Goal: Task Accomplishment & Management: Manage account settings

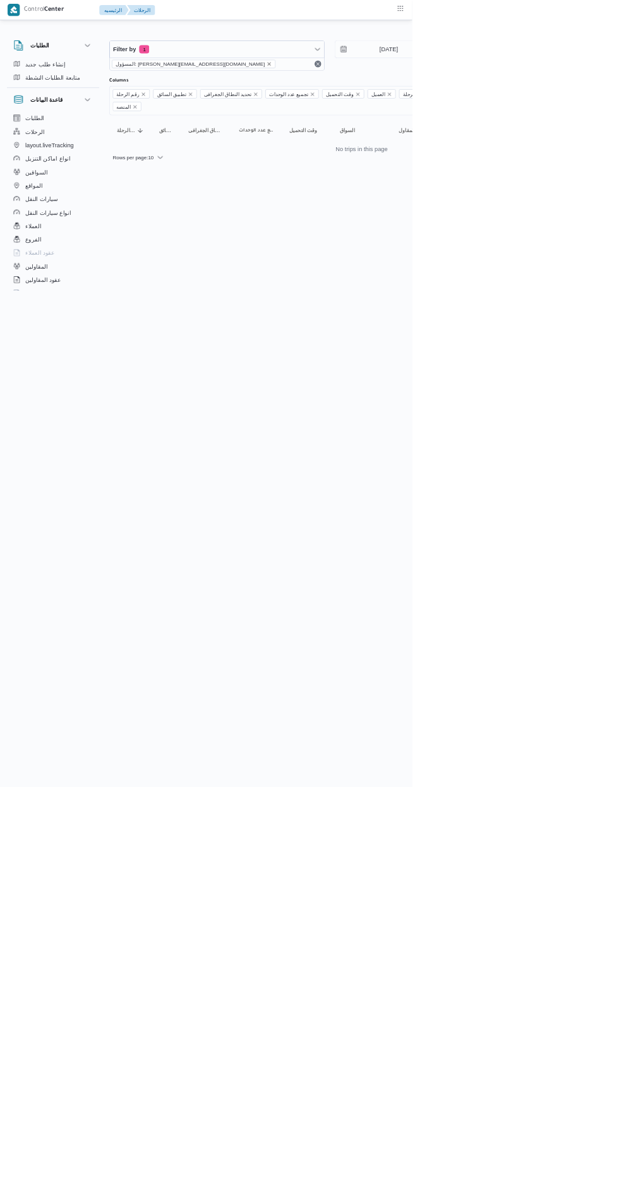
click at [401, 97] on icon "remove selected entity" at bounding box center [405, 96] width 8 height 8
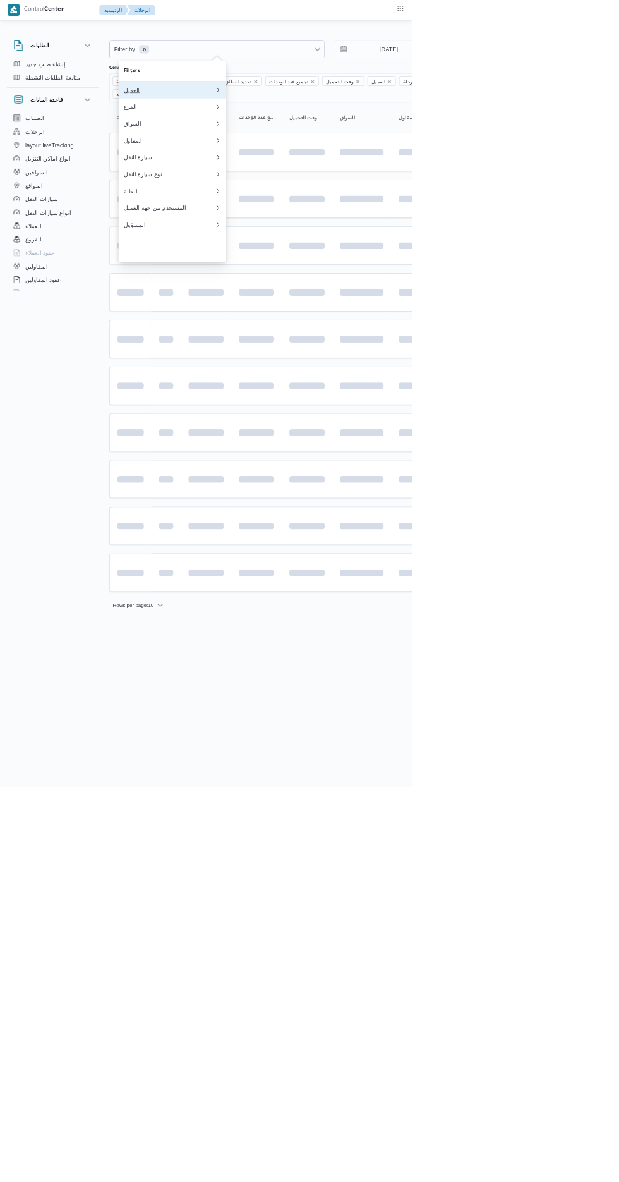
click at [283, 132] on div "العميل" at bounding box center [254, 135] width 137 height 10
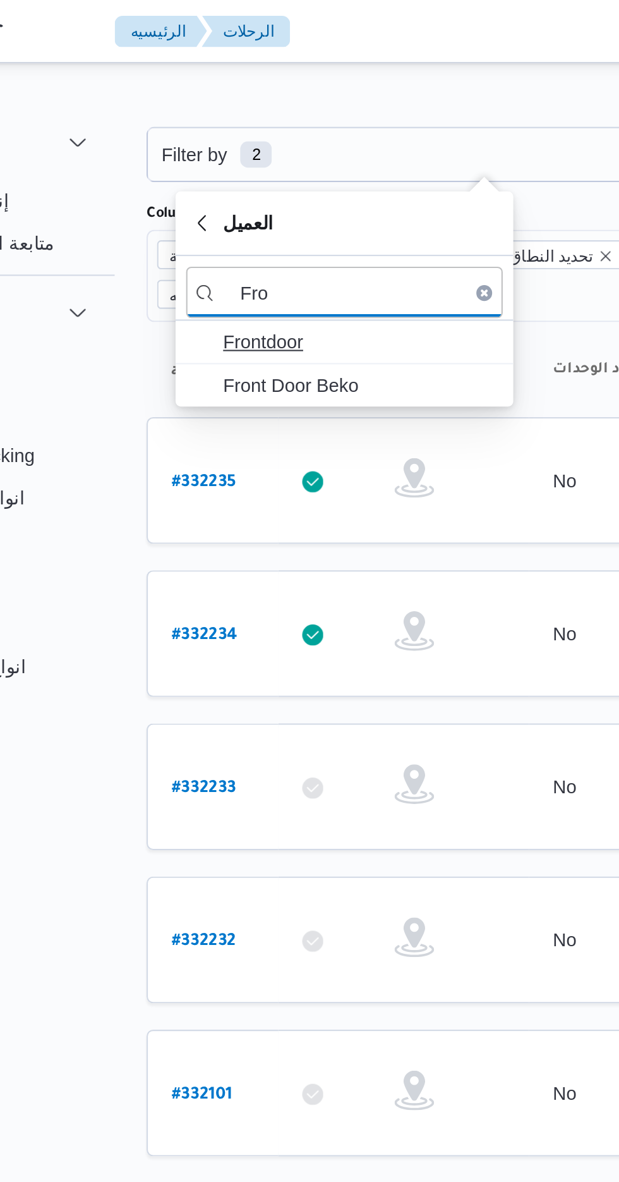
type input "Fro"
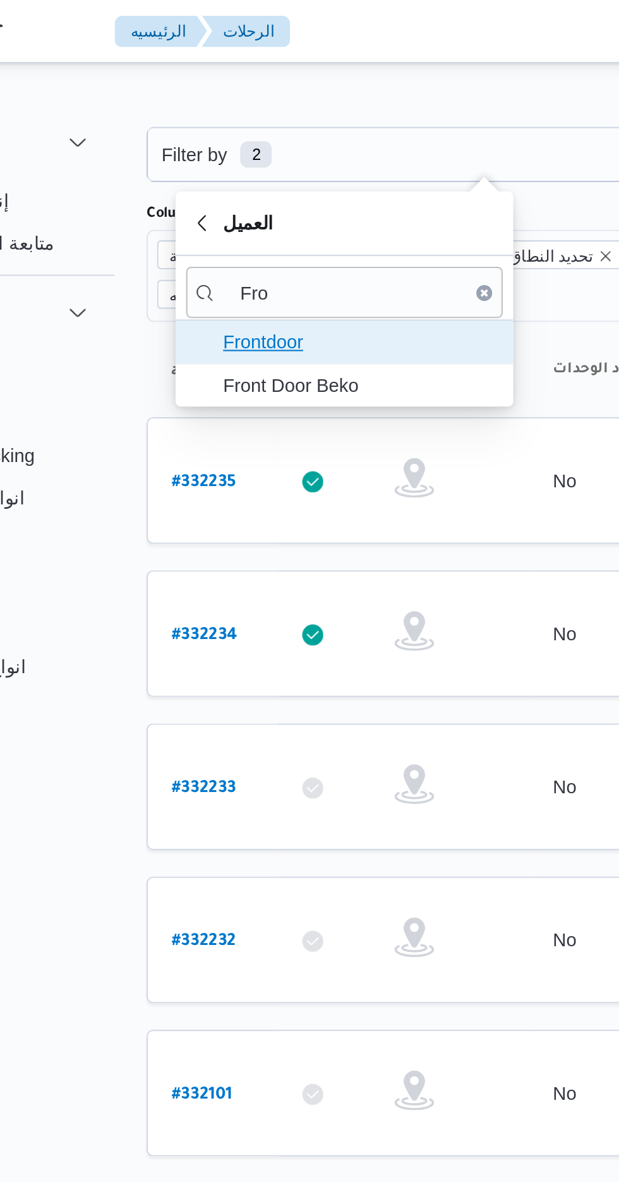
click at [269, 163] on span "Frontdoor" at bounding box center [266, 163] width 131 height 15
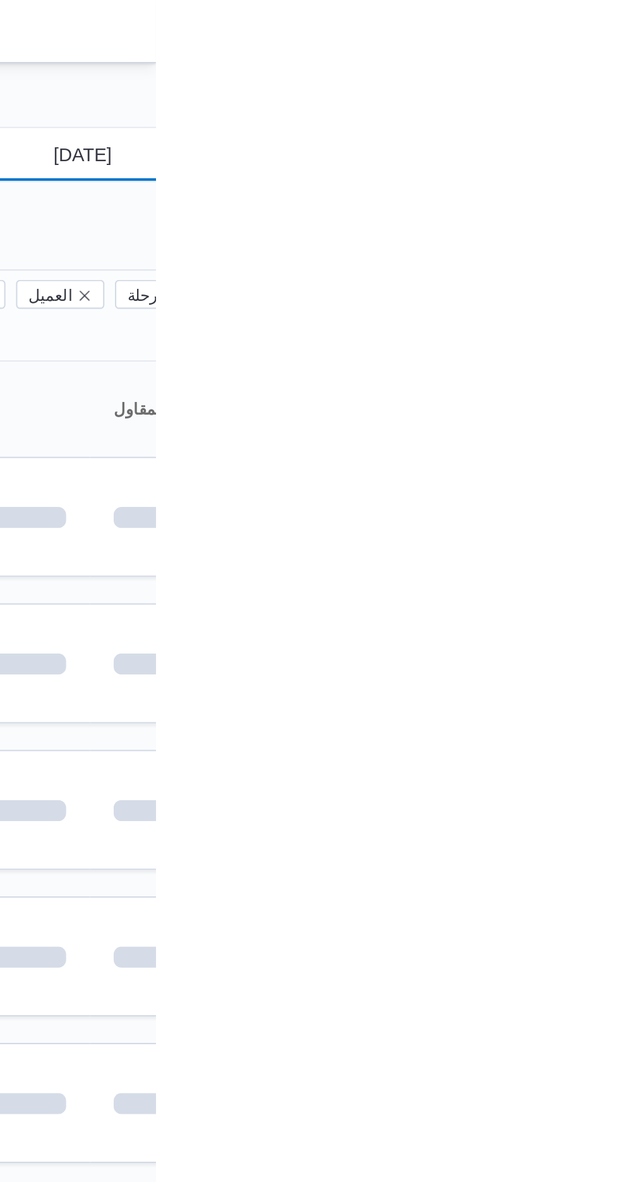
click at [580, 71] on input "[DATE]" at bounding box center [575, 73] width 143 height 25
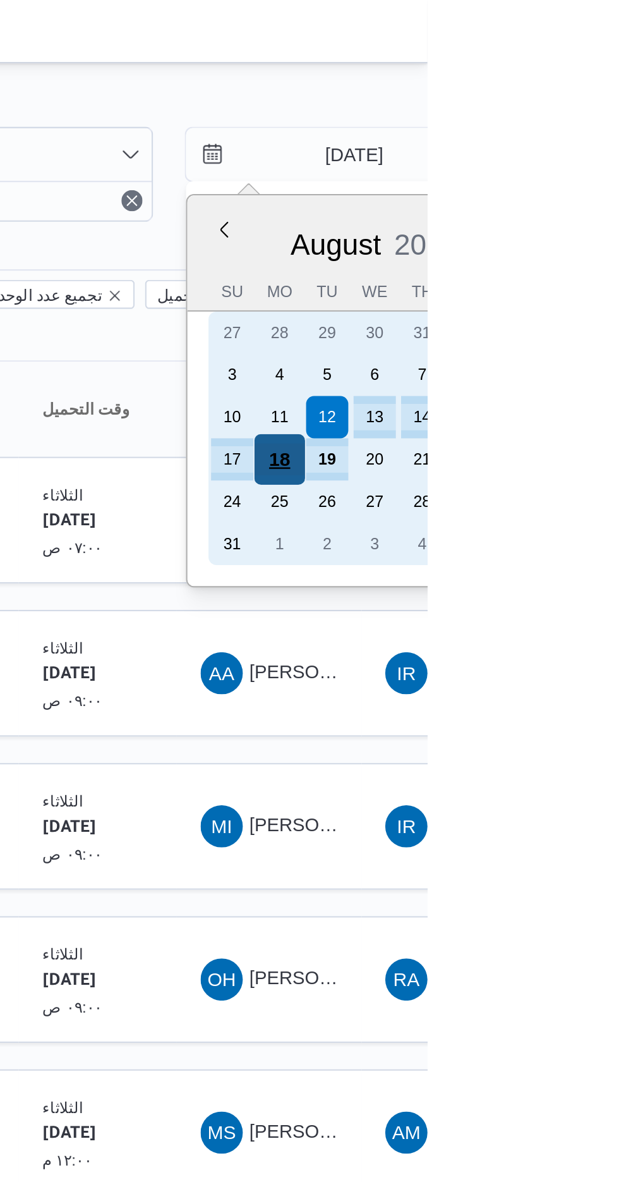
click at [550, 214] on div "18" at bounding box center [549, 220] width 24 height 24
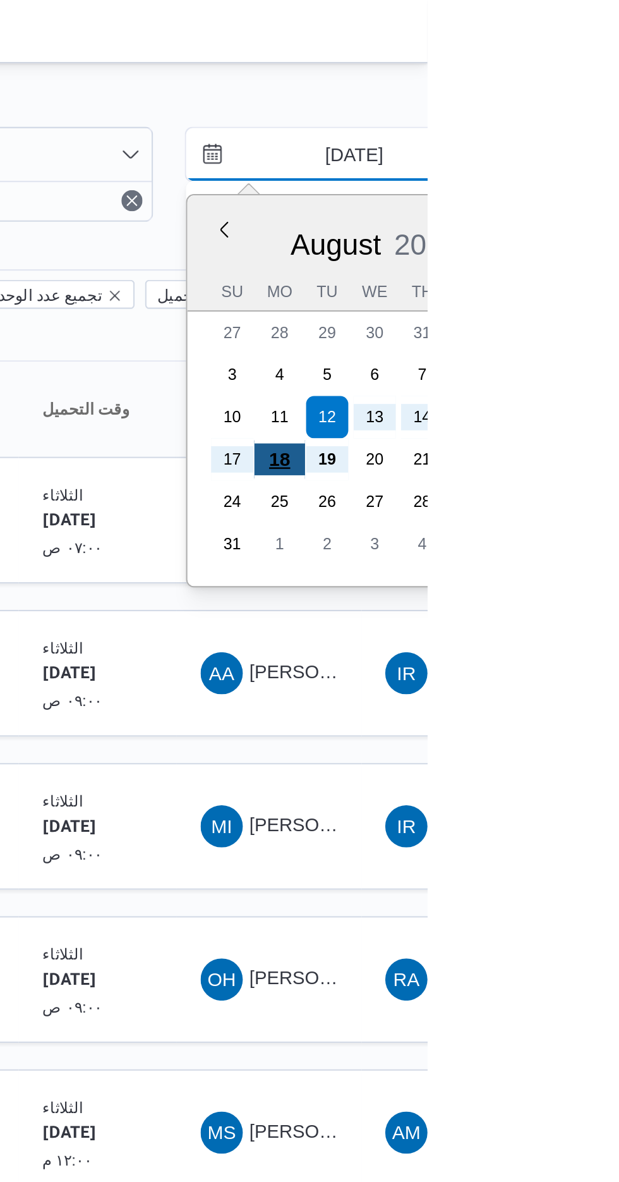
type input "[DATE]"
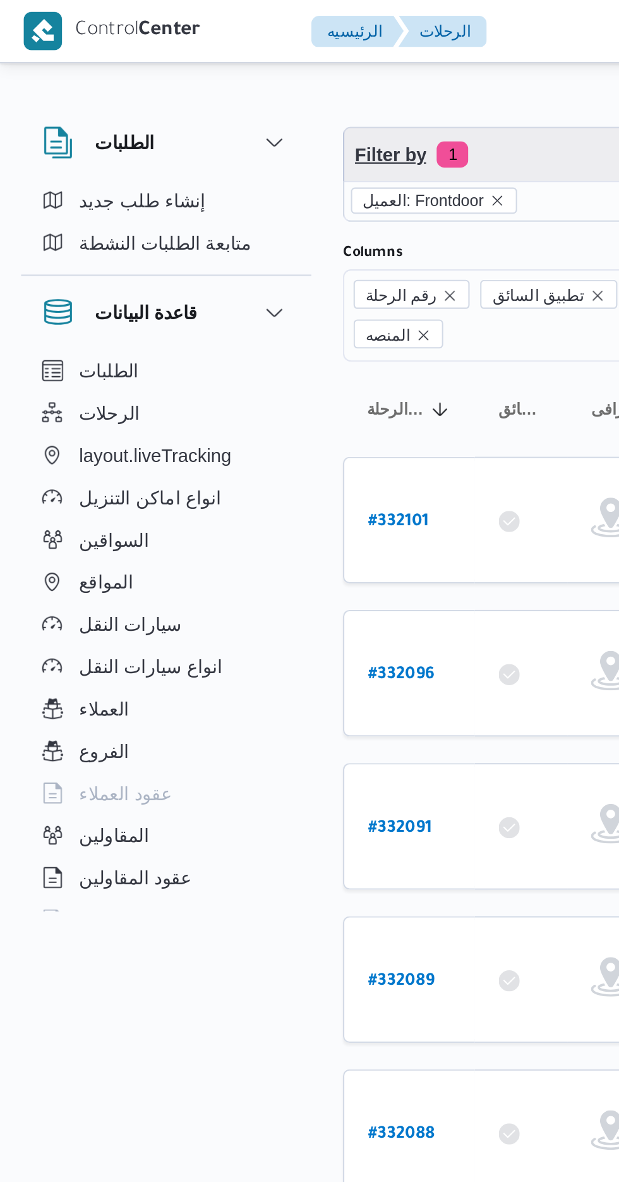
click at [244, 68] on span "Filter by 1" at bounding box center [326, 73] width 322 height 25
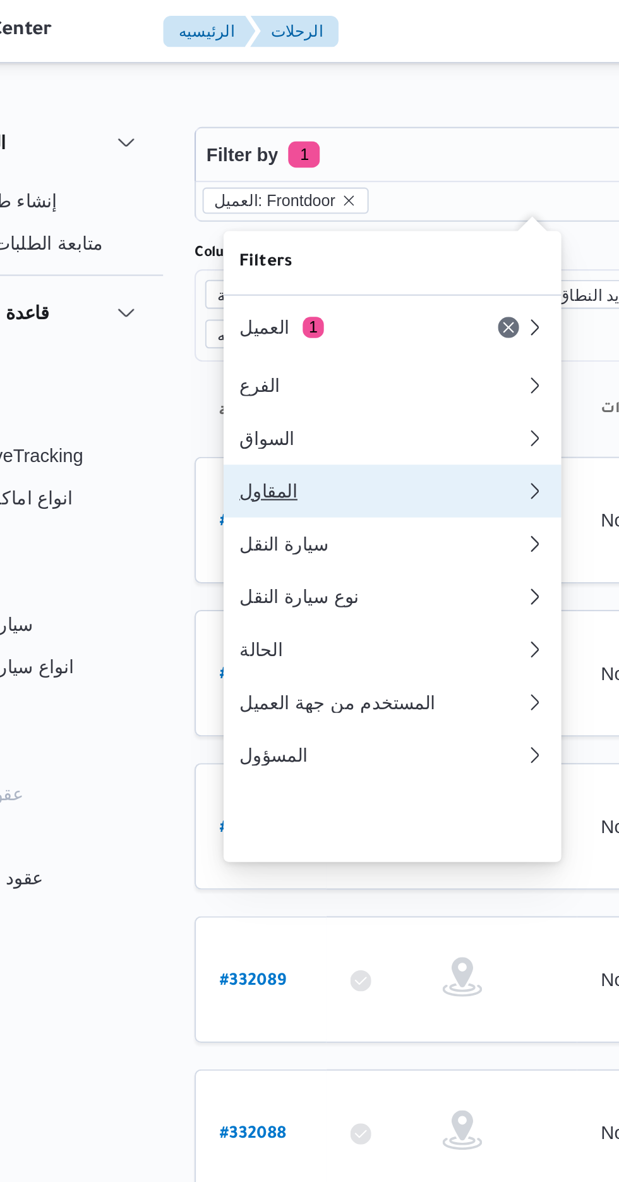
click at [255, 240] on div "المقاول" at bounding box center [254, 235] width 137 height 10
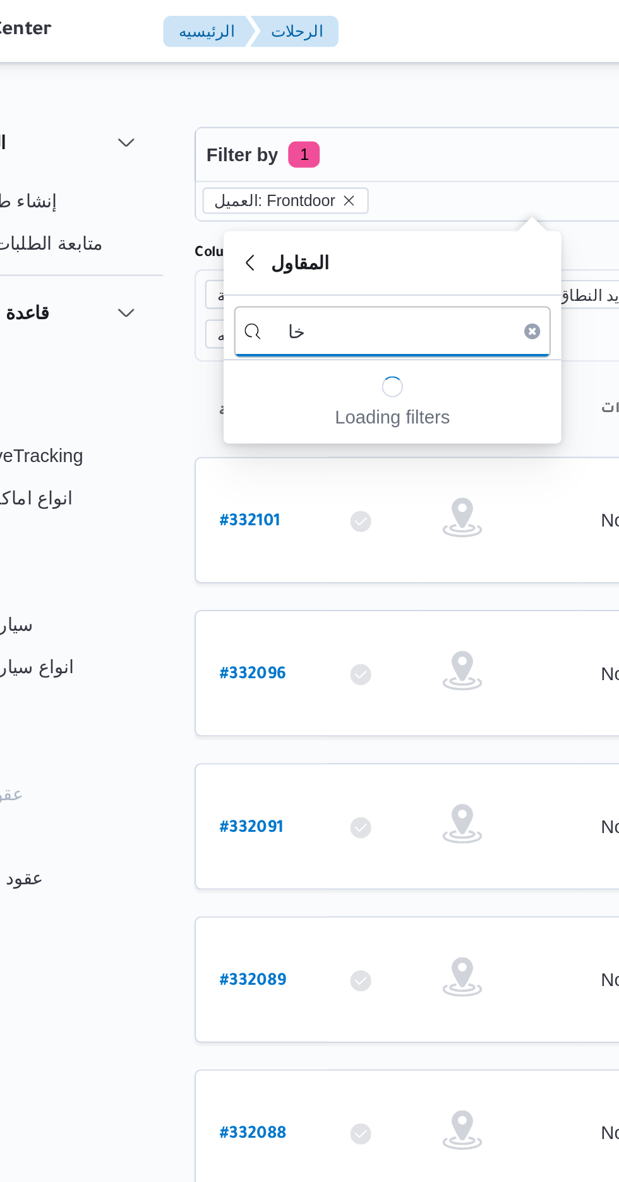
type input "خ"
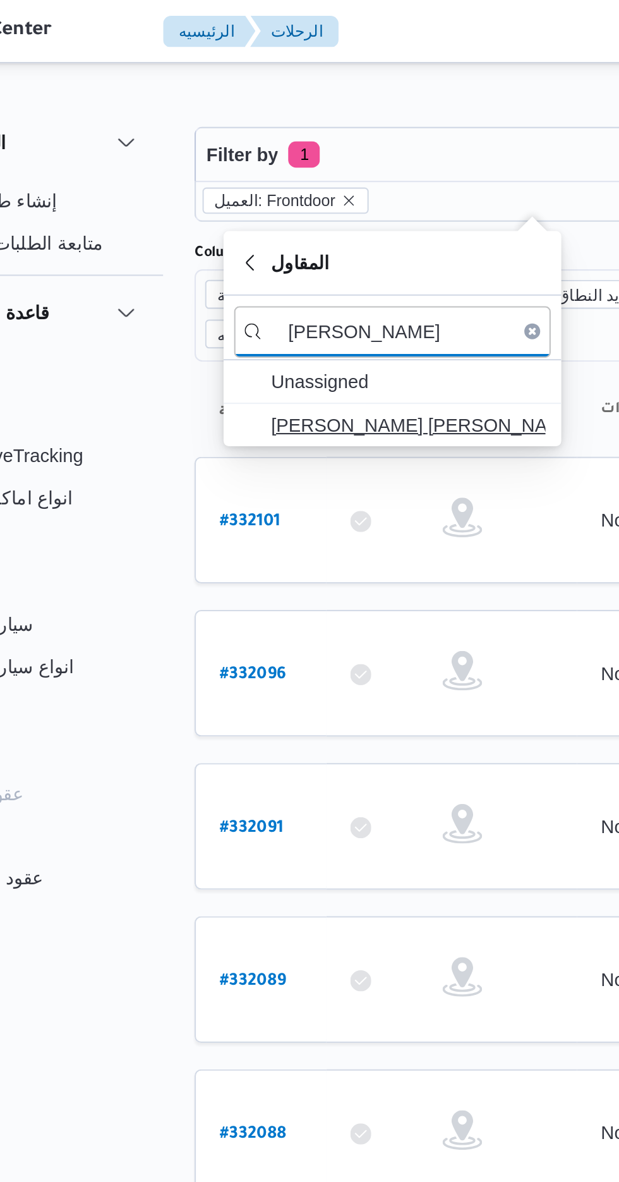
type input "[PERSON_NAME]"
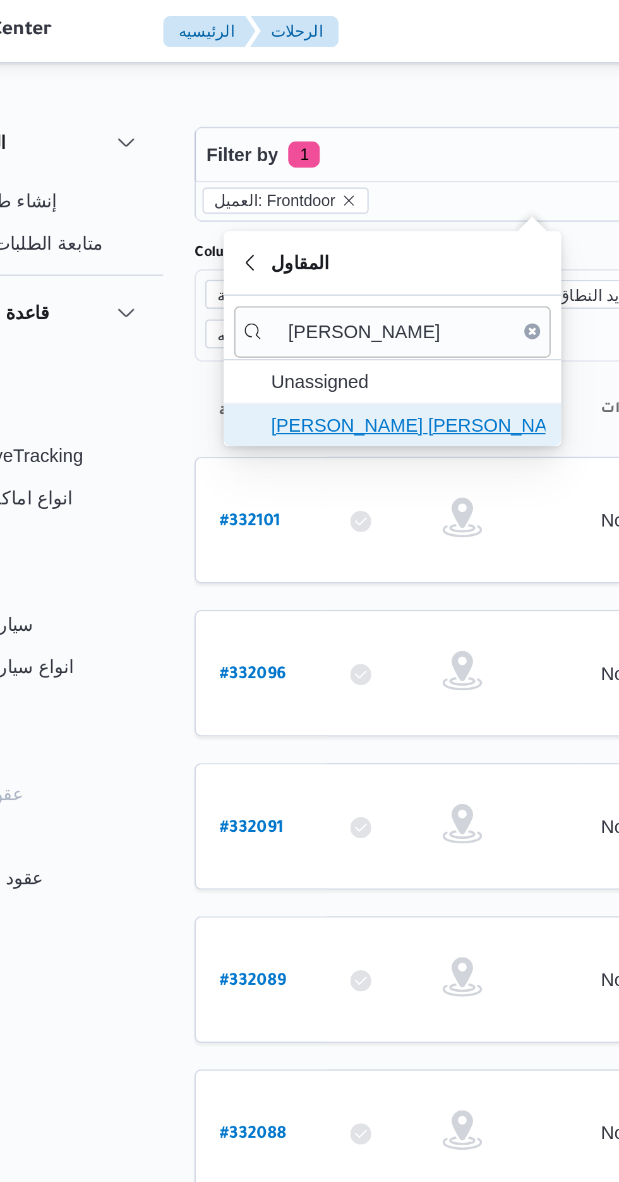
click at [267, 196] on span "[PERSON_NAME] [PERSON_NAME]" at bounding box center [266, 203] width 131 height 15
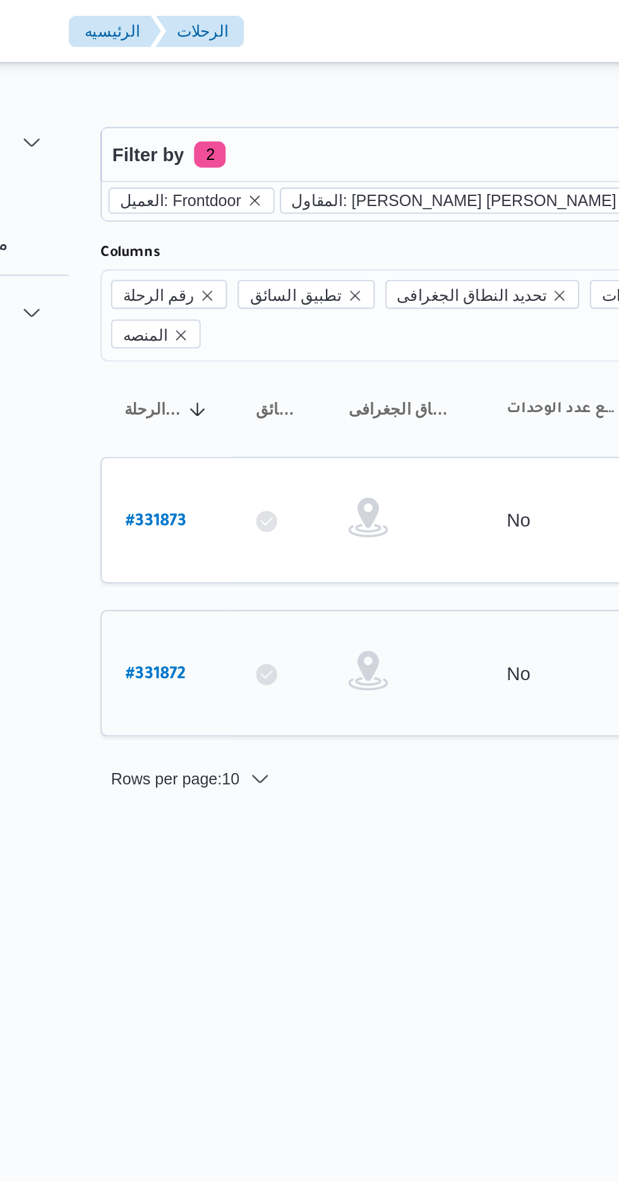
click at [185, 314] on link "# 331872" at bounding box center [190, 322] width 29 height 17
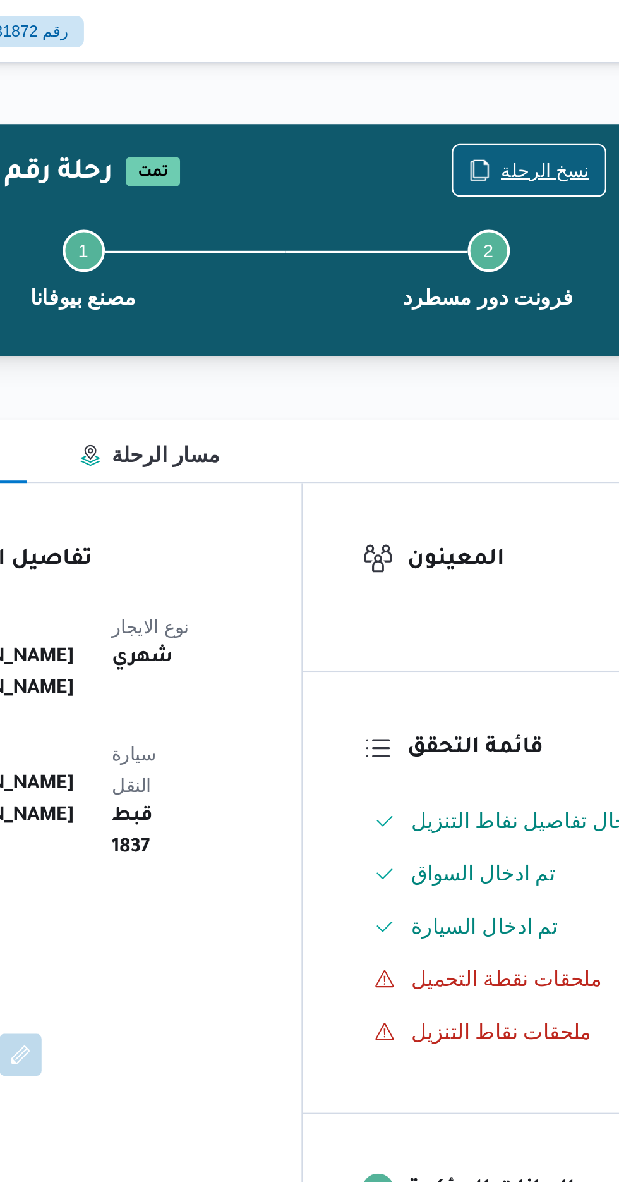
click at [514, 77] on span "نسخ الرحلة" at bounding box center [511, 81] width 42 height 15
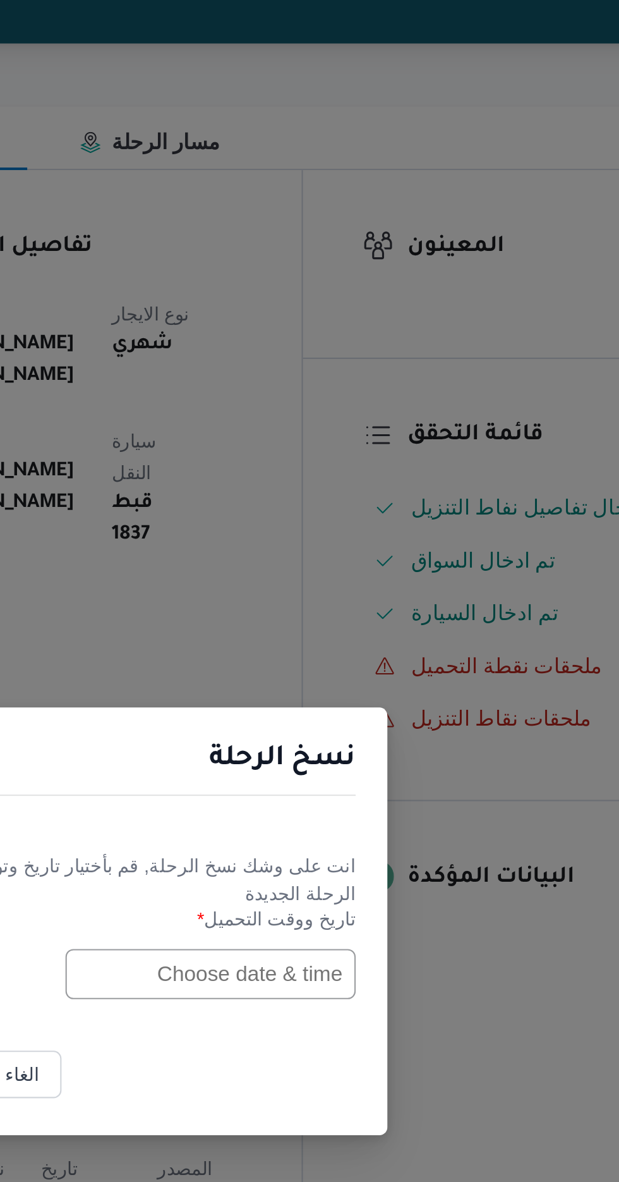
click at [343, 618] on input "text" at bounding box center [351, 616] width 139 height 24
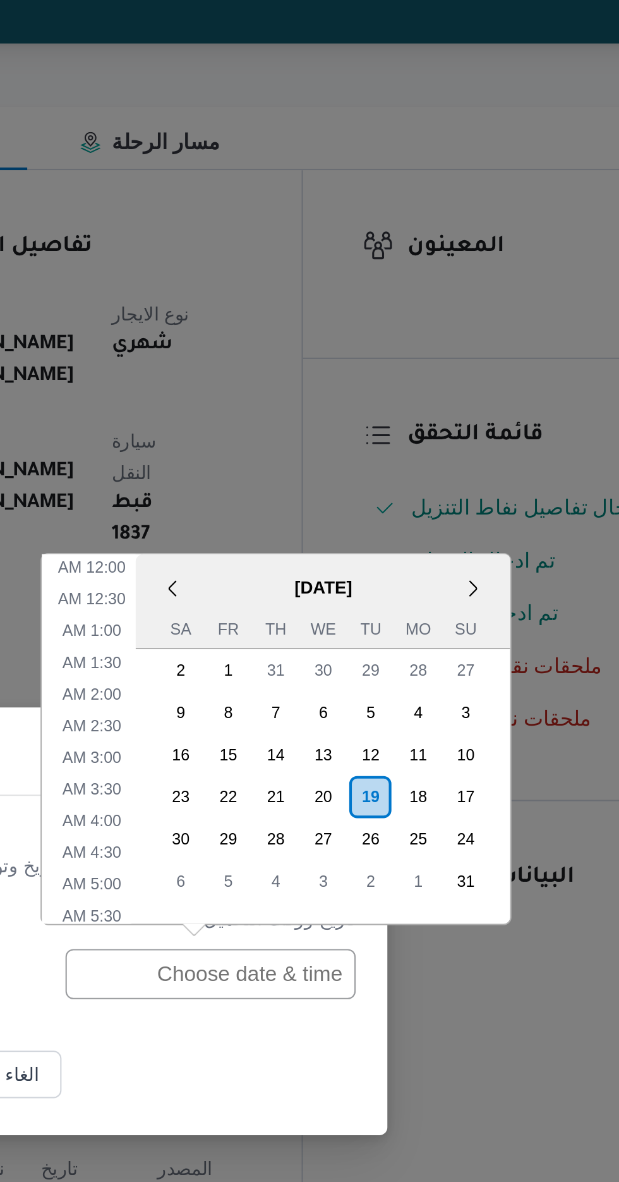
scroll to position [418, 0]
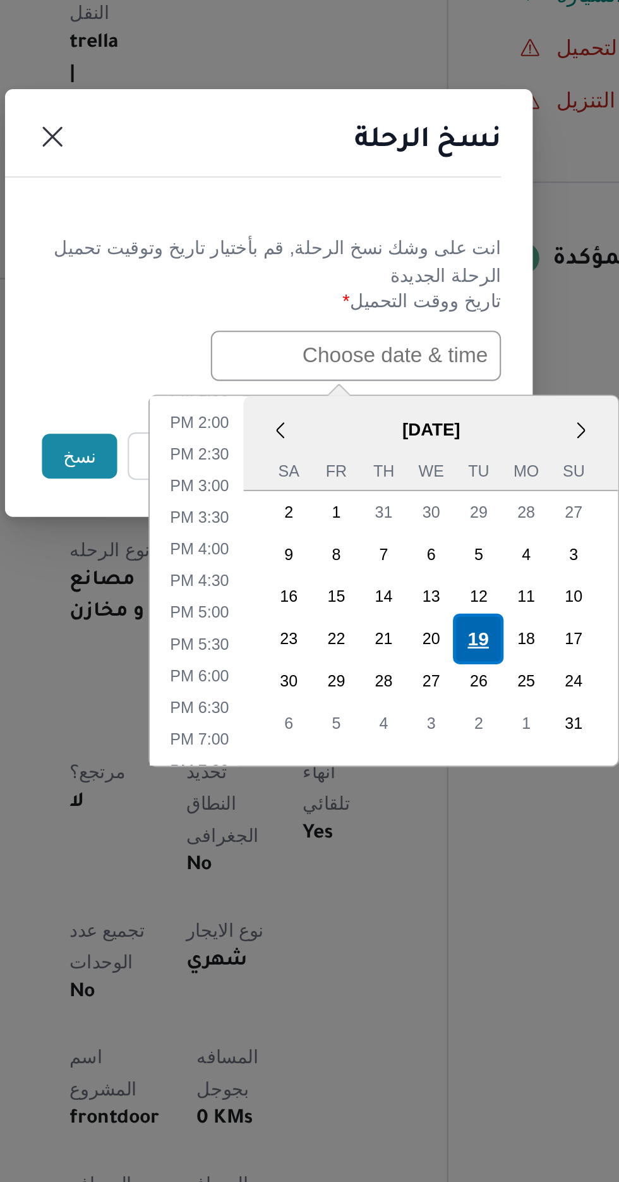
click at [405, 748] on div "19" at bounding box center [410, 751] width 24 height 24
type input "[DATE] 12:00AM"
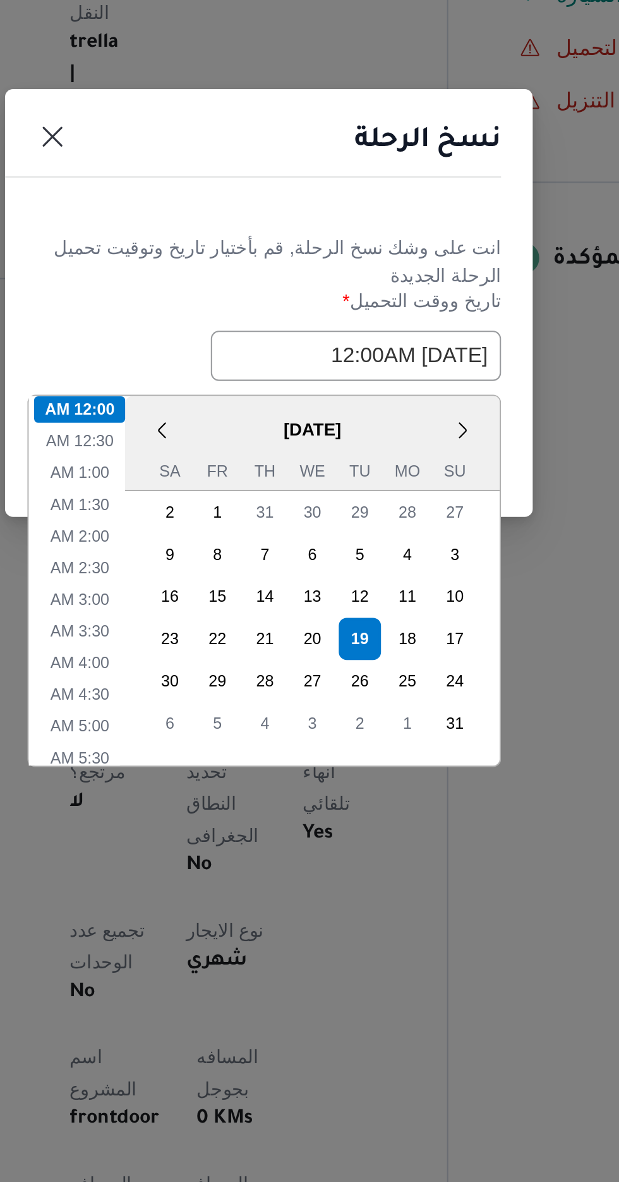
click at [378, 540] on div "نسخ الرحلة" at bounding box center [309, 518] width 253 height 58
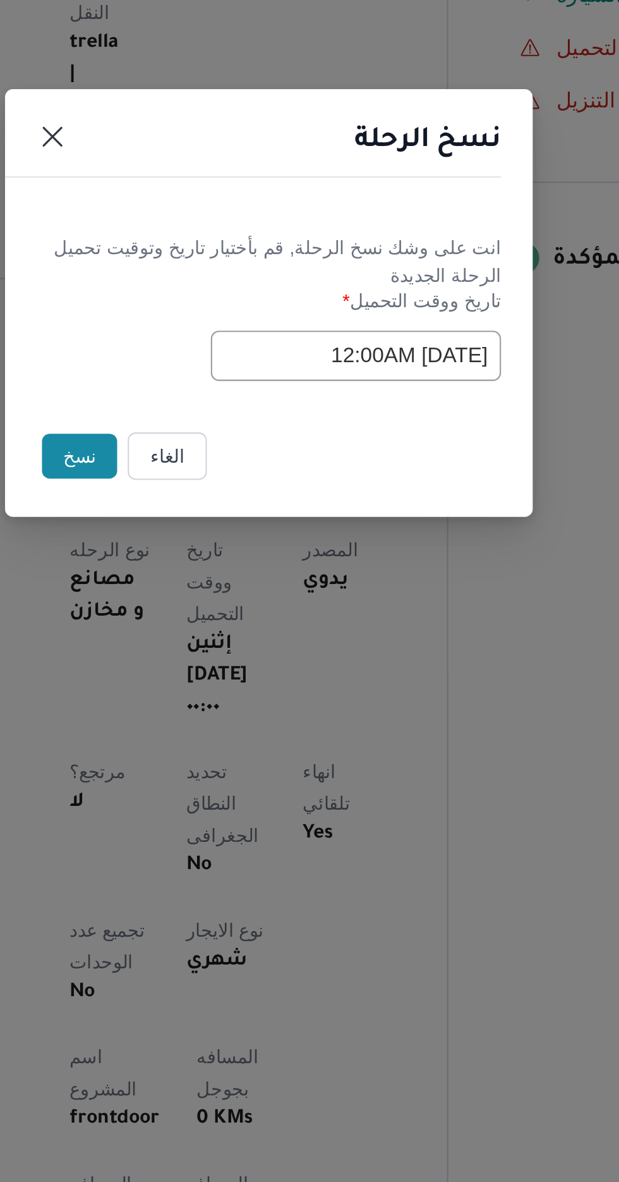
click at [213, 661] on button "نسخ" at bounding box center [219, 664] width 36 height 21
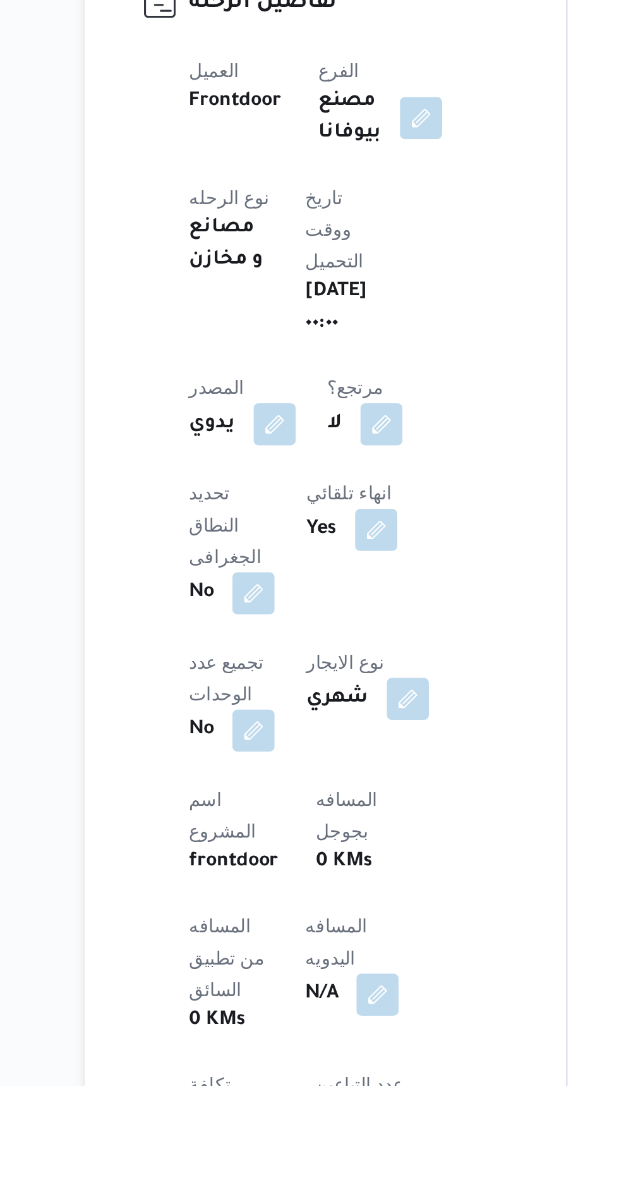
scroll to position [9, 0]
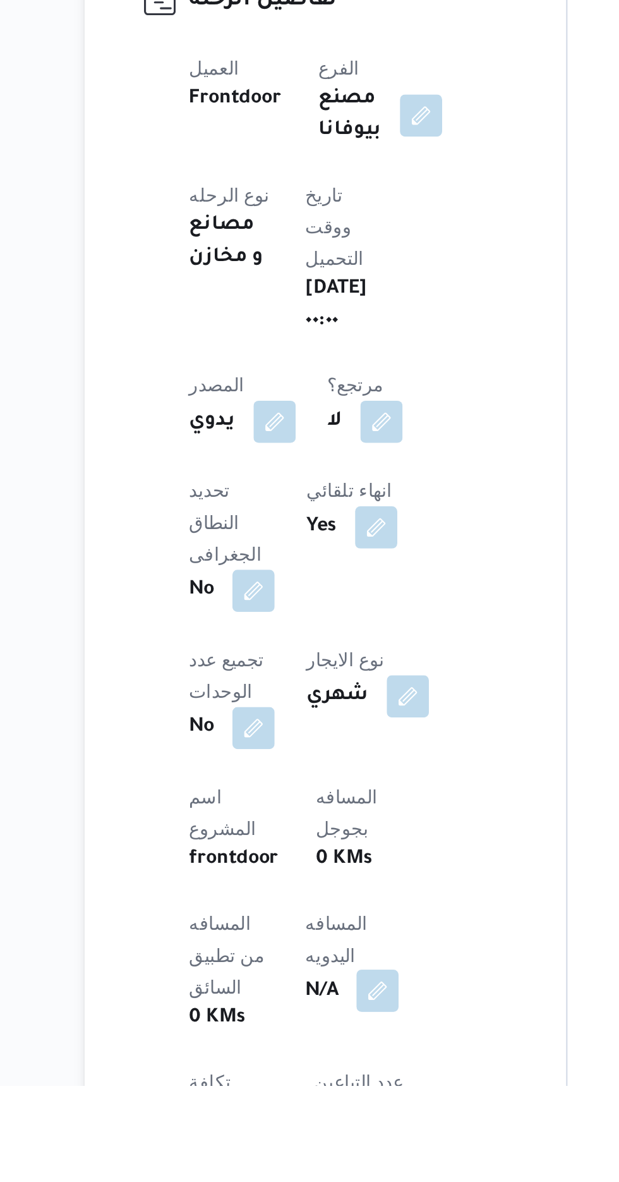
click at [295, 1126] on button "button" at bounding box center [305, 1136] width 20 height 20
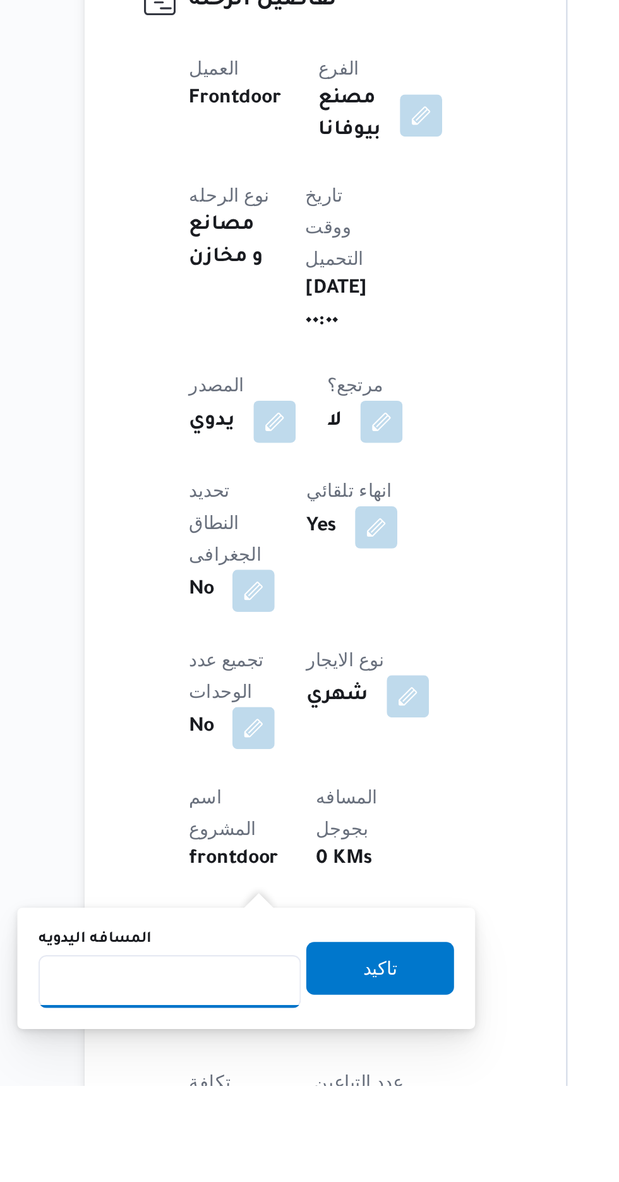
click at [226, 1128] on input "المسافه اليدويه" at bounding box center [205, 1131] width 126 height 25
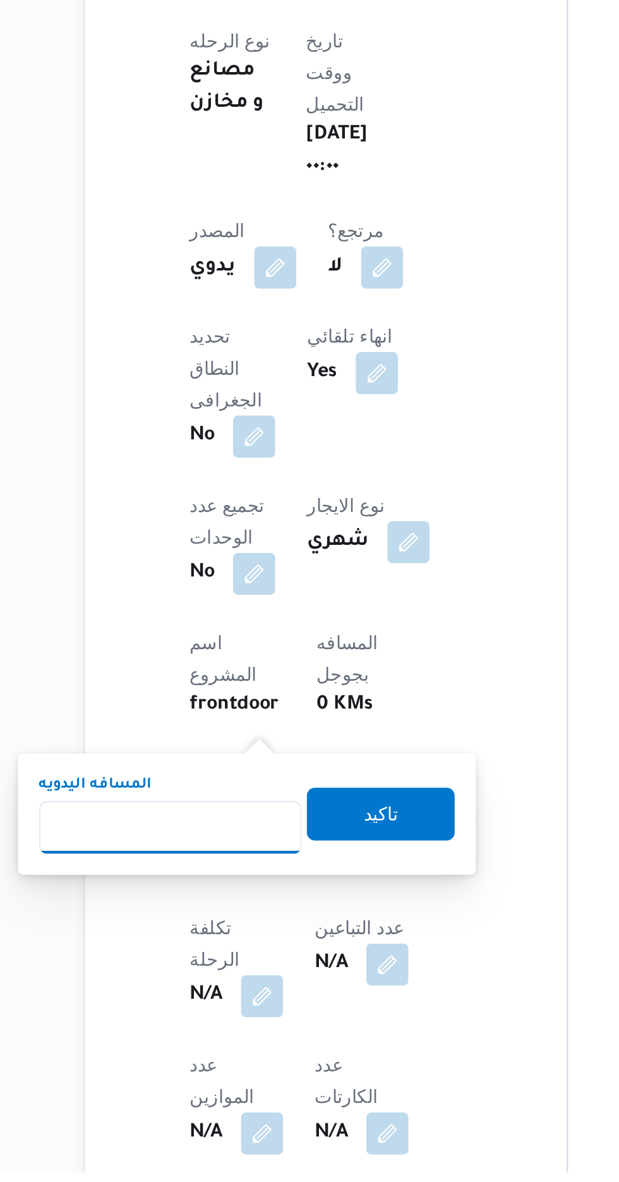
scroll to position [125, 0]
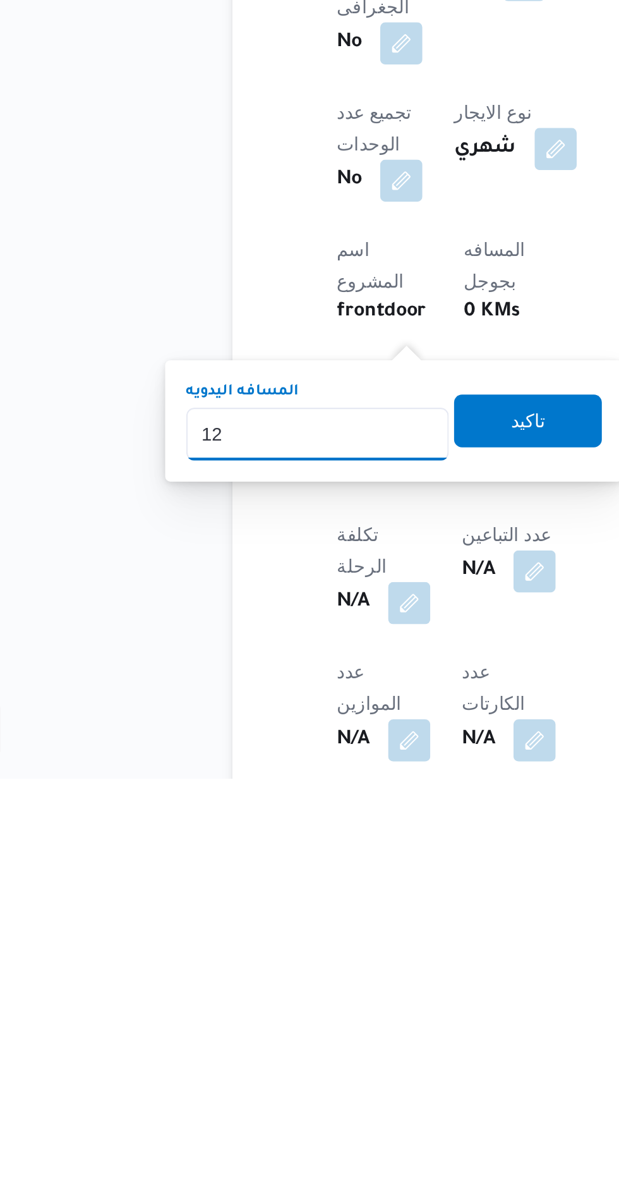
type input "120"
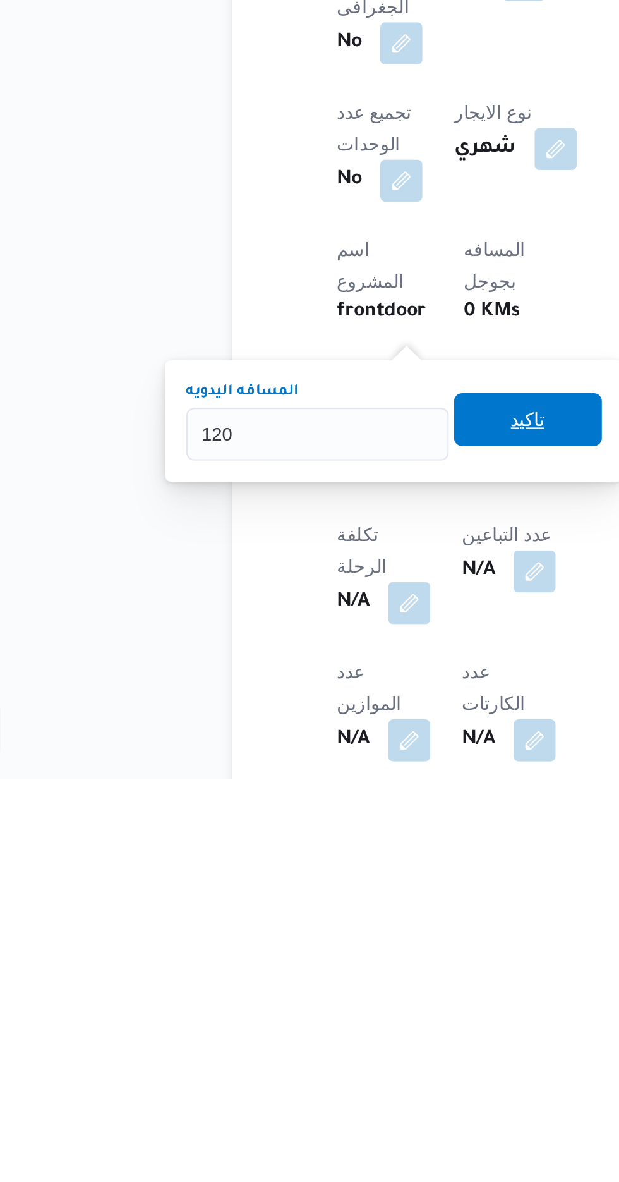
click at [309, 1016] on span "تاكيد" at bounding box center [306, 1009] width 16 height 15
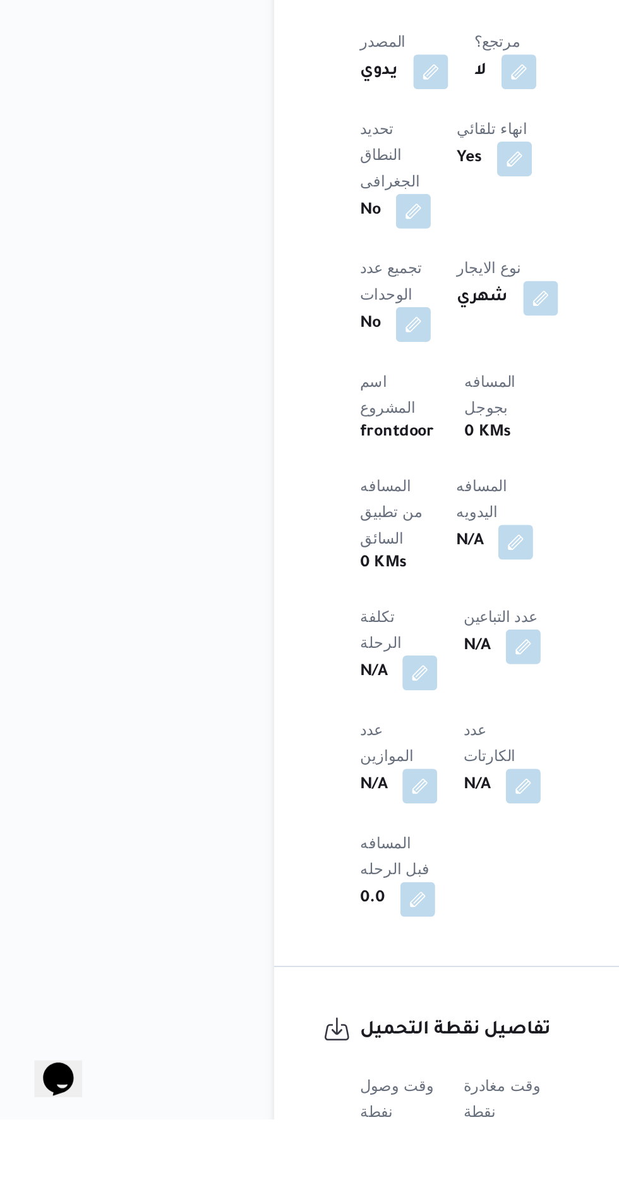
scroll to position [300, 0]
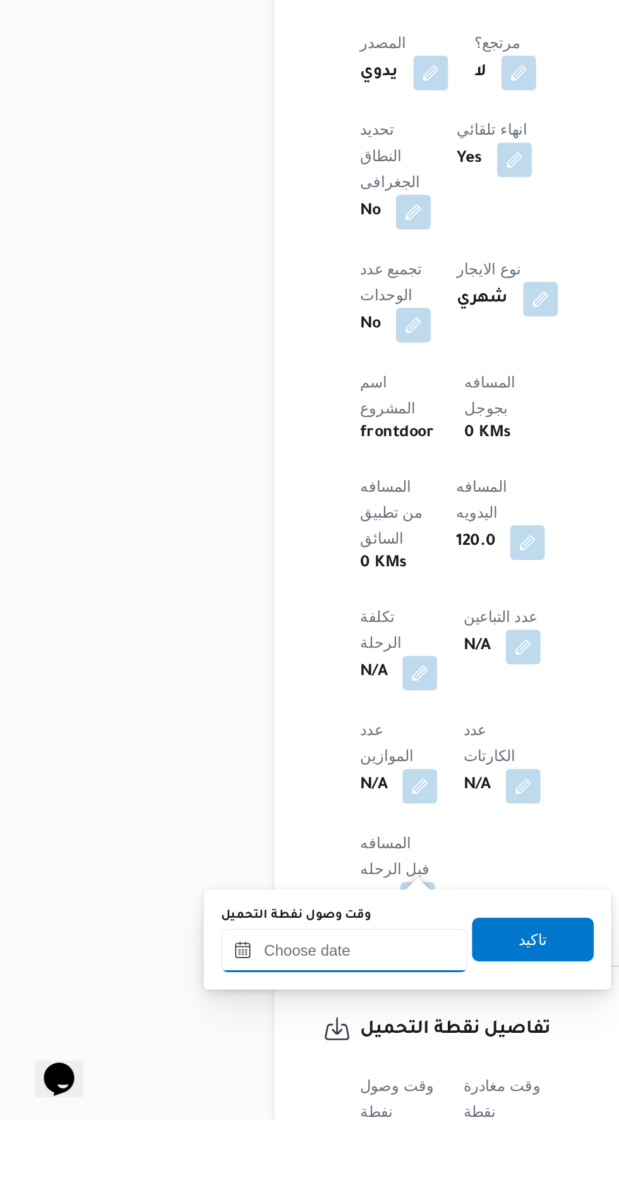
click at [226, 1083] on input "وقت وصول نفطة التحميل" at bounding box center [204, 1083] width 143 height 25
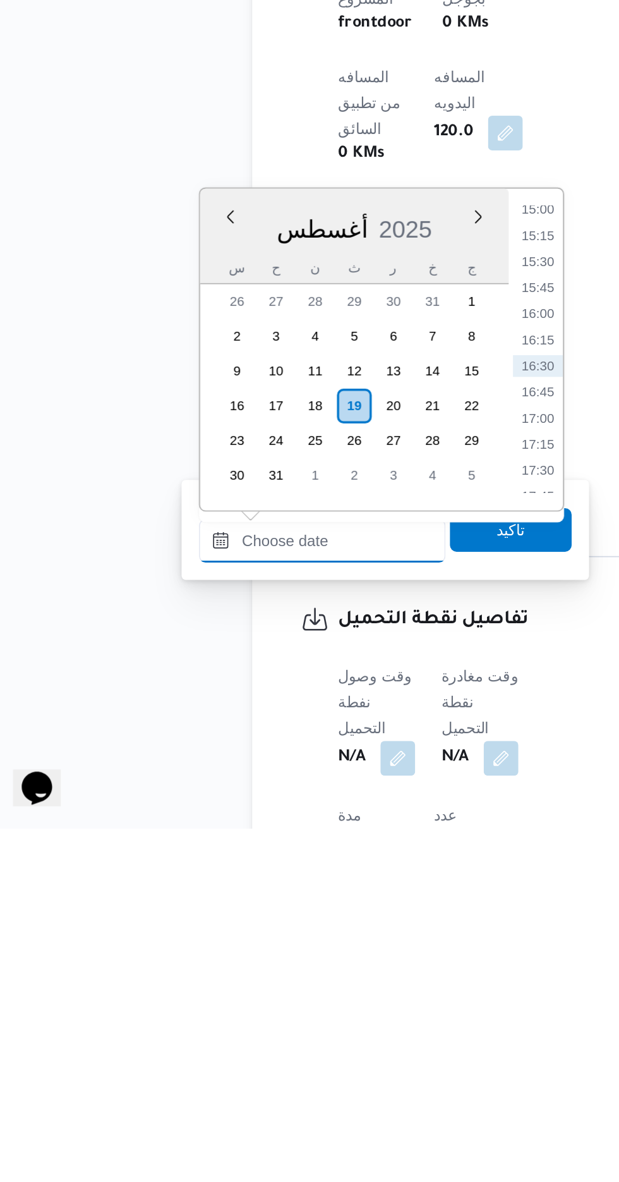
scroll to position [405, 0]
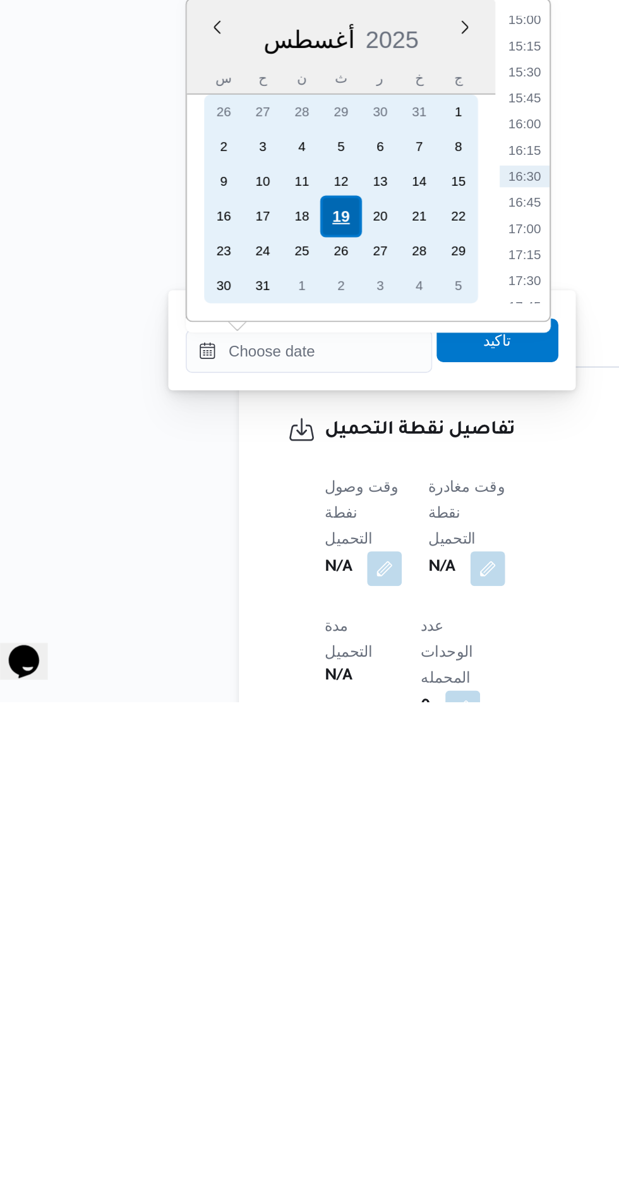
click at [223, 898] on div "19" at bounding box center [223, 900] width 24 height 24
type input "[DATE] ٠٠:٠٠"
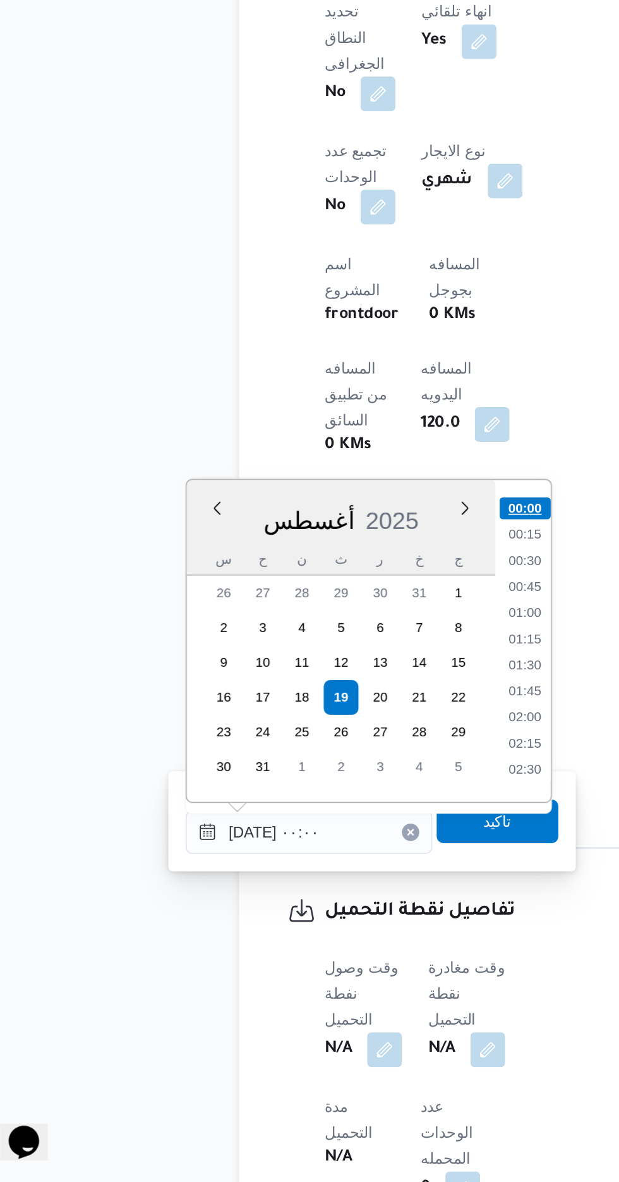
click at [325, 790] on li "00:00" at bounding box center [331, 790] width 30 height 13
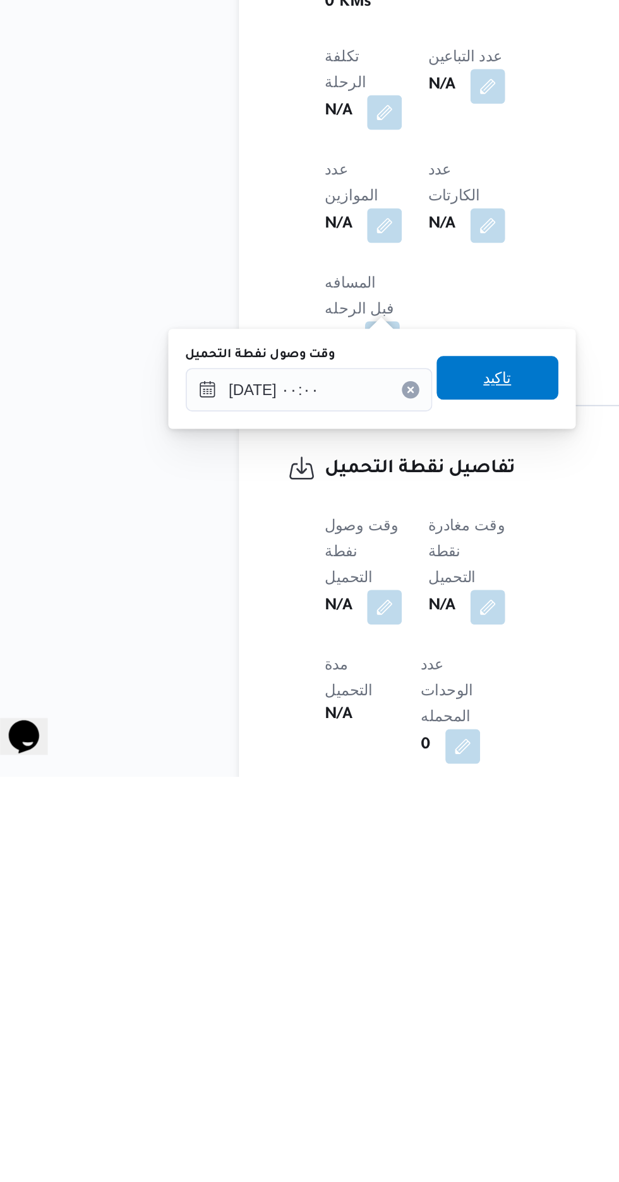
click at [330, 959] on span "تاكيد" at bounding box center [314, 949] width 71 height 25
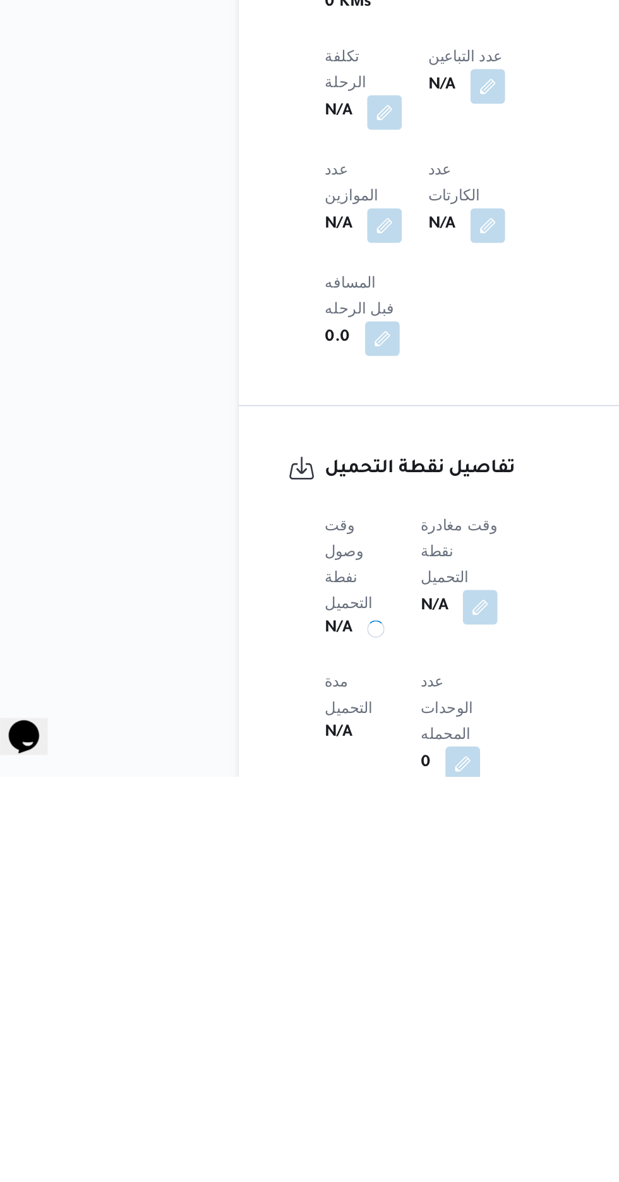
scroll to position [427, 0]
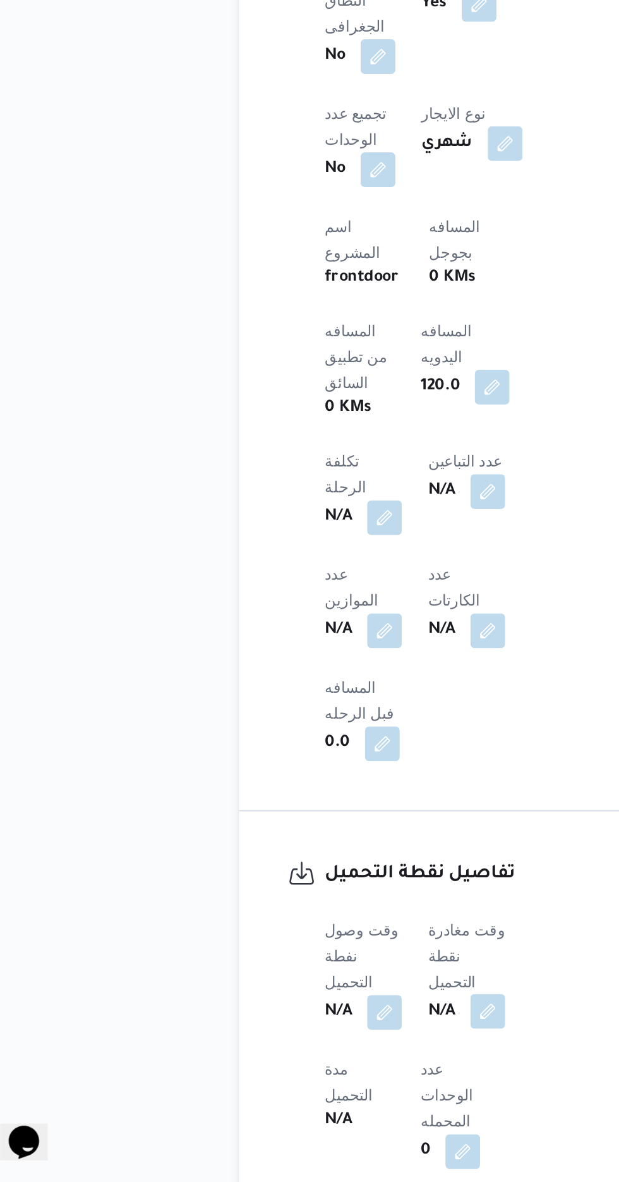
click at [317, 1073] on button "button" at bounding box center [309, 1083] width 20 height 20
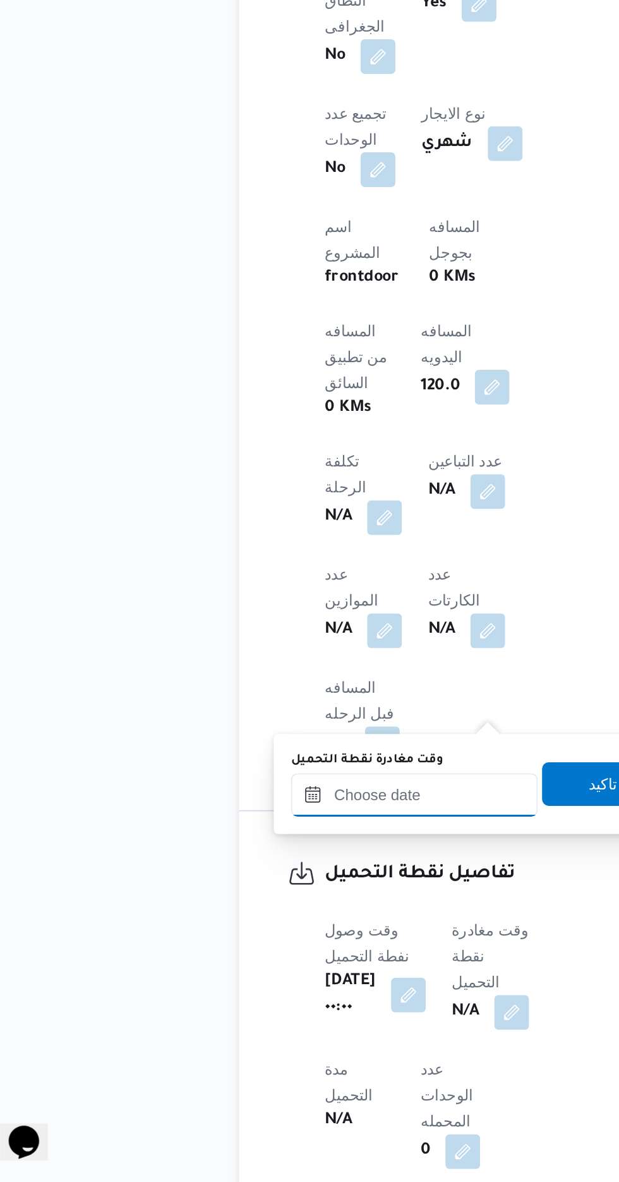
click at [298, 961] on input "وقت مغادرة نقطة التحميل" at bounding box center [266, 956] width 143 height 25
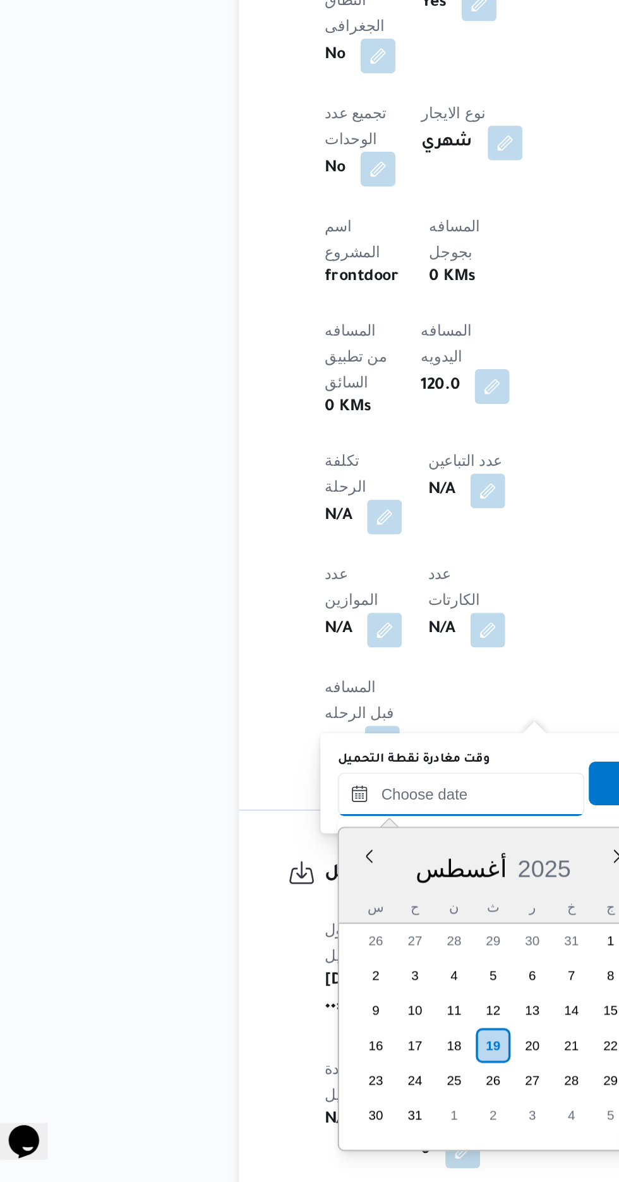
scroll to position [915, 0]
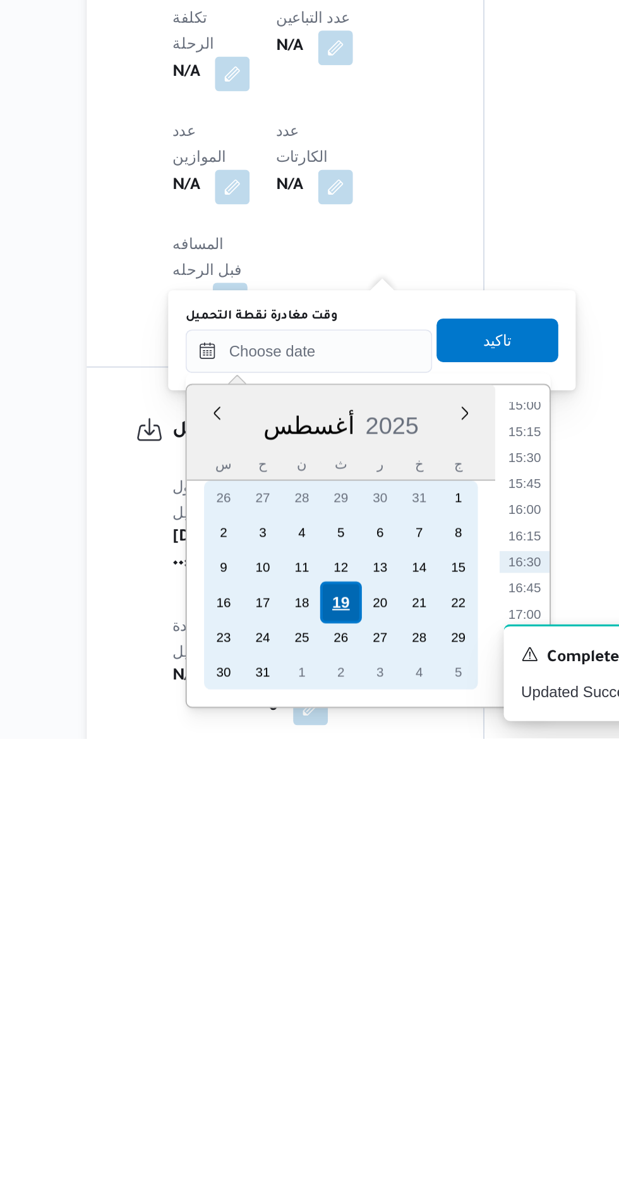
click at [312, 1101] on div "19" at bounding box center [312, 1103] width 24 height 24
type input "[DATE] ٠٠:٠٠"
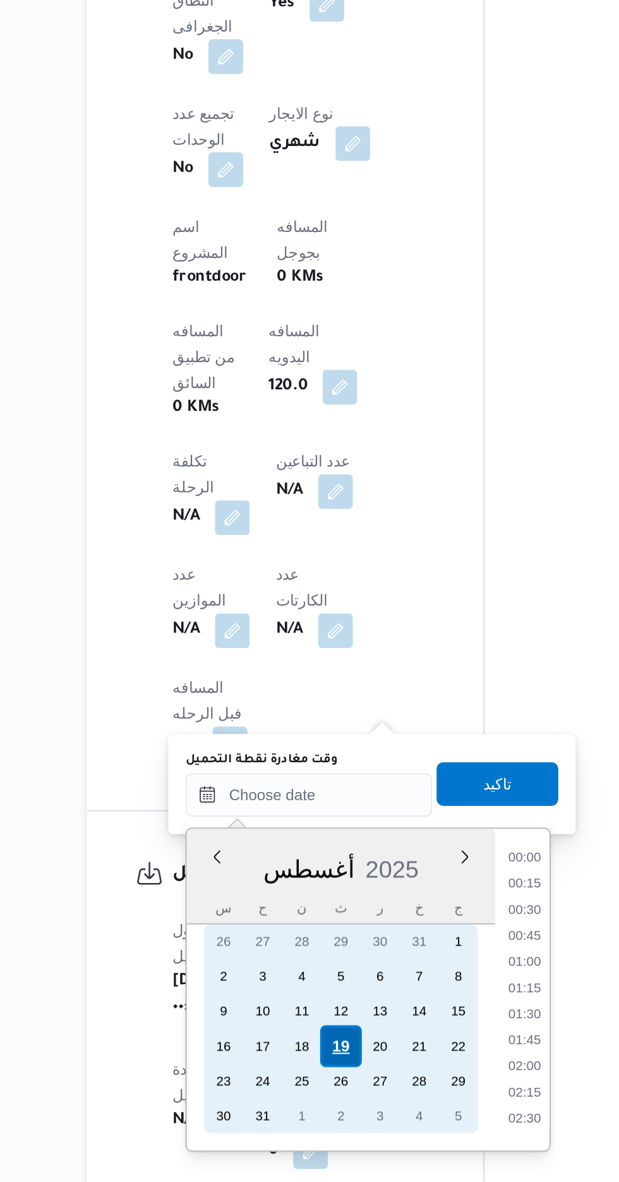
click at [308, 1105] on div "19" at bounding box center [312, 1103] width 24 height 24
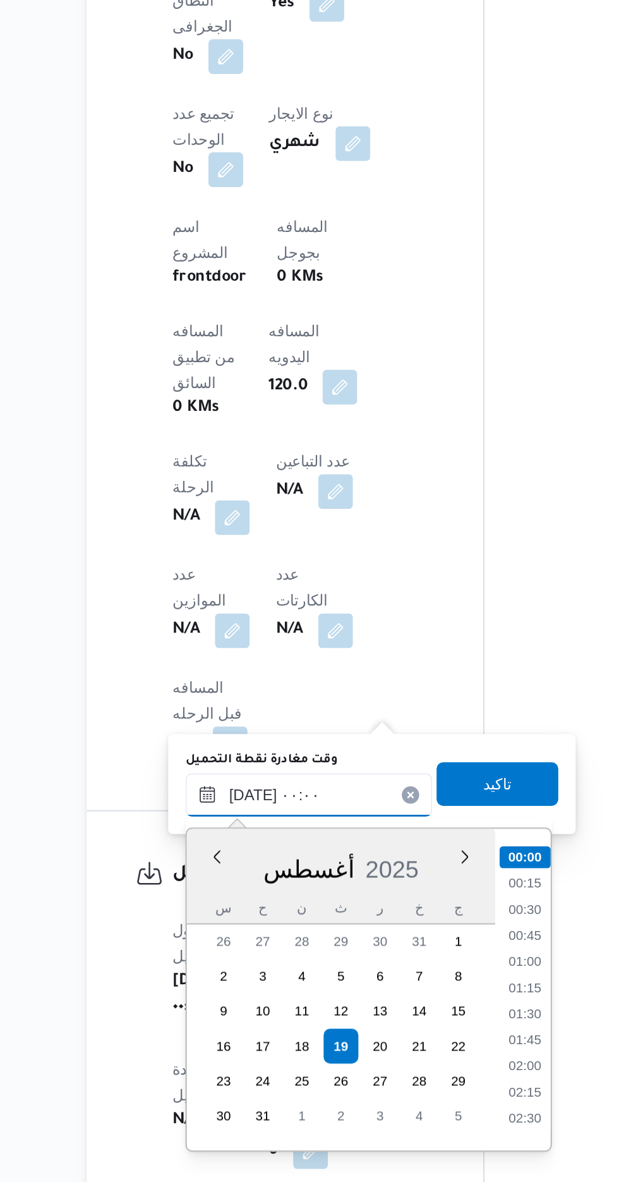
click at [228, 952] on input "[DATE] ٠٠:٠٠" at bounding box center [293, 956] width 143 height 25
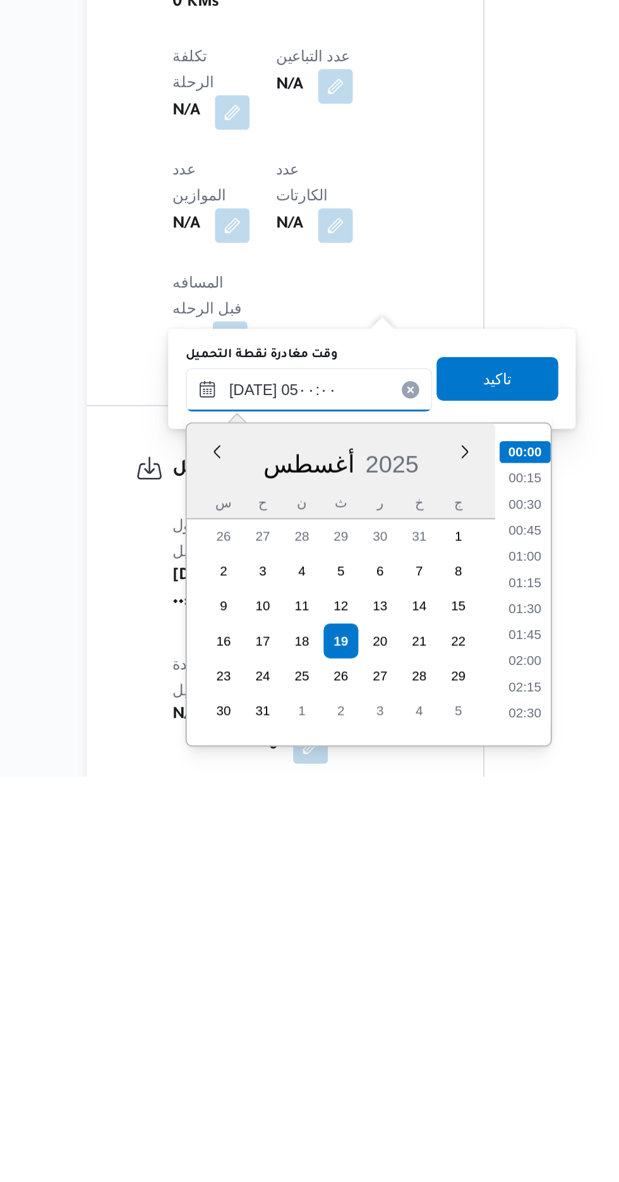
scroll to position [150, 0]
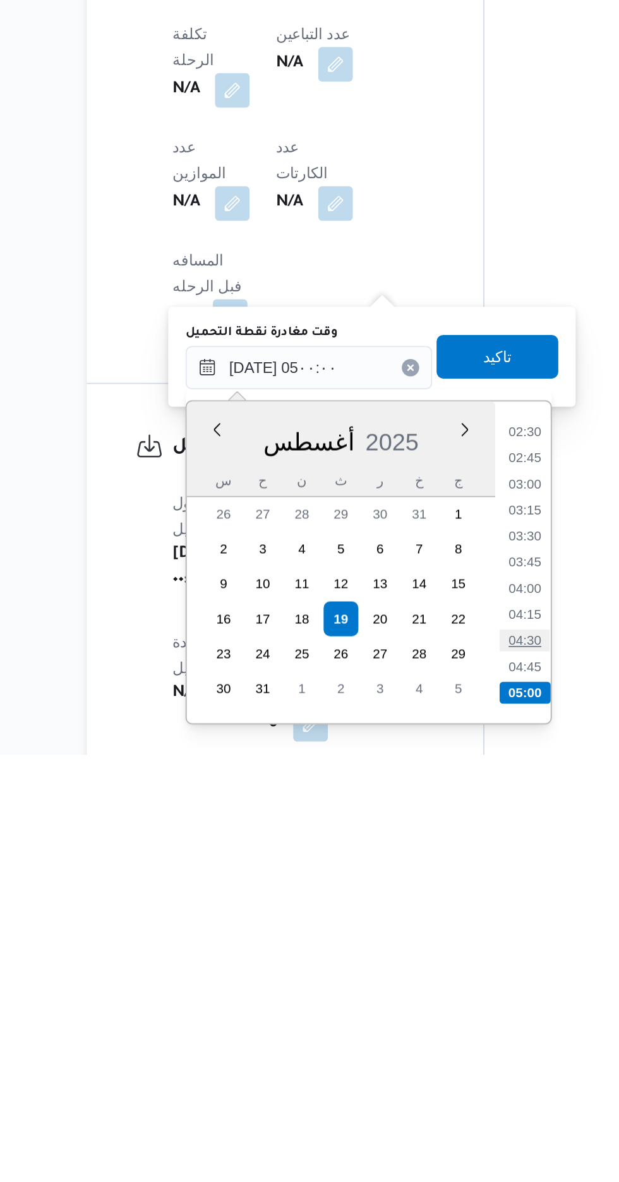
click at [415, 1111] on li "04:30" at bounding box center [419, 1115] width 29 height 13
type input "[DATE] ٠٤:٣٠"
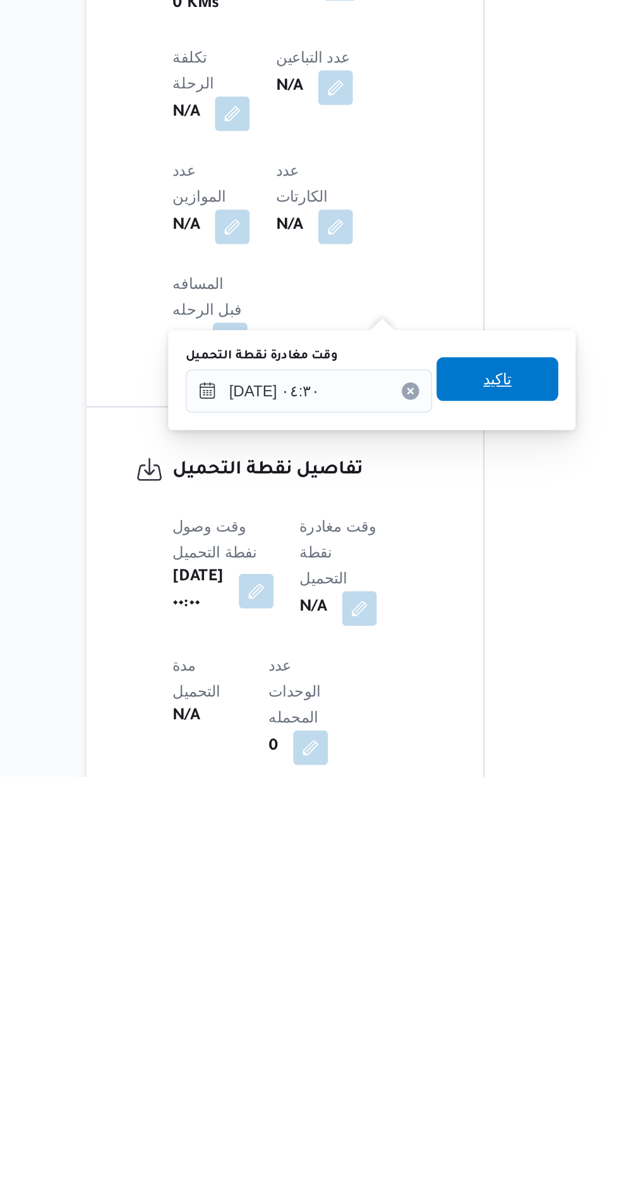
click at [411, 954] on span "تاكيد" at bounding box center [403, 950] width 16 height 15
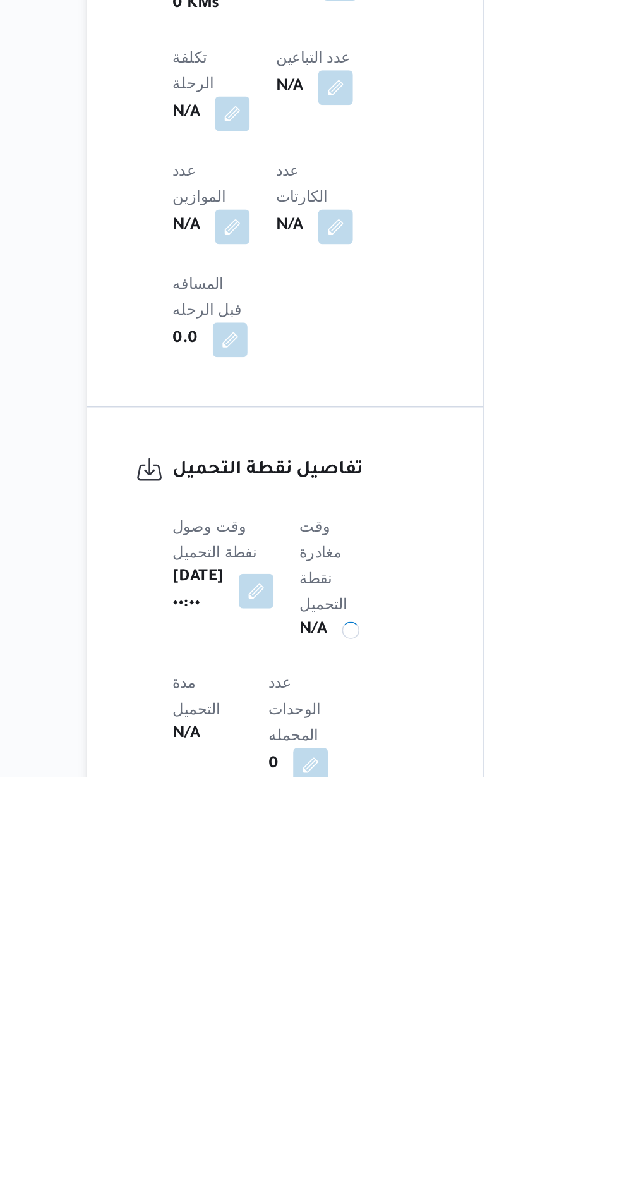
scroll to position [427, 0]
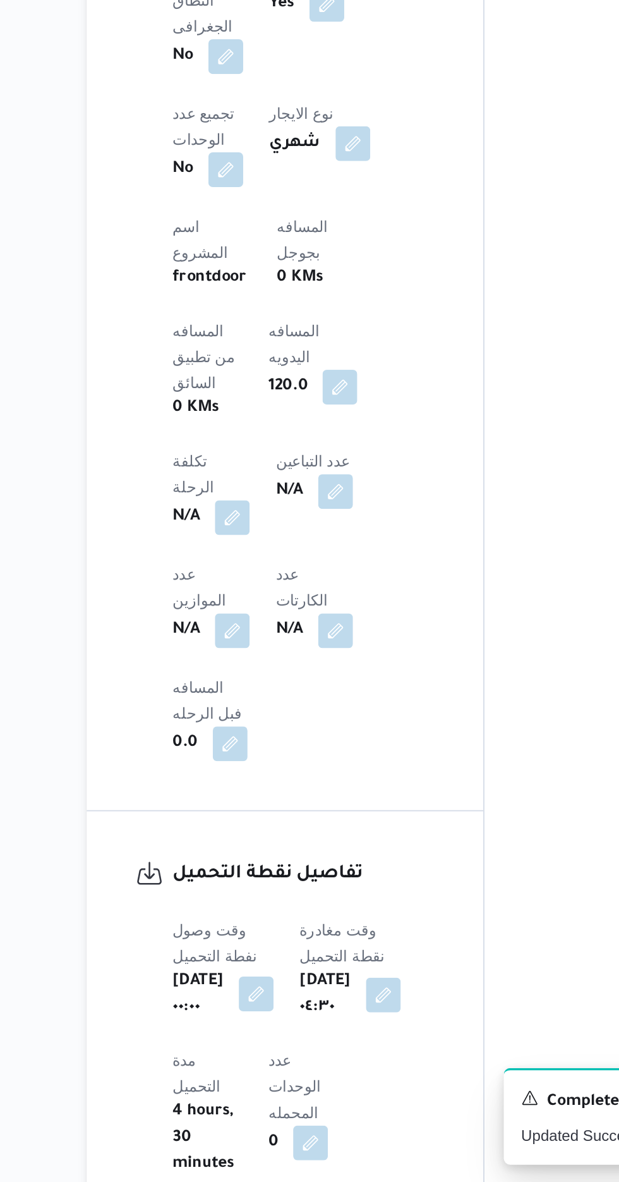
click at [273, 1062] on button "button" at bounding box center [263, 1072] width 20 height 20
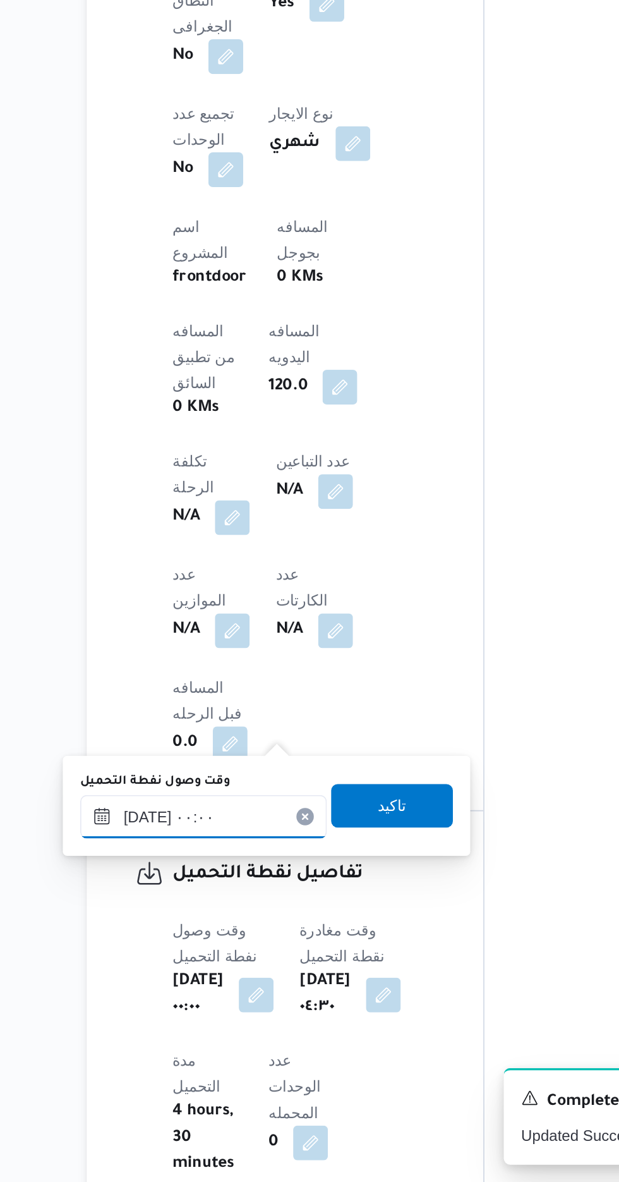
click at [236, 970] on input "[DATE] ٠٠:٠٠" at bounding box center [232, 969] width 143 height 25
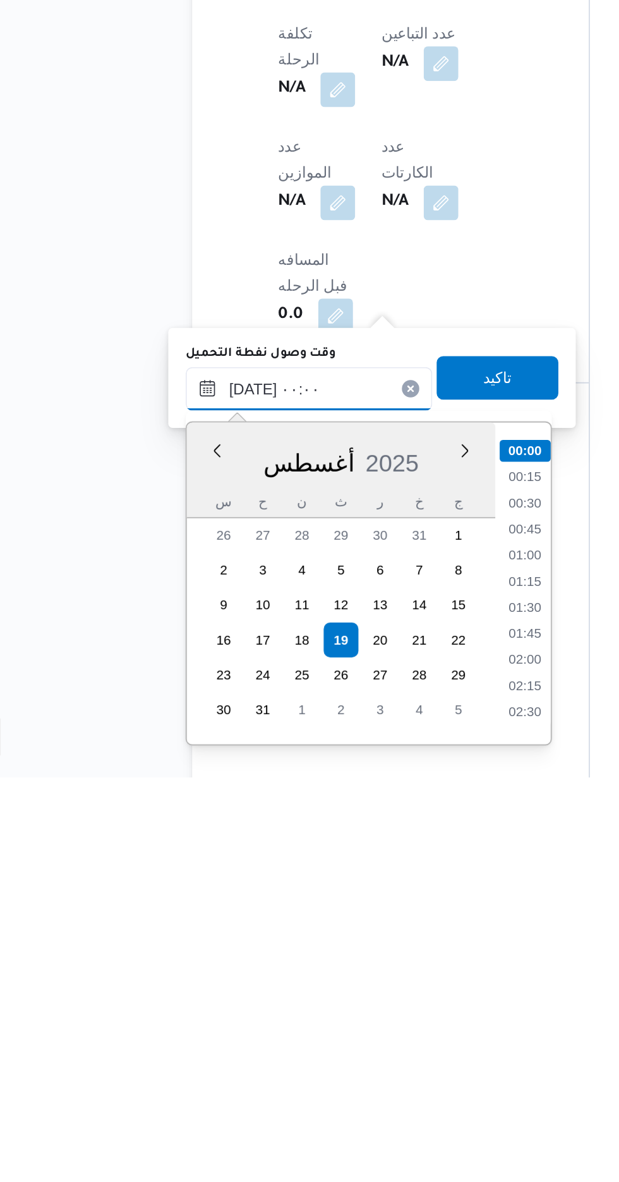
scroll to position [439, 0]
click at [358, 1054] on li "01:00" at bounding box center [357, 1053] width 29 height 13
type input "[DATE] ٠٠:٠٠"
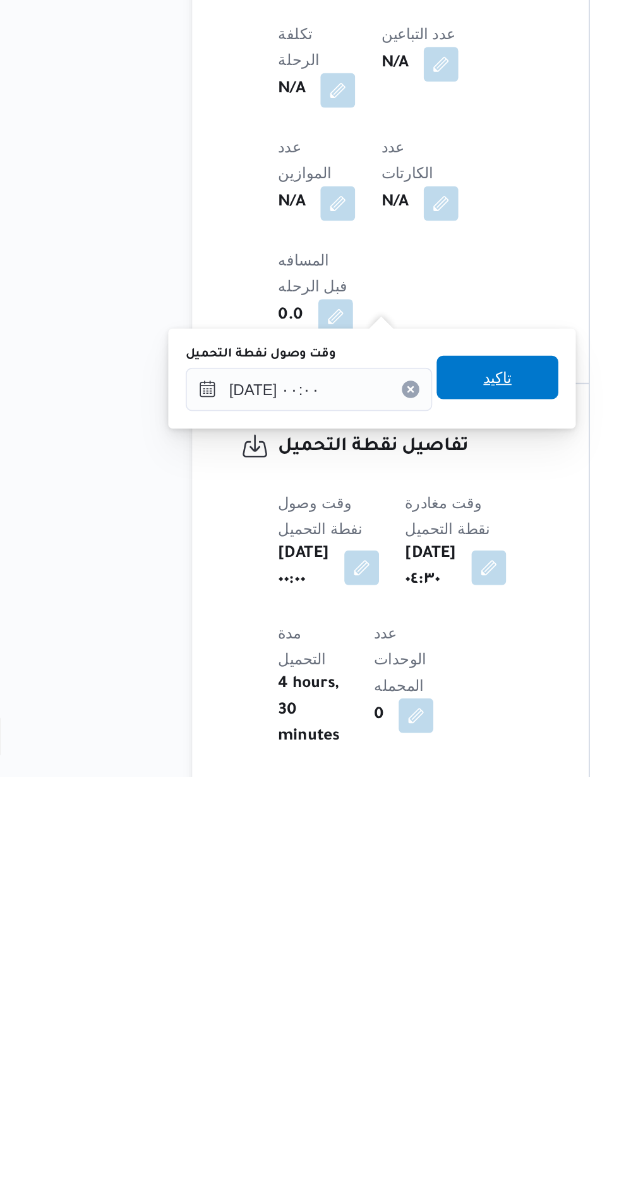
click at [362, 954] on span "تاكيد" at bounding box center [342, 949] width 71 height 25
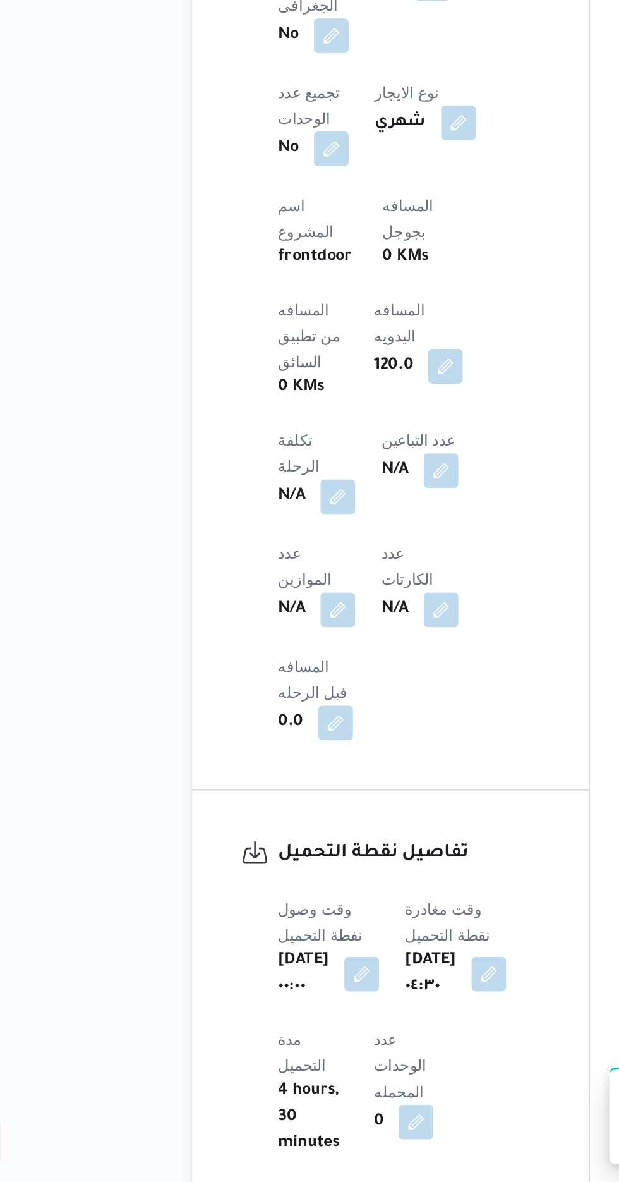
scroll to position [602, 0]
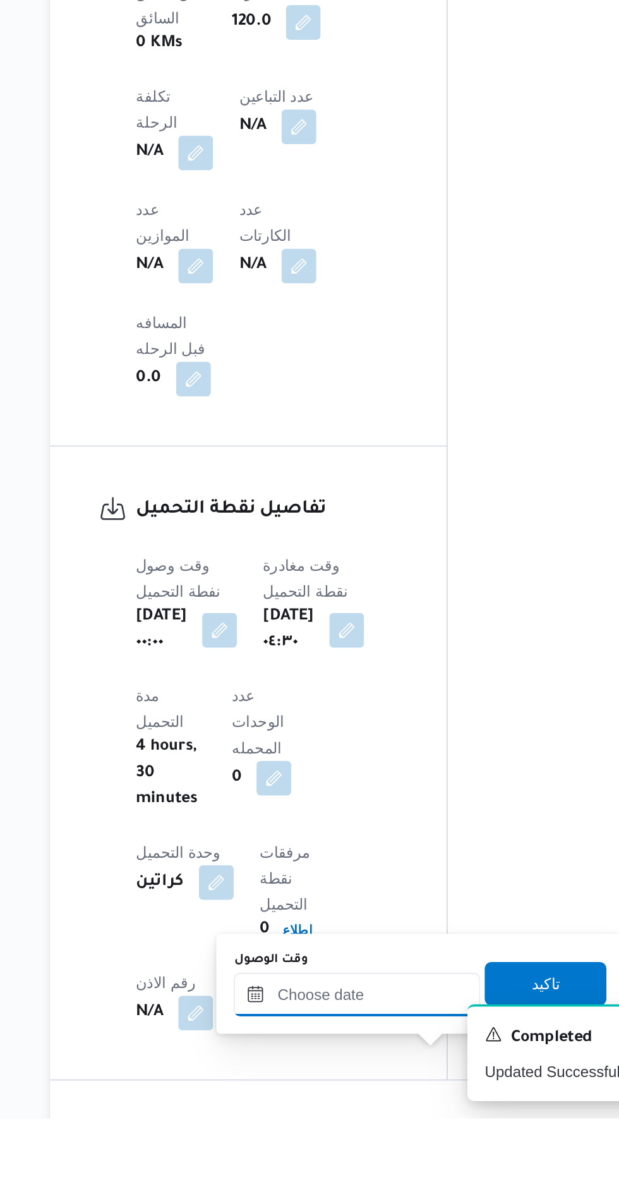
click at [328, 1105] on input "وقت الوصول" at bounding box center [342, 1109] width 143 height 25
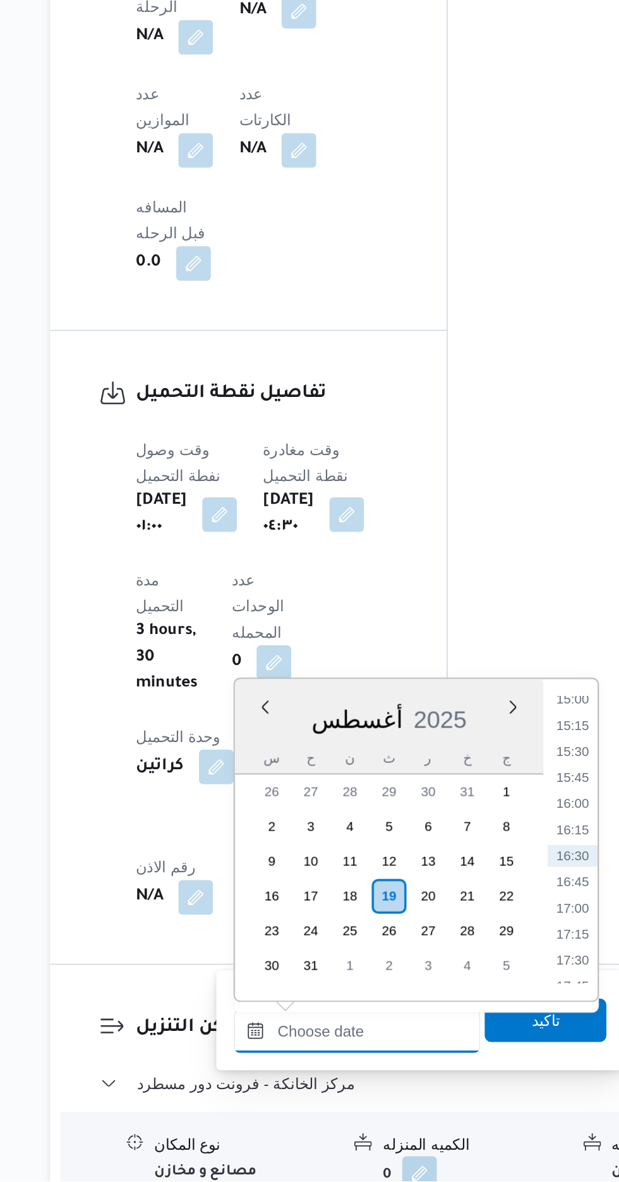
scroll to position [705, 0]
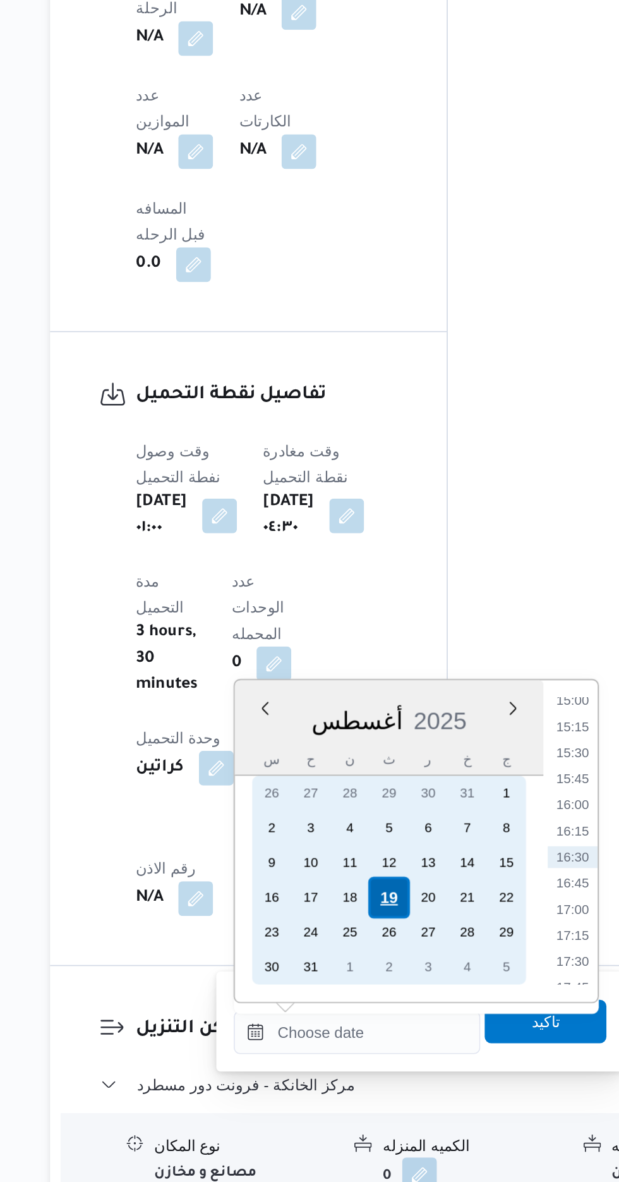
click at [362, 1014] on div "19" at bounding box center [362, 1016] width 24 height 24
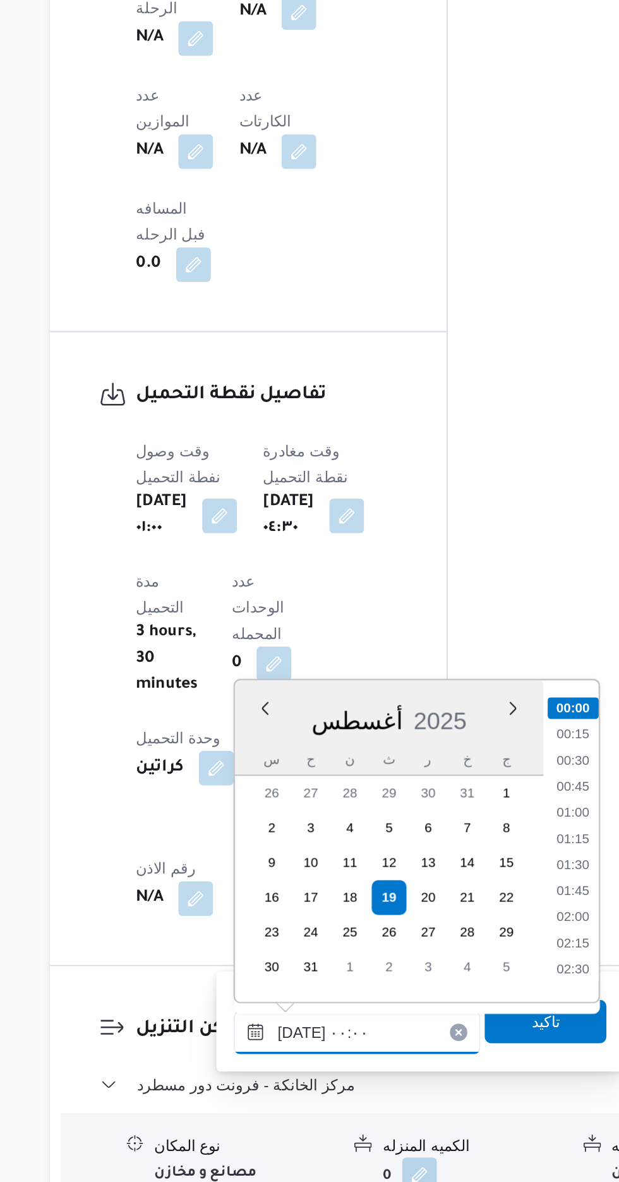
click at [279, 1100] on input "[DATE] ٠٠:٠٠" at bounding box center [342, 1094] width 143 height 25
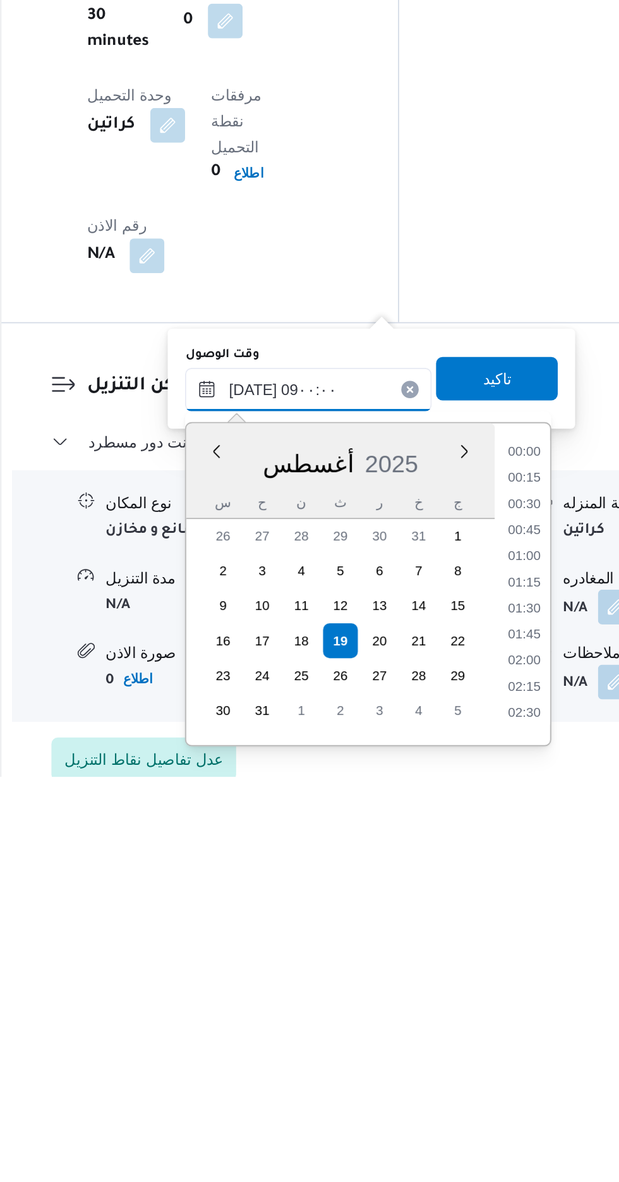
scroll to position [843, 0]
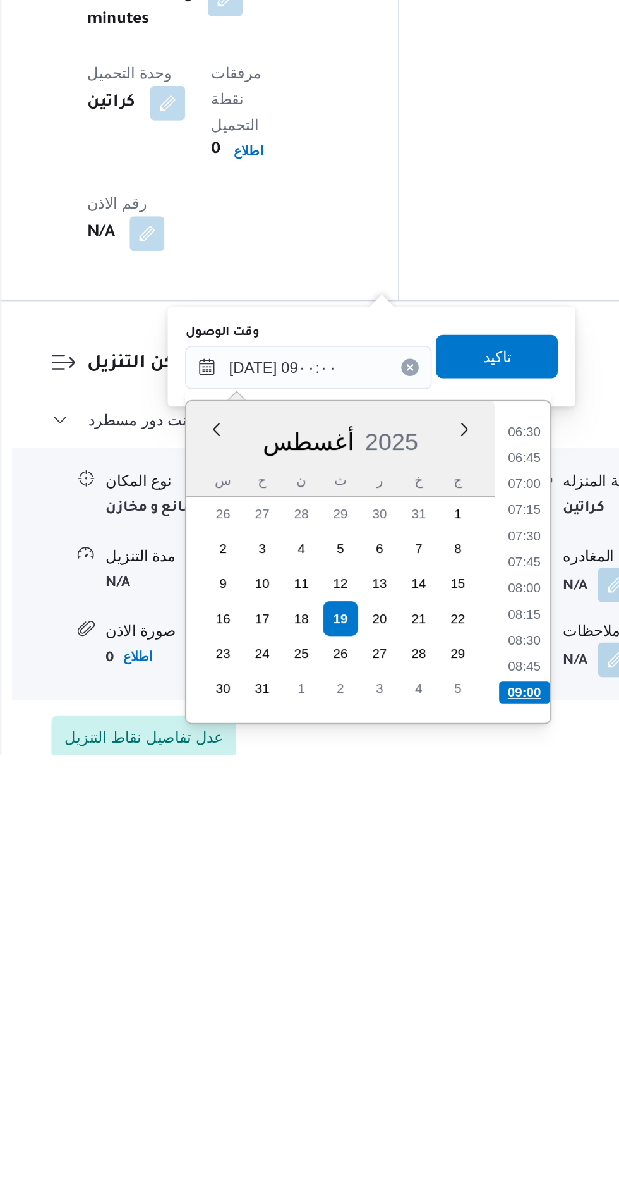
click at [463, 1140] on li "09:00" at bounding box center [469, 1146] width 30 height 13
type input "[DATE] ٠٩:٠٠"
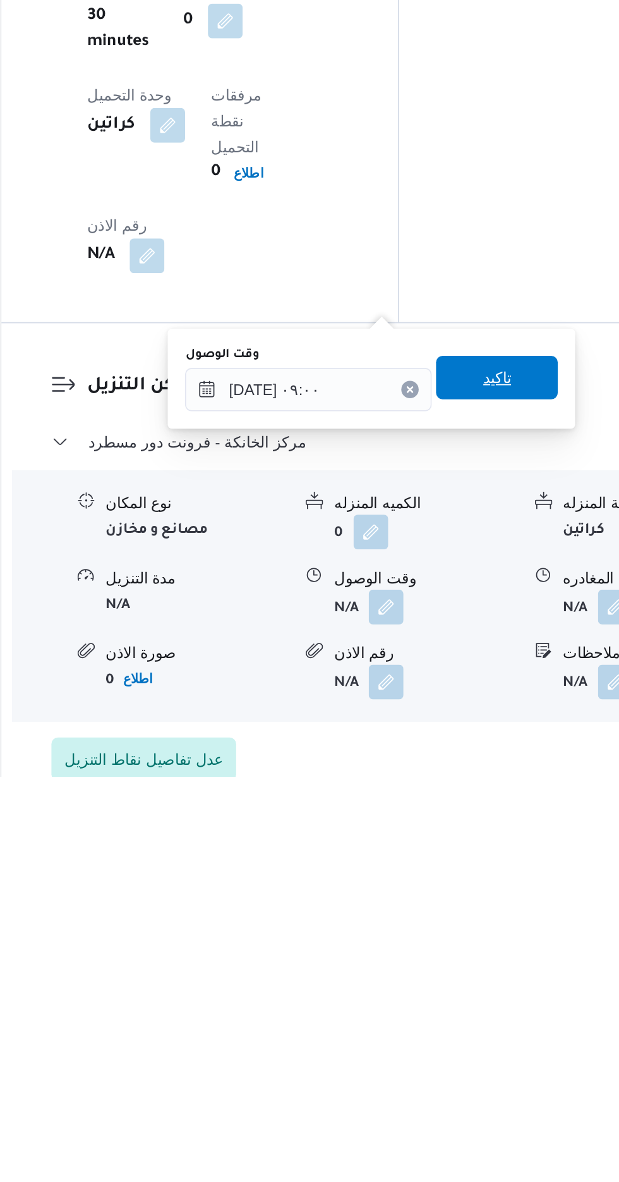
click at [461, 951] on span "تاكيد" at bounding box center [452, 949] width 16 height 15
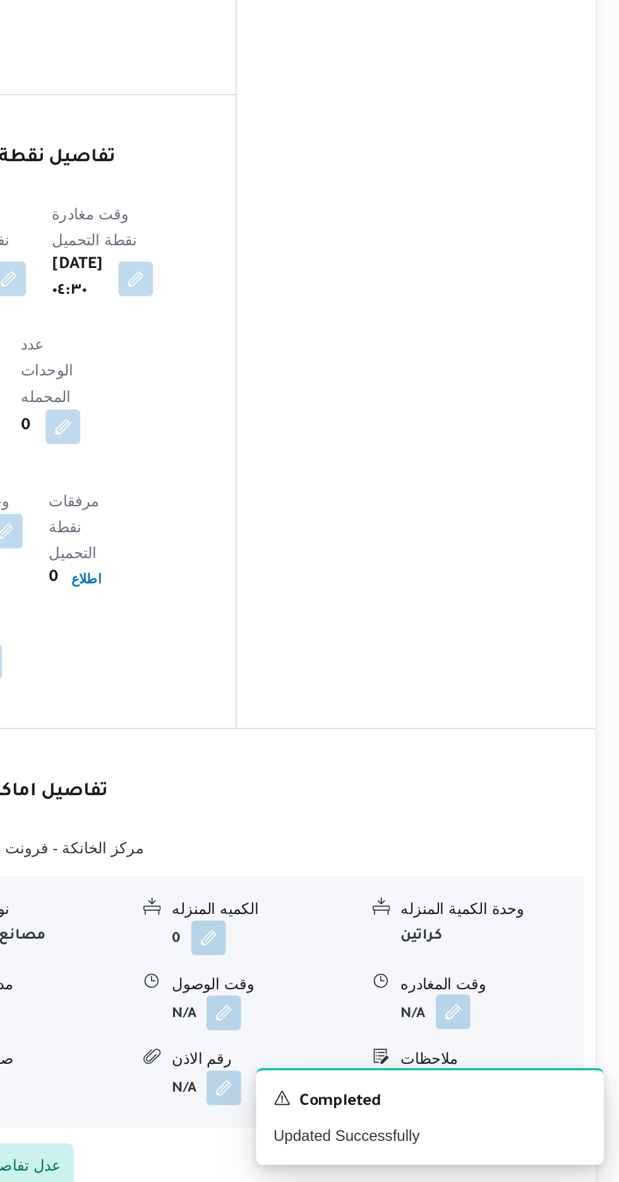
click at [526, 1073] on button "button" at bounding box center [521, 1083] width 20 height 20
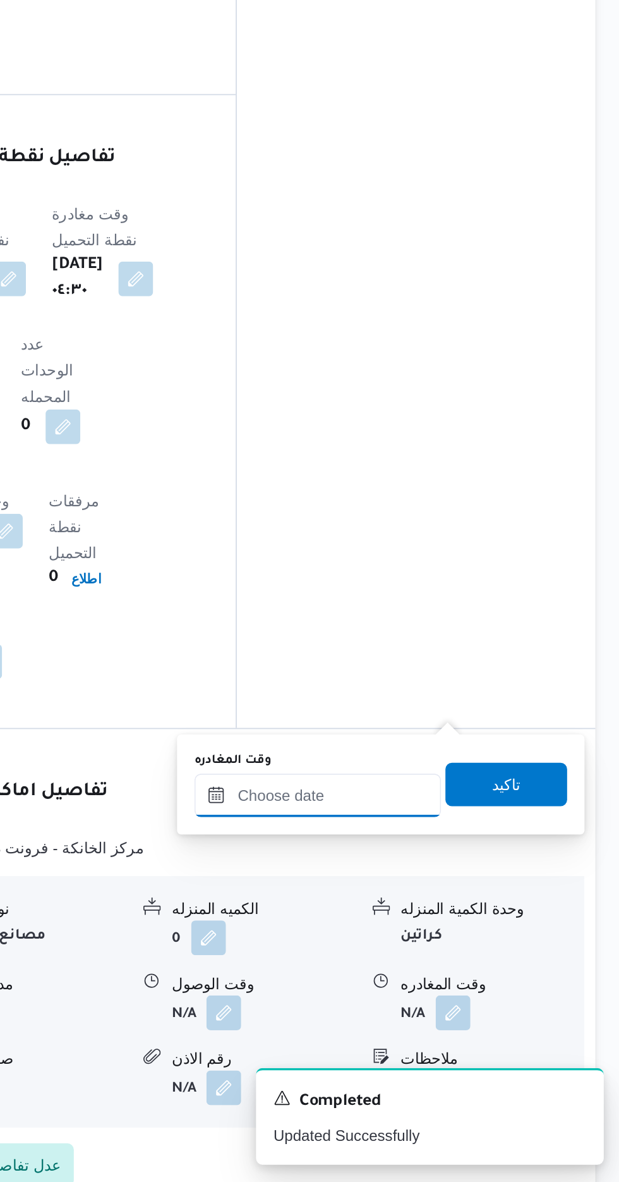
click at [478, 954] on input "وقت المغادره" at bounding box center [442, 956] width 143 height 25
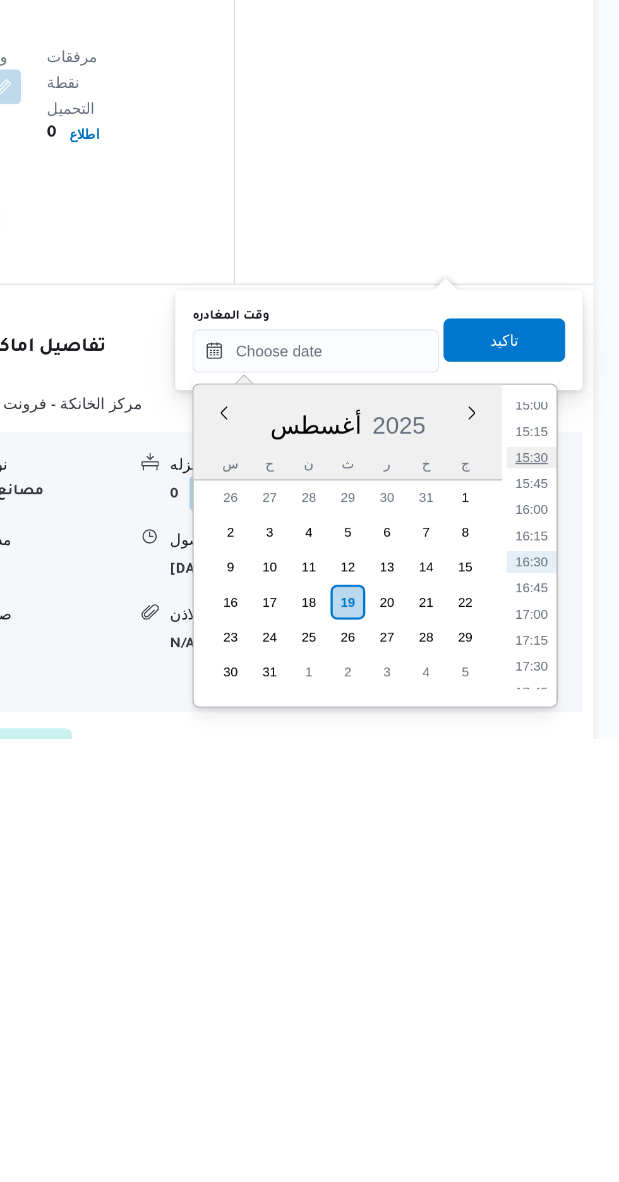
click at [568, 1019] on li "15:30" at bounding box center [568, 1019] width 29 height 13
type input "[DATE] ١٥:٣٠"
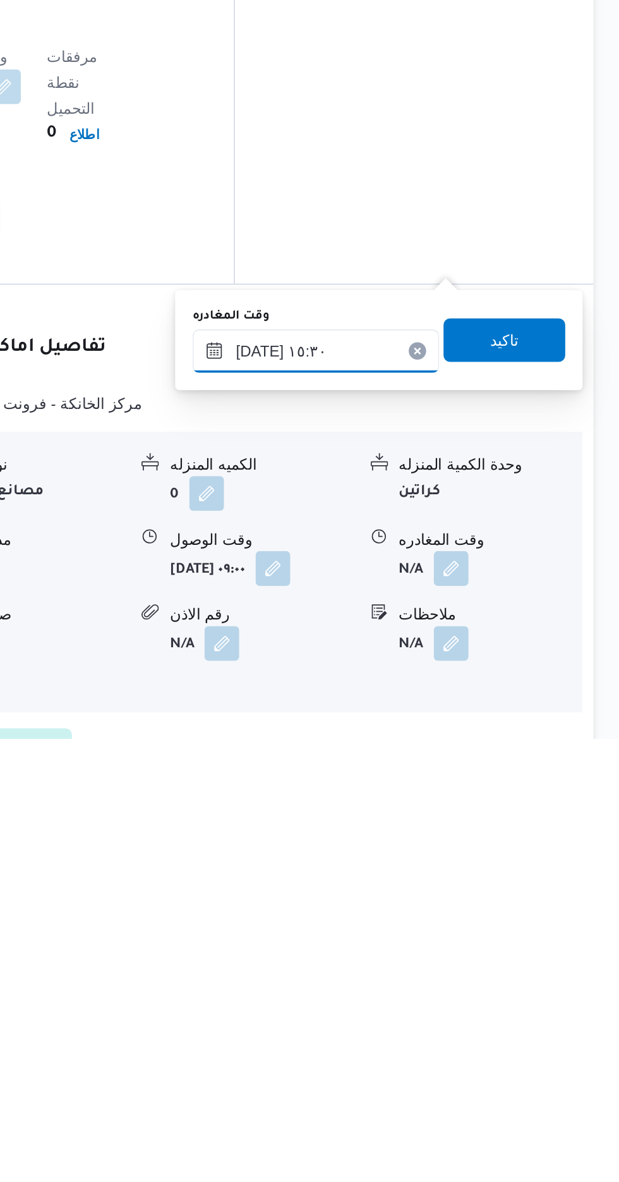
scroll to position [843, 0]
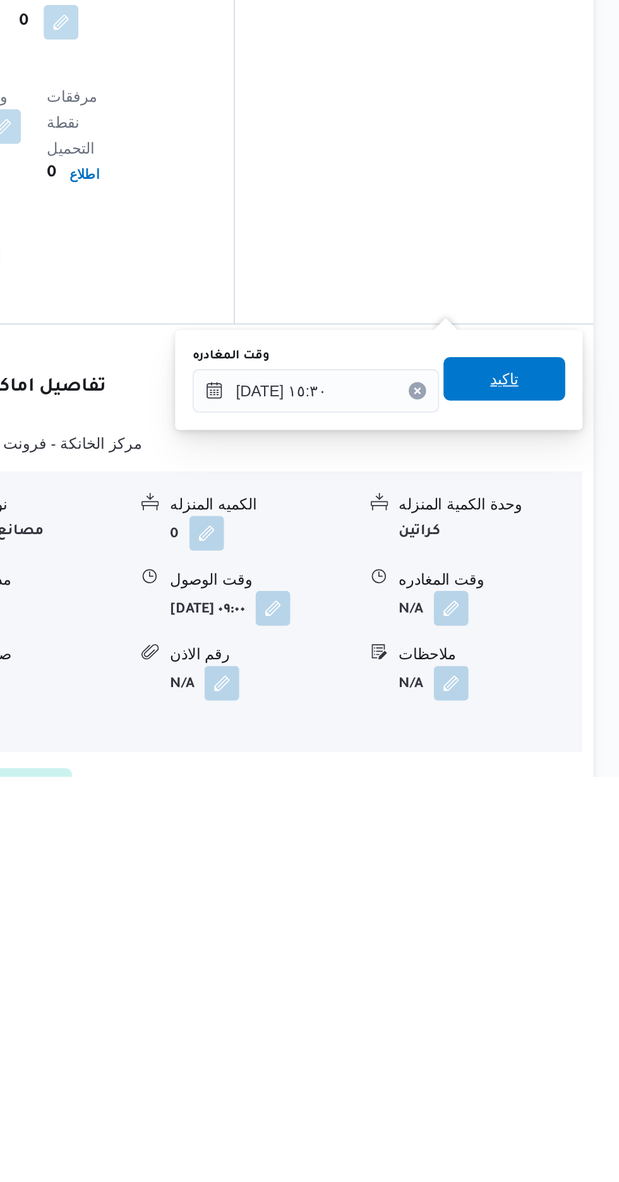
click at [561, 950] on span "تاكيد" at bounding box center [552, 950] width 16 height 15
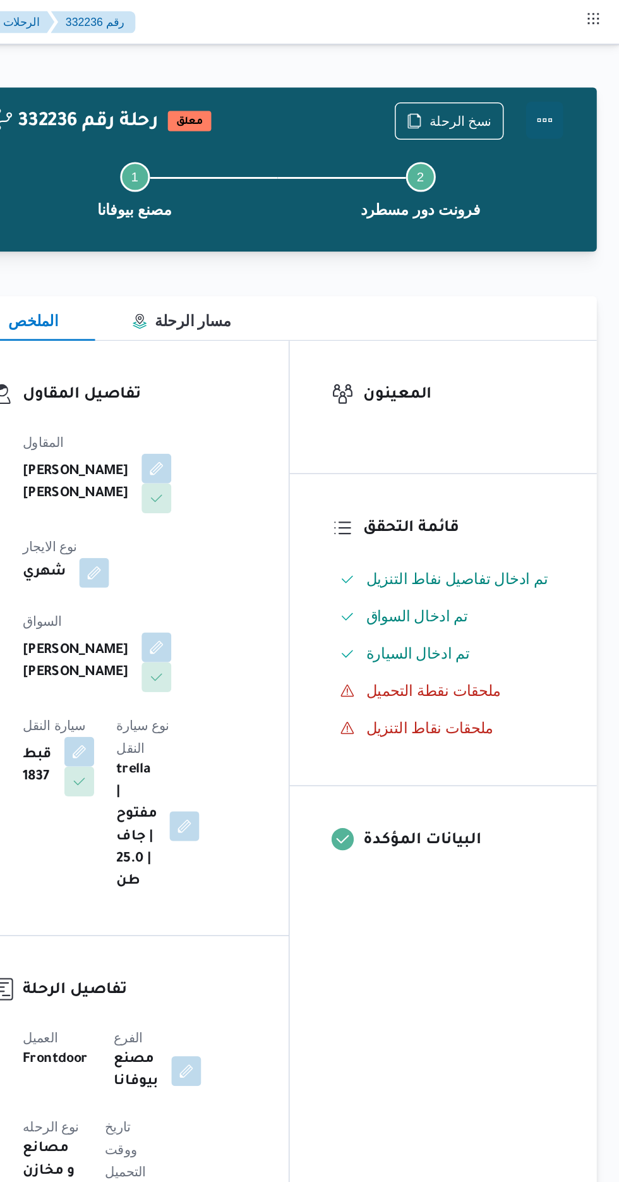
click at [569, 80] on button "Actions" at bounding box center [568, 81] width 25 height 25
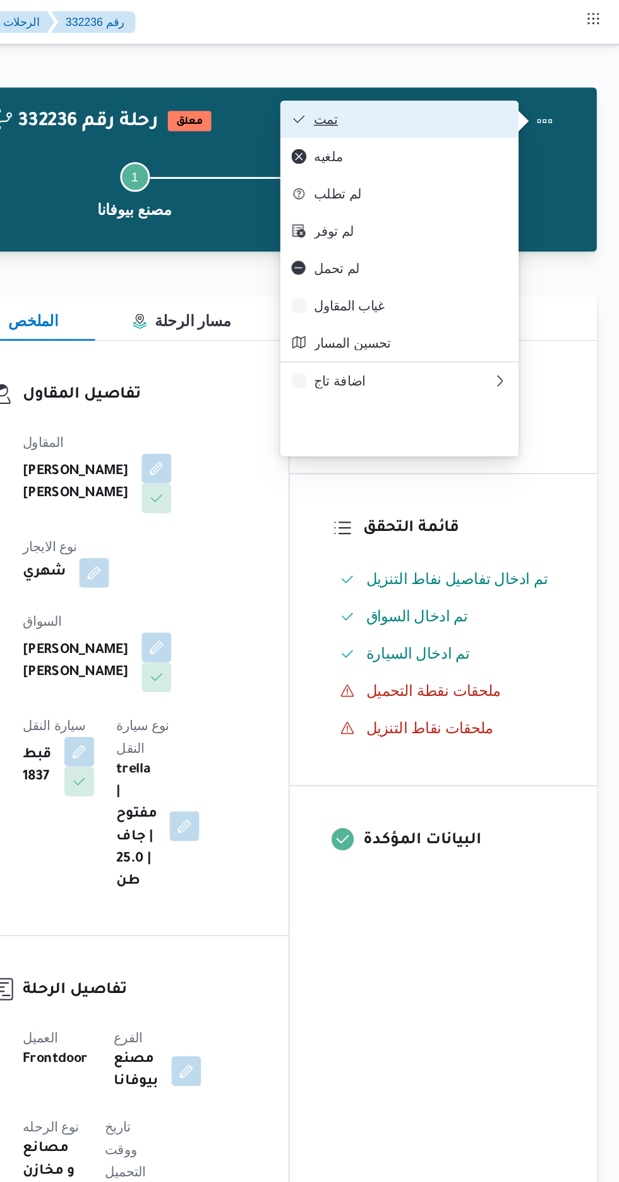
click at [535, 82] on span "تمت" at bounding box center [477, 81] width 131 height 10
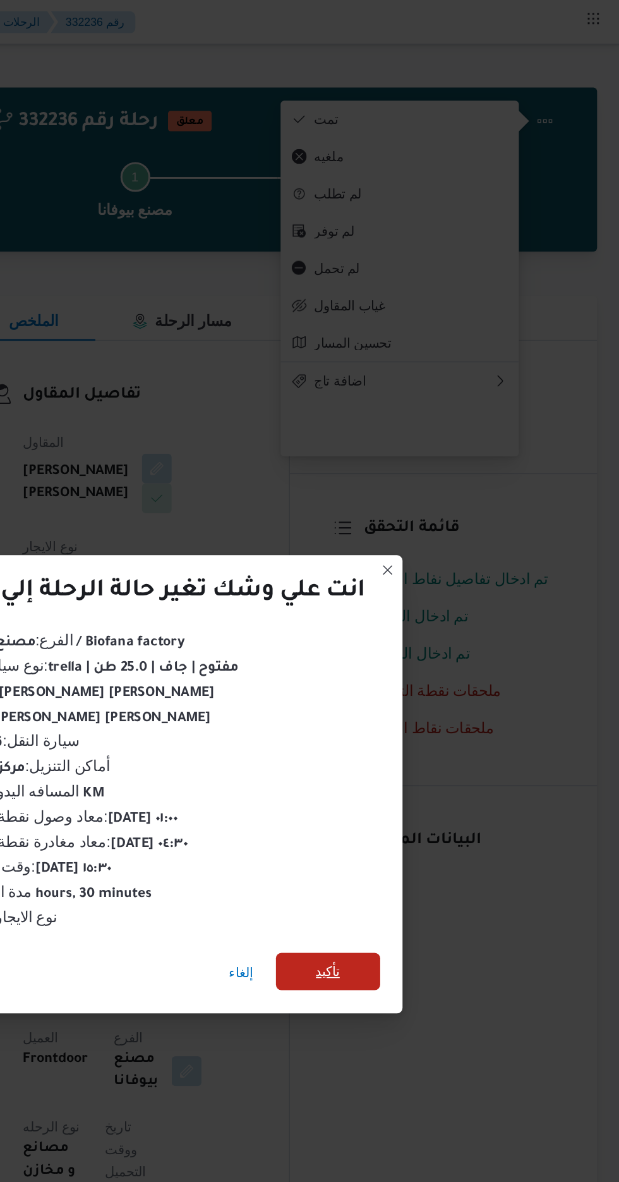
click at [426, 660] on span "تأكيد" at bounding box center [421, 659] width 16 height 15
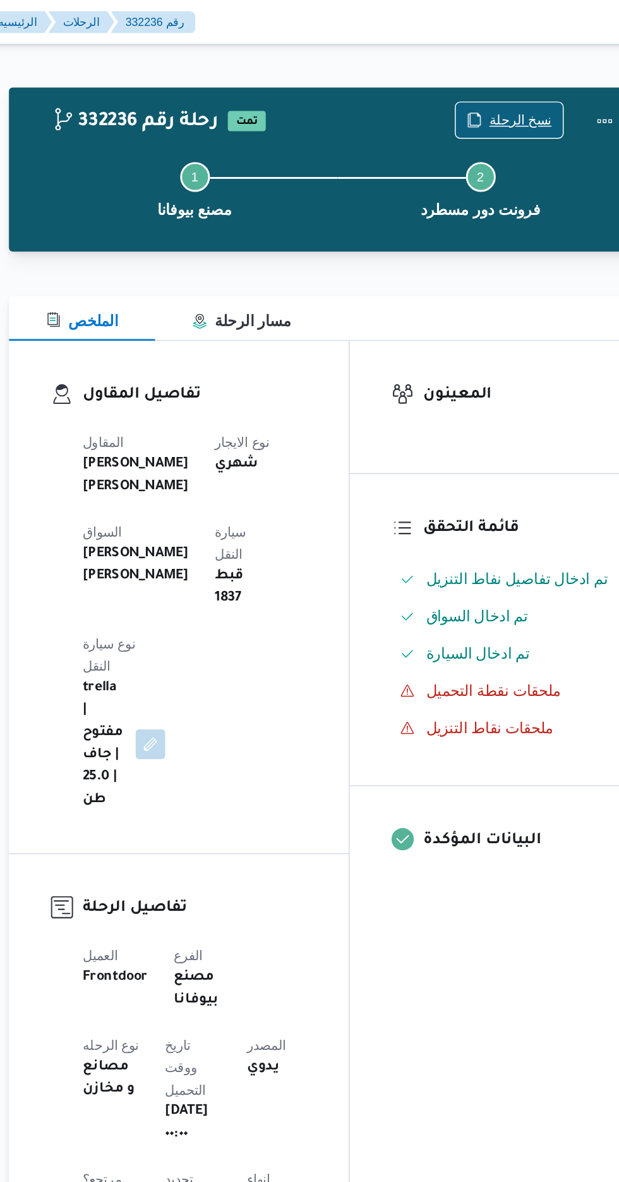
click at [497, 82] on span "نسخ الرحلة" at bounding box center [511, 81] width 42 height 15
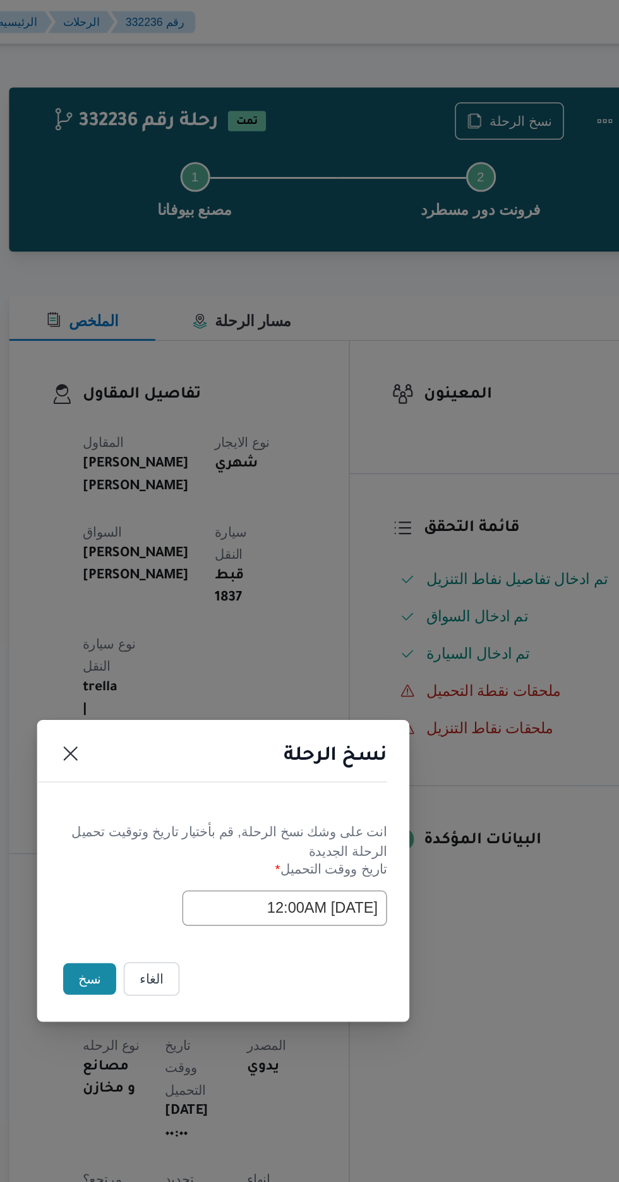
click at [217, 659] on button "نسخ" at bounding box center [219, 664] width 36 height 21
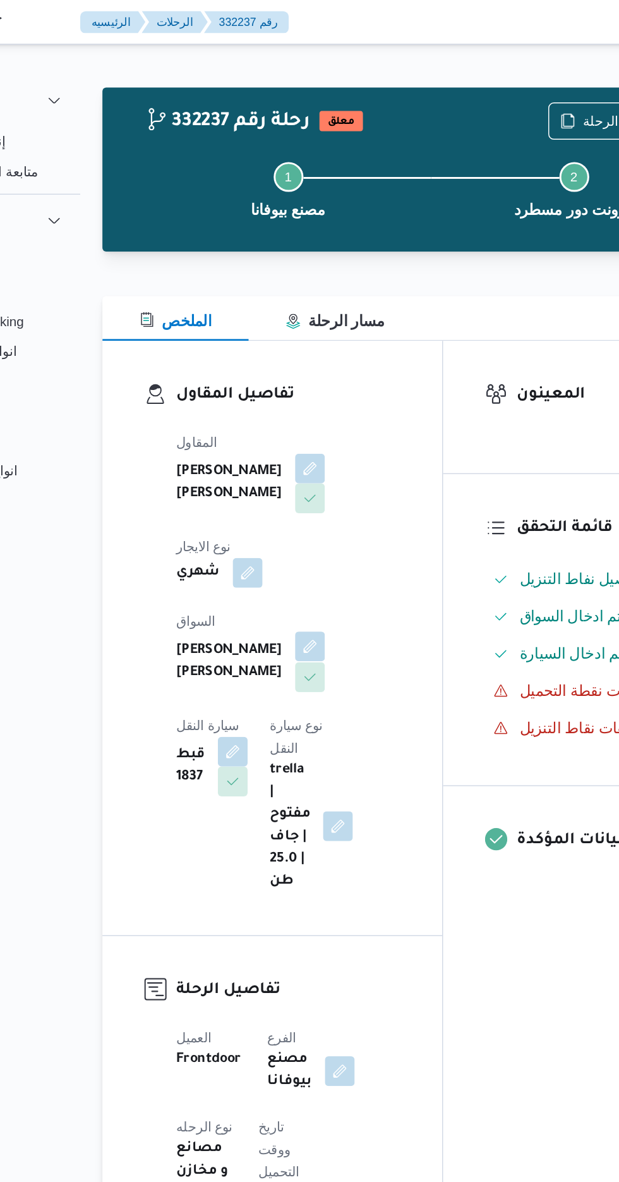
click at [295, 429] on button "button" at bounding box center [305, 439] width 20 height 20
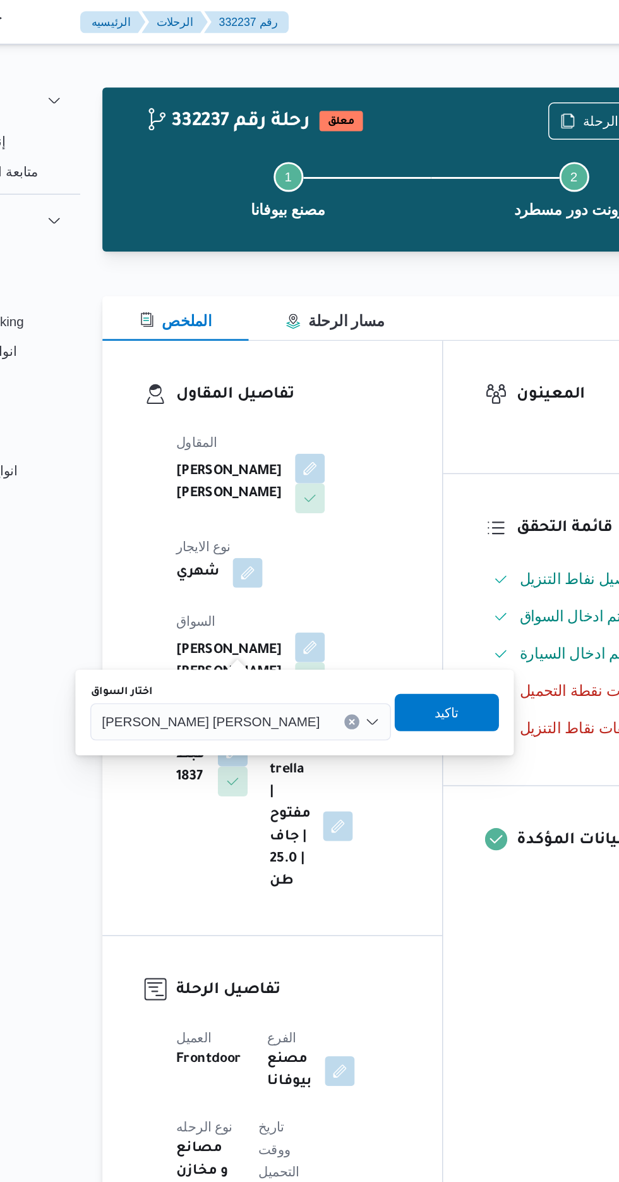
click at [207, 490] on span "[PERSON_NAME] [PERSON_NAME]" at bounding box center [238, 489] width 148 height 14
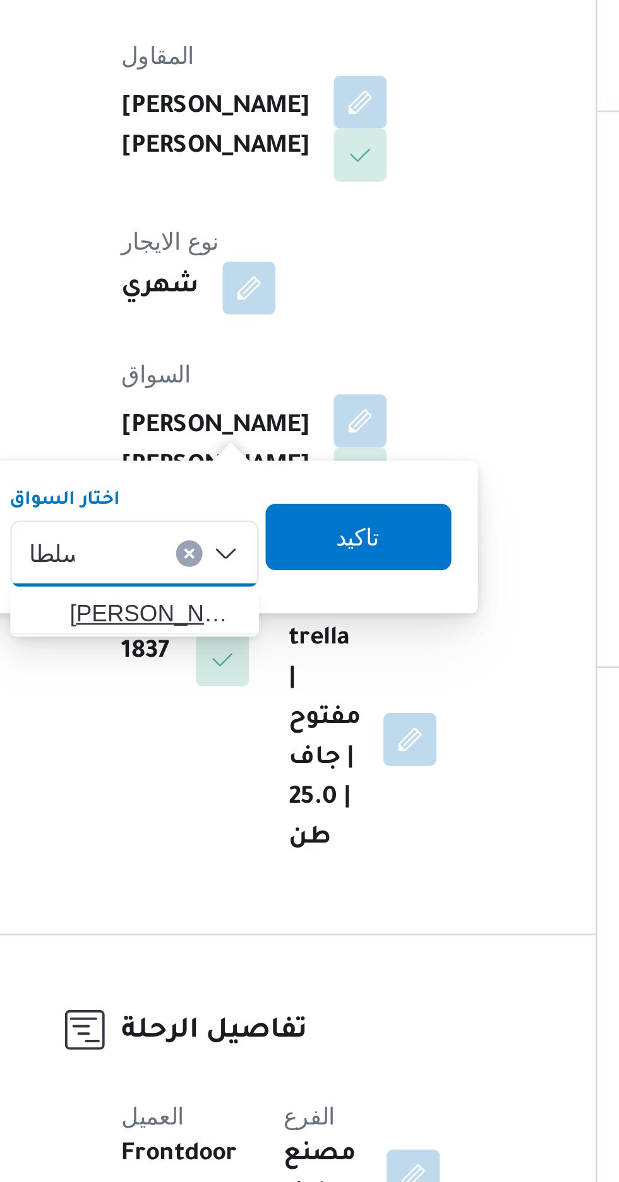
type input "سلطا"
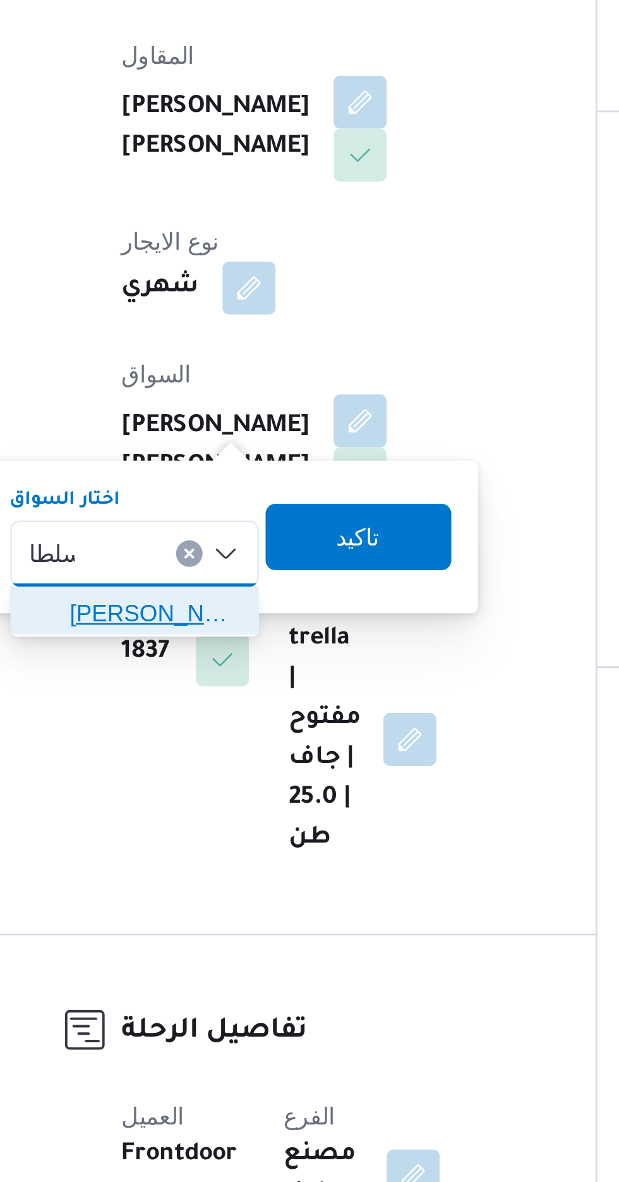
click at [224, 510] on span "[PERSON_NAME] ن [PERSON_NAME]" at bounding box center [227, 512] width 64 height 15
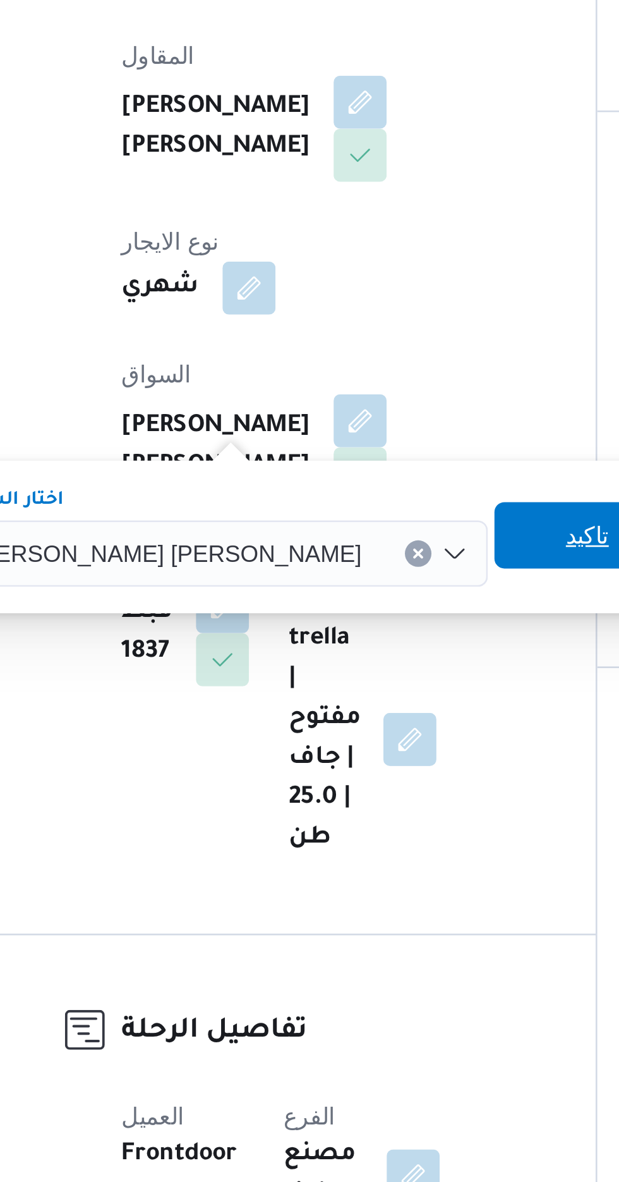
click at [384, 487] on span "تاكيد" at bounding box center [392, 482] width 16 height 15
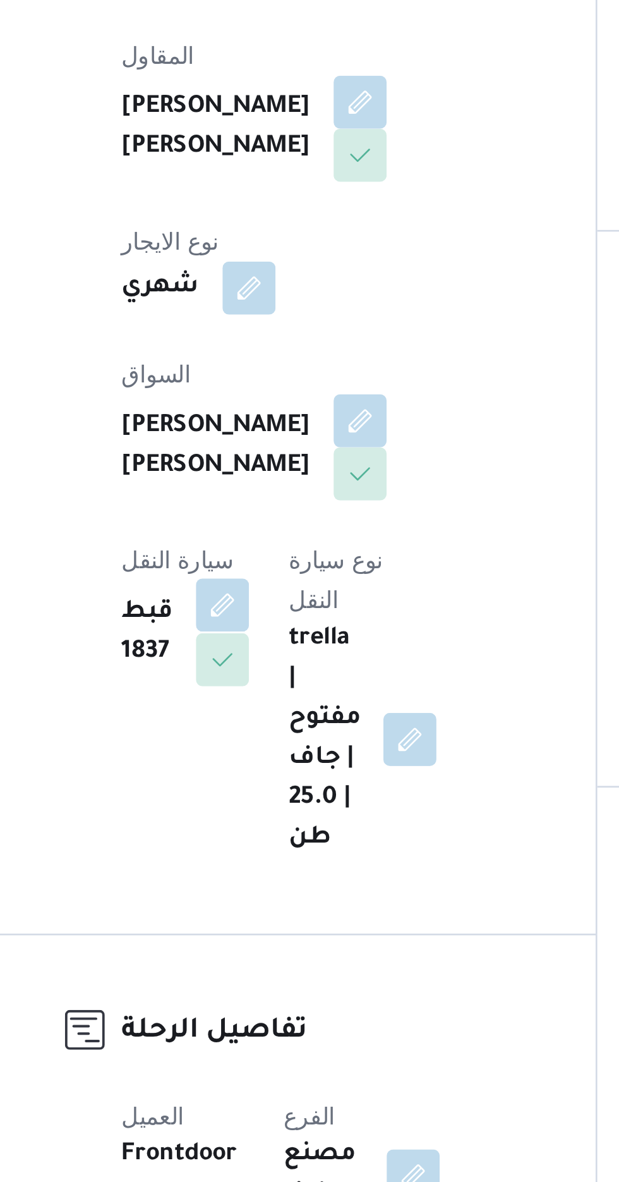
click at [263, 499] on button "button" at bounding box center [253, 509] width 20 height 20
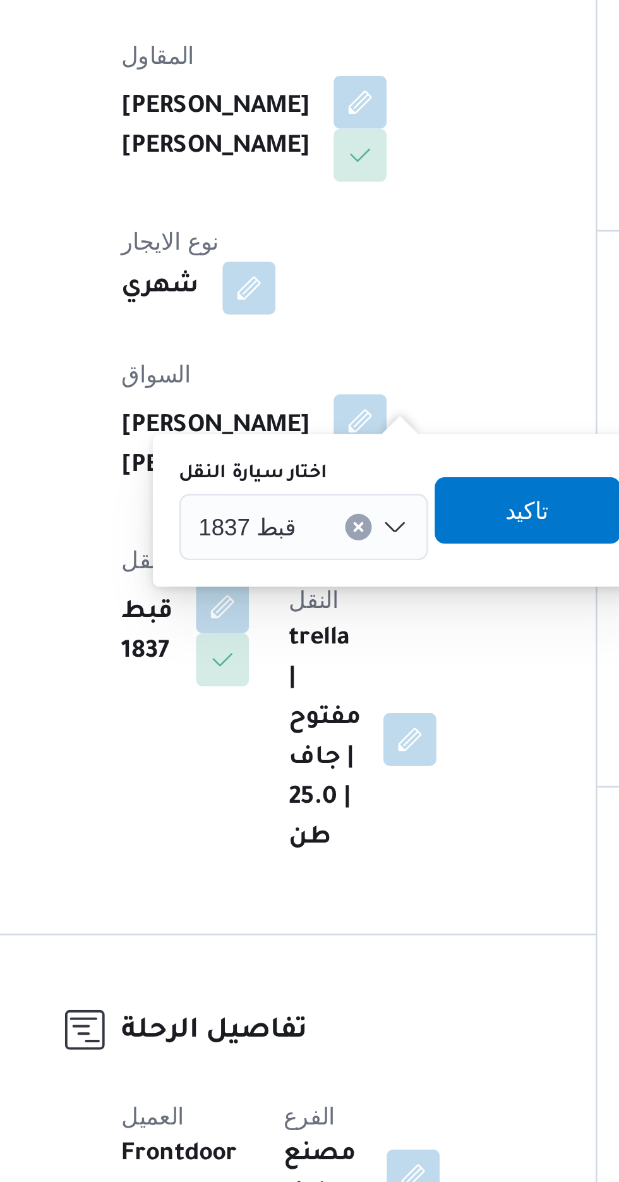
click at [284, 474] on div "قبط 1837" at bounding box center [283, 479] width 95 height 25
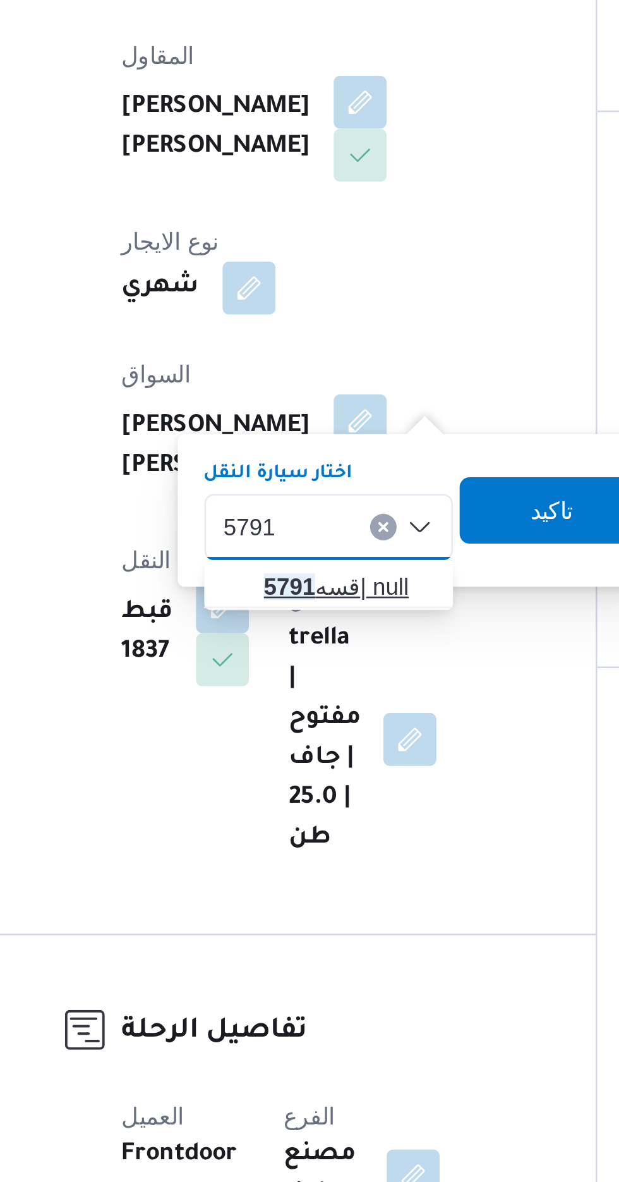
type input "5791"
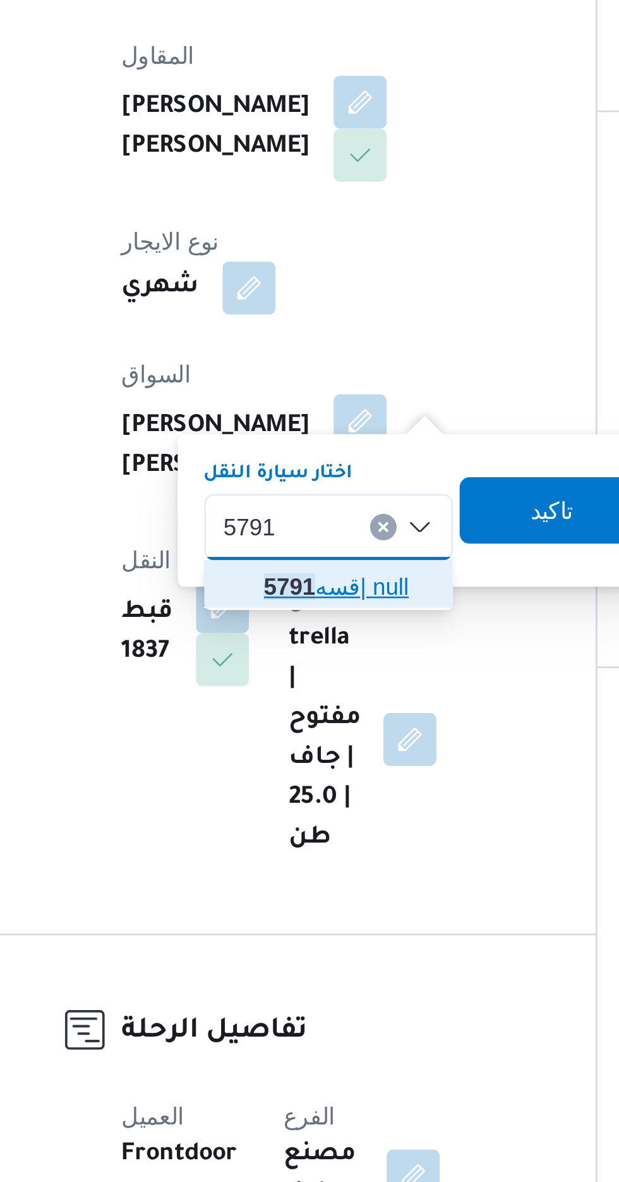
click at [294, 499] on span "قسه 5791 | null" at bounding box center [301, 502] width 64 height 15
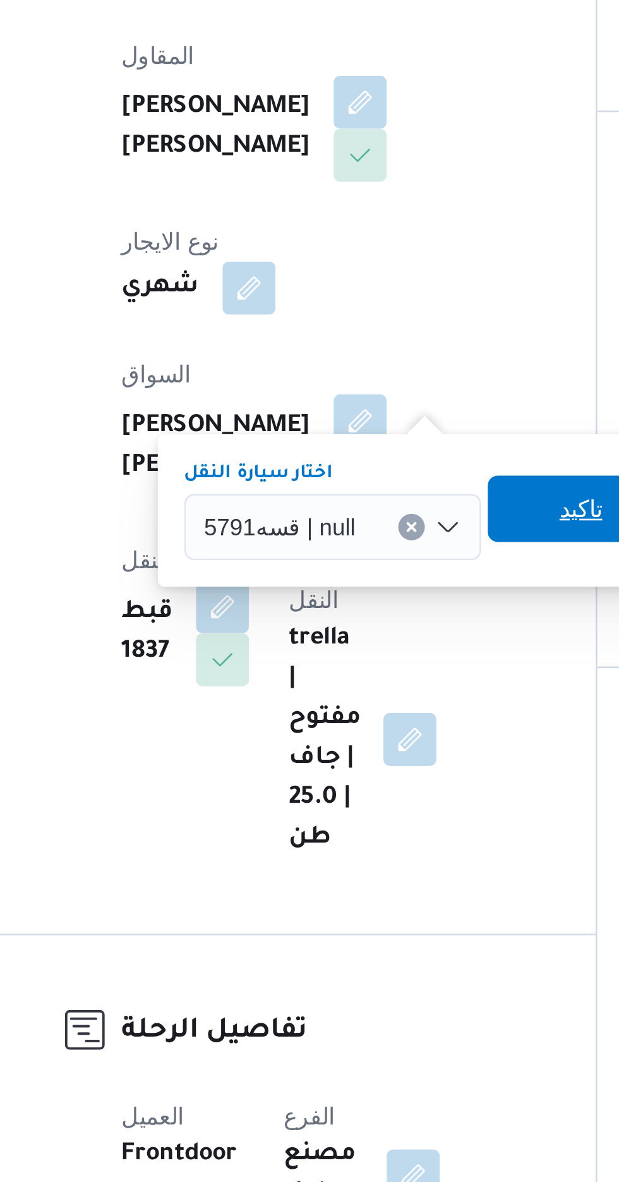
click at [381, 472] on span "تاكيد" at bounding box center [389, 472] width 16 height 15
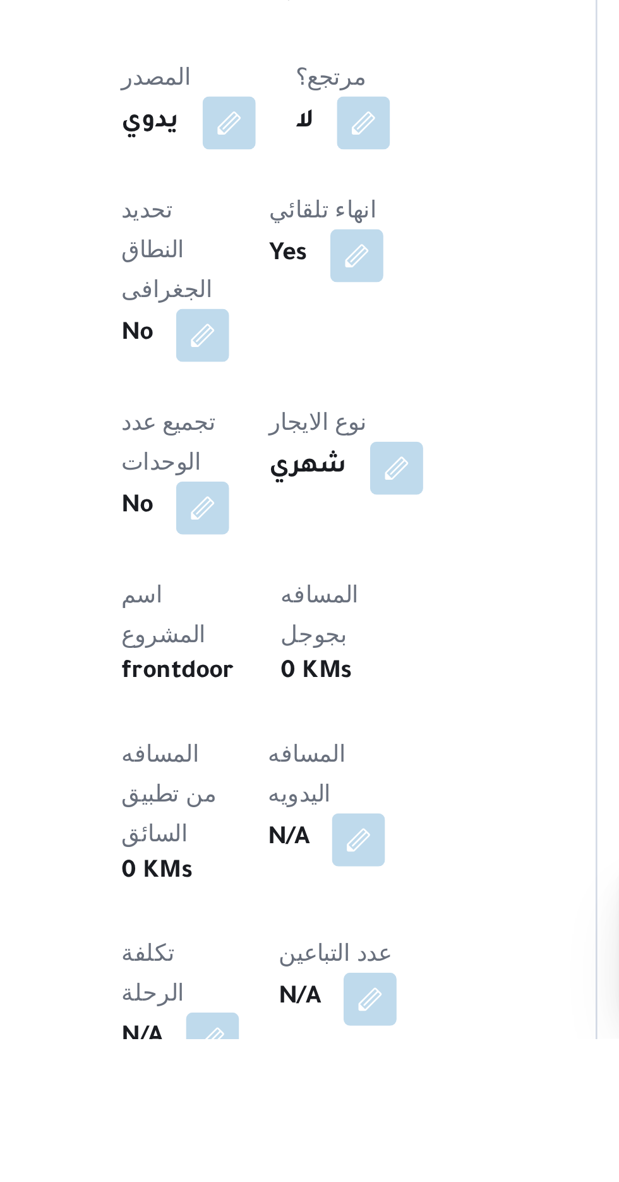
scroll to position [40, 0]
click at [295, 1095] on button "button" at bounding box center [305, 1105] width 20 height 20
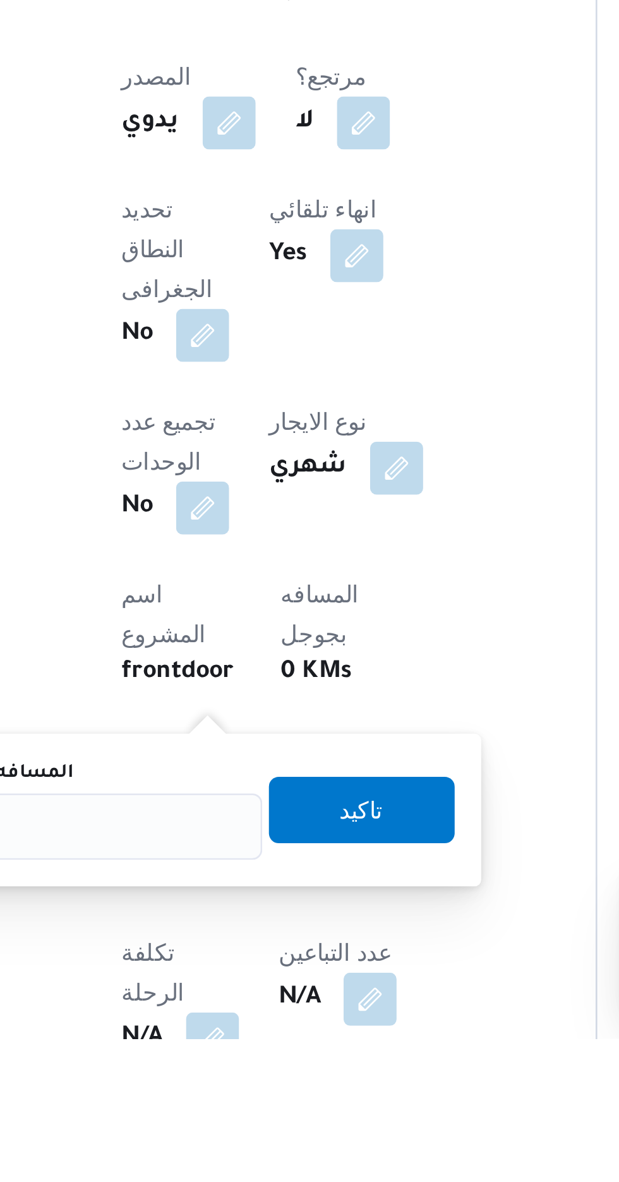
click at [226, 1088] on div "المسافه اليدويه" at bounding box center [205, 1095] width 126 height 38
click at [212, 1098] on input "المسافه اليدويه" at bounding box center [205, 1100] width 126 height 25
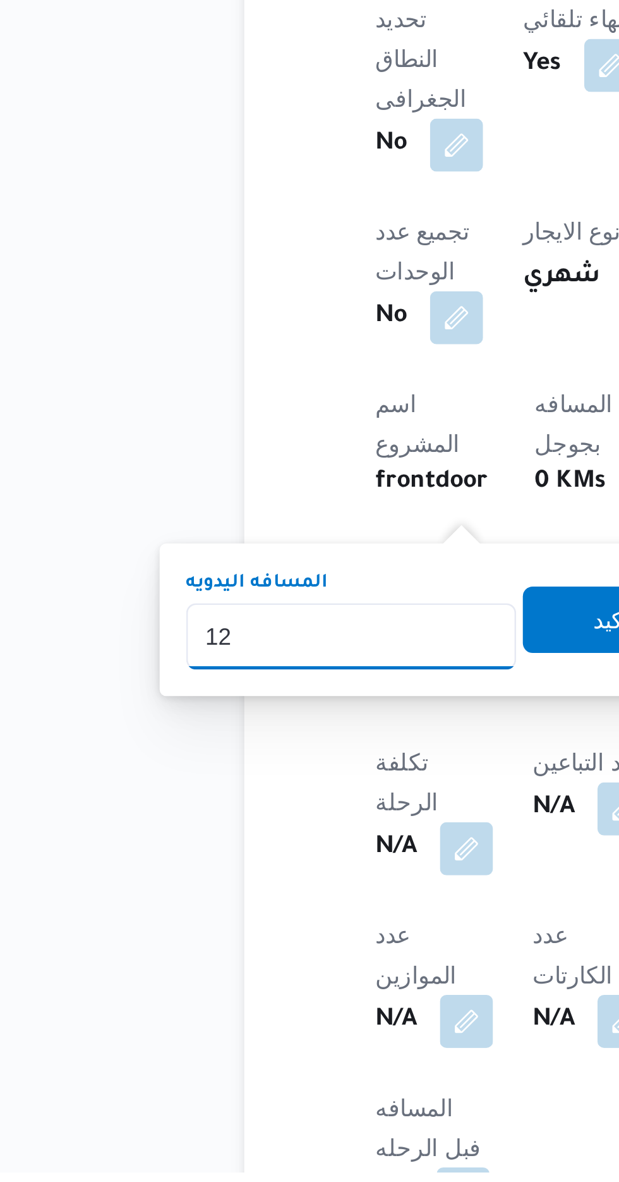
type input "120"
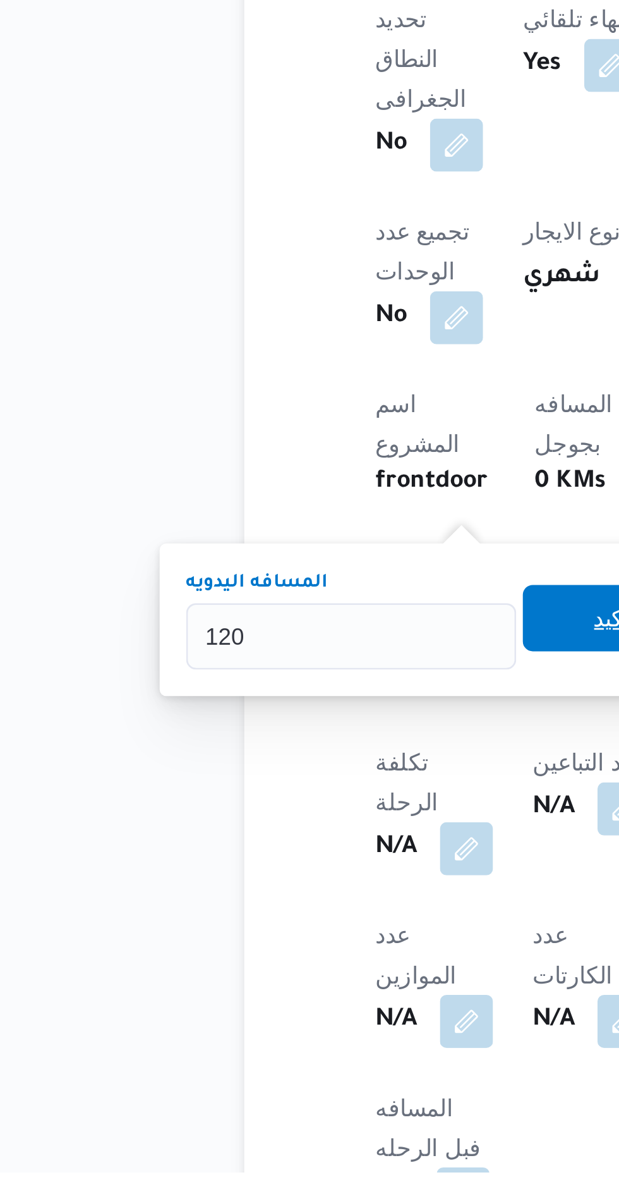
click at [294, 971] on span "تاكيد" at bounding box center [306, 970] width 71 height 25
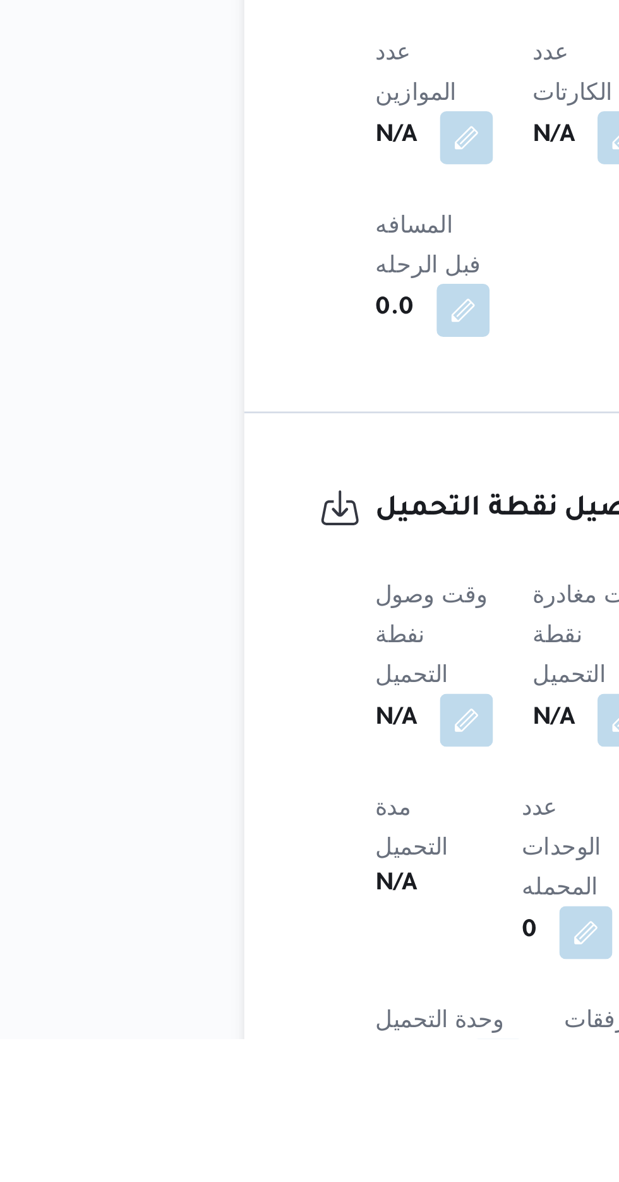
scroll to position [513, 0]
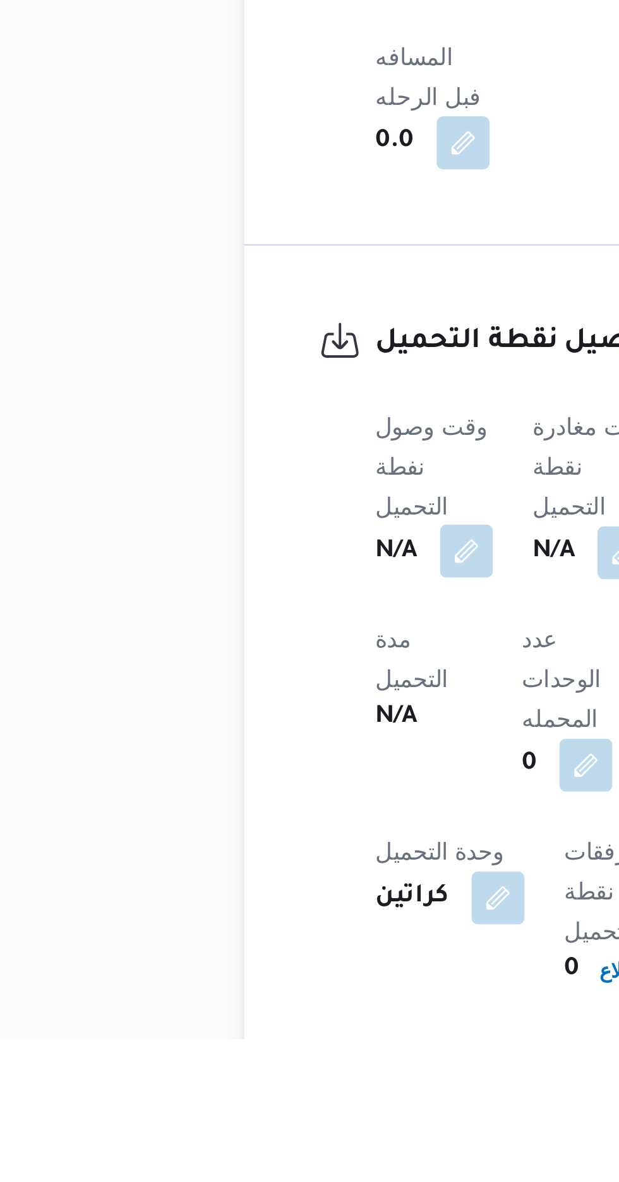
click at [246, 986] on button "button" at bounding box center [249, 996] width 20 height 20
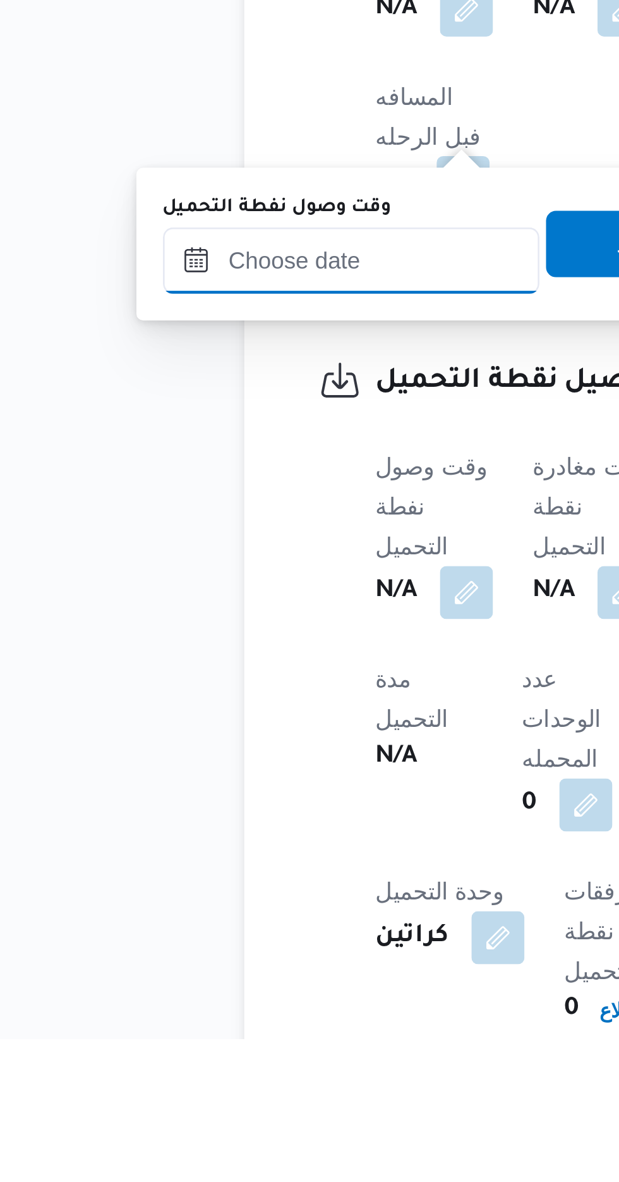
click at [234, 888] on input "وقت وصول نفطة التحميل" at bounding box center [204, 885] width 143 height 25
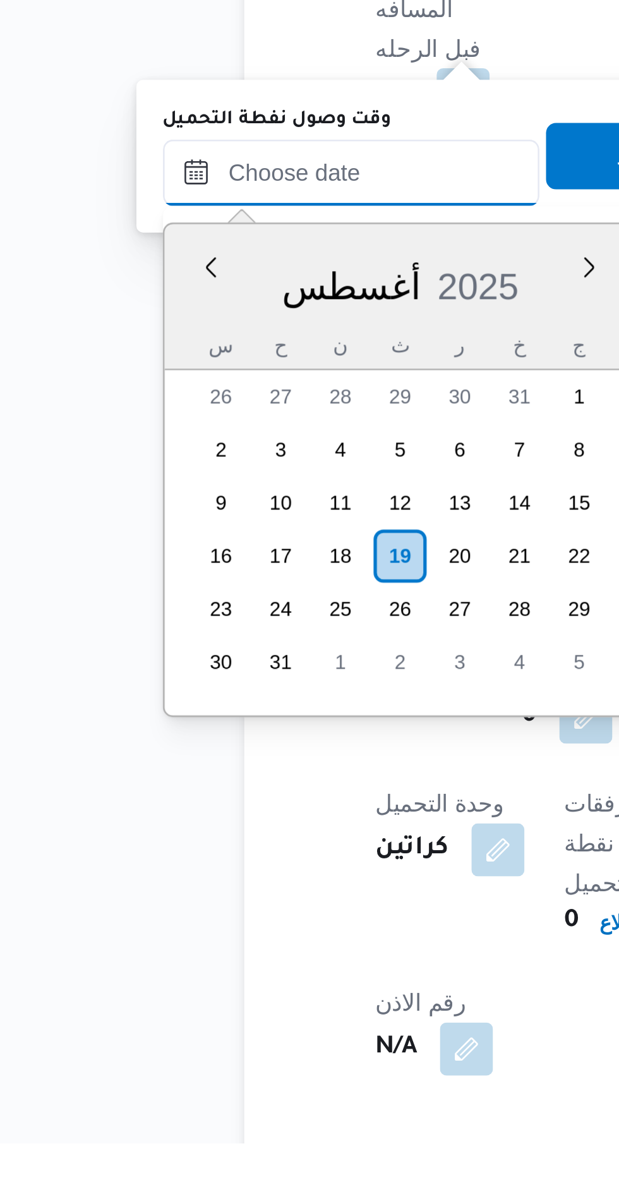
scroll to position [915, 0]
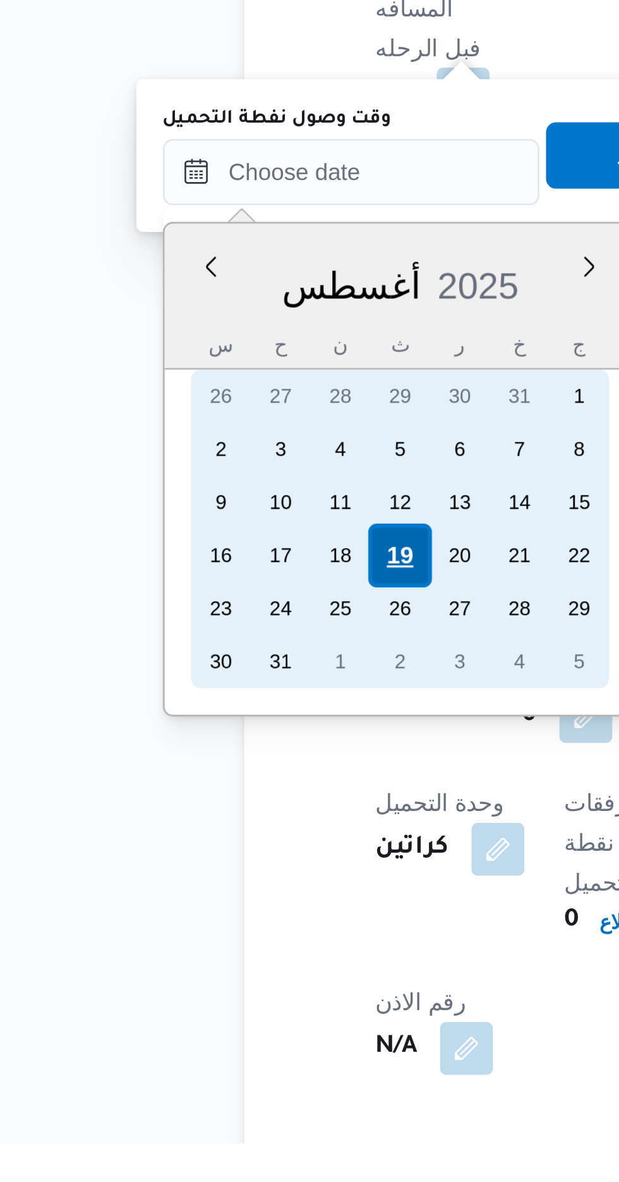
click at [219, 960] on div "19" at bounding box center [223, 958] width 24 height 24
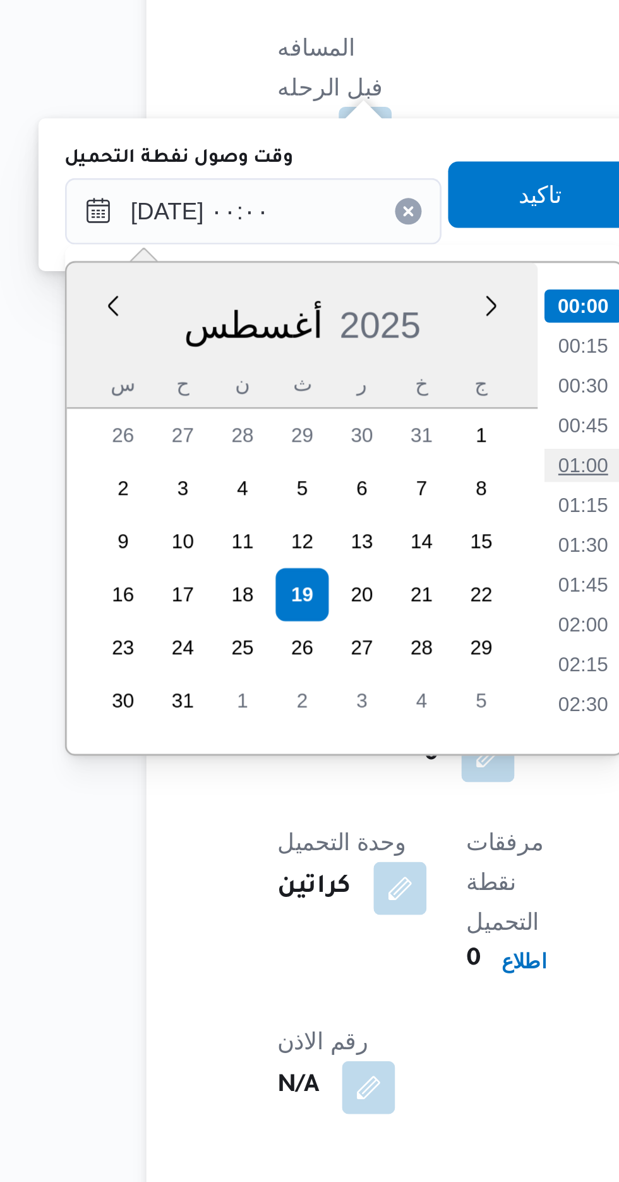
click at [332, 908] on li "01:00" at bounding box center [330, 909] width 29 height 13
type input "[DATE] ٠١:٠٠"
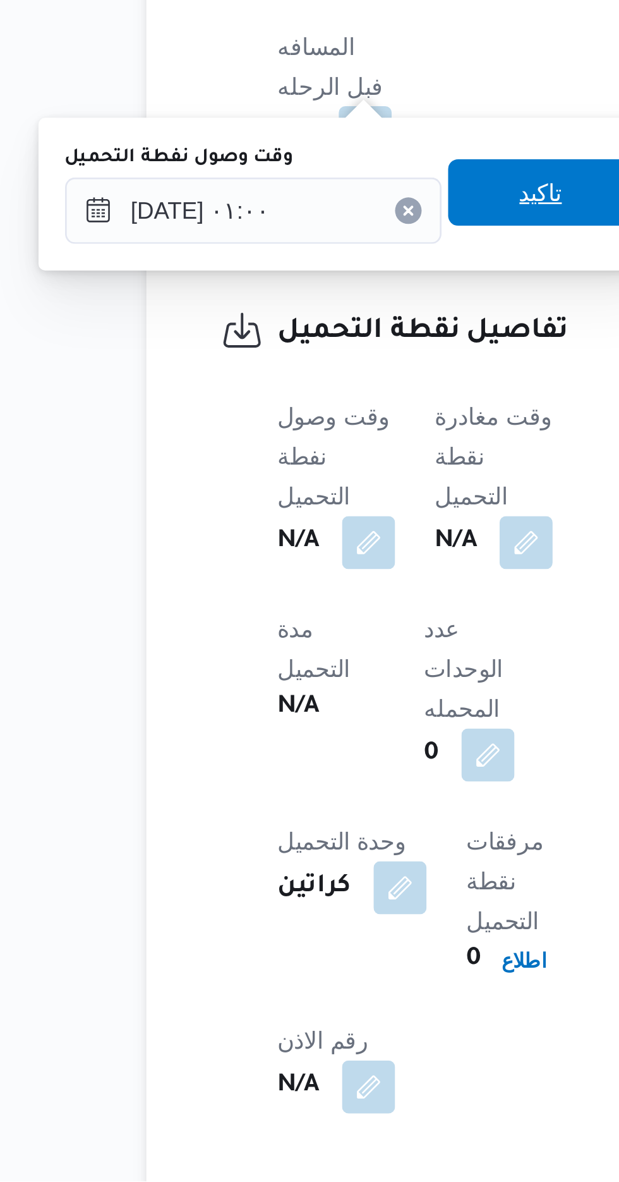
click at [324, 813] on span "تاكيد" at bounding box center [314, 805] width 71 height 25
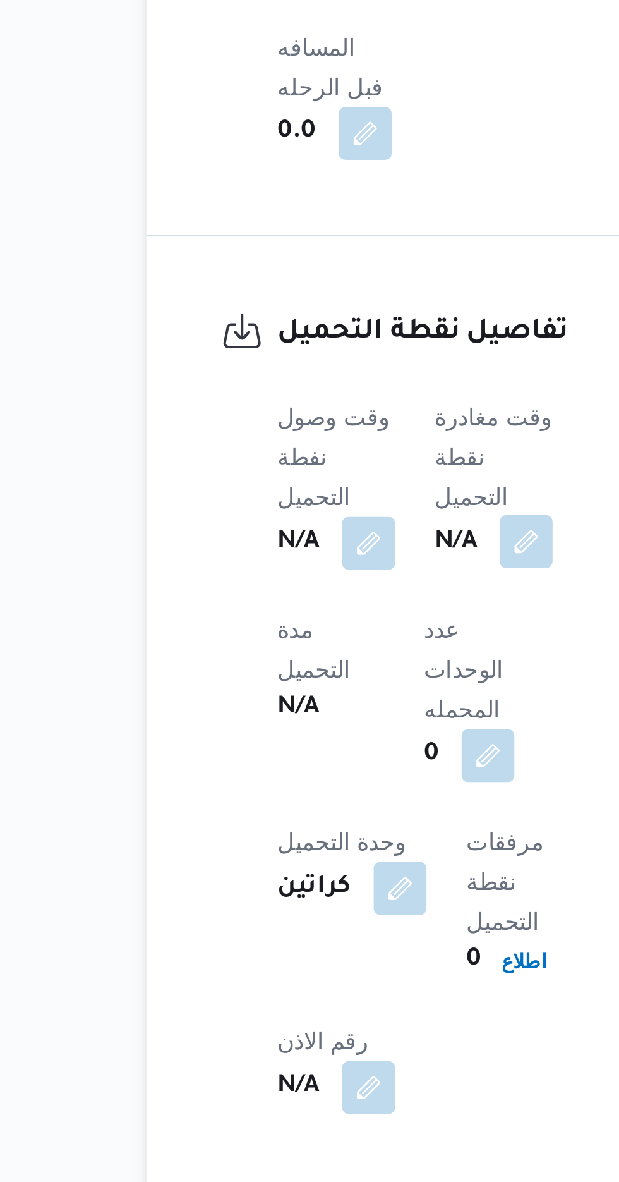
click at [314, 928] on button "button" at bounding box center [309, 938] width 20 height 20
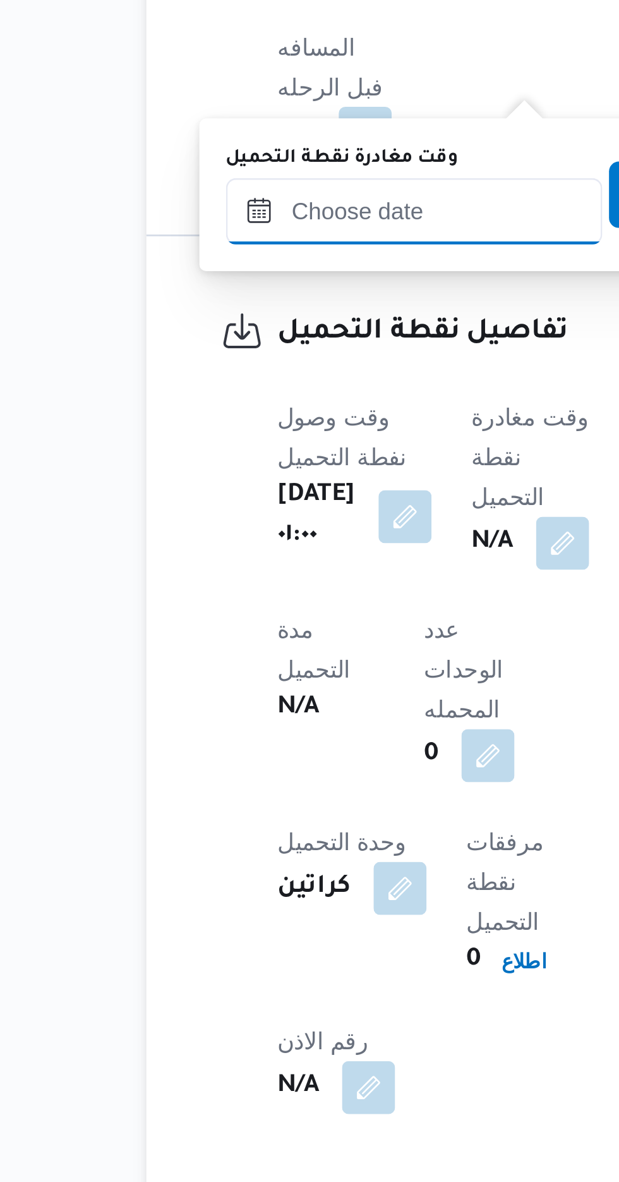
click at [286, 813] on input "وقت مغادرة نقطة التحميل" at bounding box center [266, 812] width 143 height 25
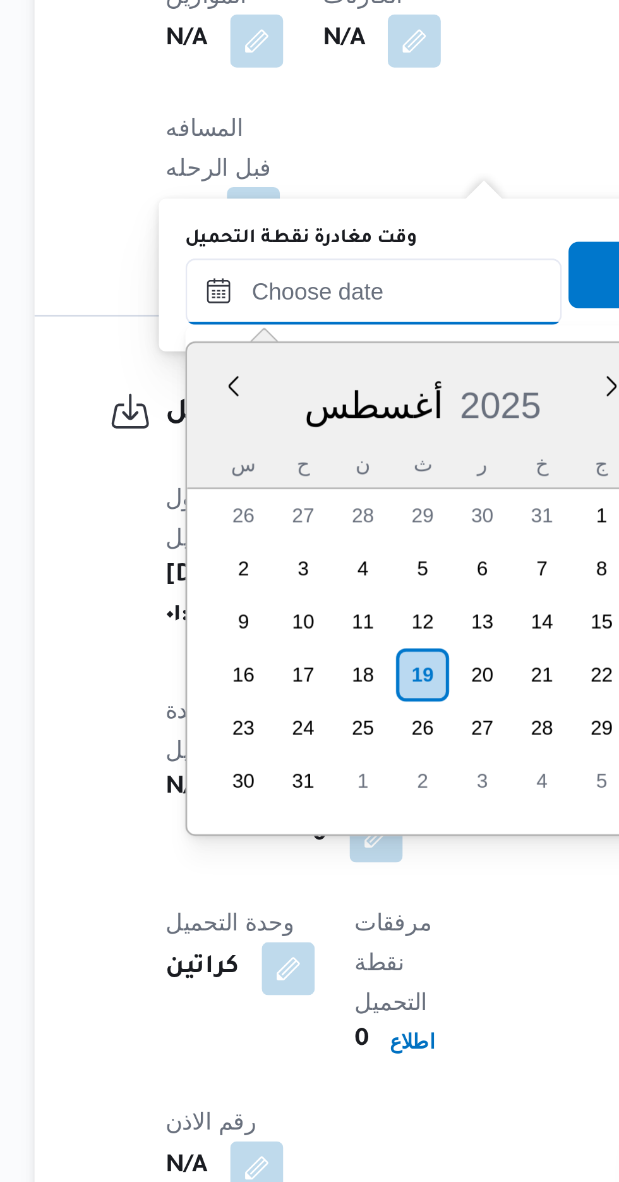
scroll to position [571, 0]
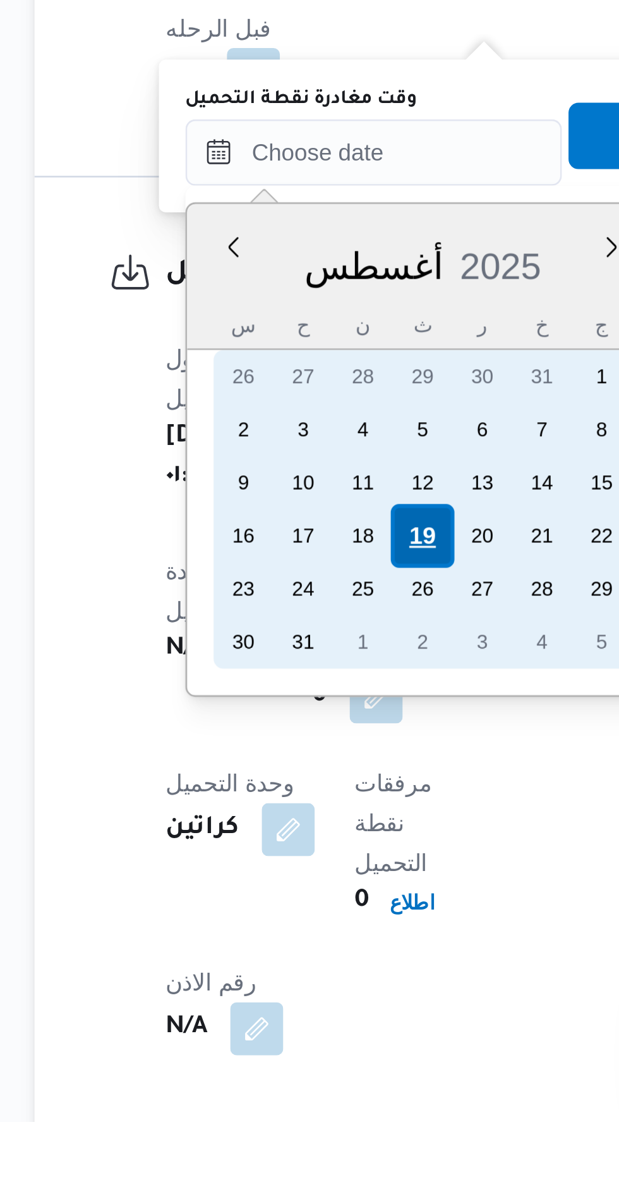
click at [311, 956] on div "19" at bounding box center [312, 959] width 24 height 24
type input "[DATE] ٠٠:٠٠"
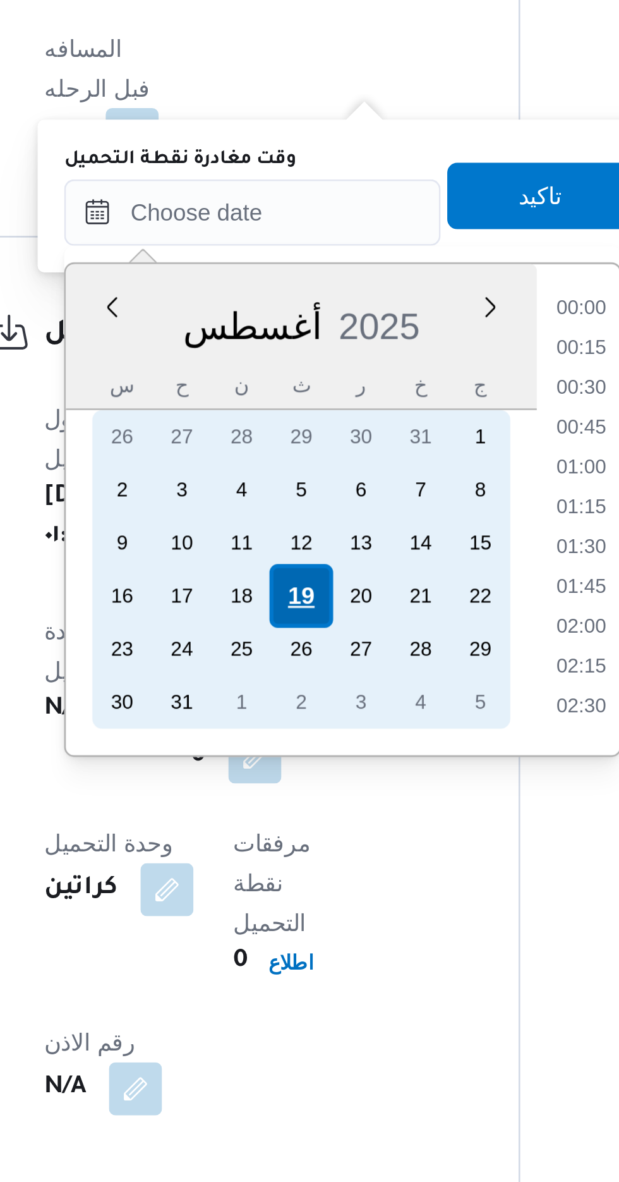
click at [310, 961] on div "19" at bounding box center [312, 959] width 24 height 24
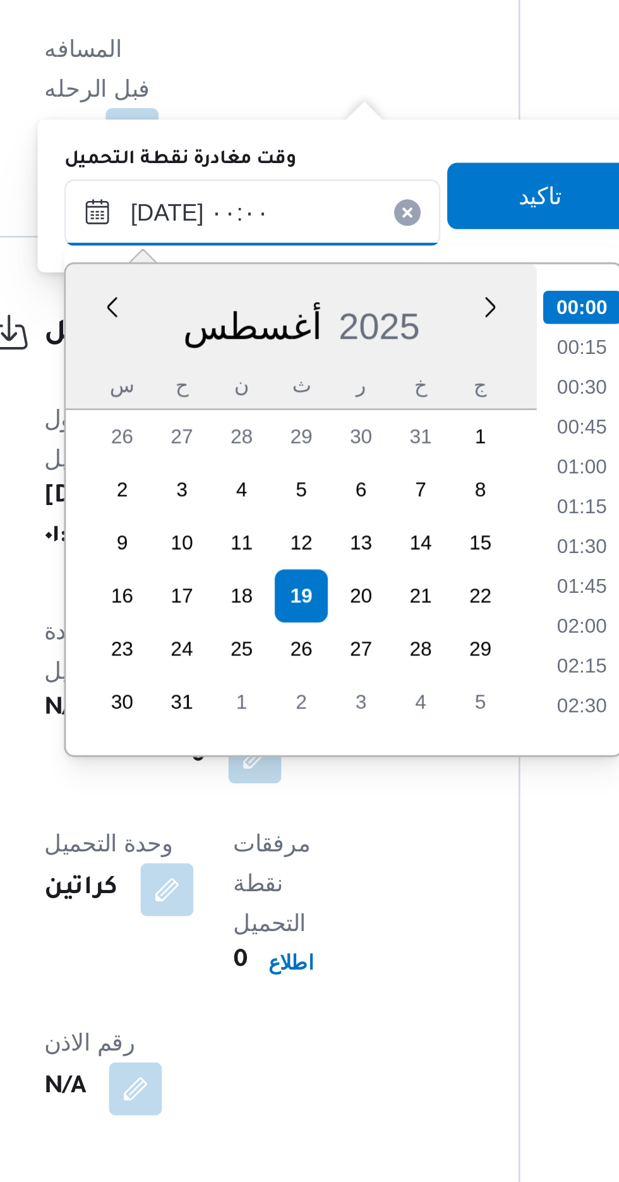
click at [228, 816] on input "[DATE] ٠٠:٠٠" at bounding box center [293, 812] width 143 height 25
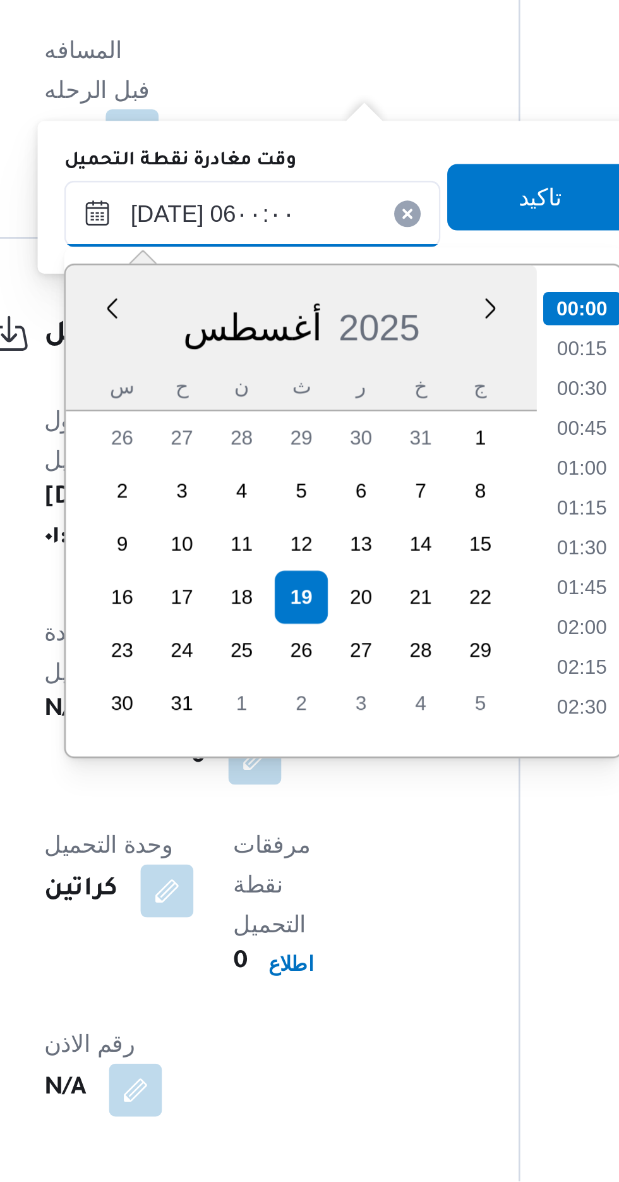
scroll to position [570, 0]
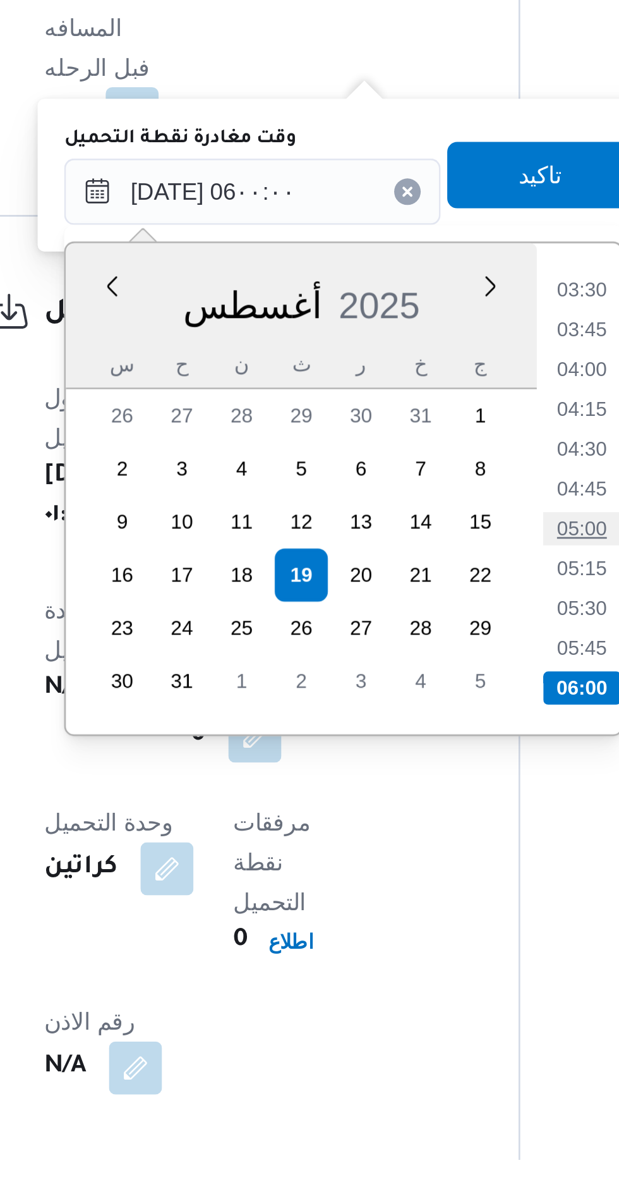
click at [416, 940] on li "05:00" at bounding box center [419, 941] width 29 height 13
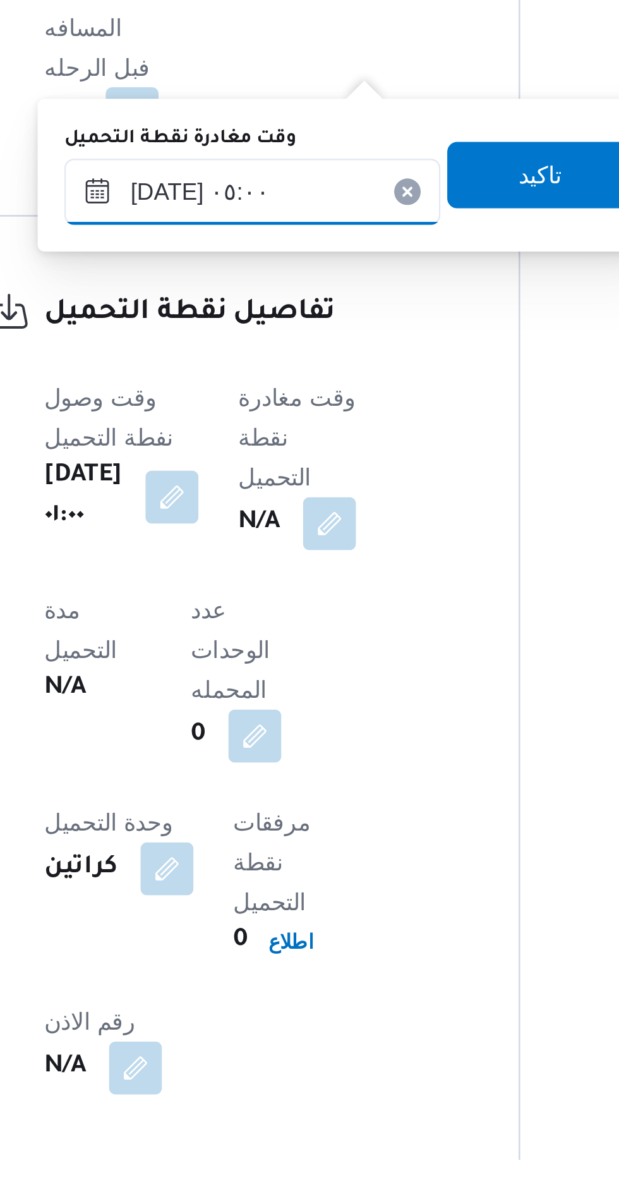
click at [331, 805] on input "[DATE] ٠٥:٠٠" at bounding box center [293, 813] width 143 height 25
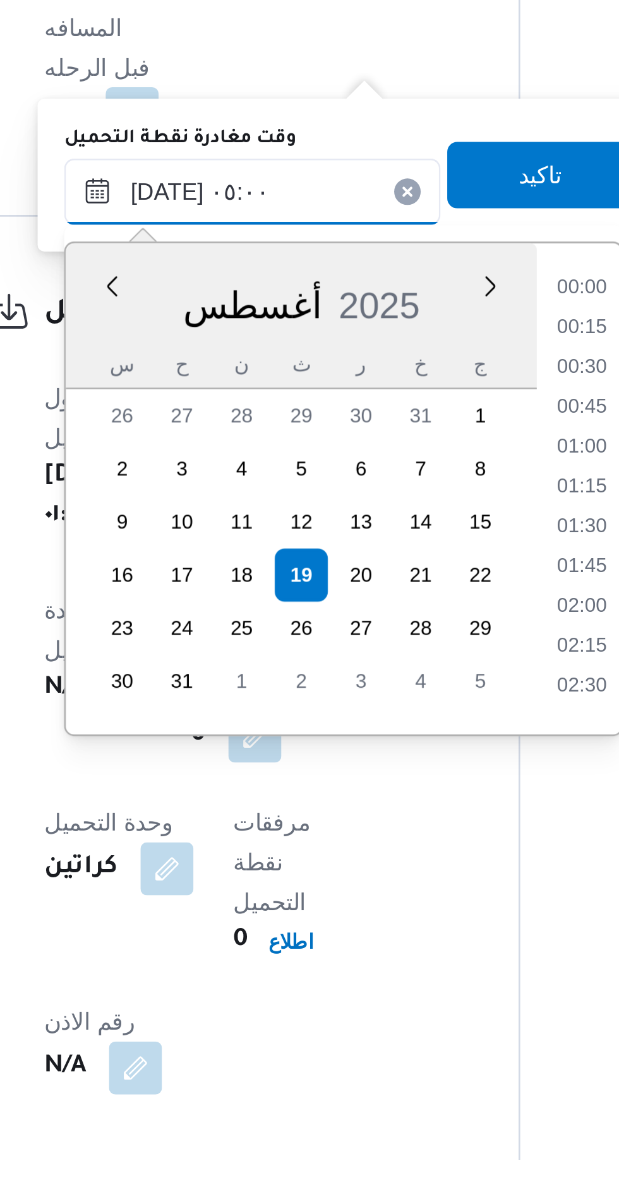
scroll to position [216, 0]
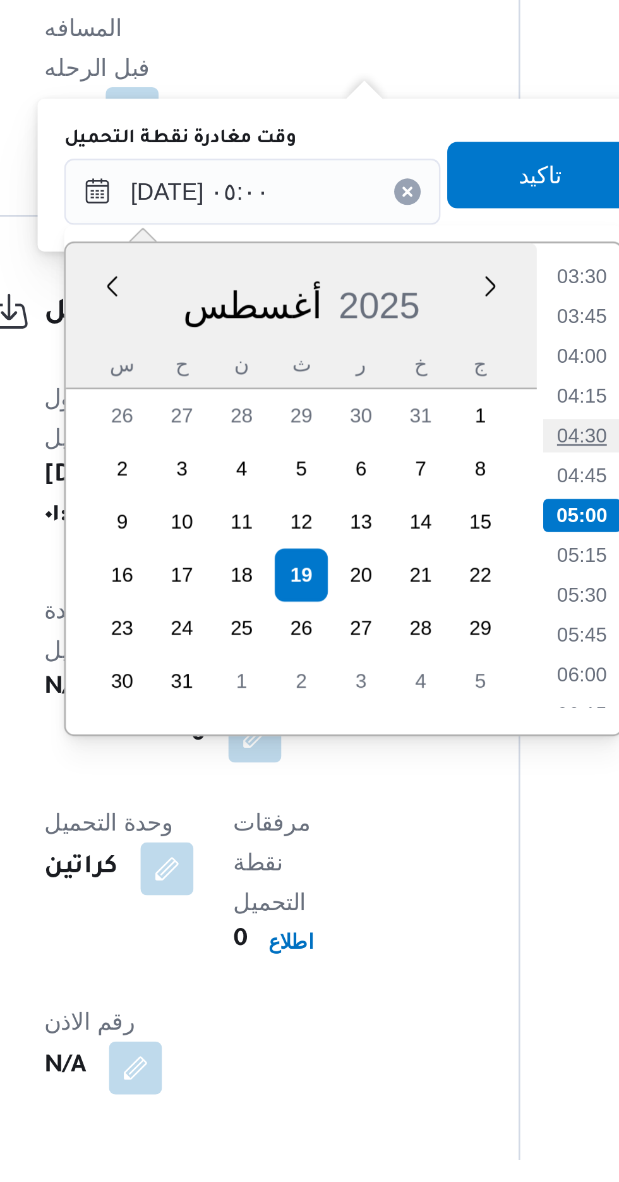
click at [414, 906] on li "04:30" at bounding box center [419, 906] width 29 height 13
type input "[DATE] ٠٤:٣٠"
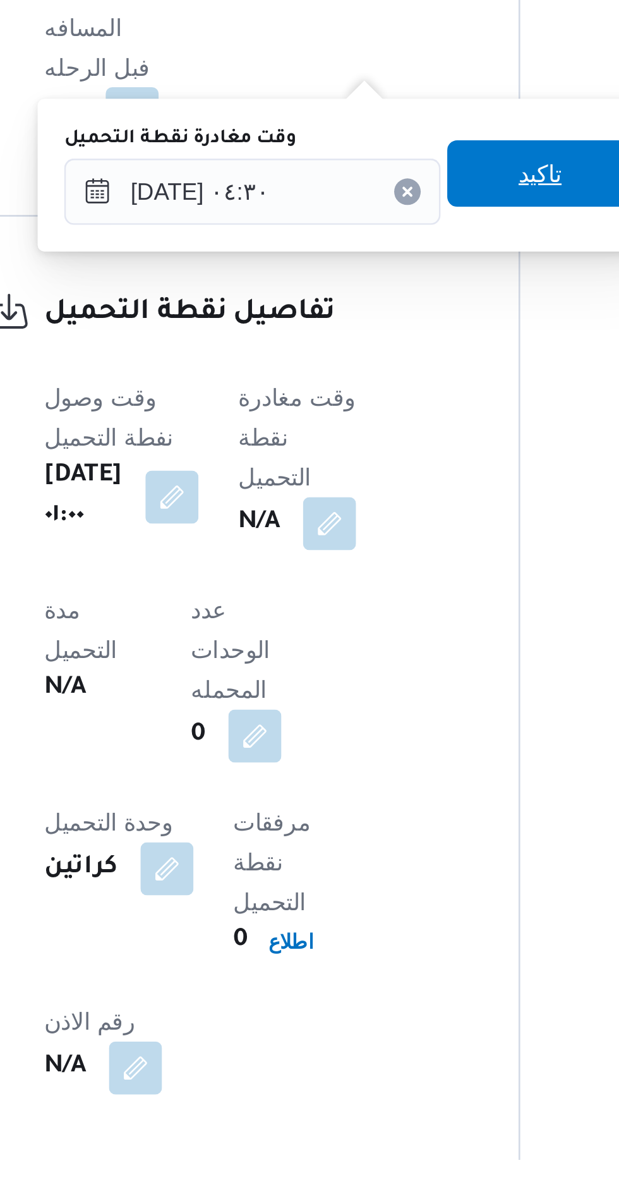
click at [411, 806] on span "تاكيد" at bounding box center [403, 806] width 16 height 15
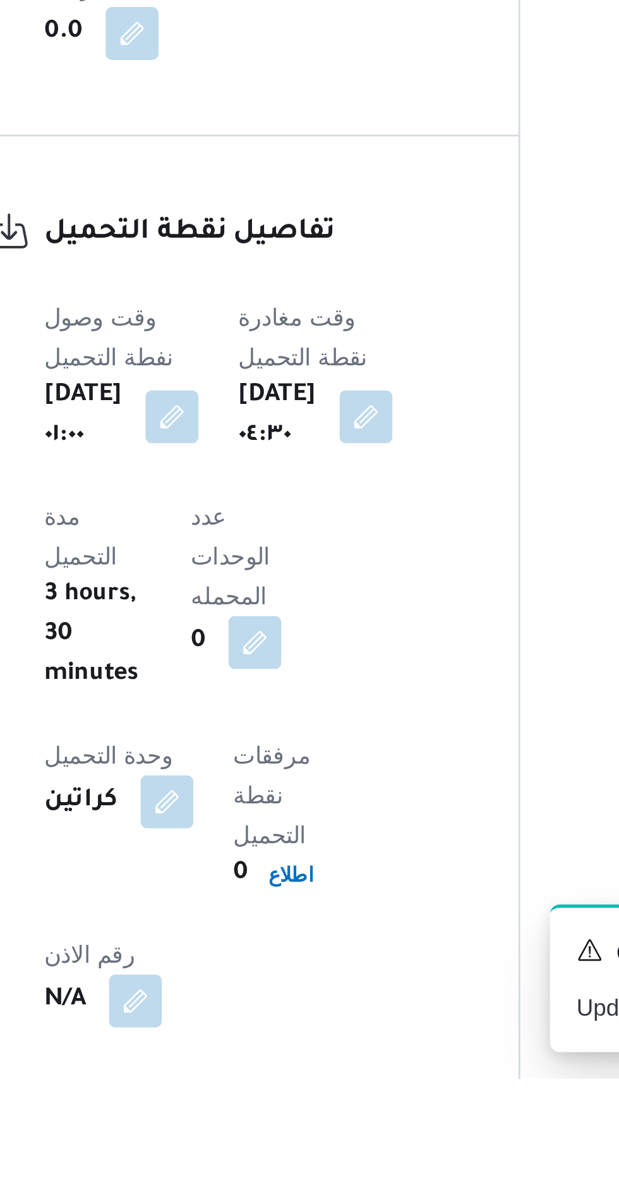
scroll to position [573, 0]
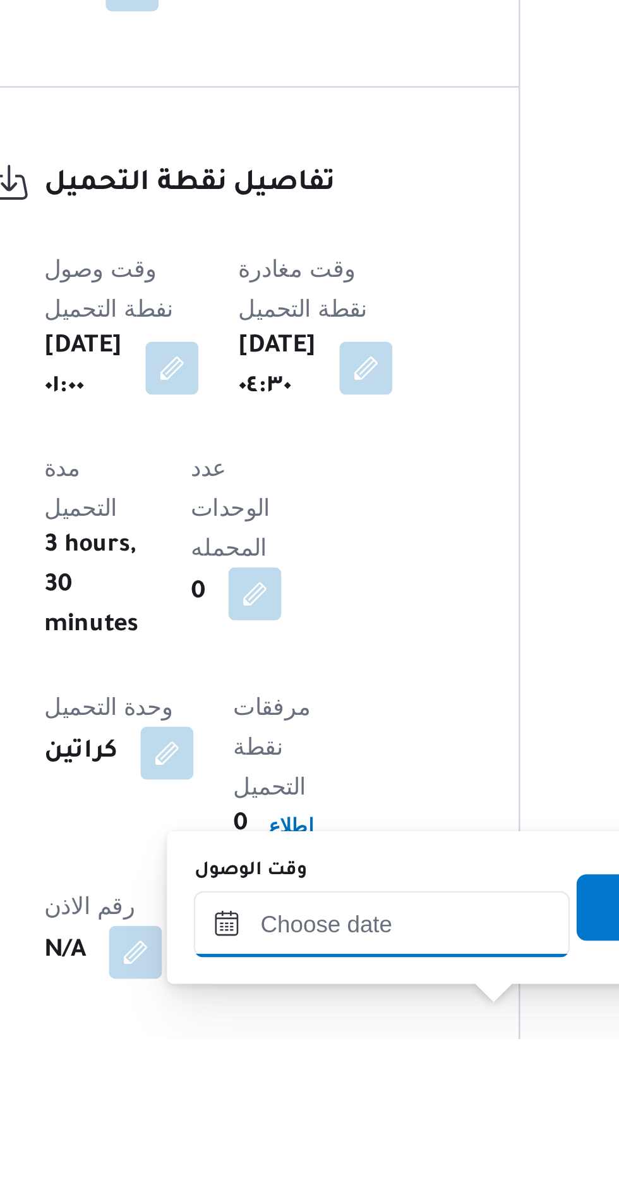
click at [312, 1140] on input "وقت الوصول" at bounding box center [342, 1138] width 143 height 25
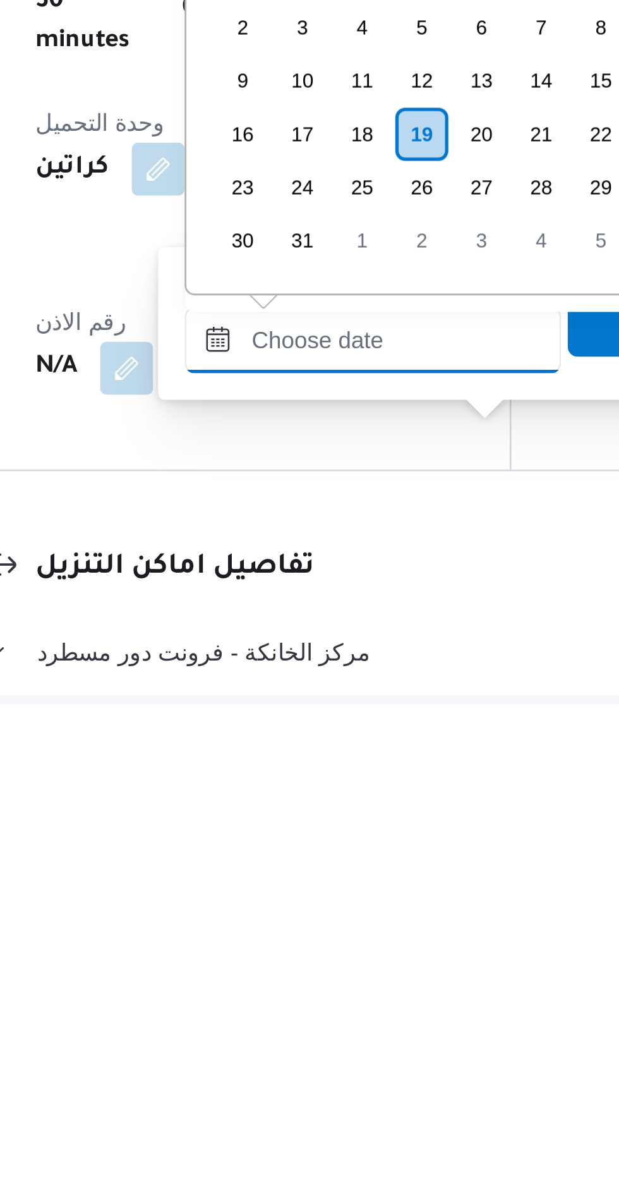
scroll to position [668, 0]
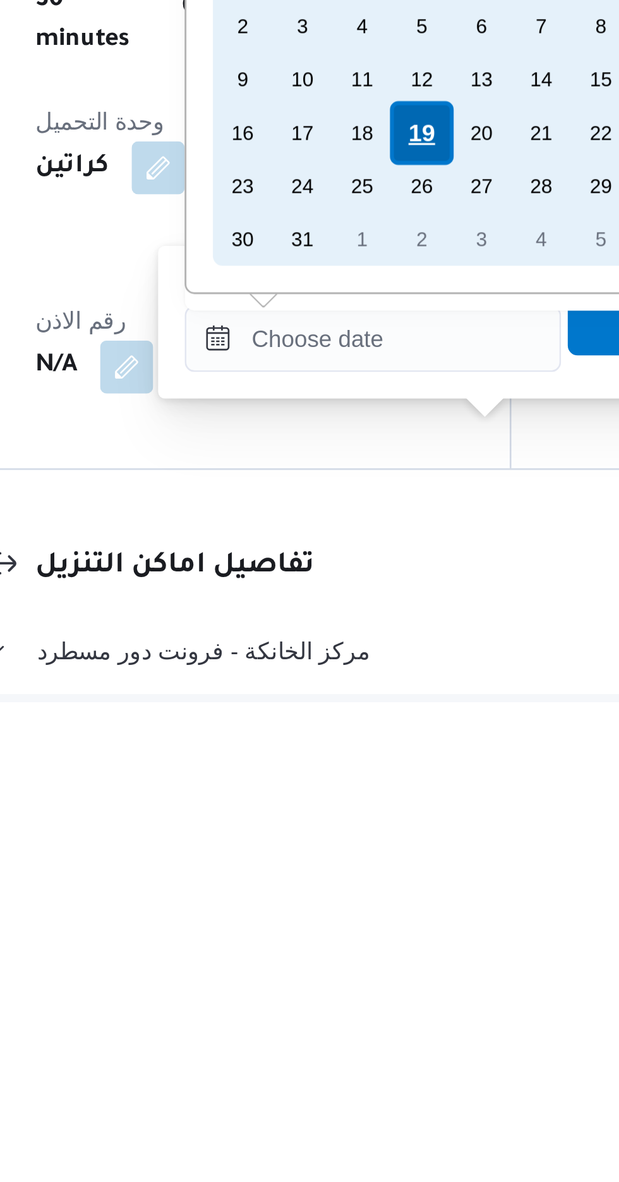
click at [363, 966] on div "19" at bounding box center [362, 965] width 24 height 24
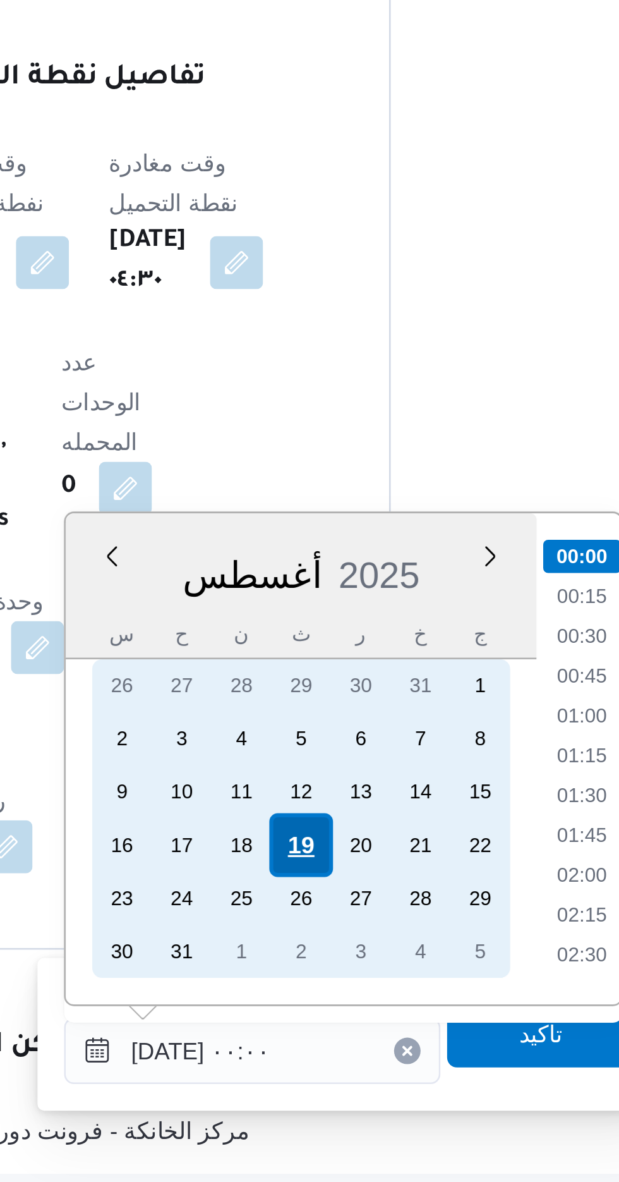
scroll to position [667, 0]
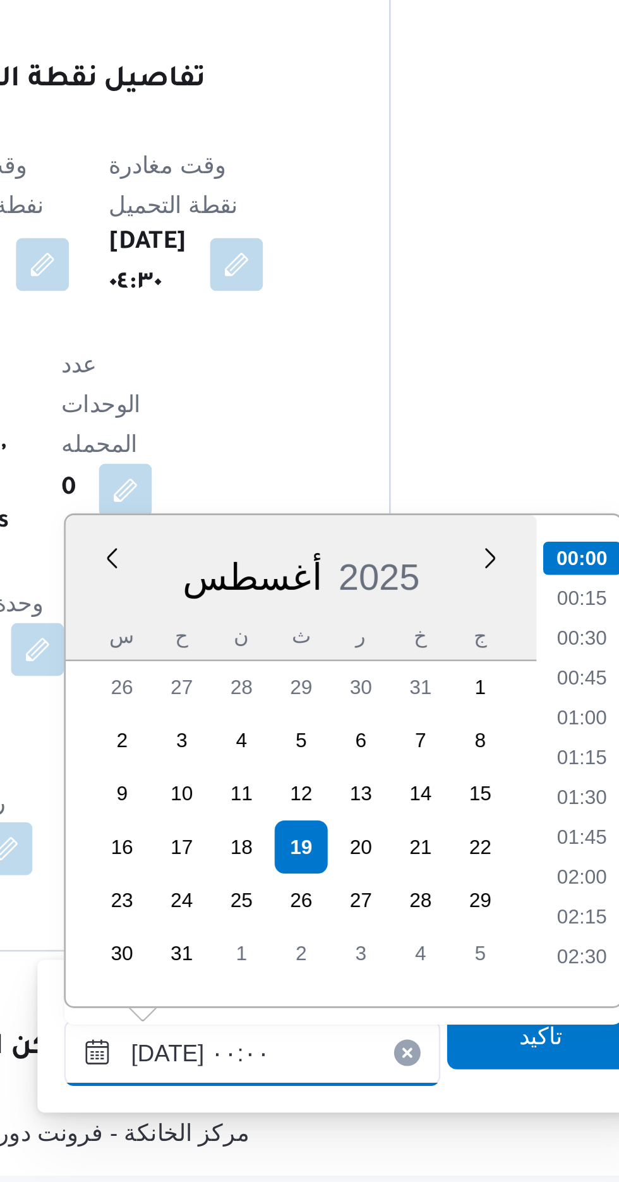
click at [281, 1134] on input "[DATE] ٠٠:٠٠" at bounding box center [342, 1132] width 143 height 25
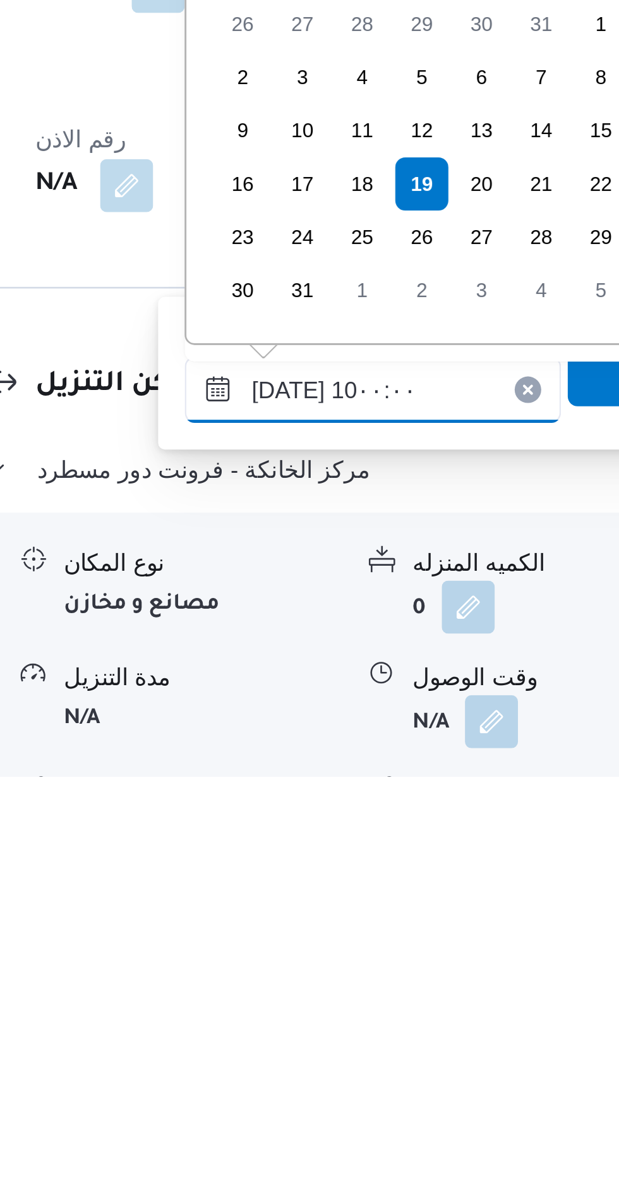
scroll to position [454, 0]
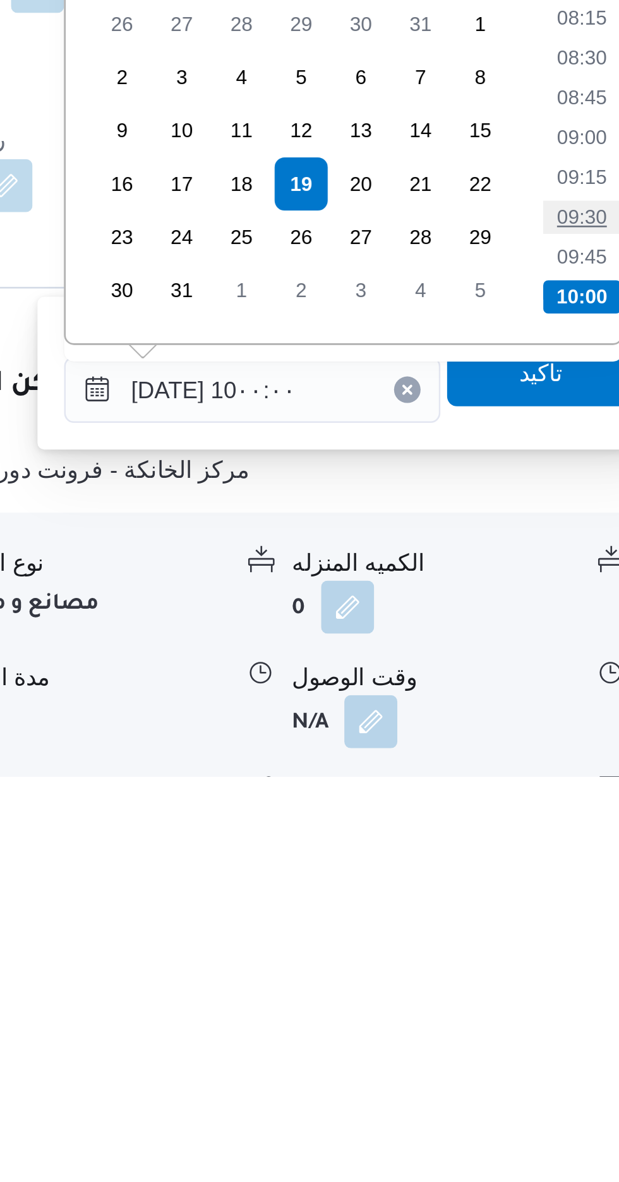
click at [459, 966] on li "09:30" at bounding box center [468, 969] width 29 height 13
type input "[DATE] ٠٩:٣٠"
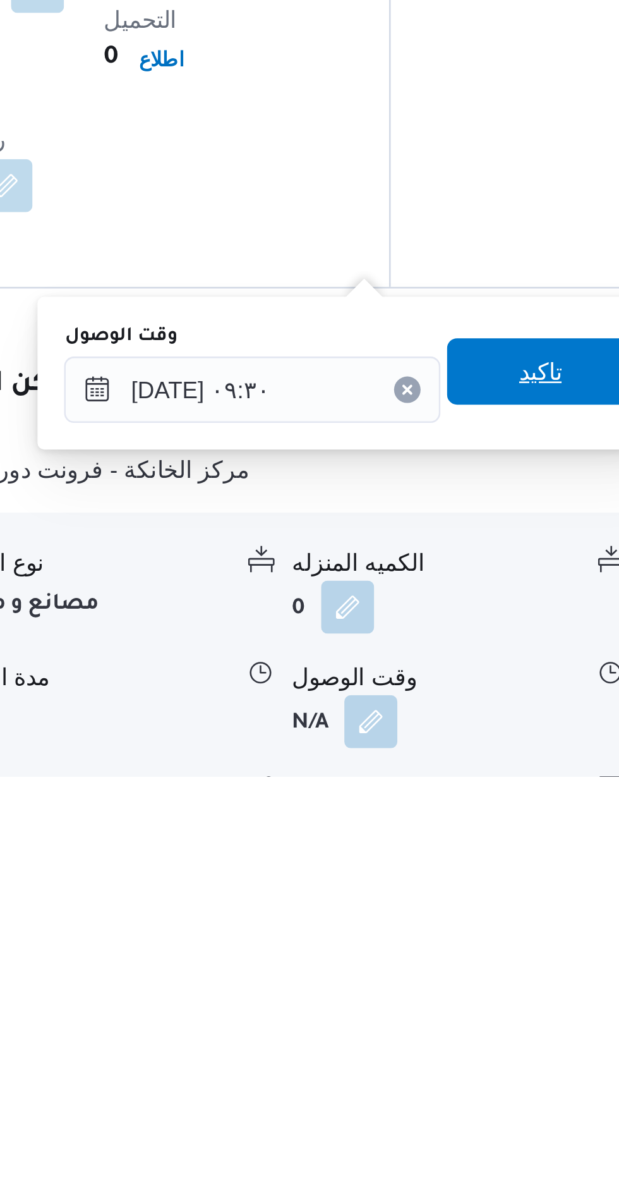
click at [456, 1033] on span "تاكيد" at bounding box center [452, 1027] width 16 height 15
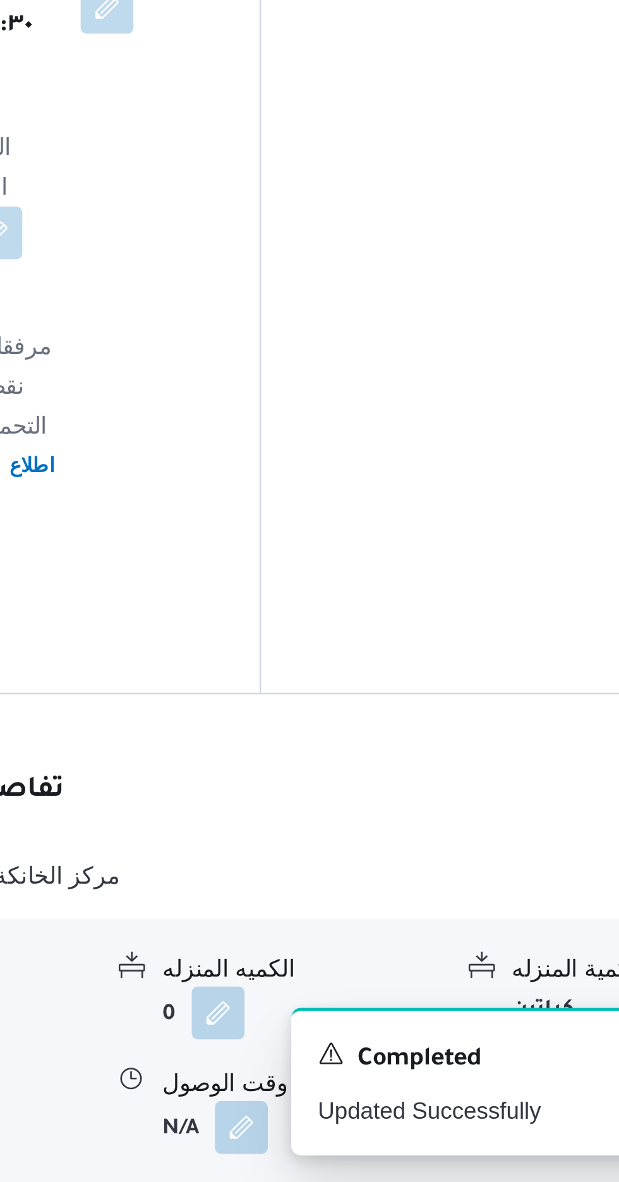
click at [512, 1150] on button "button" at bounding box center [521, 1160] width 20 height 20
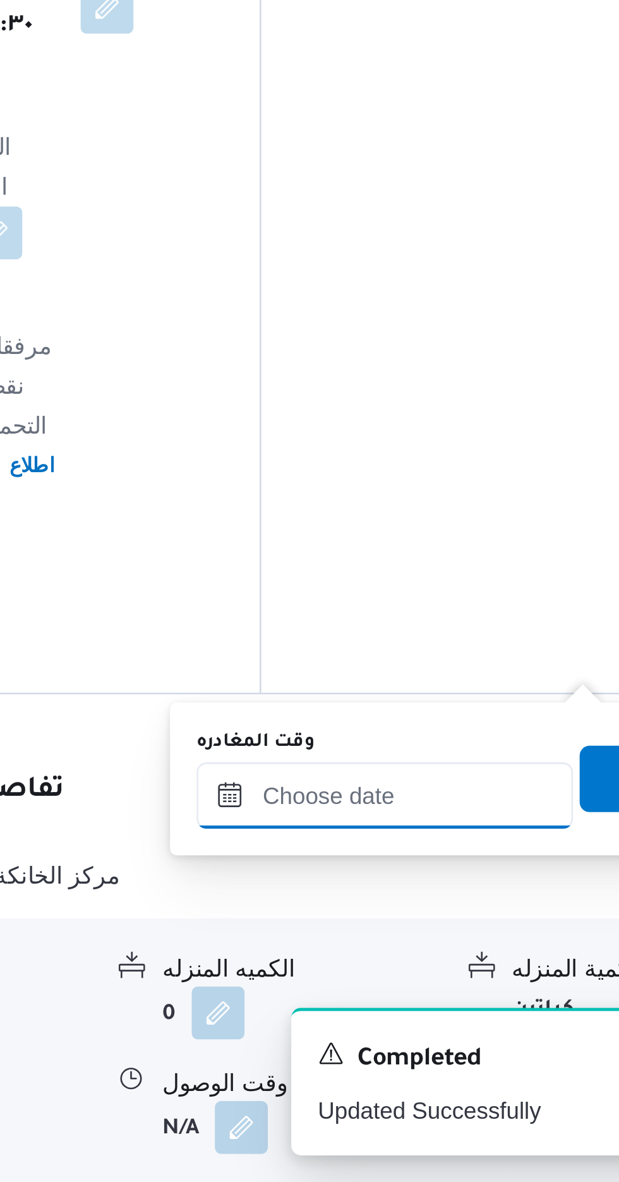
click at [466, 1030] on input "وقت المغادره" at bounding box center [442, 1034] width 143 height 25
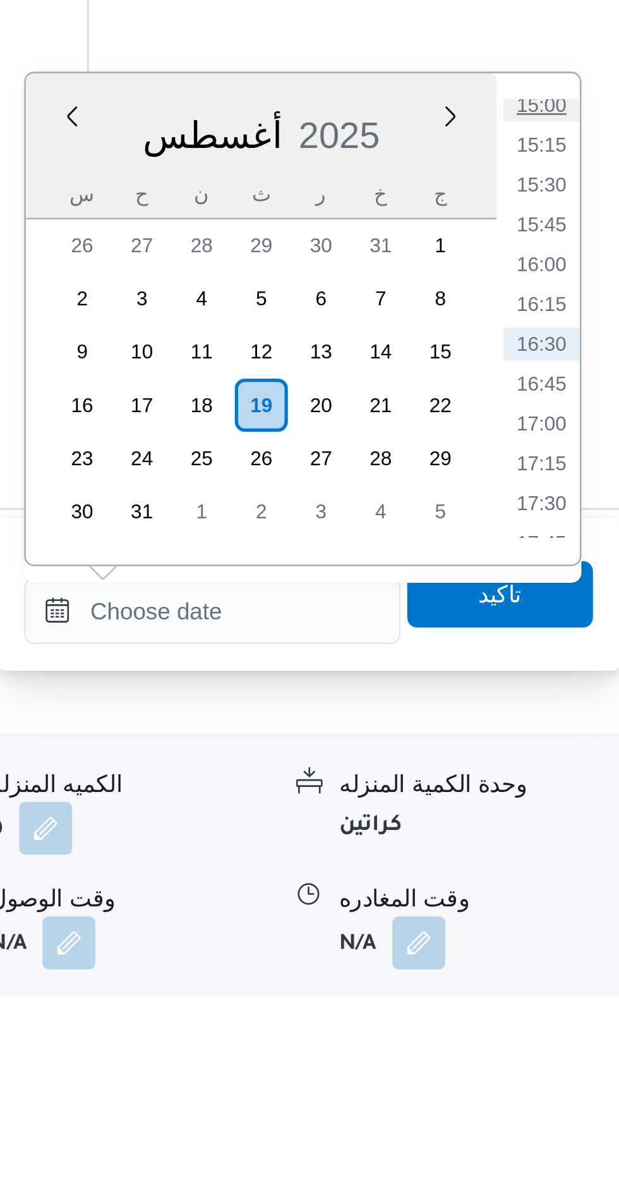
click at [569, 843] on li "15:00" at bounding box center [568, 842] width 29 height 13
type input "[DATE] ١٥:٠٠"
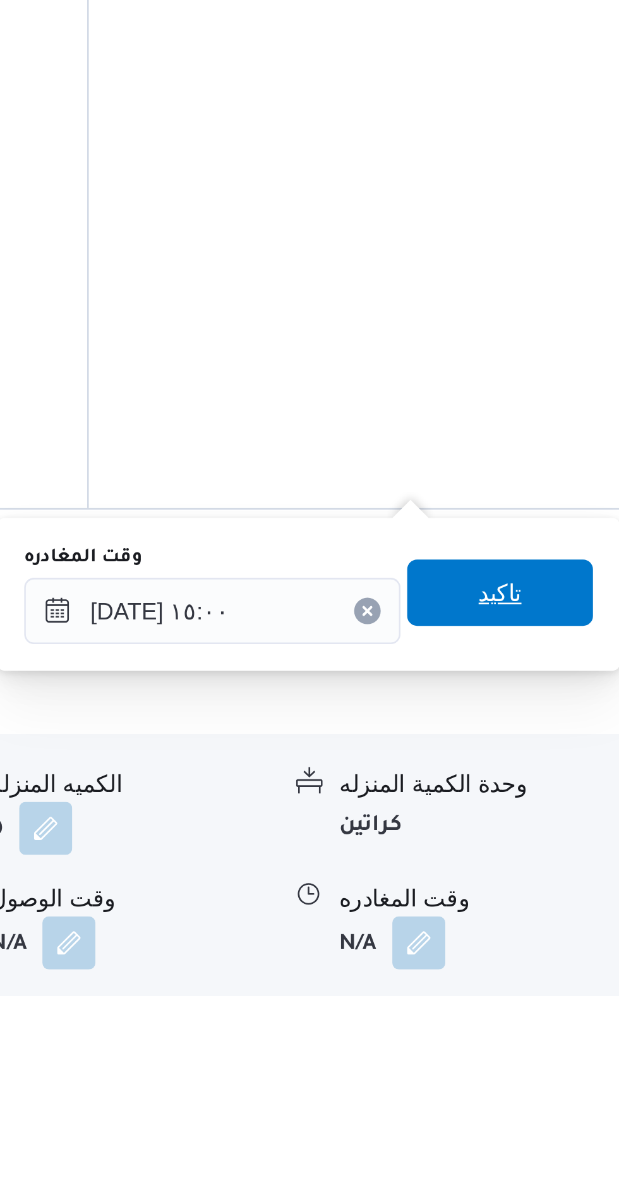
click at [561, 1028] on span "تاكيد" at bounding box center [552, 1028] width 16 height 15
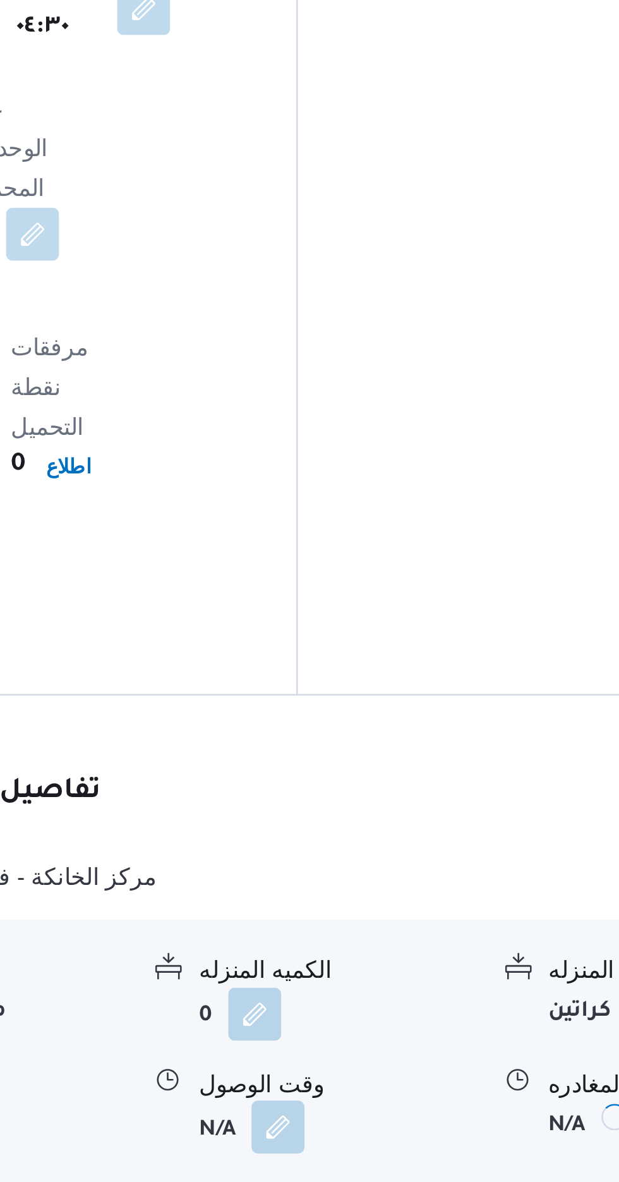
click at [382, 1151] on button "button" at bounding box center [388, 1161] width 20 height 20
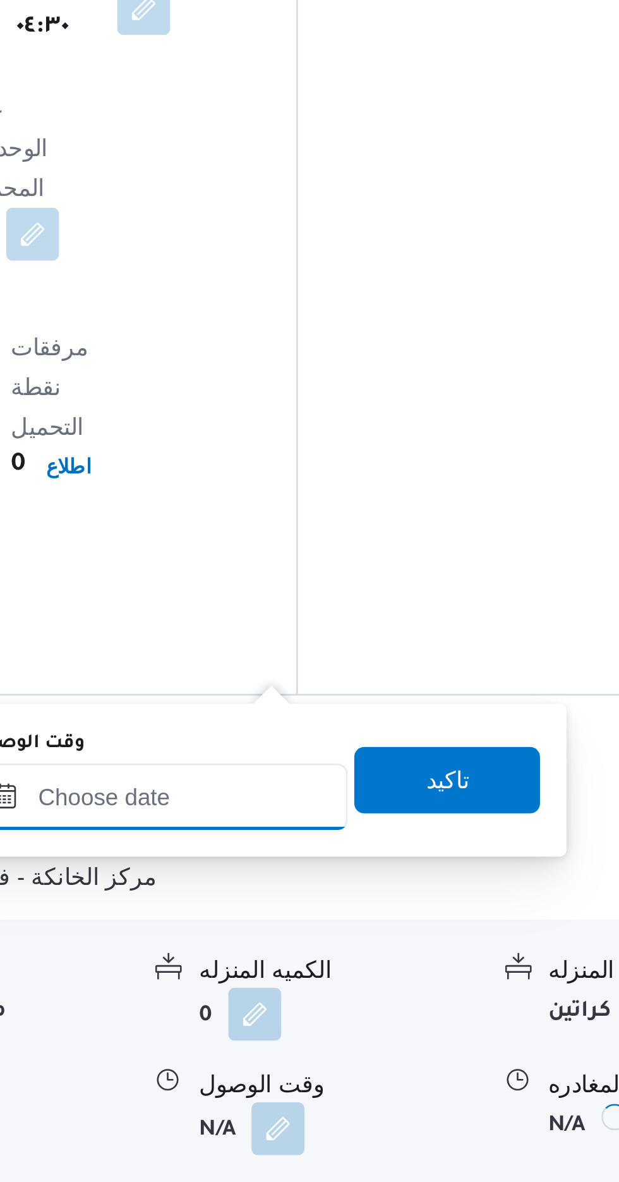
click at [355, 1029] on input "وقت الوصول" at bounding box center [342, 1035] width 143 height 25
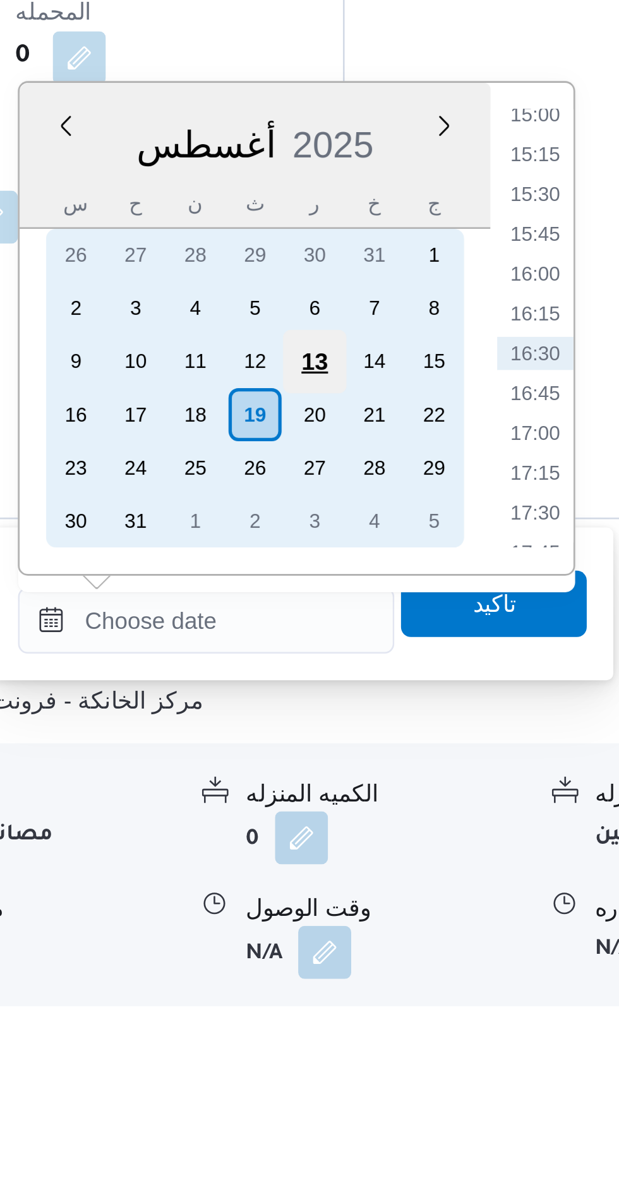
click at [372, 949] on div "13" at bounding box center [384, 937] width 24 height 24
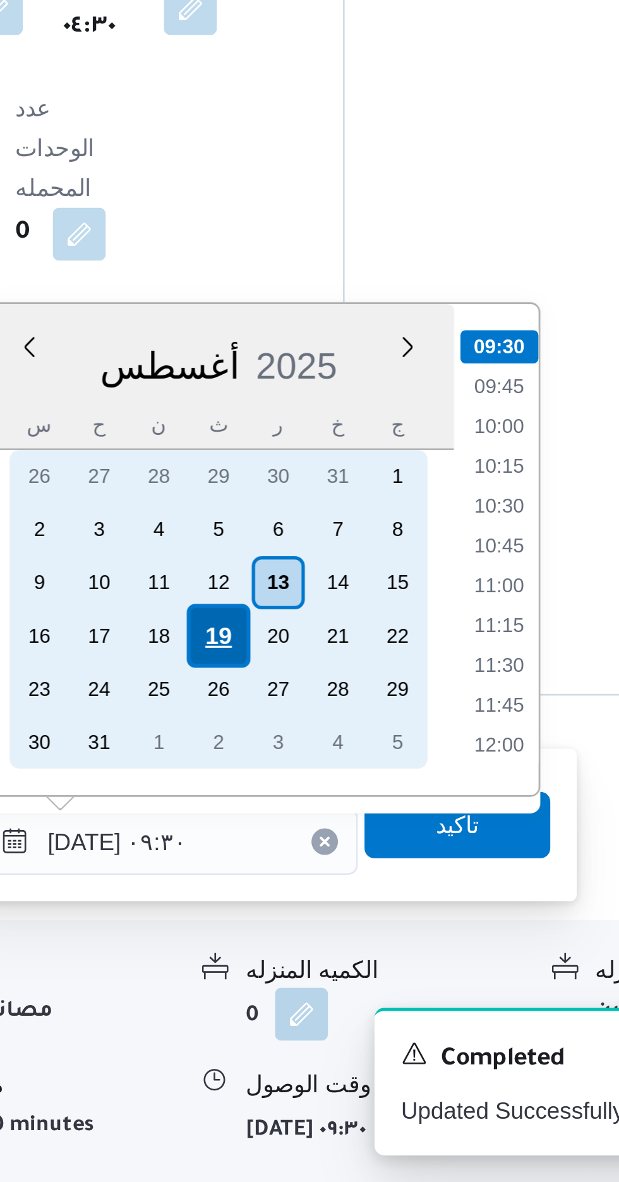
click at [353, 977] on div "19" at bounding box center [348, 973] width 24 height 24
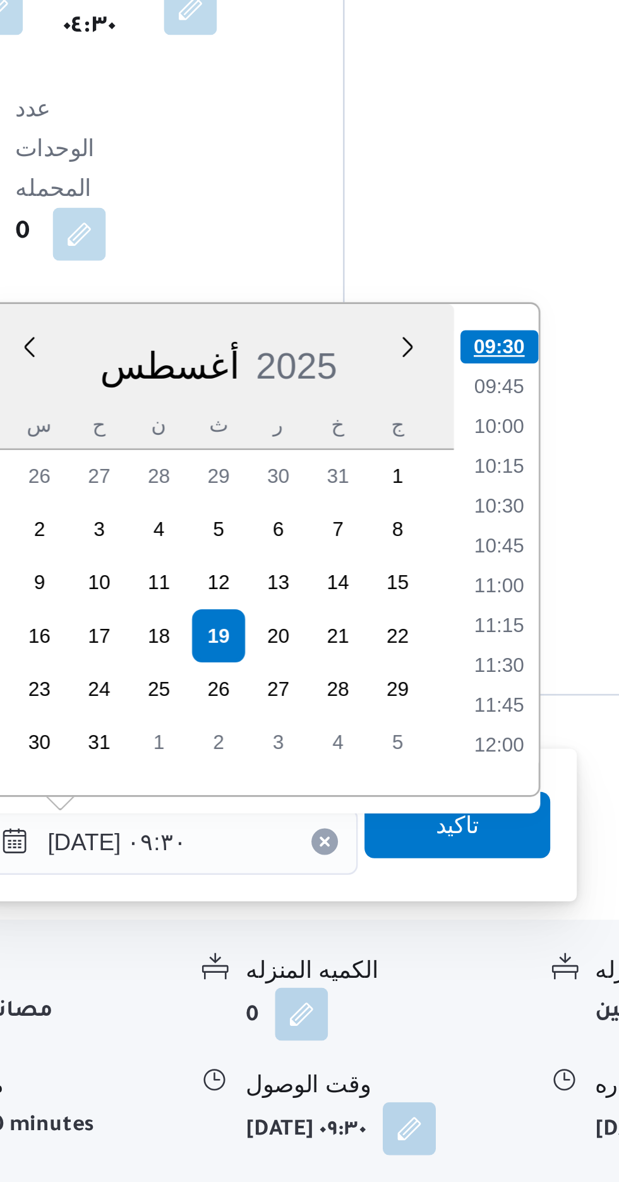
click at [455, 862] on li "09:30" at bounding box center [455, 864] width 30 height 13
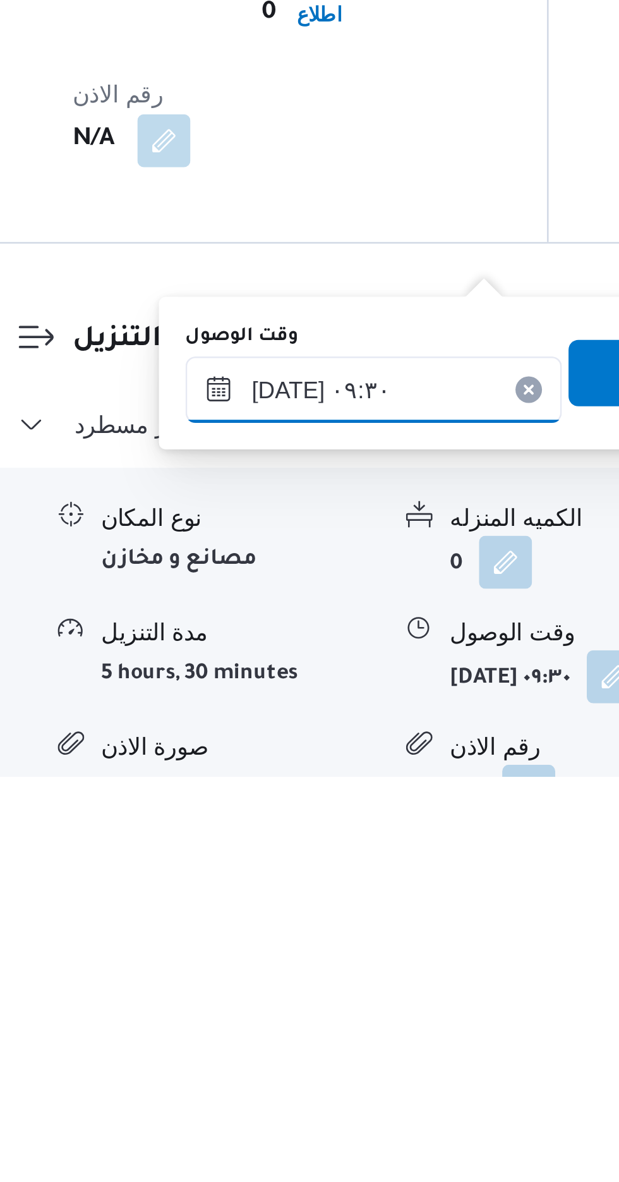
click at [343, 1029] on input "[DATE] ٠٩:٣٠" at bounding box center [328, 1034] width 143 height 25
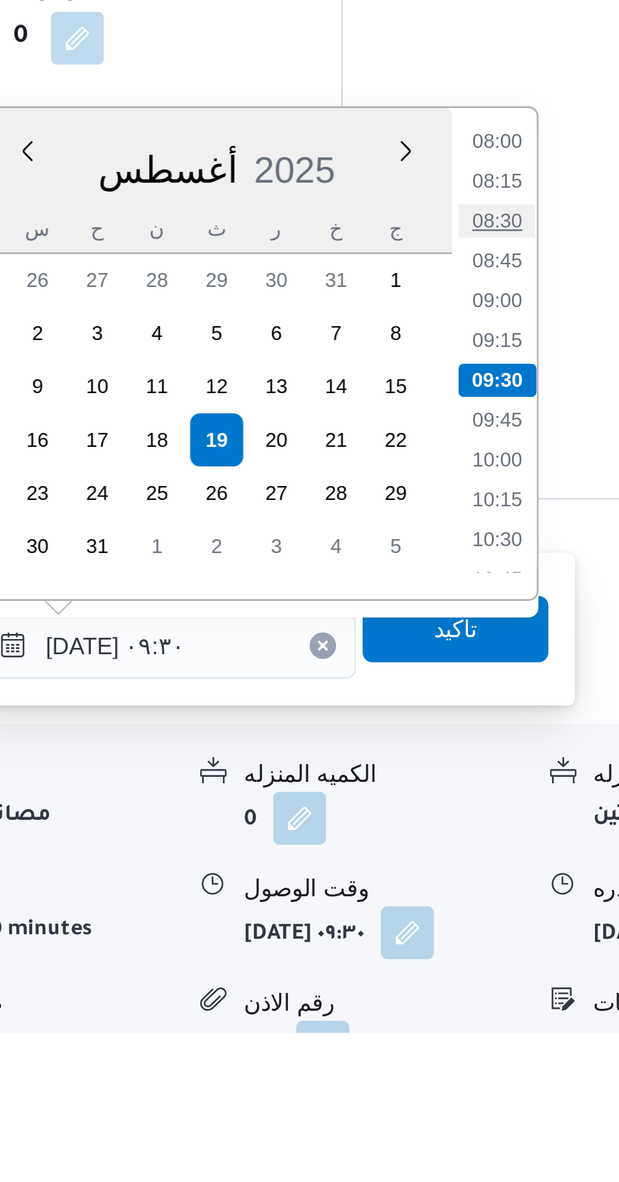
click at [456, 873] on li "08:30" at bounding box center [454, 873] width 29 height 13
type input "[DATE] ٠٨:٣٠"
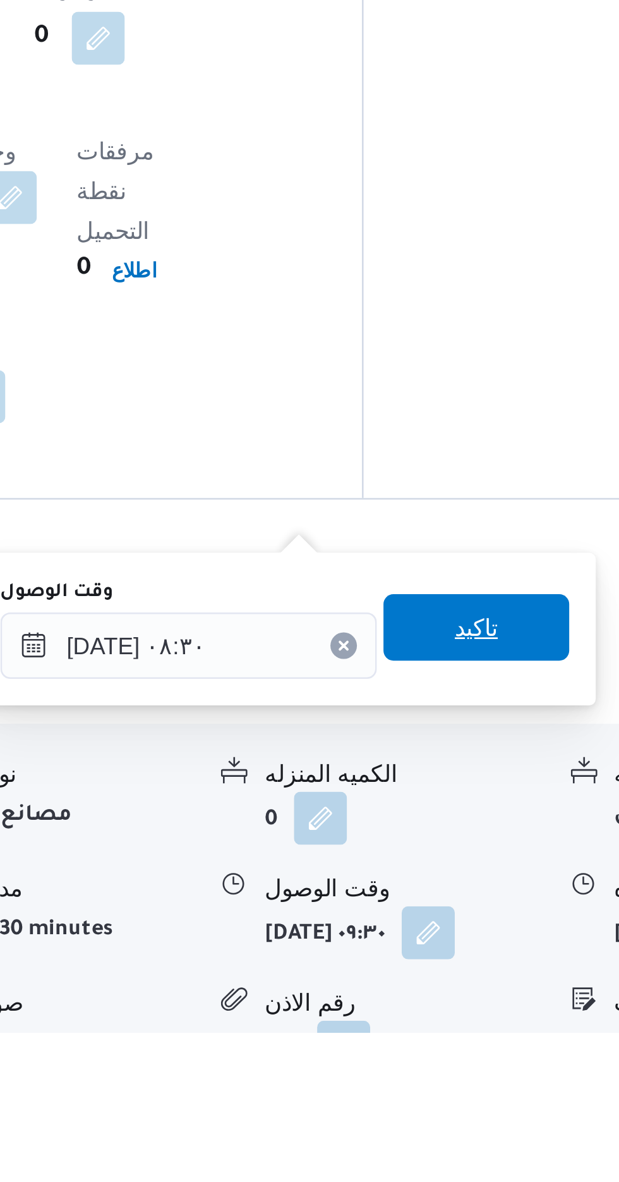
click at [447, 1029] on span "تاكيد" at bounding box center [438, 1027] width 16 height 15
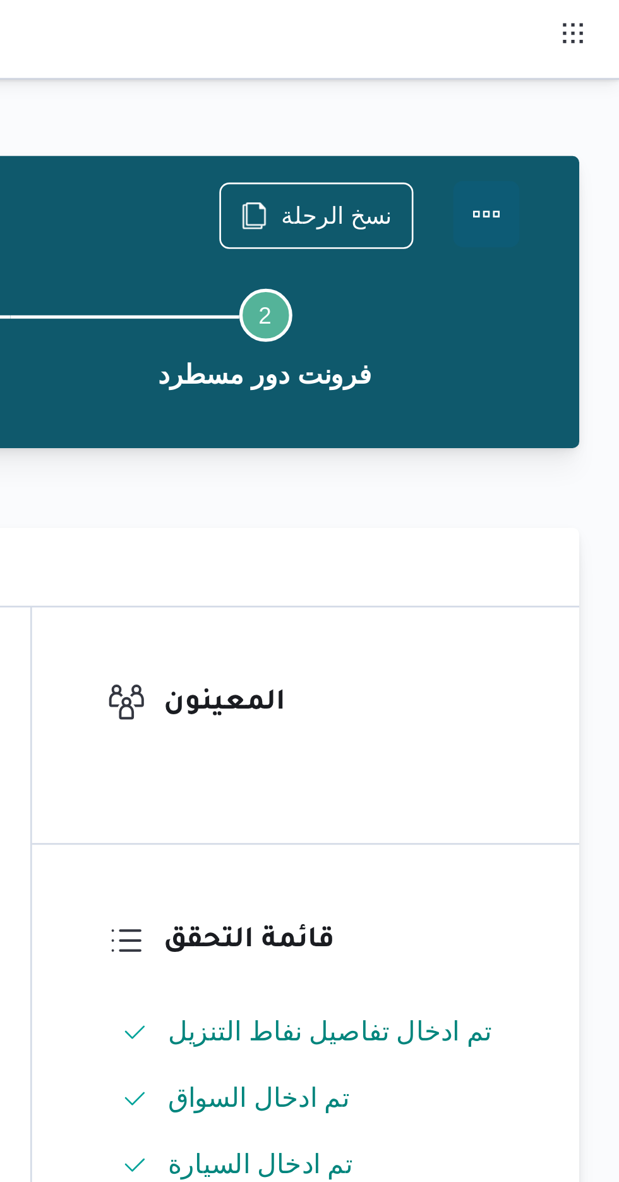
click at [575, 86] on button "Actions" at bounding box center [568, 81] width 25 height 25
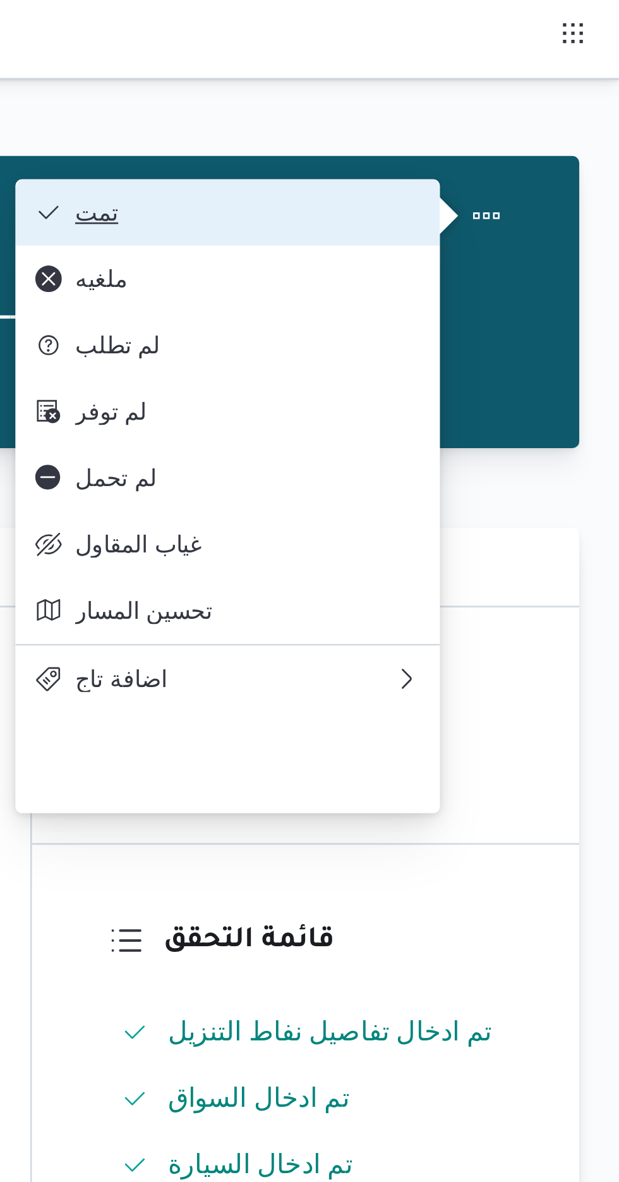
click at [542, 82] on span "تمت" at bounding box center [477, 81] width 131 height 10
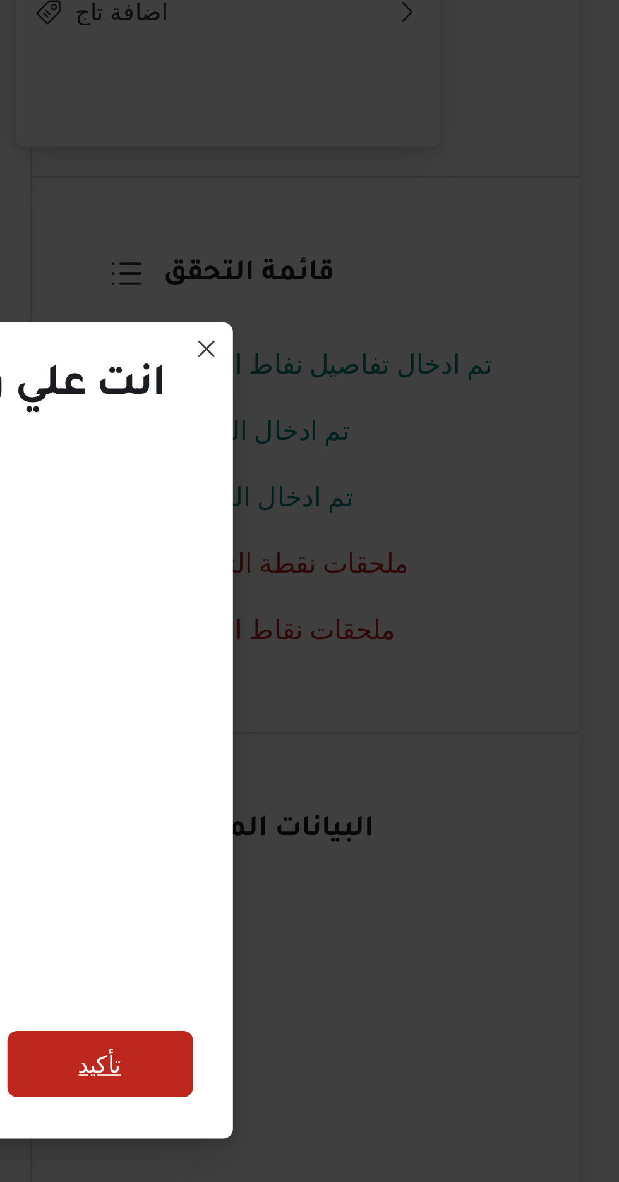
click at [447, 655] on span "تأكيد" at bounding box center [421, 659] width 71 height 25
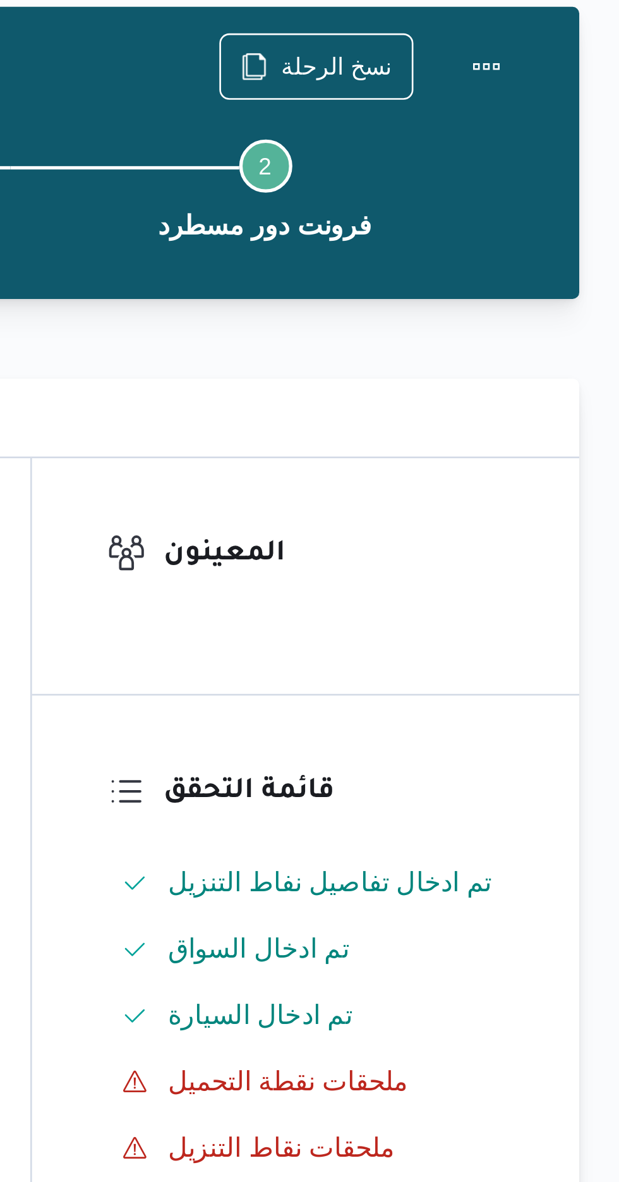
scroll to position [0, 0]
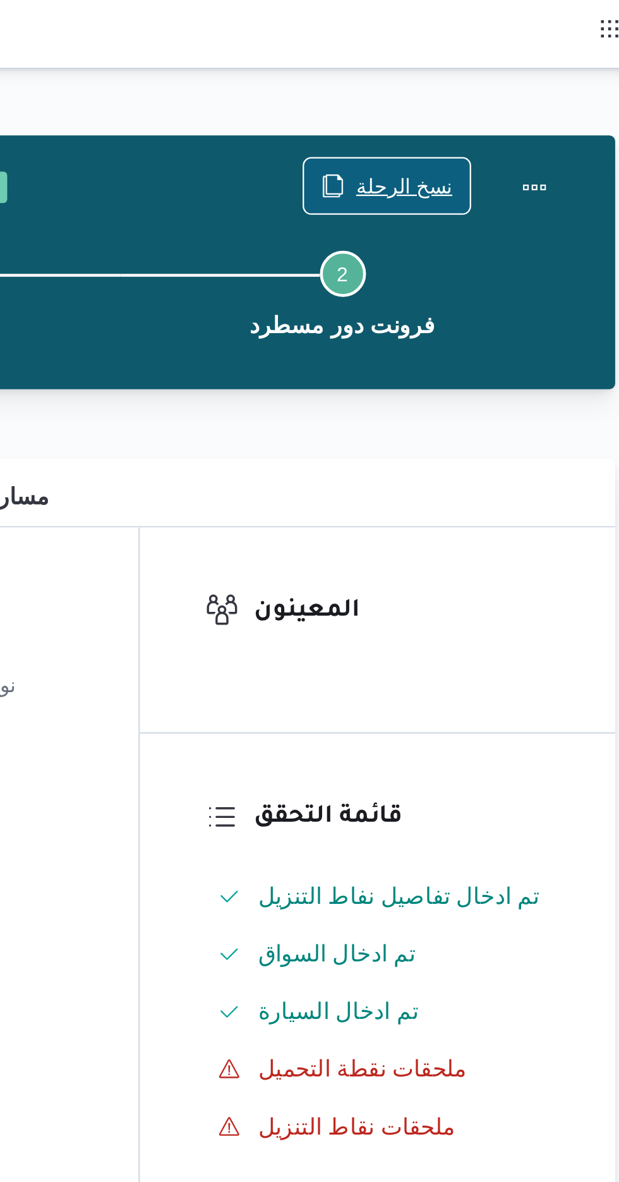
click at [511, 79] on span "نسخ الرحلة" at bounding box center [511, 81] width 42 height 15
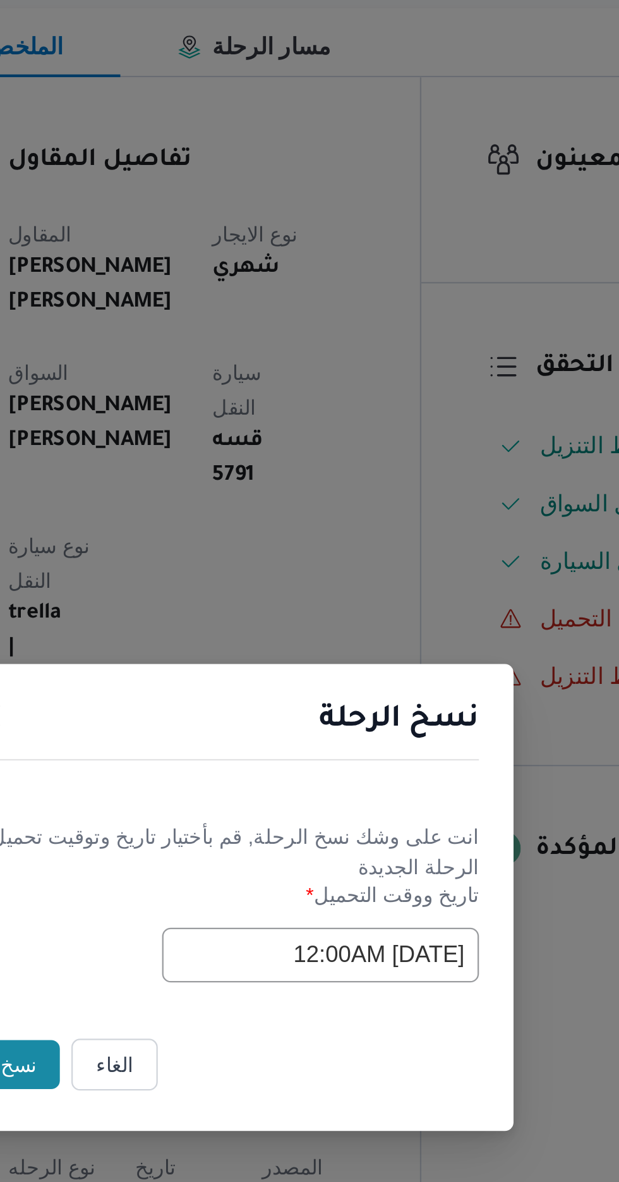
click at [222, 658] on button "نسخ" at bounding box center [219, 664] width 36 height 21
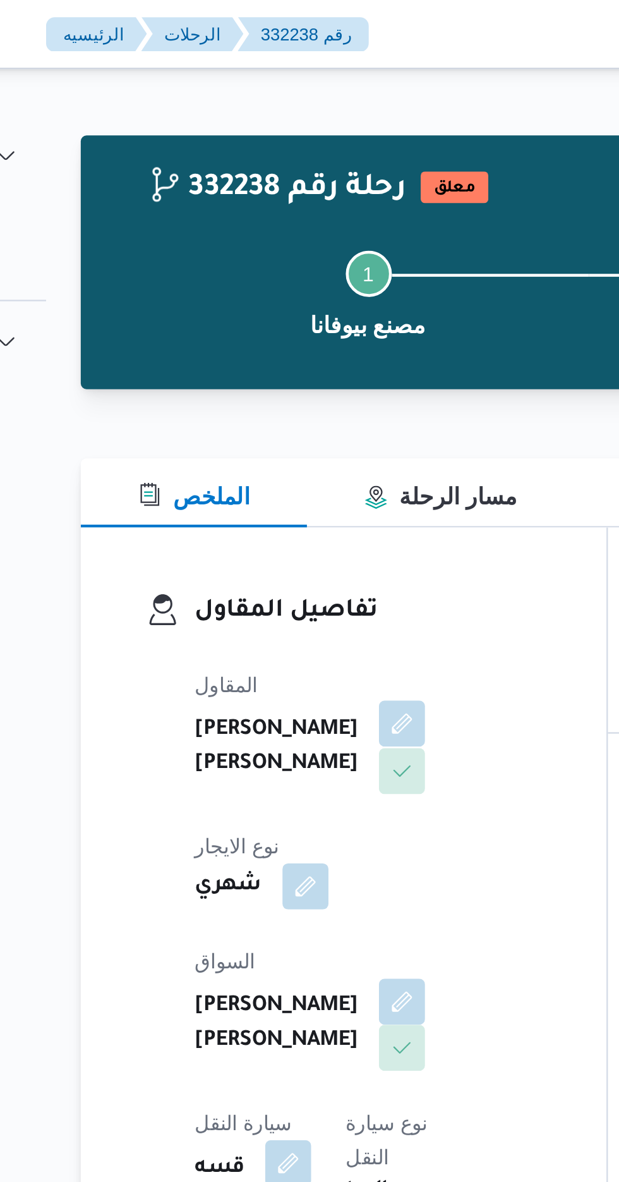
click at [295, 320] on button "button" at bounding box center [305, 317] width 20 height 20
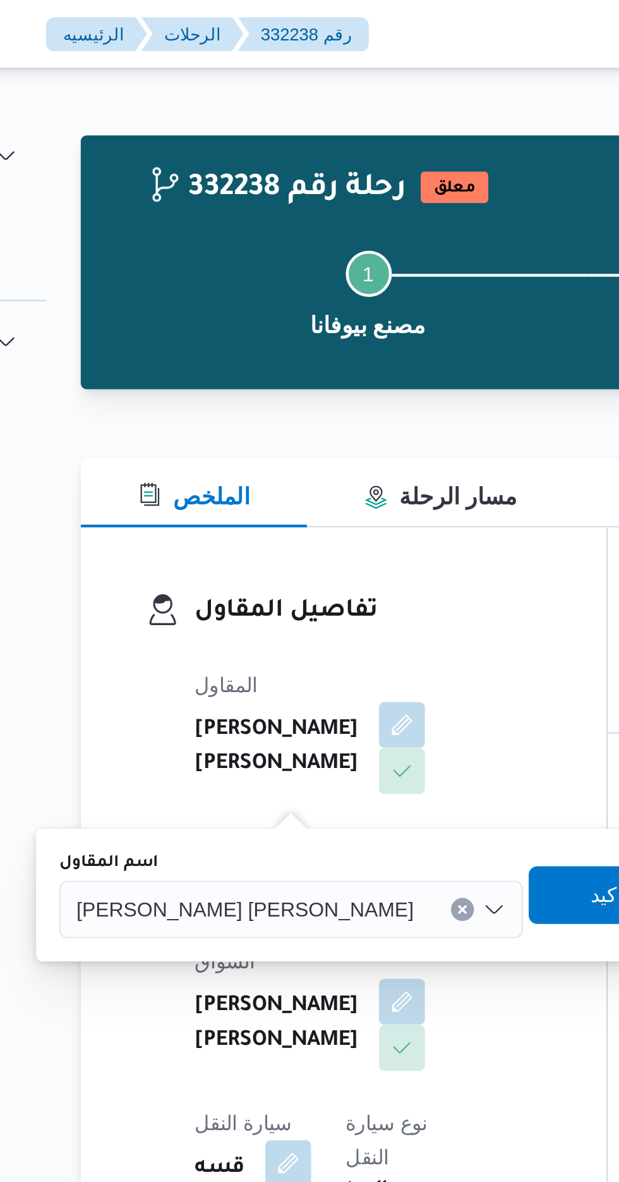
click at [219, 396] on span "[PERSON_NAME] [PERSON_NAME]" at bounding box center [236, 398] width 148 height 14
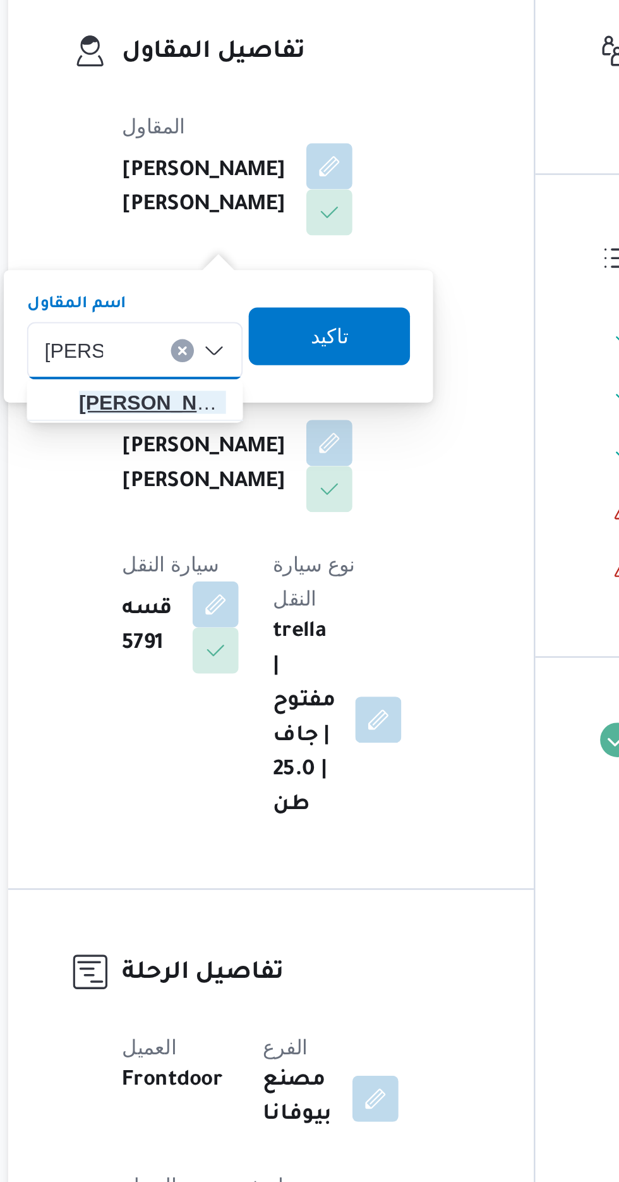
type input "[PERSON_NAME]"
click at [235, 419] on span "[PERSON_NAME] دوح [PERSON_NAME]" at bounding box center [227, 421] width 64 height 15
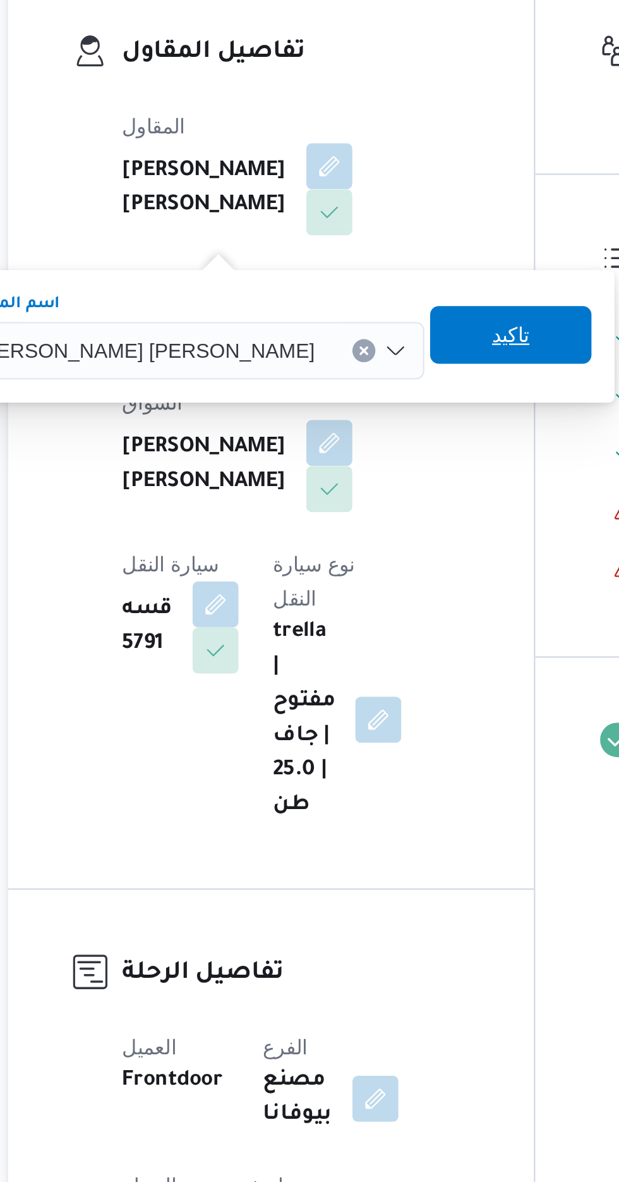
click at [377, 391] on span "تاكيد" at bounding box center [385, 391] width 16 height 15
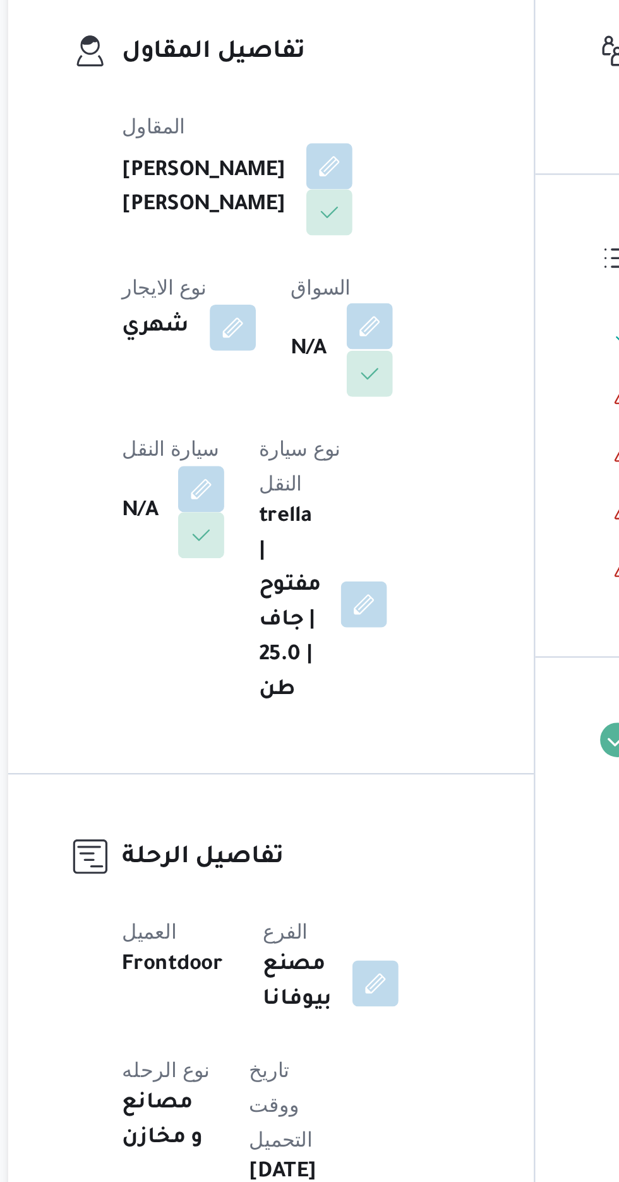
click at [313, 398] on button "button" at bounding box center [323, 388] width 20 height 20
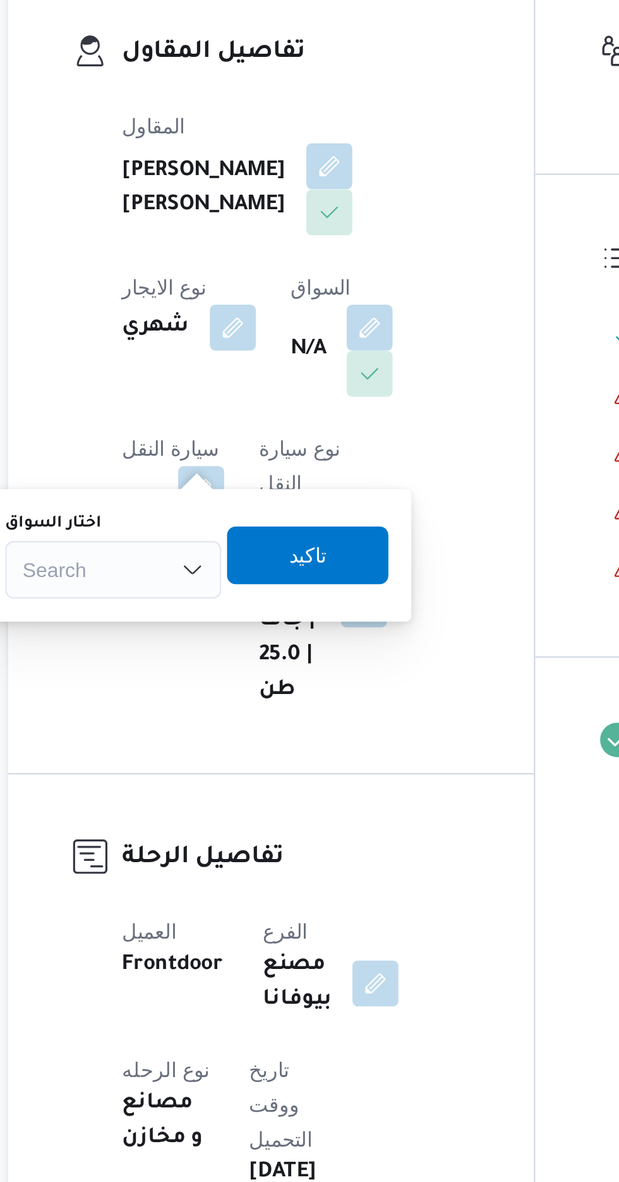
click at [233, 488] on div "Search" at bounding box center [210, 494] width 95 height 25
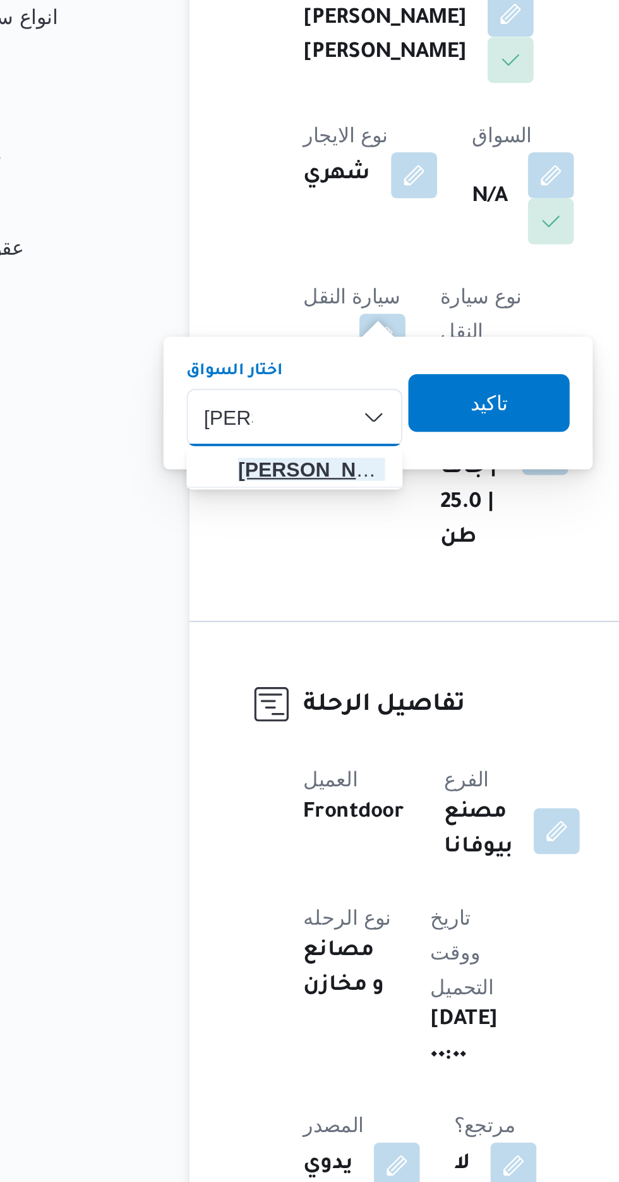
type input "[PERSON_NAME]"
click at [226, 518] on span "[PERSON_NAME]" at bounding box center [218, 517] width 64 height 15
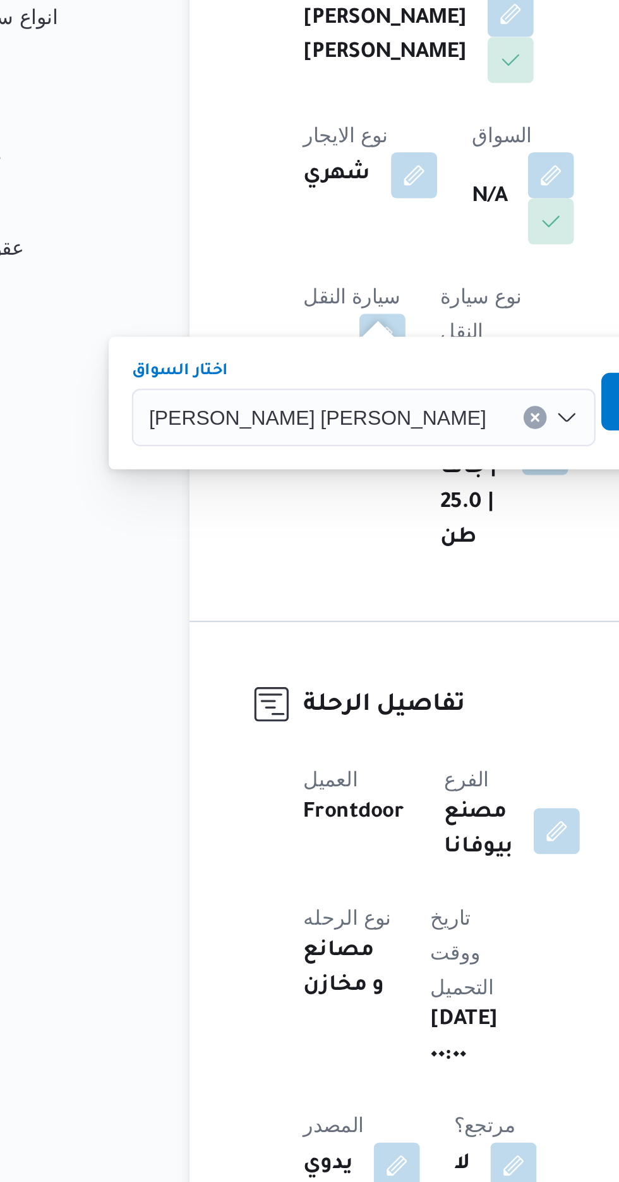
click at [372, 490] on span "تاكيد" at bounding box center [380, 487] width 16 height 15
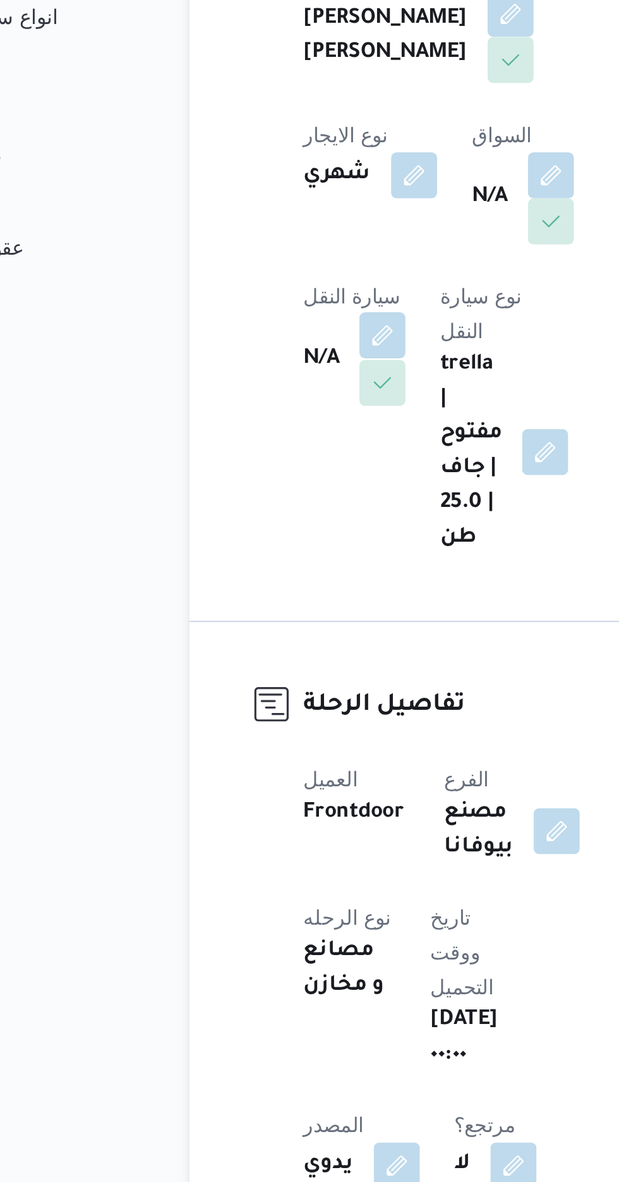
click at [259, 449] on button "button" at bounding box center [249, 459] width 20 height 20
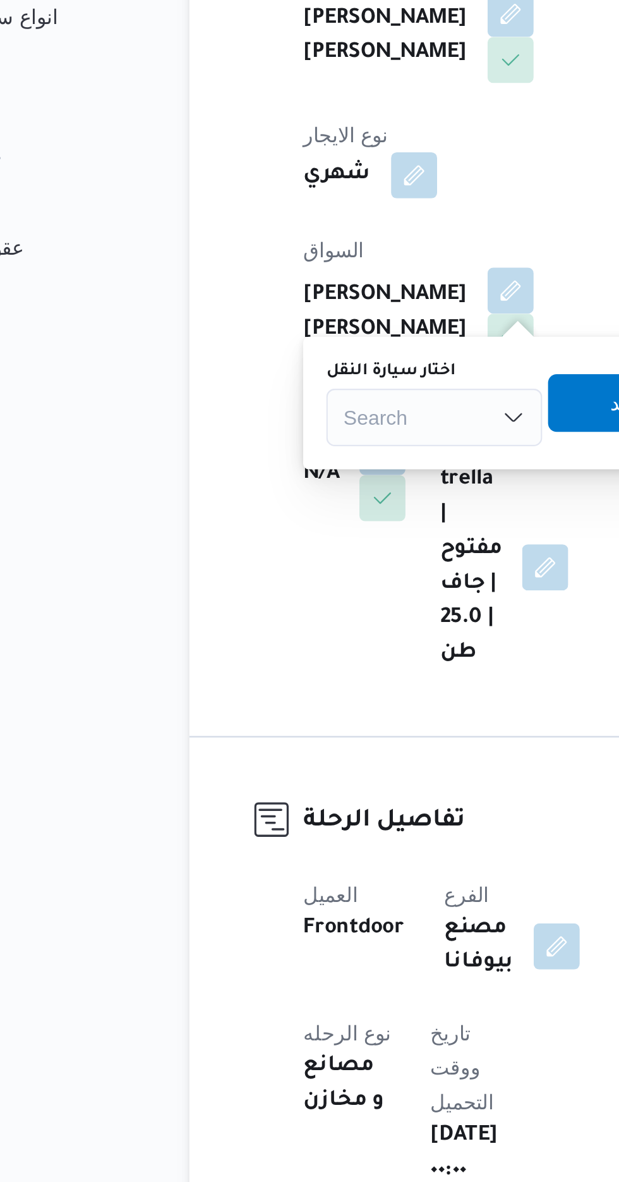
click at [276, 496] on div "Search" at bounding box center [271, 494] width 95 height 25
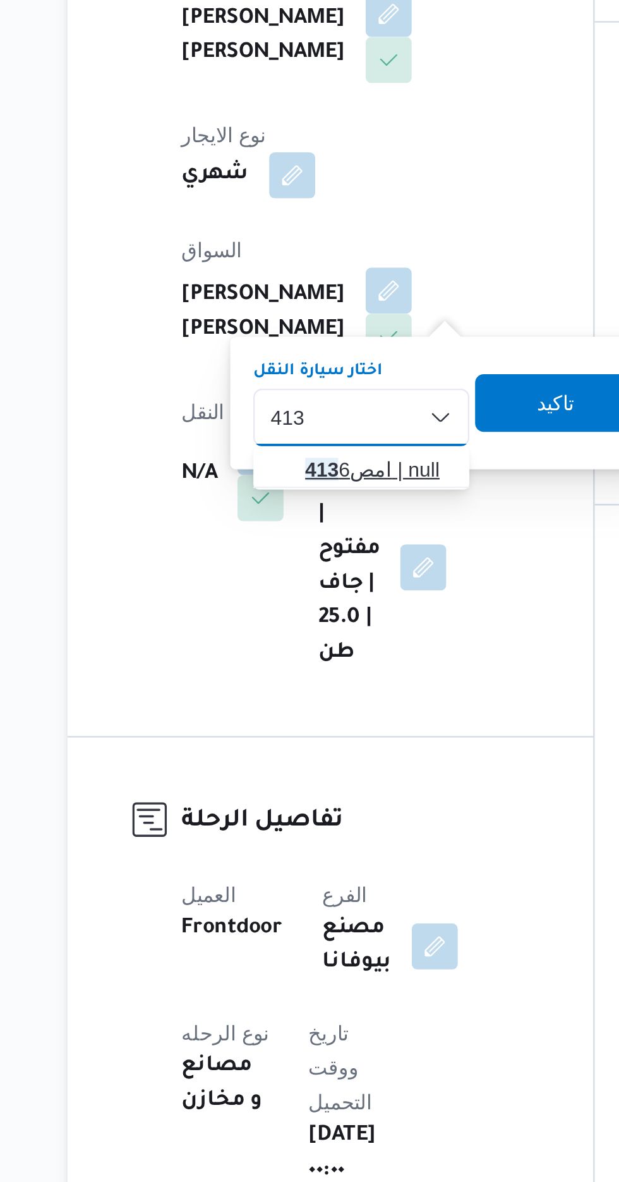
type input "413"
click at [298, 516] on span "امص 413 6 | null" at bounding box center [301, 517] width 64 height 15
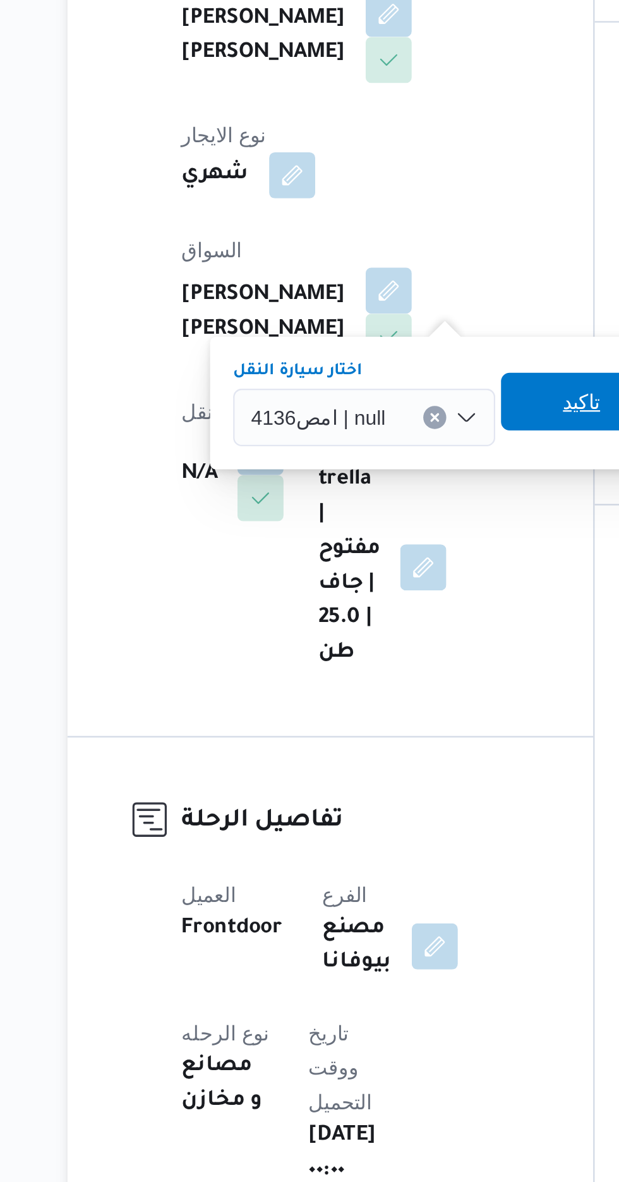
click at [389, 490] on span "تاكيد" at bounding box center [390, 487] width 16 height 15
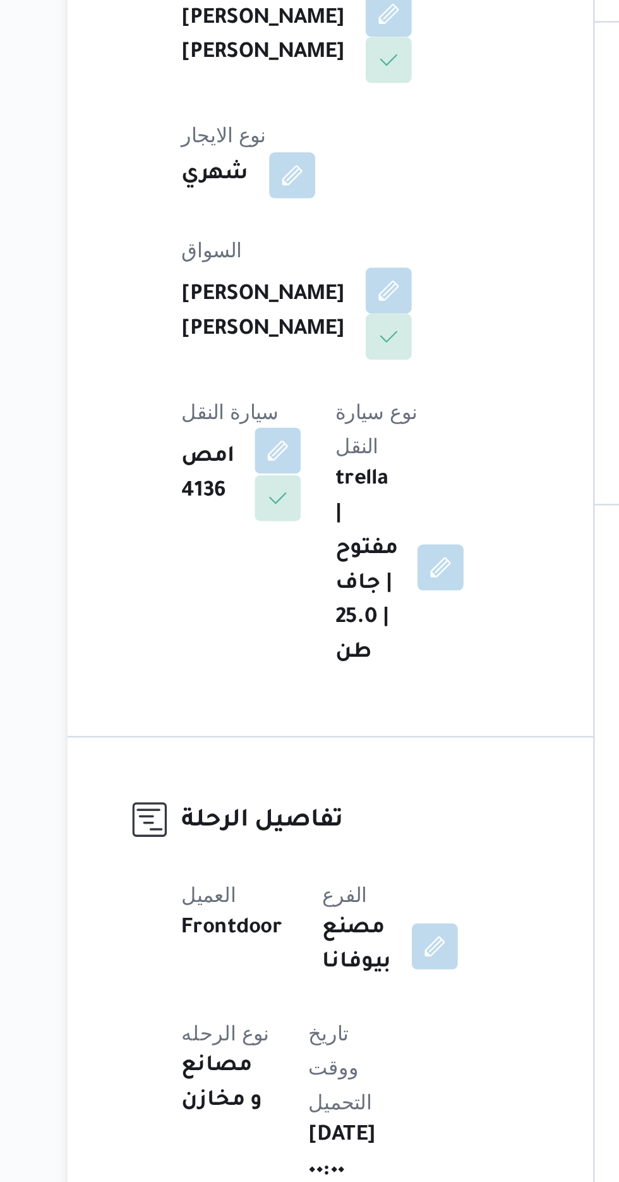
click at [267, 499] on button "button" at bounding box center [256, 509] width 20 height 20
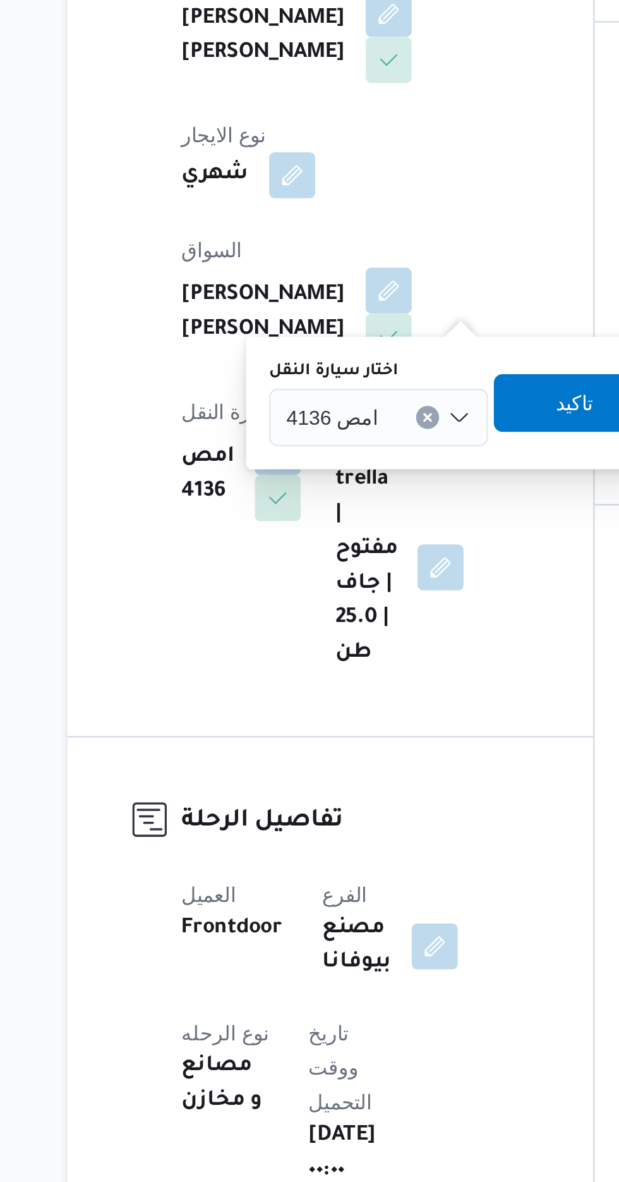
click at [317, 494] on button "Clear input" at bounding box center [322, 495] width 10 height 10
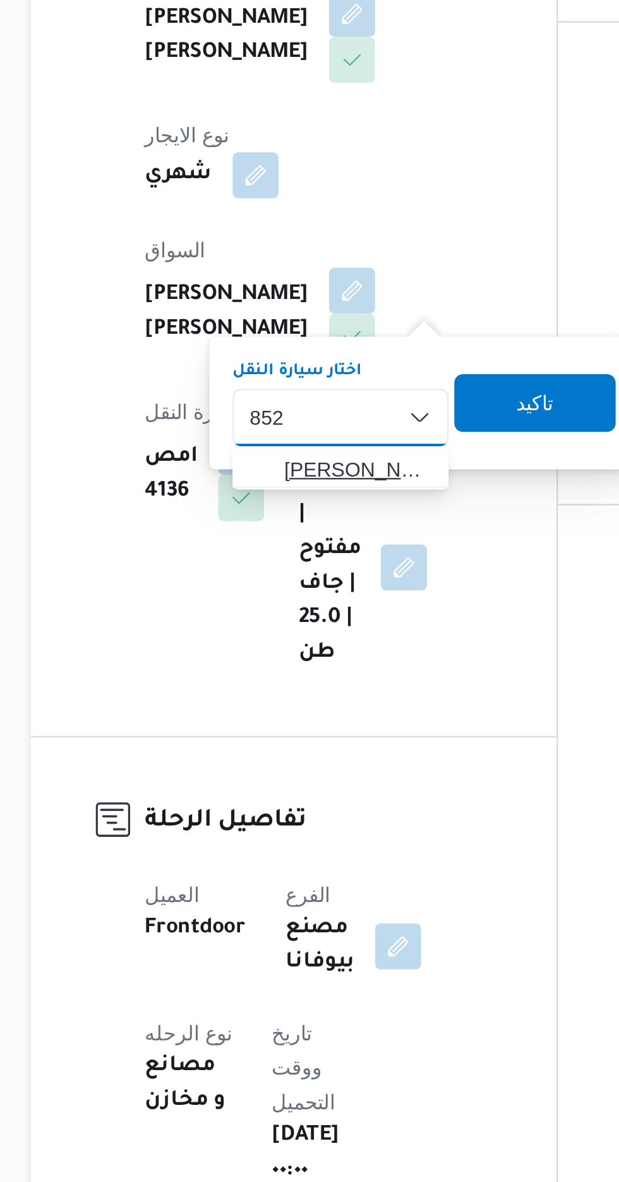
type input "852"
click at [305, 511] on span "[PERSON_NAME] 852 4 | null" at bounding box center [308, 517] width 64 height 15
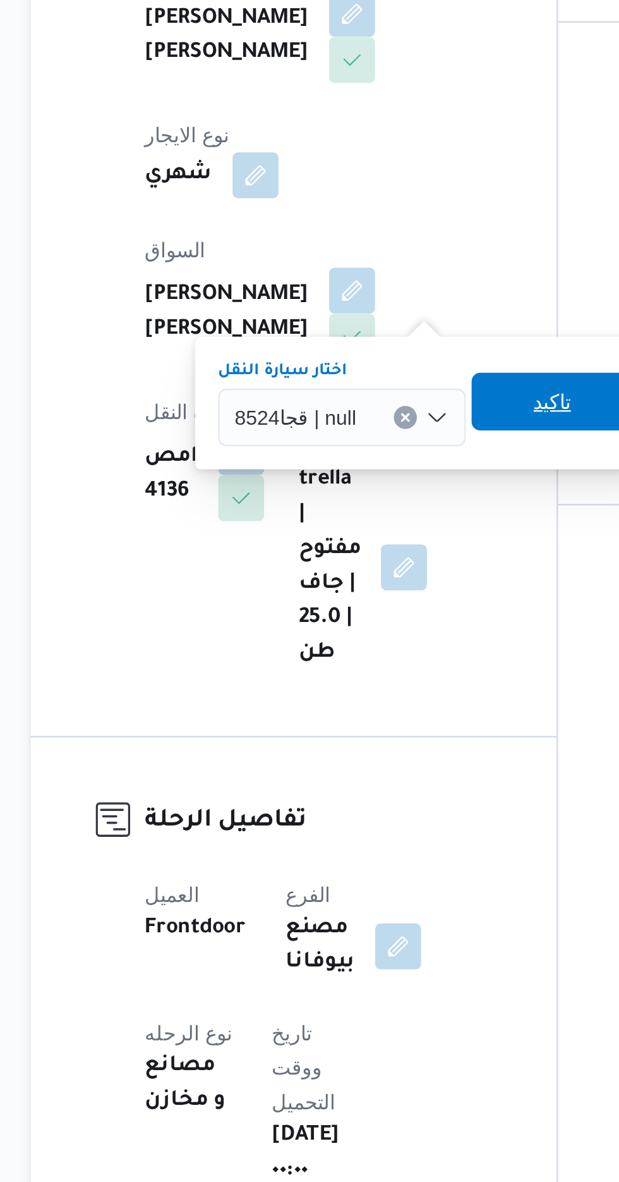
click at [393, 490] on span "تاكيد" at bounding box center [393, 487] width 16 height 15
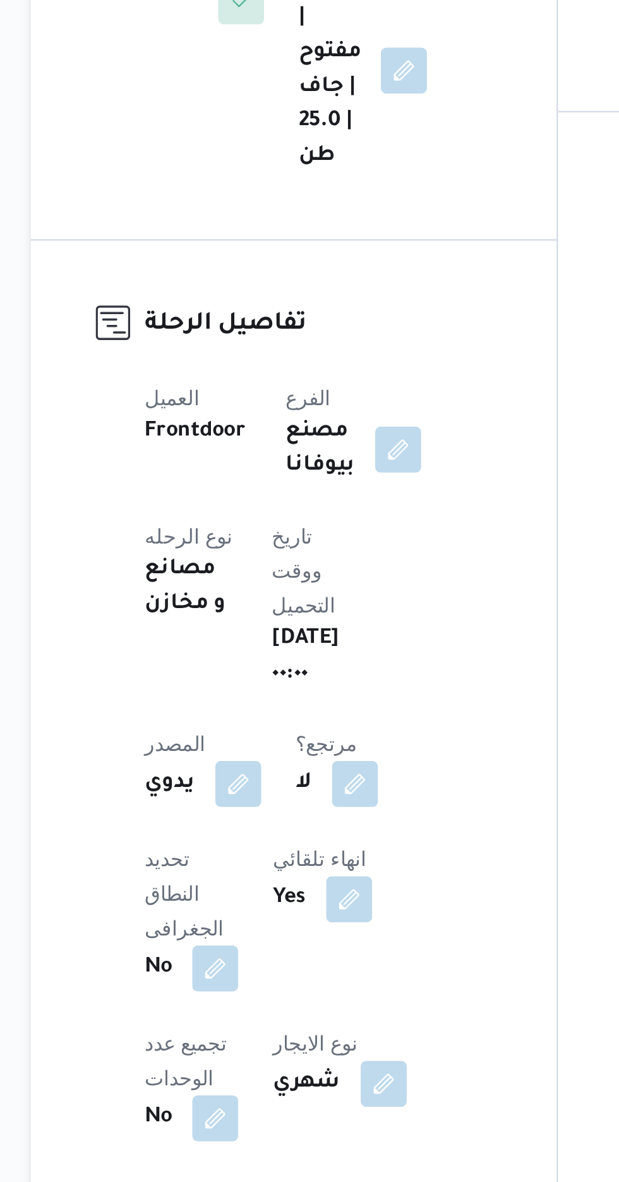
scroll to position [88, 0]
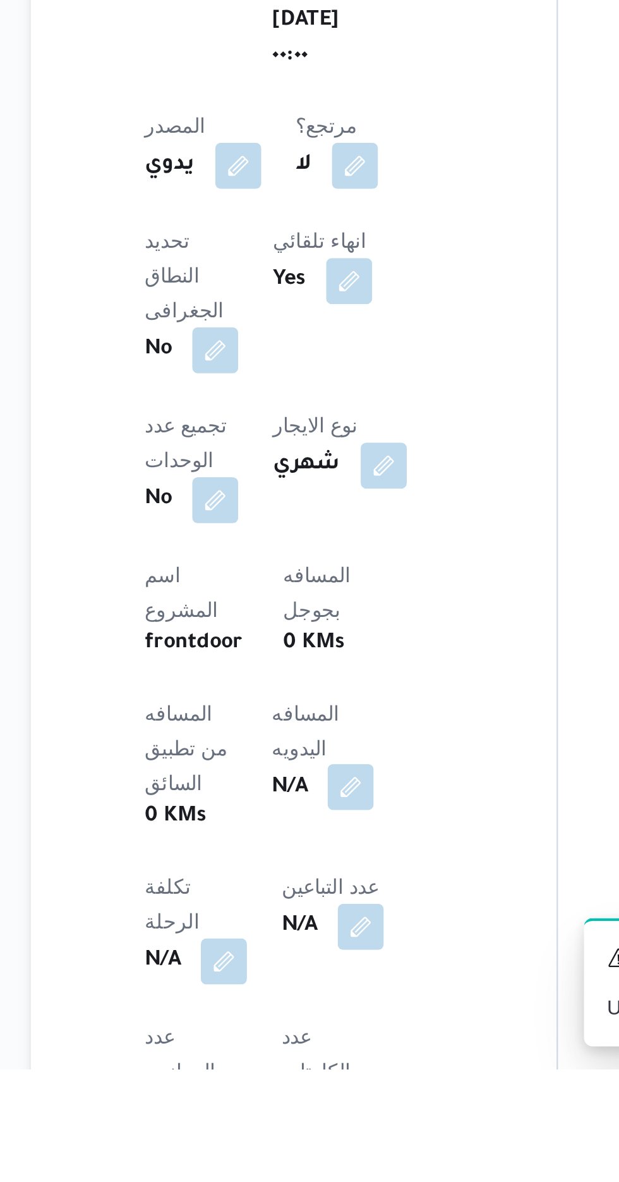
click at [295, 1048] on button "button" at bounding box center [305, 1058] width 20 height 20
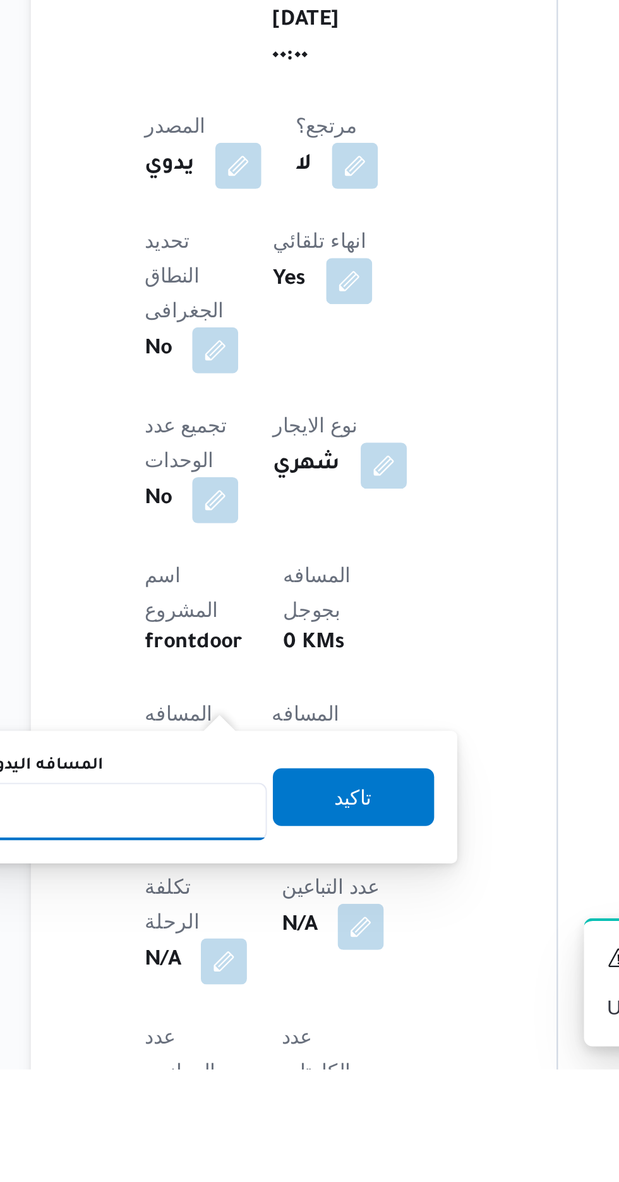
click at [246, 1064] on input "المسافه اليدويه" at bounding box center [205, 1068] width 126 height 25
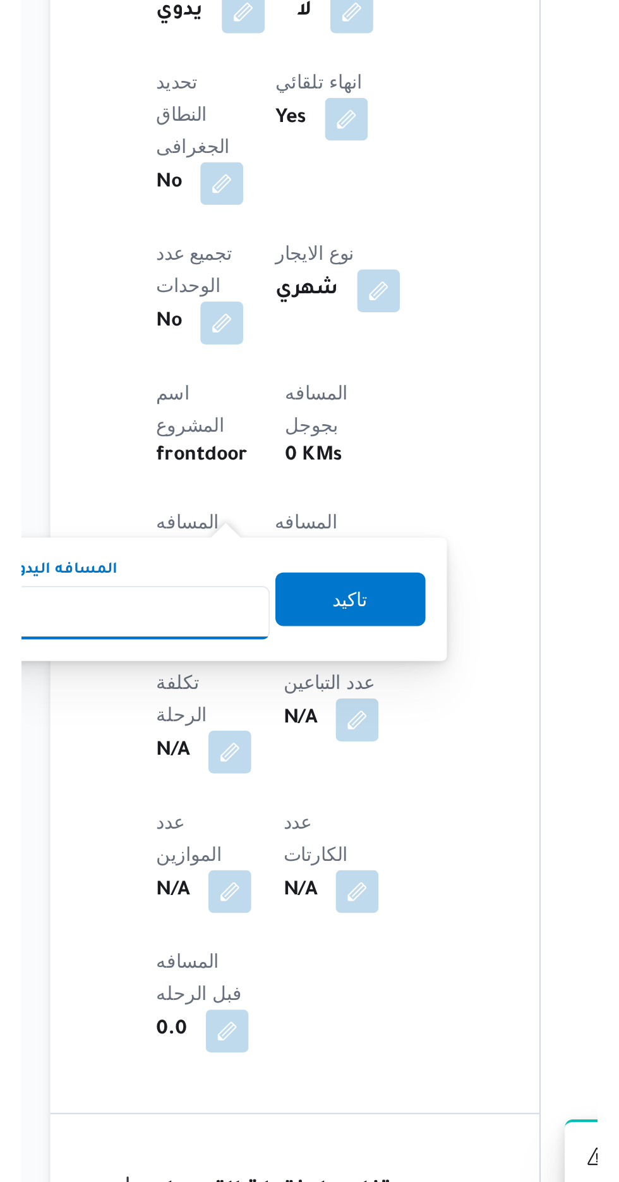
scroll to position [214, 0]
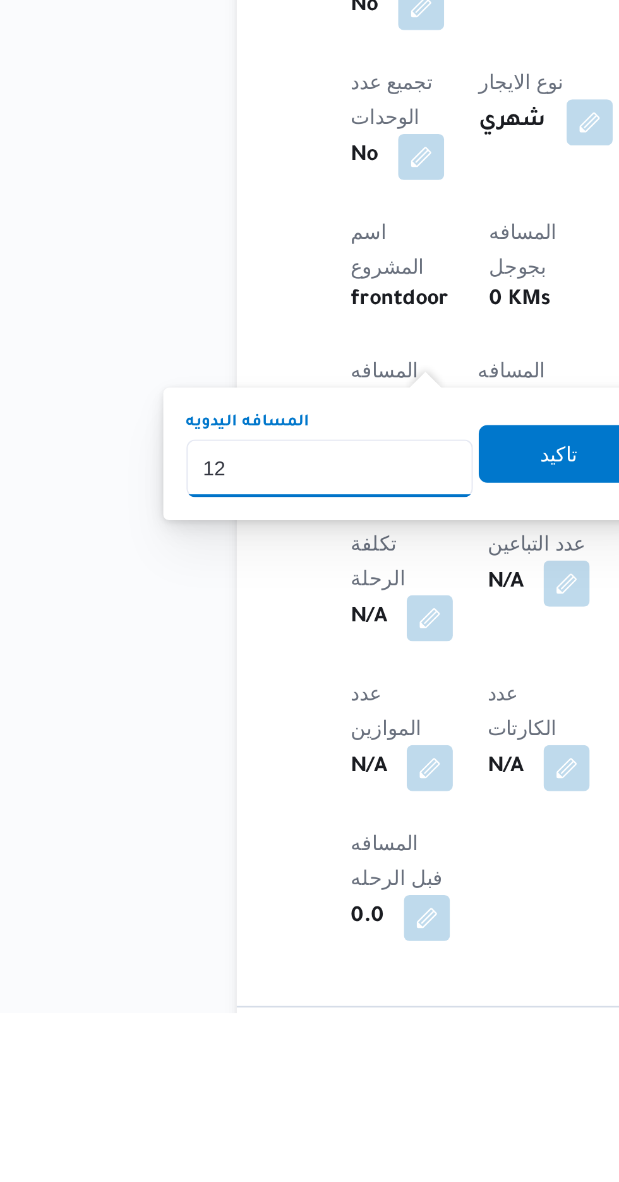
type input "120"
click at [305, 945] on span "تاكيد" at bounding box center [306, 935] width 71 height 25
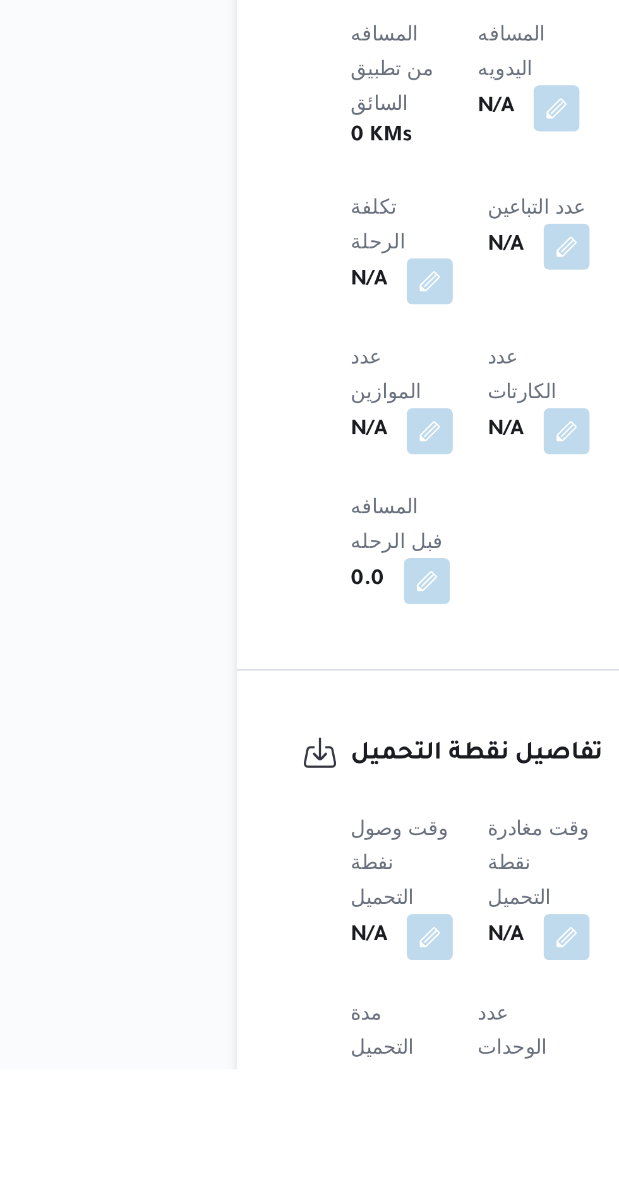
scroll to position [388, 0]
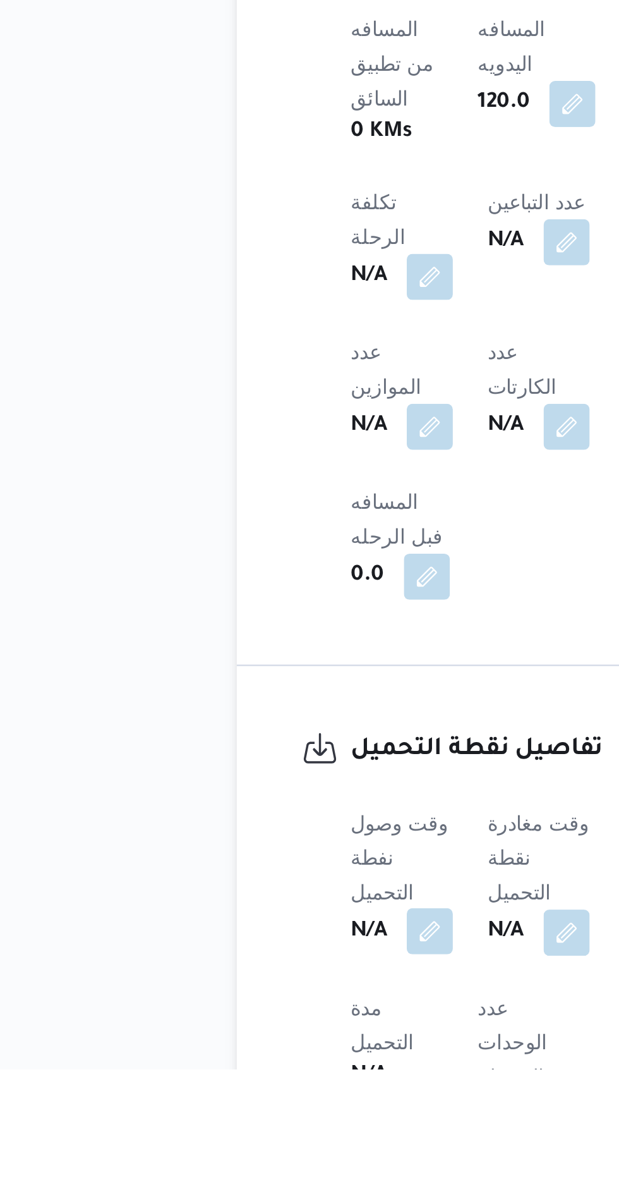
click at [248, 1111] on button "button" at bounding box center [249, 1121] width 20 height 20
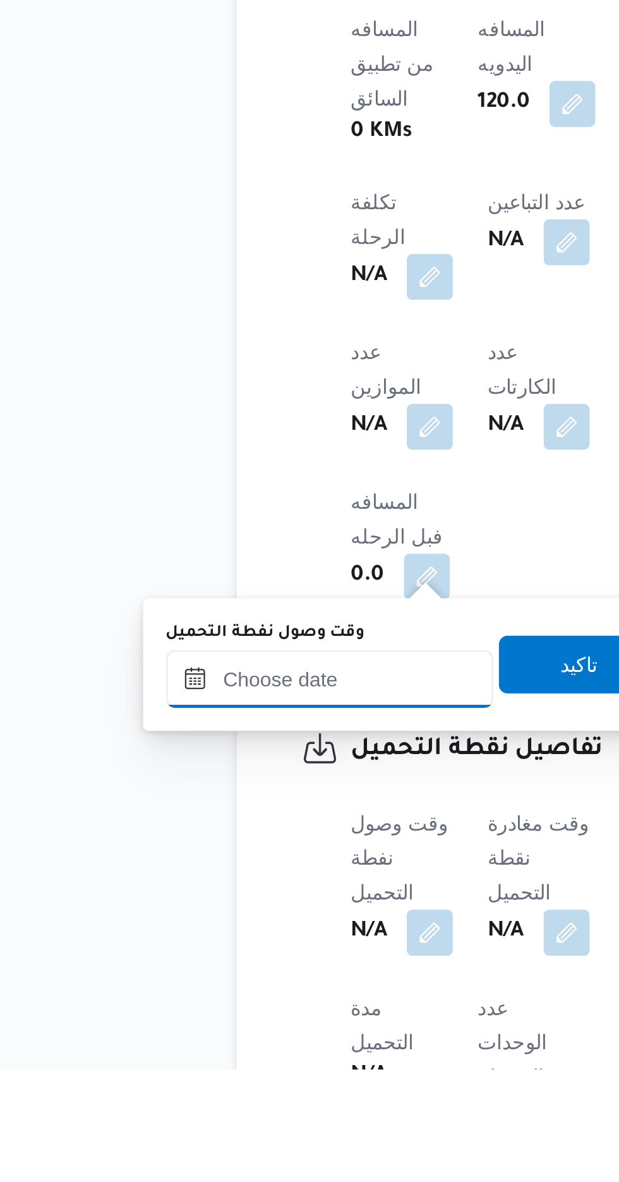
click at [246, 1011] on input "وقت وصول نفطة التحميل" at bounding box center [204, 1010] width 143 height 25
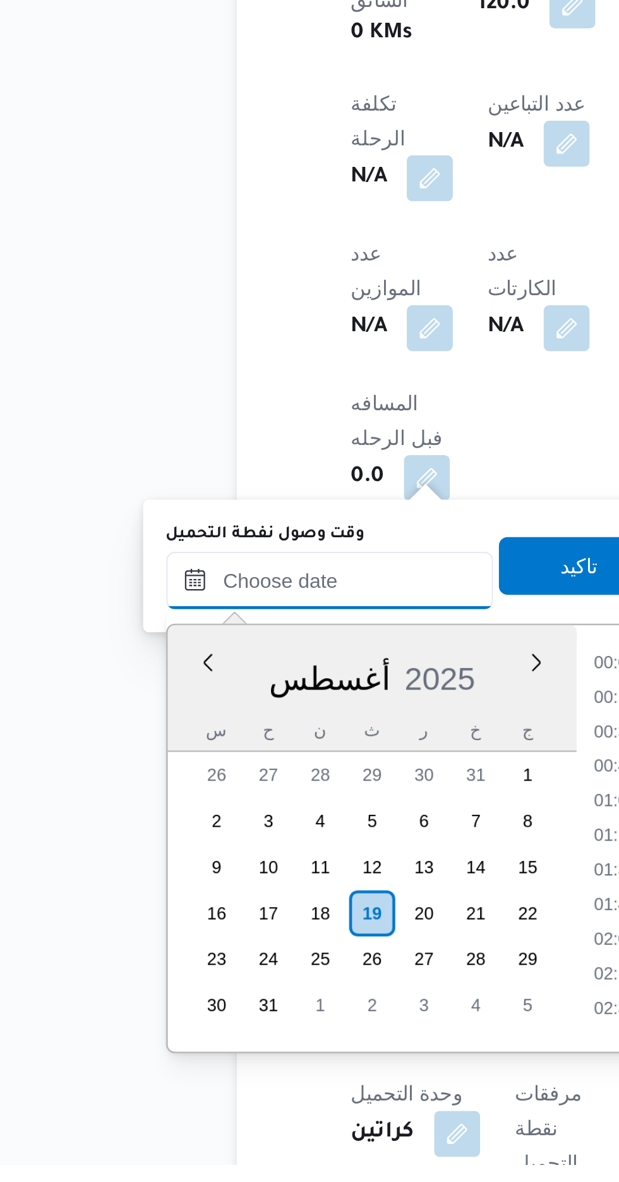
scroll to position [915, 0]
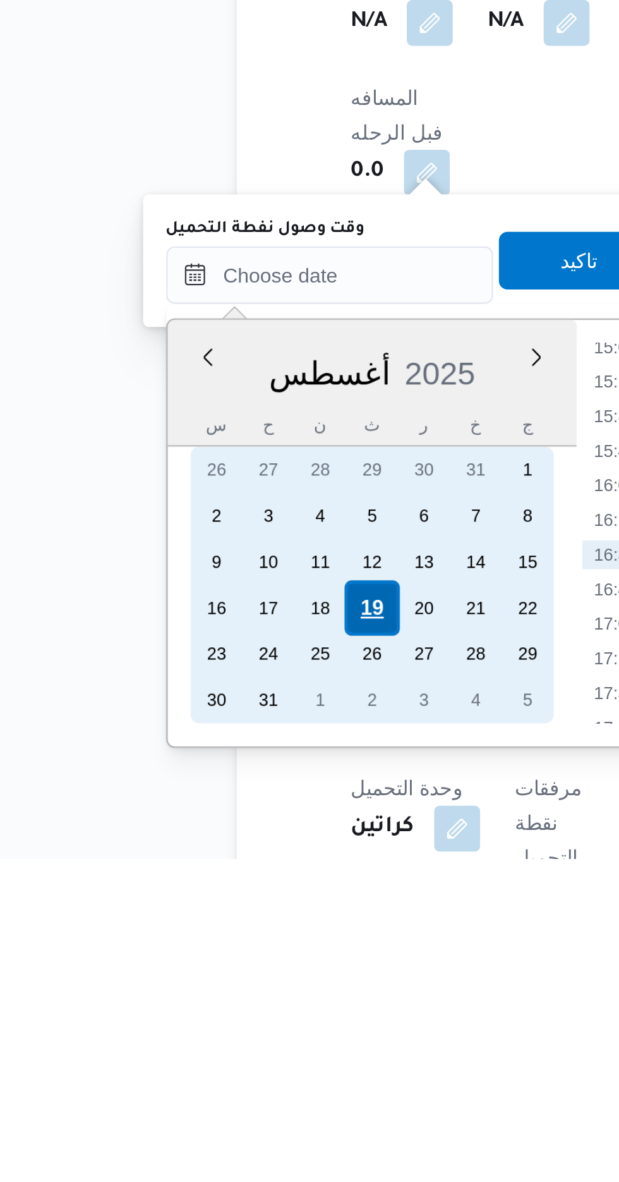
click at [223, 1069] on div "19" at bounding box center [223, 1072] width 24 height 24
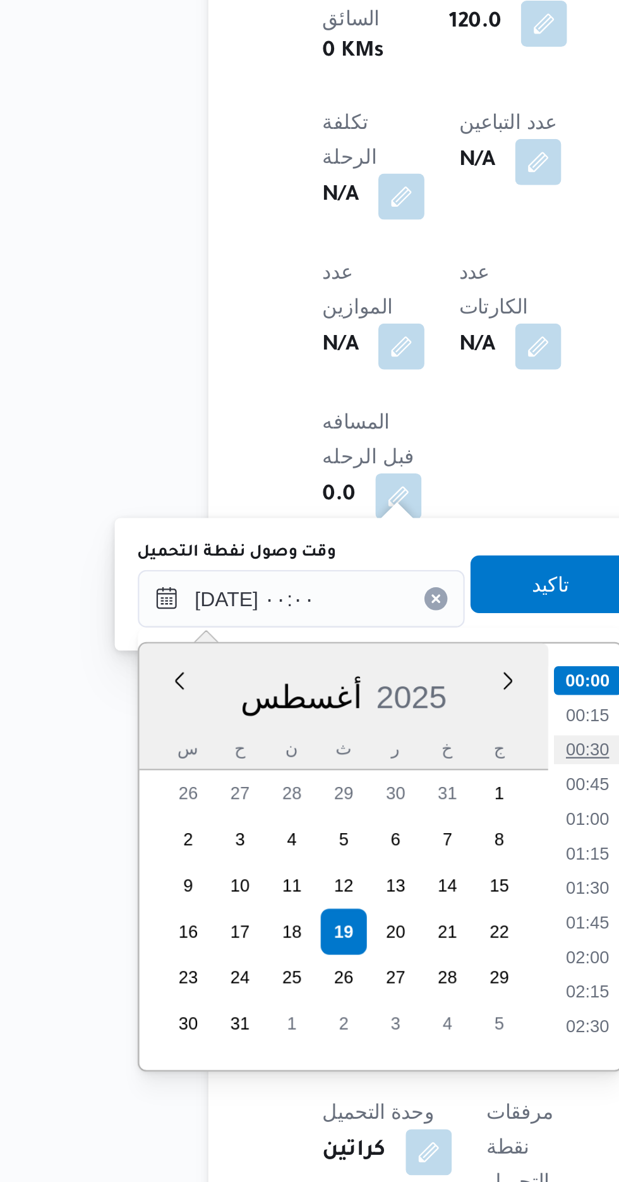
click at [331, 992] on li "00:30" at bounding box center [330, 992] width 29 height 13
type input "[DATE] ٠٠:٣٠"
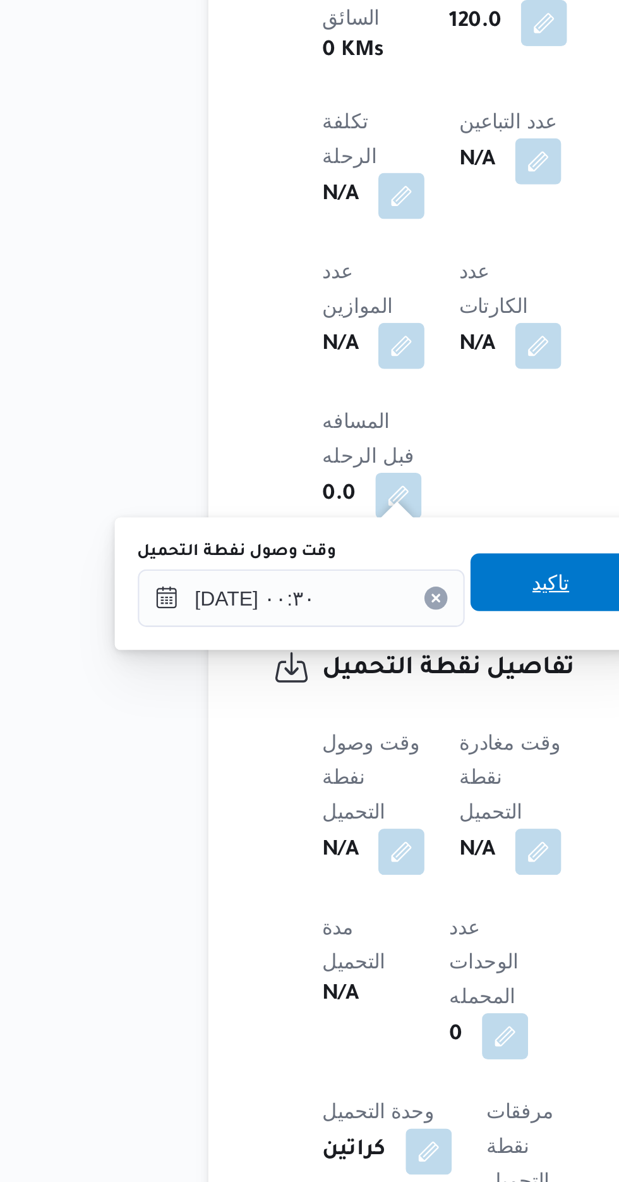
click at [320, 919] on span "تاكيد" at bounding box center [315, 918] width 16 height 15
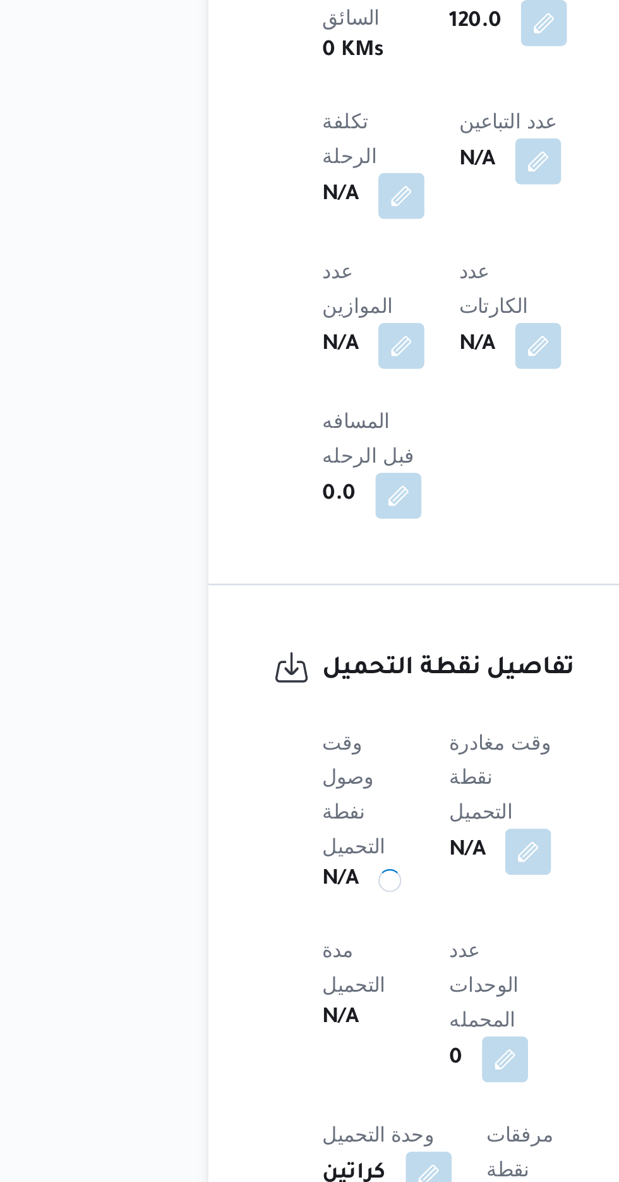
scroll to position [473, 0]
click at [307, 1026] on button "button" at bounding box center [305, 1036] width 20 height 20
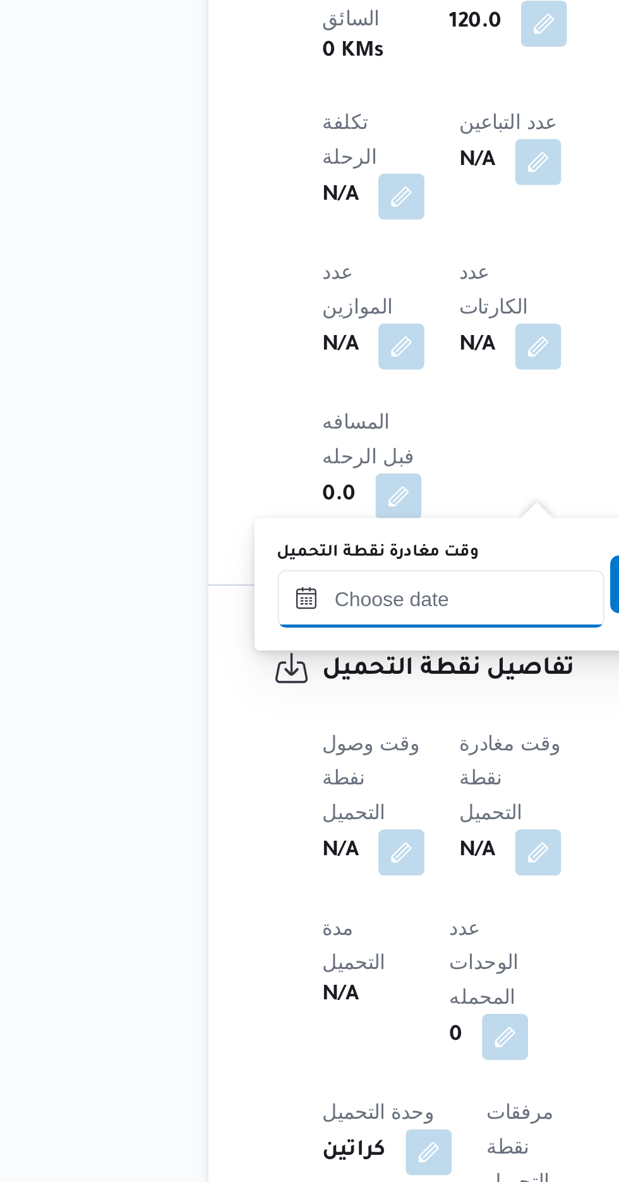
click at [284, 922] on input "وقت مغادرة نقطة التحميل" at bounding box center [266, 925] width 143 height 25
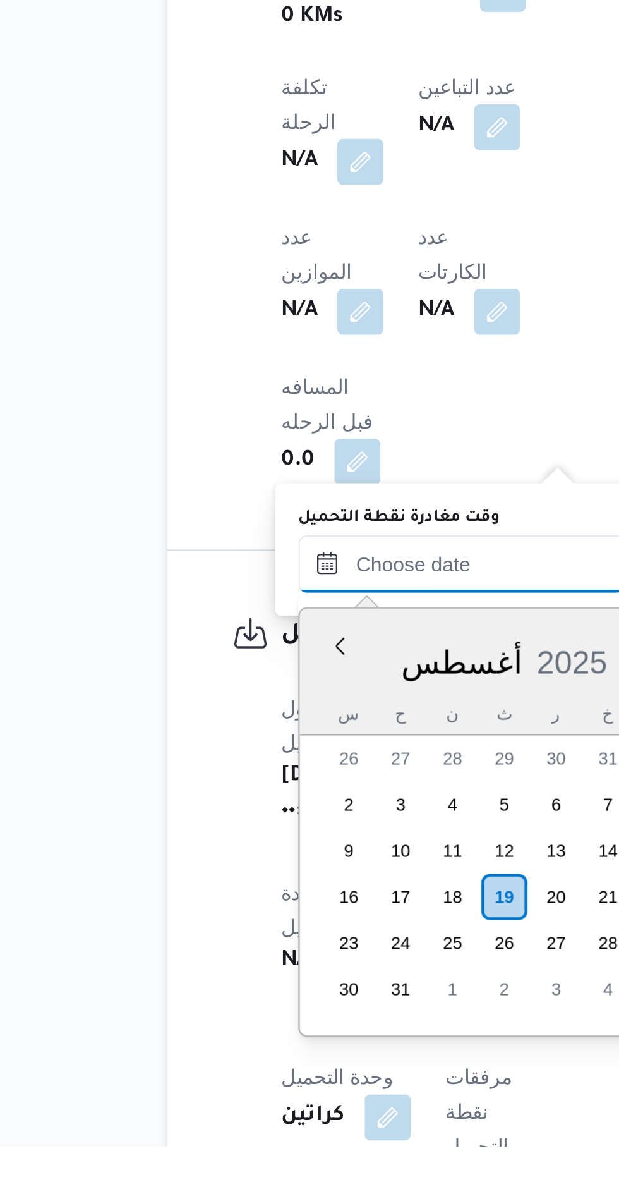
scroll to position [472, 0]
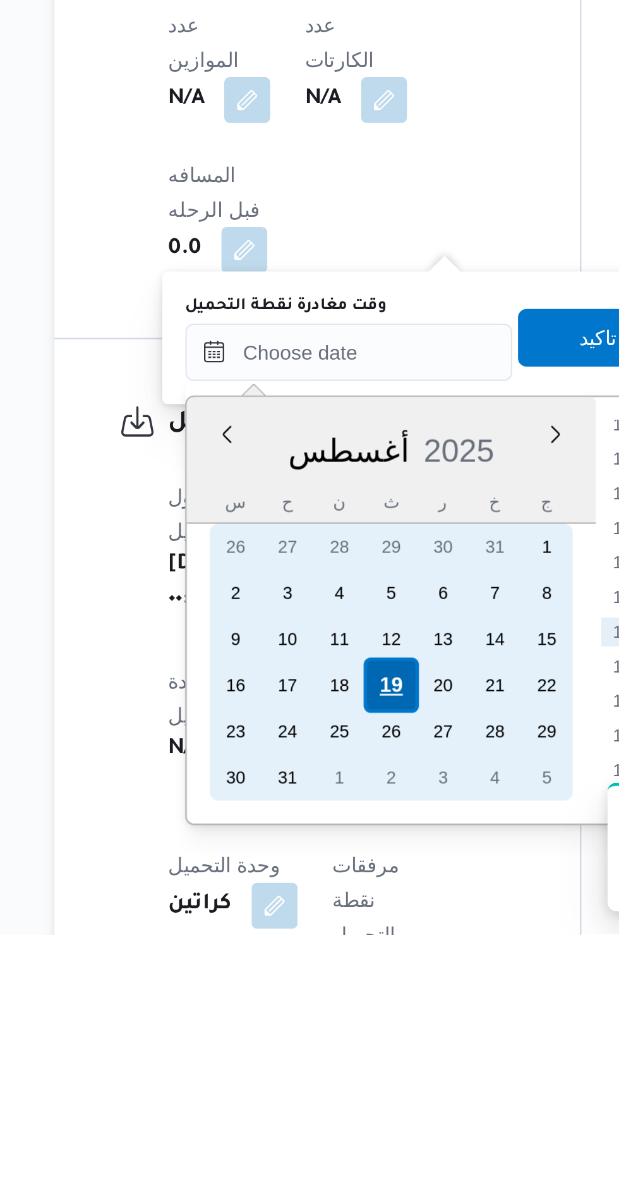
click at [313, 1067] on div "19" at bounding box center [312, 1073] width 24 height 24
type input "[DATE] ٠٠:٠٠"
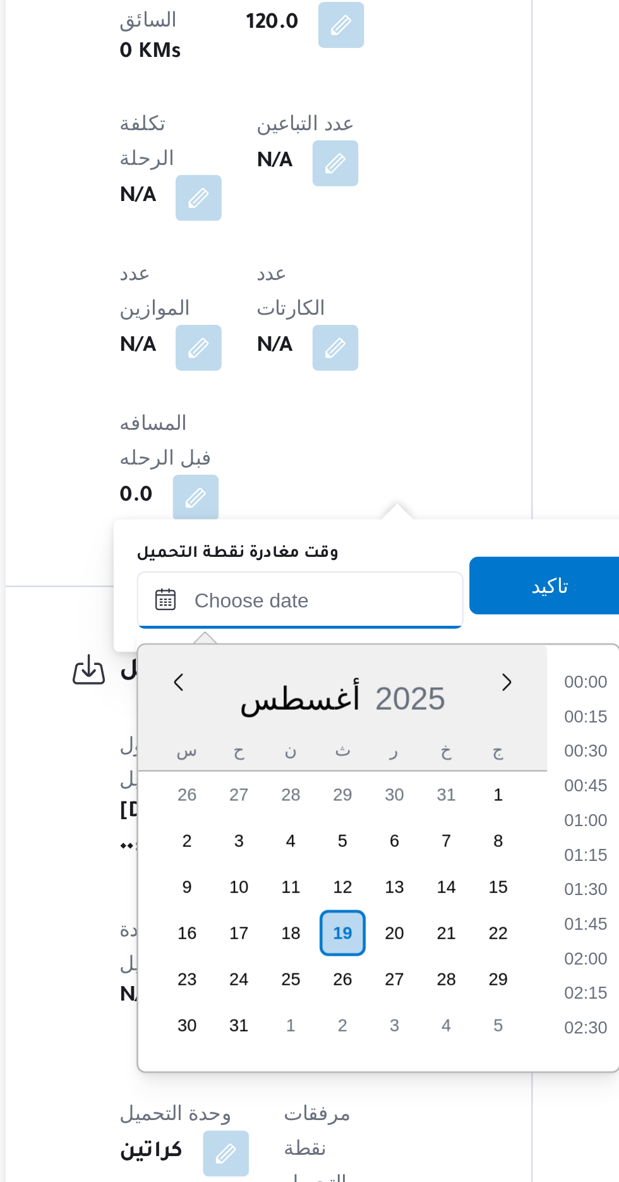
click at [233, 933] on input "وقت مغادرة نقطة التحميل" at bounding box center [293, 926] width 143 height 25
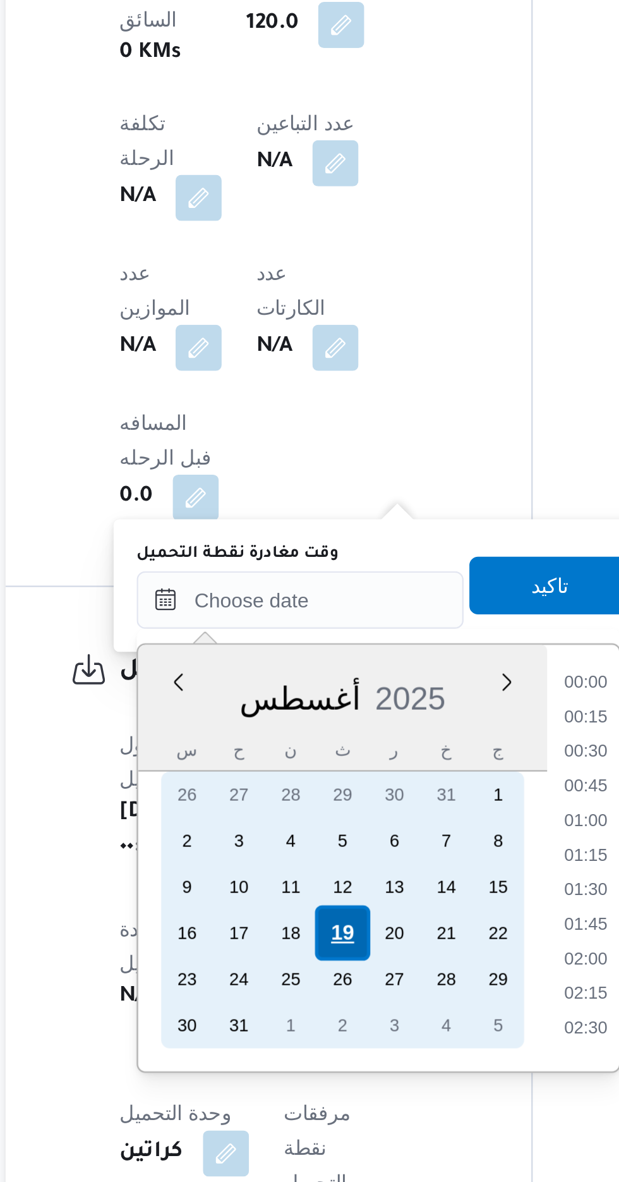
click at [310, 1070] on div "19" at bounding box center [312, 1073] width 24 height 24
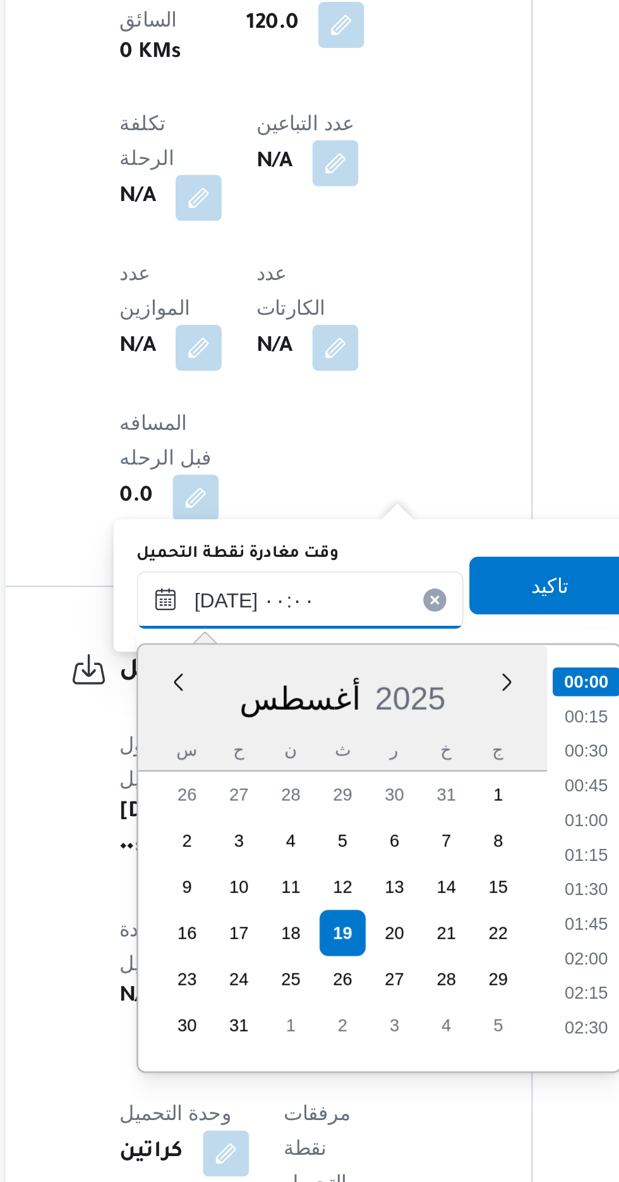
click at [234, 933] on input "[DATE] ٠٠:٠٠" at bounding box center [293, 926] width 143 height 25
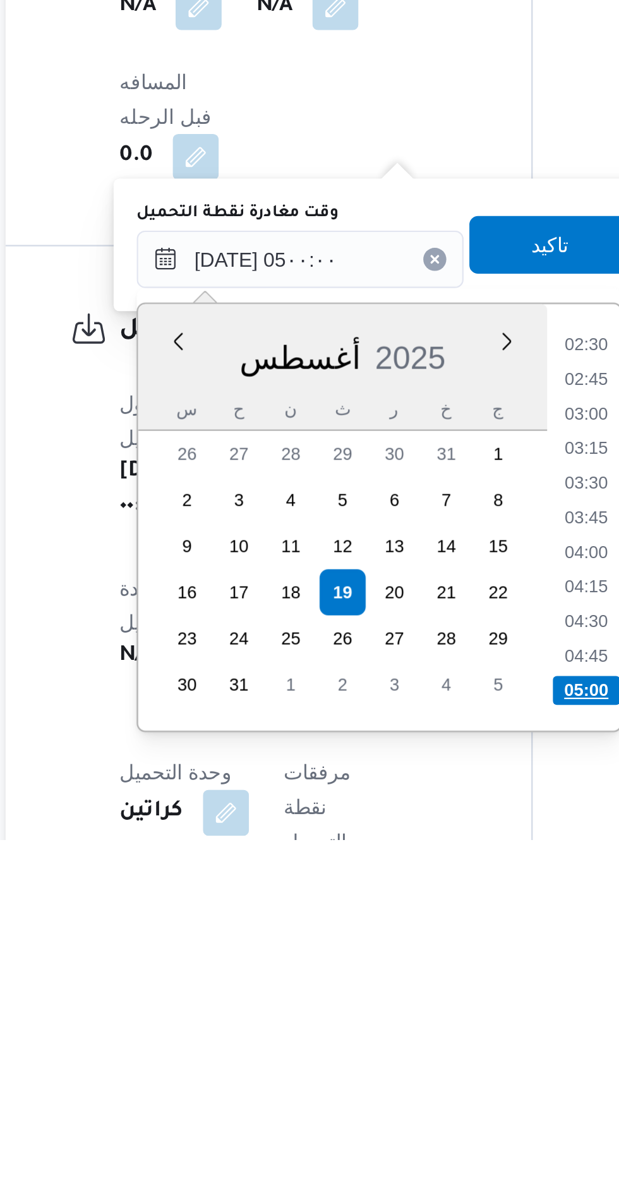
click at [413, 1112] on li "05:00" at bounding box center [420, 1116] width 30 height 13
type input "[DATE] ٠٥:٠٠"
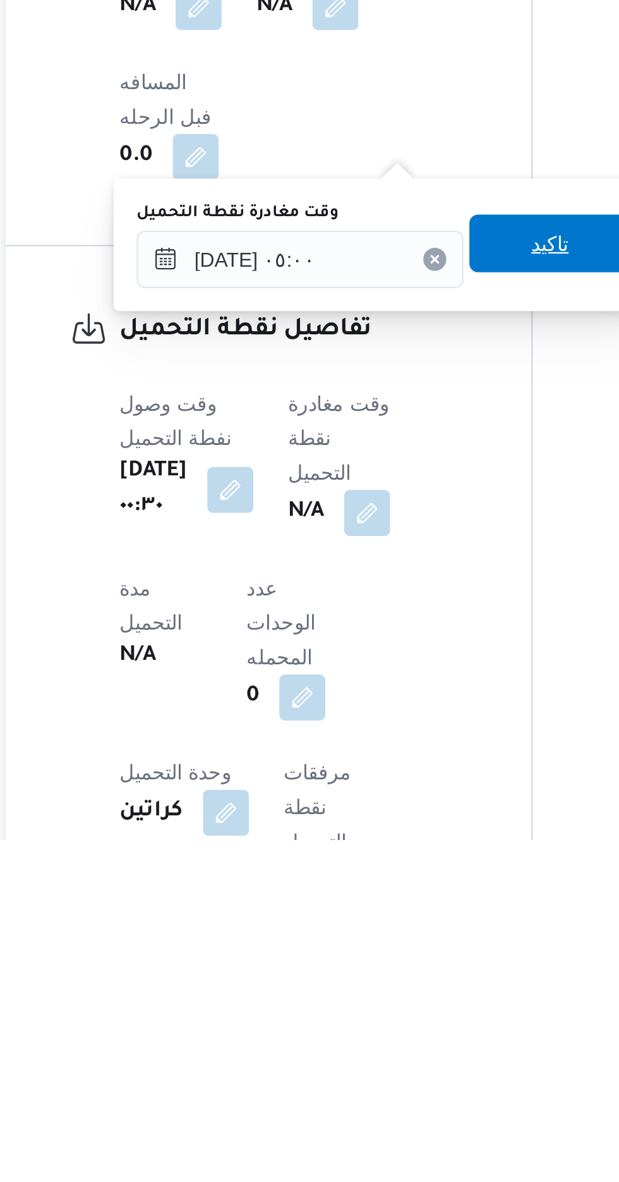
click at [401, 931] on span "تاكيد" at bounding box center [403, 920] width 71 height 25
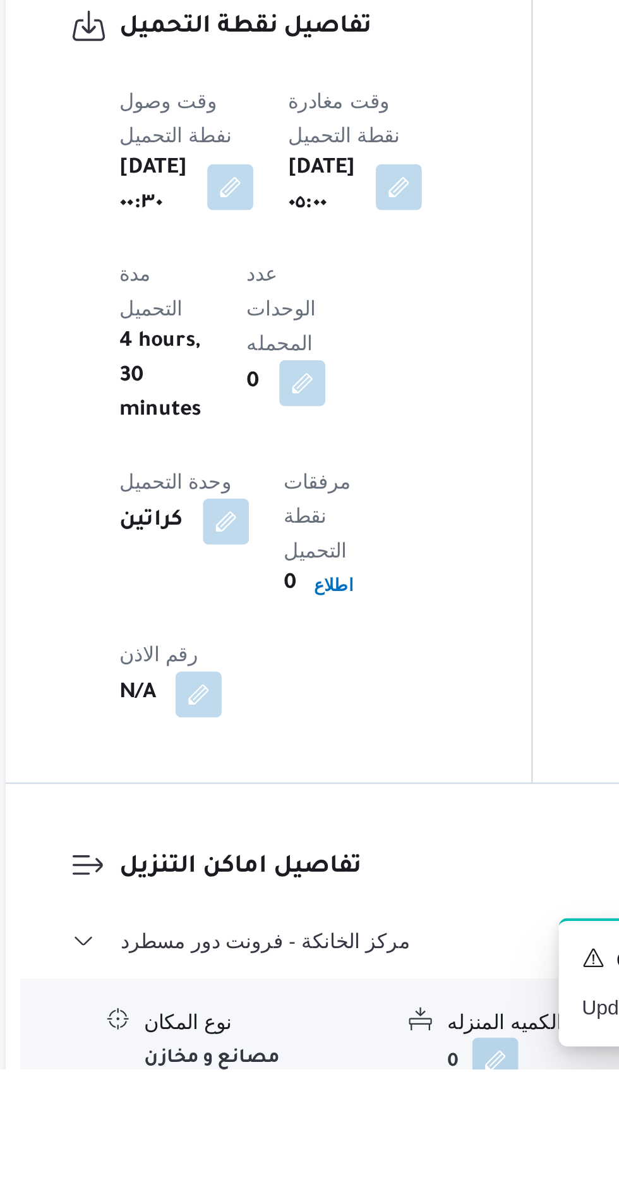
scroll to position [714, 0]
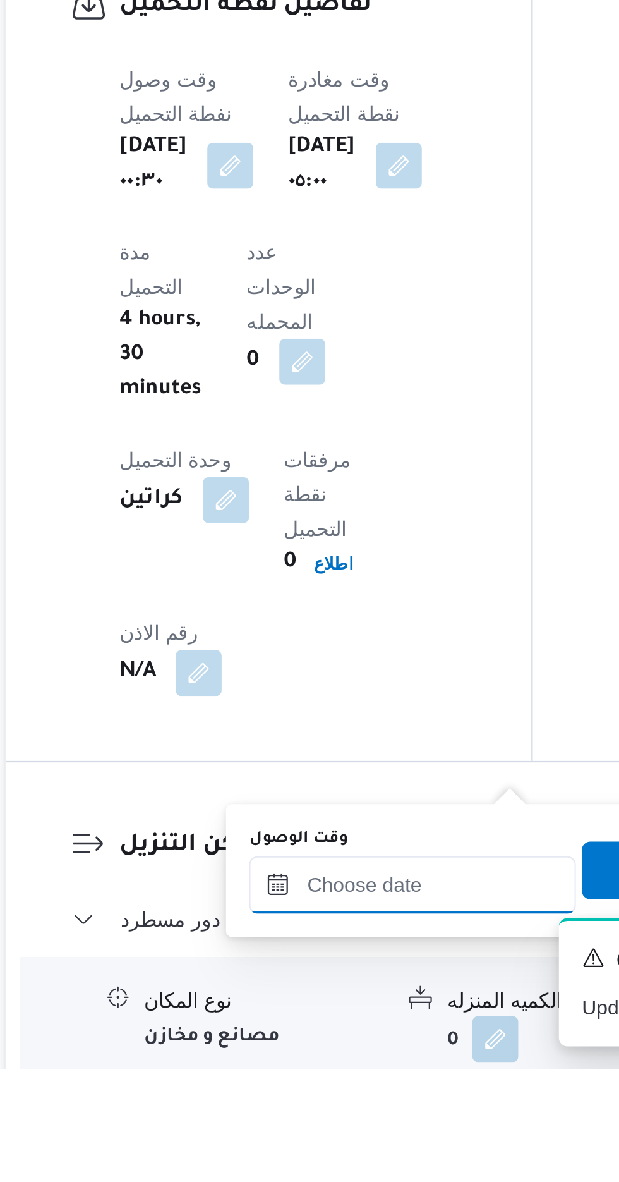
click at [353, 1098] on input "وقت الوصول" at bounding box center [342, 1100] width 143 height 25
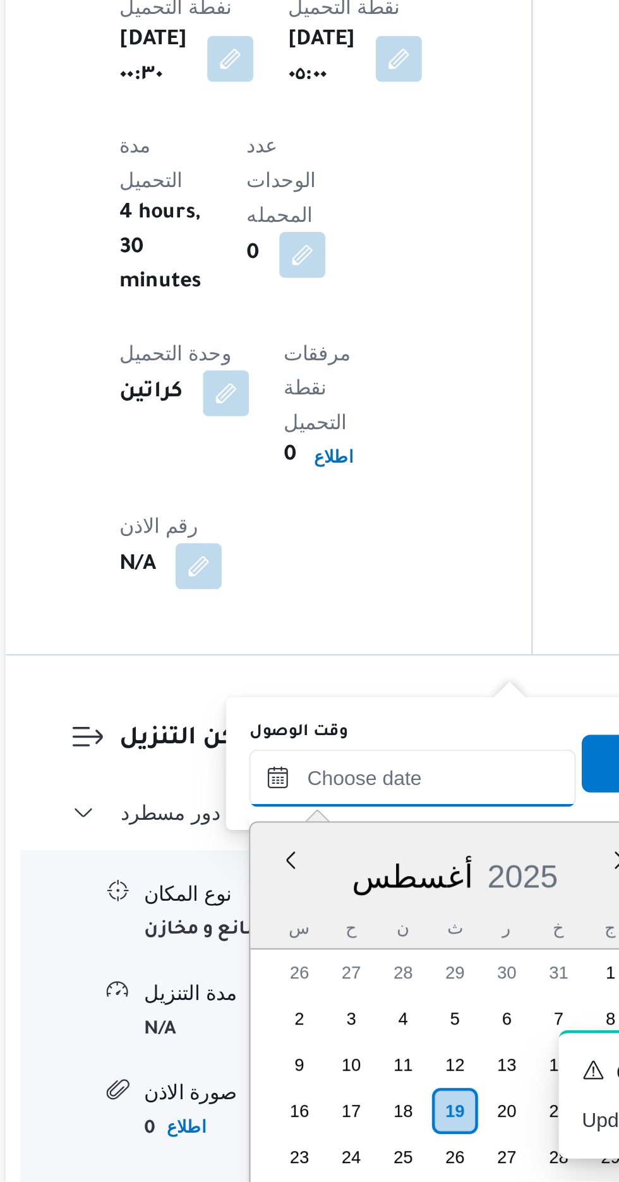
scroll to position [915, 0]
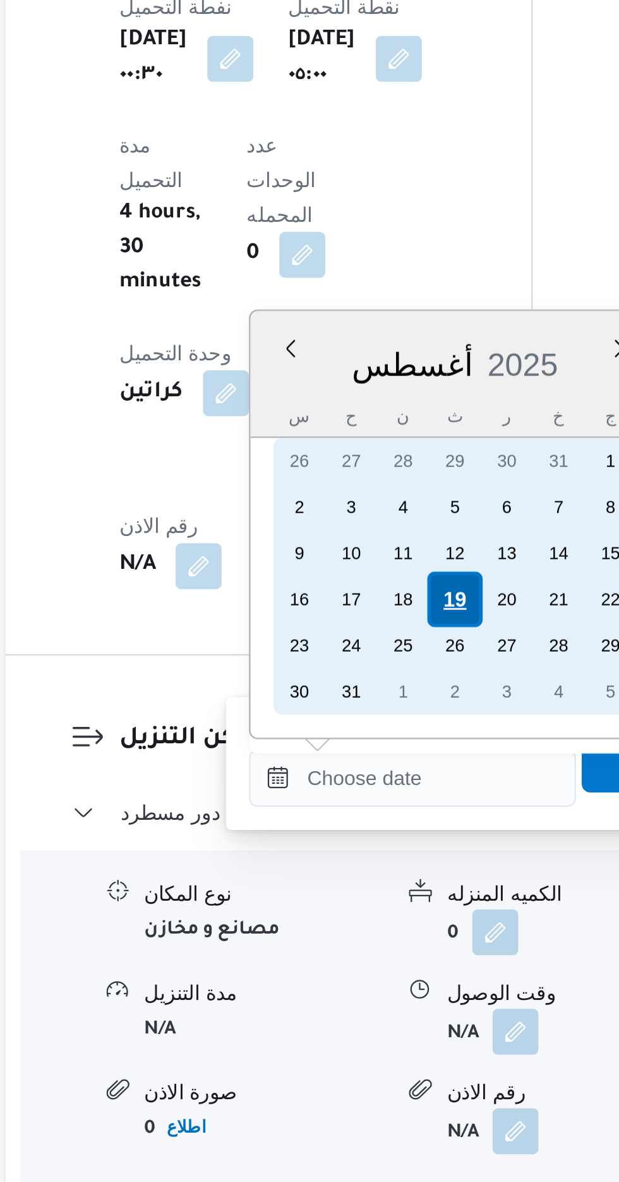
click at [360, 924] on div "19" at bounding box center [362, 927] width 24 height 24
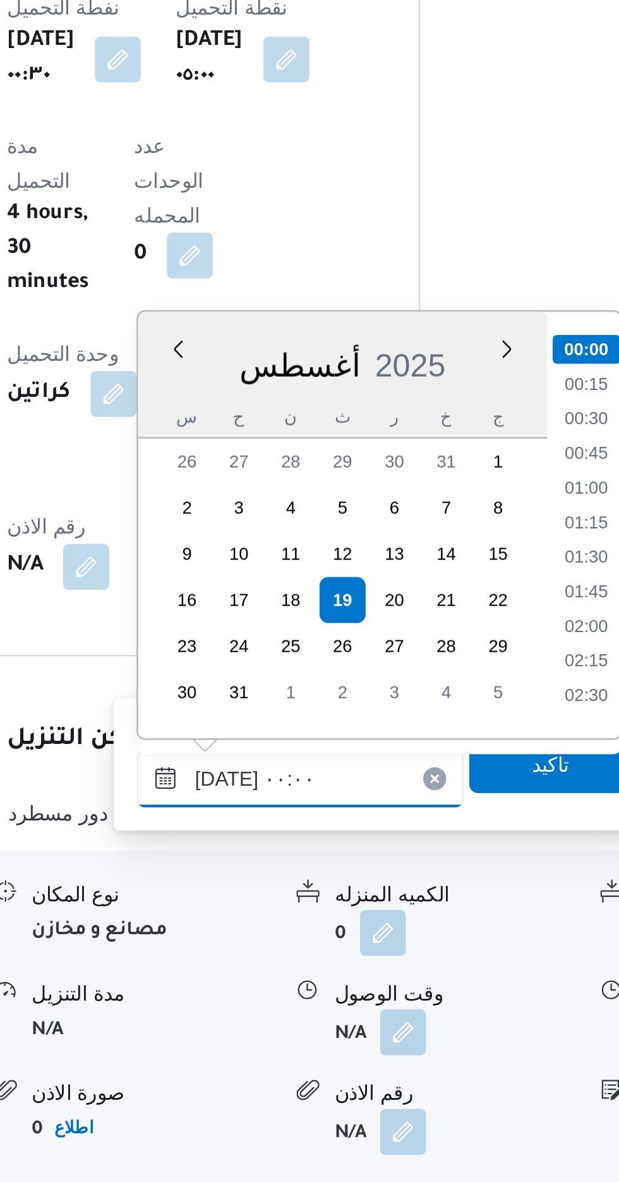
click at [276, 1009] on input "[DATE] ٠٠:٠٠" at bounding box center [342, 1004] width 143 height 25
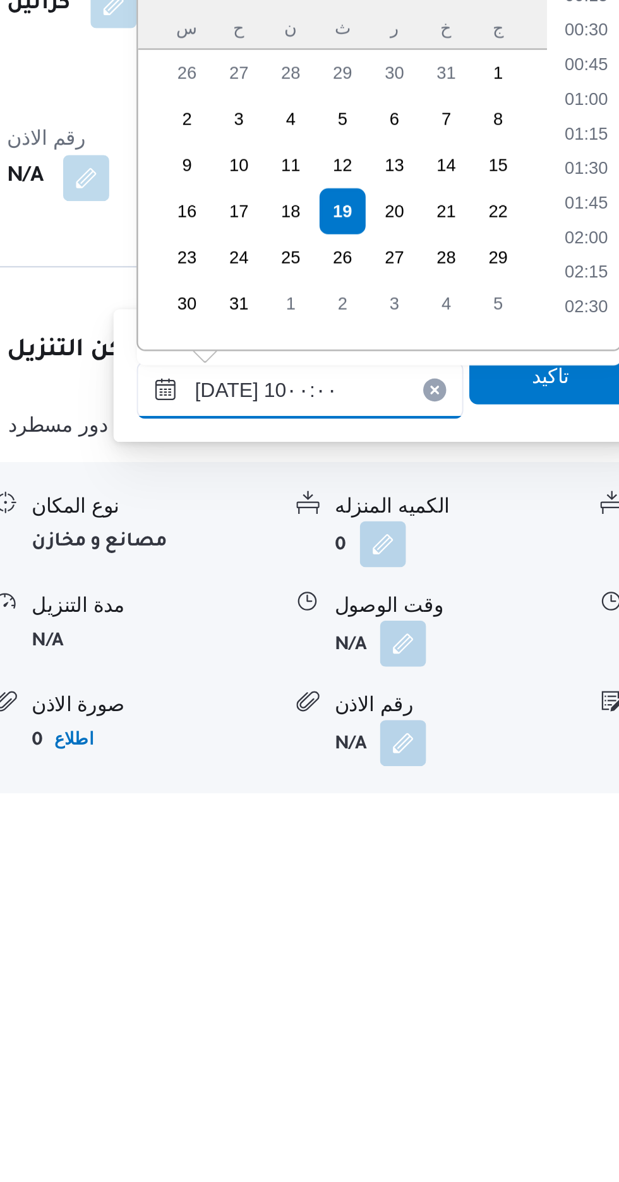
scroll to position [454, 0]
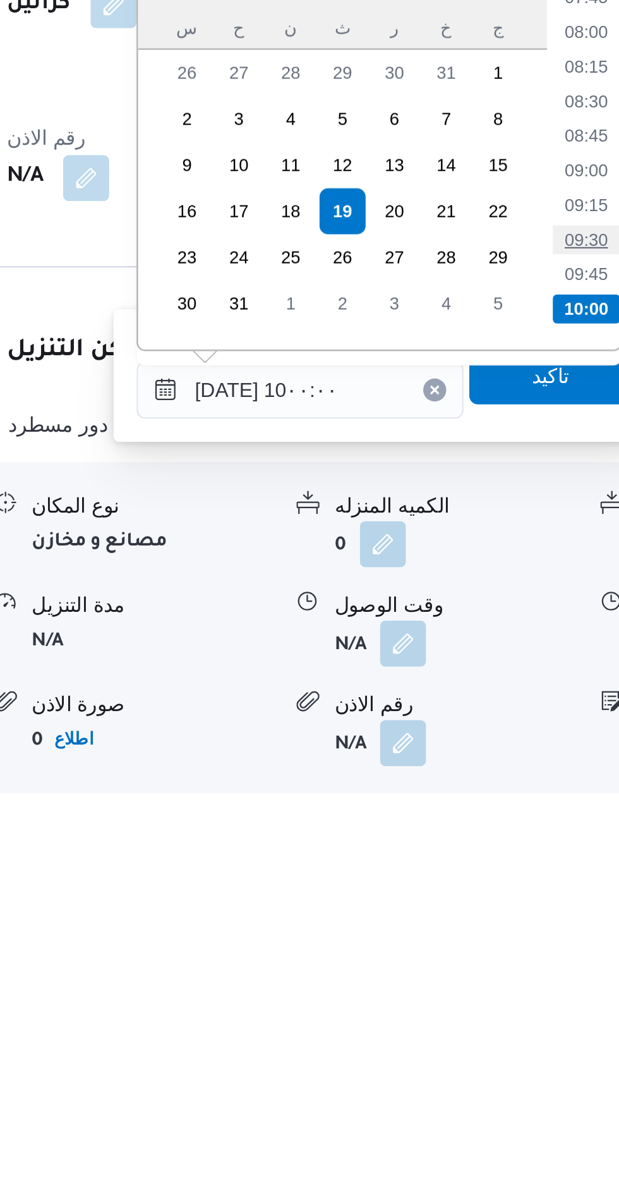
click at [467, 939] on li "09:30" at bounding box center [468, 939] width 29 height 13
type input "[DATE] ٠٩:٣٠"
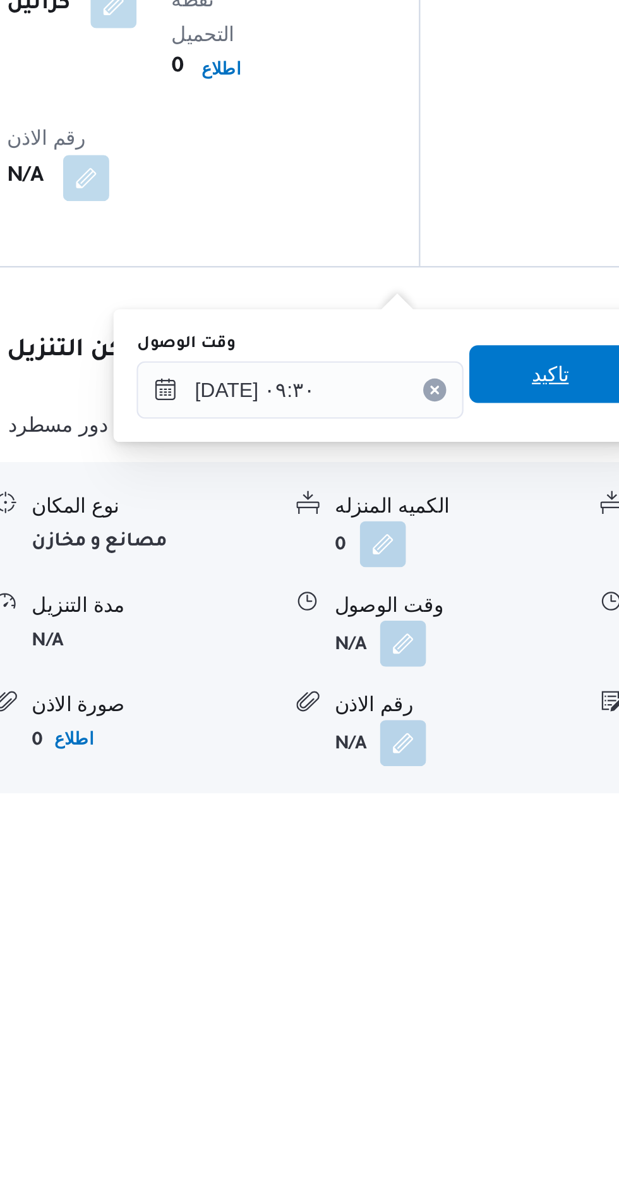
click at [460, 1002] on span "تاكيد" at bounding box center [452, 997] width 16 height 15
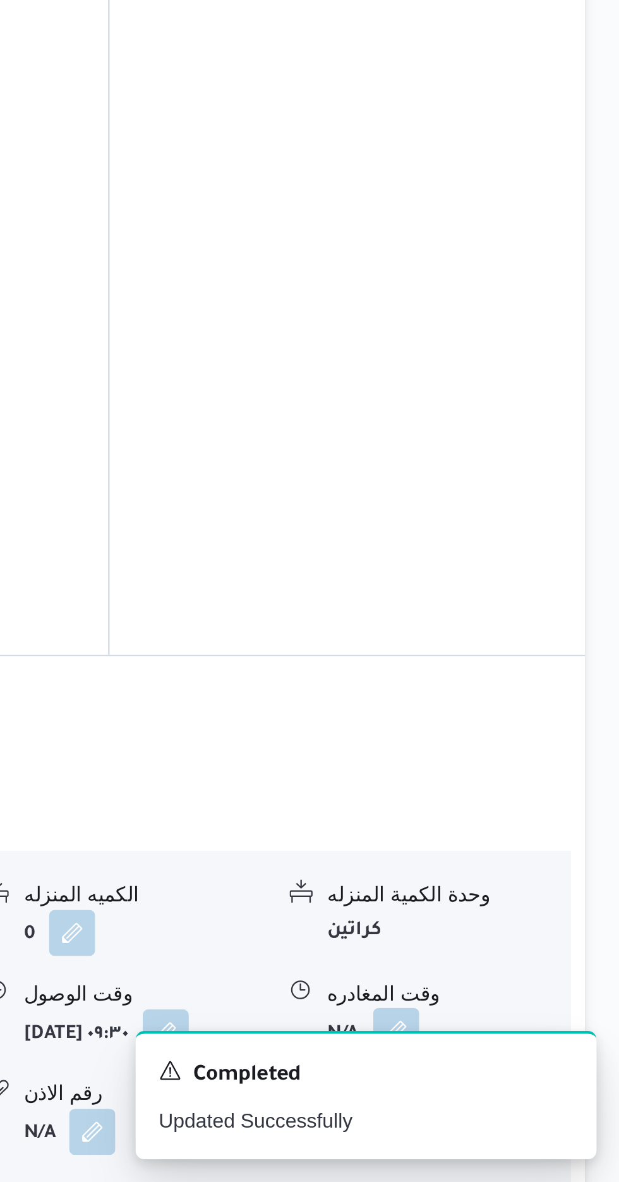
click at [513, 1105] on button "button" at bounding box center [521, 1115] width 20 height 20
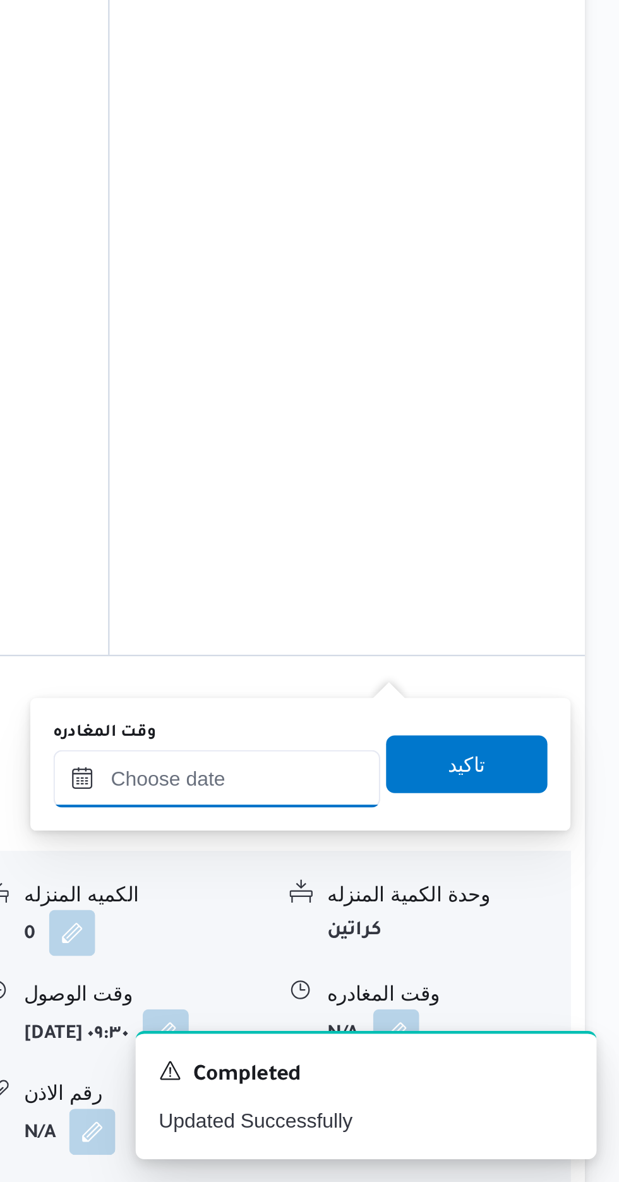
click at [470, 1002] on input "وقت المغادره" at bounding box center [442, 1004] width 143 height 25
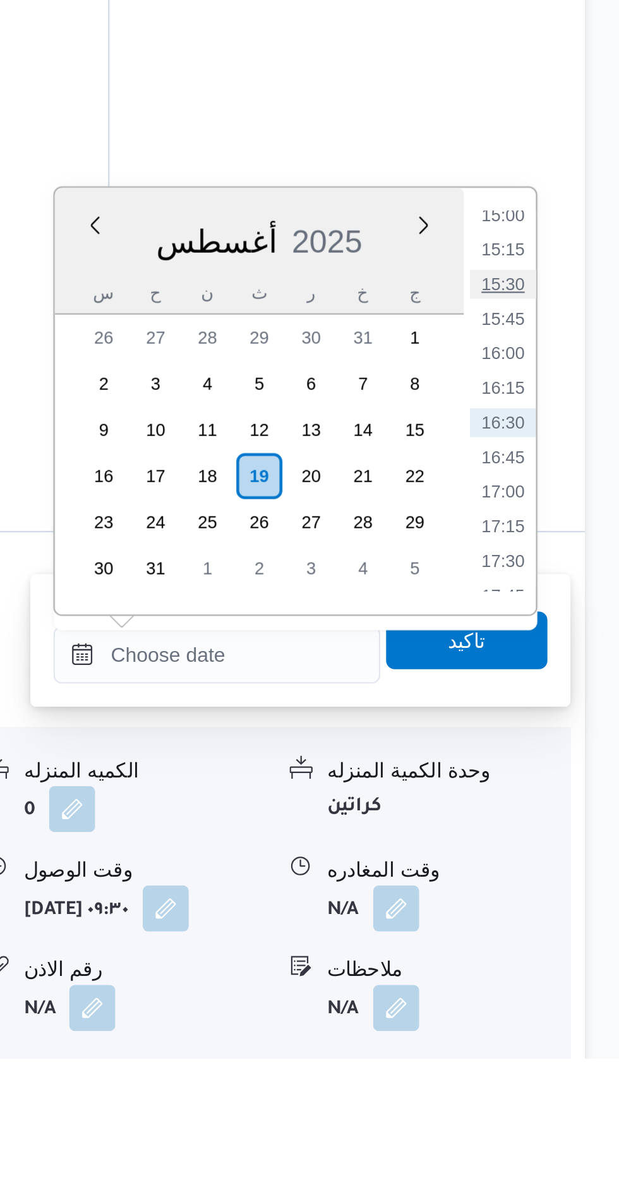
click at [566, 843] on li "15:30" at bounding box center [568, 842] width 29 height 13
type input "[DATE] ١٥:٣٠"
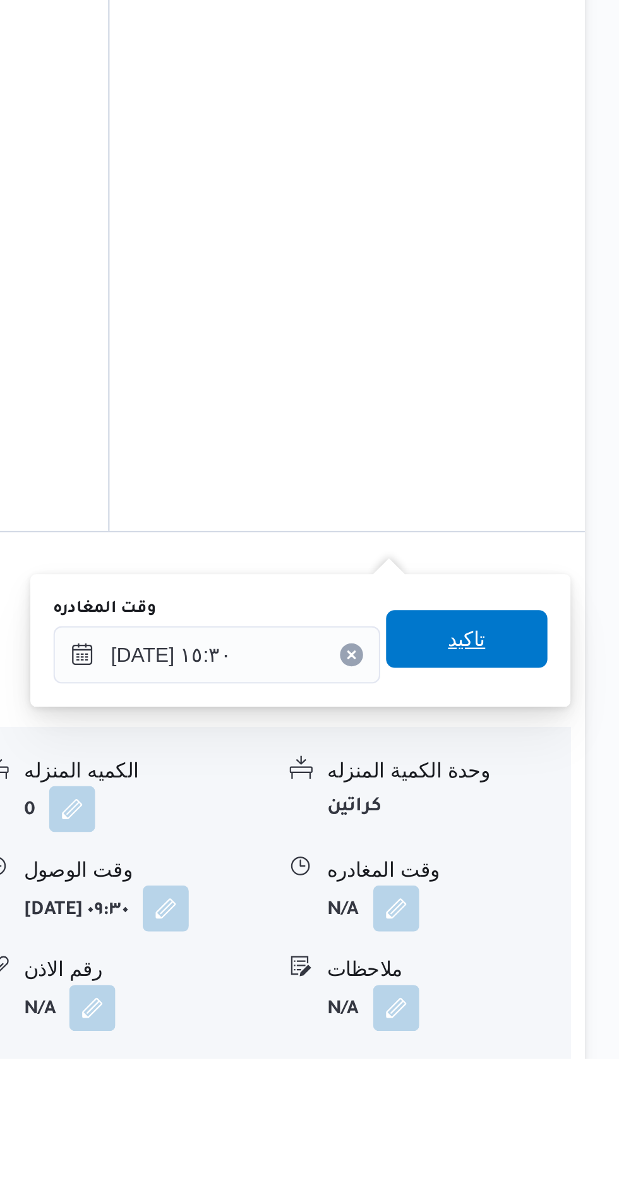
click at [571, 997] on span "تاكيد" at bounding box center [552, 997] width 71 height 25
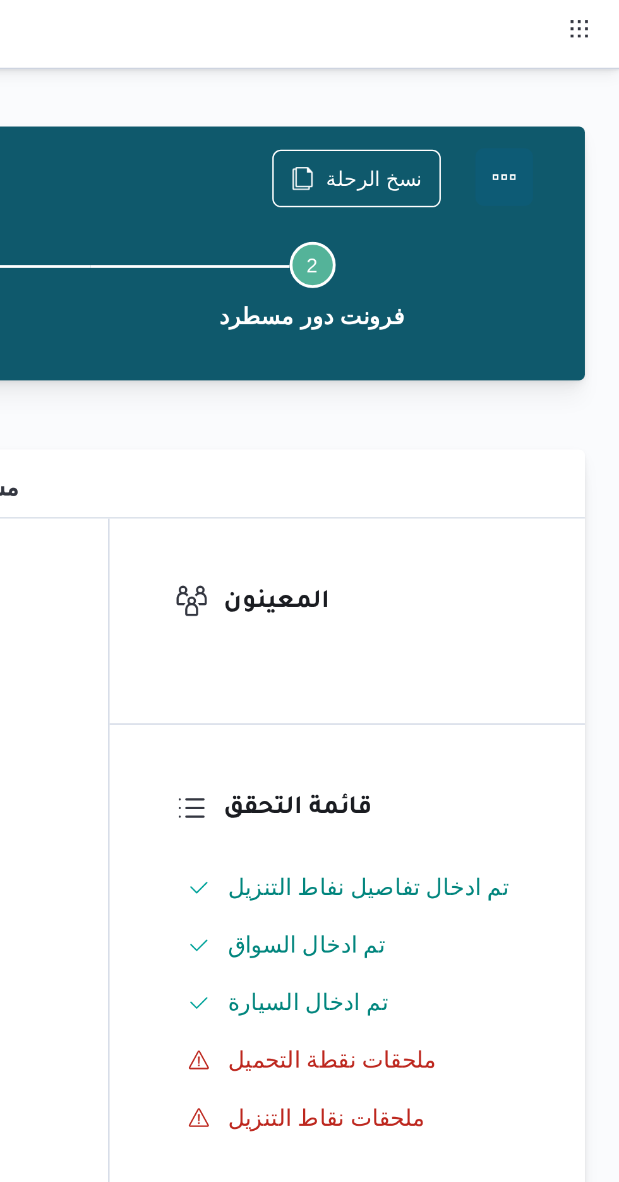
click at [572, 76] on button "Actions" at bounding box center [568, 77] width 25 height 25
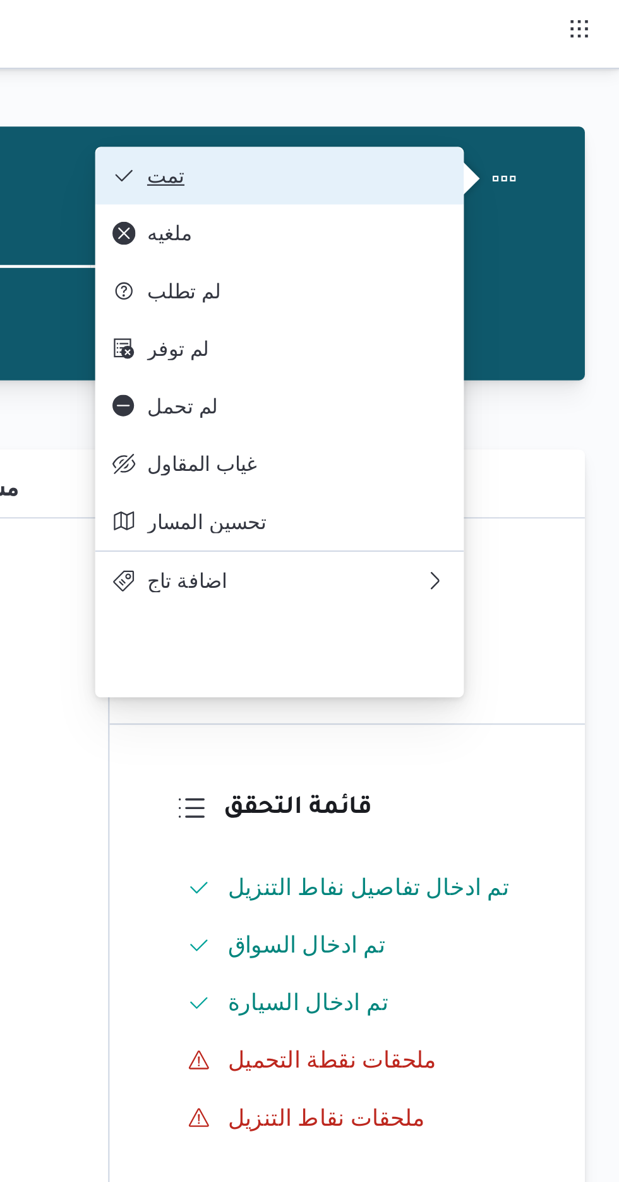
click at [534, 75] on span "تمت" at bounding box center [477, 77] width 131 height 10
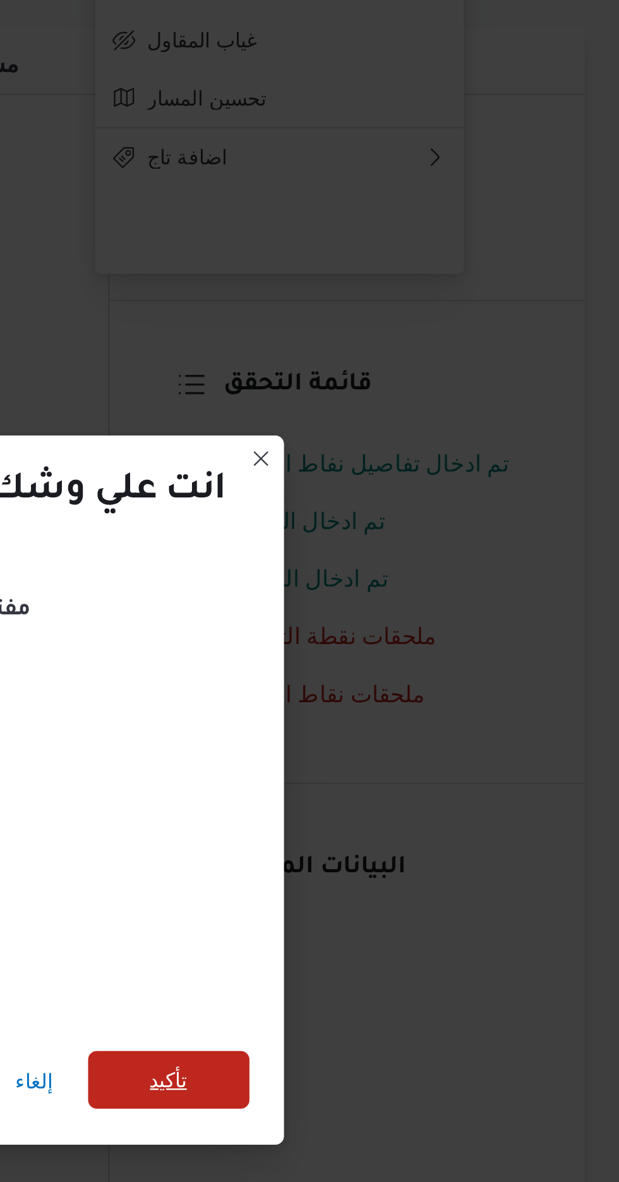
click at [431, 654] on span "تأكيد" at bounding box center [421, 659] width 71 height 25
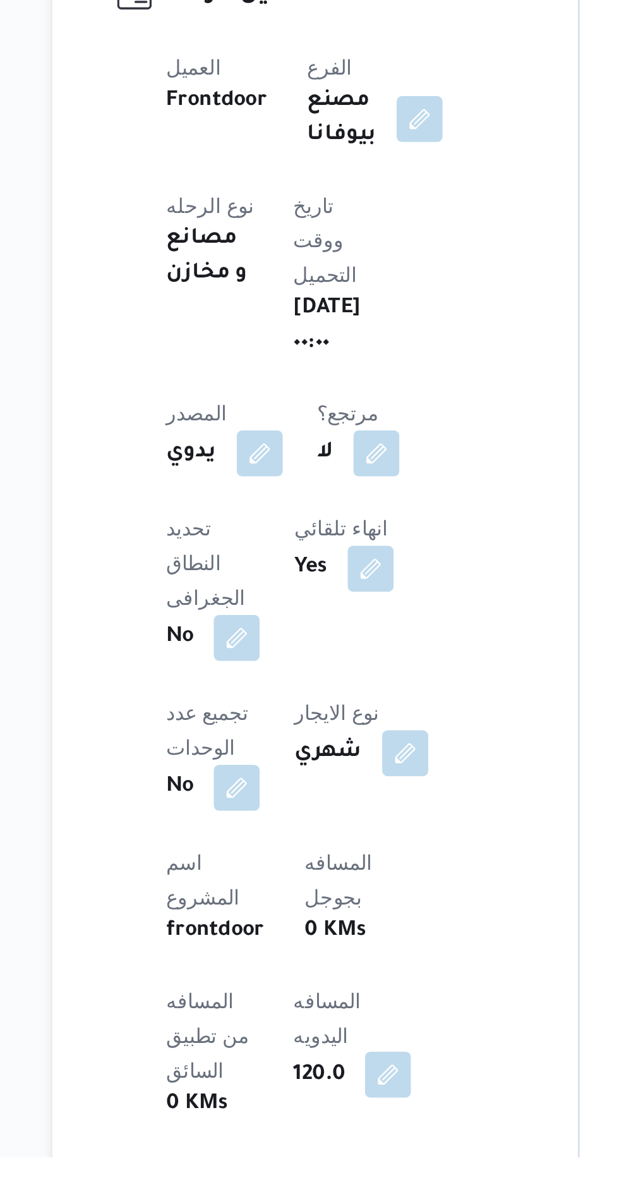
click at [301, 1136] on button "button" at bounding box center [311, 1146] width 20 height 20
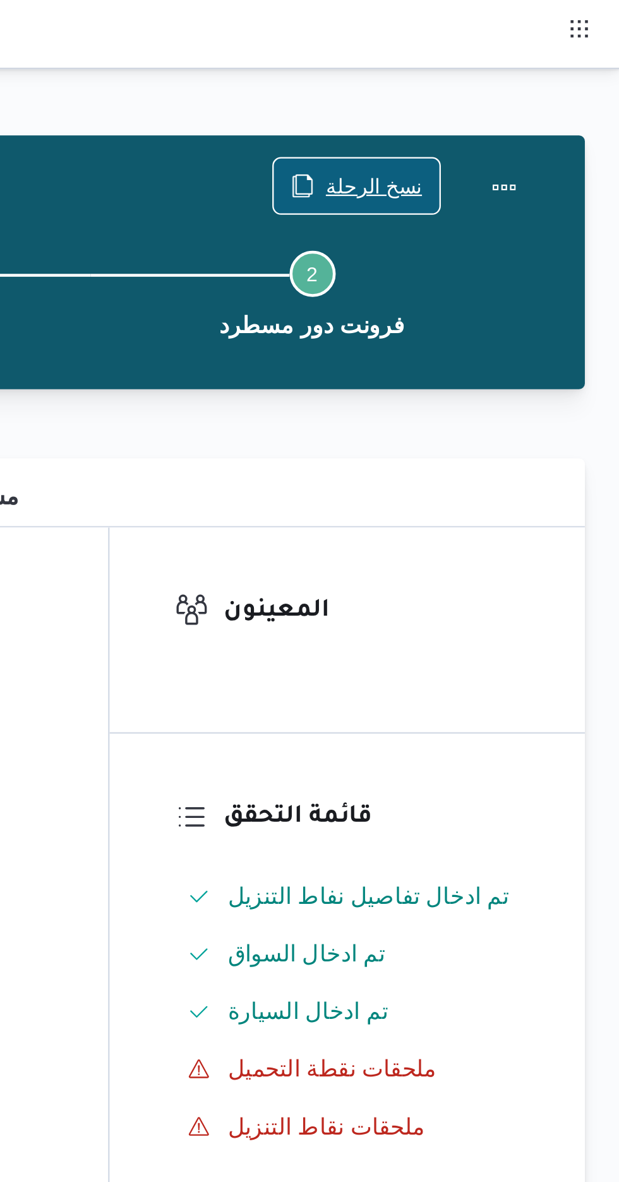
click at [513, 77] on span "نسخ الرحلة" at bounding box center [511, 81] width 42 height 15
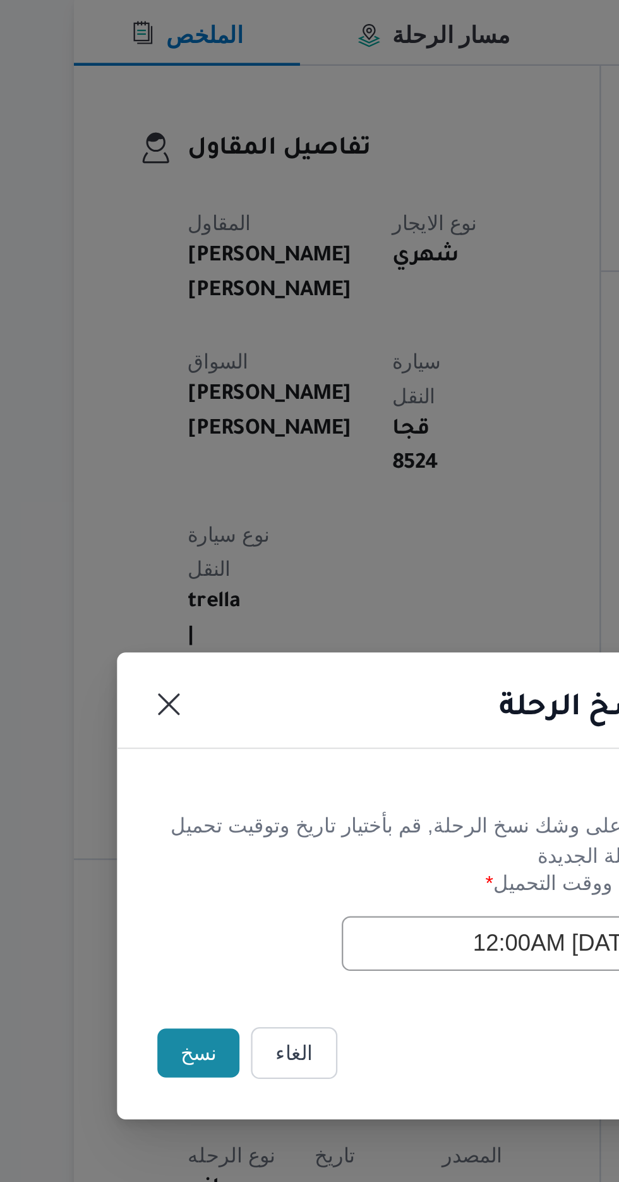
click at [214, 675] on button "نسخ" at bounding box center [219, 664] width 36 height 21
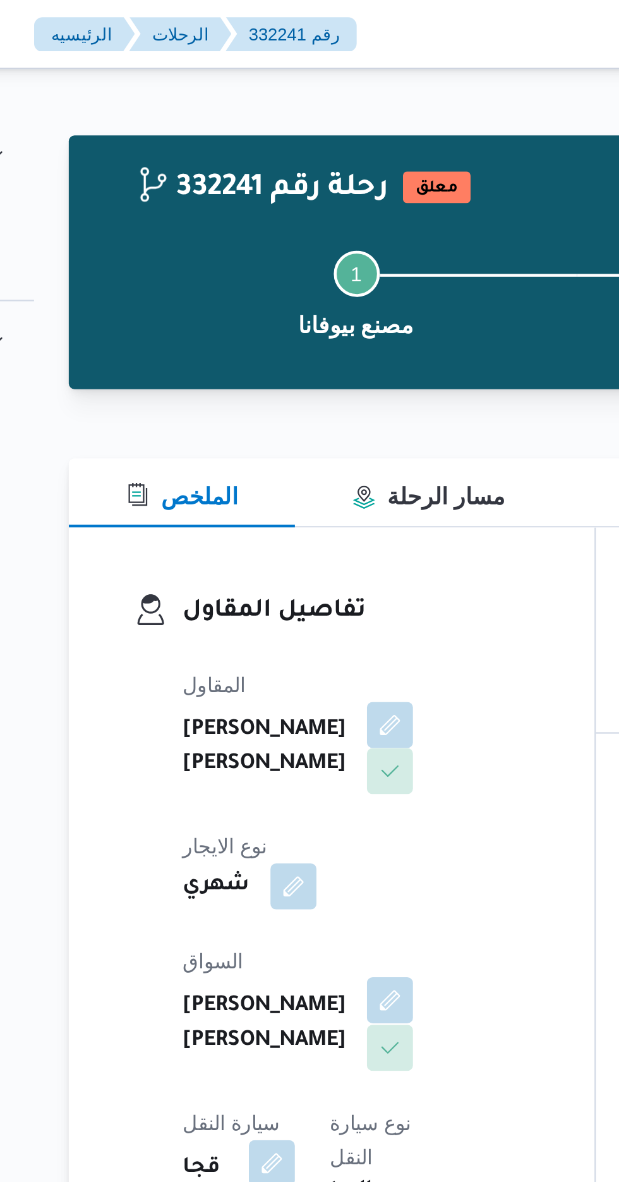
click at [295, 432] on button "button" at bounding box center [305, 439] width 20 height 20
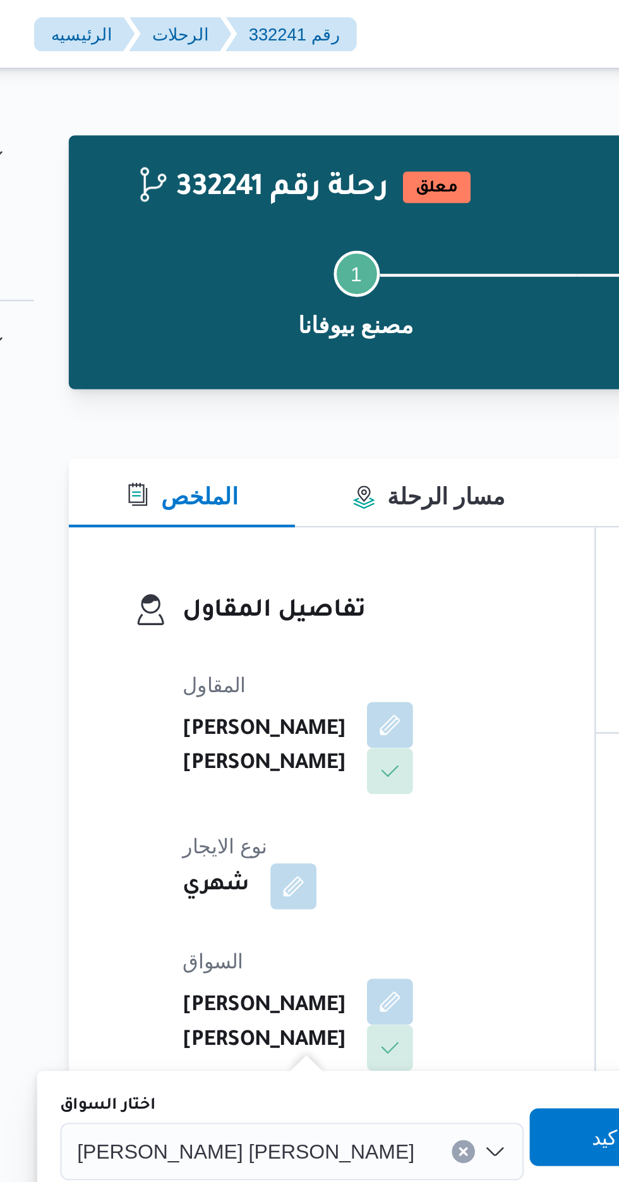
click at [243, 504] on span "[PERSON_NAME] [PERSON_NAME]" at bounding box center [242, 504] width 148 height 14
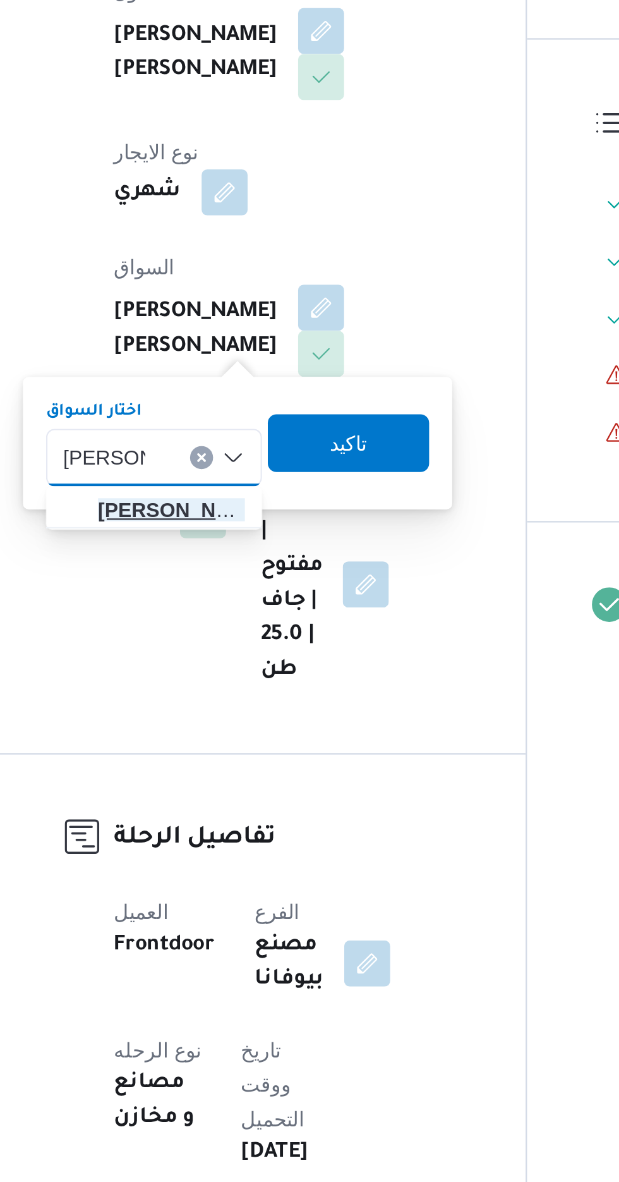
type input "[PERSON_NAME]"
click at [241, 527] on span "[PERSON_NAME] ولى [PERSON_NAME]" at bounding box center [239, 527] width 64 height 15
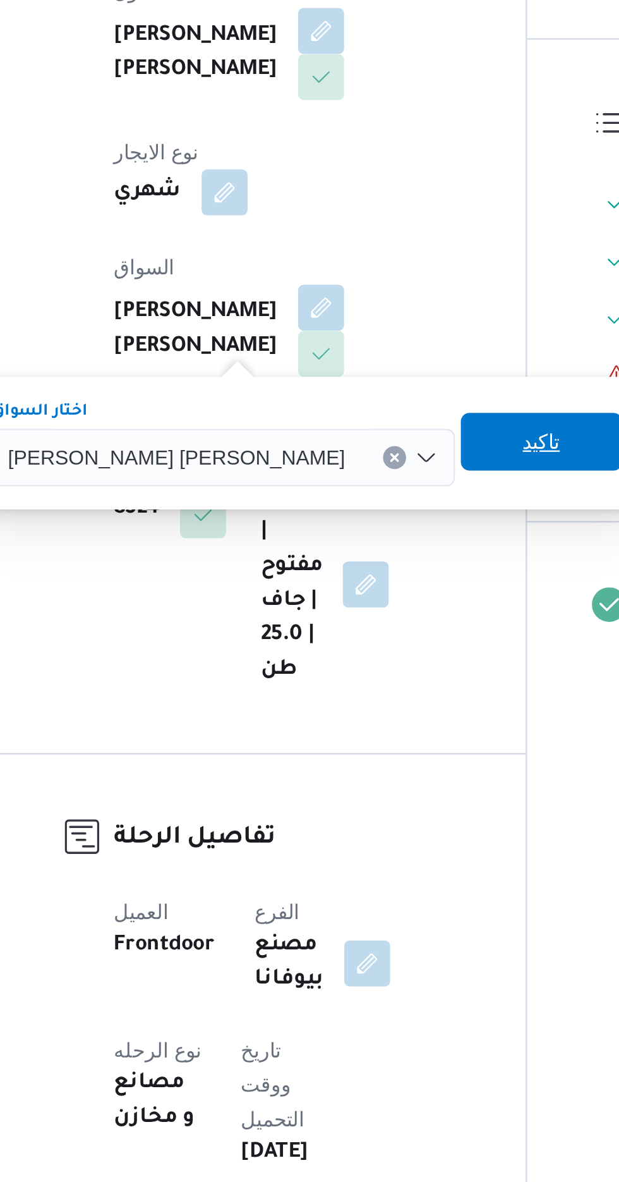
click at [394, 500] on span "تاكيد" at bounding box center [402, 497] width 16 height 15
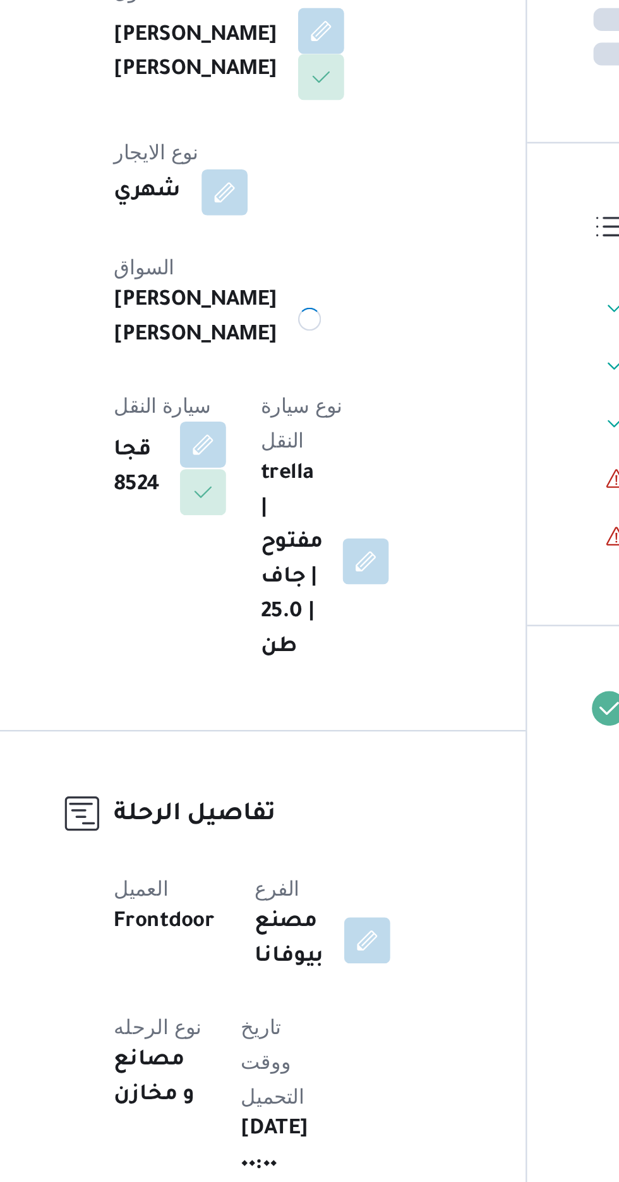
click at [264, 489] on button "button" at bounding box center [253, 499] width 20 height 20
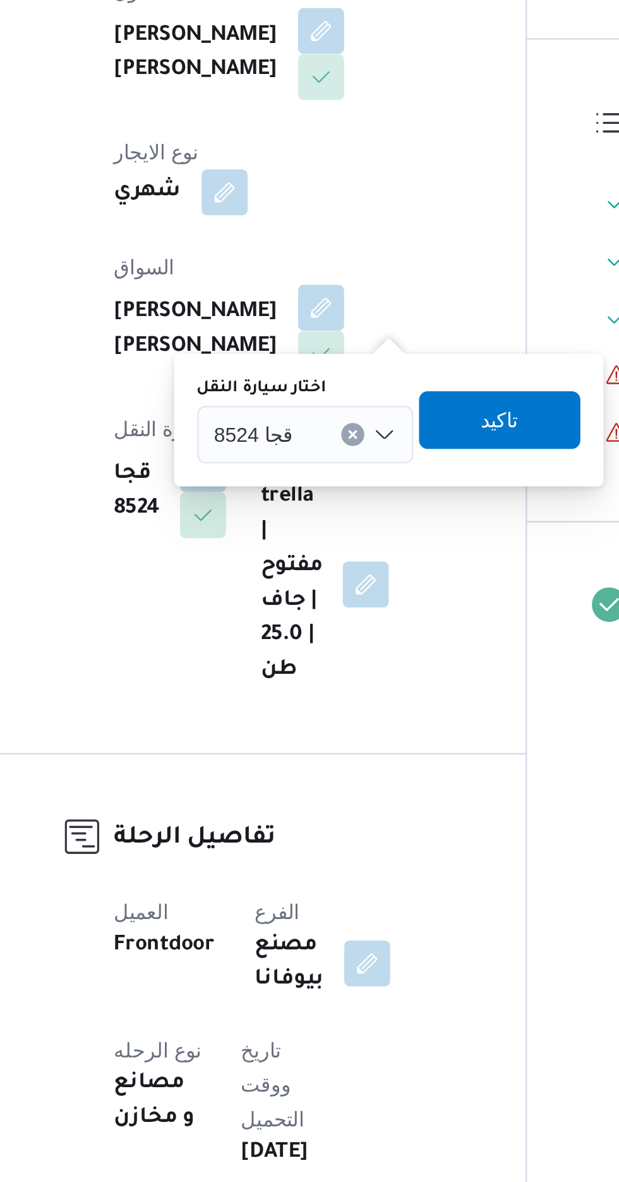
click at [298, 492] on div "قجا 8524" at bounding box center [298, 494] width 95 height 25
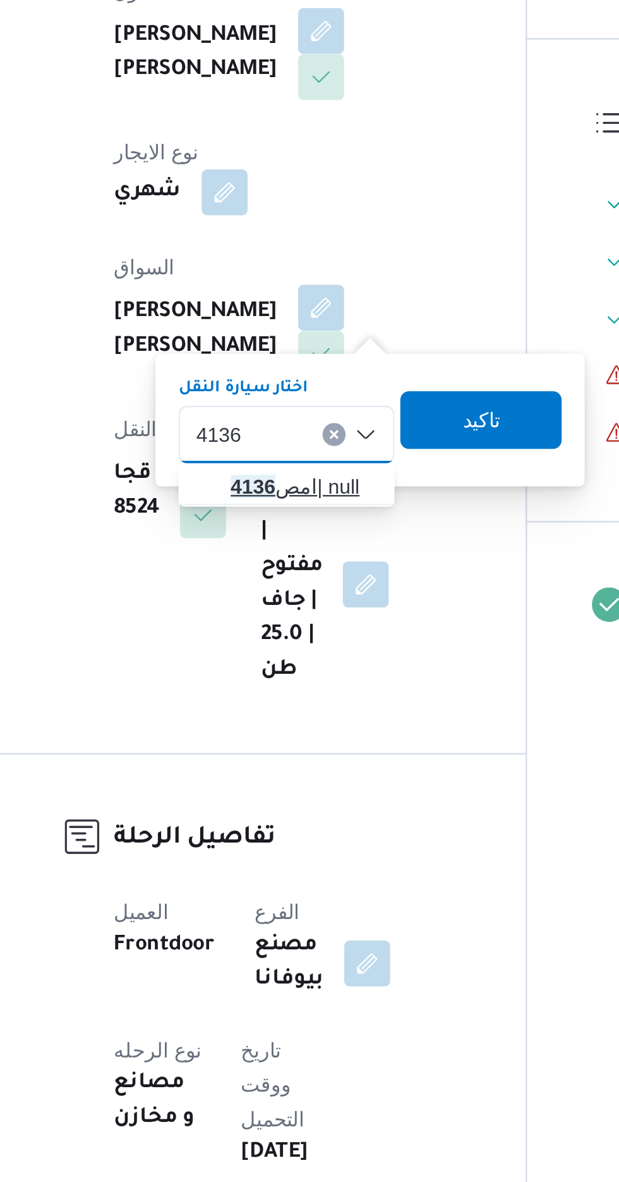
type input "4136"
click at [299, 518] on span "امص 4136 | null" at bounding box center [297, 517] width 64 height 15
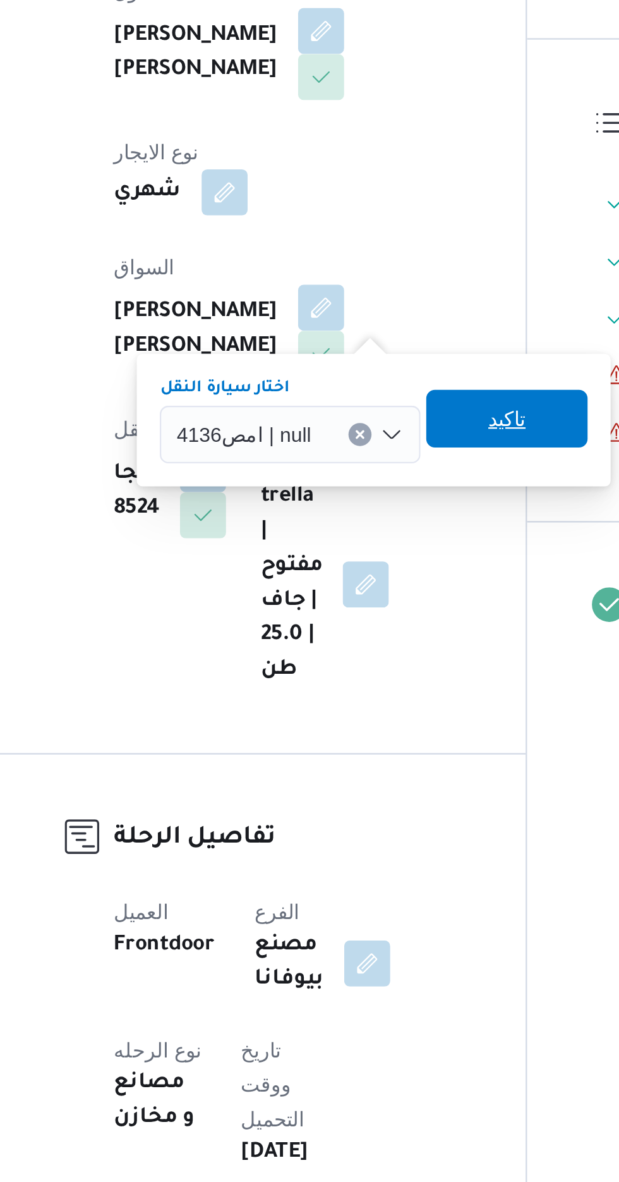
click at [383, 492] on span "تاكيد" at bounding box center [387, 487] width 16 height 15
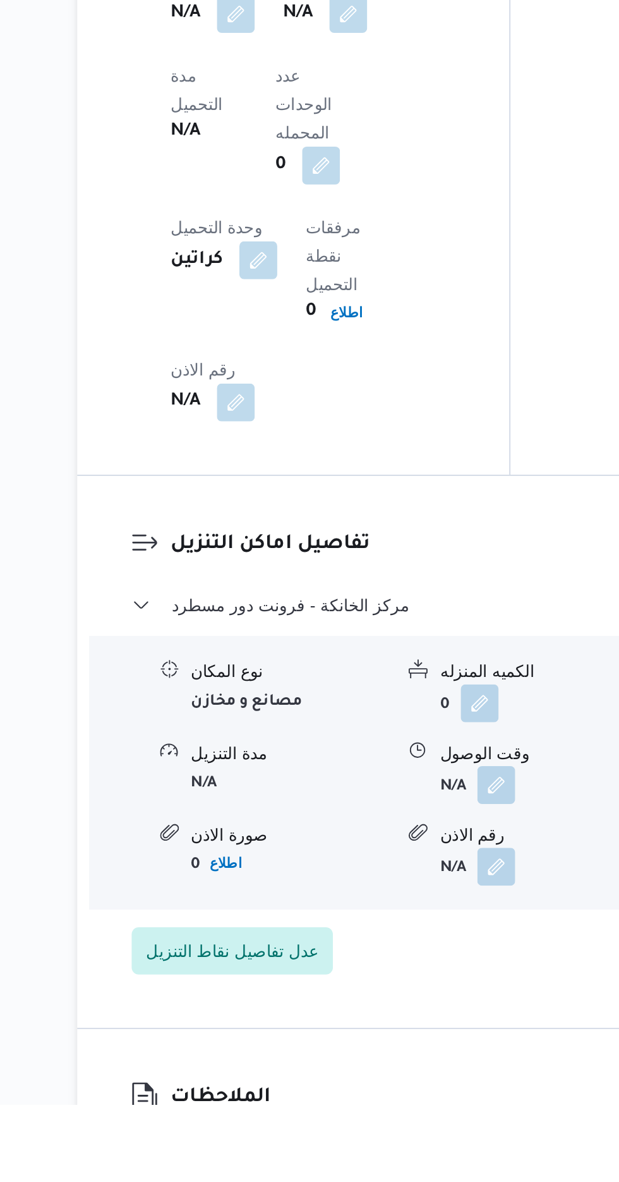
scroll to position [911, 0]
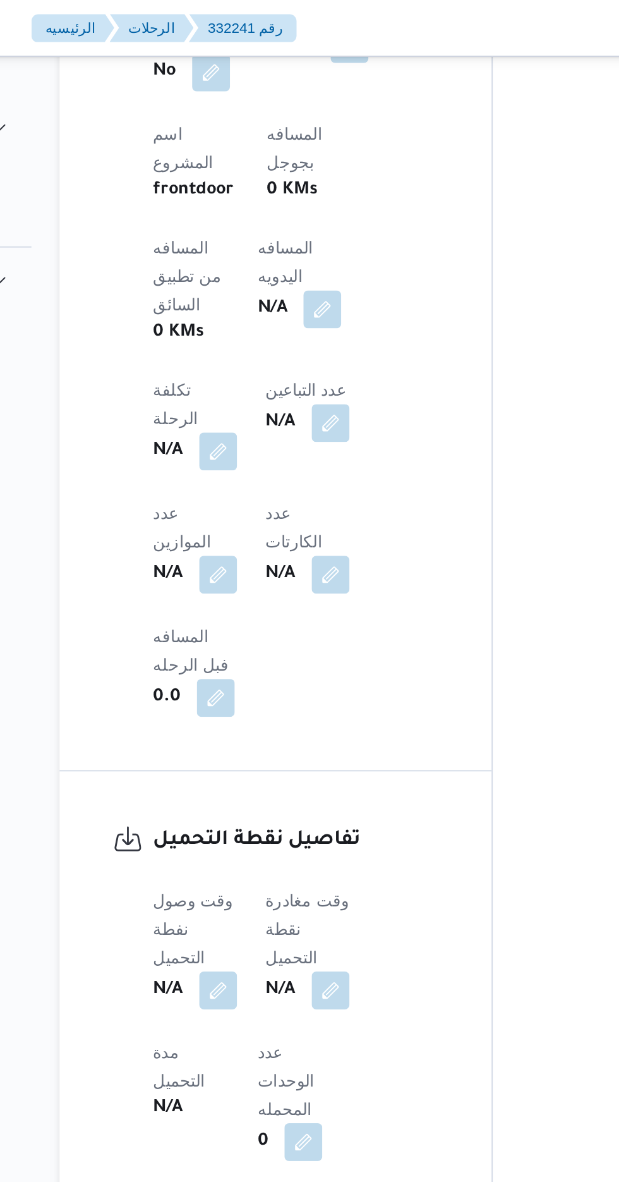
scroll to position [981, 0]
click at [295, 155] on button "button" at bounding box center [305, 165] width 20 height 20
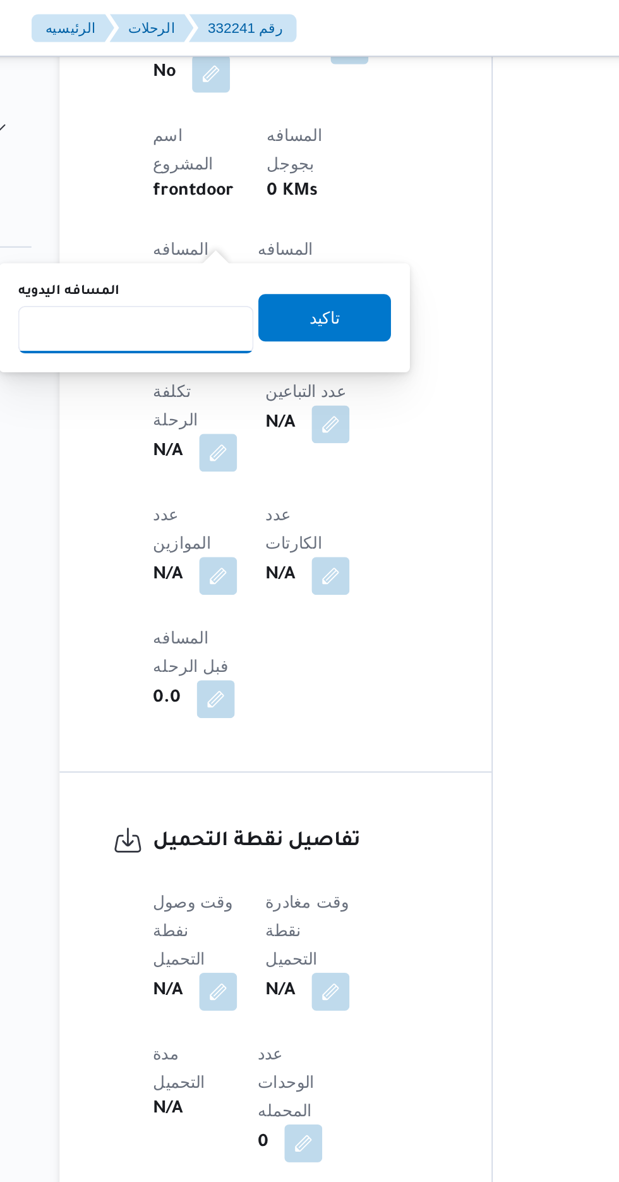
click at [216, 172] on input "المسافه اليدويه" at bounding box center [205, 175] width 126 height 25
type input "120"
click at [327, 176] on span "تاكيد" at bounding box center [306, 168] width 71 height 25
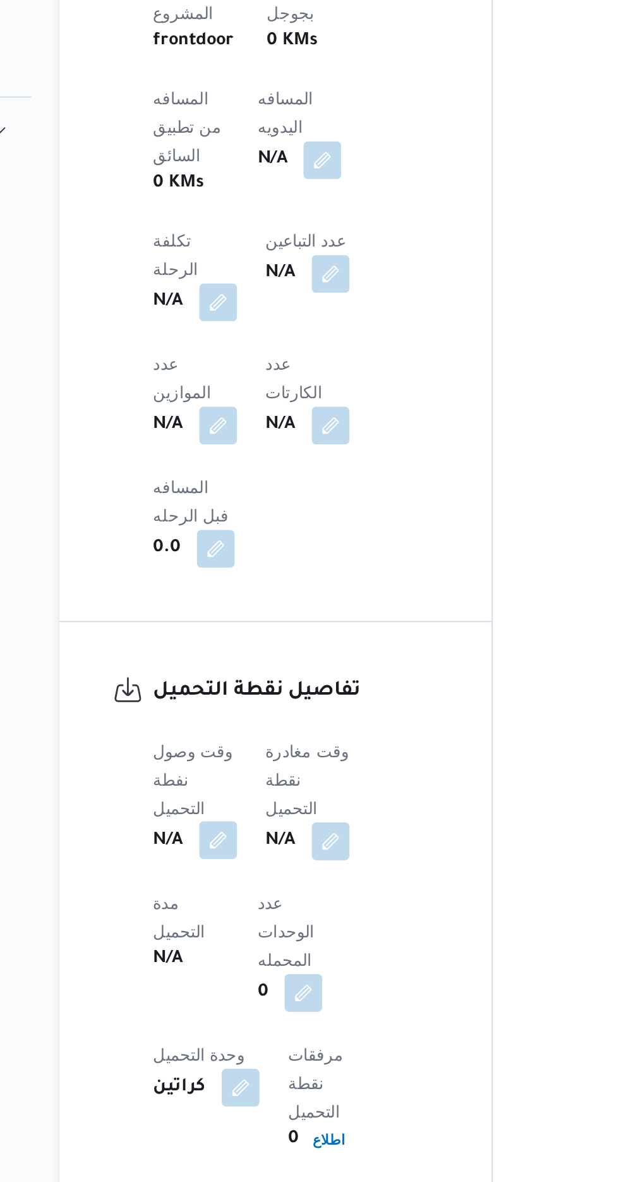
click at [246, 518] on button "button" at bounding box center [249, 528] width 20 height 20
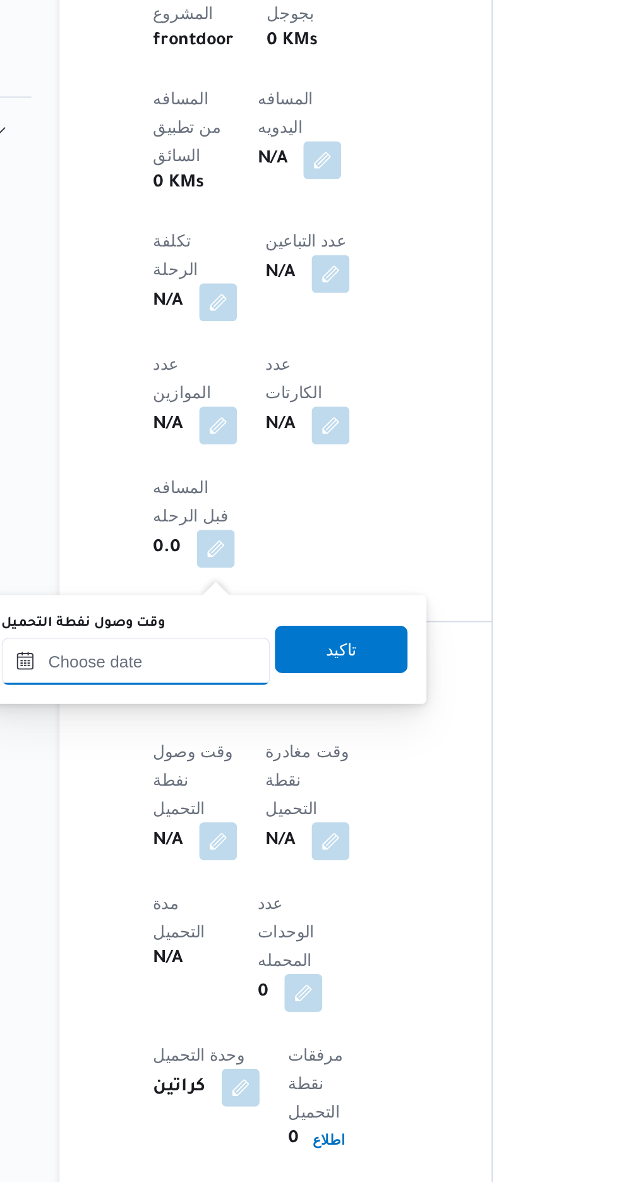
click at [228, 431] on input "وقت وصول نفطة التحميل" at bounding box center [204, 432] width 143 height 25
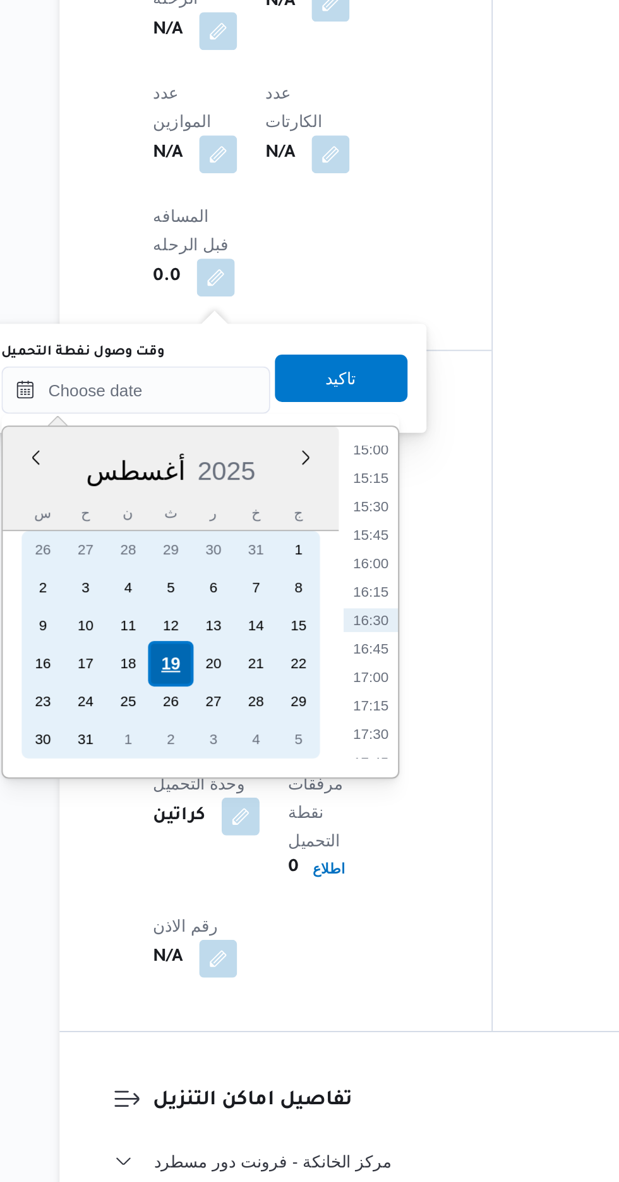
click at [229, 585] on div "19" at bounding box center [223, 579] width 24 height 24
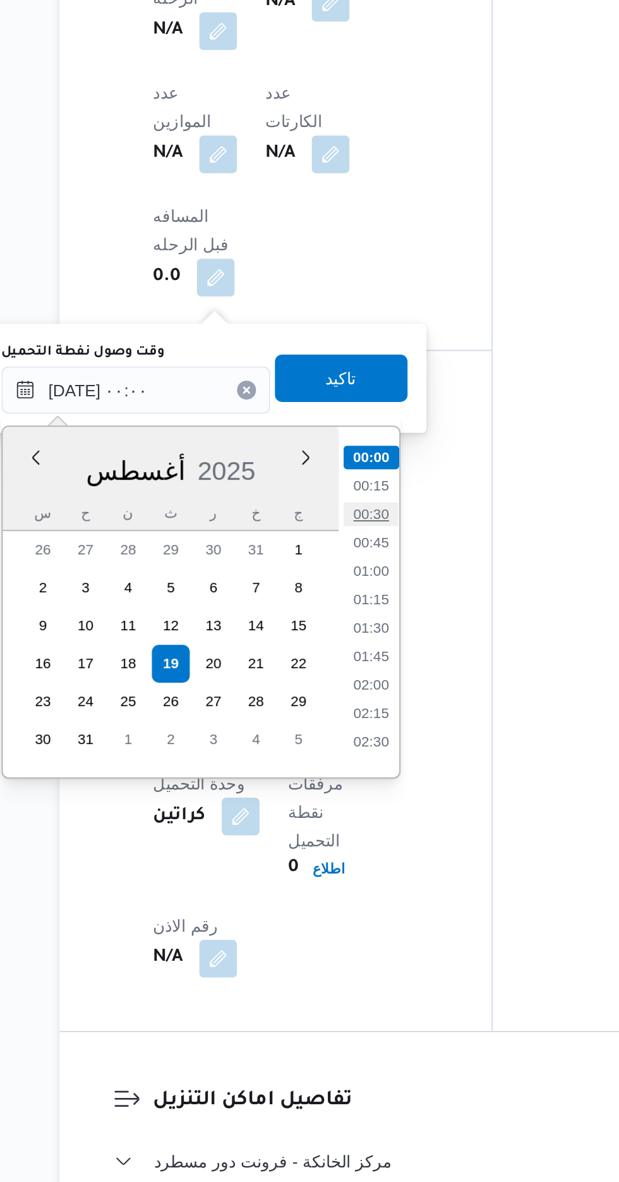
click at [325, 499] on li "00:30" at bounding box center [330, 499] width 29 height 13
type input "[DATE] ٠٠:٣٠"
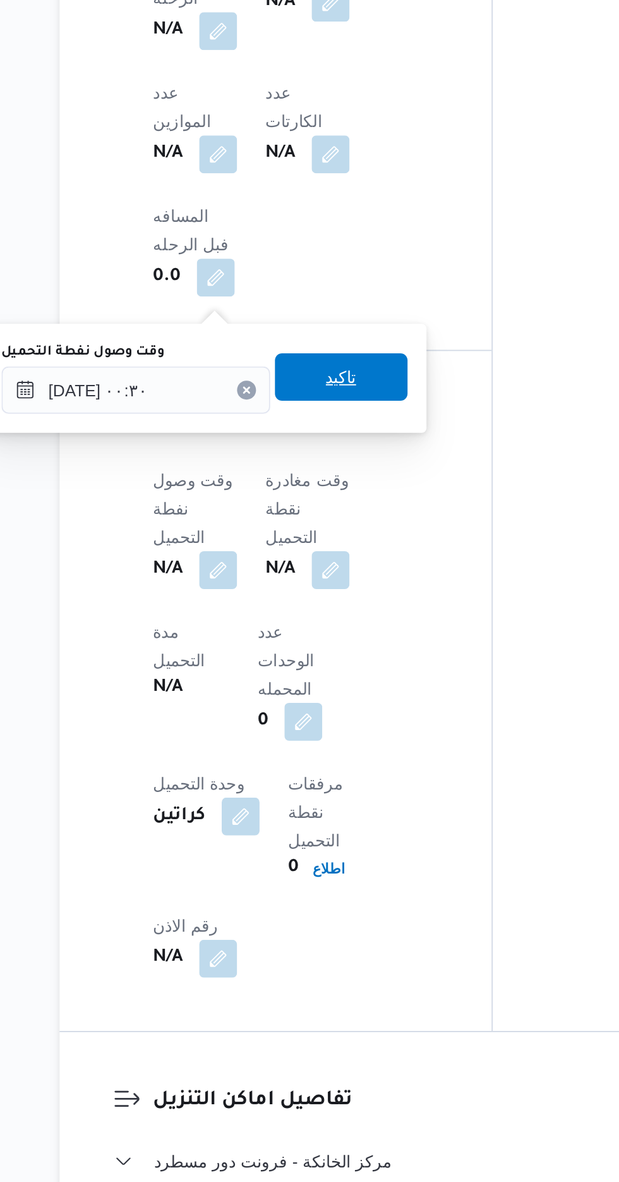
click at [318, 423] on span "تاكيد" at bounding box center [315, 425] width 16 height 15
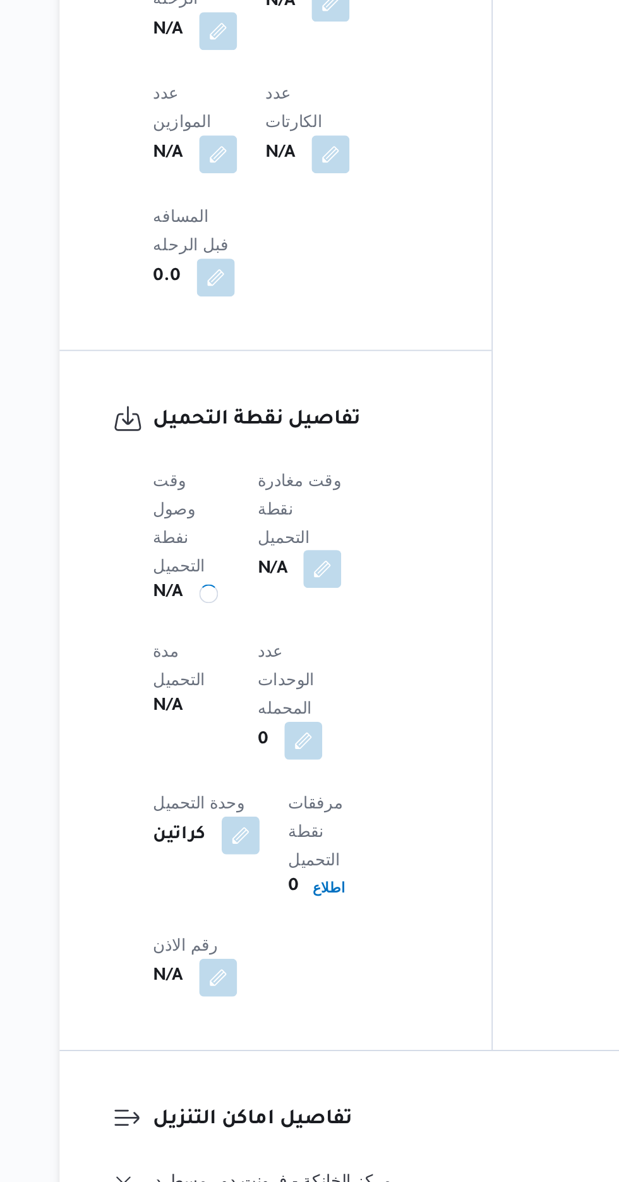
click at [302, 518] on button "button" at bounding box center [305, 528] width 20 height 20
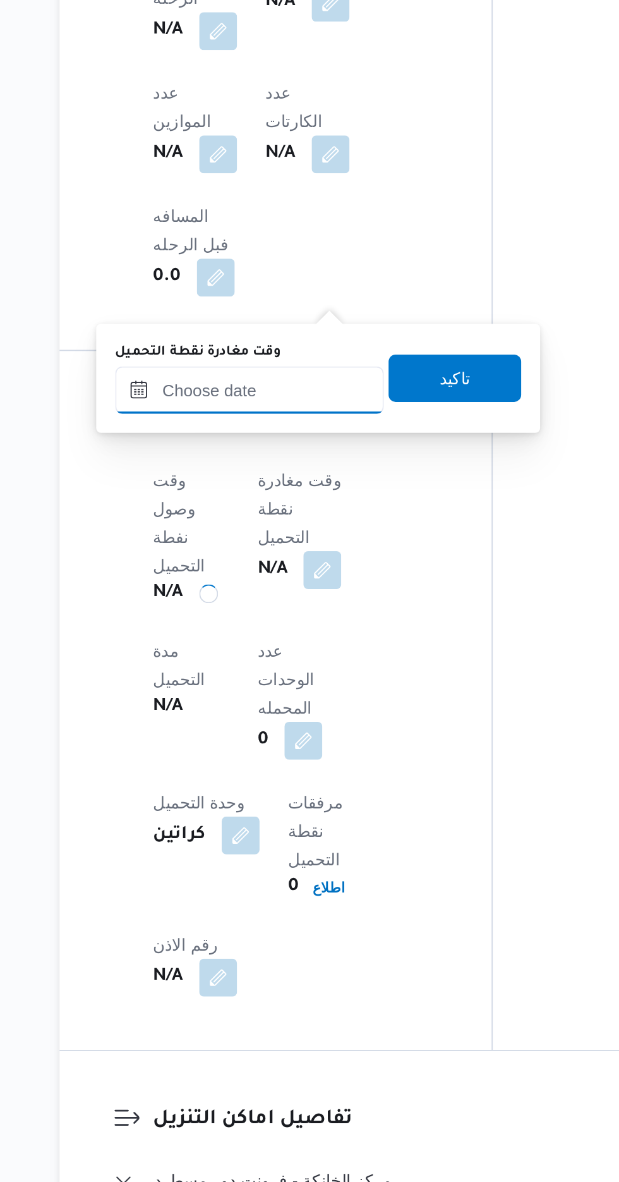
click at [257, 434] on input "وقت مغادرة نقطة التحميل" at bounding box center [265, 432] width 143 height 25
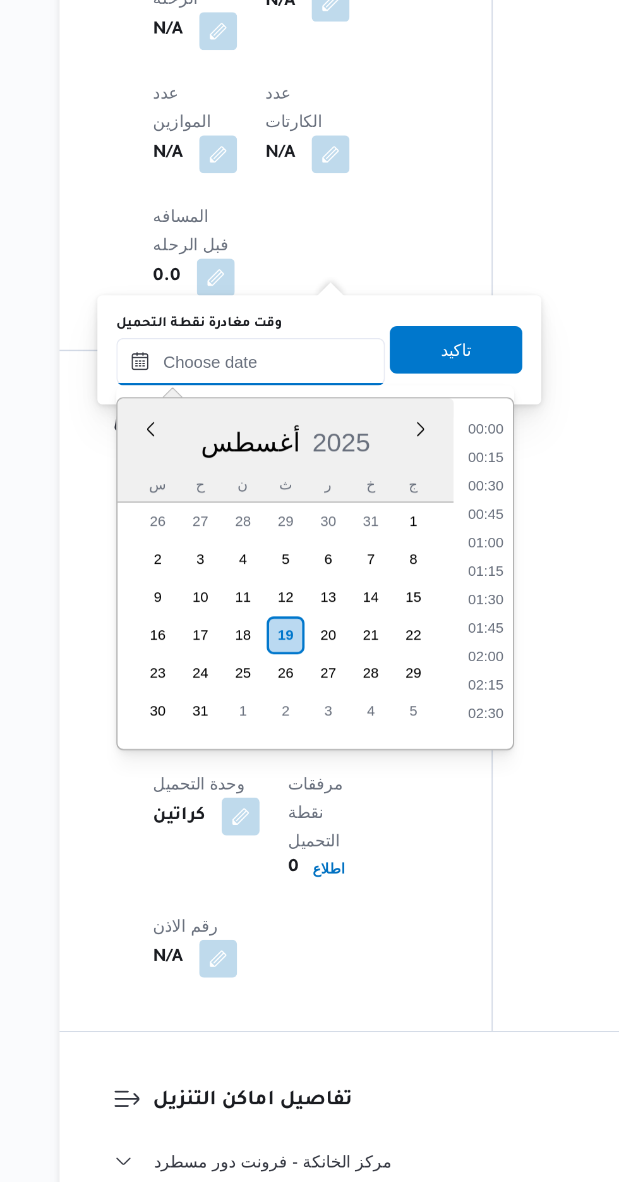
scroll to position [915, 0]
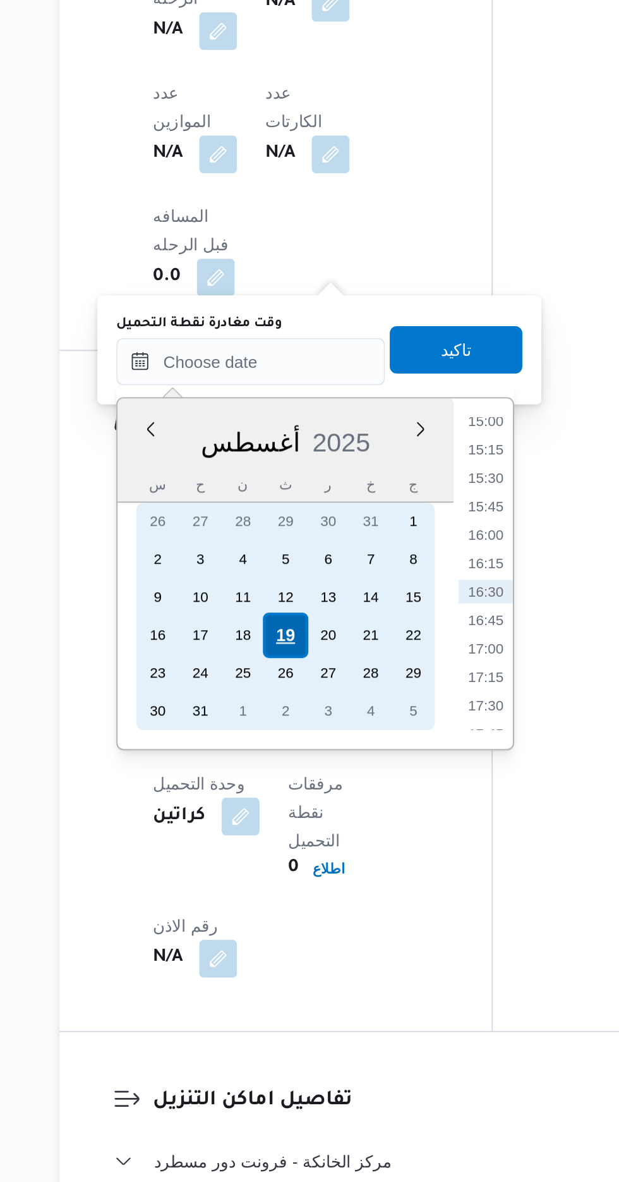
click at [283, 566] on div "19" at bounding box center [284, 564] width 24 height 24
type input "[DATE] ٠٠:٠٠"
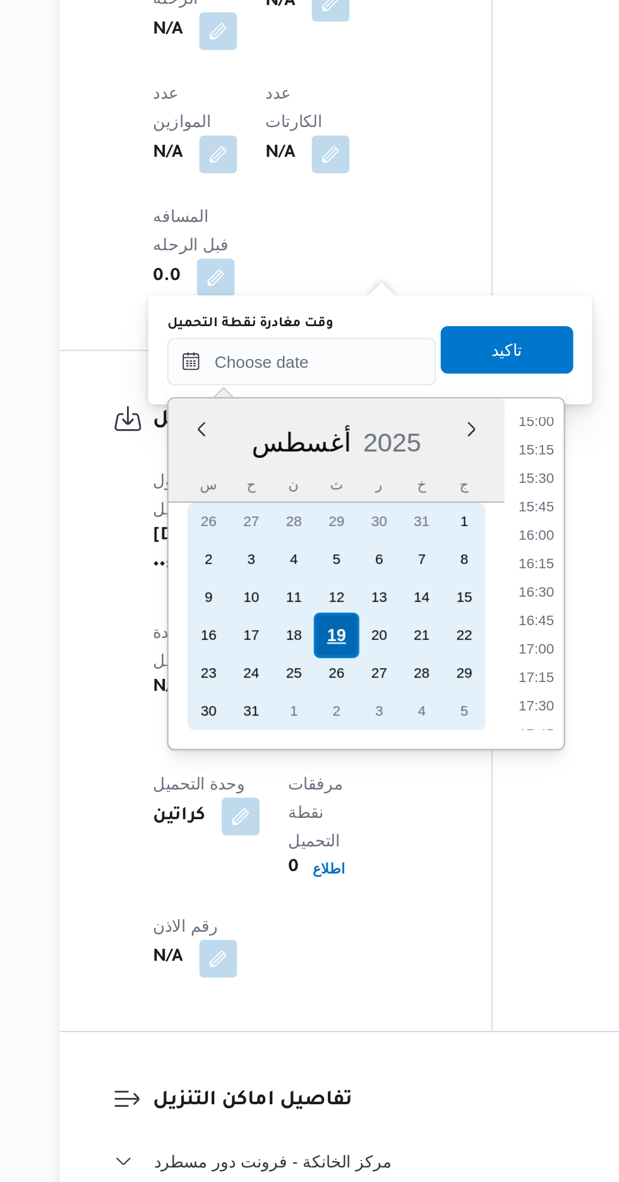
scroll to position [0, 0]
click at [316, 566] on div "19" at bounding box center [312, 564] width 24 height 24
type input "[DATE] ٠٠:٠٠"
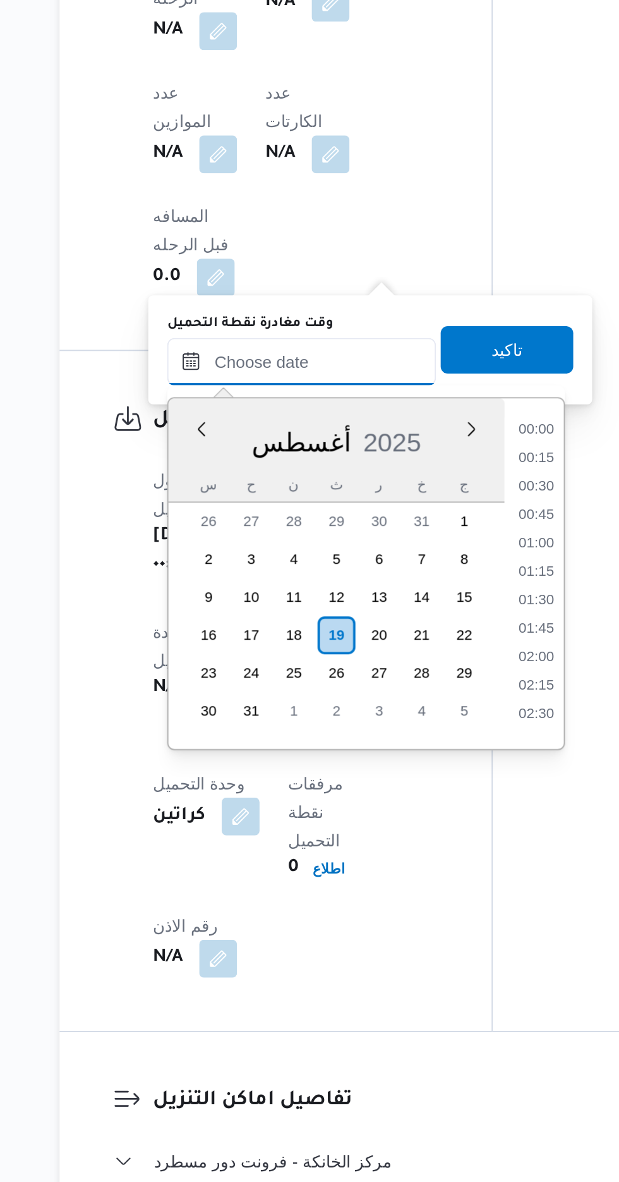
click at [222, 406] on input "وقت مغادرة نقطة التحميل" at bounding box center [293, 417] width 143 height 25
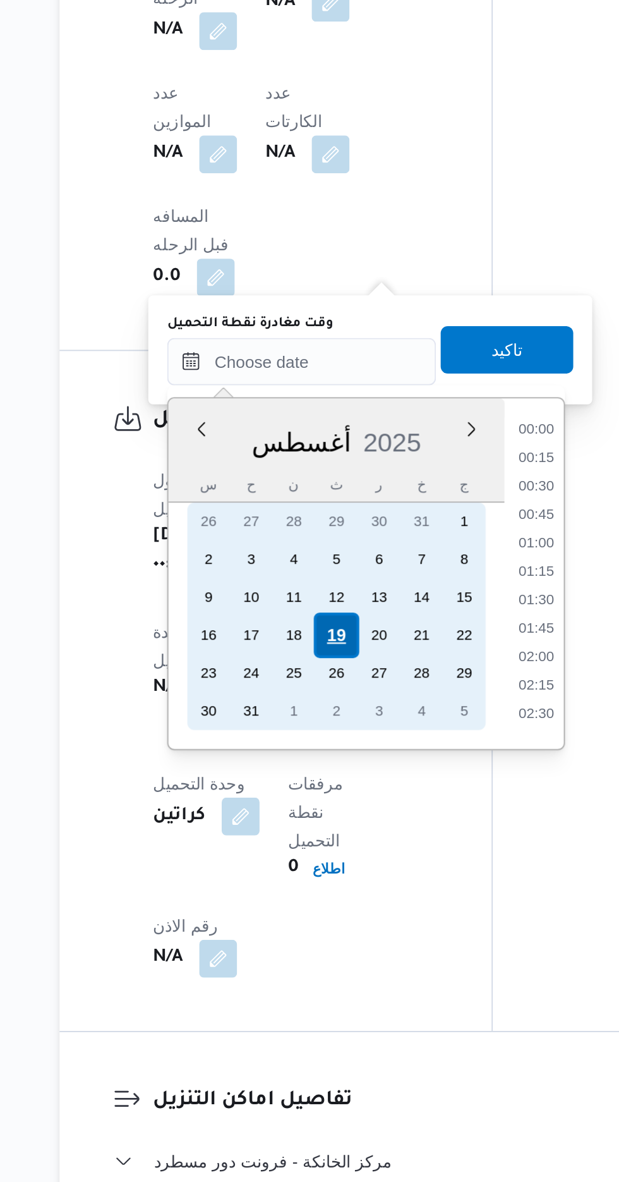
click at [315, 565] on div "19" at bounding box center [312, 564] width 24 height 24
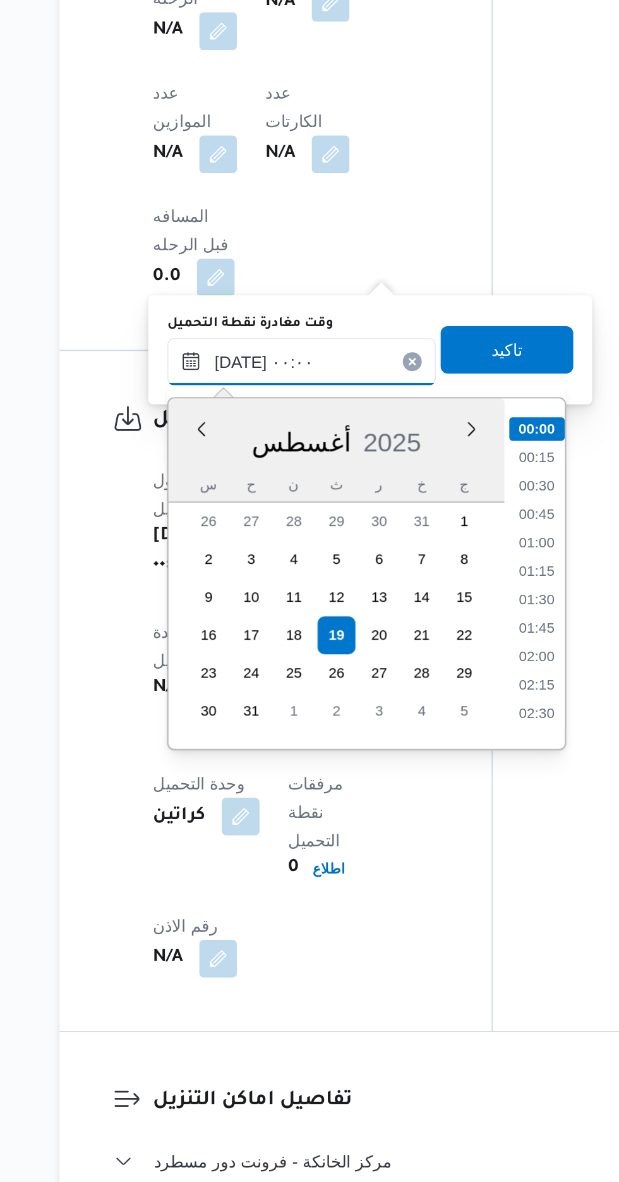
click at [230, 423] on input "[DATE] ٠٠:٠٠" at bounding box center [293, 417] width 143 height 25
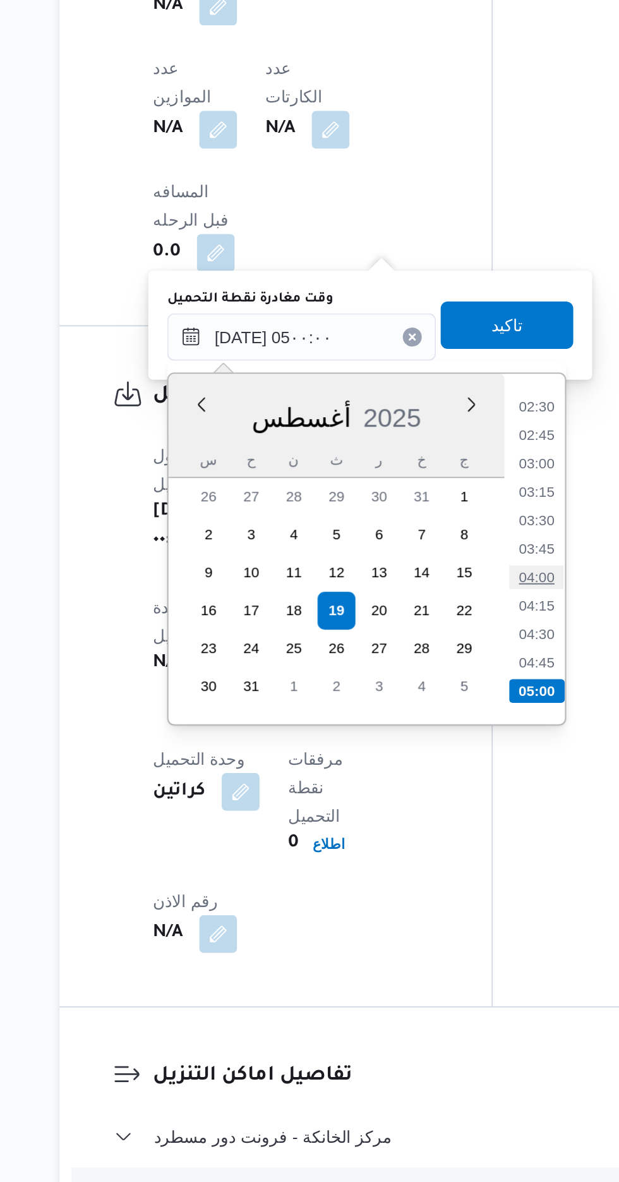
click at [411, 543] on li "04:00" at bounding box center [419, 546] width 29 height 13
type input "[DATE] ٠٤:٠٠"
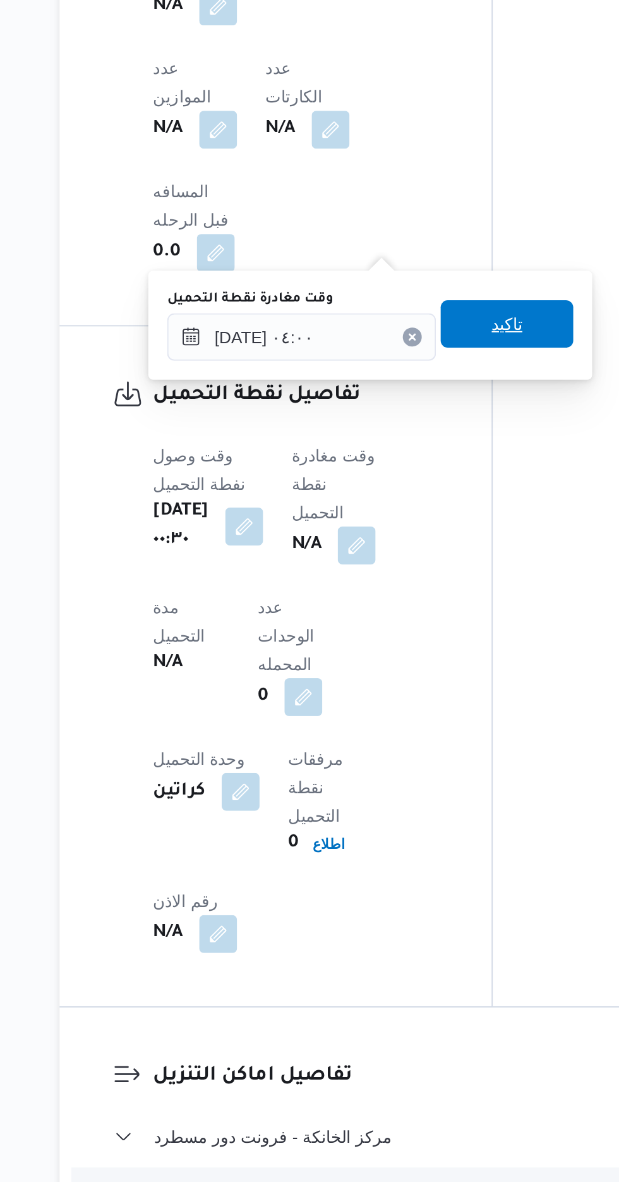
click at [401, 415] on span "تاكيد" at bounding box center [403, 410] width 71 height 25
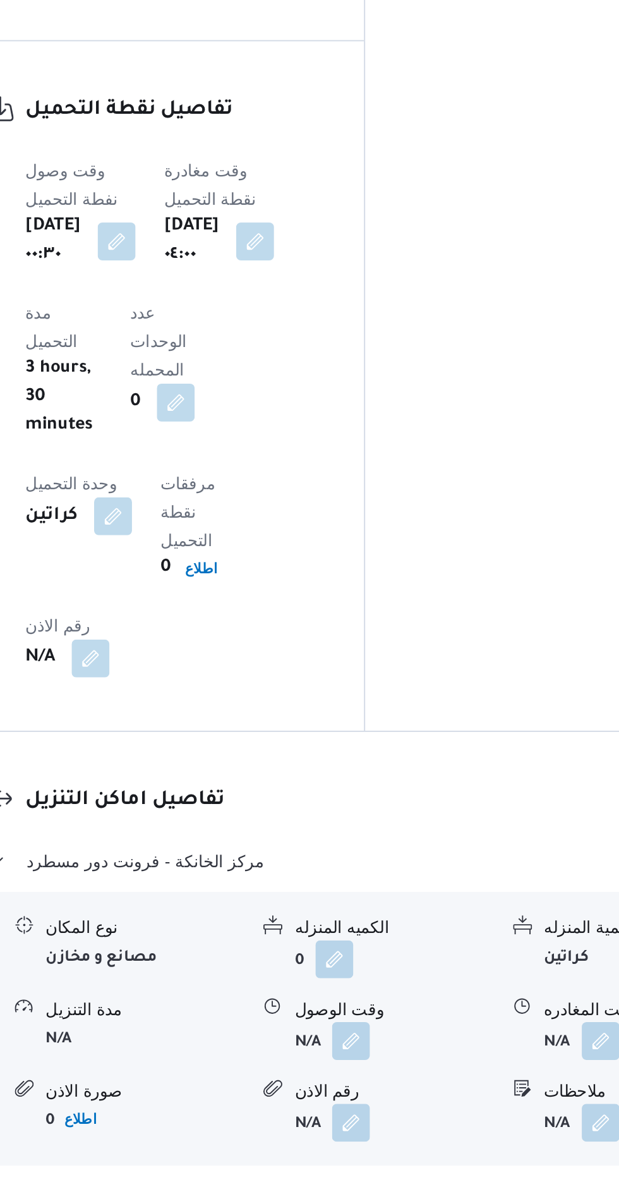
scroll to position [981, 0]
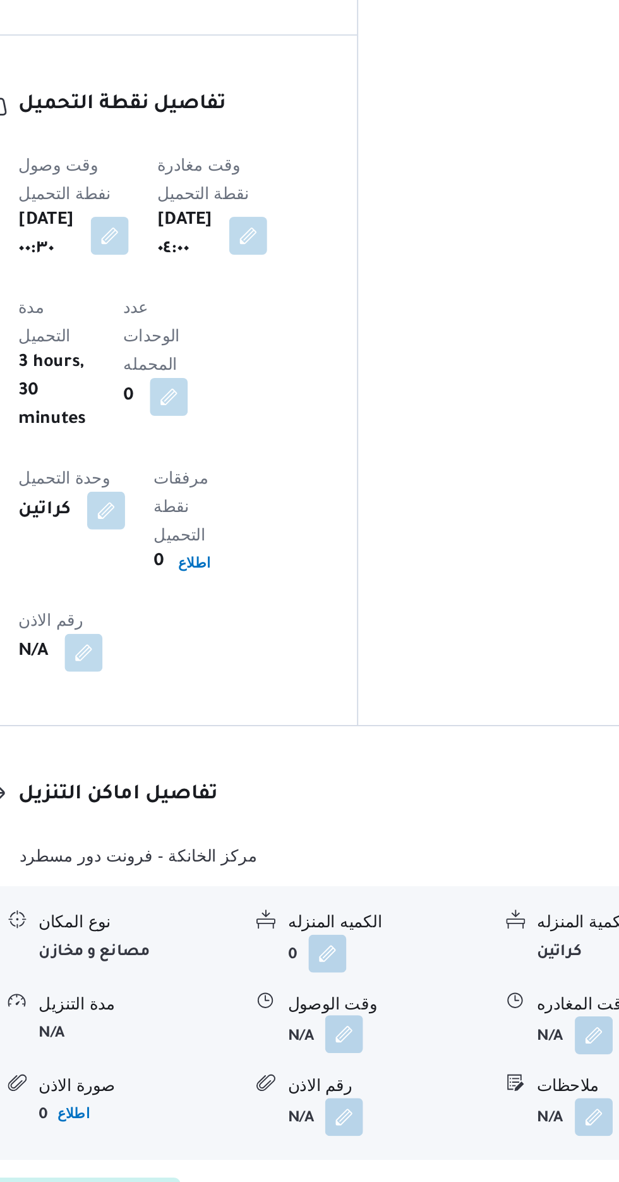
click at [386, 935] on button "button" at bounding box center [388, 945] width 20 height 20
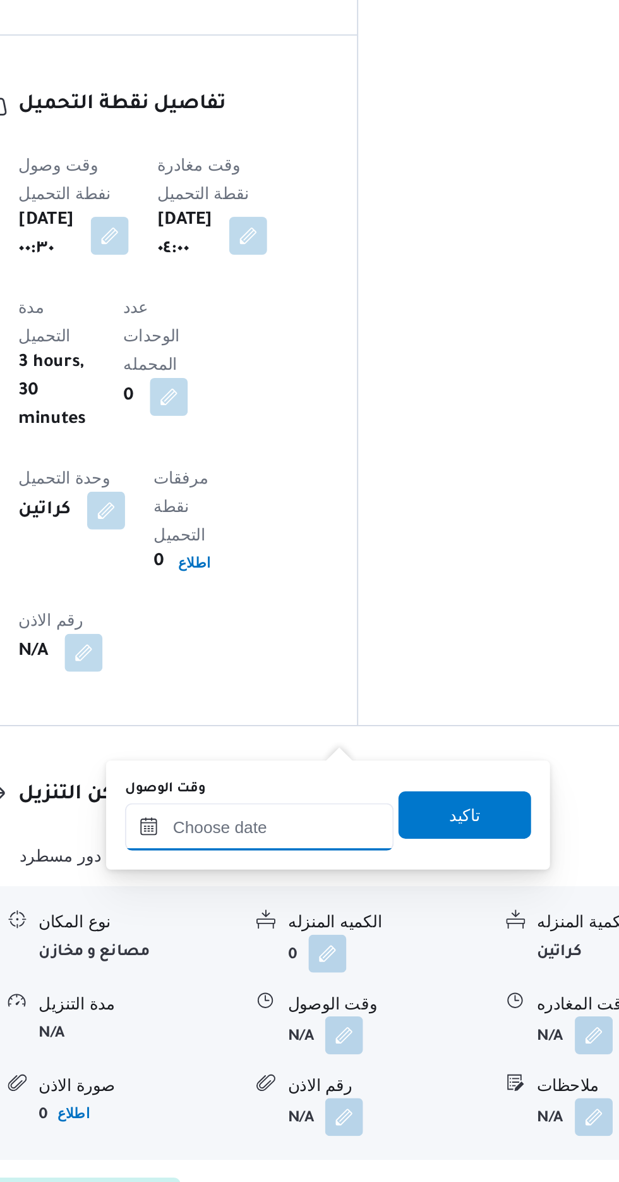
click at [352, 836] on input "وقت الوصول" at bounding box center [342, 834] width 143 height 25
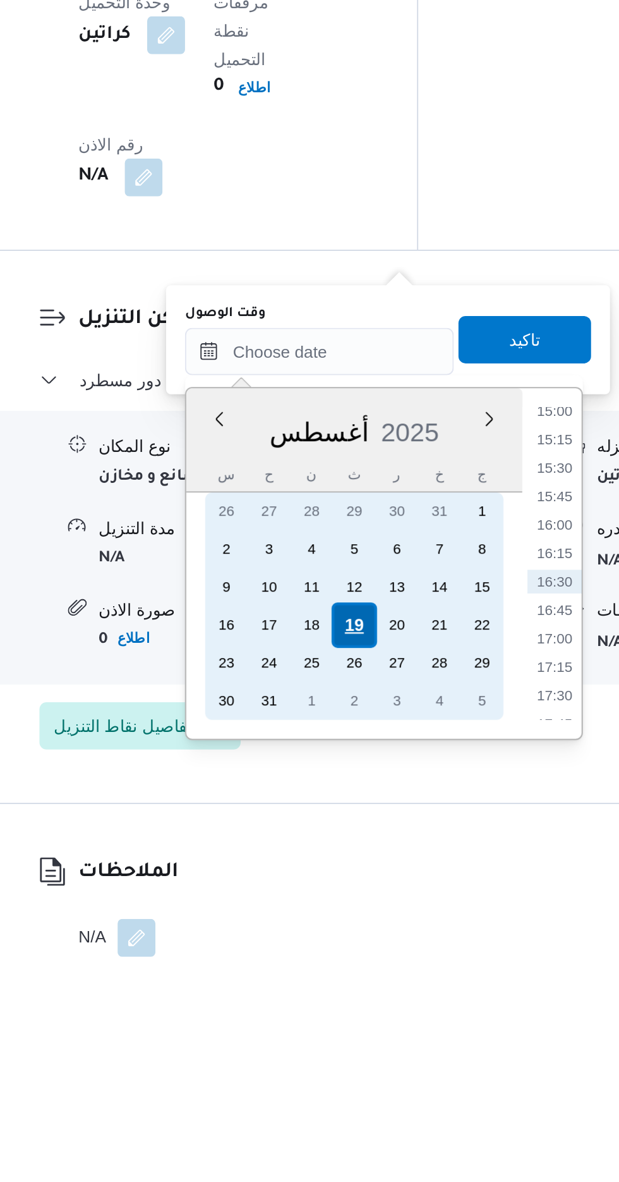
click at [357, 982] on div "19" at bounding box center [362, 980] width 24 height 24
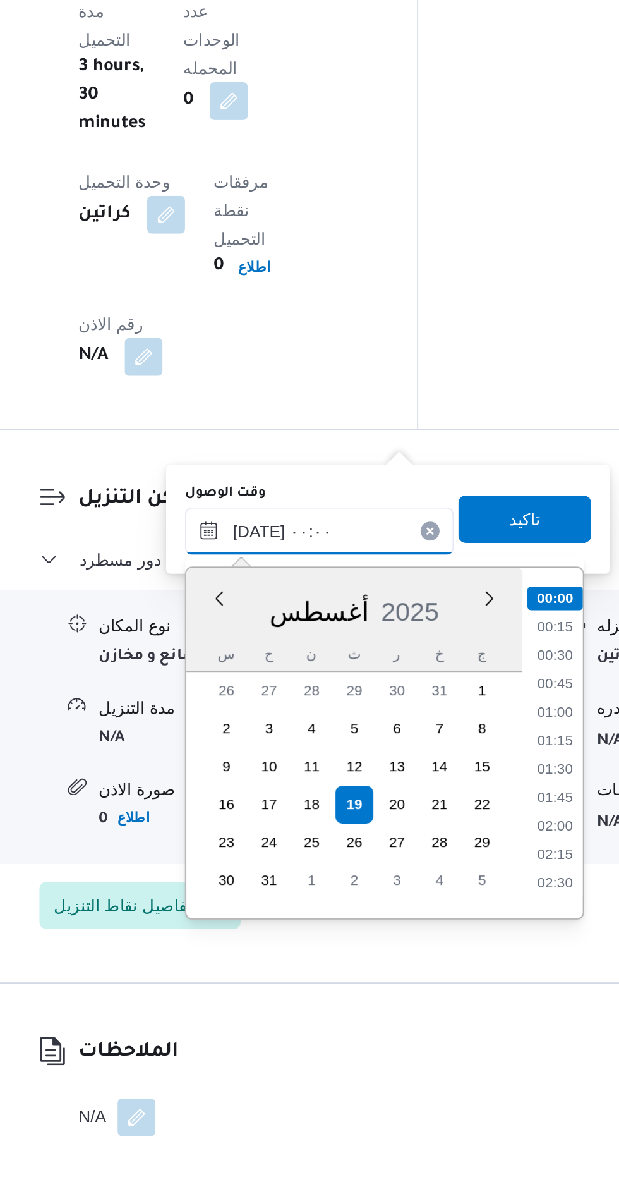
click at [276, 840] on input "[DATE] ٠٠:٠٠" at bounding box center [342, 834] width 143 height 25
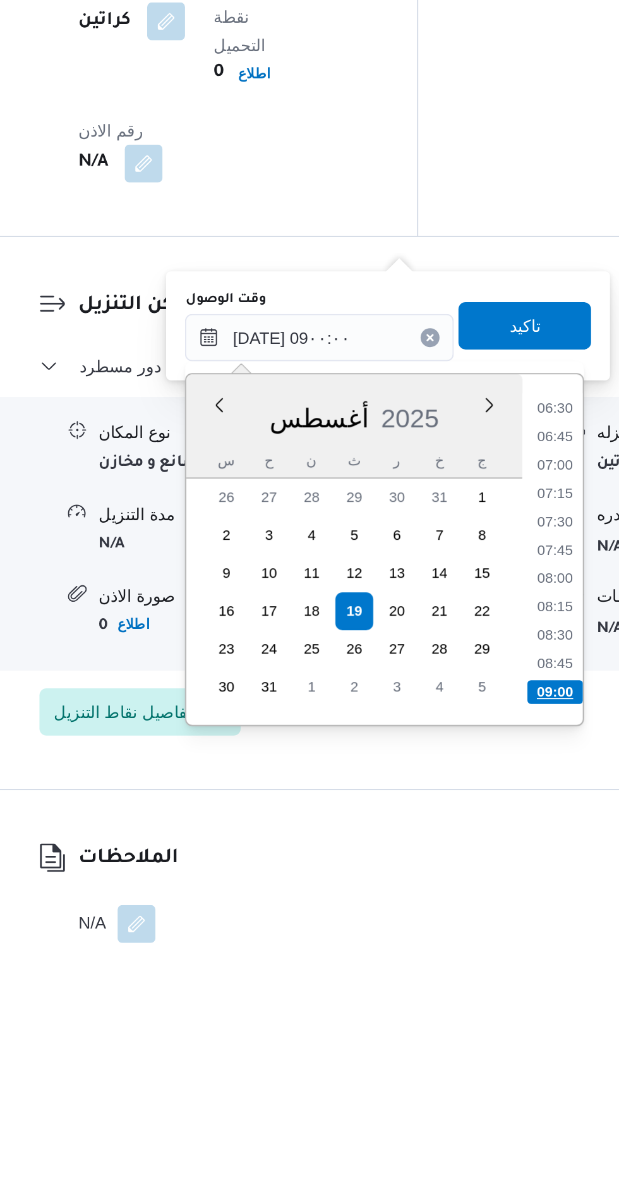
click at [458, 1017] on li "09:00" at bounding box center [469, 1023] width 30 height 13
type input "[DATE] ٠٩:٠٠"
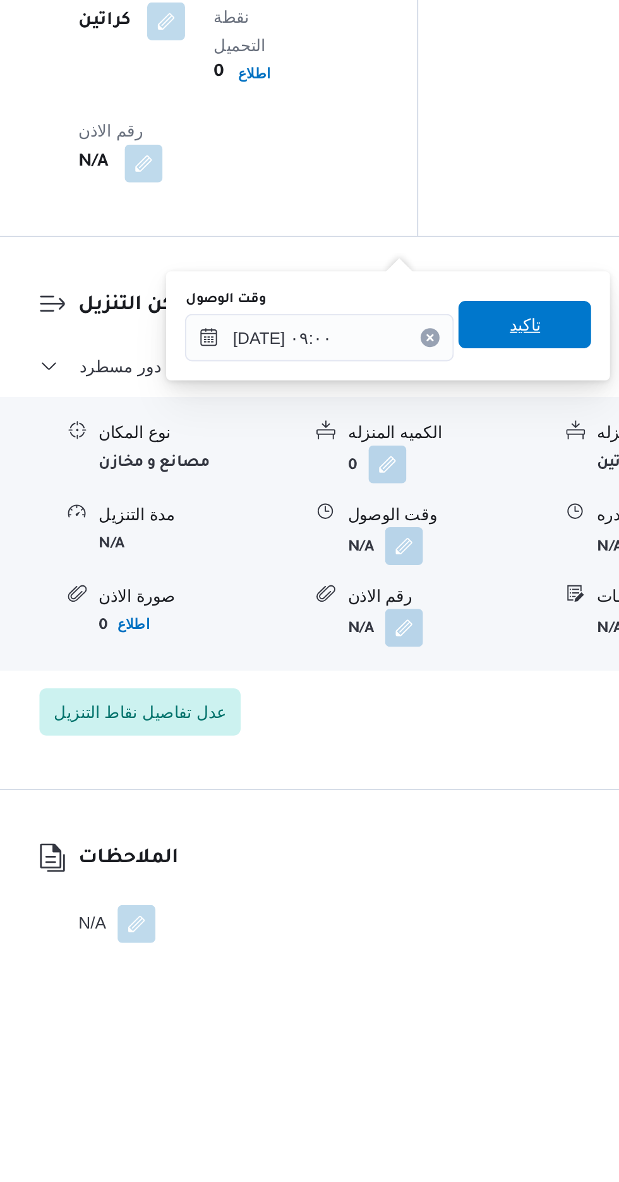
click at [458, 829] on span "تاكيد" at bounding box center [452, 827] width 16 height 15
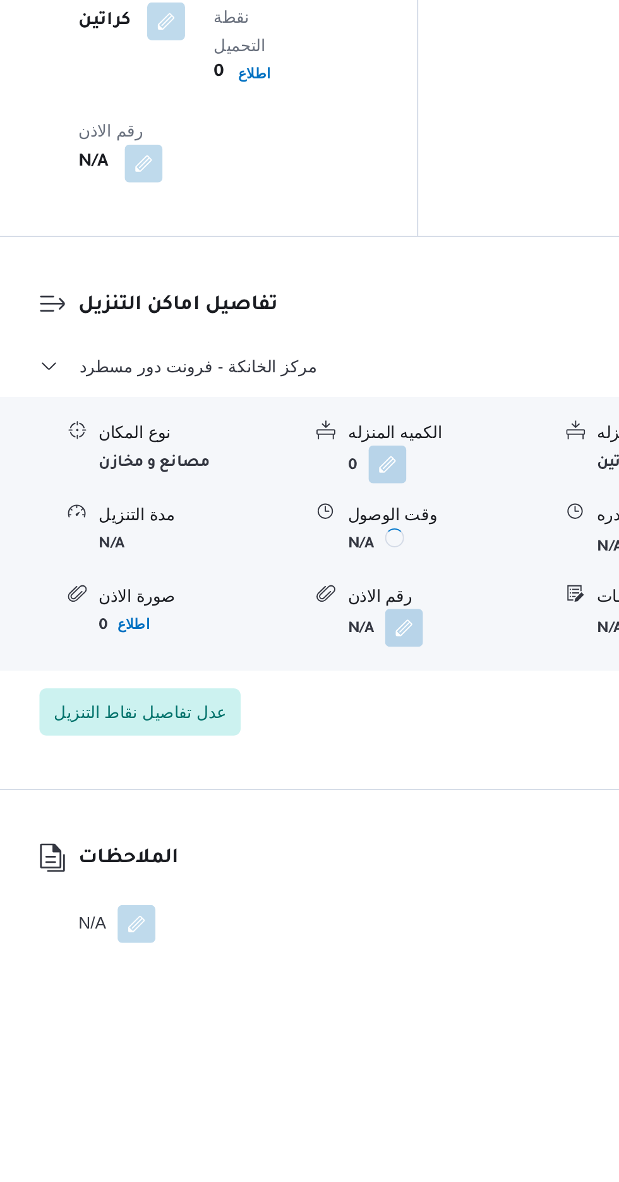
scroll to position [982, 0]
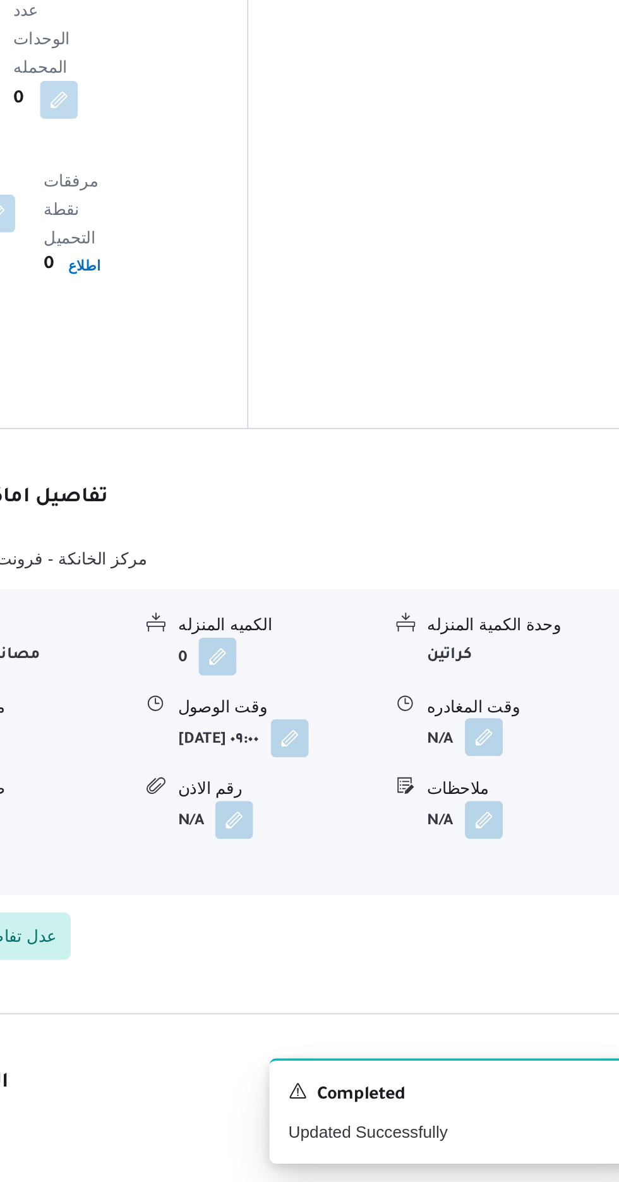
click at [523, 934] on button "button" at bounding box center [521, 944] width 20 height 20
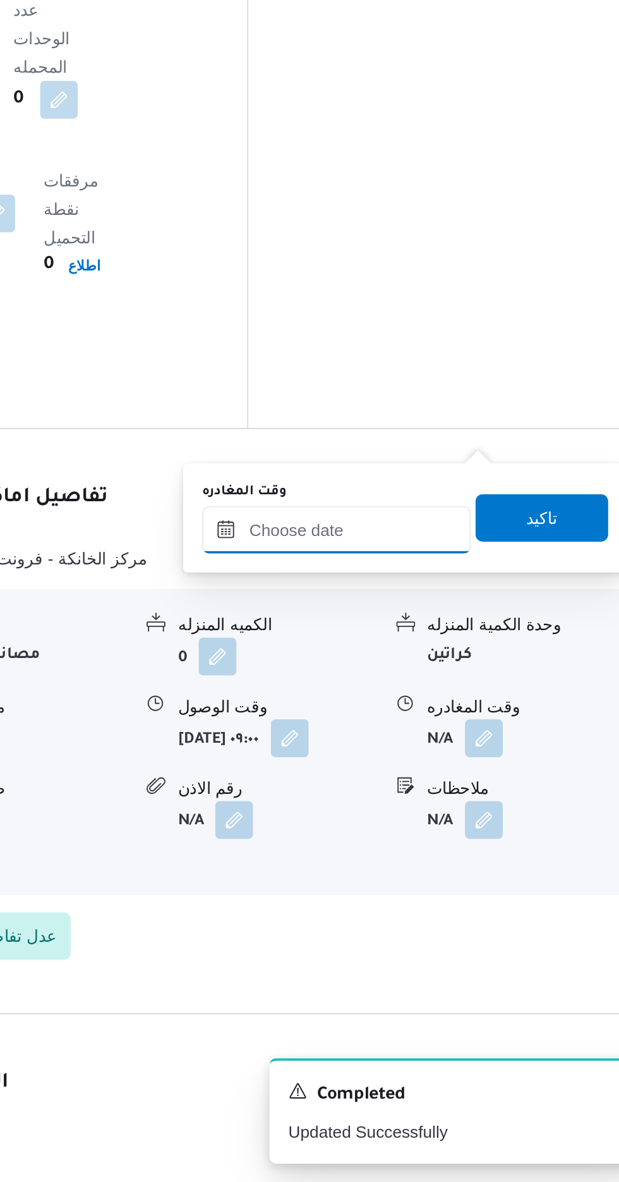
click at [449, 830] on input "وقت المغادره" at bounding box center [442, 833] width 143 height 25
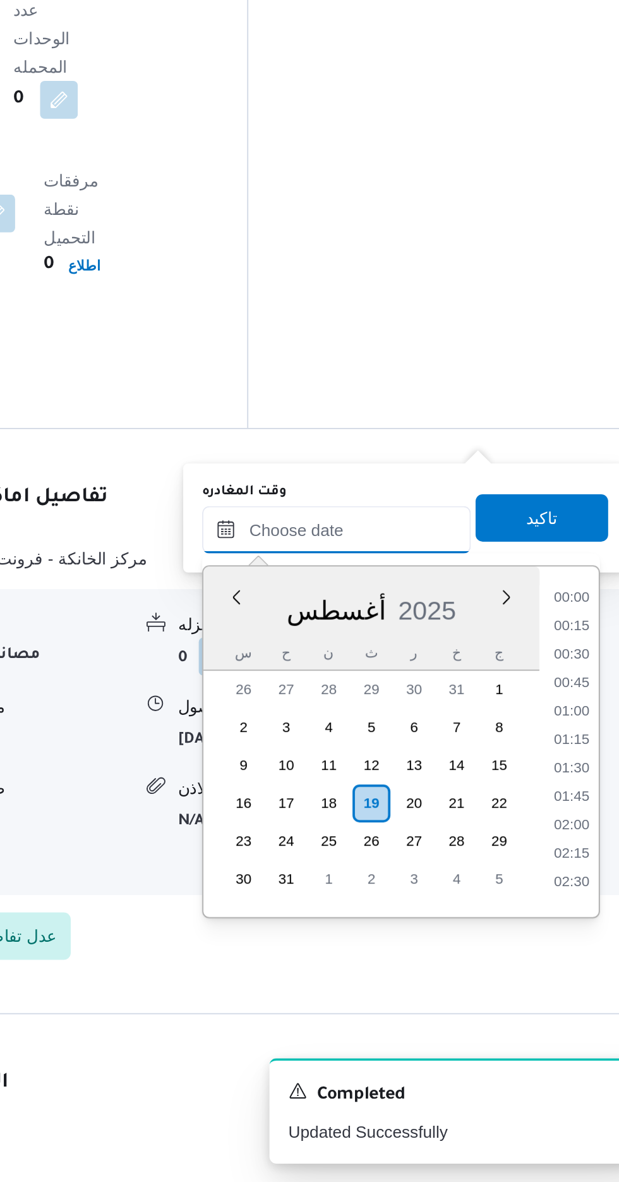
scroll to position [915, 0]
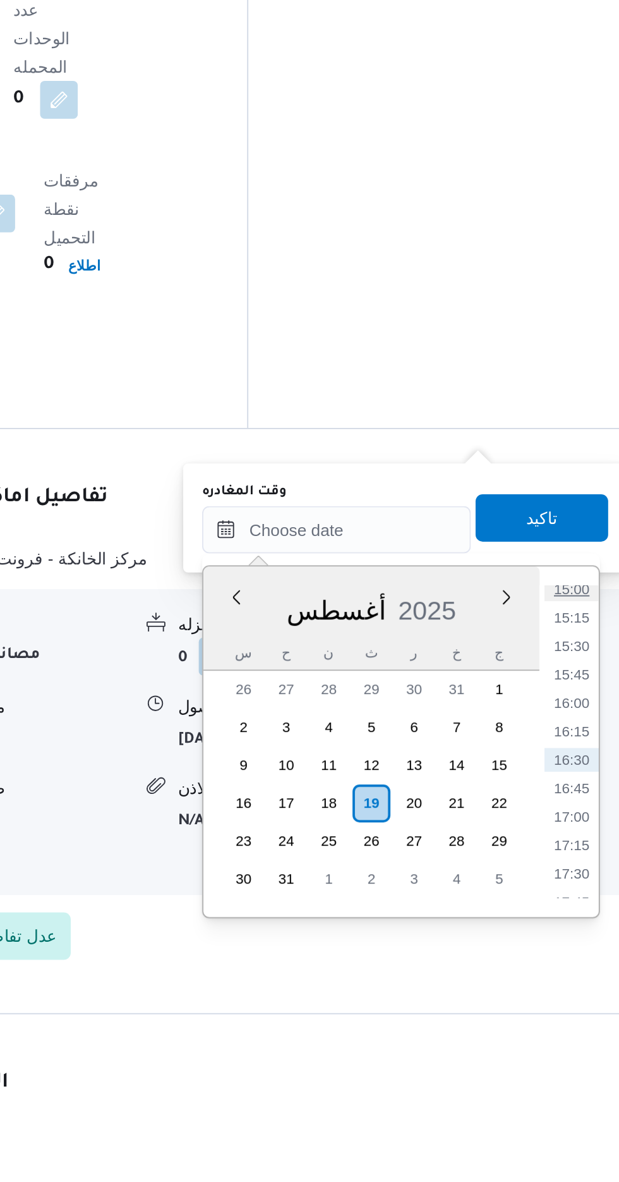
click at [562, 863] on li "15:00" at bounding box center [568, 865] width 29 height 13
type input "[DATE] ١٥:٠٠"
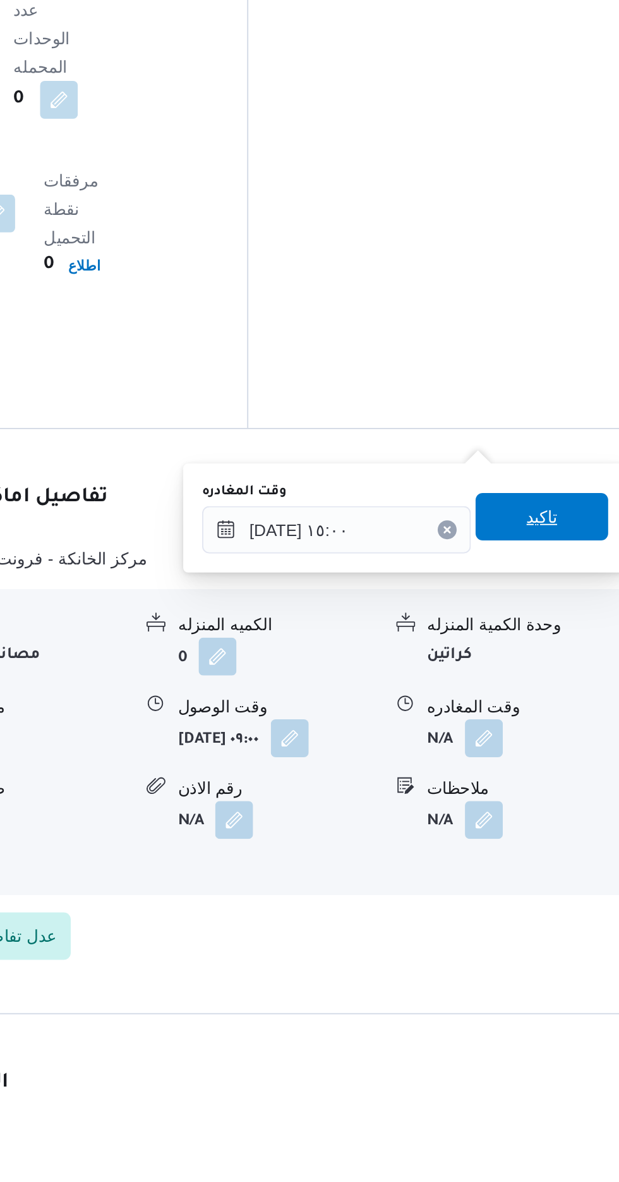
click at [557, 821] on span "تاكيد" at bounding box center [552, 826] width 16 height 15
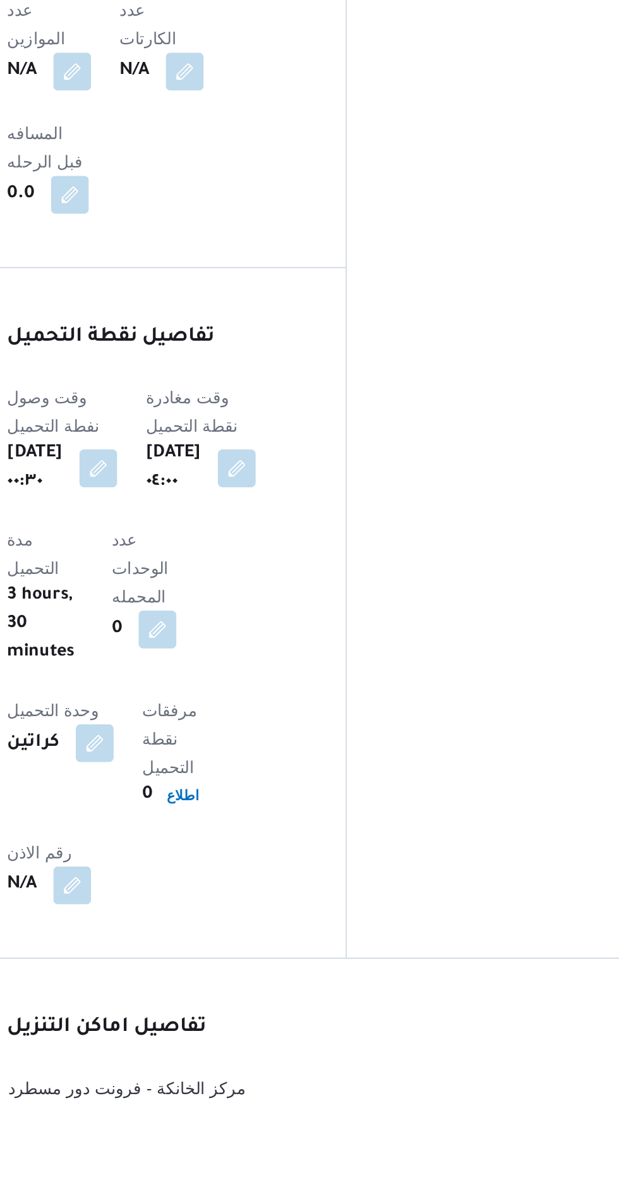
scroll to position [695, 0]
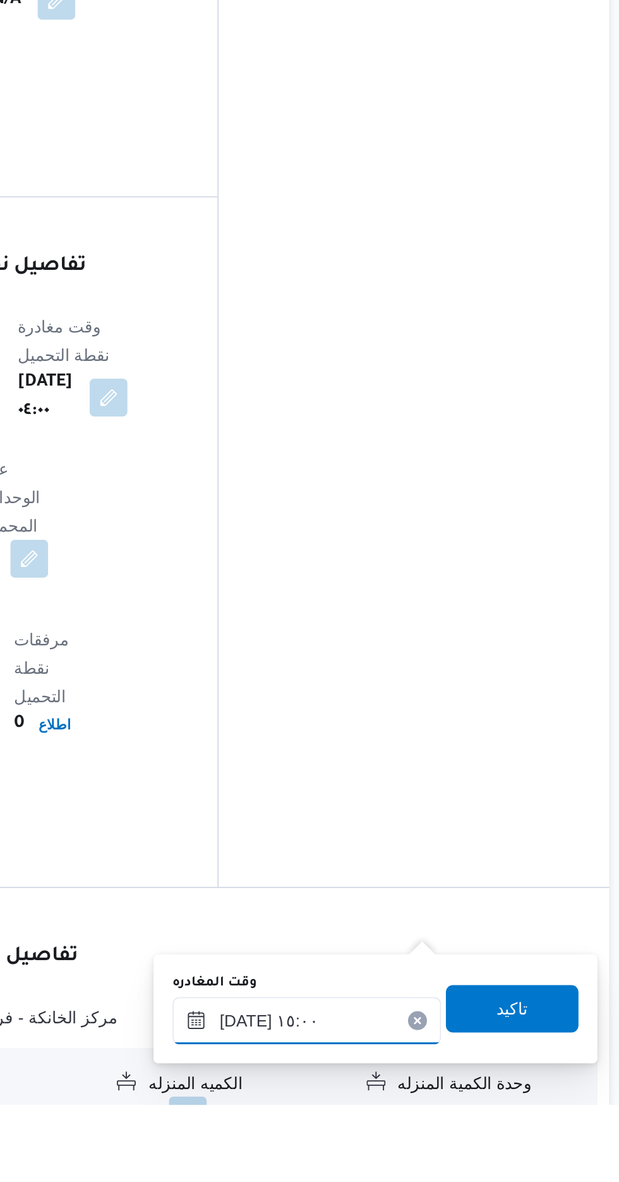
click at [428, 1134] on input "[DATE] ١٥:٠٠" at bounding box center [442, 1136] width 143 height 25
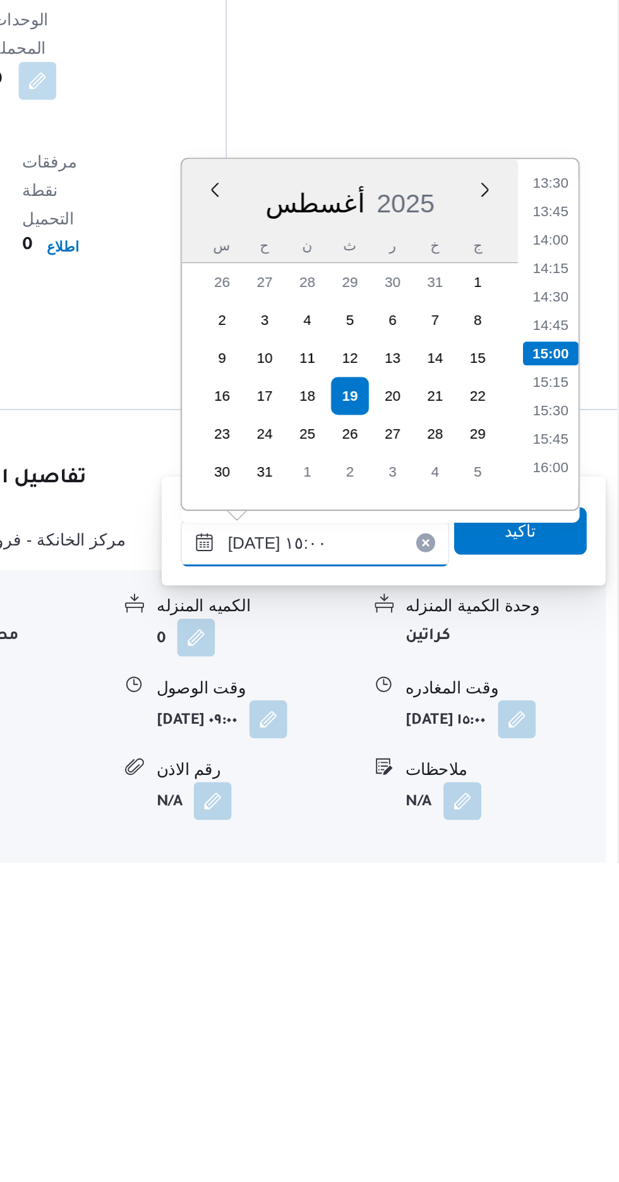
scroll to position [837, 0]
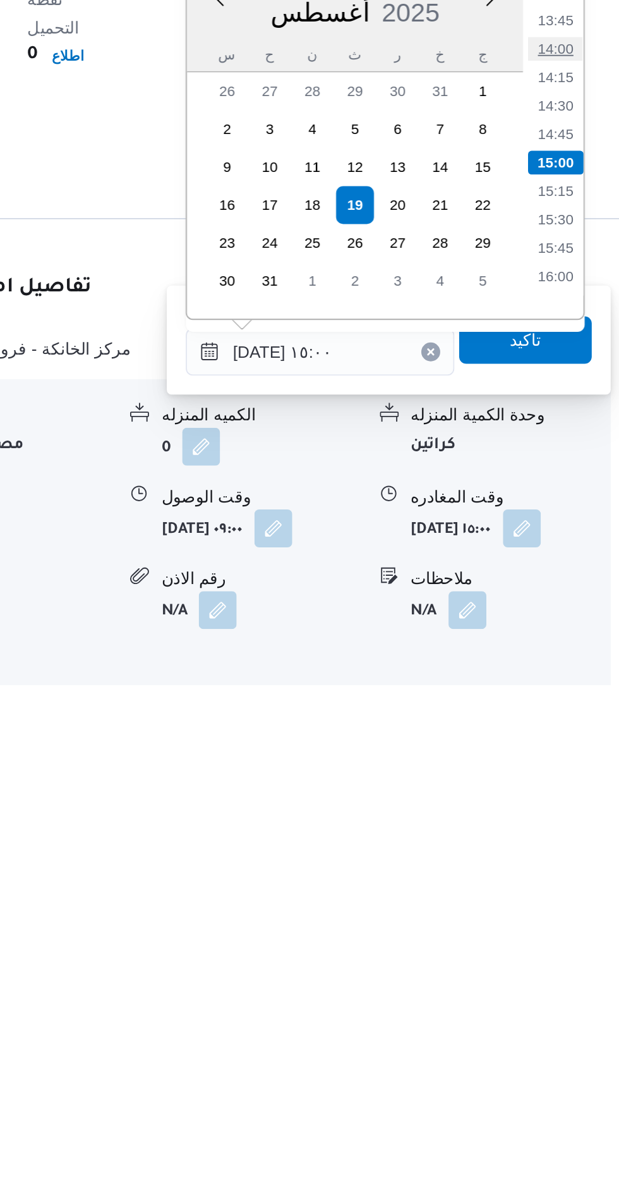
click at [566, 836] on li "14:00" at bounding box center [568, 833] width 29 height 13
type input "[DATE] ١٤:٠٠"
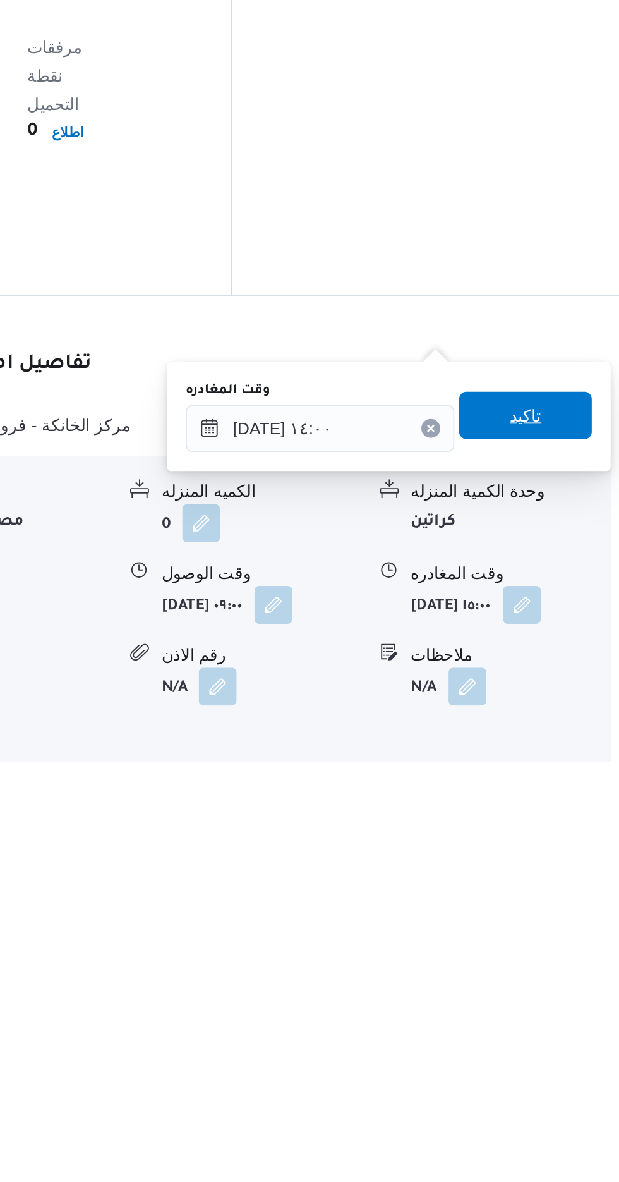
click at [554, 985] on span "تاكيد" at bounding box center [552, 988] width 71 height 25
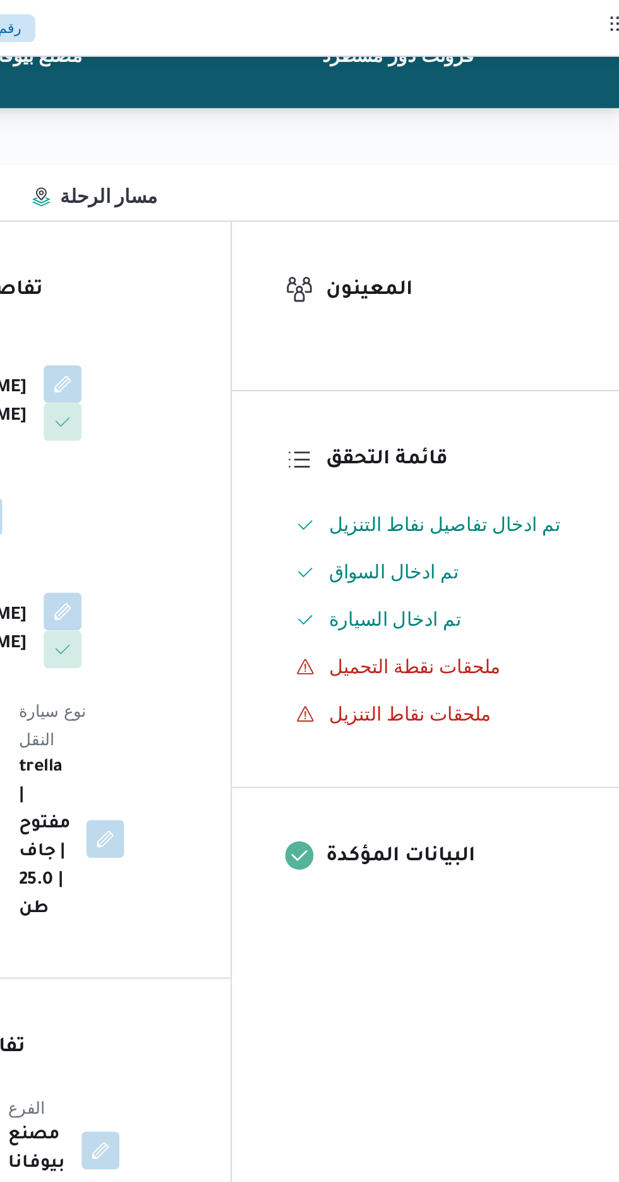
scroll to position [0, 0]
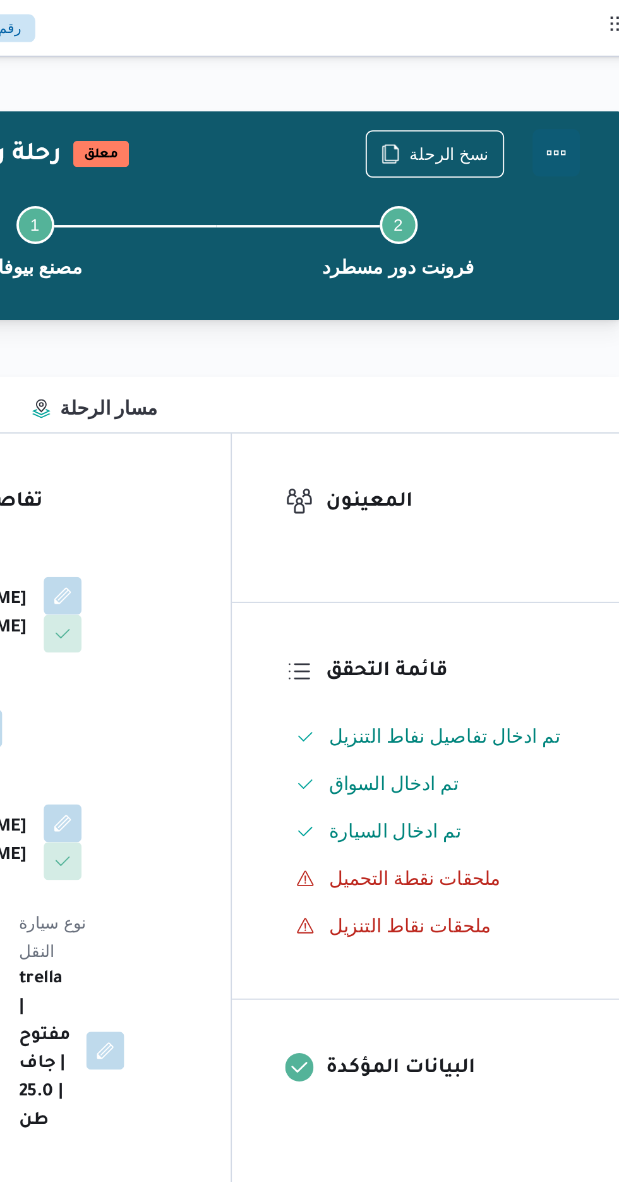
click at [566, 85] on button "Actions" at bounding box center [568, 81] width 25 height 25
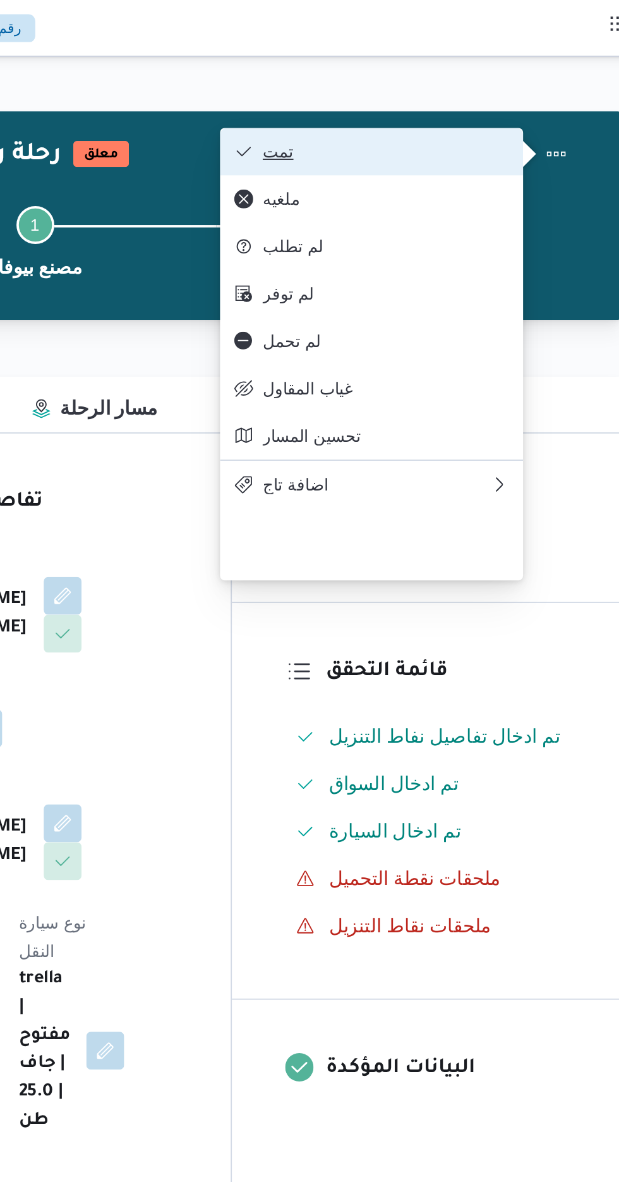
click at [513, 77] on span "تمت" at bounding box center [477, 81] width 131 height 10
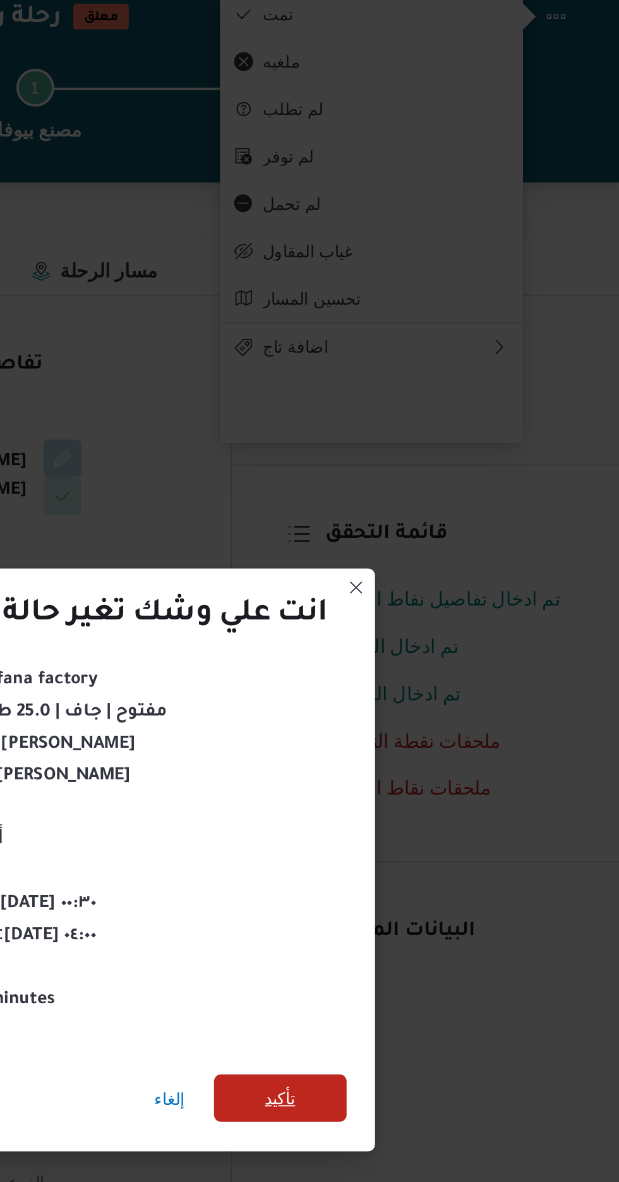
click at [432, 660] on span "تأكيد" at bounding box center [421, 659] width 71 height 25
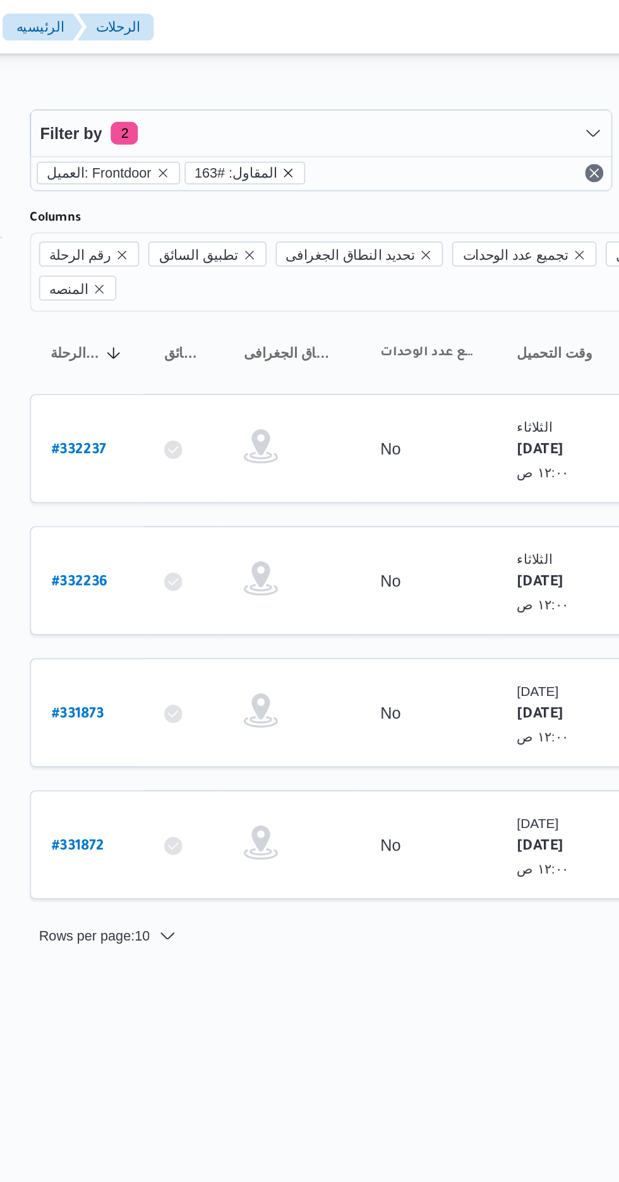
click at [304, 99] on icon "remove selected entity" at bounding box center [308, 96] width 8 height 8
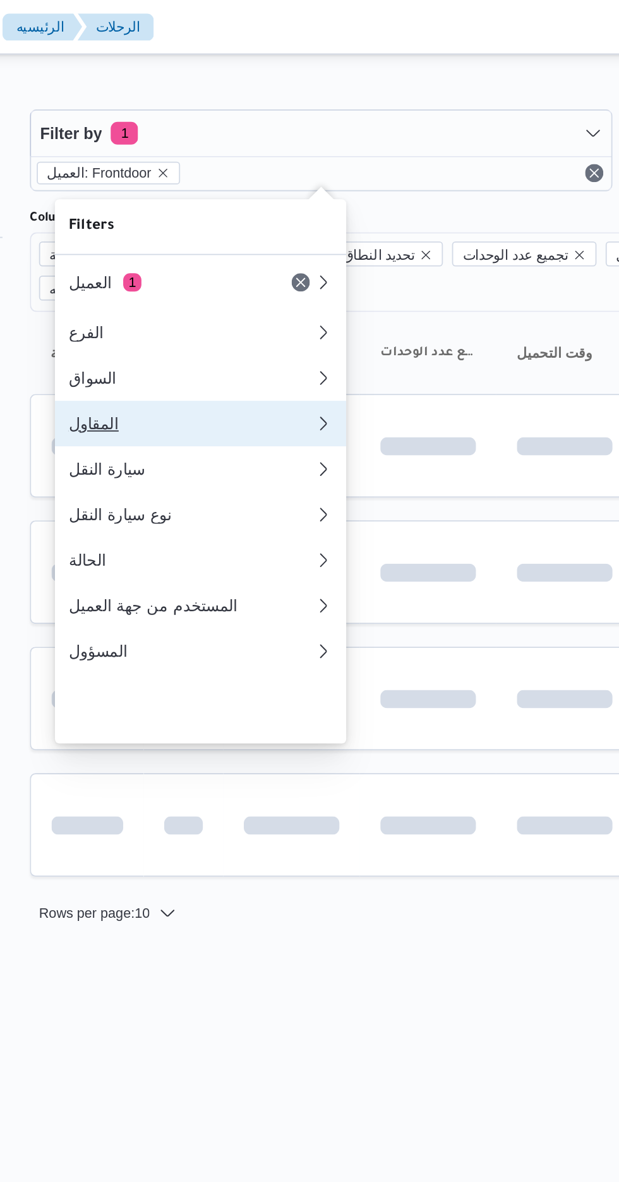
click at [266, 240] on div "المقاول" at bounding box center [251, 235] width 131 height 10
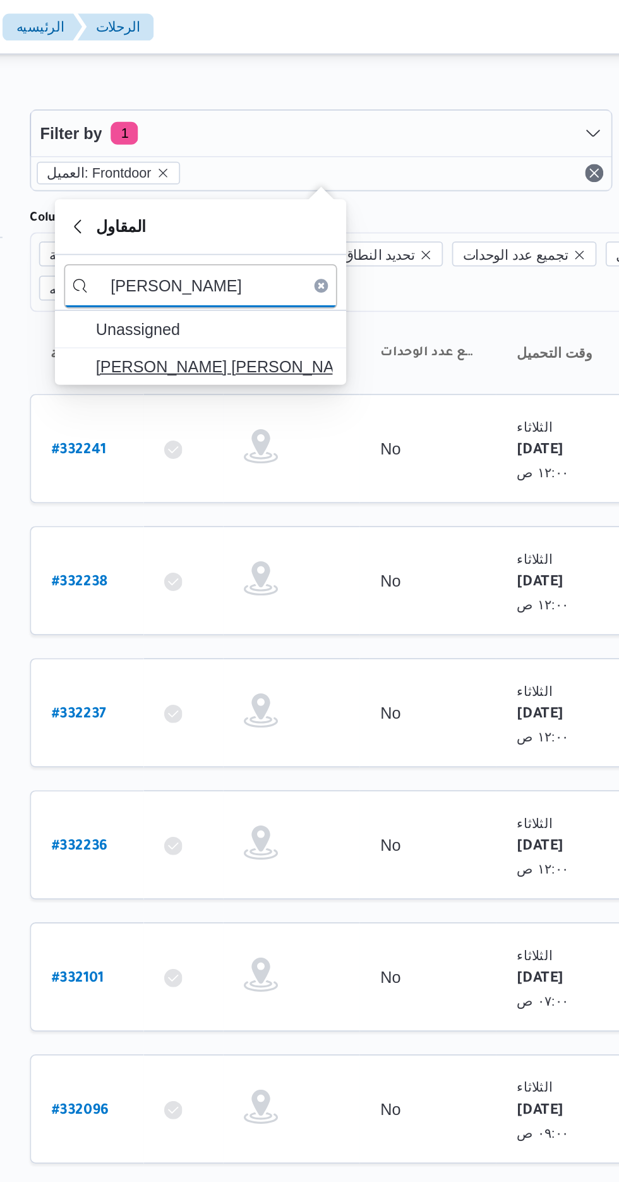
type input "[PERSON_NAME]"
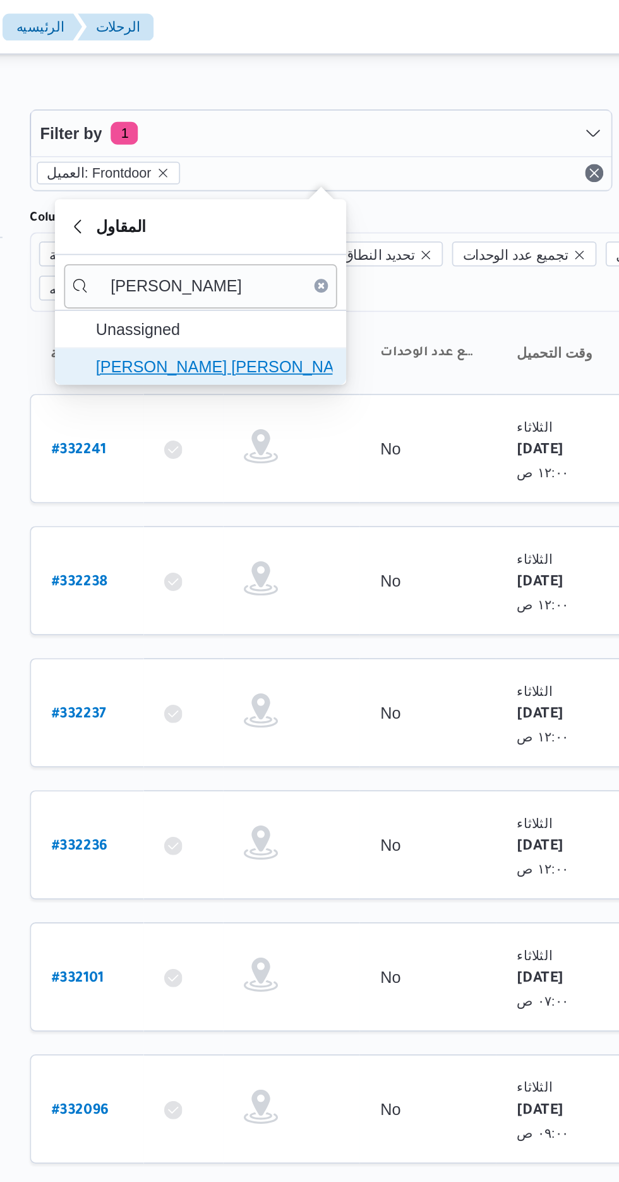
click at [279, 207] on span "[PERSON_NAME] [PERSON_NAME]" at bounding box center [266, 203] width 131 height 15
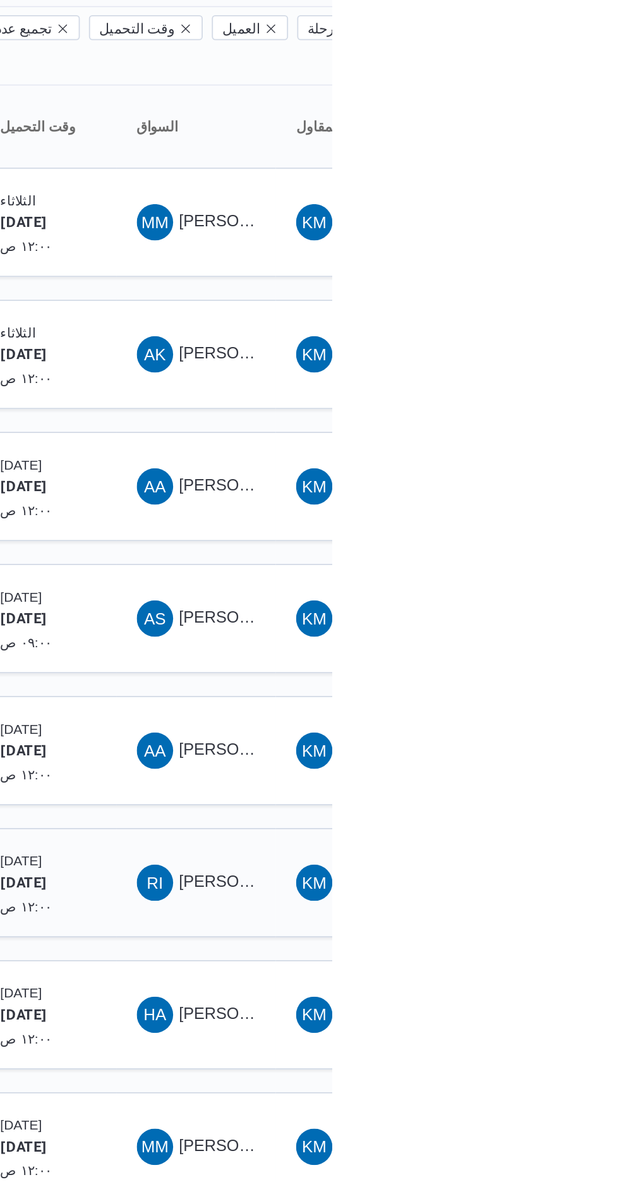
click at [551, 610] on span "[PERSON_NAME] [PERSON_NAME]" at bounding box center [608, 615] width 148 height 10
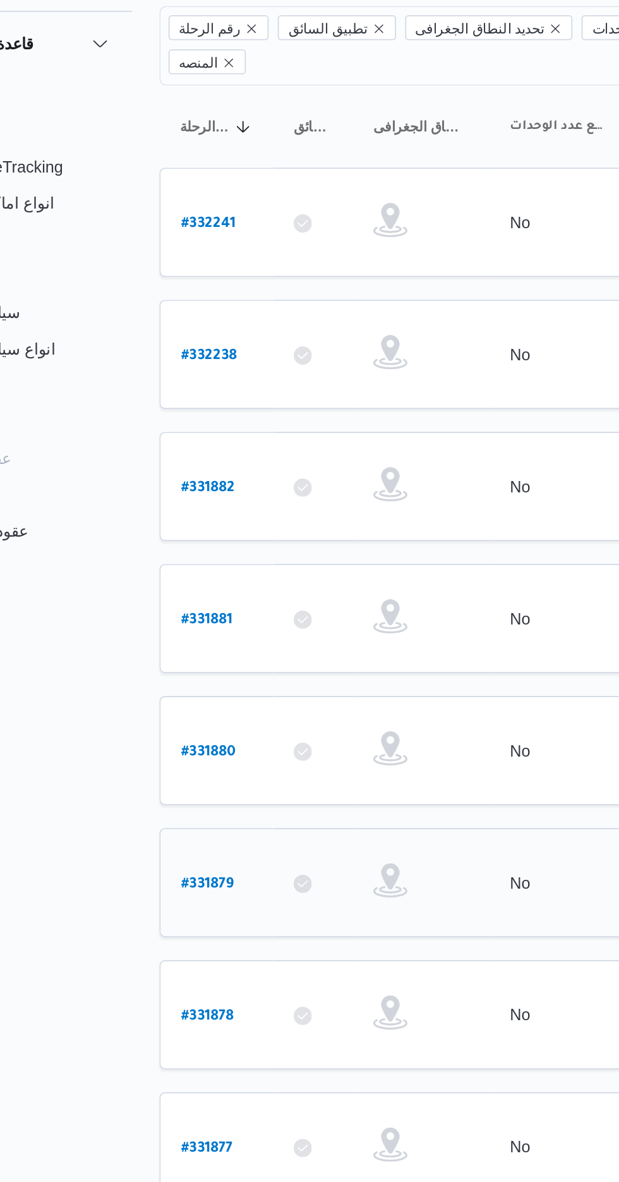
click at [184, 612] on b "# 331879" at bounding box center [190, 616] width 29 height 9
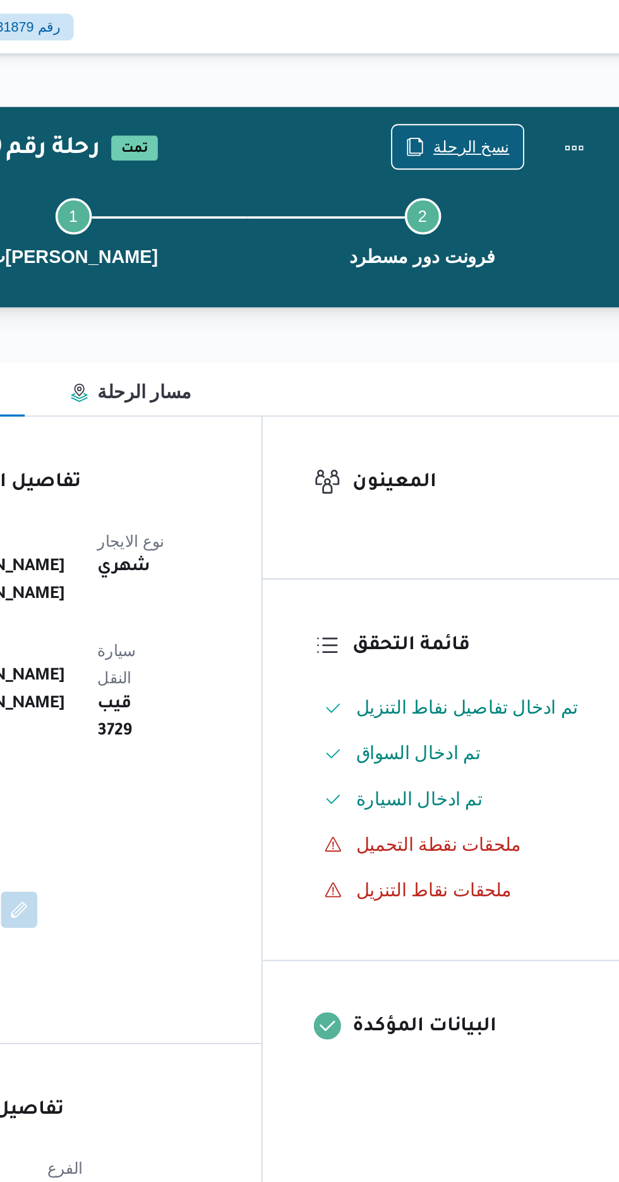
click at [508, 83] on span "نسخ الرحلة" at bounding box center [511, 81] width 42 height 15
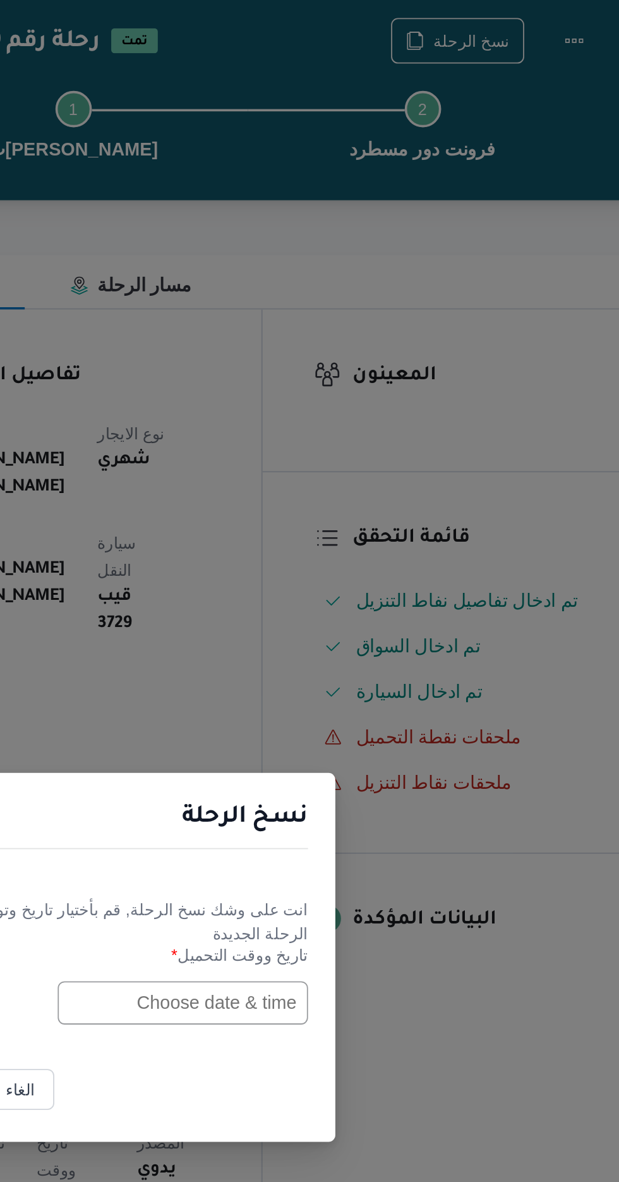
click at [344, 616] on input "text" at bounding box center [351, 616] width 139 height 24
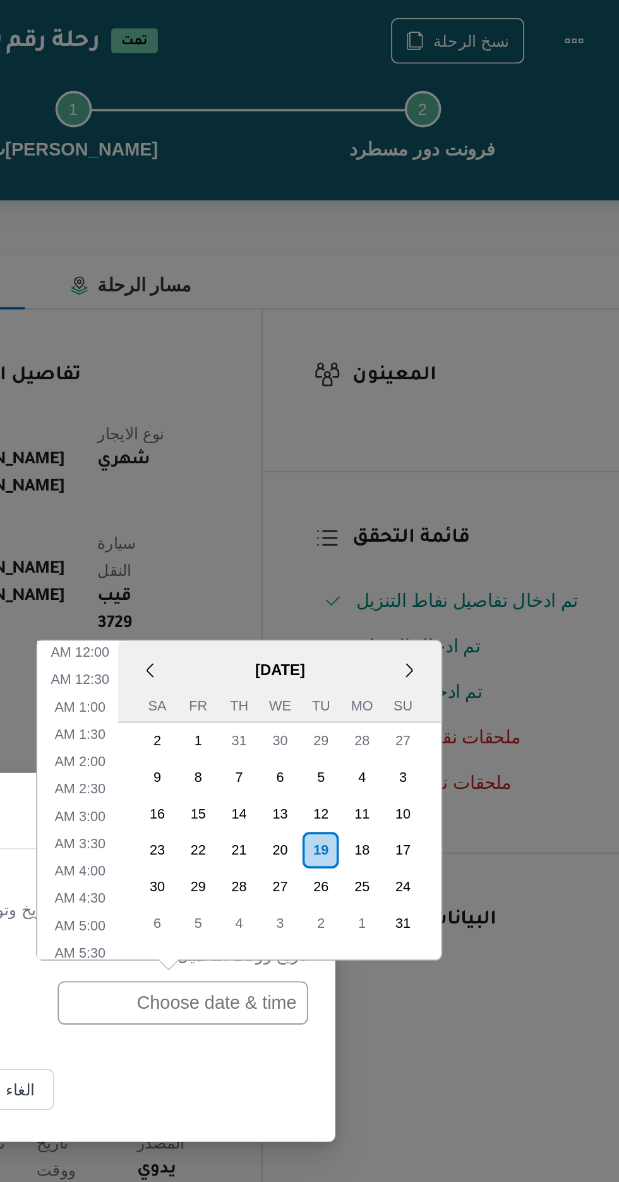
scroll to position [418, 0]
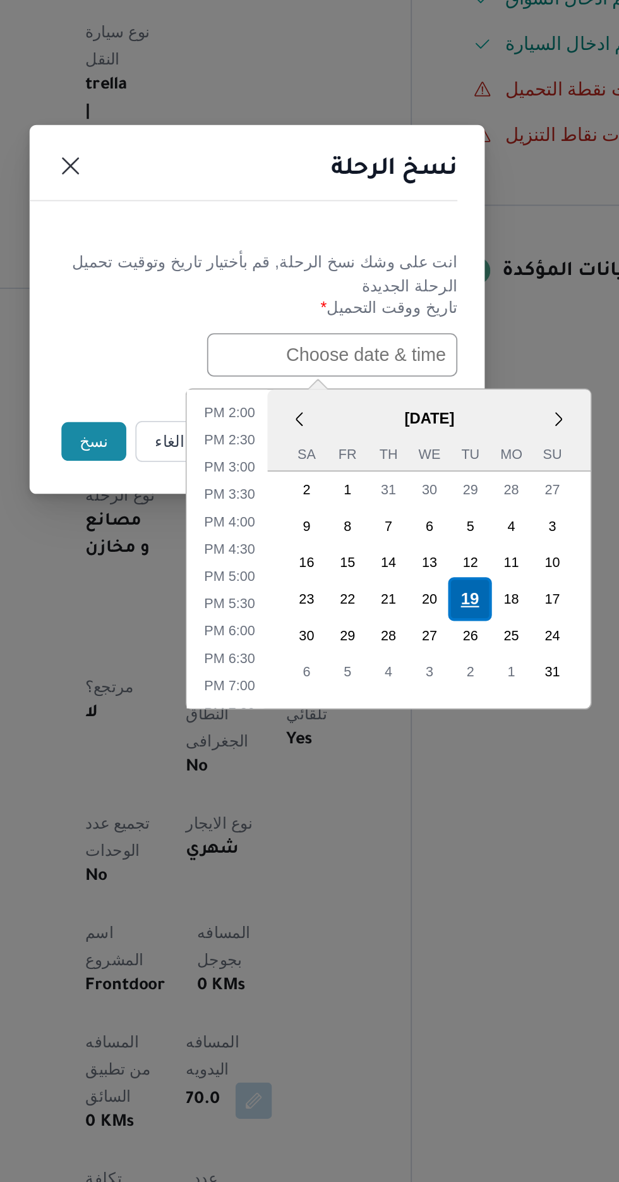
click at [428, 748] on div "19" at bounding box center [428, 751] width 24 height 24
type input "[DATE] 12:00AM"
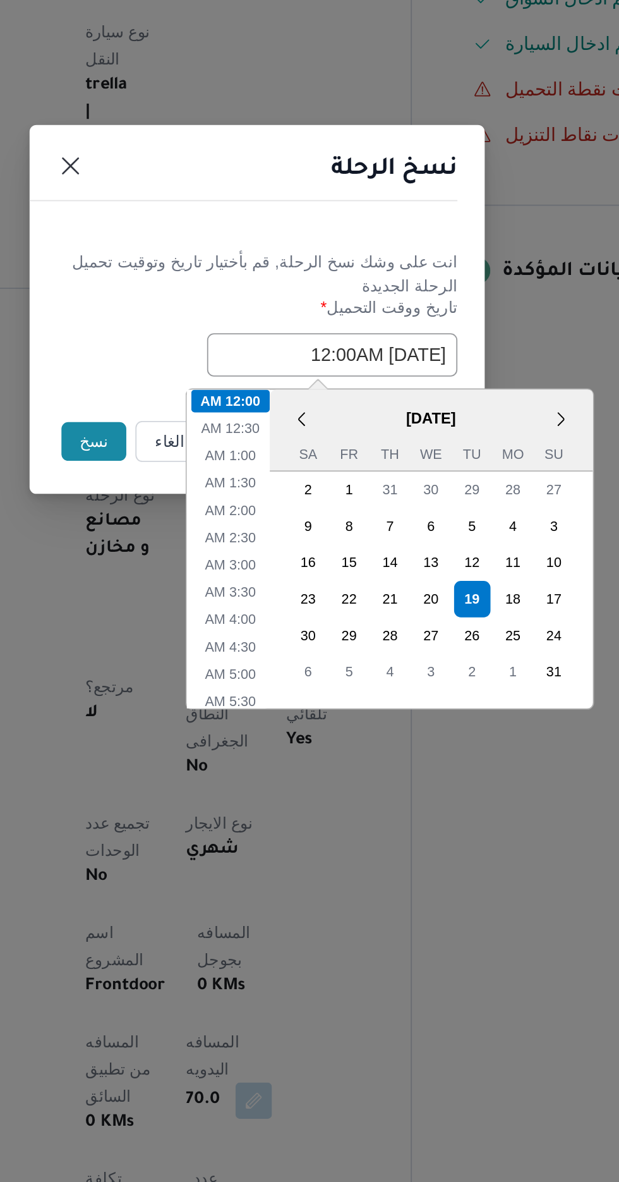
click at [274, 540] on div "نسخ الرحلة" at bounding box center [309, 518] width 253 height 58
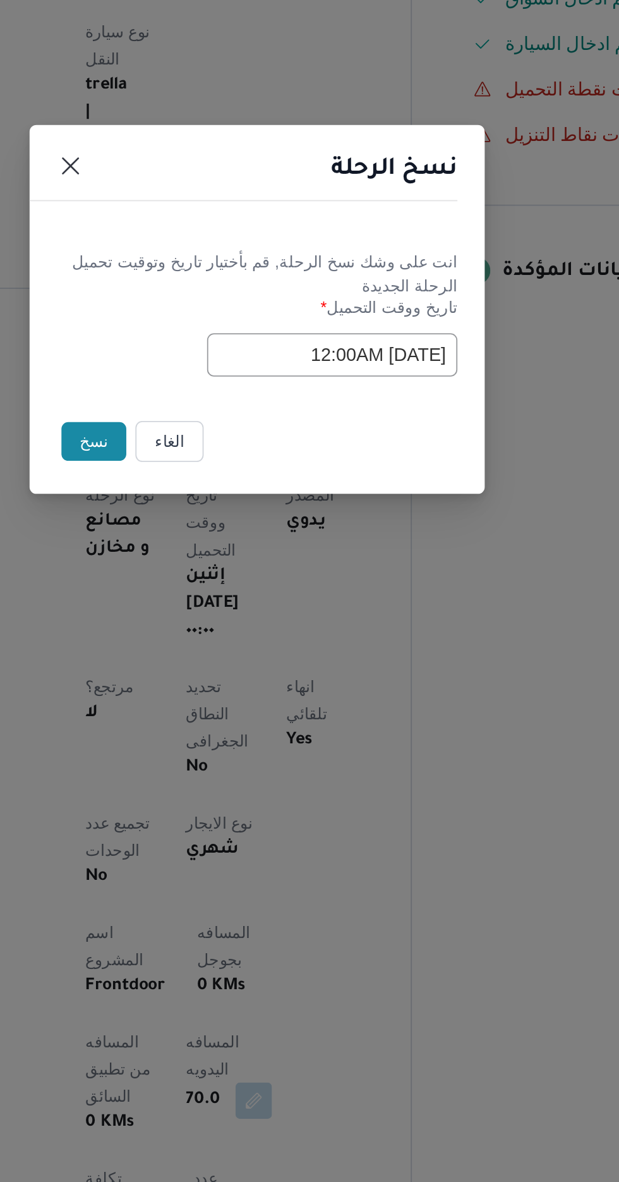
click at [210, 667] on button "نسخ" at bounding box center [219, 664] width 36 height 21
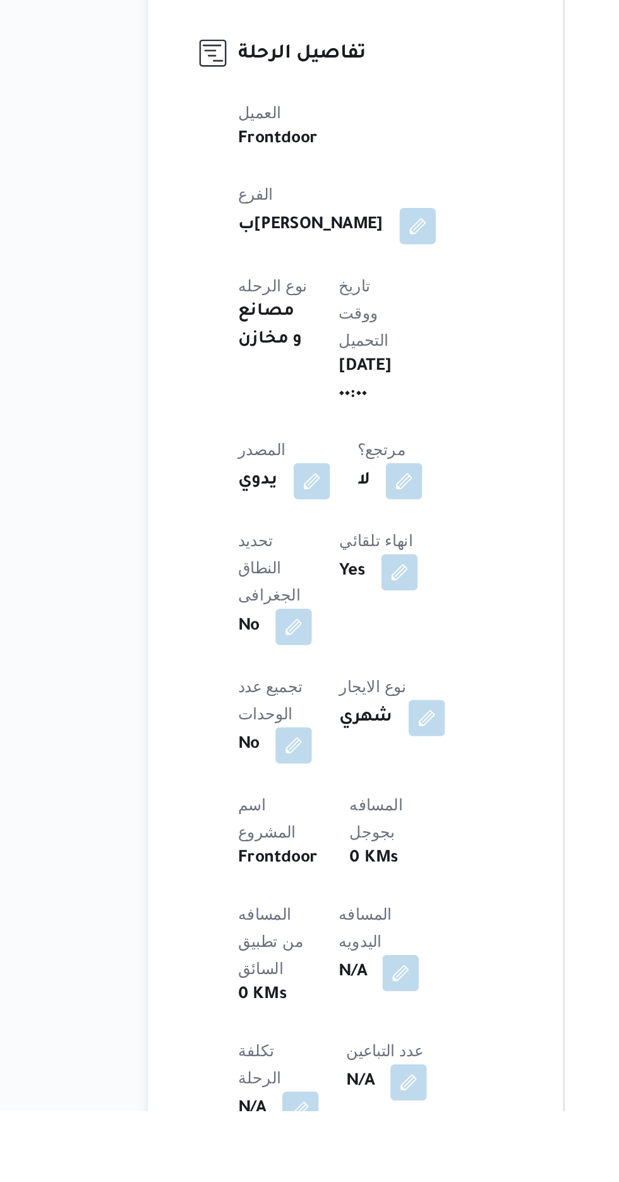
scroll to position [82, 0]
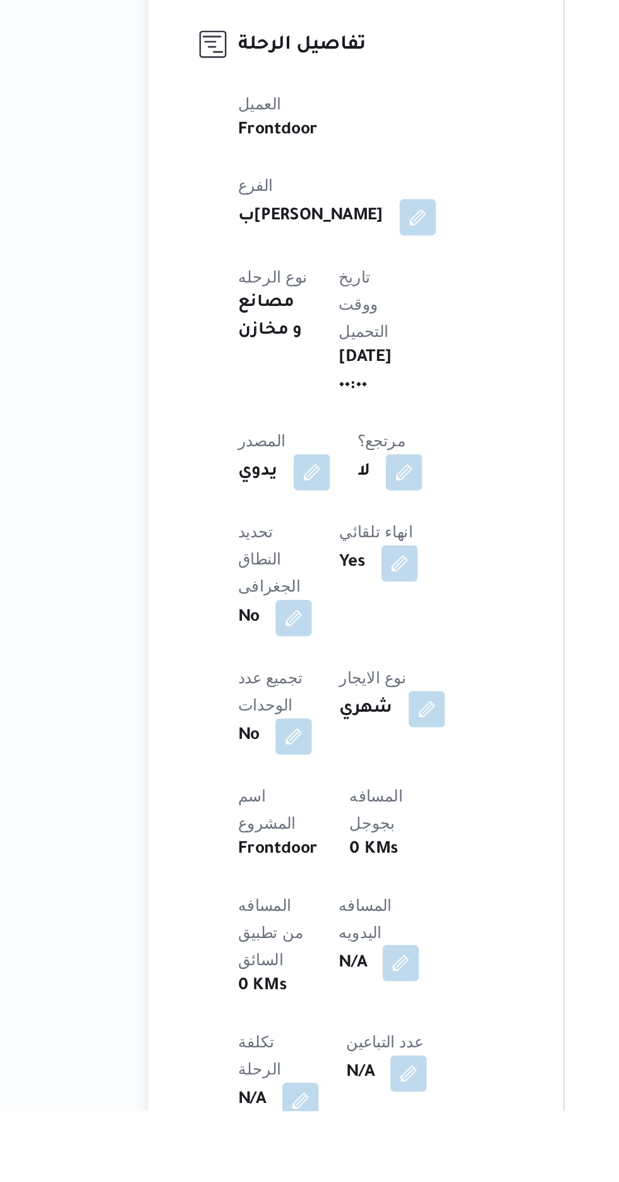
click at [295, 1090] on button "button" at bounding box center [305, 1100] width 20 height 20
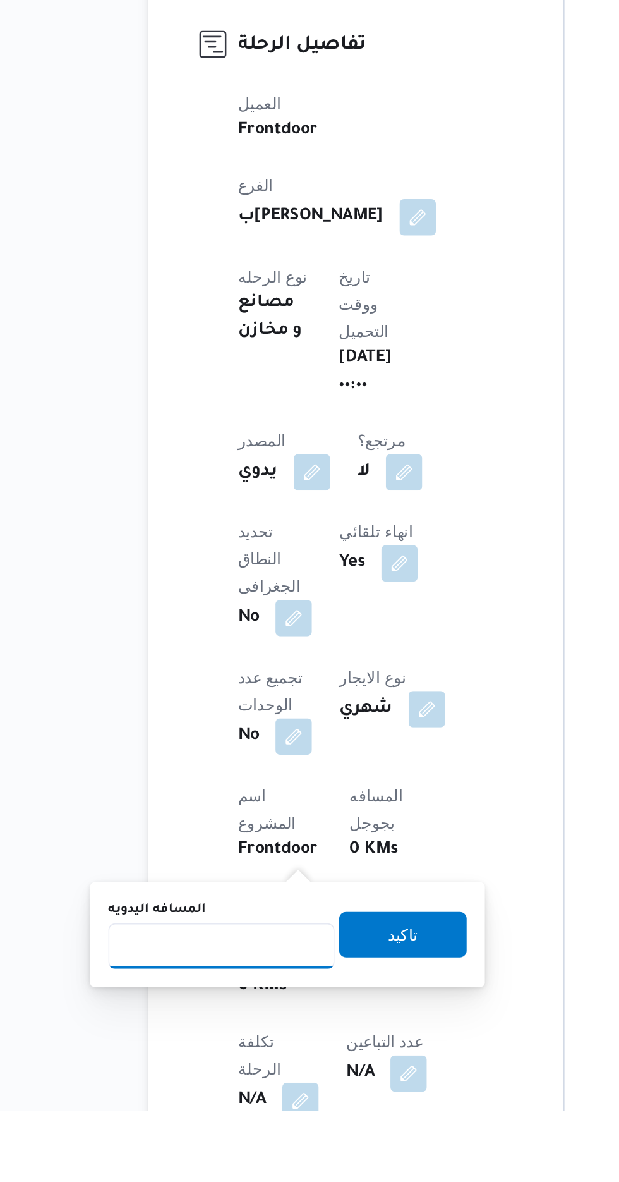
click at [212, 1092] on input "المسافه اليدويه" at bounding box center [205, 1090] width 126 height 25
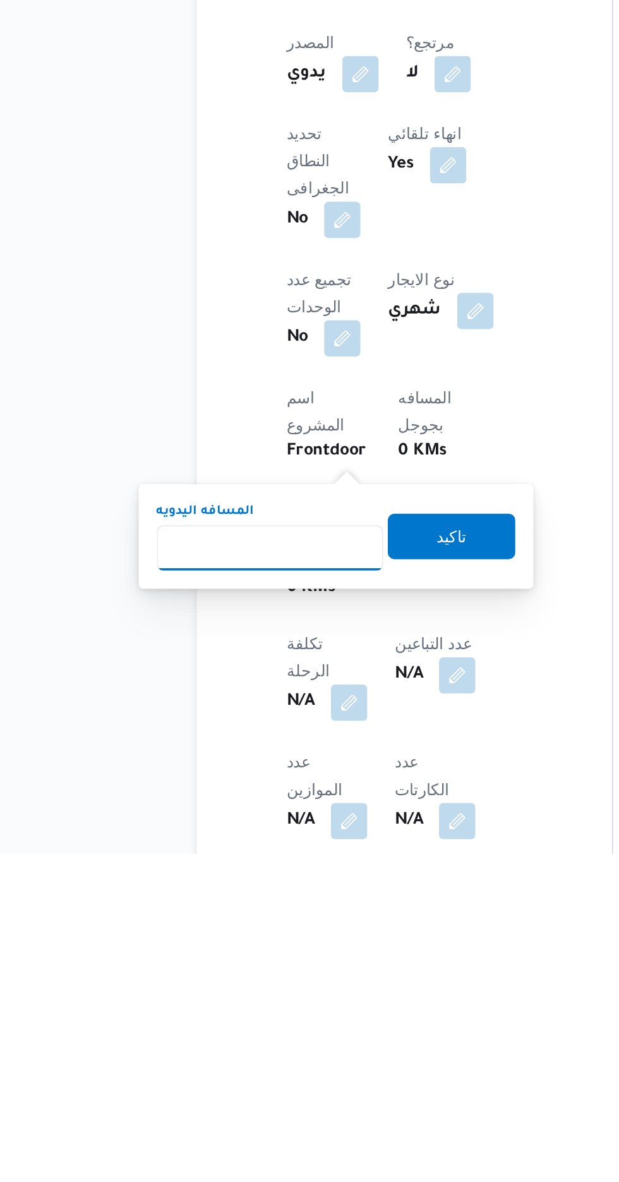
scroll to position [204, 0]
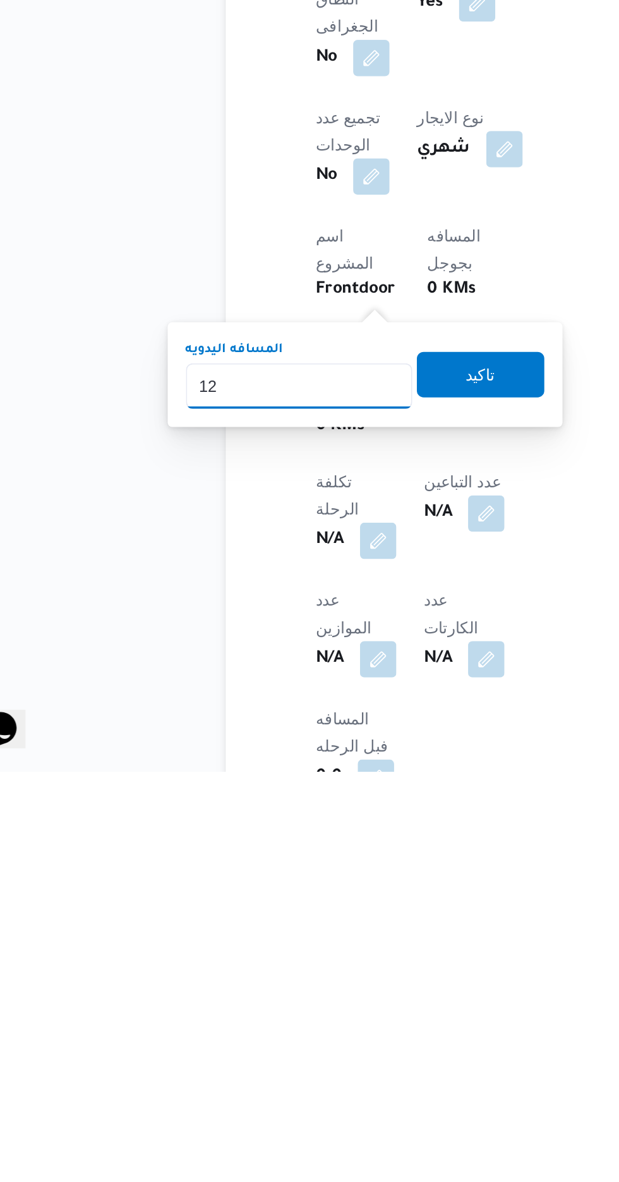
type input "1"
type input "70"
click at [314, 963] on span "تاكيد" at bounding box center [306, 961] width 16 height 15
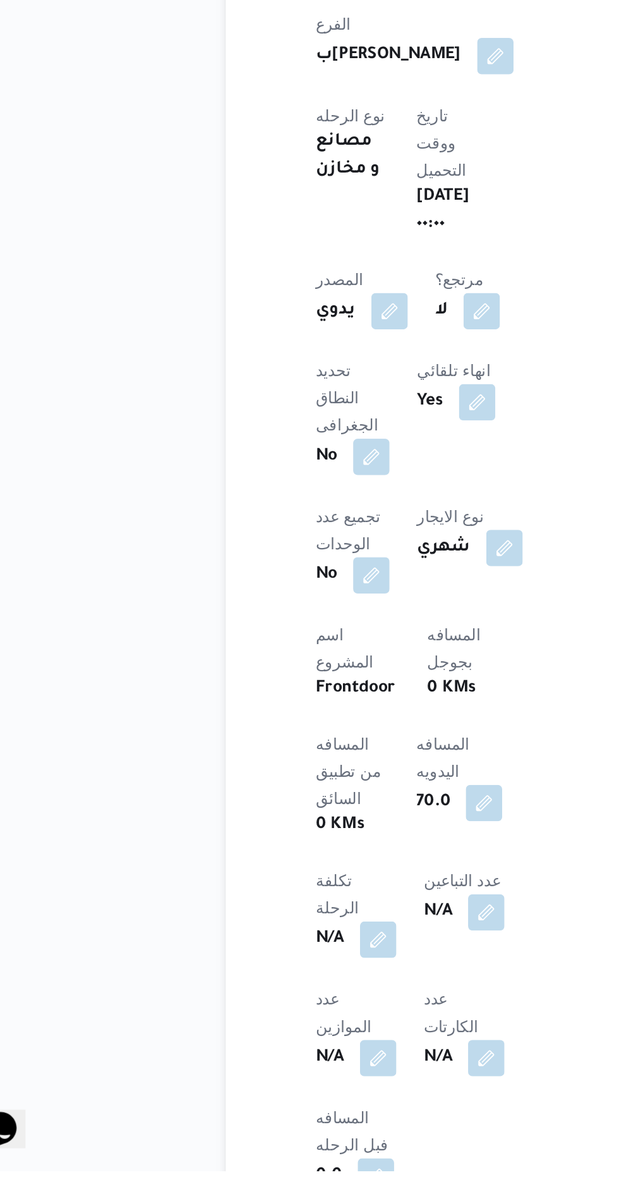
scroll to position [204, 0]
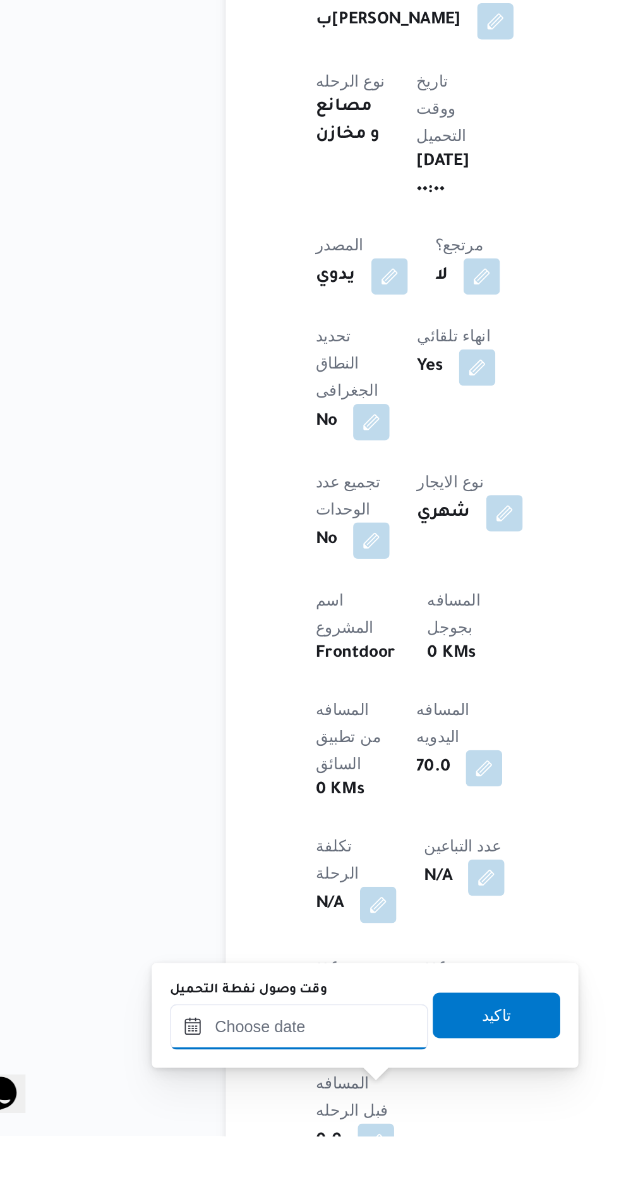
click at [187, 1123] on input "وقت وصول نفطة التحميل" at bounding box center [204, 1121] width 143 height 25
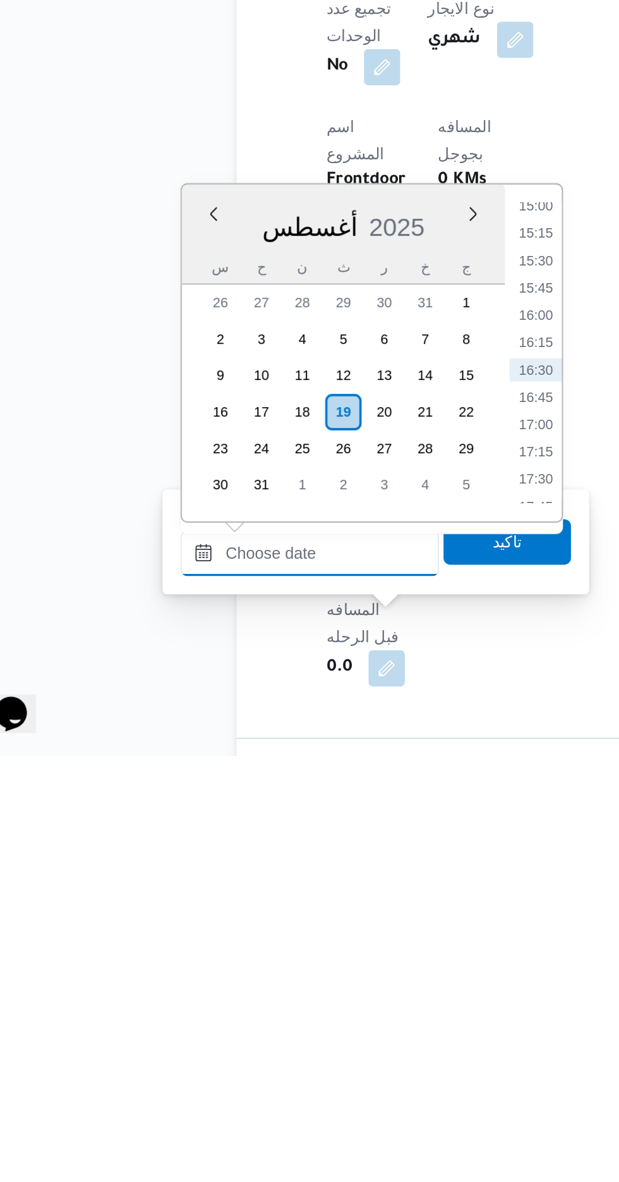
scroll to position [337, 0]
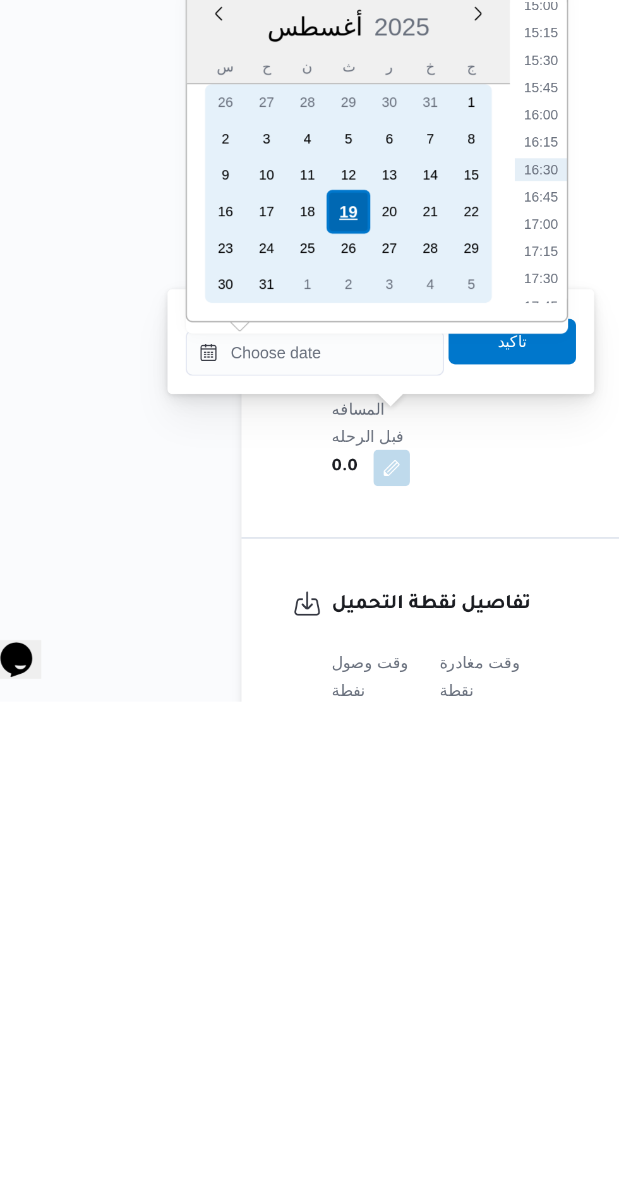
click at [223, 906] on div "19" at bounding box center [223, 910] width 24 height 24
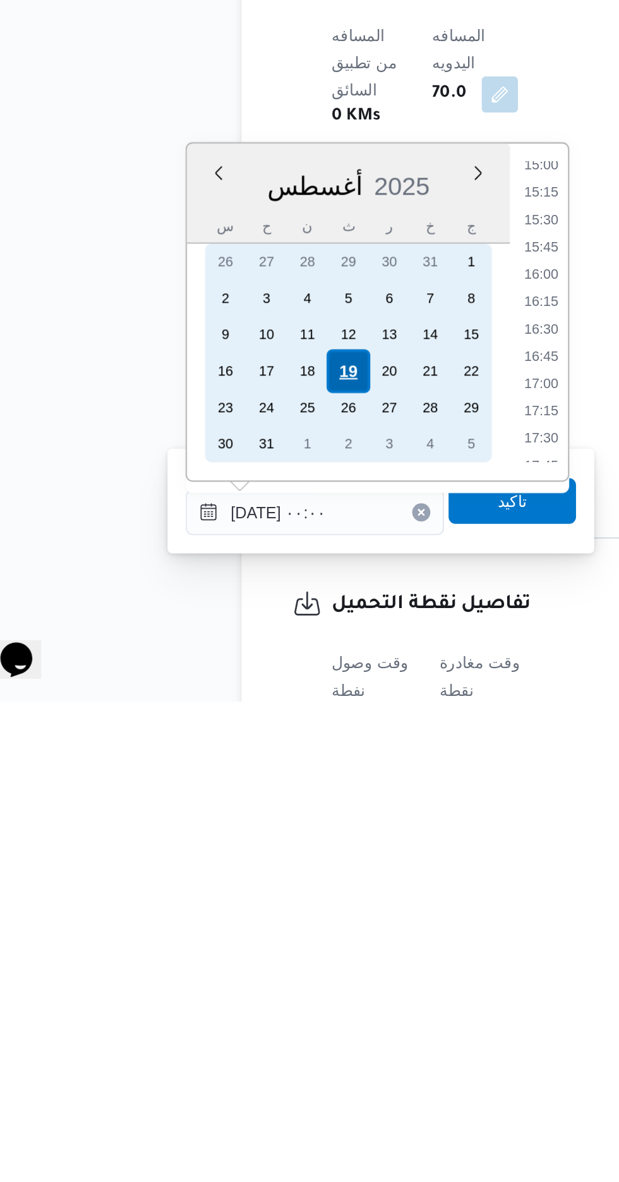
scroll to position [0, 0]
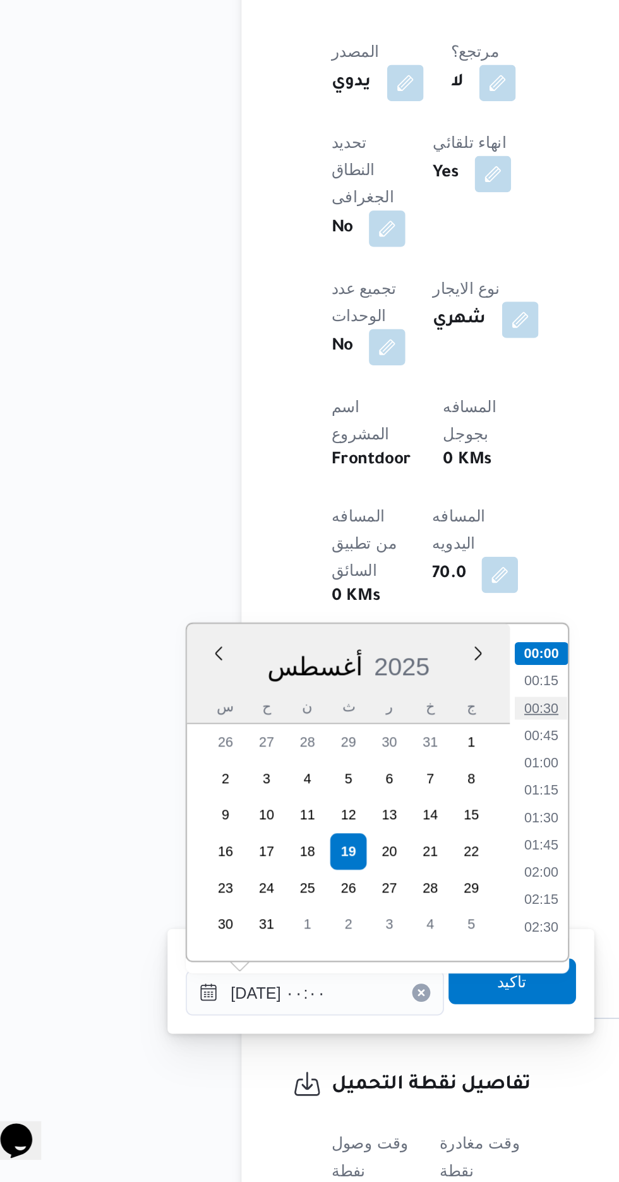
click at [331, 916] on li "00:30" at bounding box center [330, 918] width 29 height 13
type input "[DATE] ٠٠:٣٠"
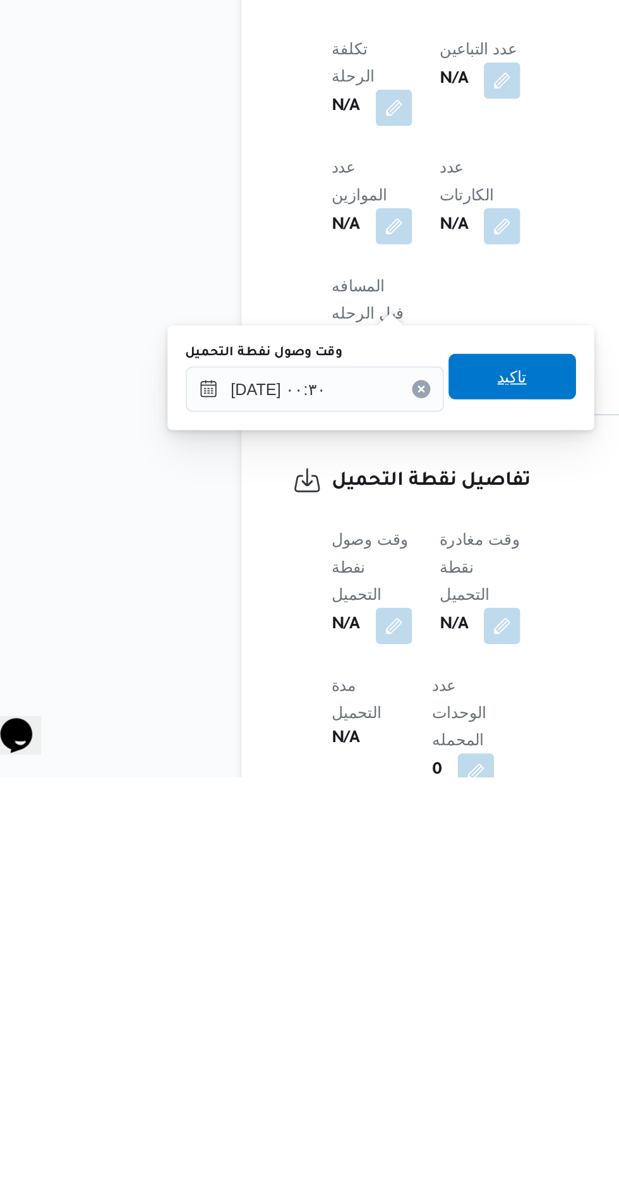
click at [322, 962] on span "تاكيد" at bounding box center [315, 959] width 16 height 15
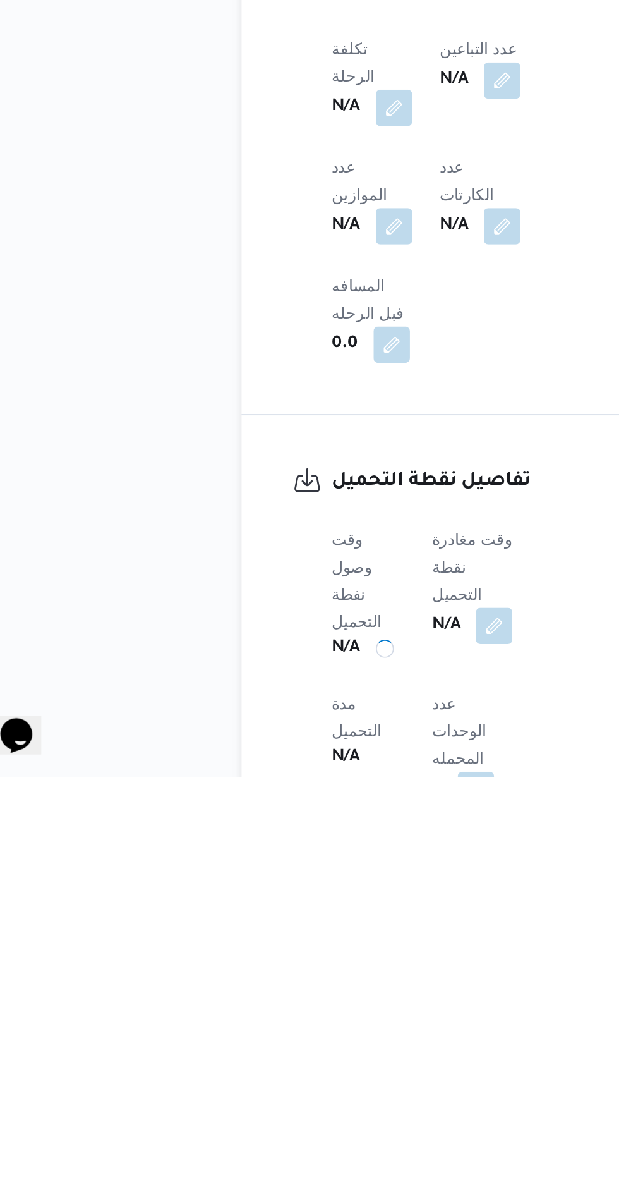
scroll to position [447, 0]
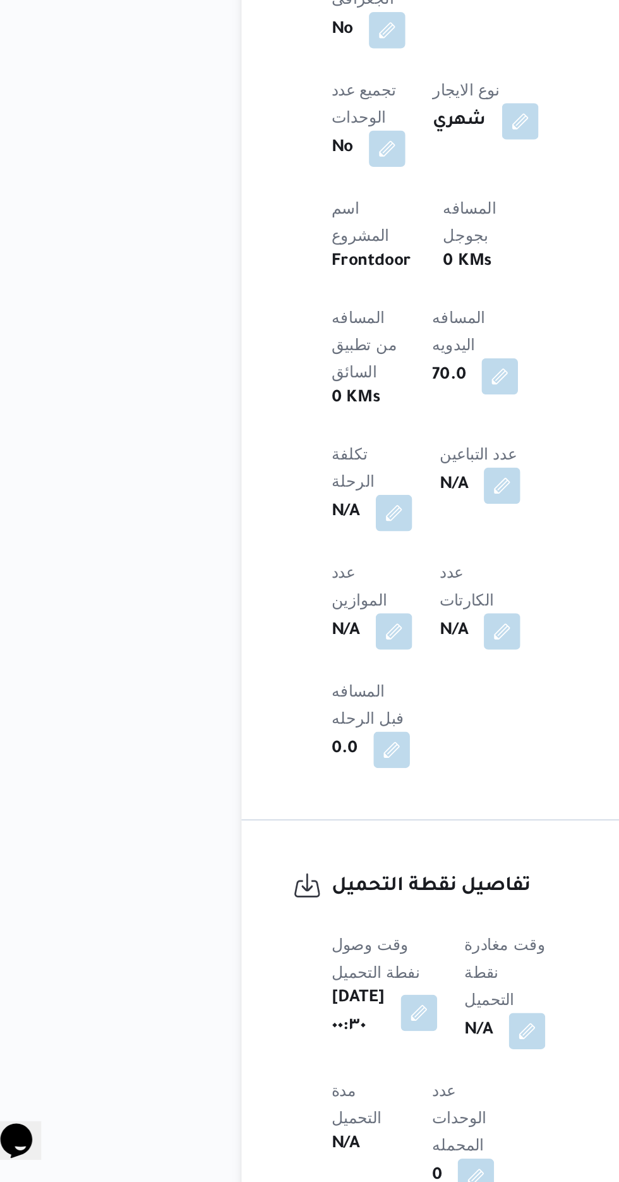
click at [320, 1086] on div "N/A" at bounding box center [310, 1097] width 47 height 23
click at [333, 1087] on button "button" at bounding box center [323, 1097] width 20 height 20
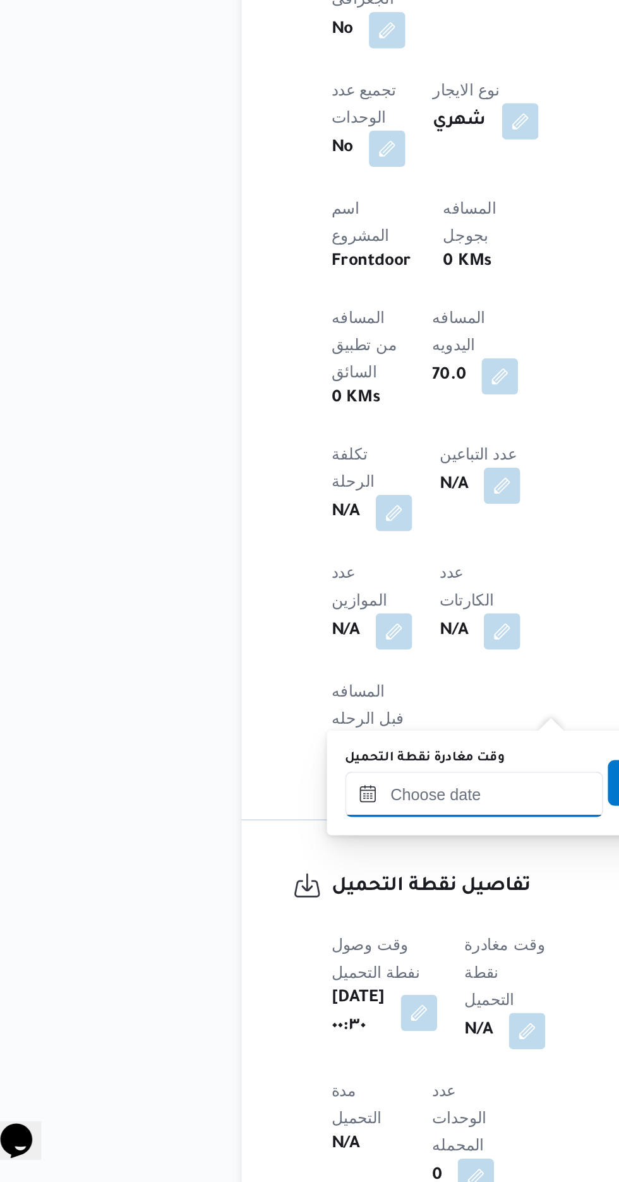
click at [310, 963] on input "وقت مغادرة نقطة التحميل" at bounding box center [293, 966] width 143 height 25
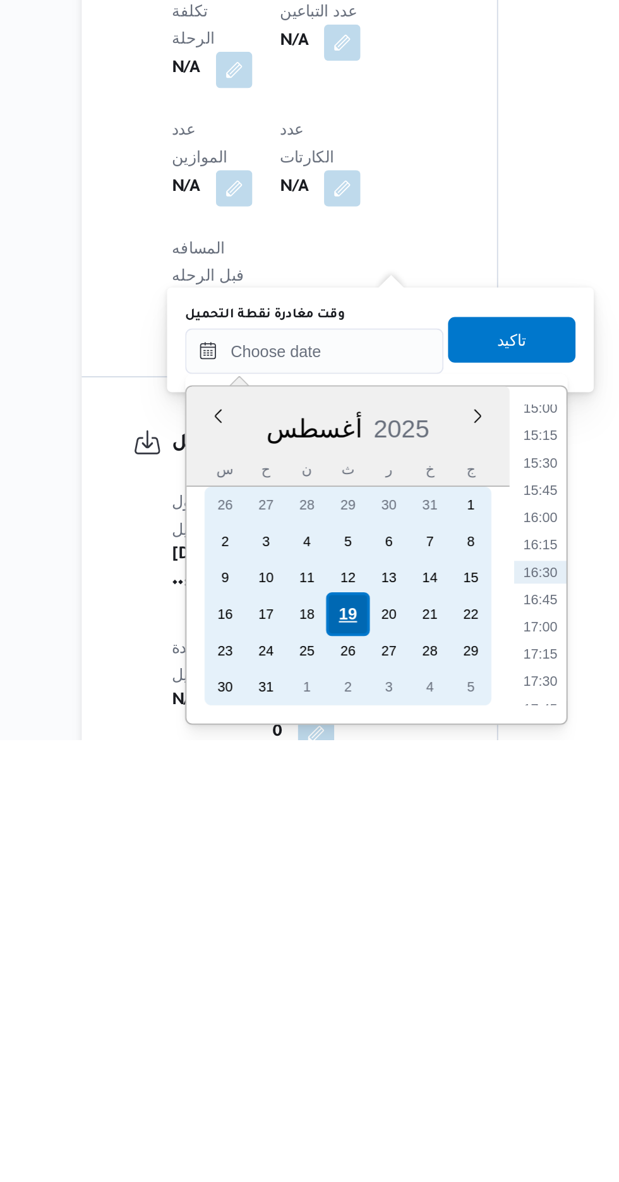
click at [312, 1111] on div "19" at bounding box center [312, 1112] width 24 height 24
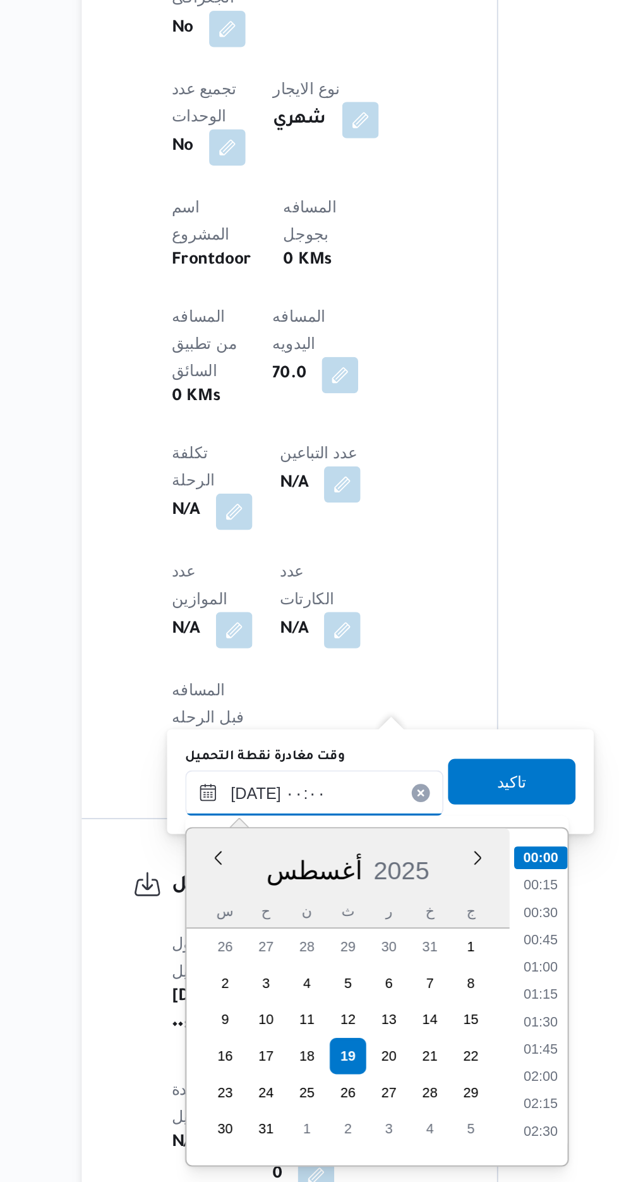
click at [223, 969] on input "[DATE] ٠٠:٠٠" at bounding box center [293, 965] width 143 height 25
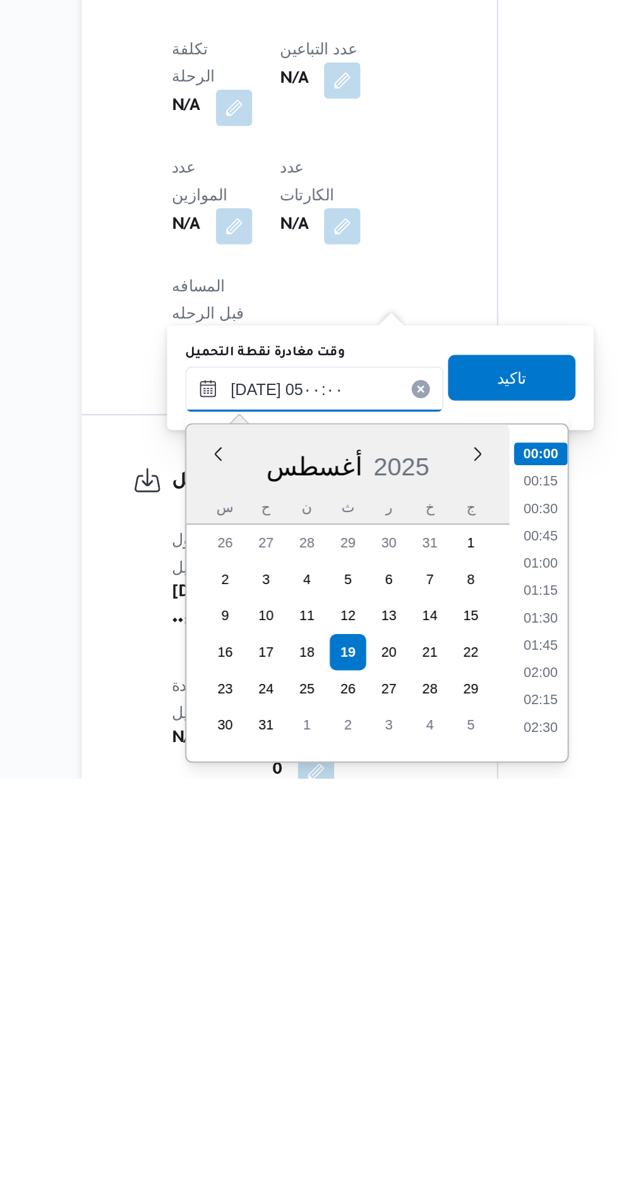
scroll to position [150, 0]
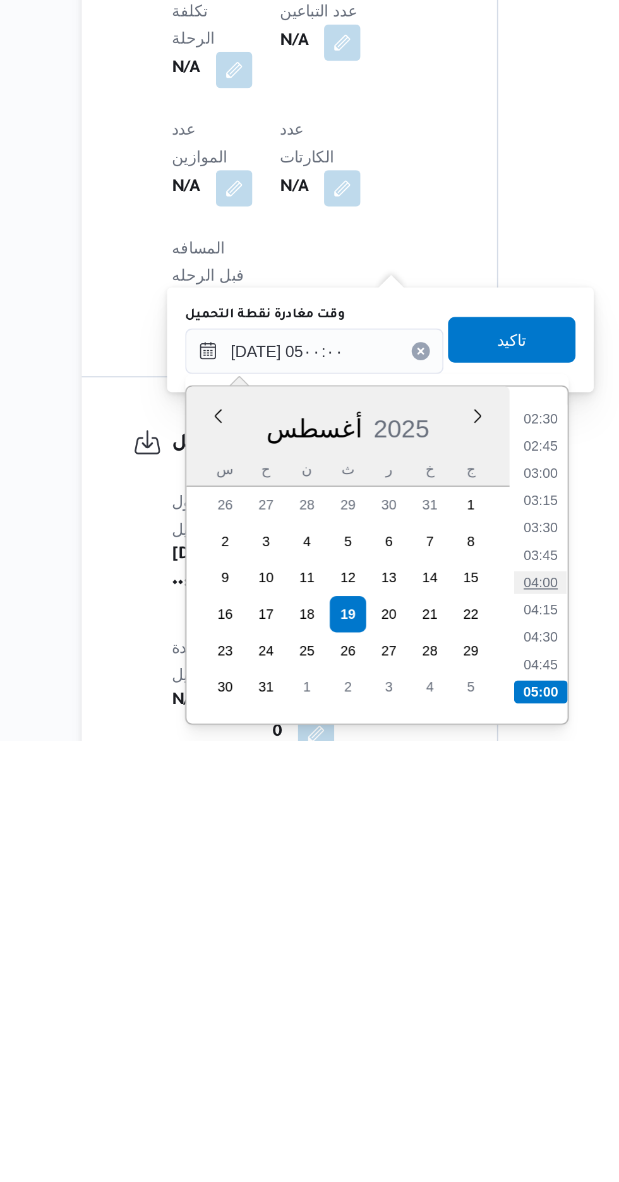
click at [415, 1095] on li "04:00" at bounding box center [419, 1094] width 29 height 13
type input "[DATE] ٠٤:٠٠"
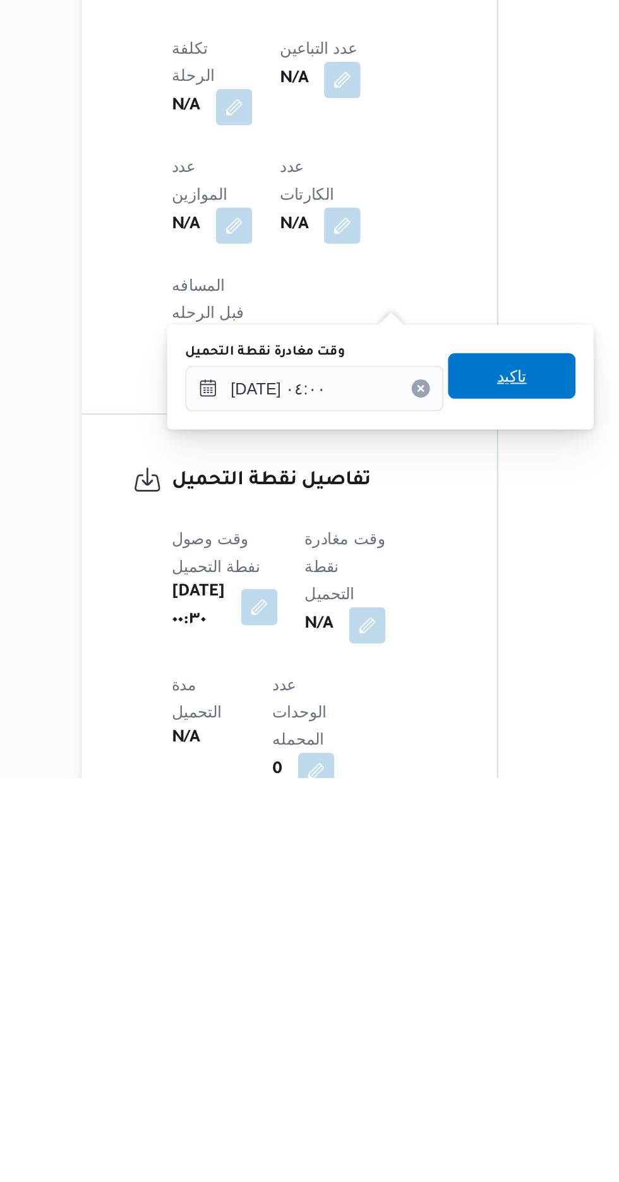
click at [411, 965] on span "تاكيد" at bounding box center [403, 958] width 16 height 15
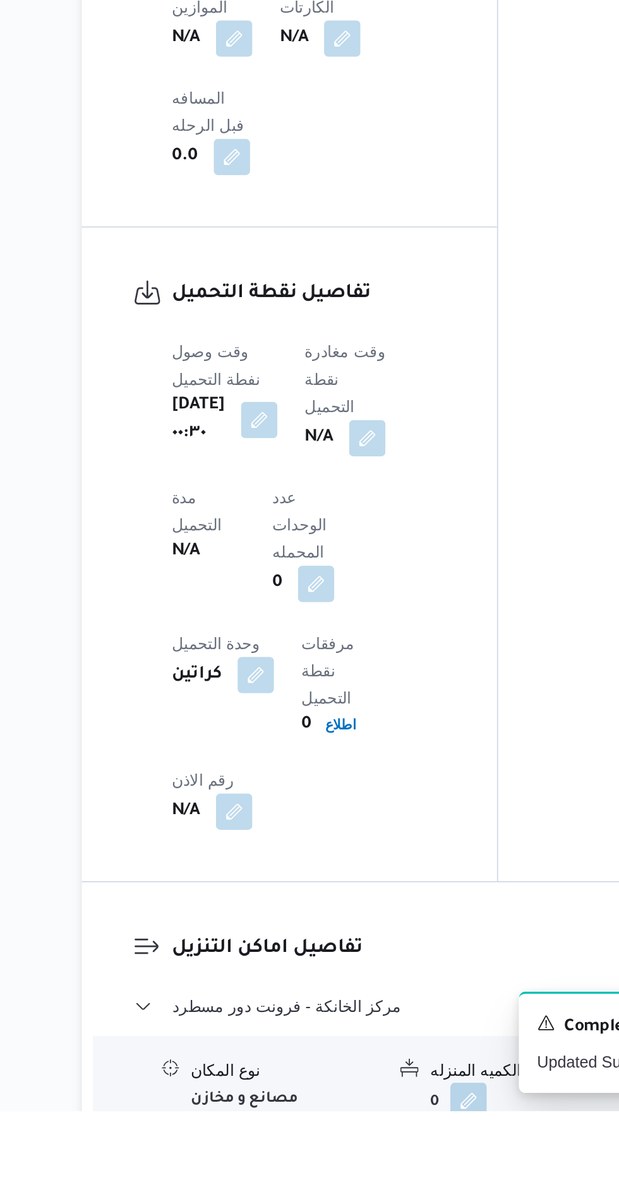
scroll to position [739, 0]
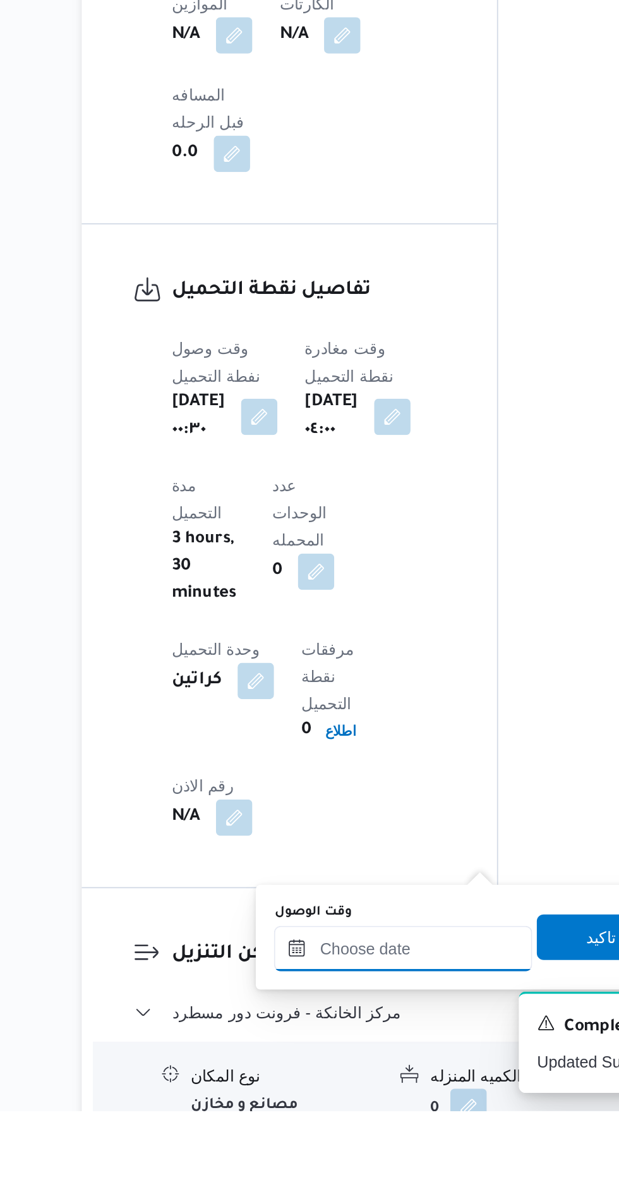
click at [367, 1089] on input "وقت الوصول" at bounding box center [342, 1091] width 143 height 25
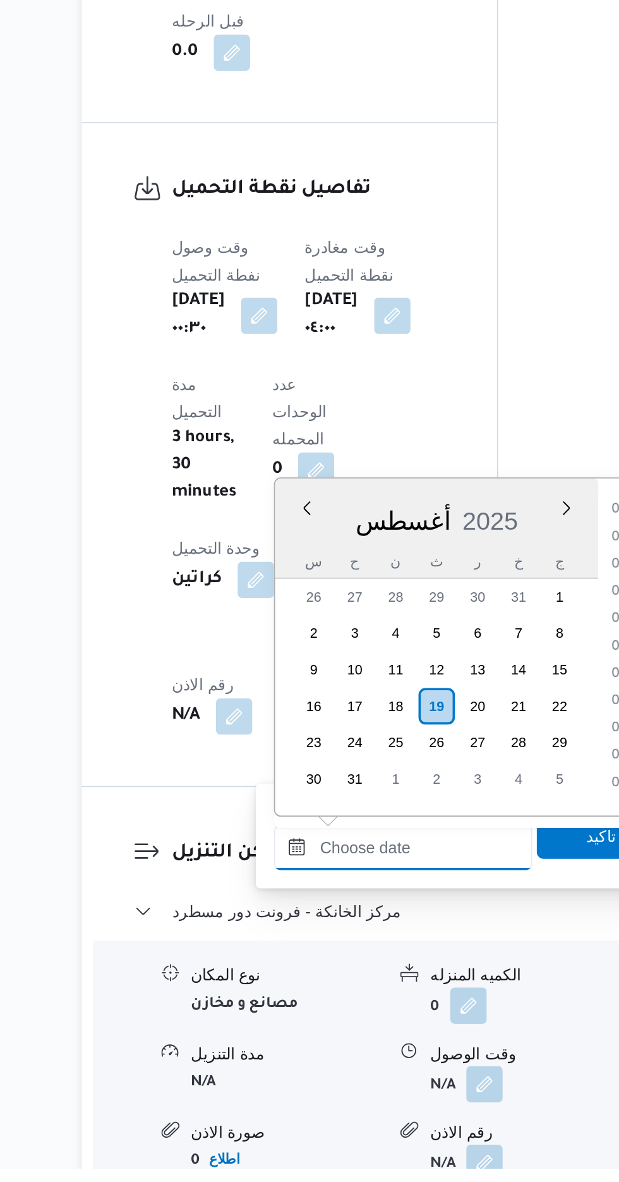
scroll to position [915, 0]
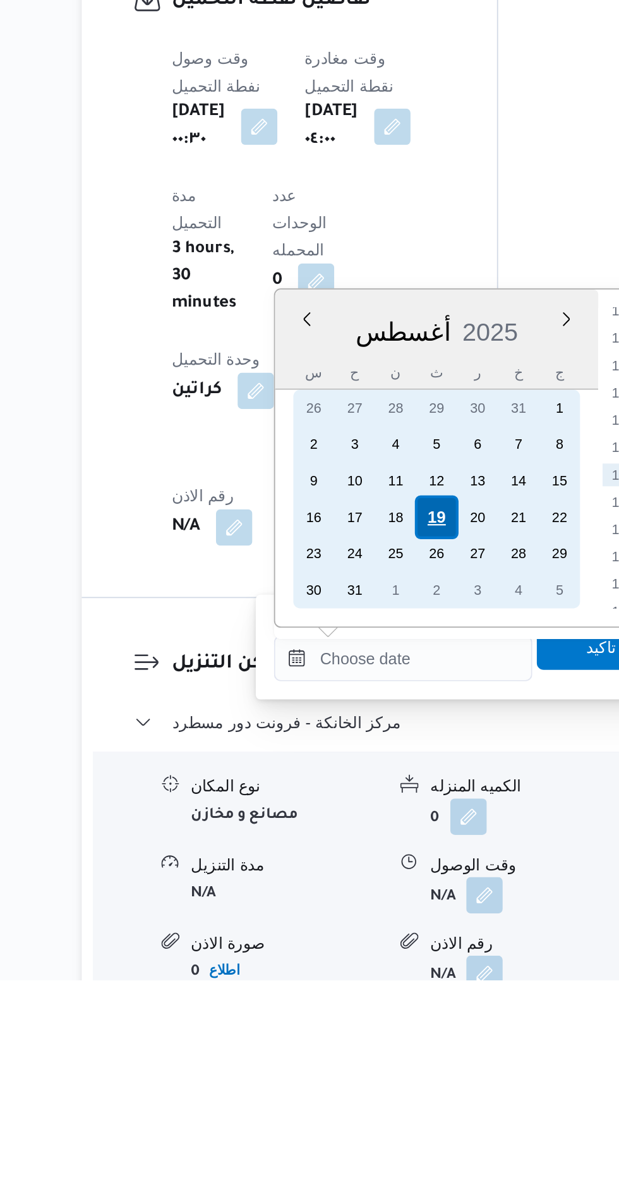
click at [355, 932] on div "19" at bounding box center [362, 925] width 24 height 24
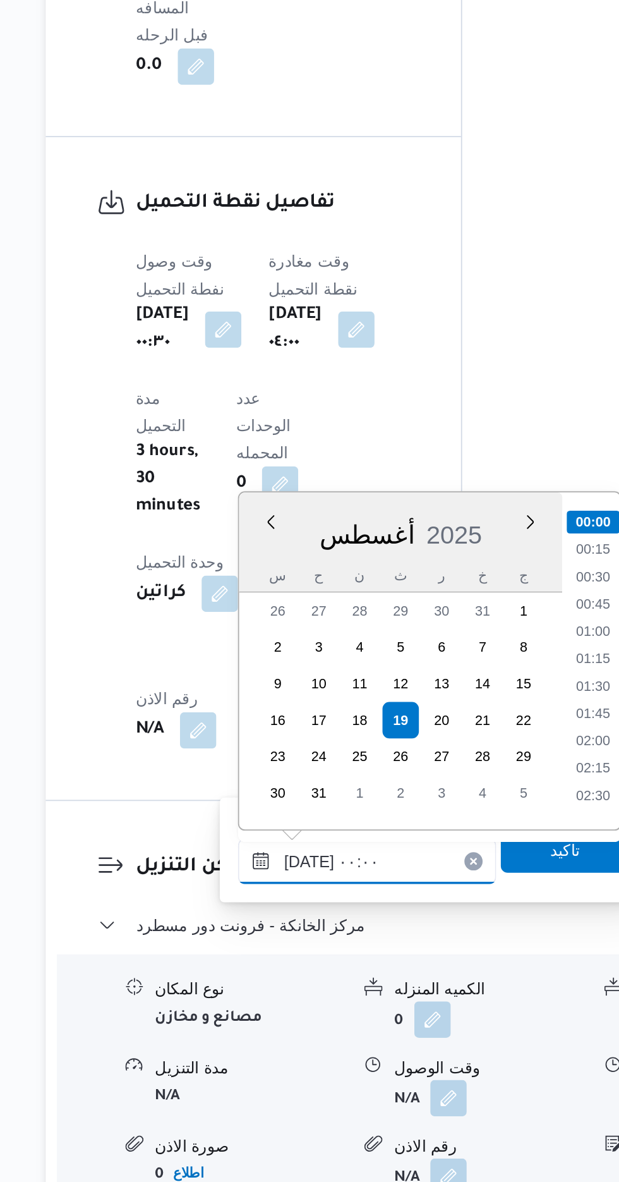
click at [280, 1000] on input "[DATE] ٠٠:٠٠" at bounding box center [342, 1003] width 143 height 25
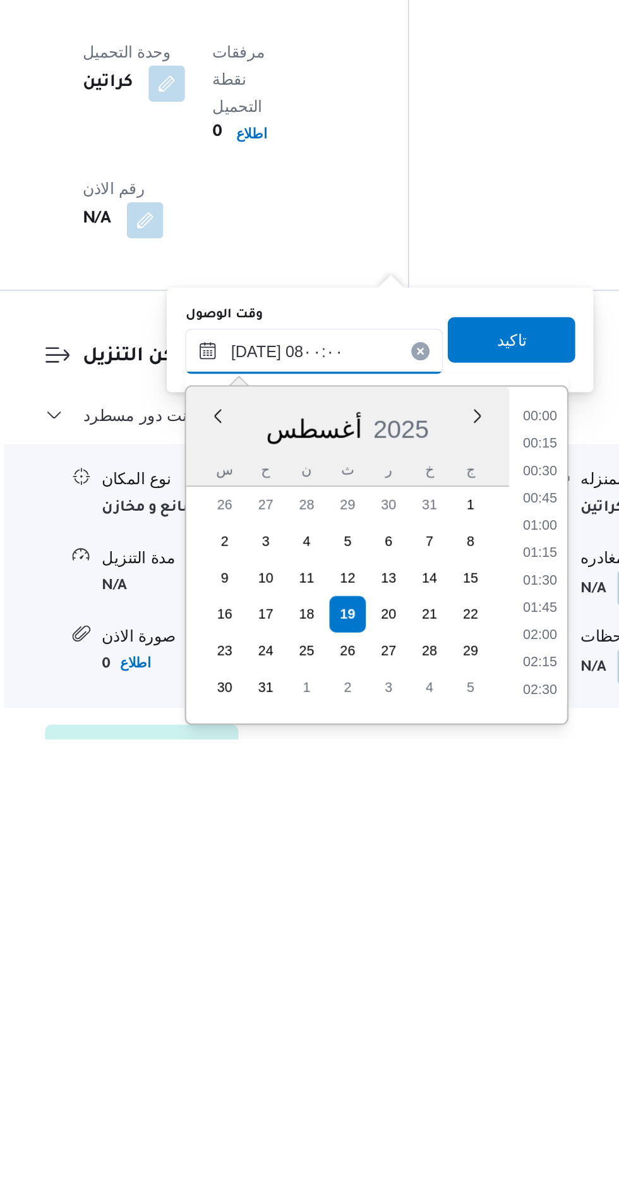
scroll to position [332, 0]
click at [464, 1125] on li "07:30" at bounding box center [468, 1125] width 29 height 13
type input "[DATE] ٠٧:٣٠"
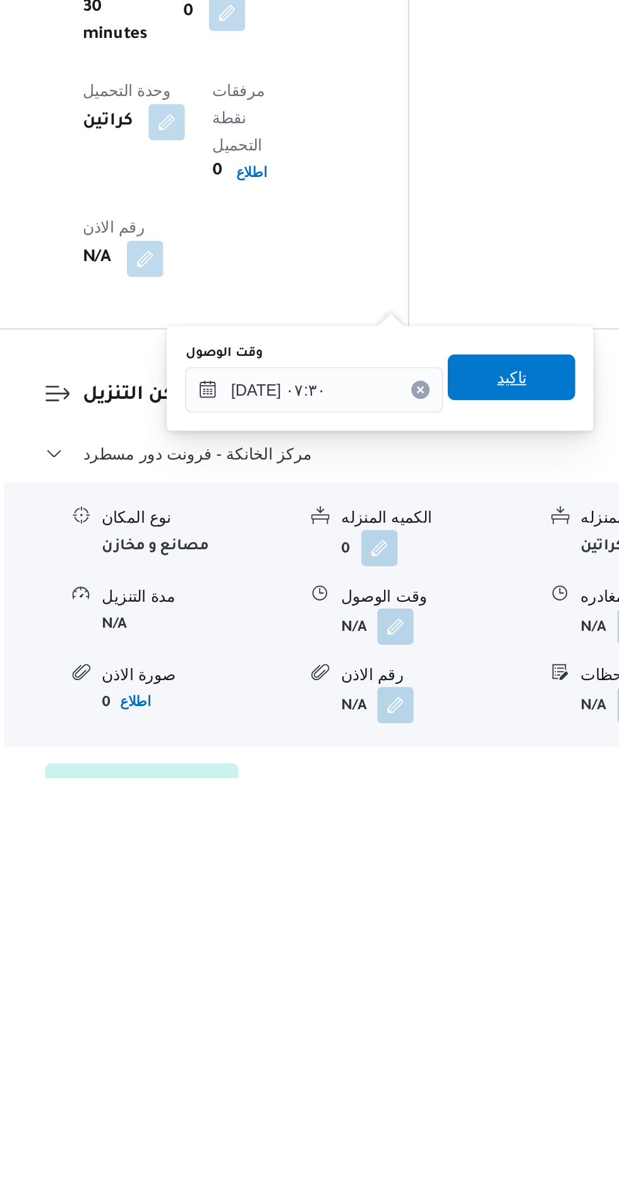
click at [461, 953] on span "تاكيد" at bounding box center [452, 959] width 16 height 15
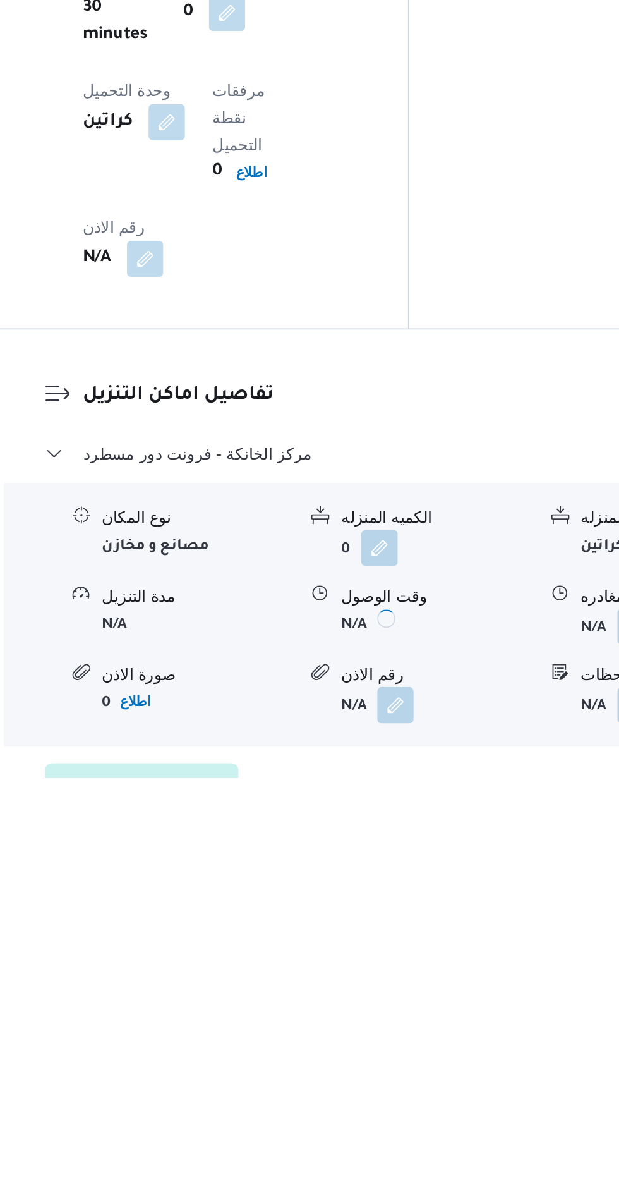
scroll to position [865, 0]
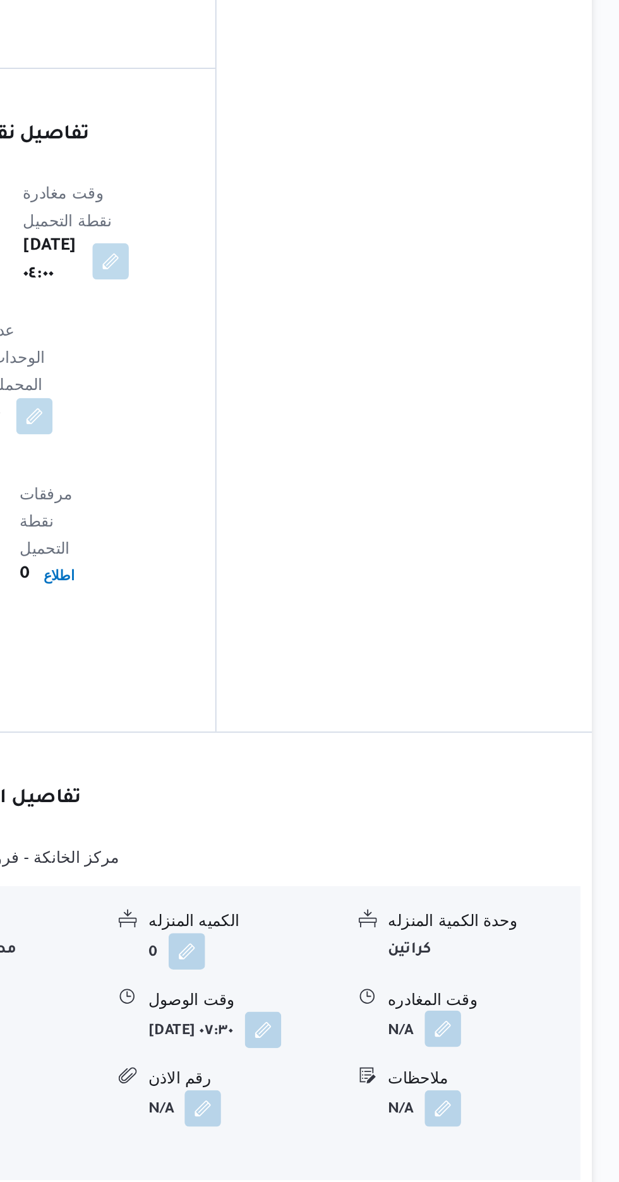
click at [528, 1086] on button "button" at bounding box center [521, 1096] width 20 height 20
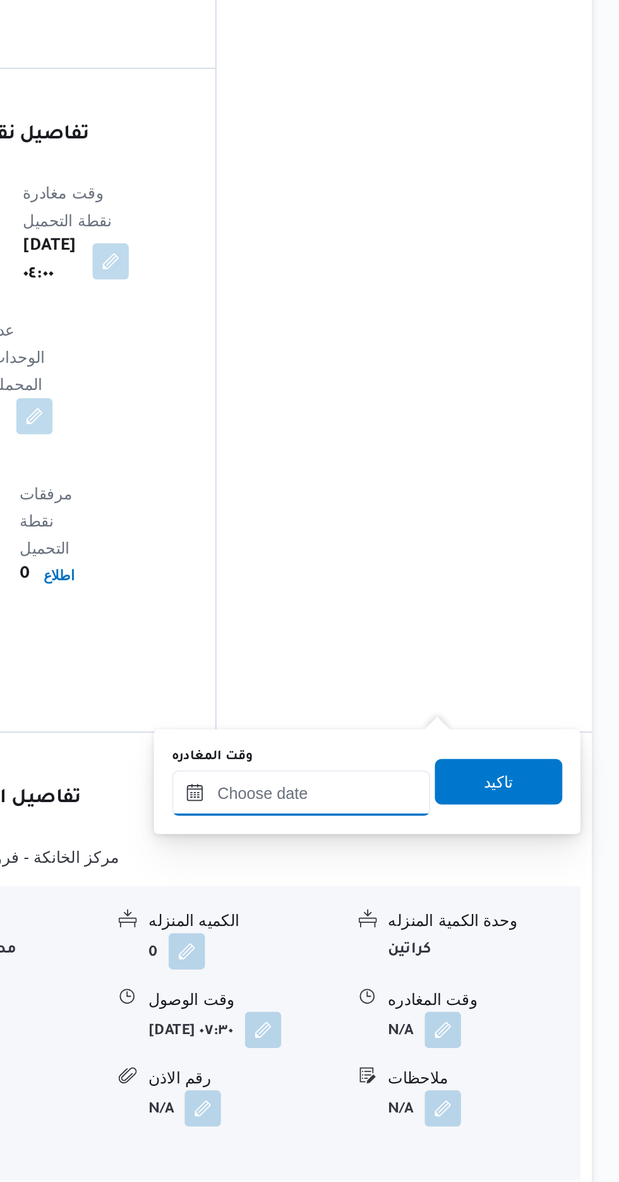
click at [478, 962] on input "وقت المغادره" at bounding box center [442, 965] width 143 height 25
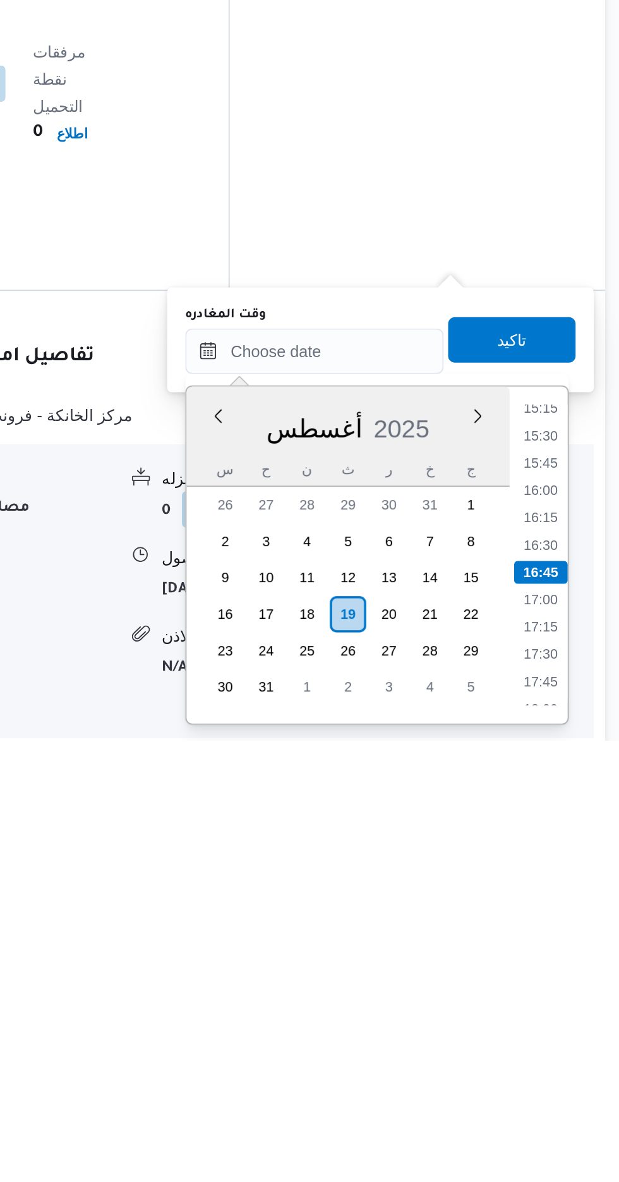
click at [566, 994] on div "Time 00:00 00:15 00:30 00:45 01:00 01:15 01:30 01:45 02:00 02:15 02:30 02:45 03…" at bounding box center [567, 1078] width 32 height 187
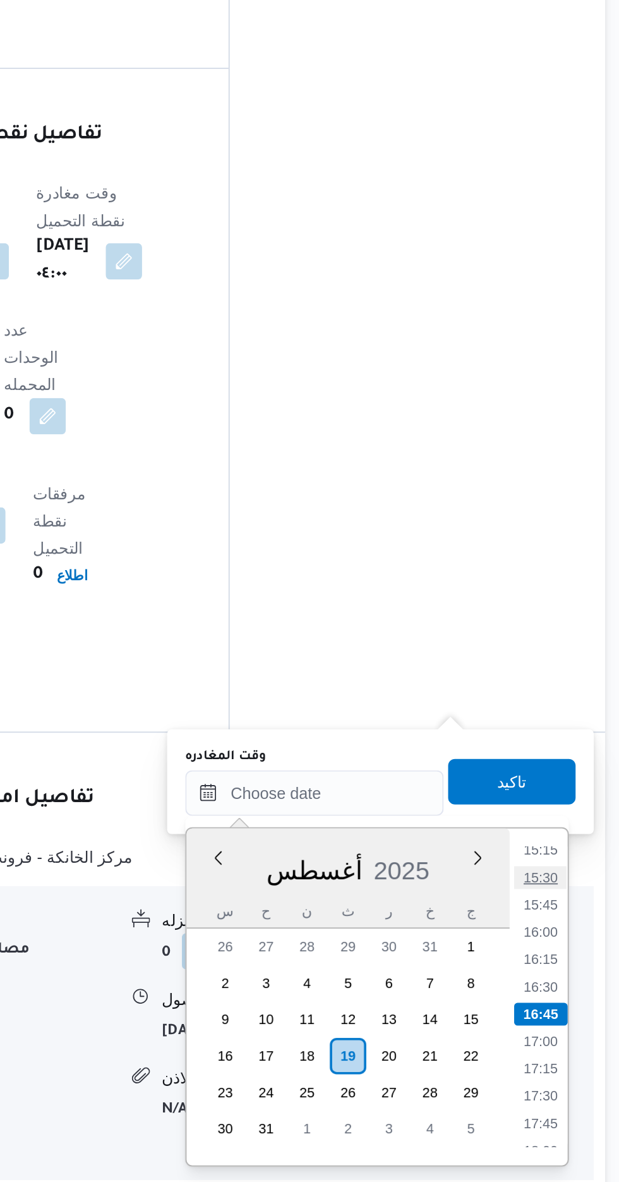
click at [563, 1011] on li "15:30" at bounding box center [568, 1012] width 29 height 13
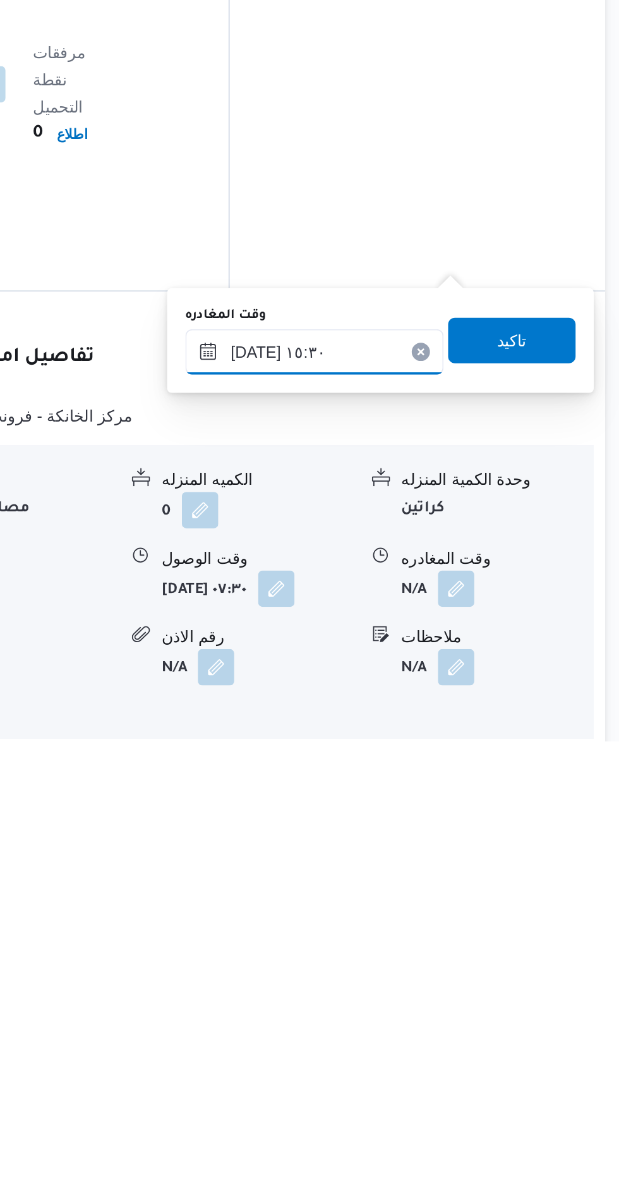
click at [458, 965] on input "[DATE] ١٥:٣٠" at bounding box center [442, 965] width 143 height 25
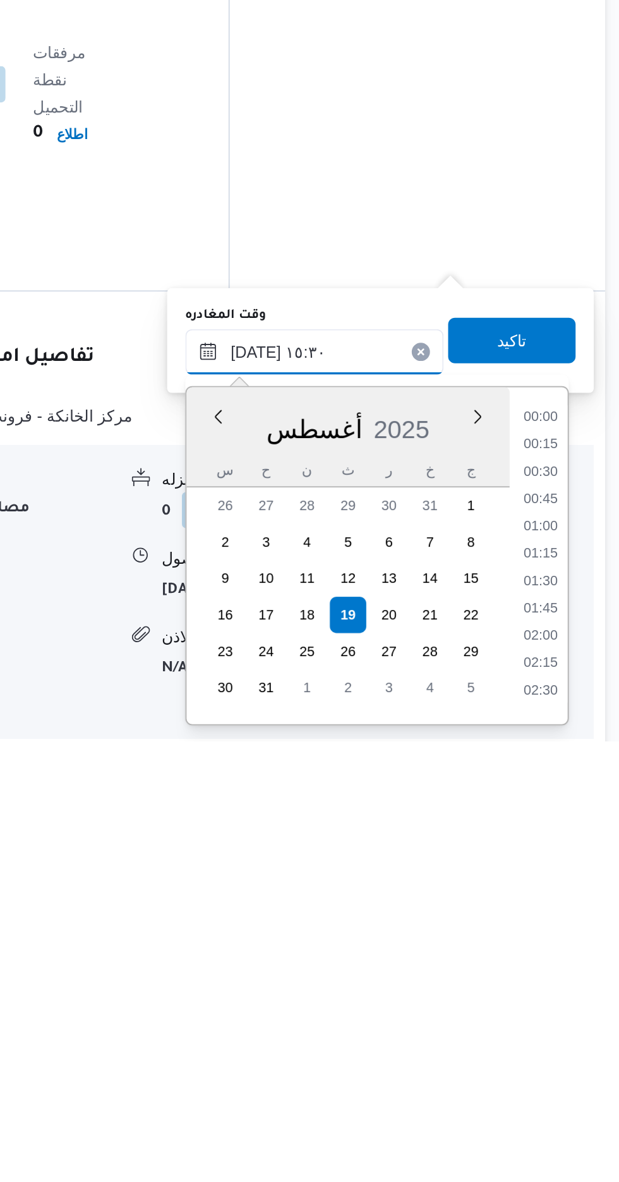
scroll to position [853, 0]
click at [568, 1009] on li "14:15" at bounding box center [568, 1013] width 29 height 13
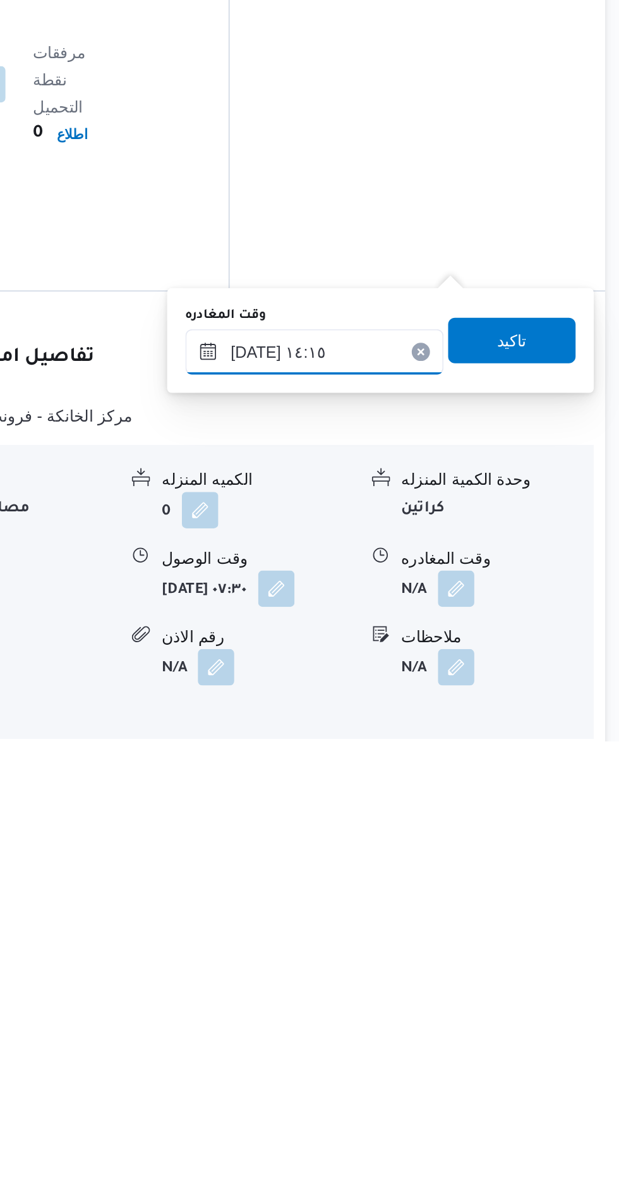
scroll to position [865, 0]
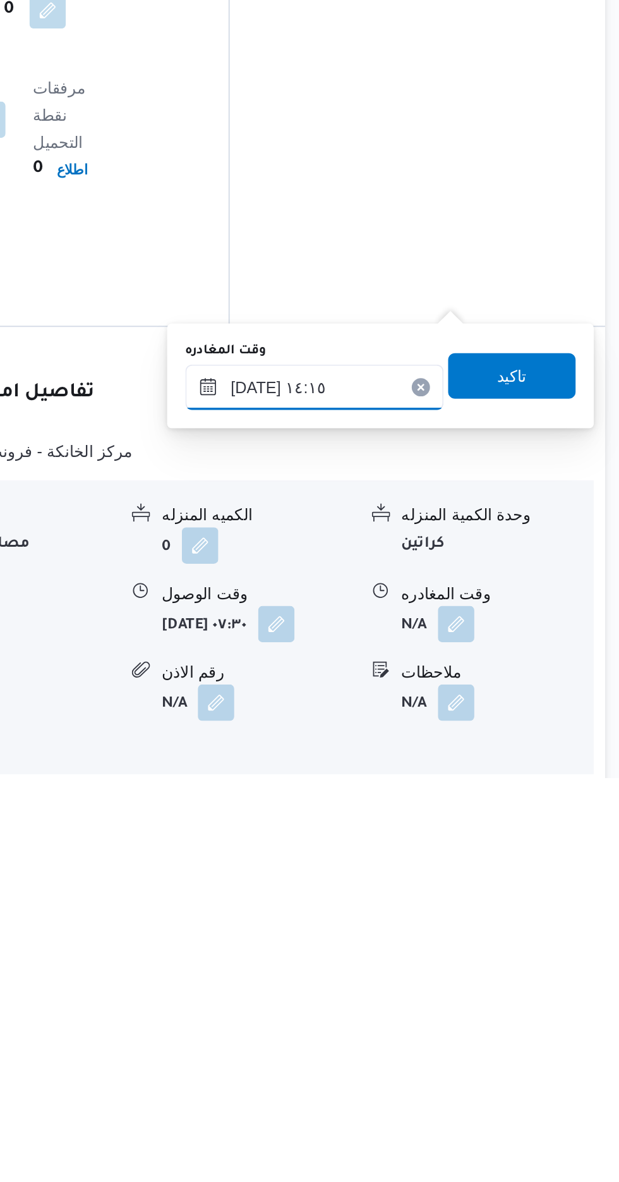
click at [478, 963] on input "[DATE] ١٤:١٥" at bounding box center [442, 964] width 143 height 25
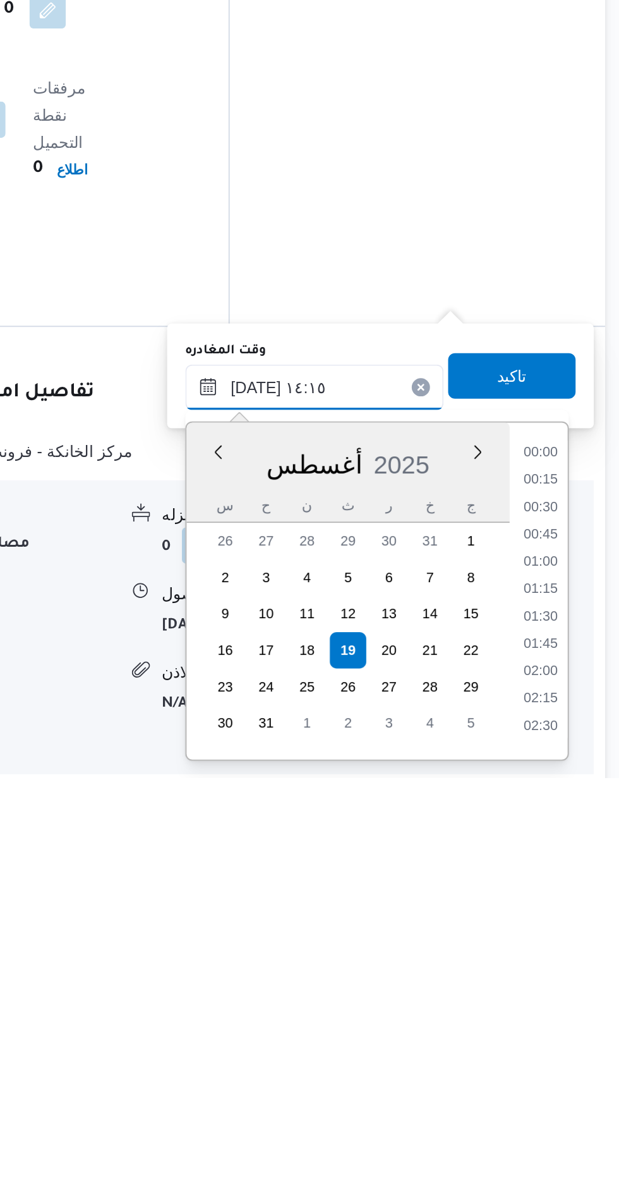
scroll to position [777, 0]
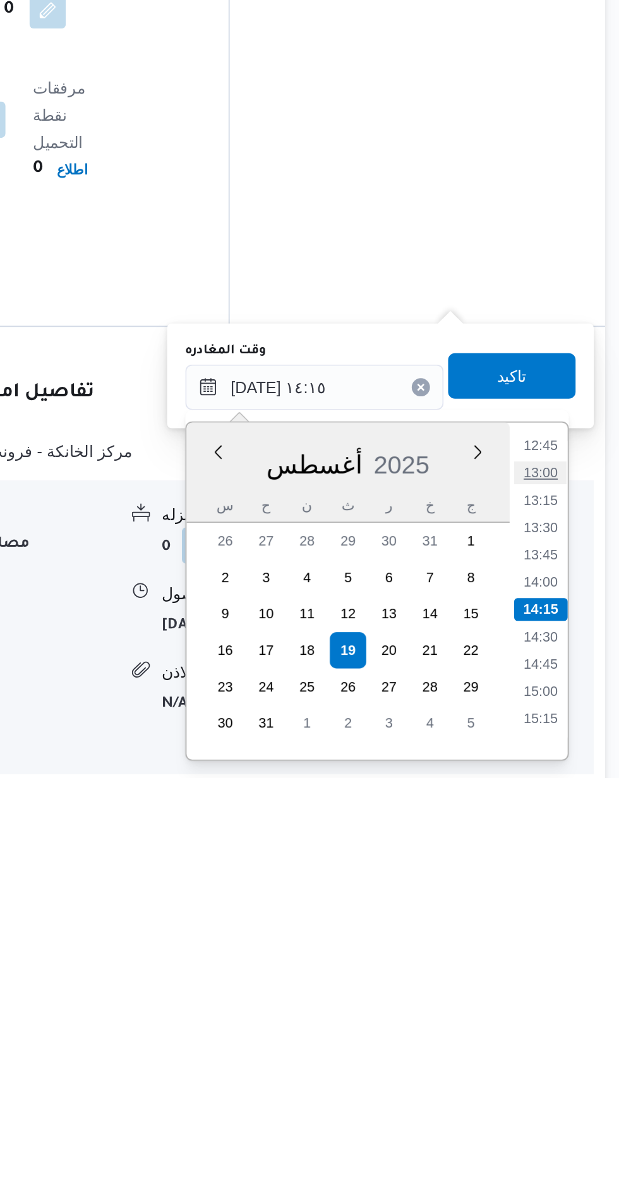
click at [567, 1011] on li "13:00" at bounding box center [568, 1012] width 29 height 13
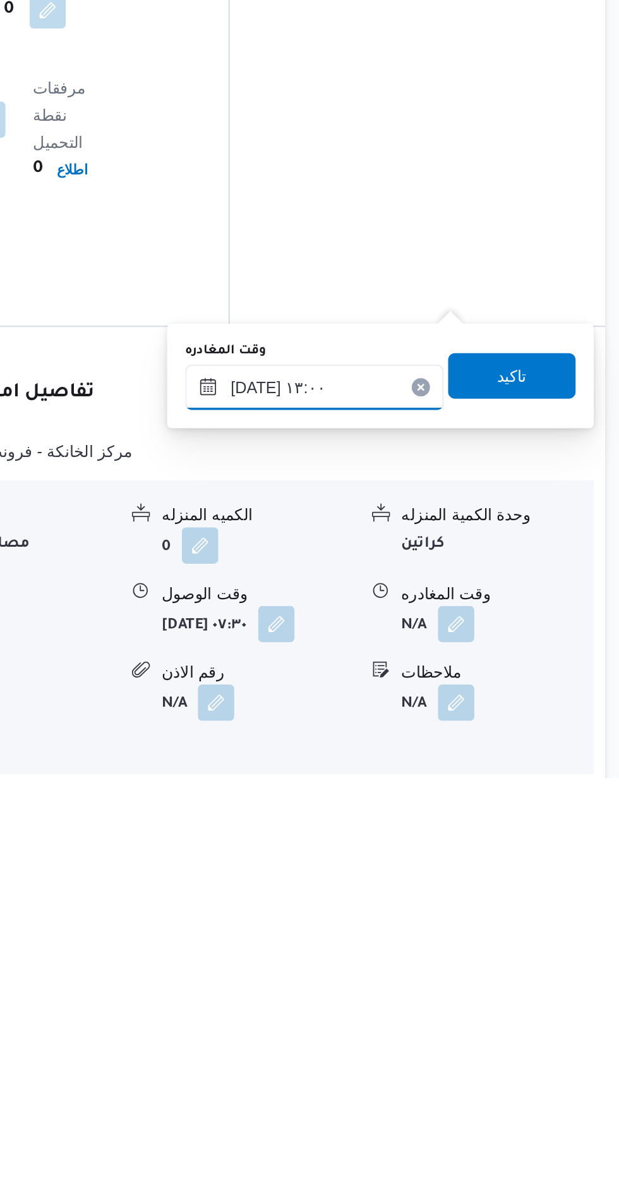
click at [456, 957] on input "[DATE] ١٣:٠٠" at bounding box center [442, 964] width 143 height 25
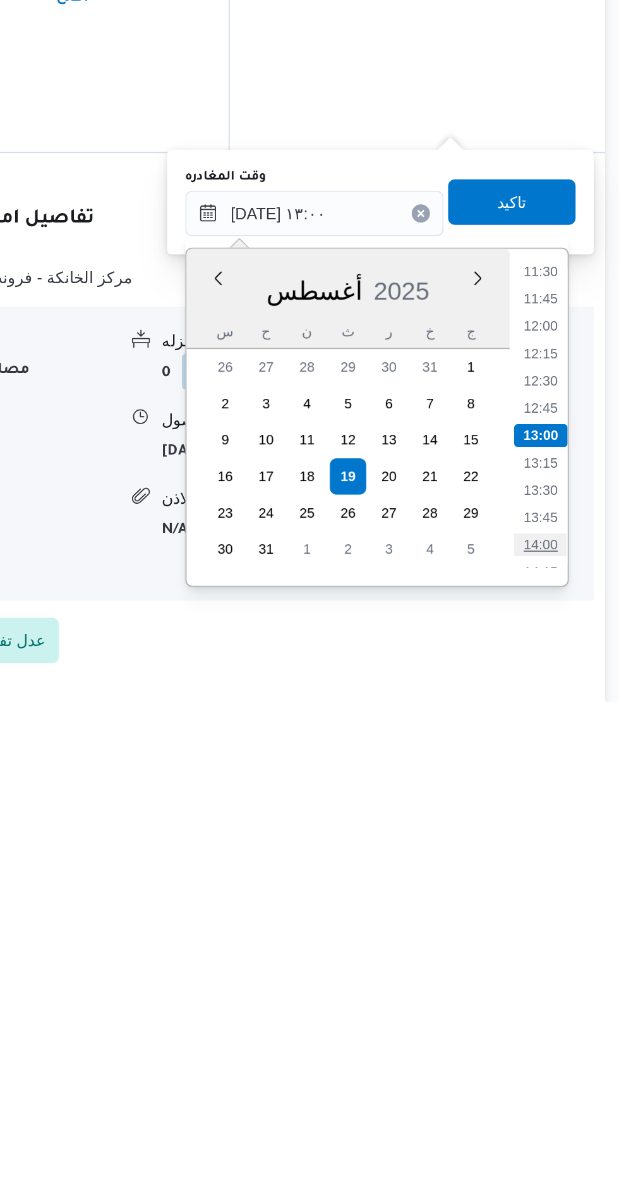
click at [563, 1094] on li "14:00" at bounding box center [568, 1094] width 29 height 13
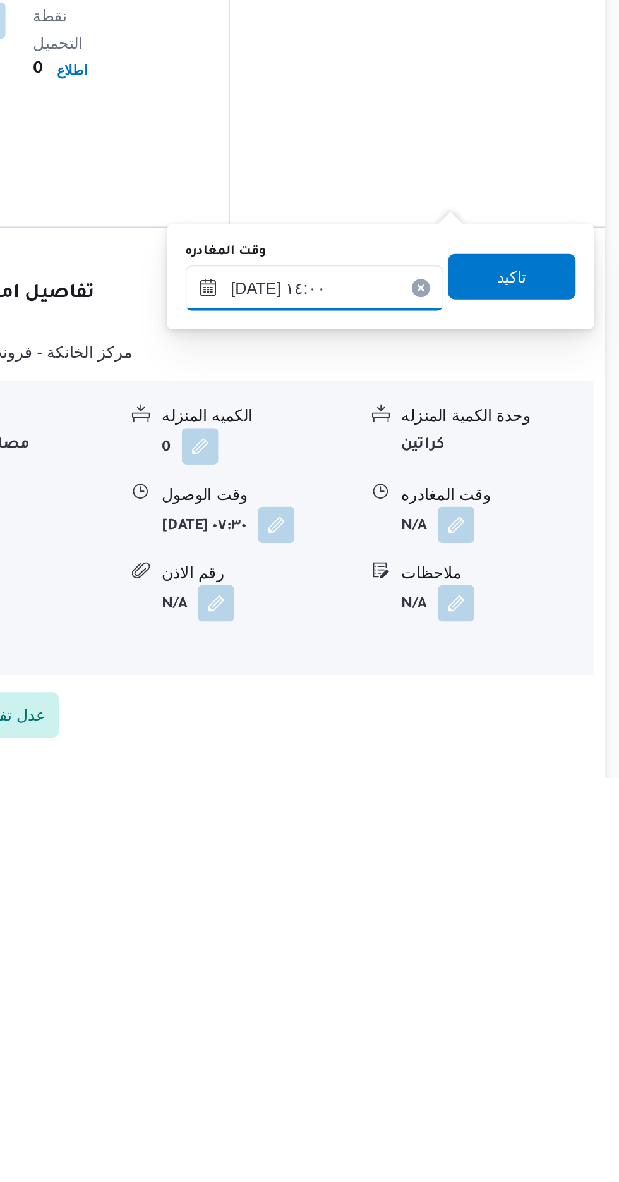
click at [477, 906] on input "[DATE] ١٤:٠٠" at bounding box center [442, 910] width 143 height 25
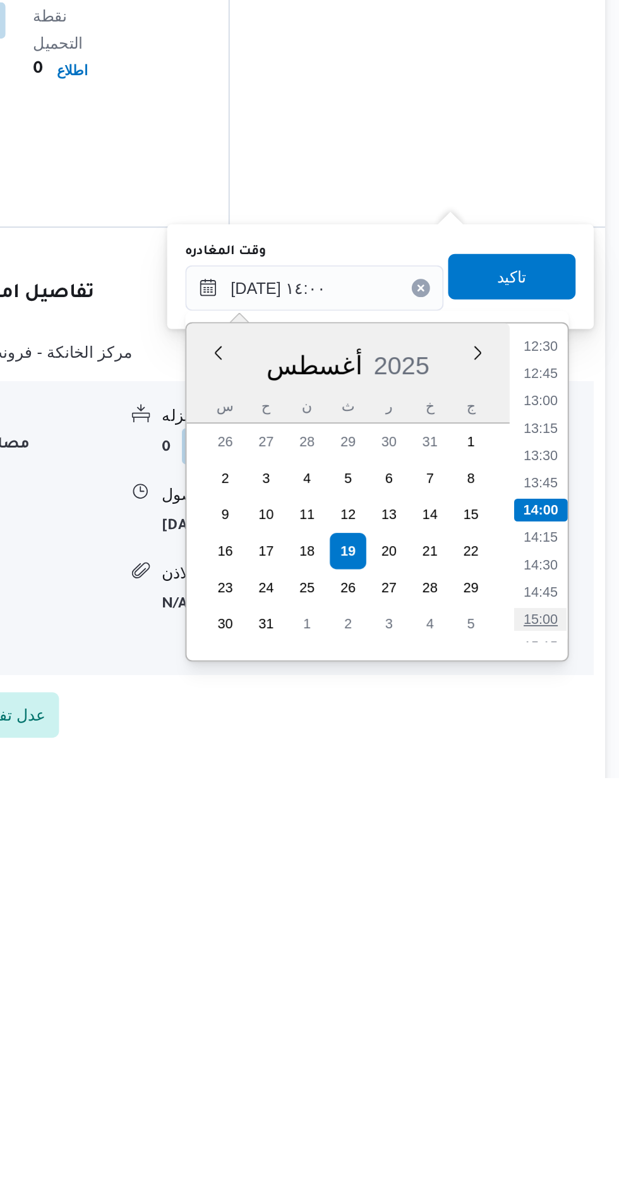
click at [568, 1091] on li "15:00" at bounding box center [568, 1094] width 29 height 13
type input "[DATE] ١٥:٠٠"
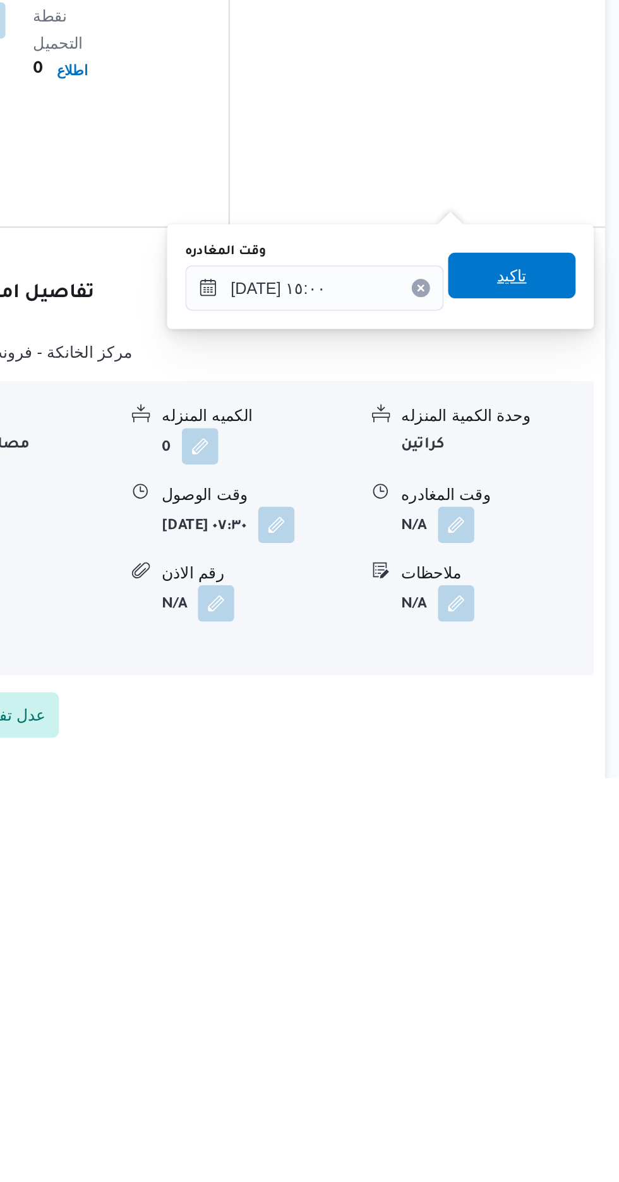
click at [557, 911] on span "تاكيد" at bounding box center [552, 903] width 71 height 25
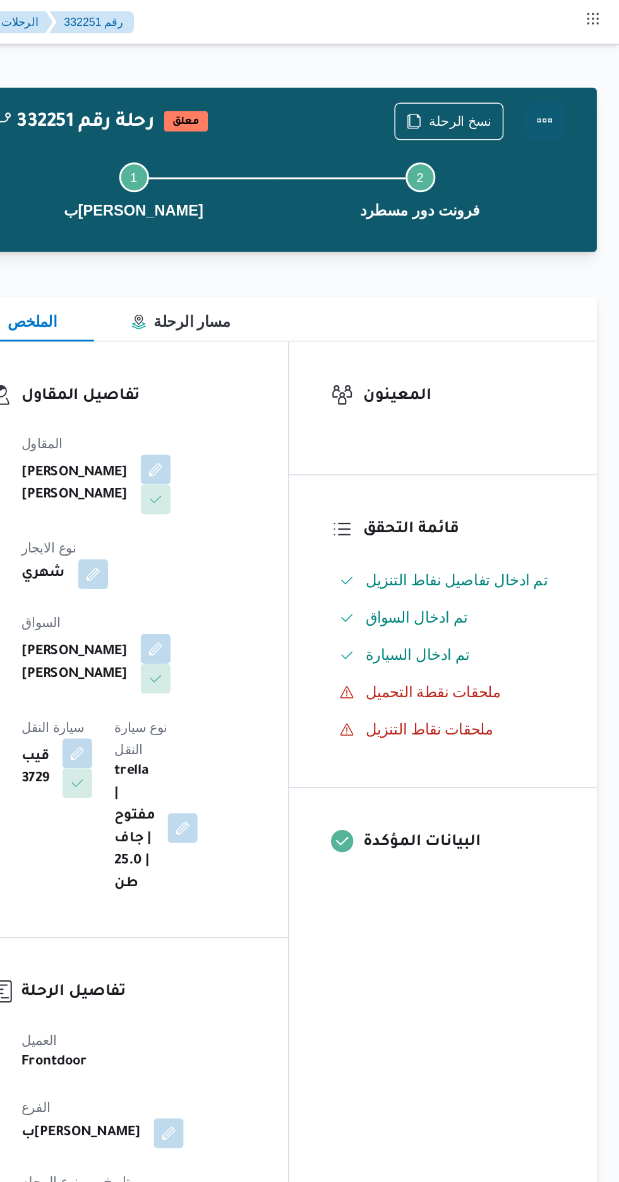
click at [573, 87] on button "Actions" at bounding box center [568, 81] width 25 height 25
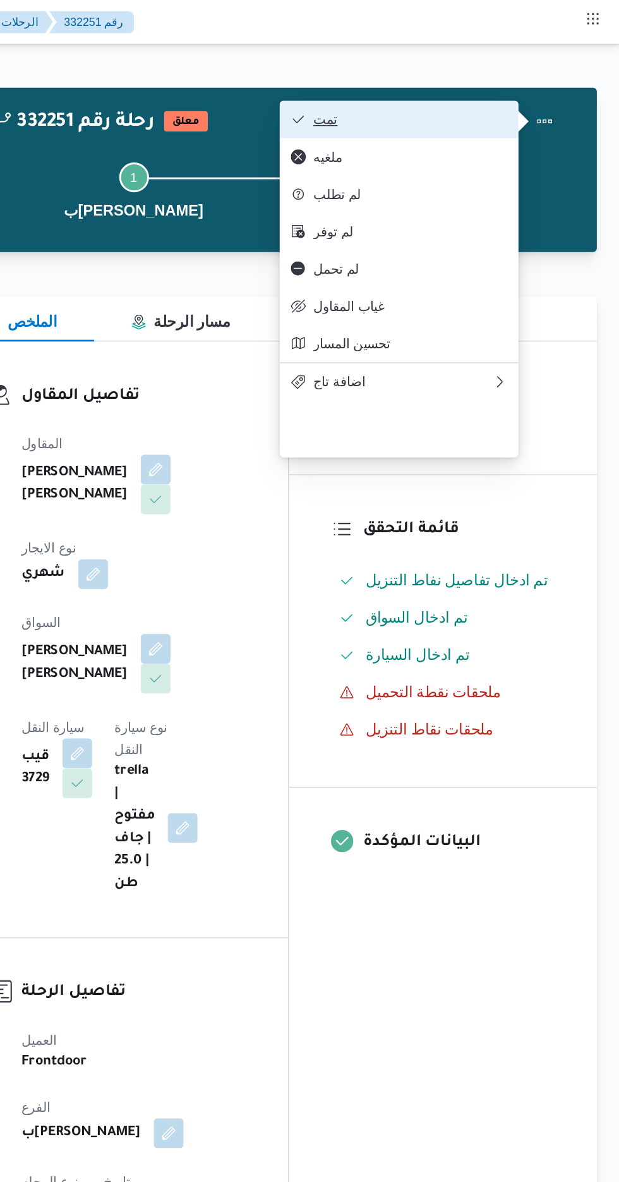
click at [534, 83] on span "تمت" at bounding box center [477, 81] width 131 height 10
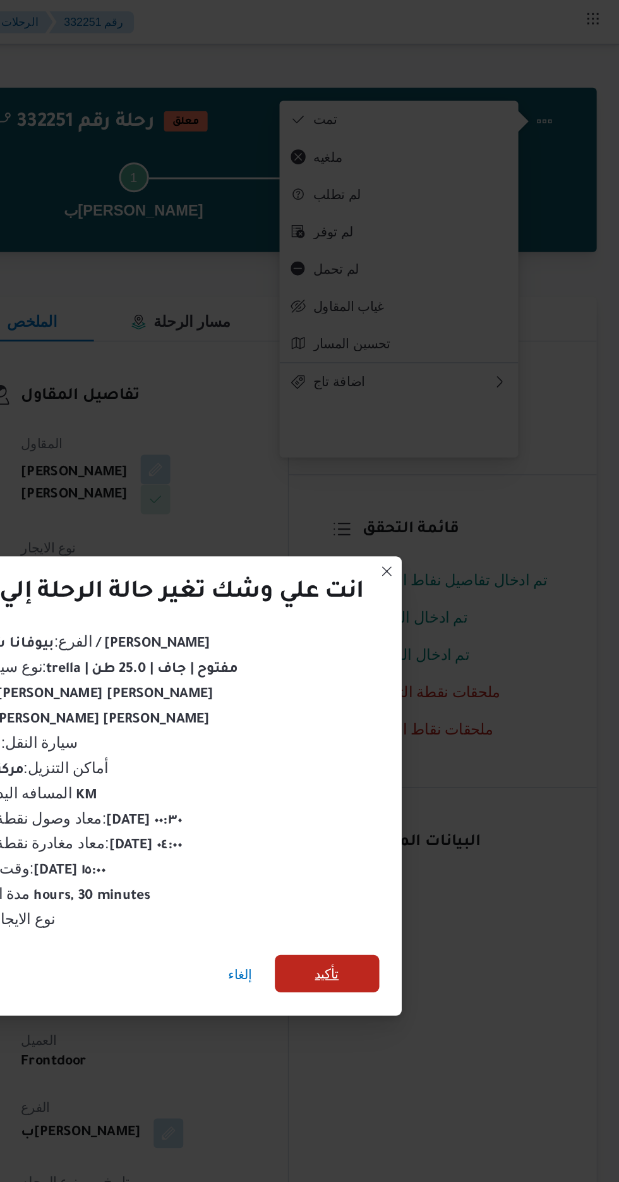
click at [430, 666] on span "تأكيد" at bounding box center [421, 659] width 71 height 25
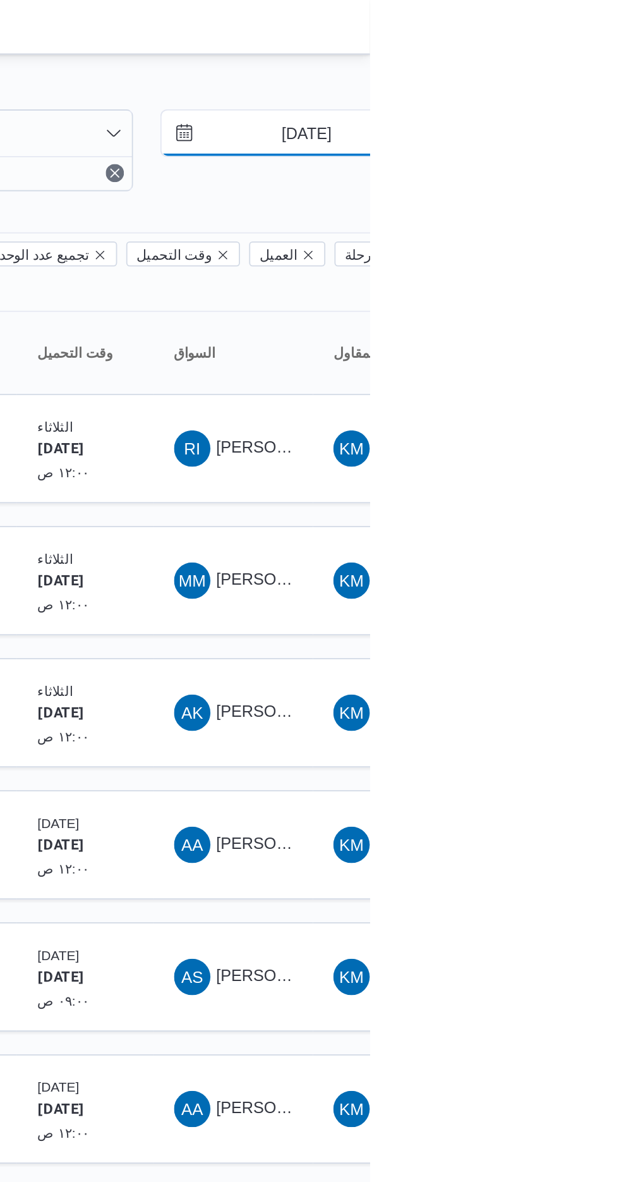
click at [567, 74] on input "[DATE]" at bounding box center [575, 73] width 143 height 25
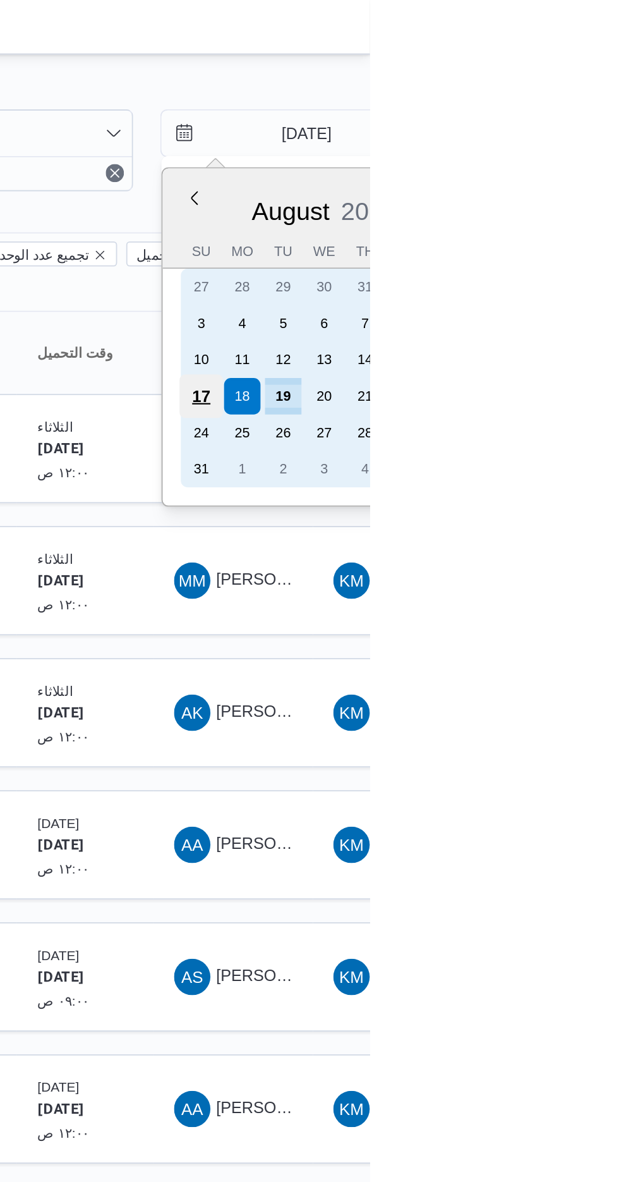
click at [525, 218] on div "17" at bounding box center [526, 220] width 24 height 24
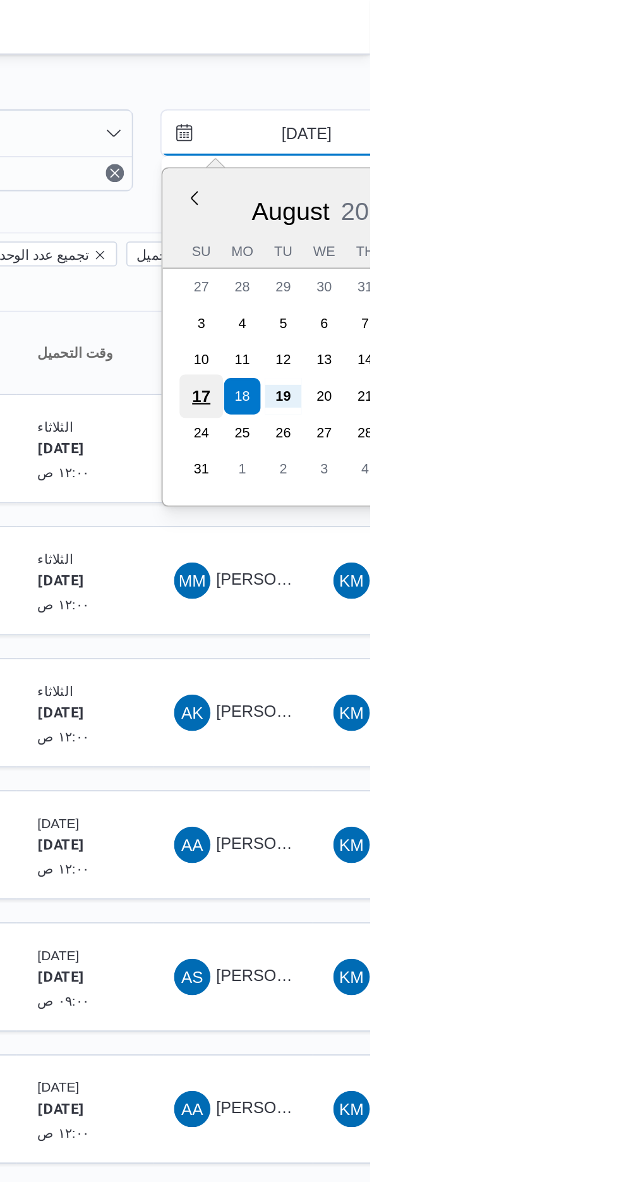
type input "[DATE]"
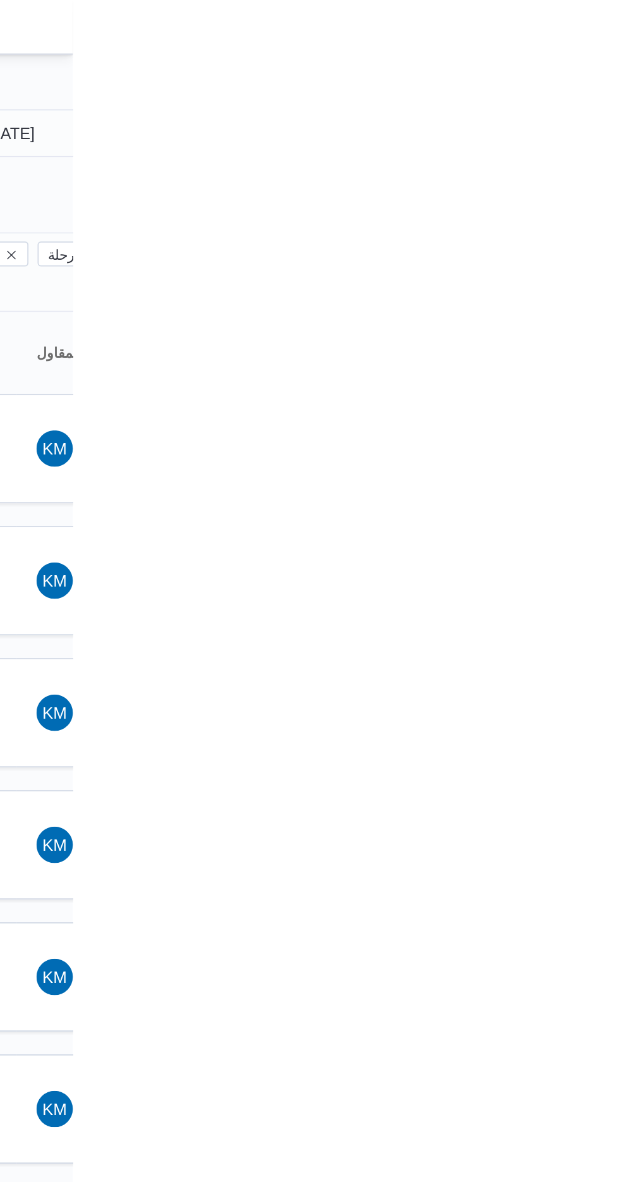
type input "[DATE]"
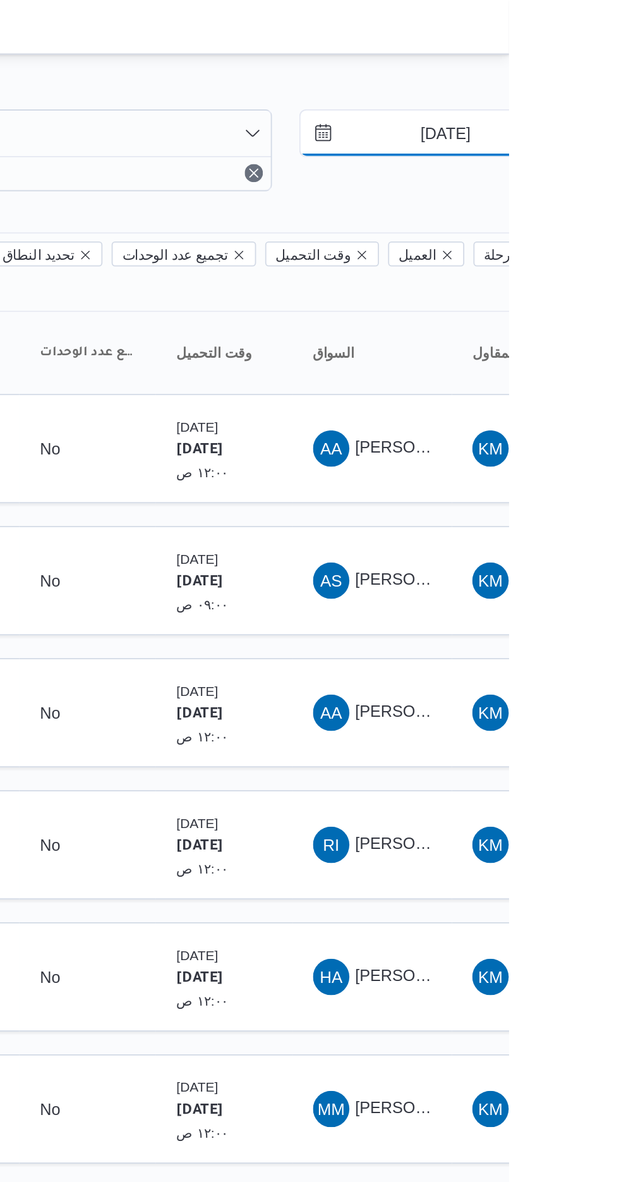
click at [575, 75] on input "[DATE]" at bounding box center [575, 73] width 143 height 25
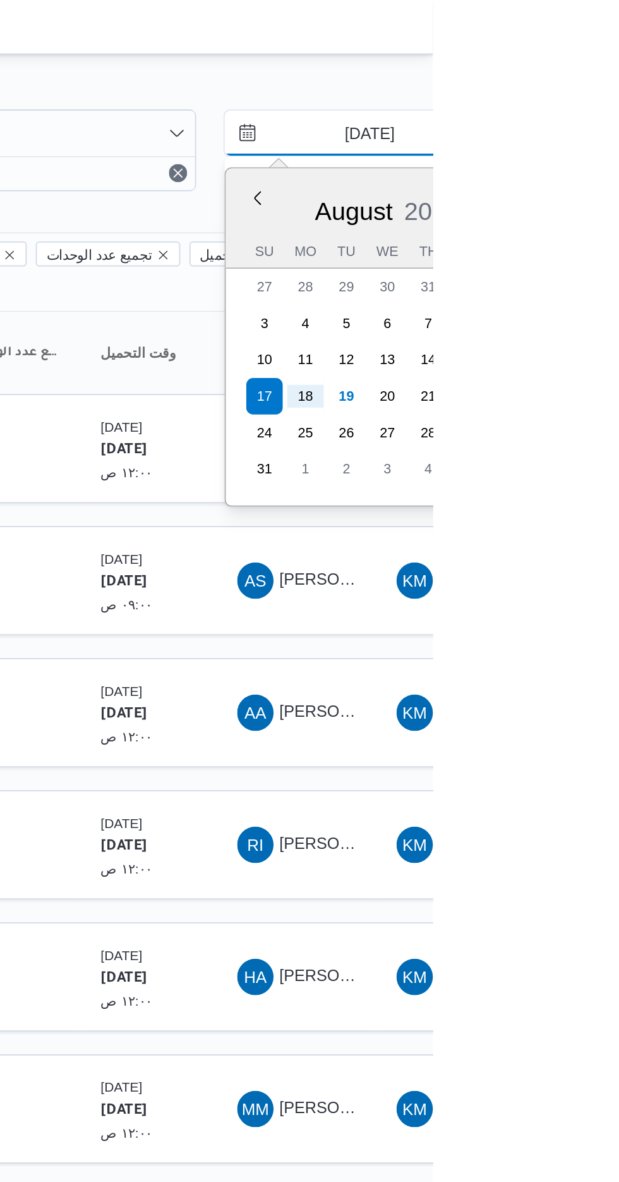
type input "[DATE]"
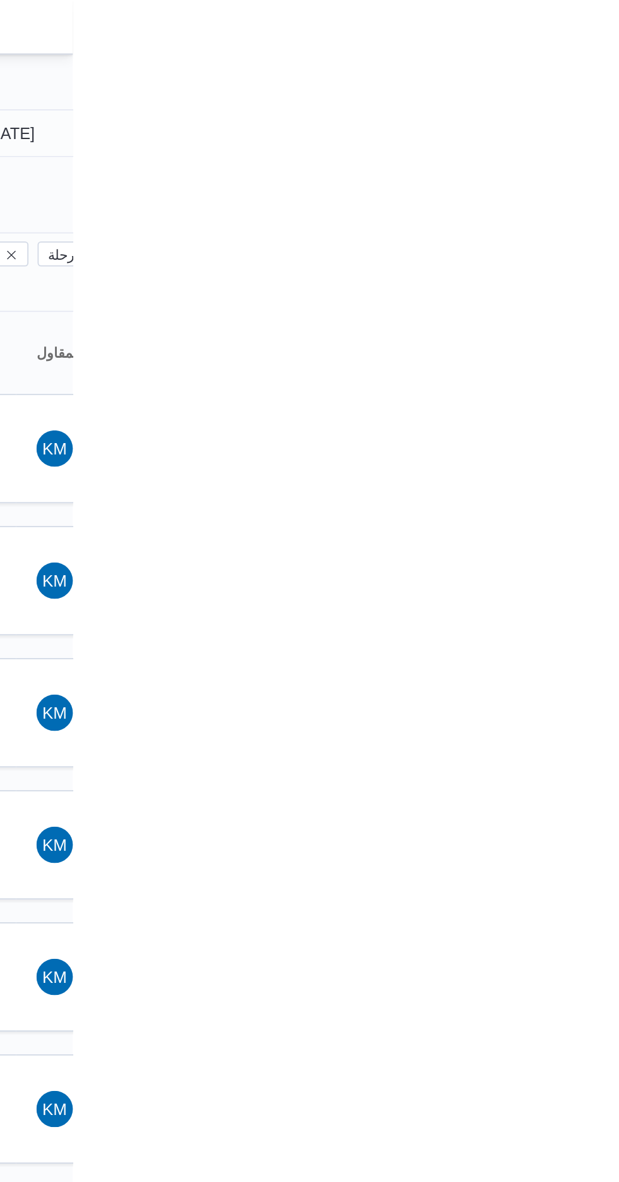
type input "[DATE]"
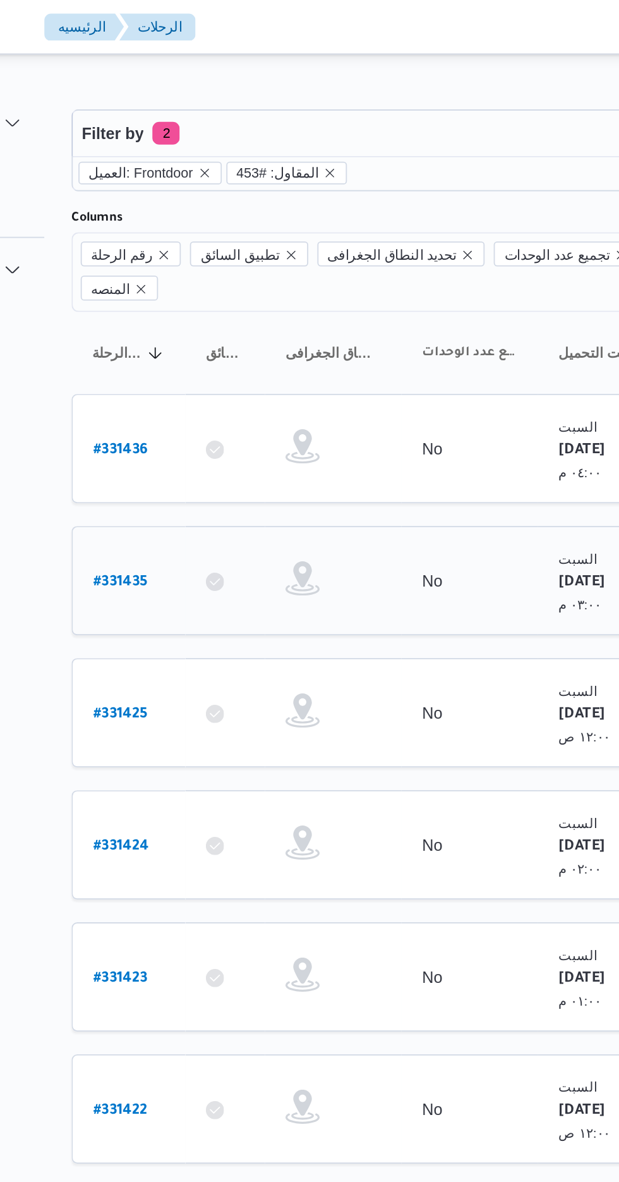
click at [185, 319] on b "# 331435" at bounding box center [191, 323] width 30 height 9
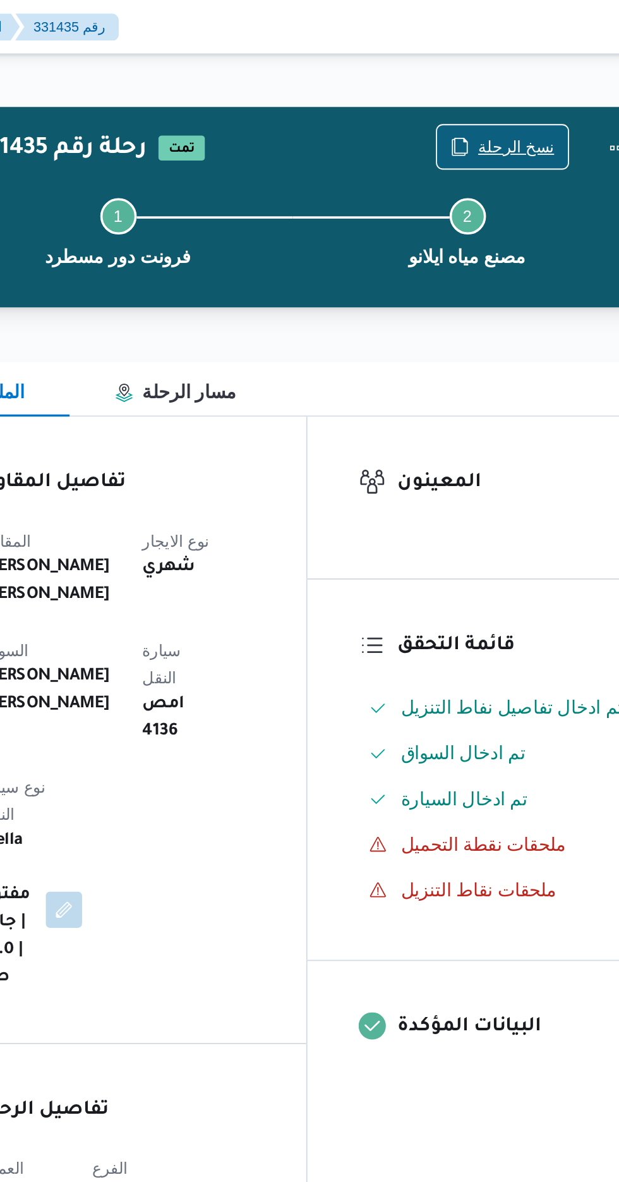
click at [514, 77] on span "نسخ الرحلة" at bounding box center [511, 81] width 42 height 15
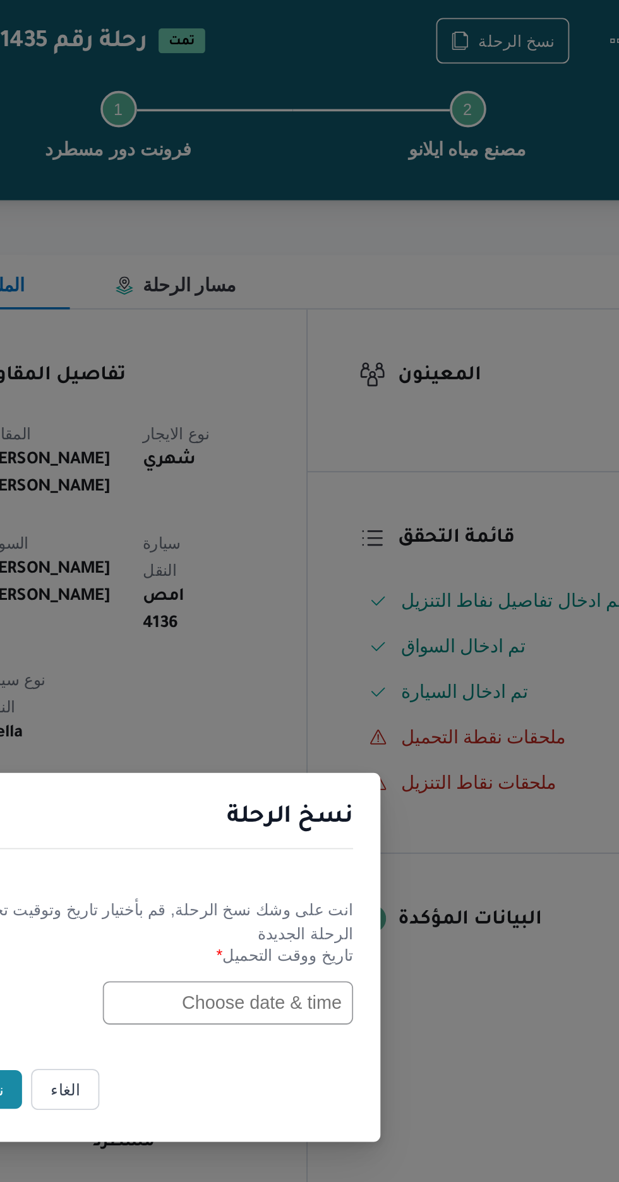
click at [334, 615] on input "text" at bounding box center [351, 616] width 139 height 24
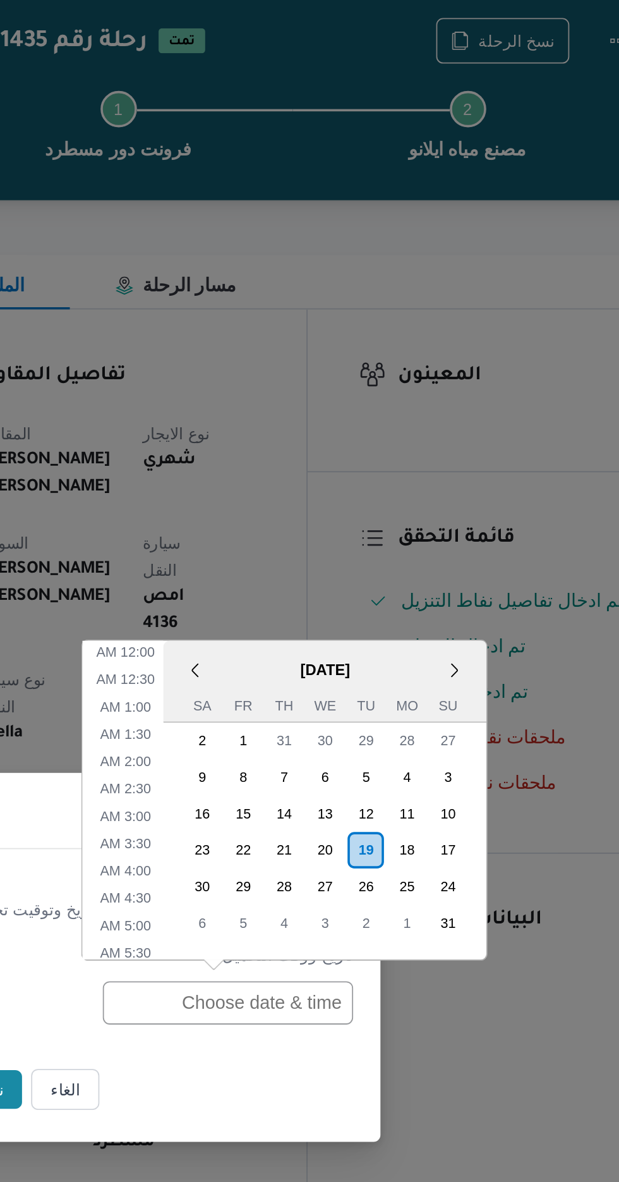
scroll to position [418, 0]
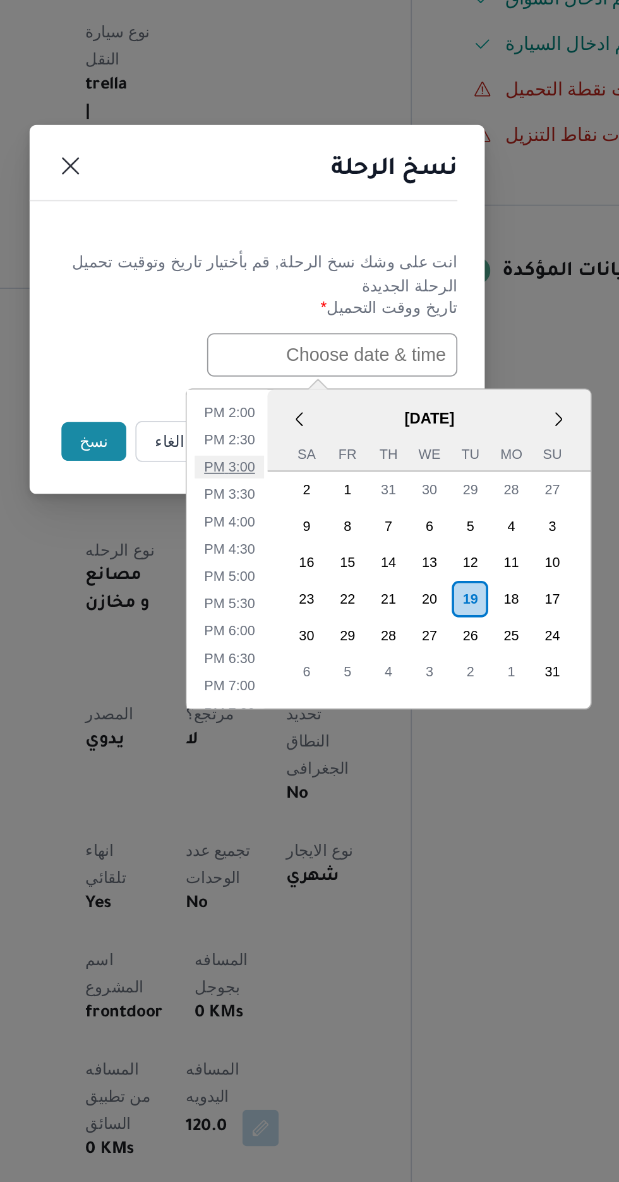
click at [291, 674] on li "3:00 PM" at bounding box center [294, 678] width 39 height 13
type input "[DATE] 3:00PM"
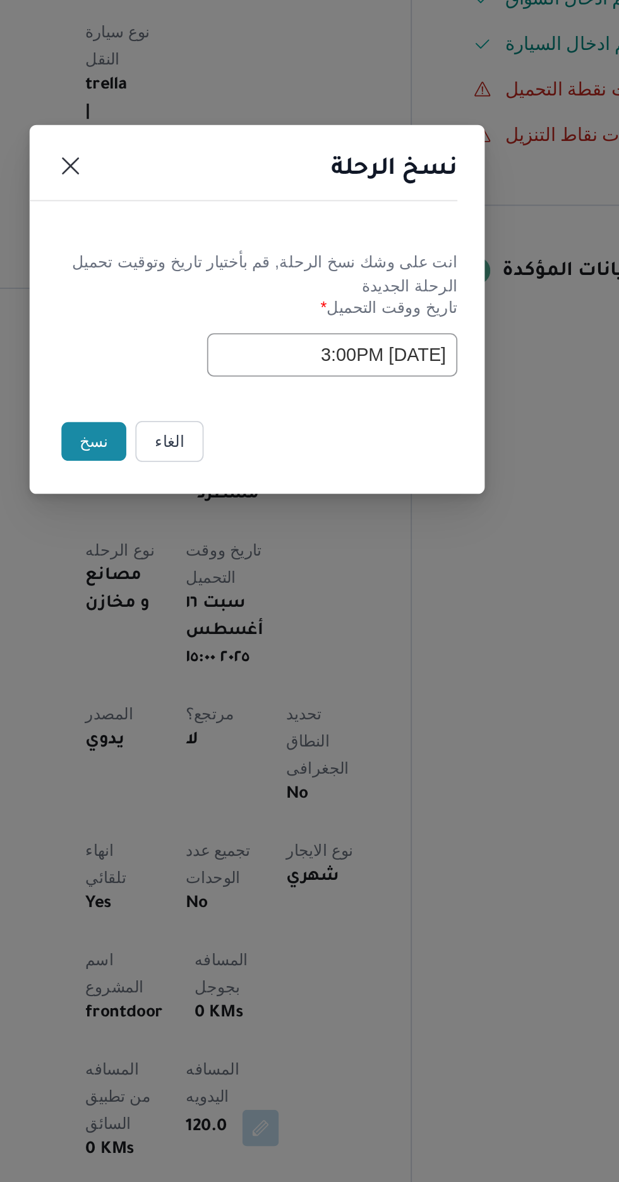
click at [214, 659] on button "نسخ" at bounding box center [219, 664] width 36 height 21
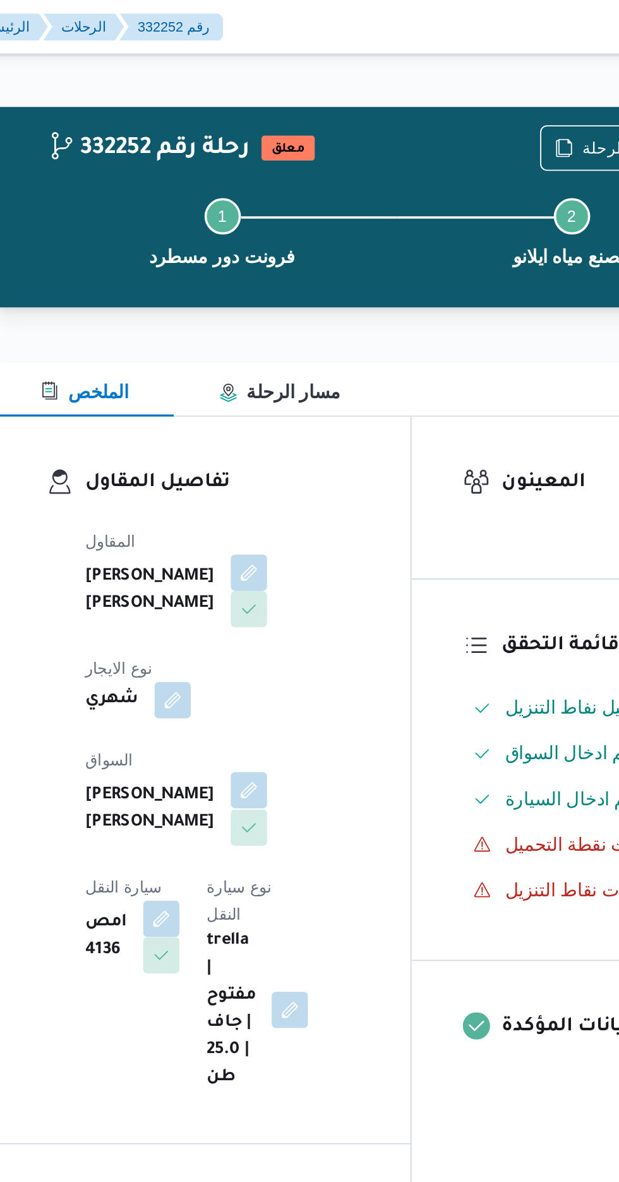
click at [295, 439] on button "button" at bounding box center [305, 439] width 20 height 20
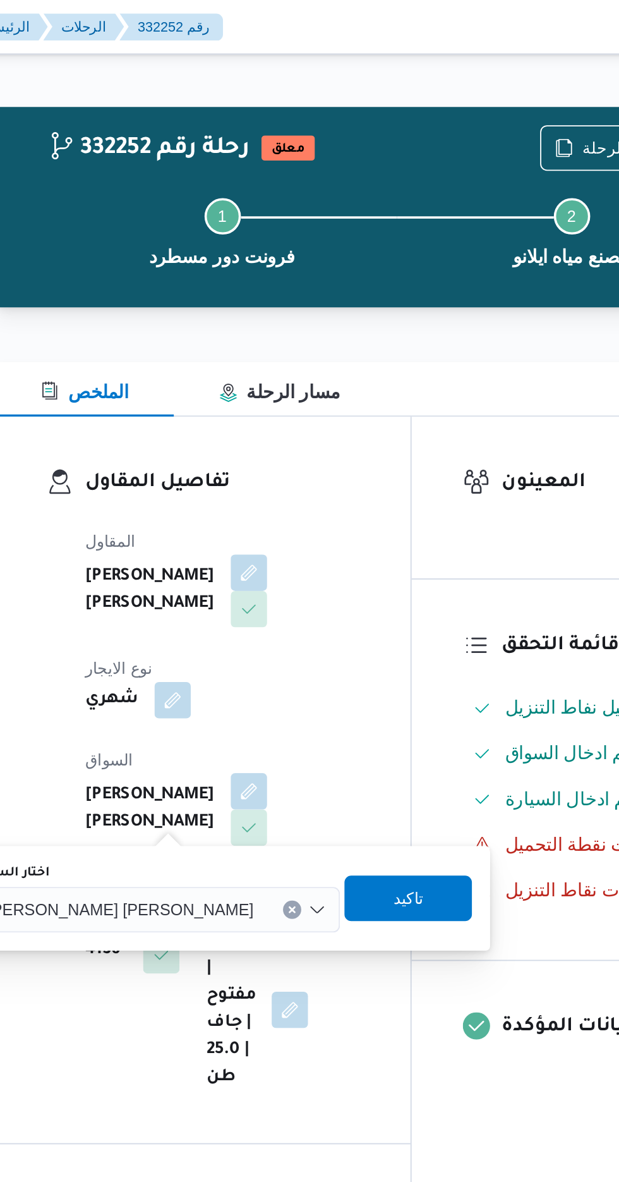
click at [231, 504] on span "[PERSON_NAME] [PERSON_NAME]" at bounding box center [234, 504] width 148 height 14
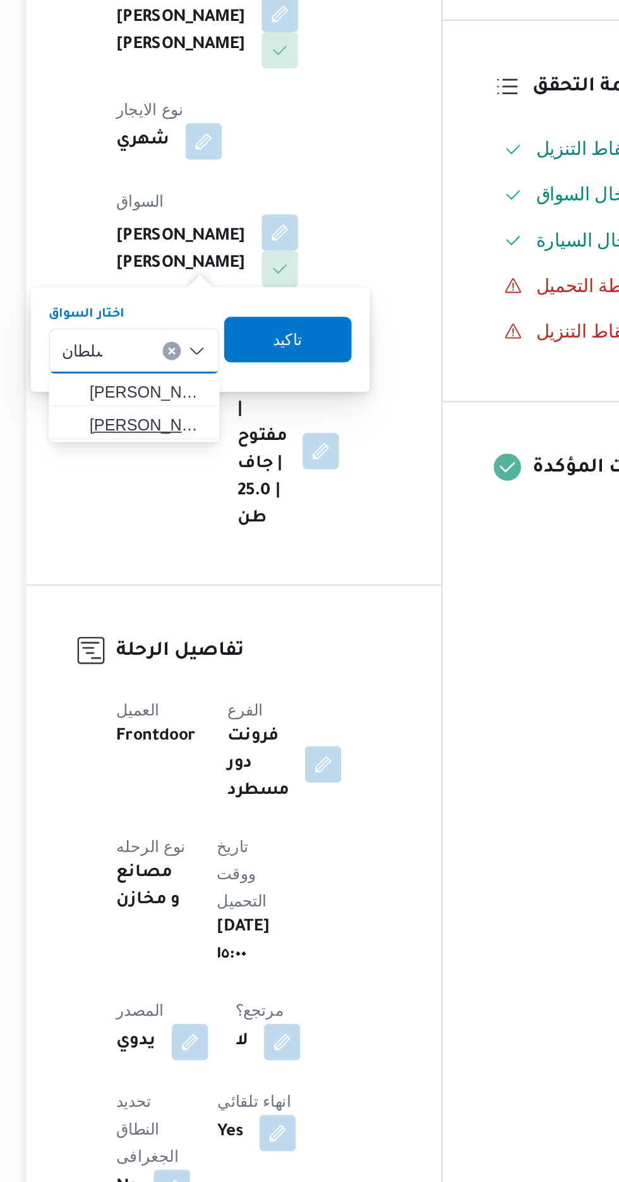
type input "سلطان"
click at [241, 549] on span "[PERSON_NAME] [PERSON_NAME]" at bounding box center [232, 546] width 64 height 15
type input "رضا اب"
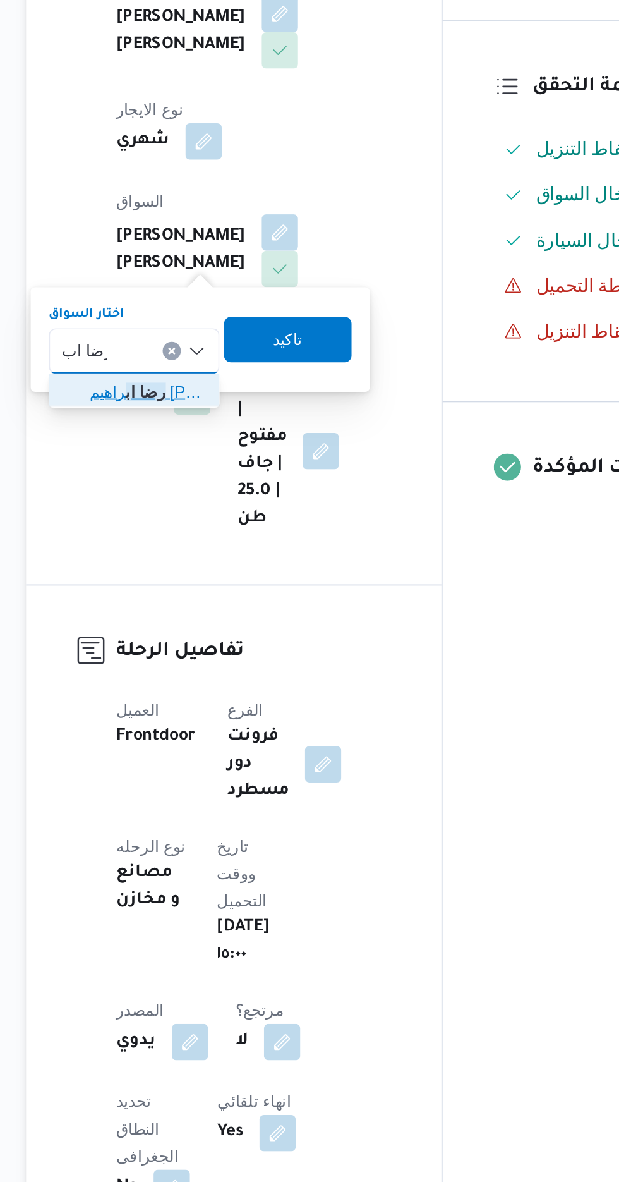
click at [234, 528] on span "[PERSON_NAME]" at bounding box center [232, 527] width 64 height 15
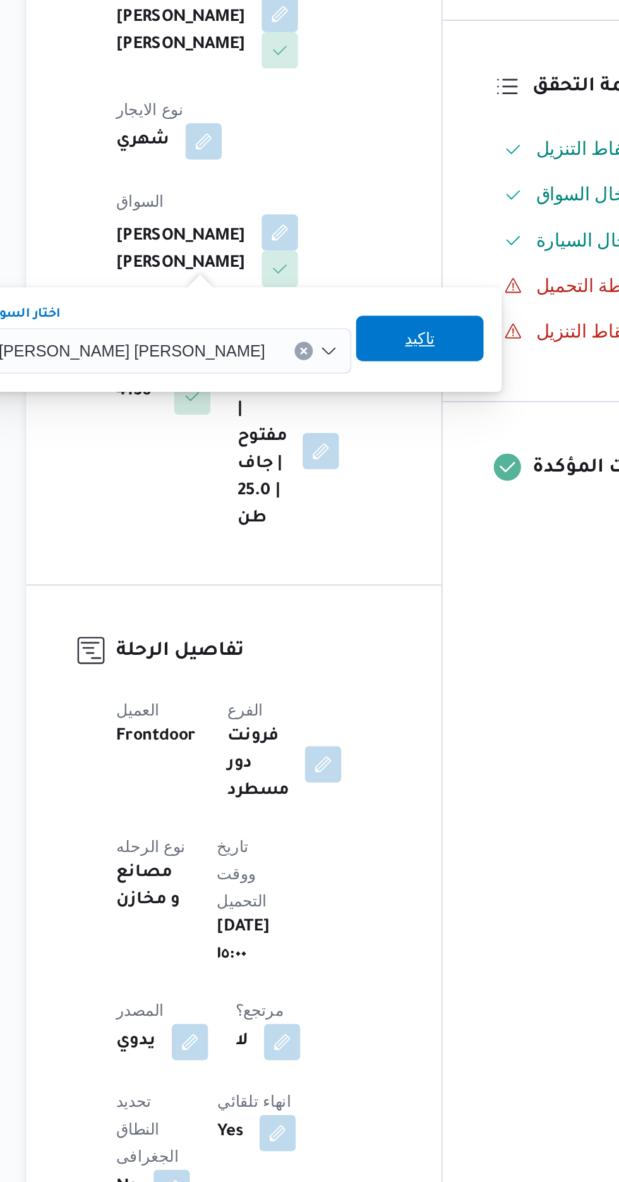
click at [359, 509] on span "تاكيد" at bounding box center [383, 497] width 71 height 25
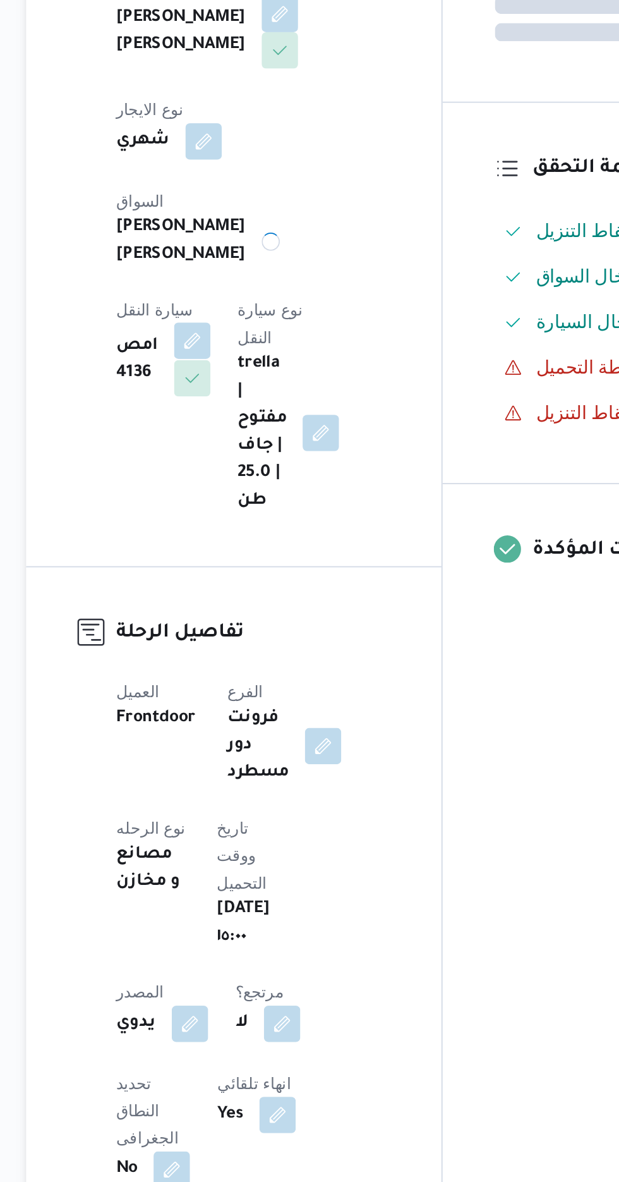
click at [267, 489] on button "button" at bounding box center [256, 499] width 20 height 20
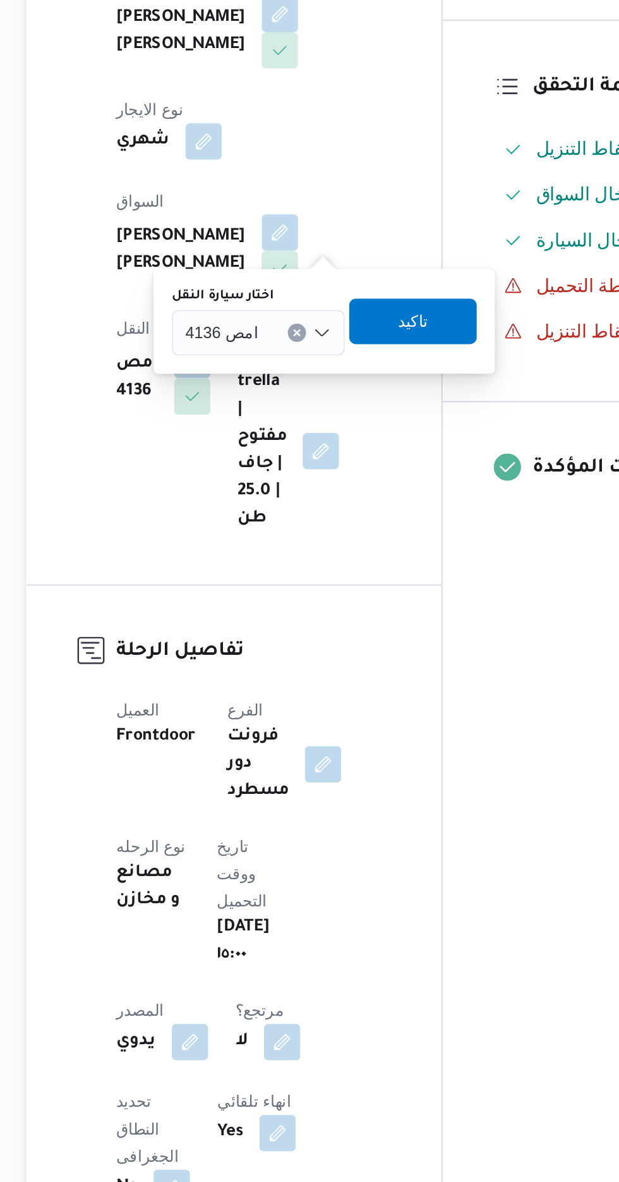
click at [296, 498] on div "امص 4136" at bounding box center [293, 494] width 96 height 25
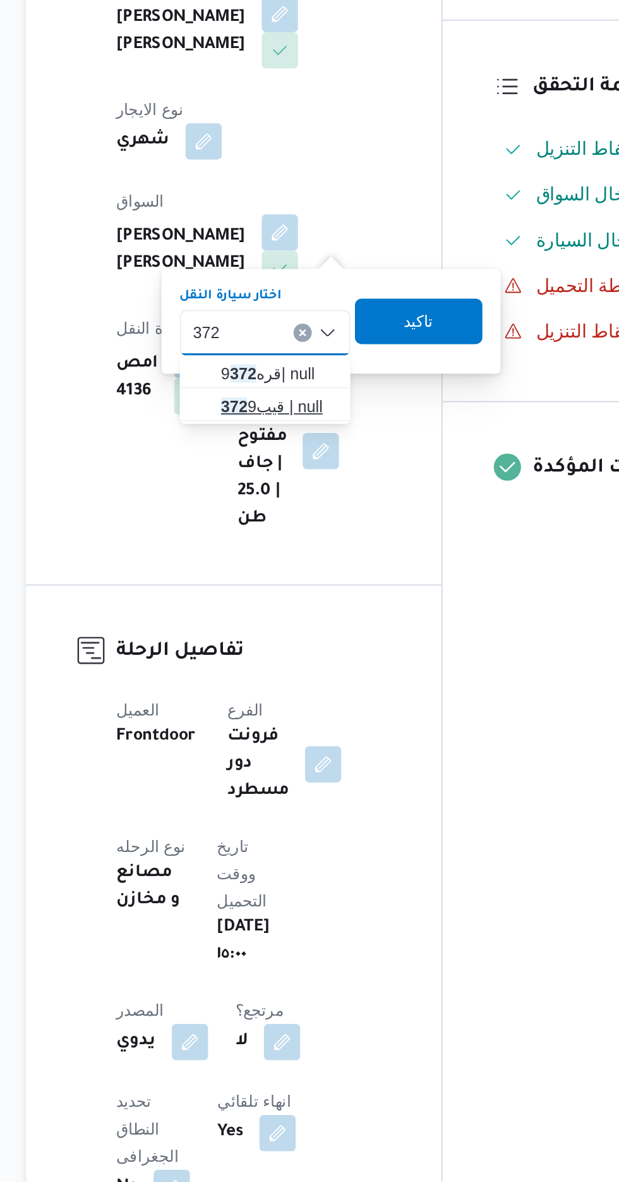
type input "372"
click at [279, 537] on mark "372" at bounding box center [279, 536] width 15 height 10
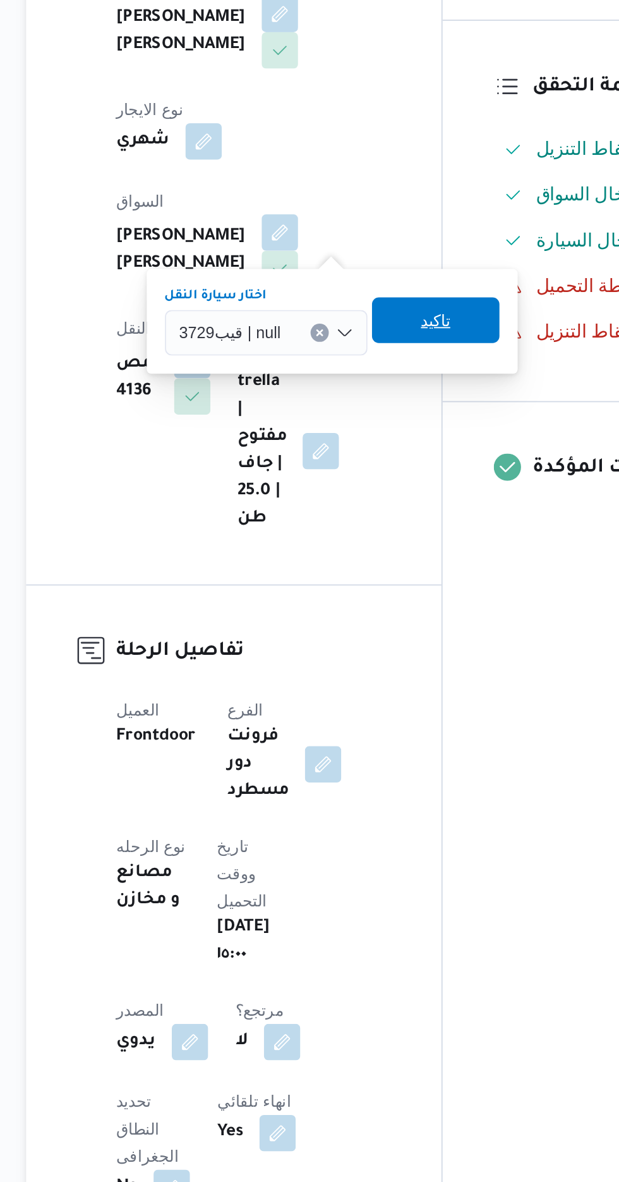
click at [384, 494] on span "تاكيد" at bounding box center [392, 487] width 16 height 15
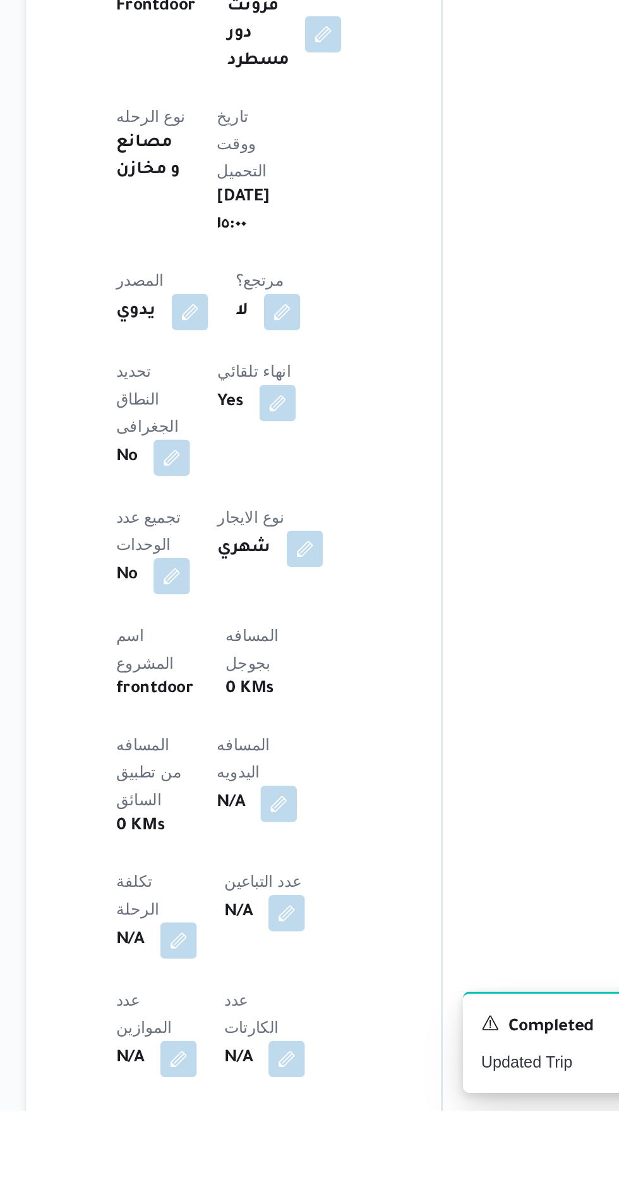
scroll to position [157, 0]
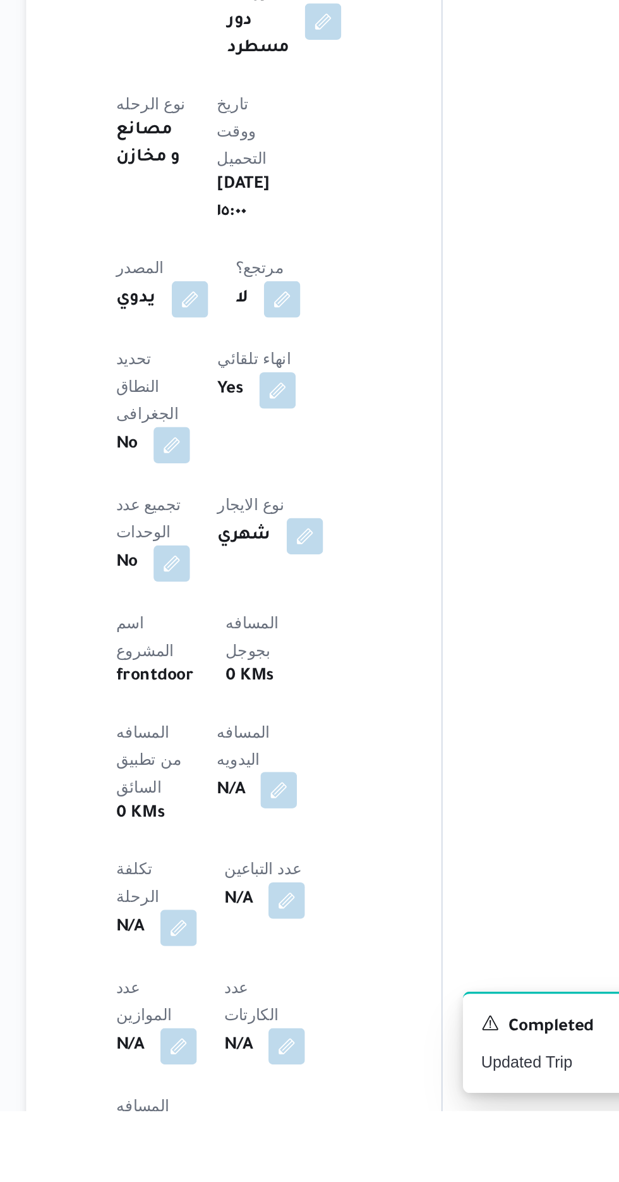
click at [295, 994] on button "button" at bounding box center [305, 1004] width 20 height 20
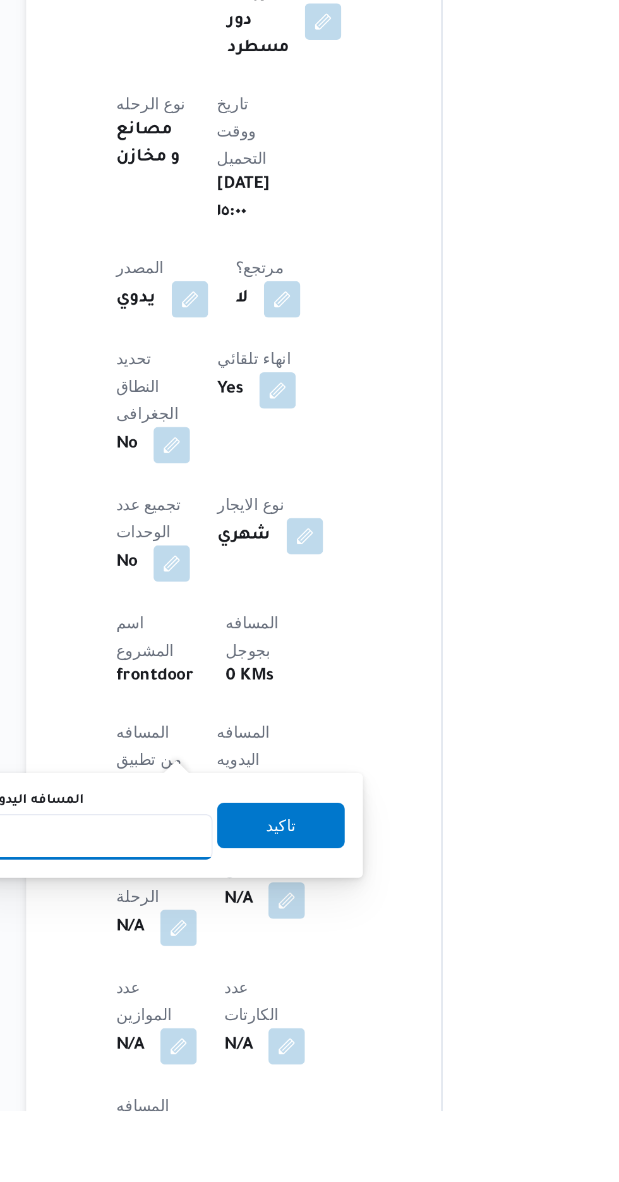
click at [214, 1026] on input "المسافه اليدويه" at bounding box center [205, 1029] width 126 height 25
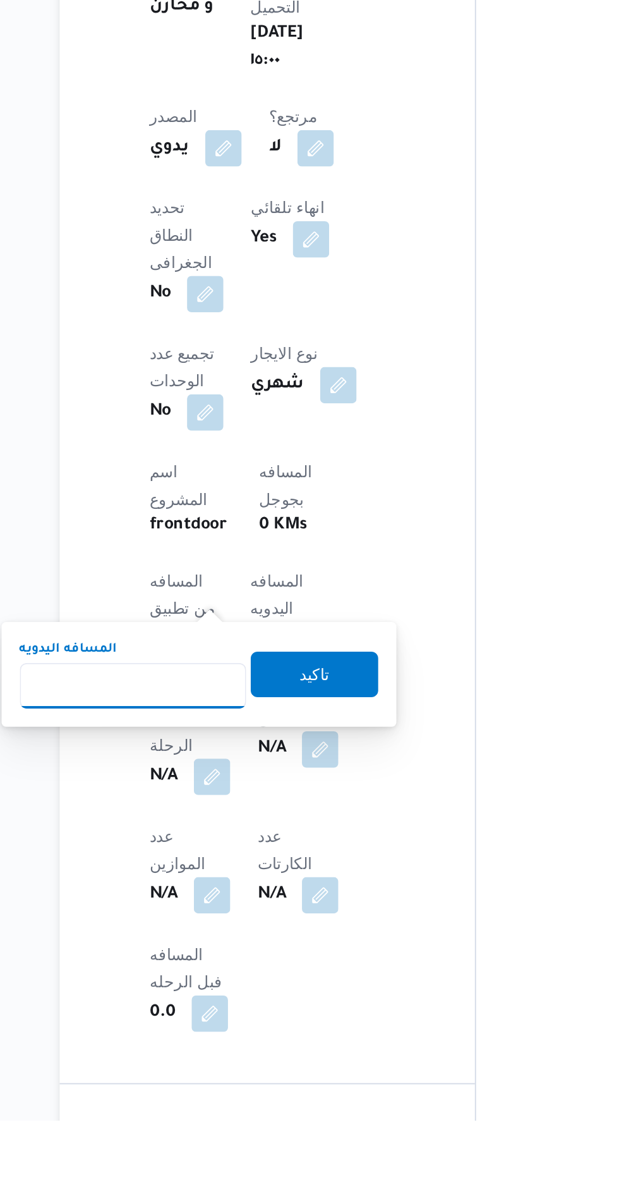
scroll to position [246, 0]
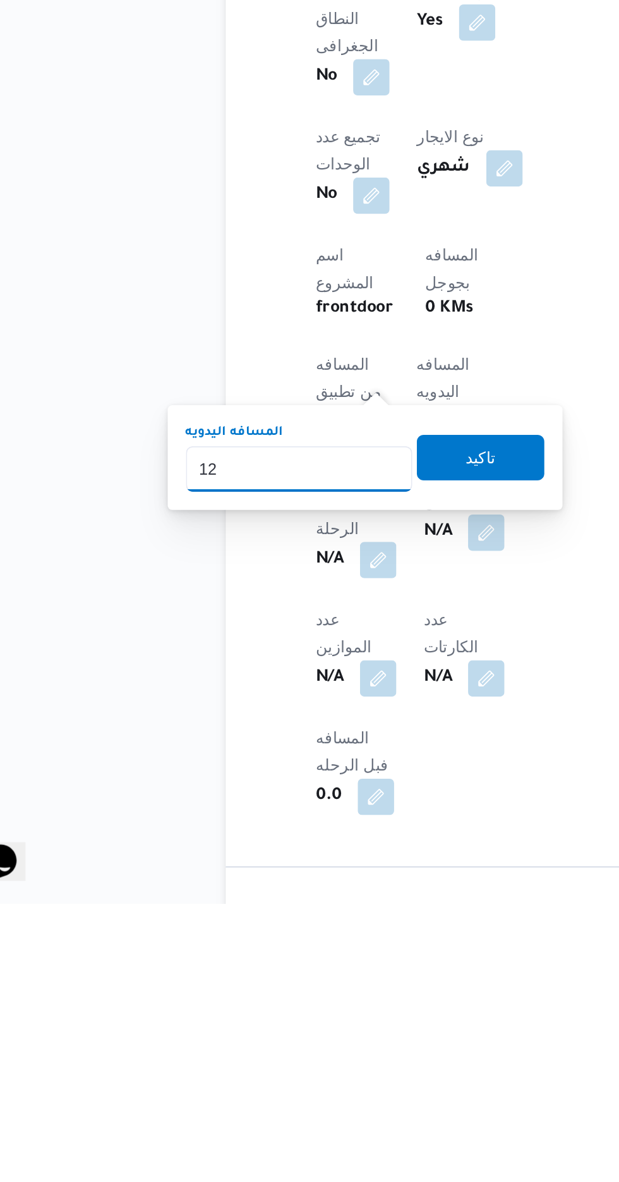
type input "120"
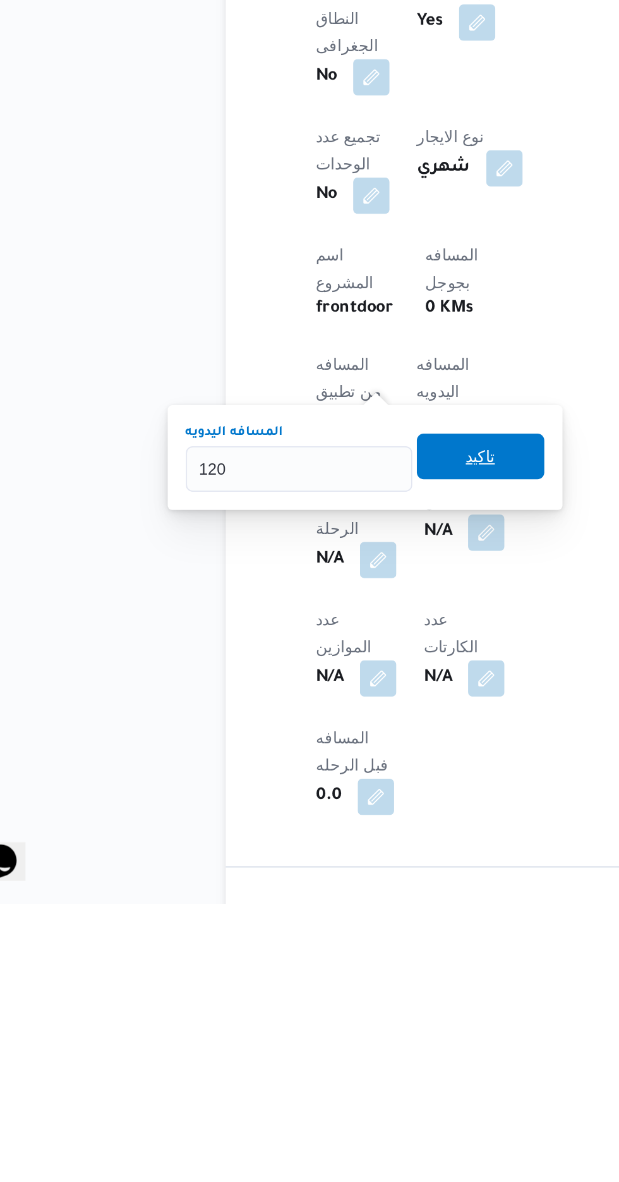
click at [300, 935] on span "تاكيد" at bounding box center [306, 933] width 71 height 25
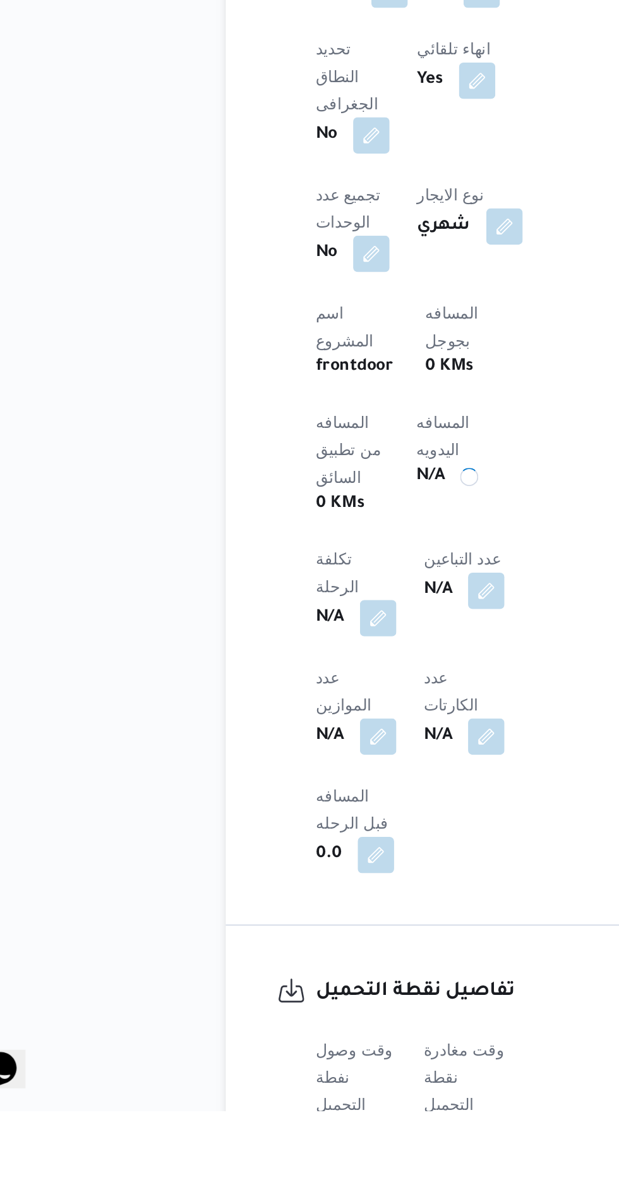
scroll to position [339, 0]
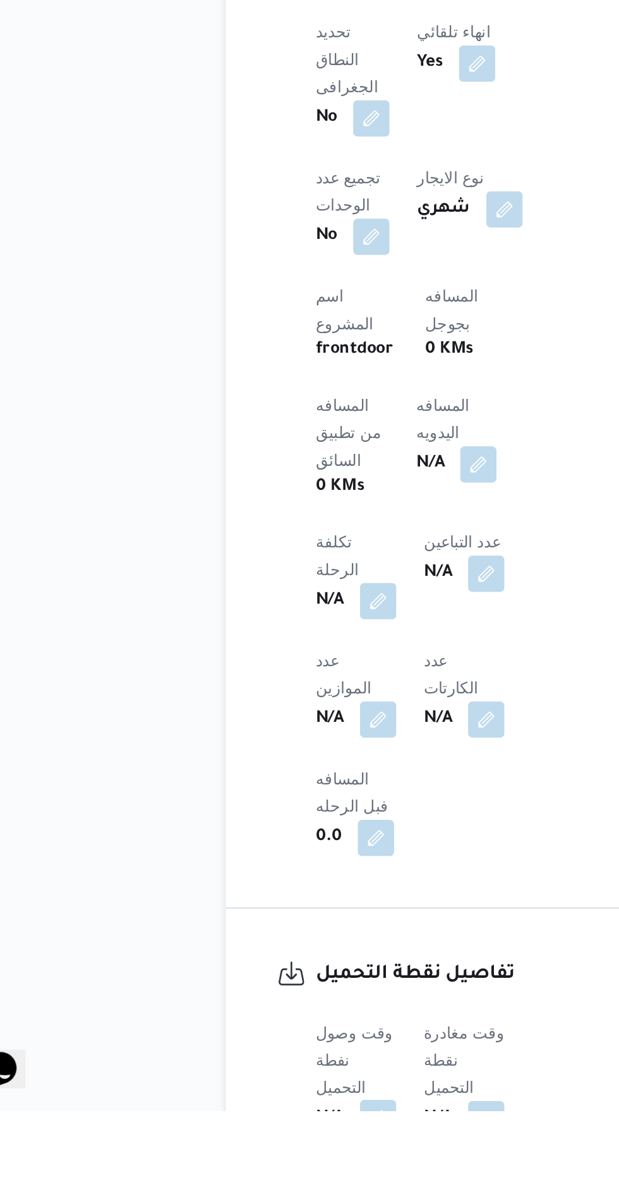
click at [245, 1176] on button "button" at bounding box center [249, 1186] width 20 height 20
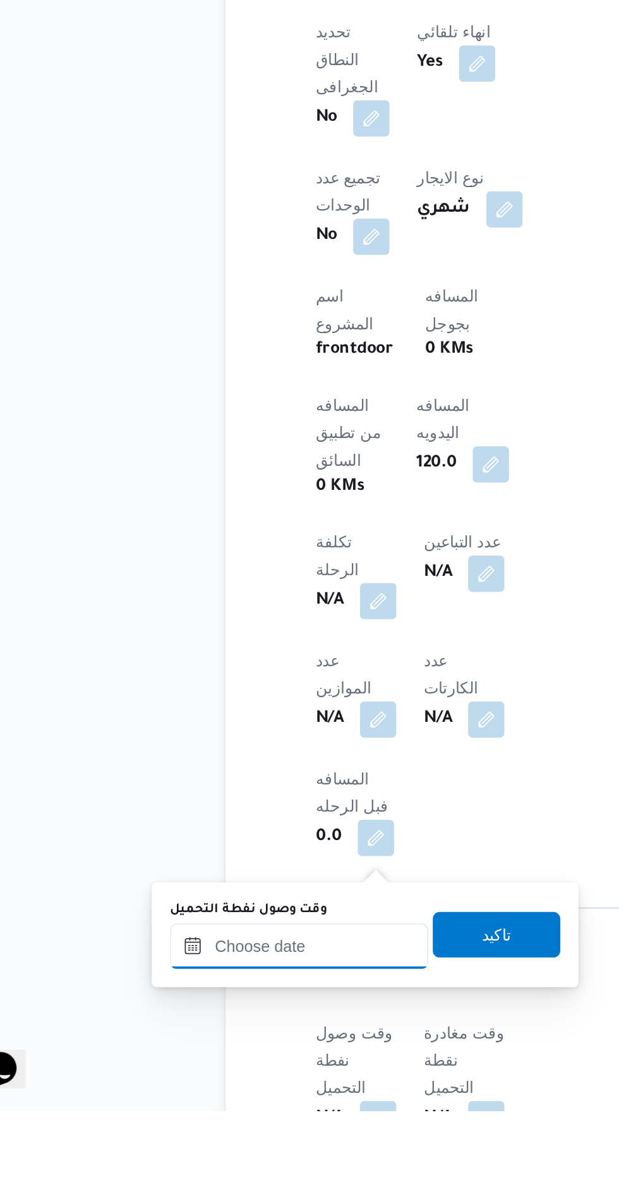
click at [194, 1091] on input "وقت وصول نفطة التحميل" at bounding box center [204, 1090] width 143 height 25
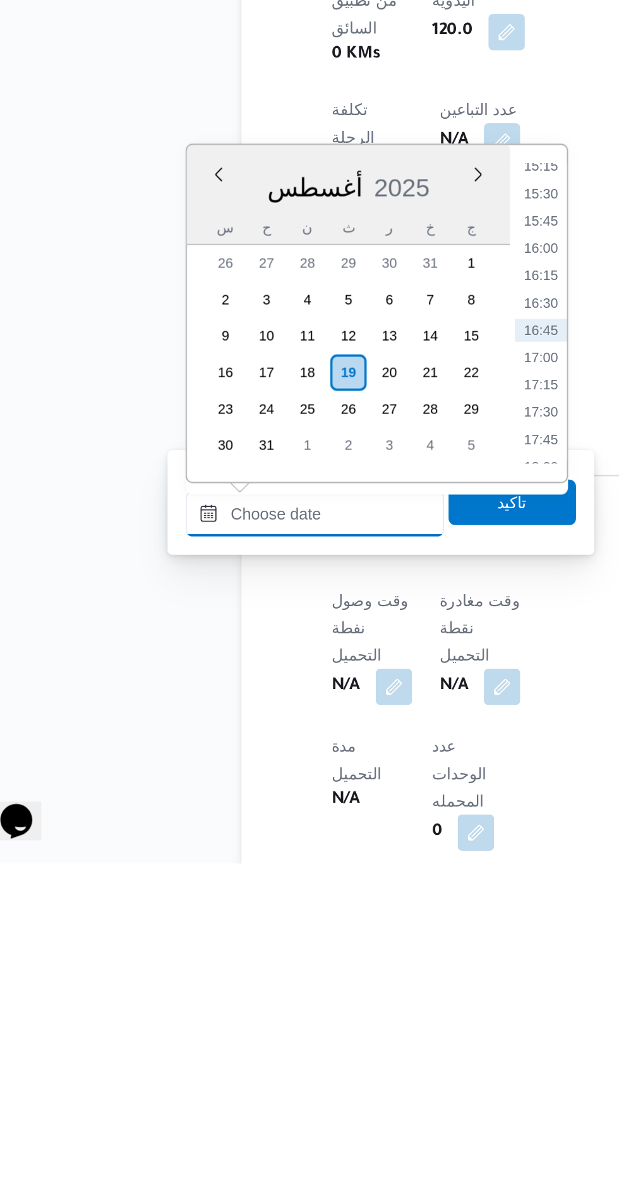
scroll to position [441, 0]
click at [331, 810] on li "15:30" at bounding box center [330, 810] width 29 height 13
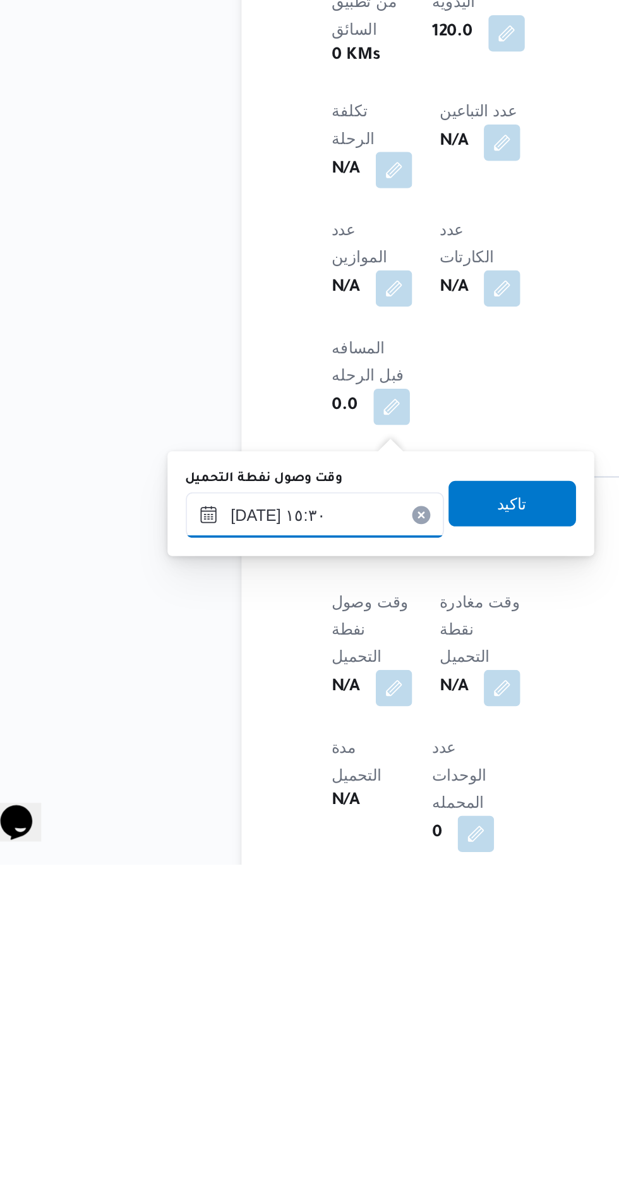
click at [181, 989] on input "[DATE] ١٥:٣٠" at bounding box center [204, 987] width 143 height 25
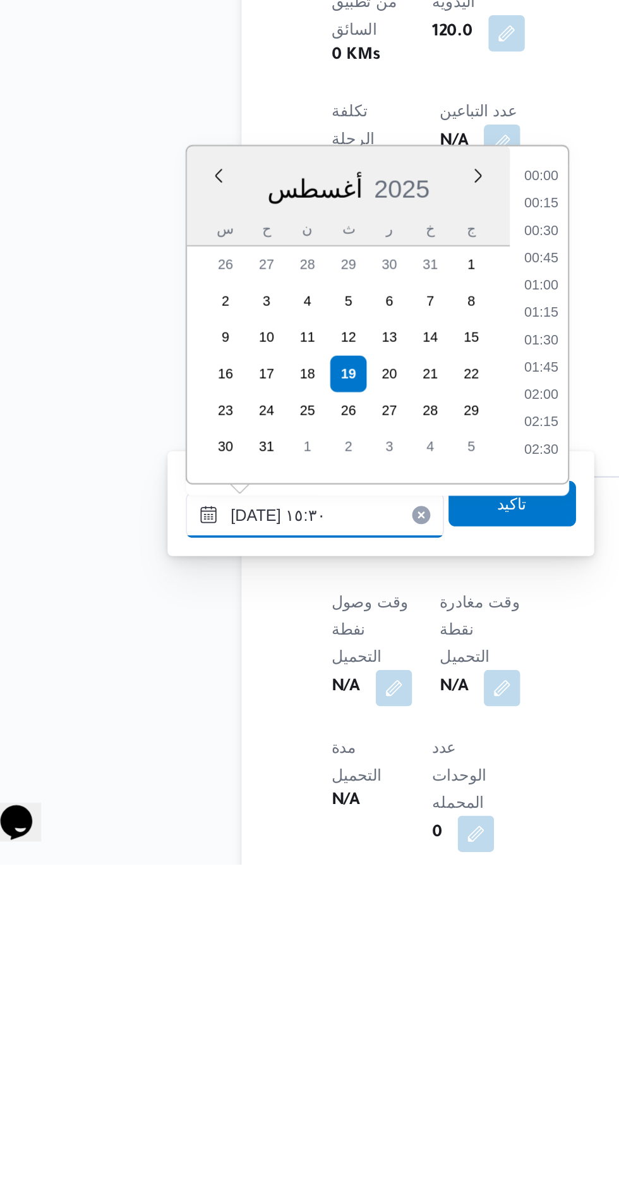
scroll to position [853, 0]
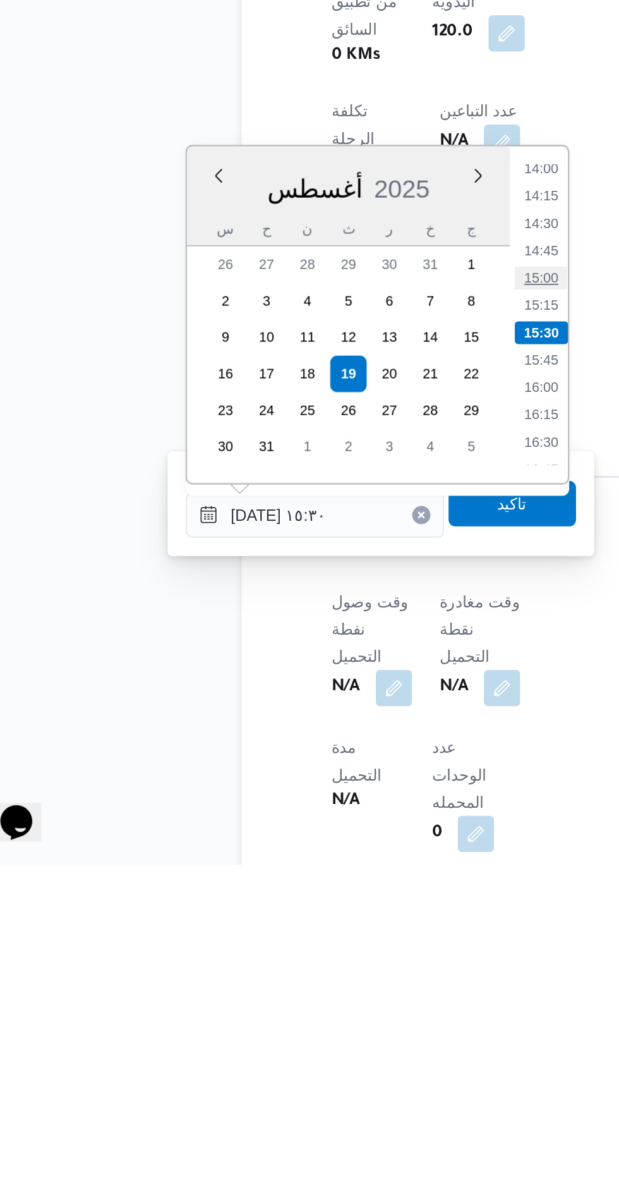
click at [327, 857] on li "15:00" at bounding box center [330, 856] width 29 height 13
type input "[DATE] ١٥:٠٠"
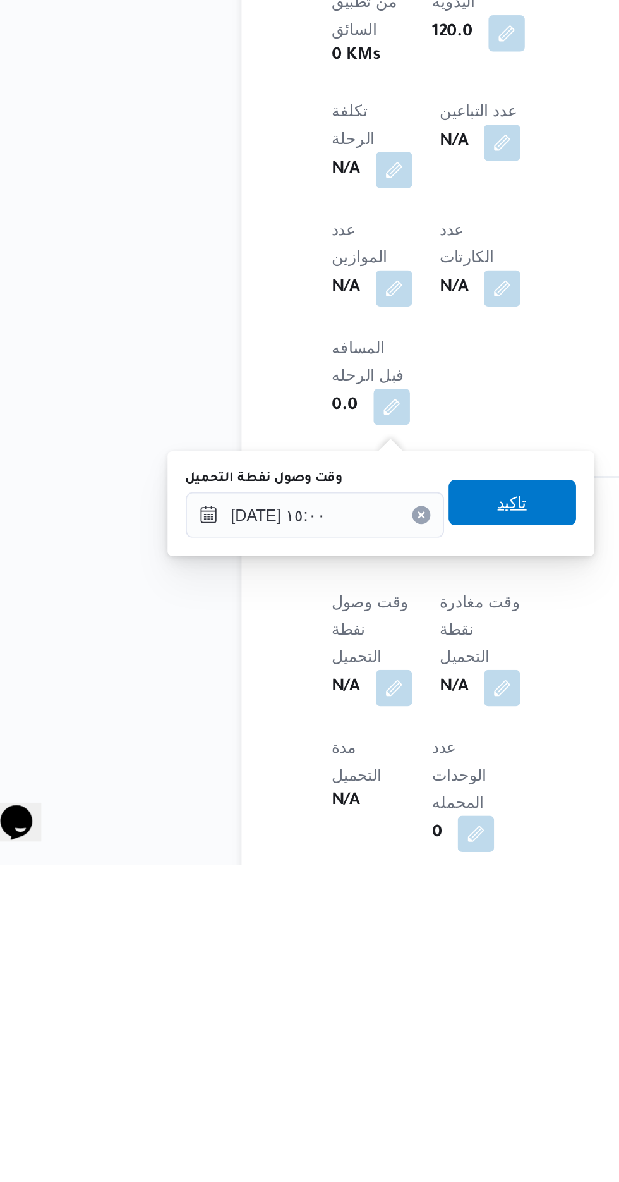
click at [319, 986] on span "تاكيد" at bounding box center [315, 980] width 16 height 15
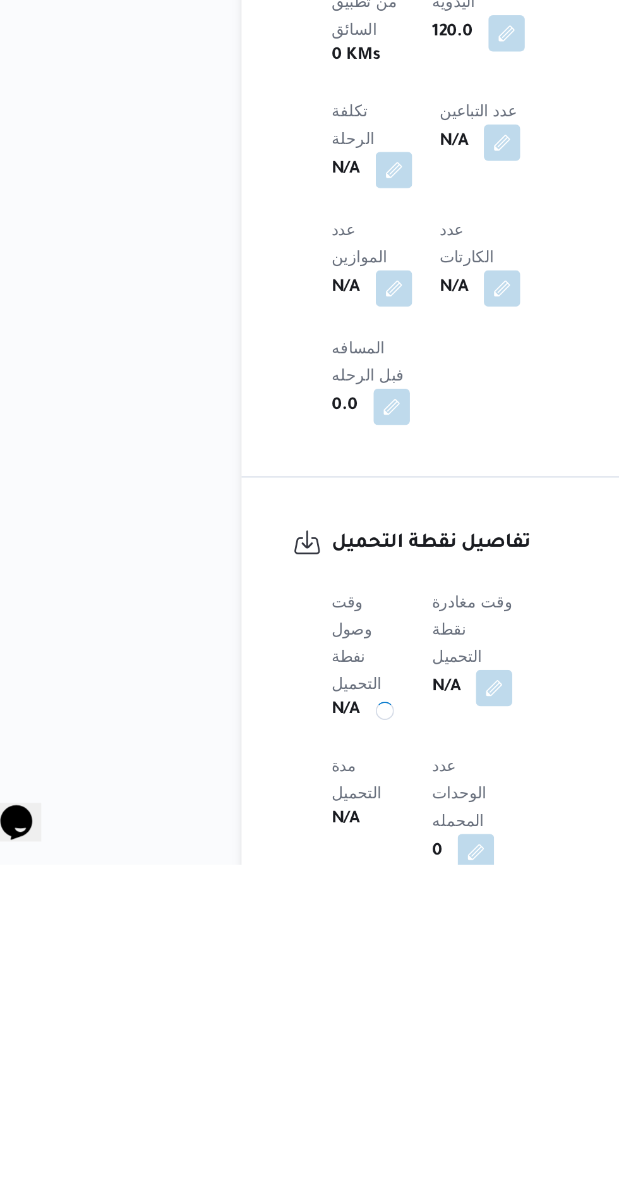
scroll to position [441, 0]
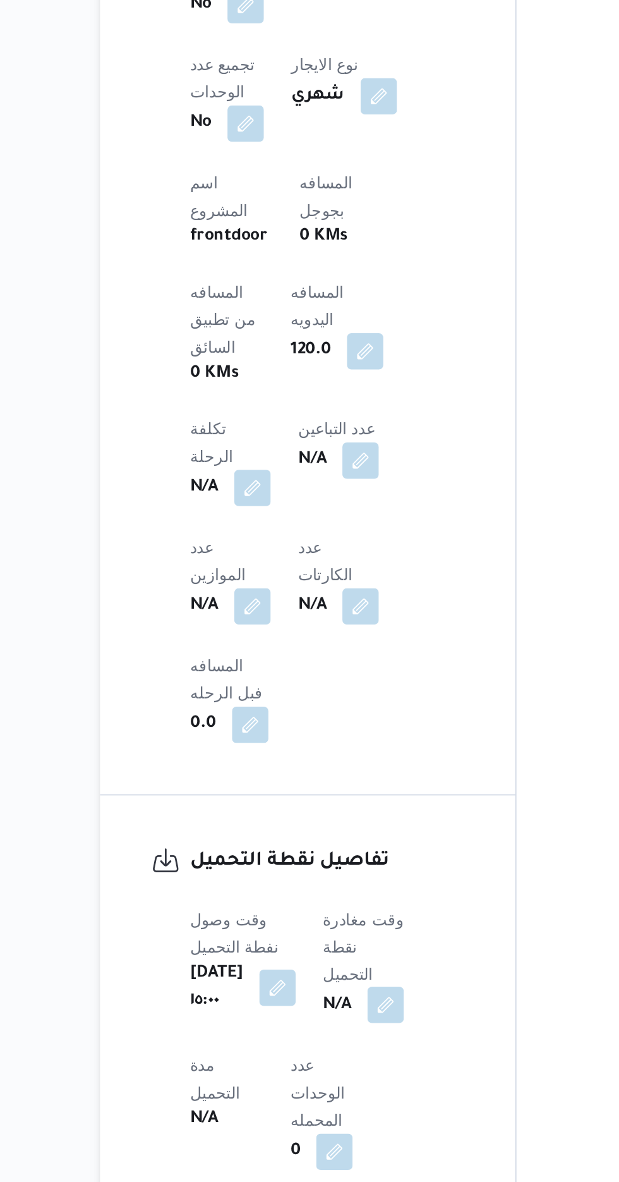
click at [331, 1073] on button "button" at bounding box center [323, 1083] width 20 height 20
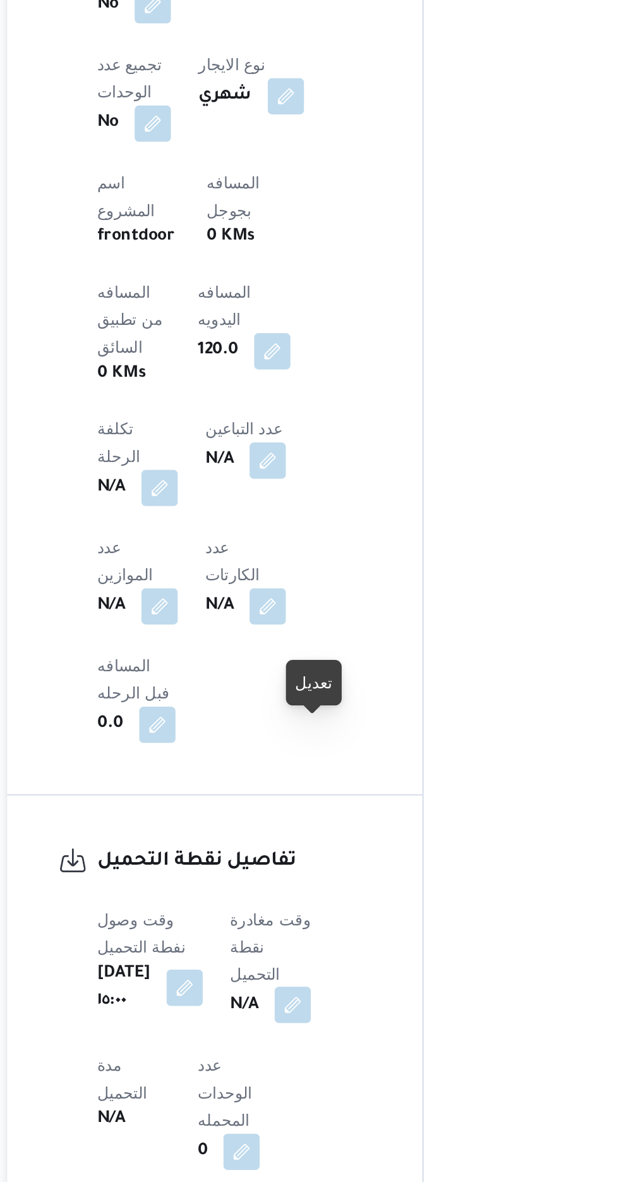
click at [331, 1073] on button "button" at bounding box center [323, 1083] width 20 height 20
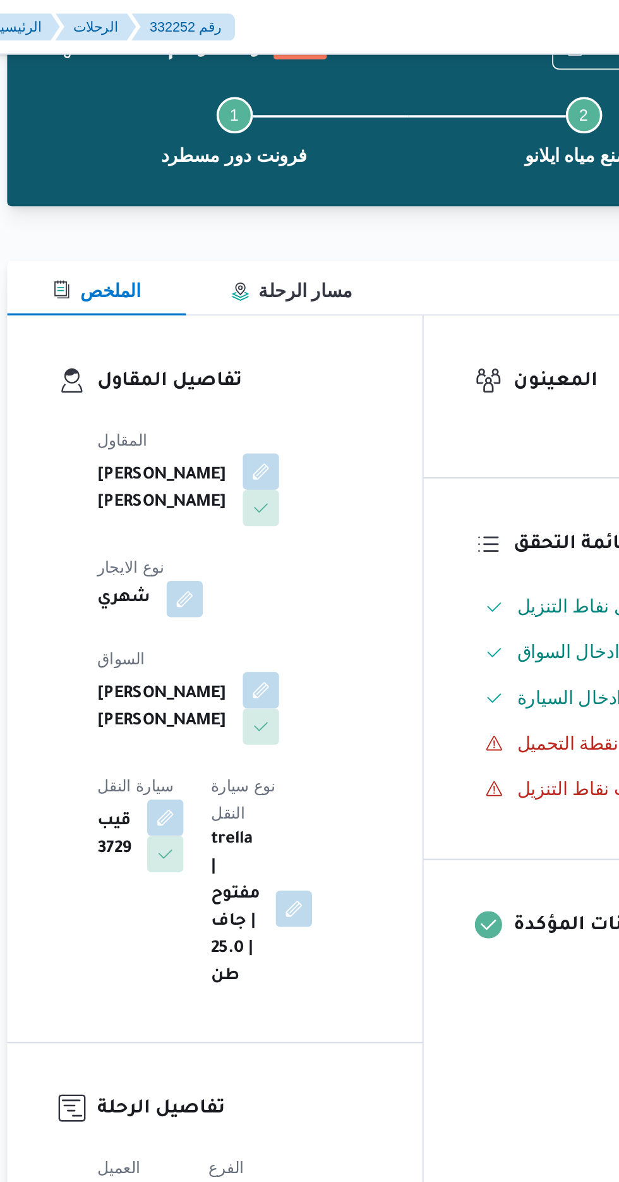
scroll to position [0, 0]
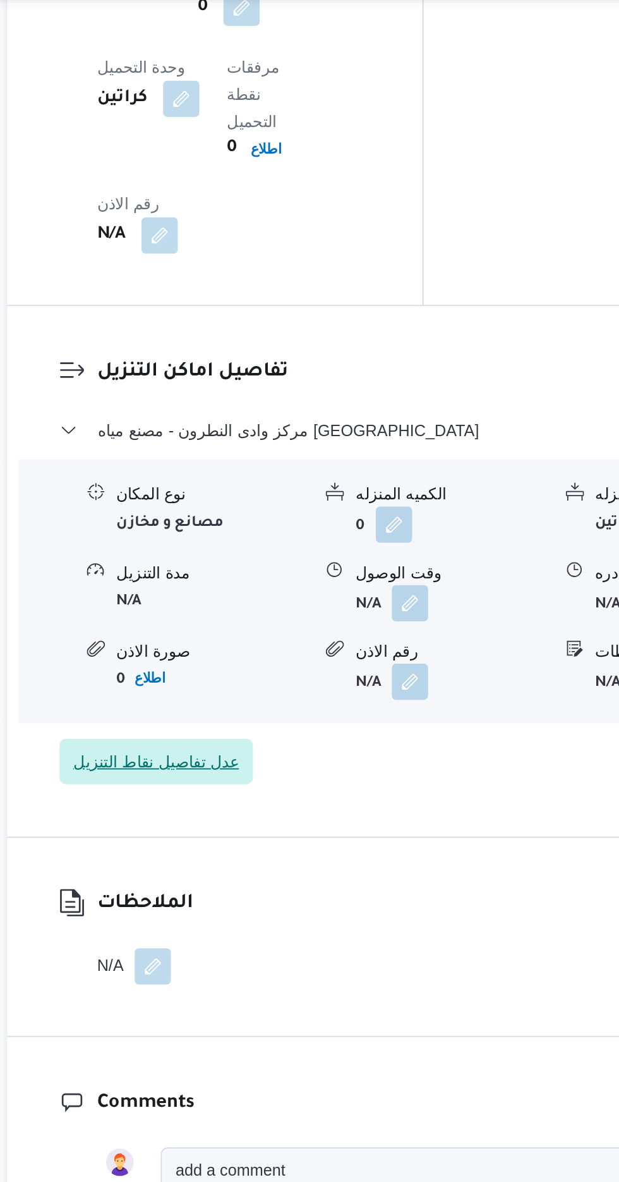
click at [221, 441] on span "عدل تفاصيل نقاط التنزيل" at bounding box center [246, 453] width 107 height 25
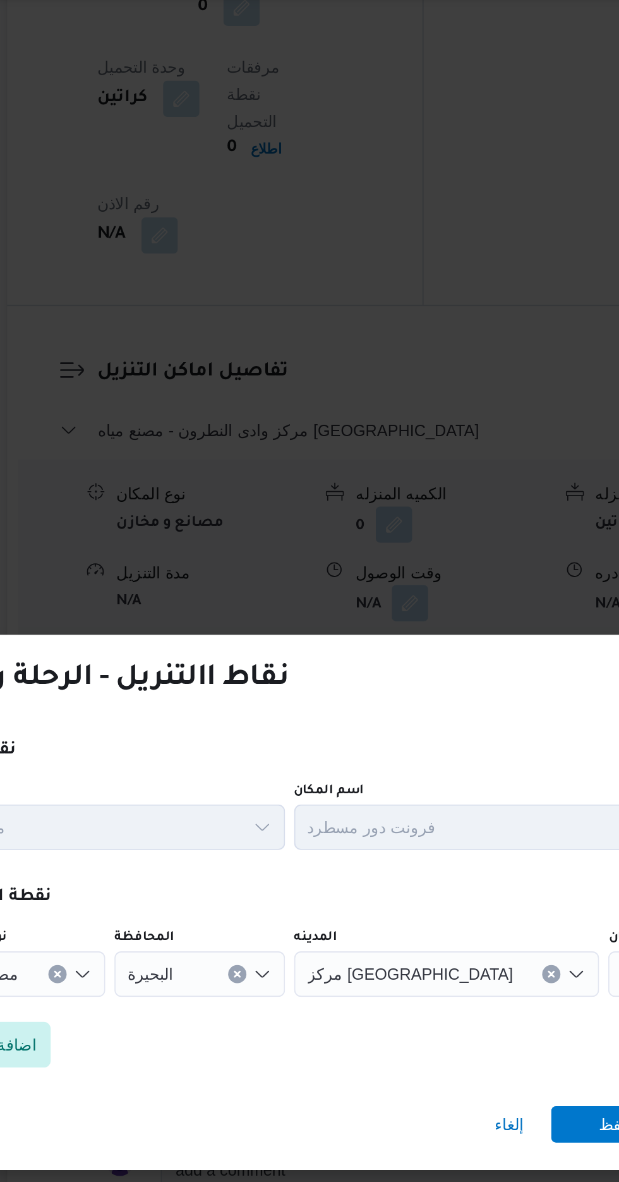
scroll to position [1571, 0]
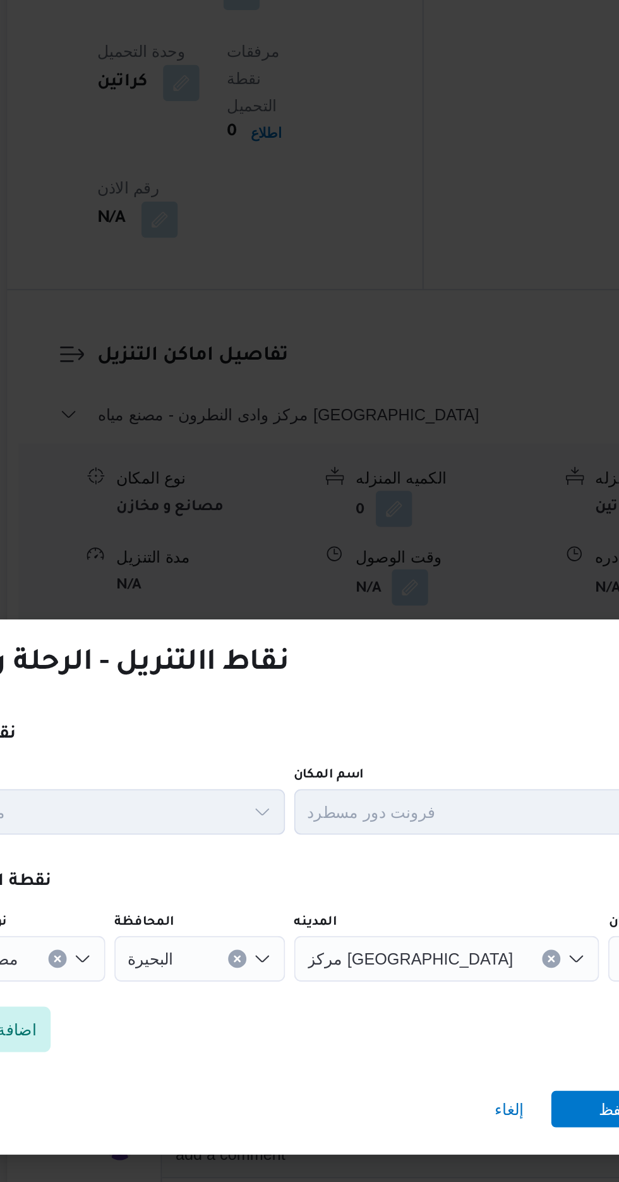
click at [498, 575] on div "مصنع مياه ايلانو" at bounding box center [577, 571] width 158 height 25
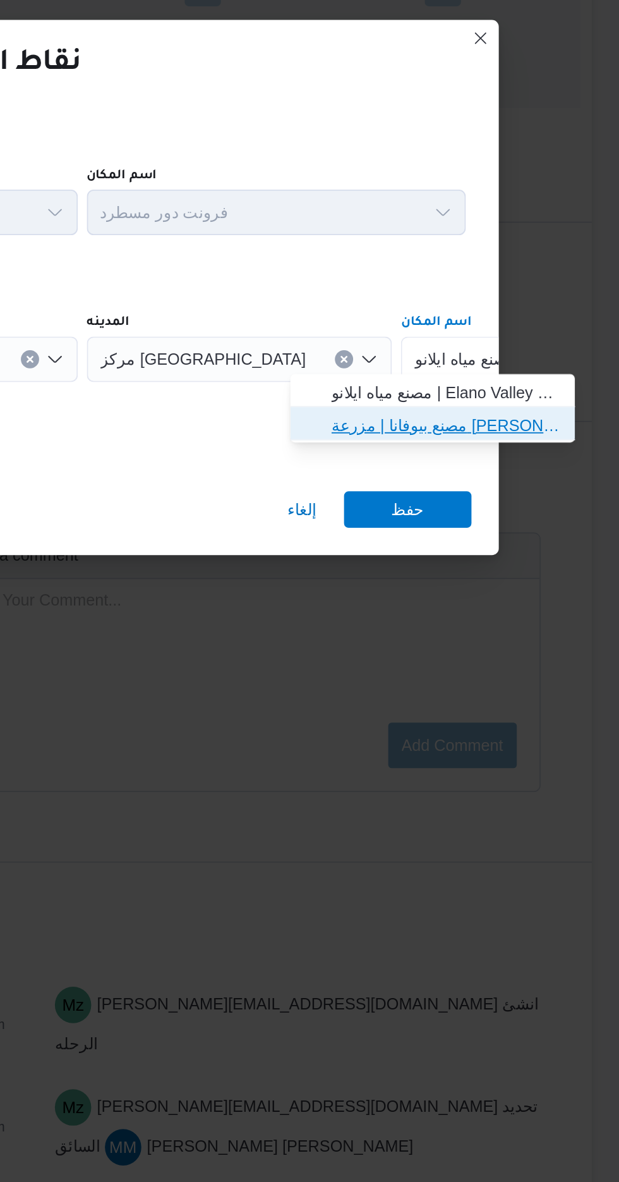
click at [485, 614] on span "مصنع بيوفانا | مزرعة [PERSON_NAME] | null" at bounding box center [523, 608] width 128 height 15
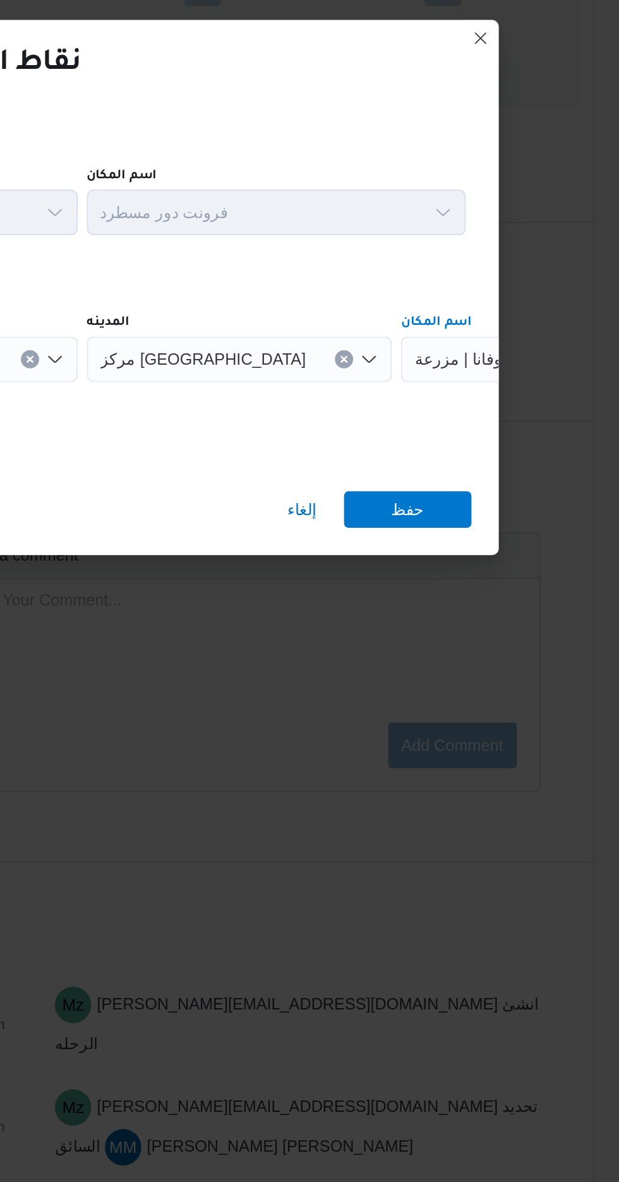
scroll to position [0, 0]
click at [488, 655] on span "حفظ" at bounding box center [501, 655] width 71 height 20
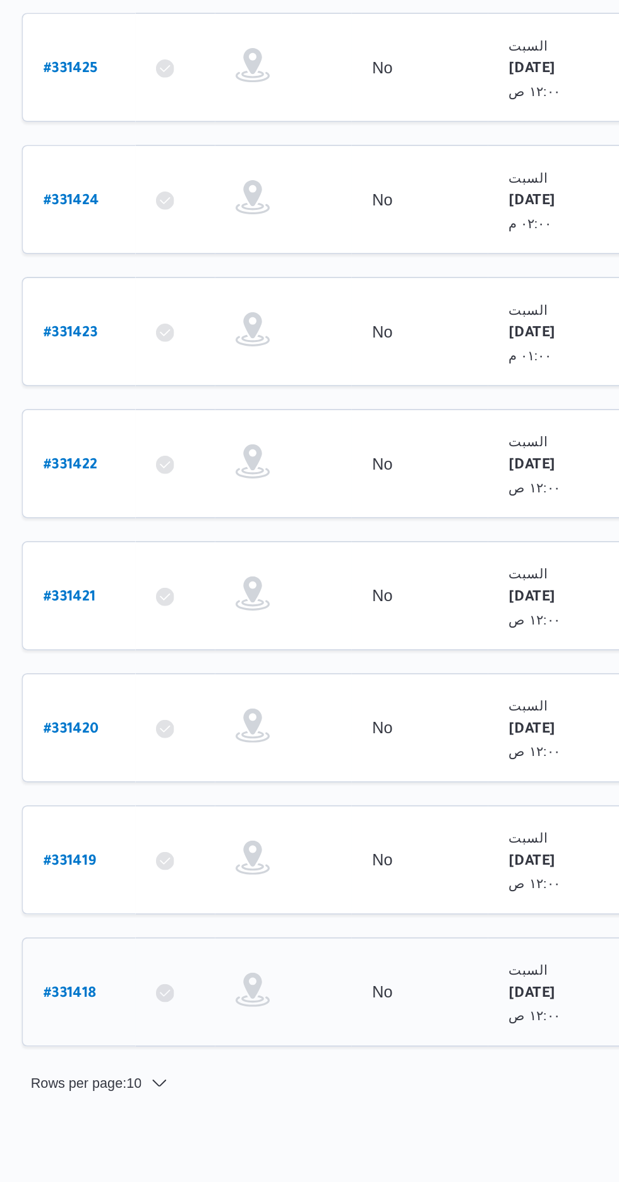
click at [192, 906] on b "# 331418" at bounding box center [190, 910] width 29 height 9
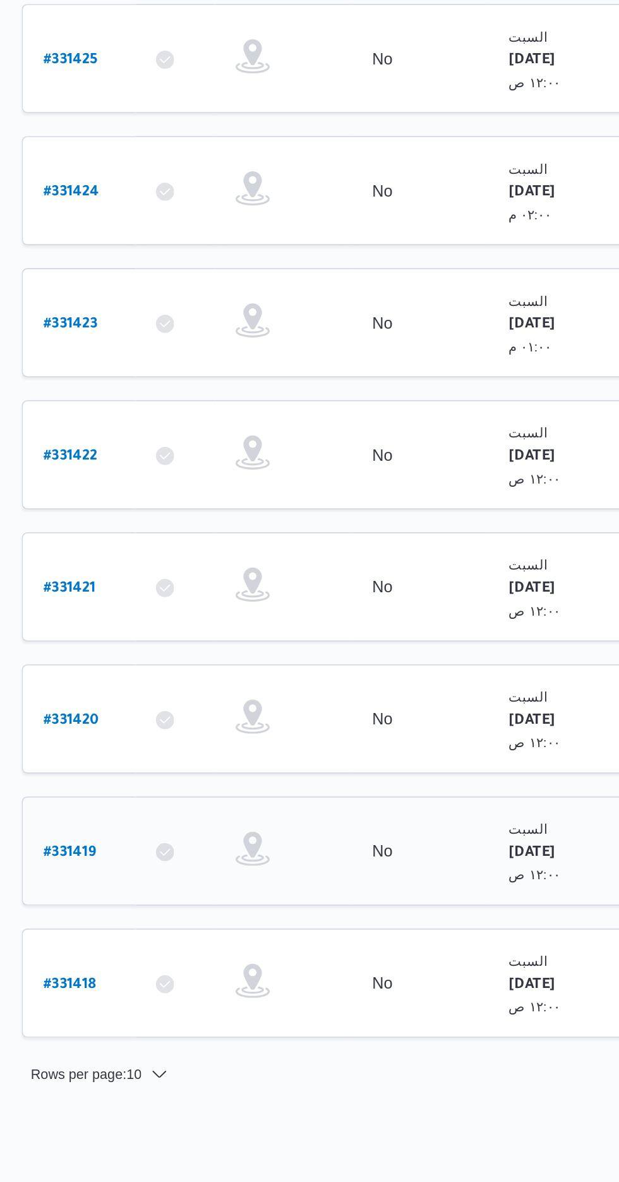
click at [189, 805] on td "رقم الرحلة # 331419" at bounding box center [195, 835] width 63 height 61
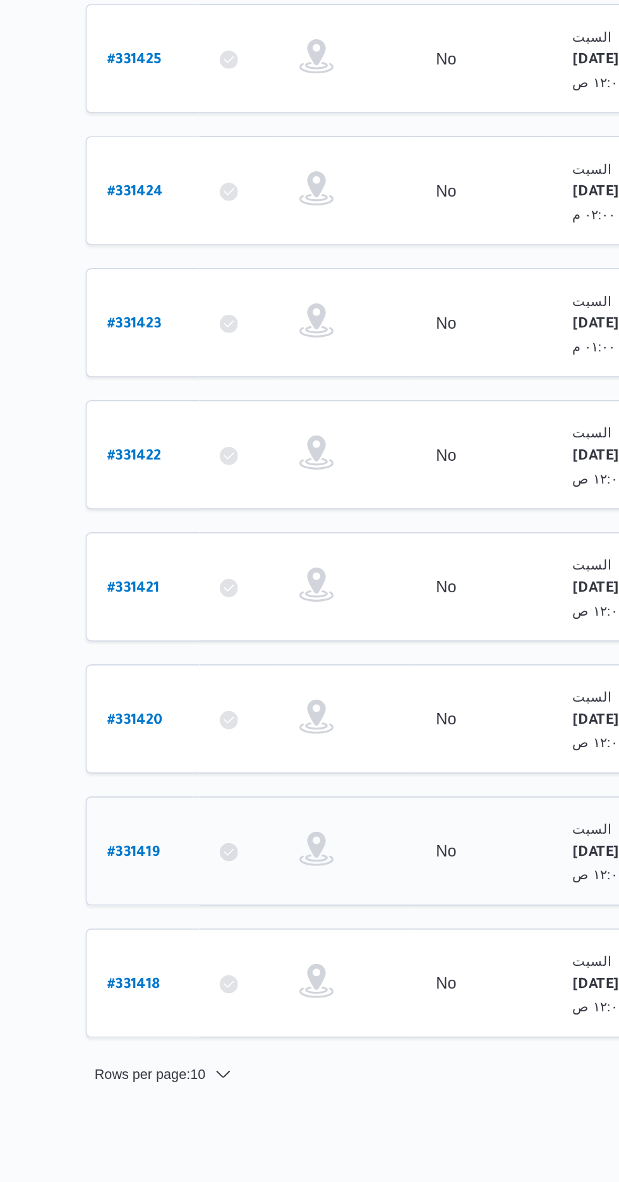
click at [178, 832] on b "# 331419" at bounding box center [190, 836] width 29 height 9
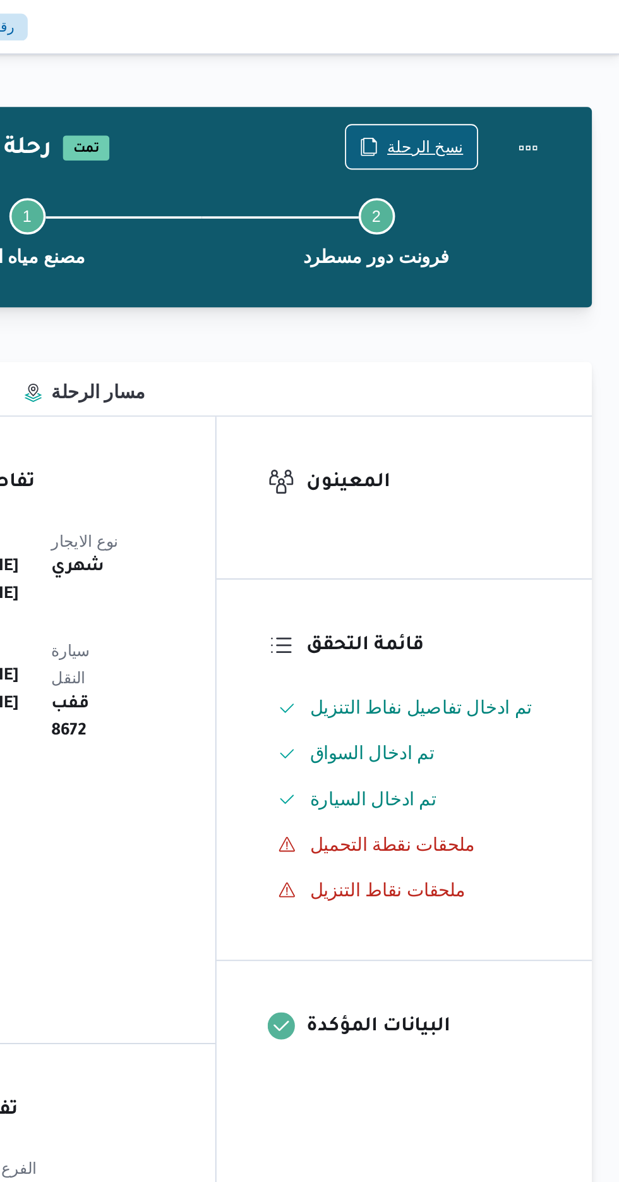
click at [507, 78] on span "نسخ الرحلة" at bounding box center [511, 81] width 42 height 15
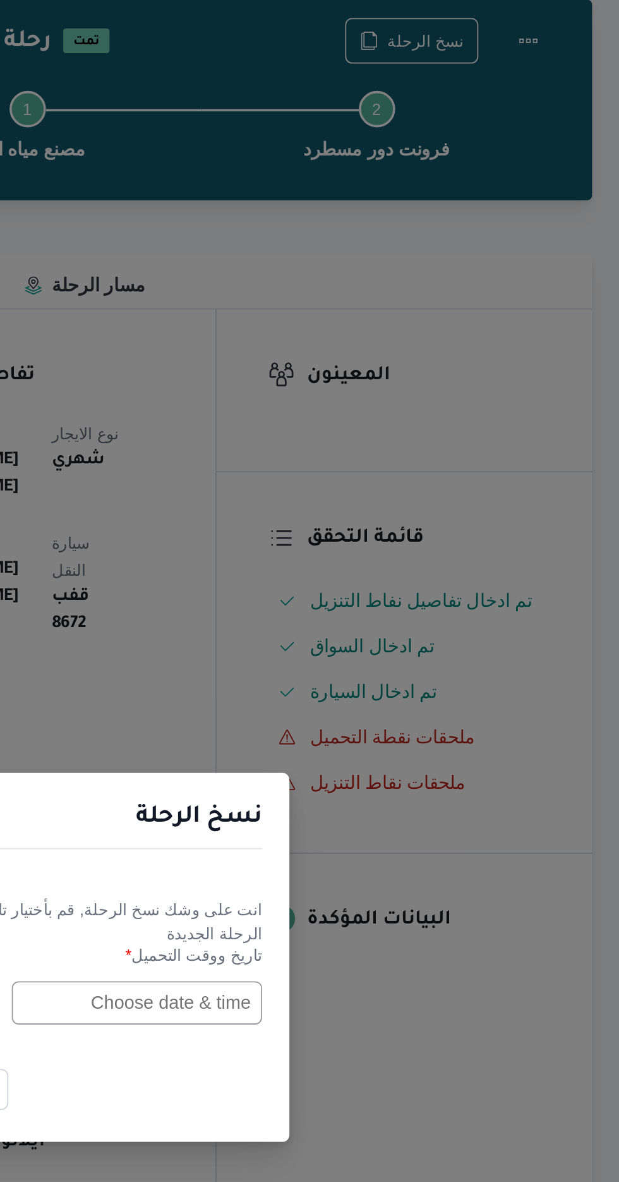
click at [363, 613] on input "text" at bounding box center [351, 616] width 139 height 24
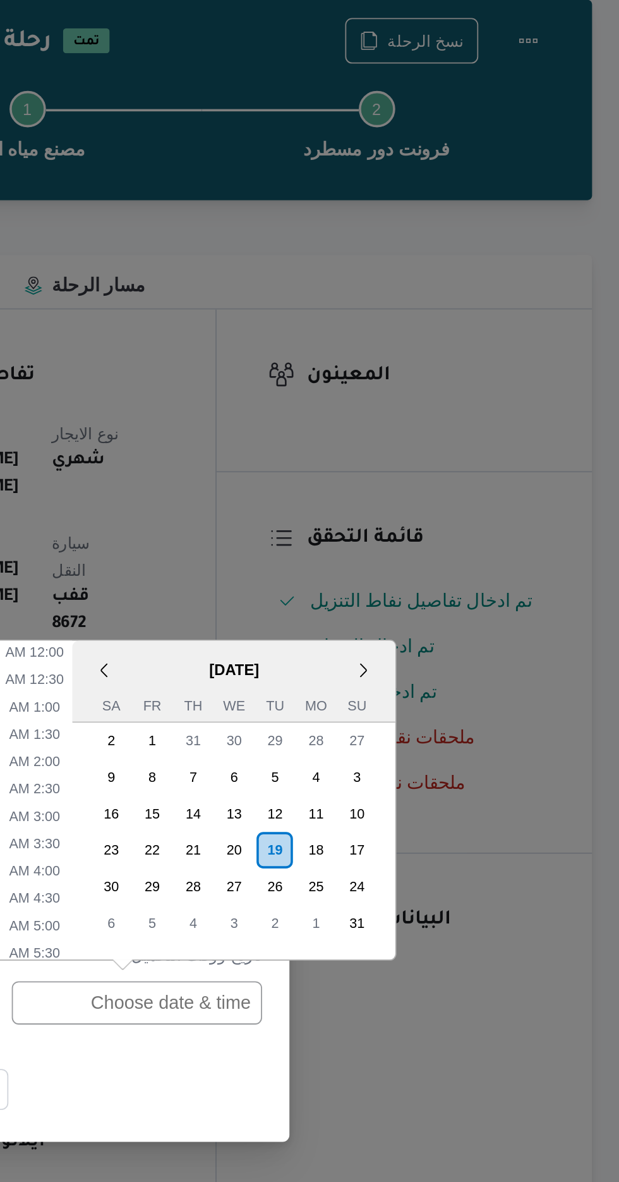
scroll to position [418, 0]
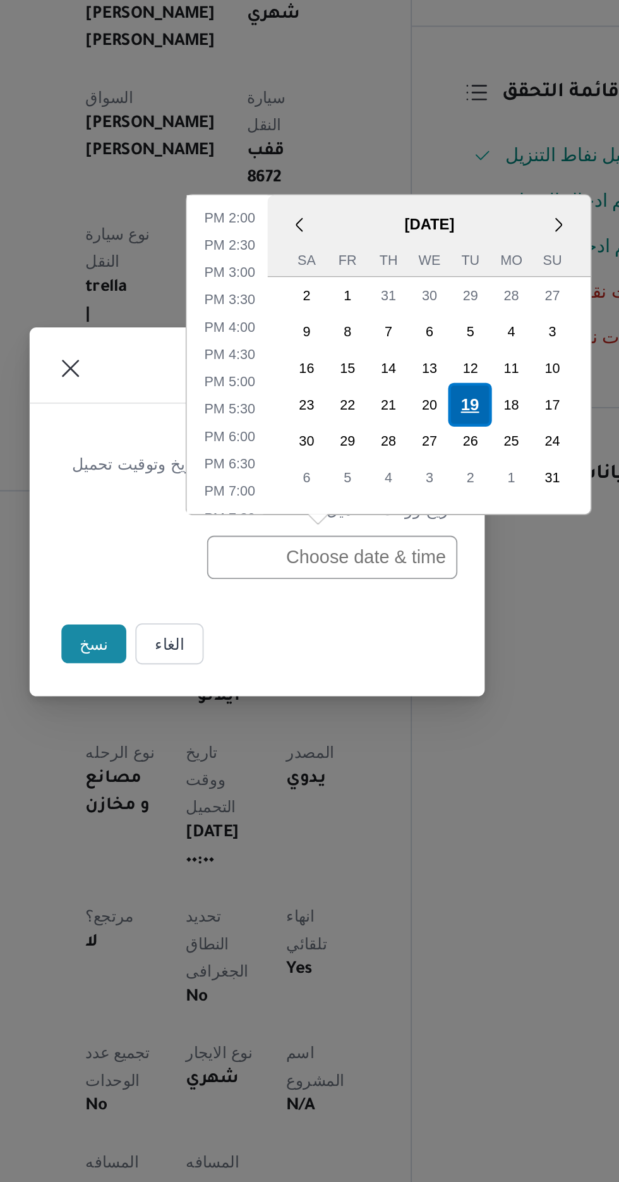
click at [425, 534] on div "19" at bounding box center [428, 532] width 24 height 24
type input "[DATE] 12:00AM"
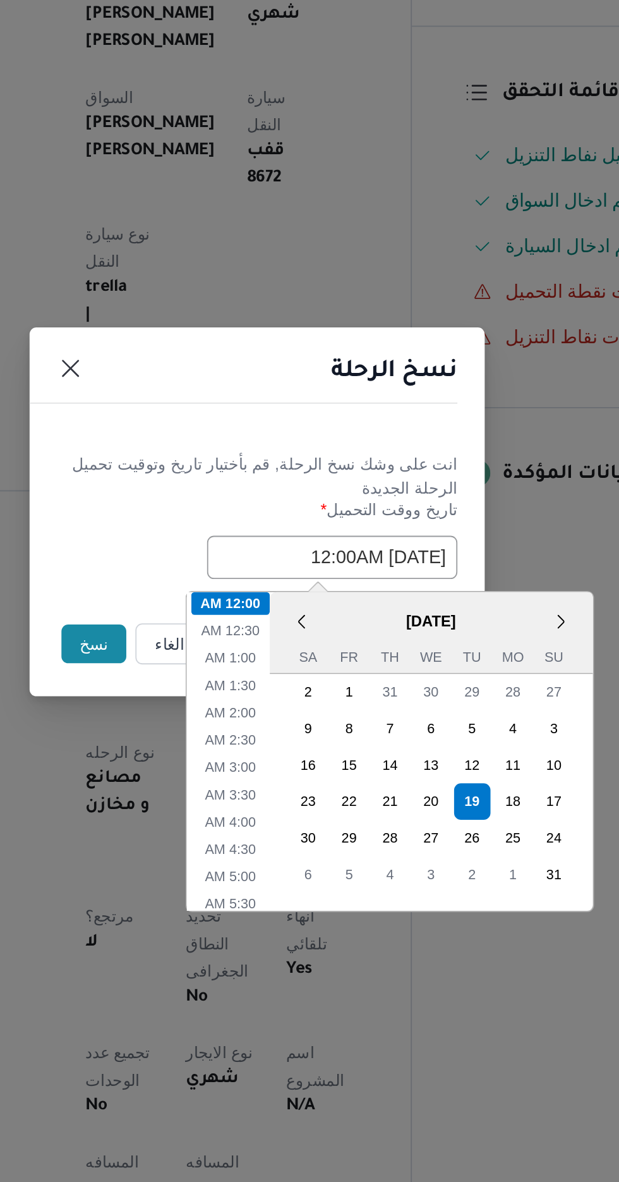
click at [215, 665] on button "نسخ" at bounding box center [219, 664] width 36 height 21
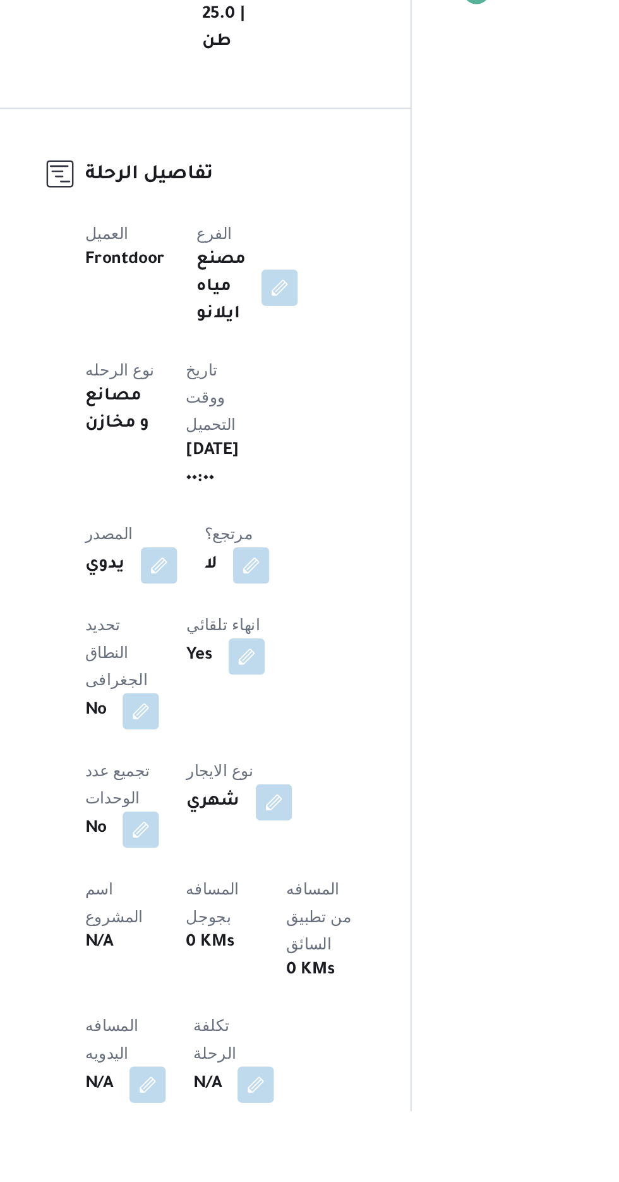
scroll to position [37, 0]
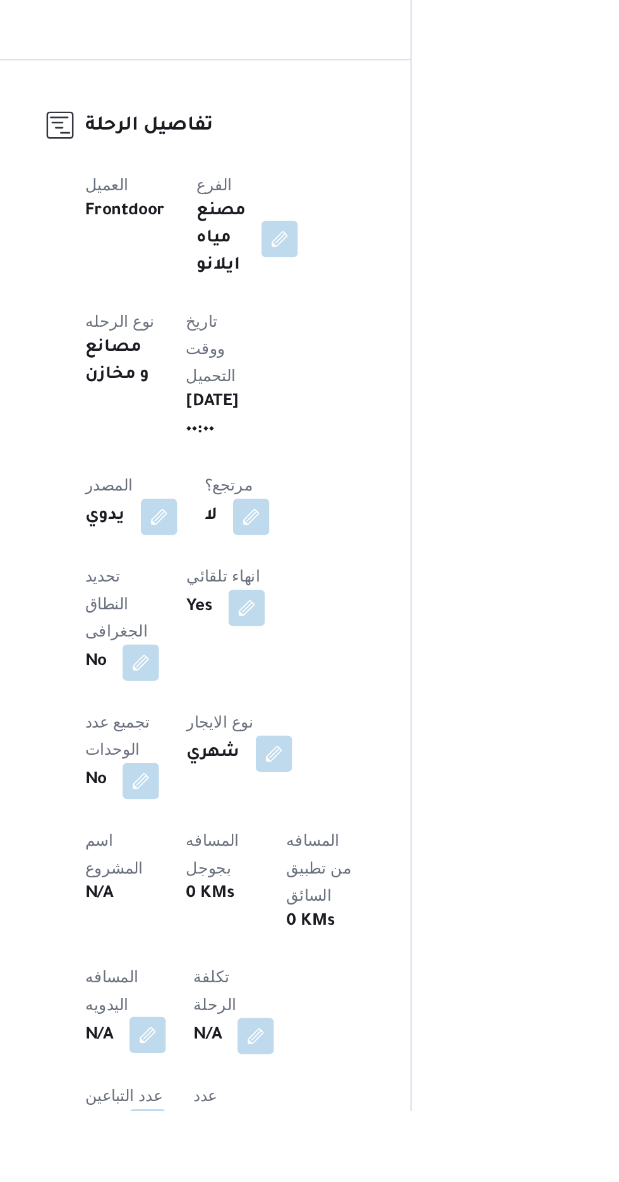
click at [243, 1129] on button "button" at bounding box center [249, 1139] width 20 height 20
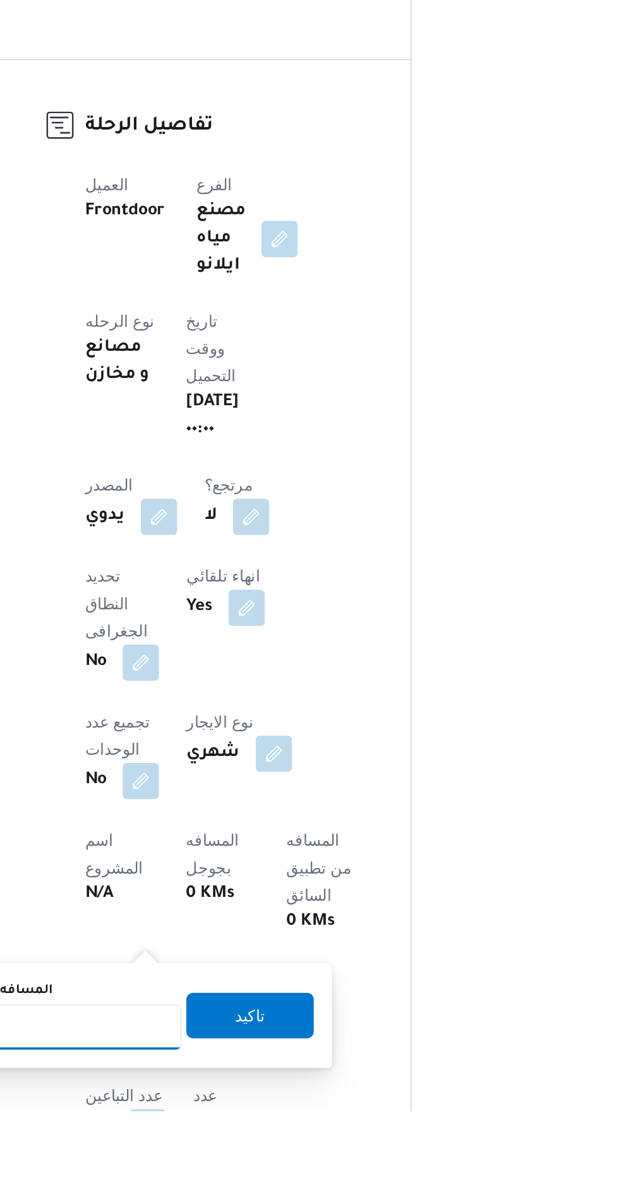
click at [234, 1139] on input "المسافه اليدويه" at bounding box center [205, 1135] width 126 height 25
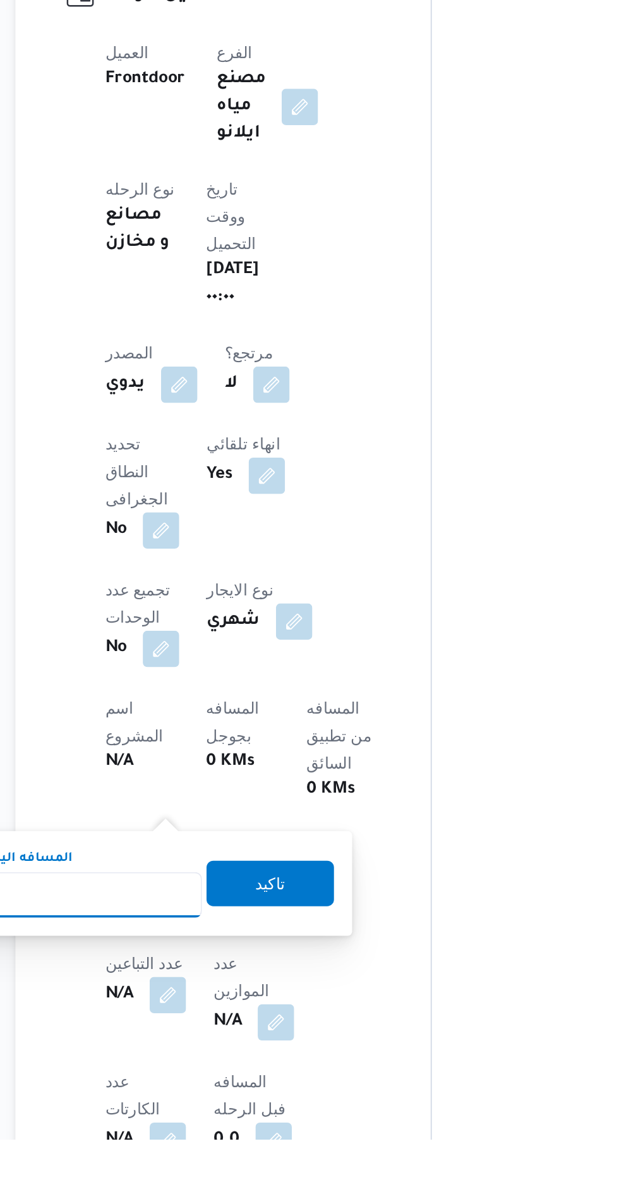
scroll to position [126, 0]
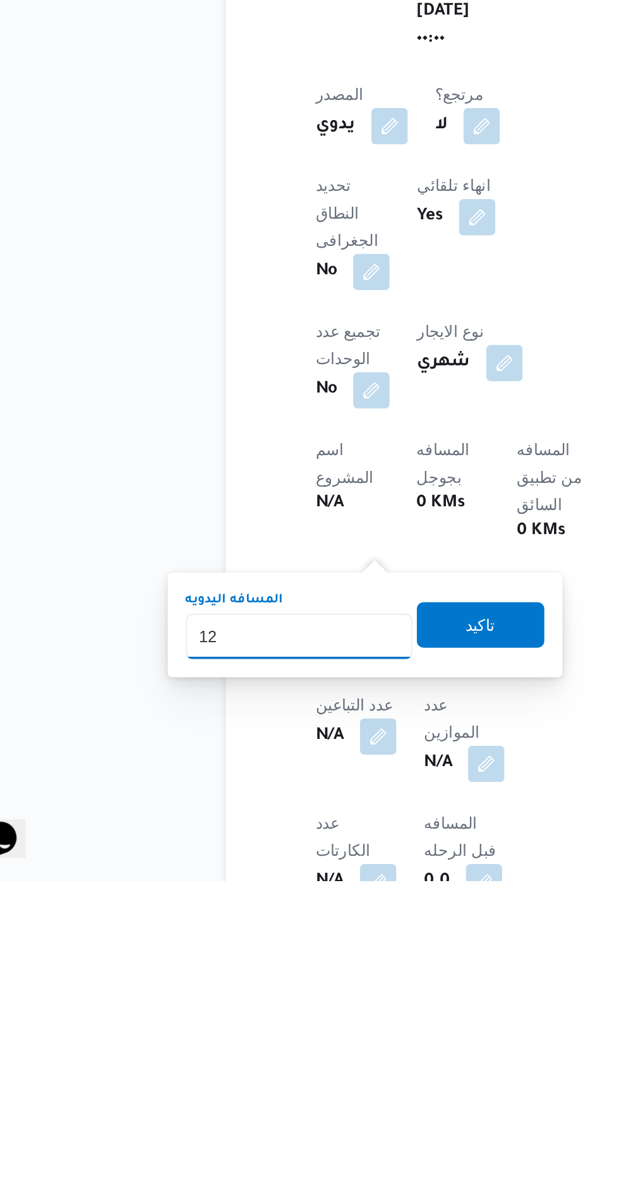
type input "120"
click at [314, 1044] on span "تاكيد" at bounding box center [306, 1038] width 16 height 15
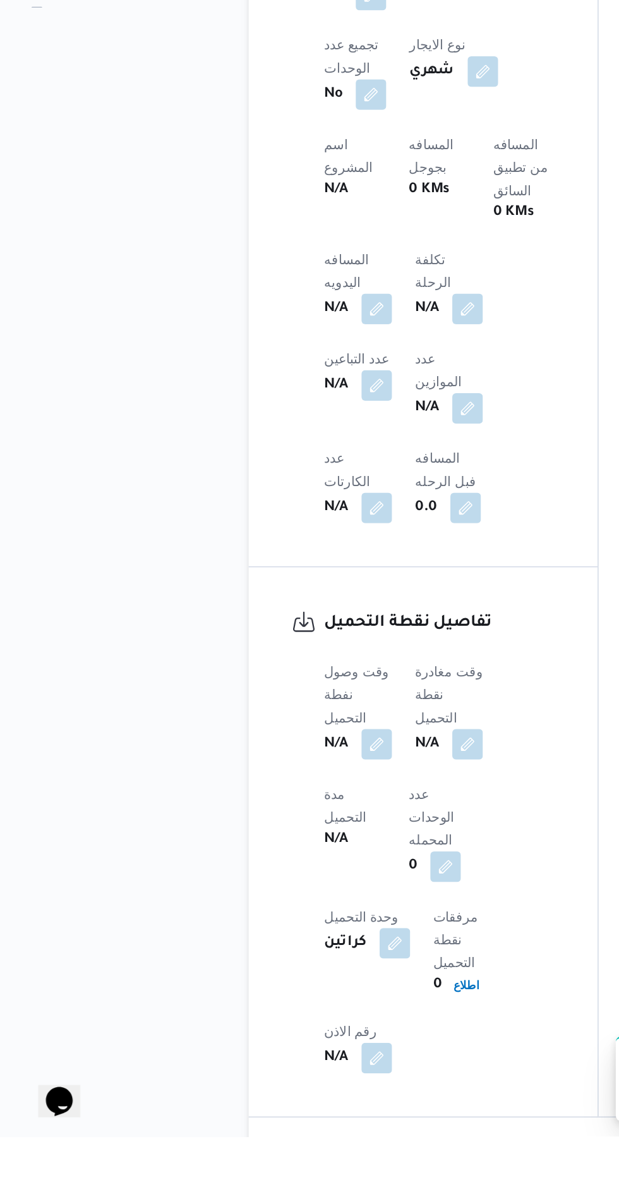
scroll to position [543, 0]
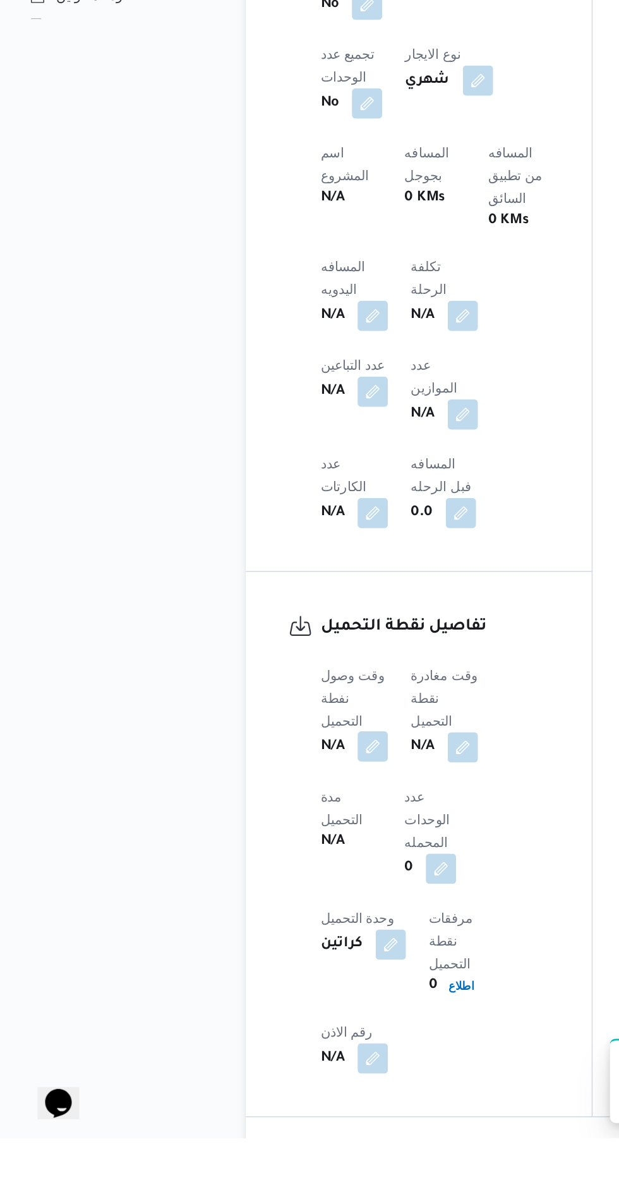
click at [249, 911] on button "button" at bounding box center [249, 921] width 20 height 20
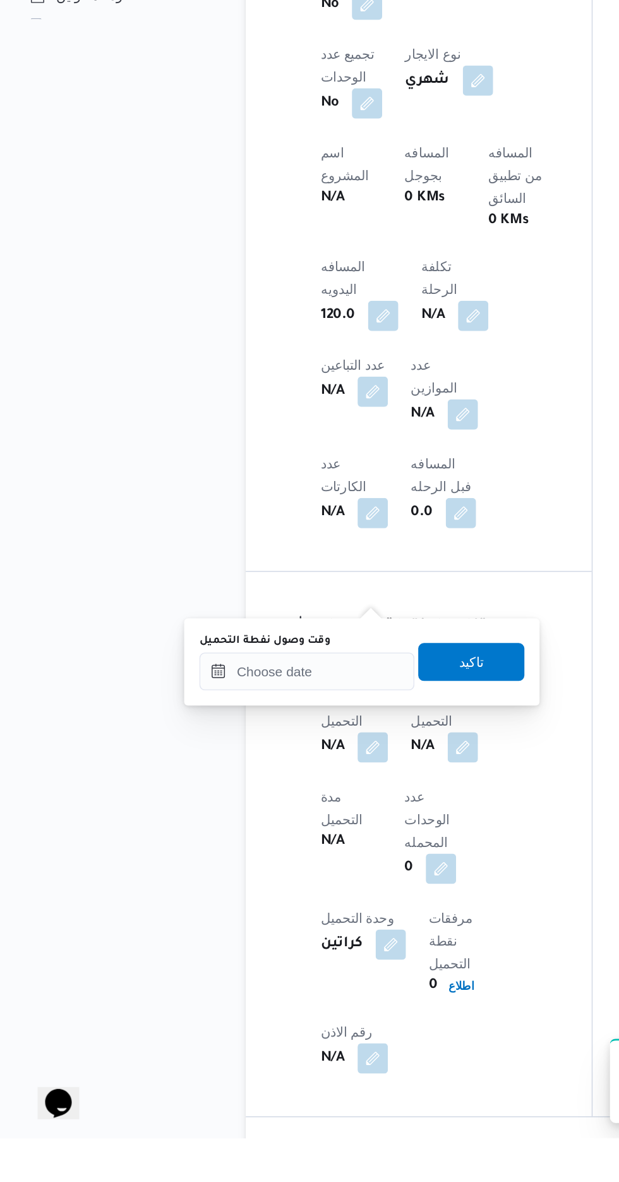
click at [238, 885] on div "You are in a dialog. To close this dialog, hit escape. وقت وصول نفطة التحميل تا…" at bounding box center [241, 865] width 237 height 58
click at [244, 871] on input "وقت وصول نفطة التحميل" at bounding box center [204, 870] width 143 height 25
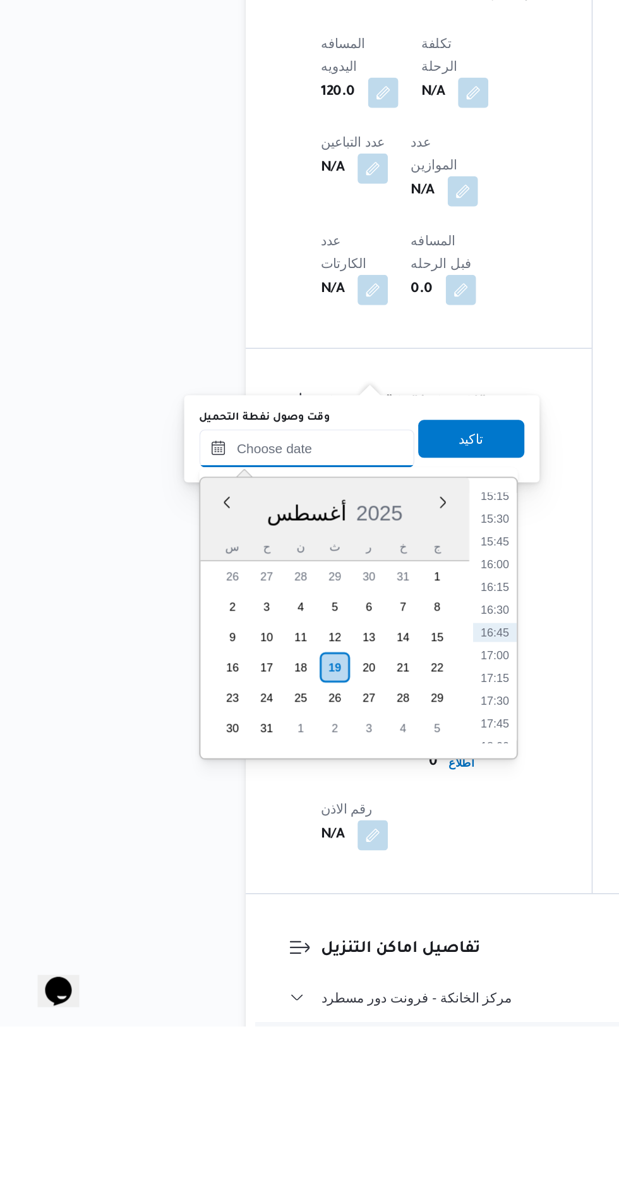
scroll to position [616, 0]
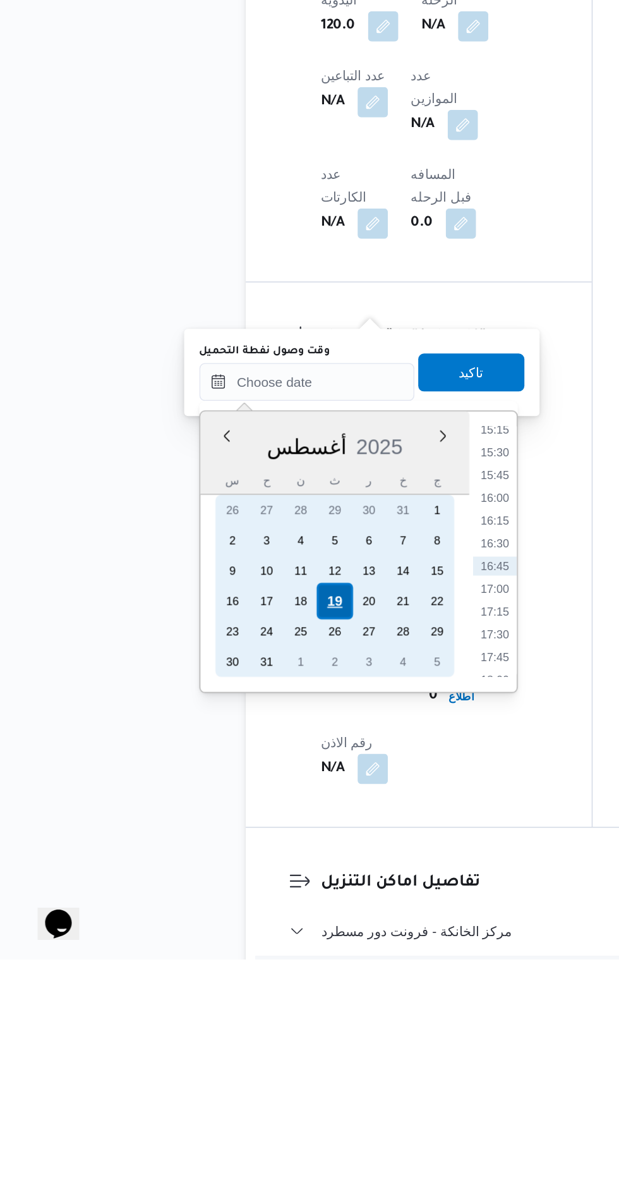
click at [223, 941] on div "19" at bounding box center [223, 944] width 24 height 24
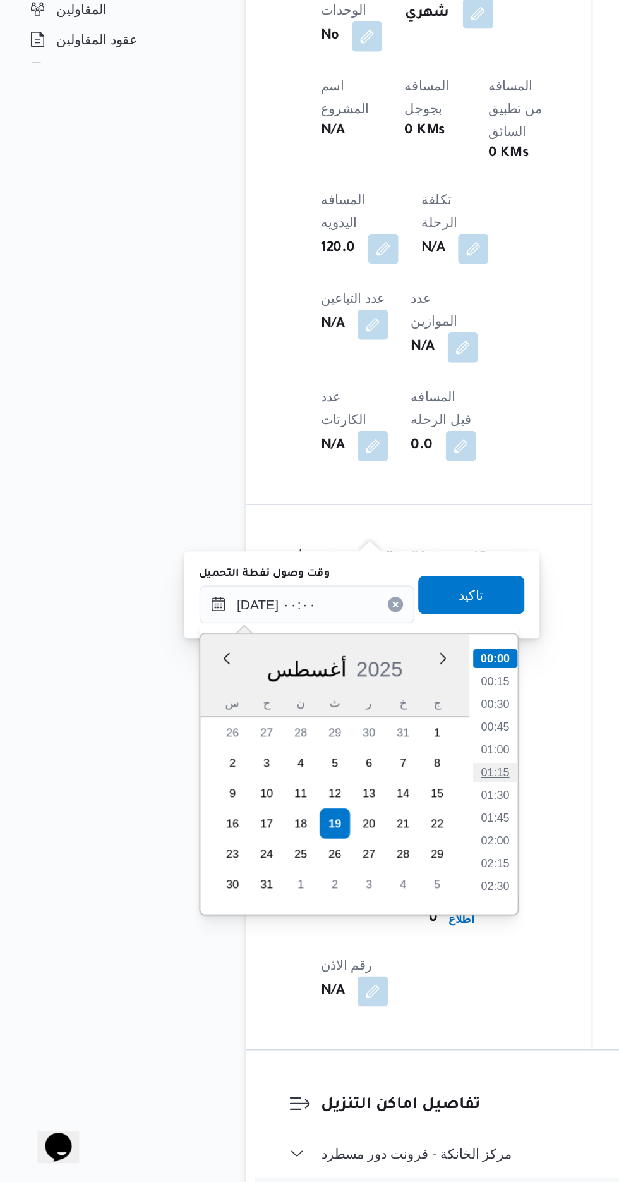
click at [334, 903] on li "01:15" at bounding box center [330, 909] width 29 height 13
type input "[DATE] ٠١:١٥"
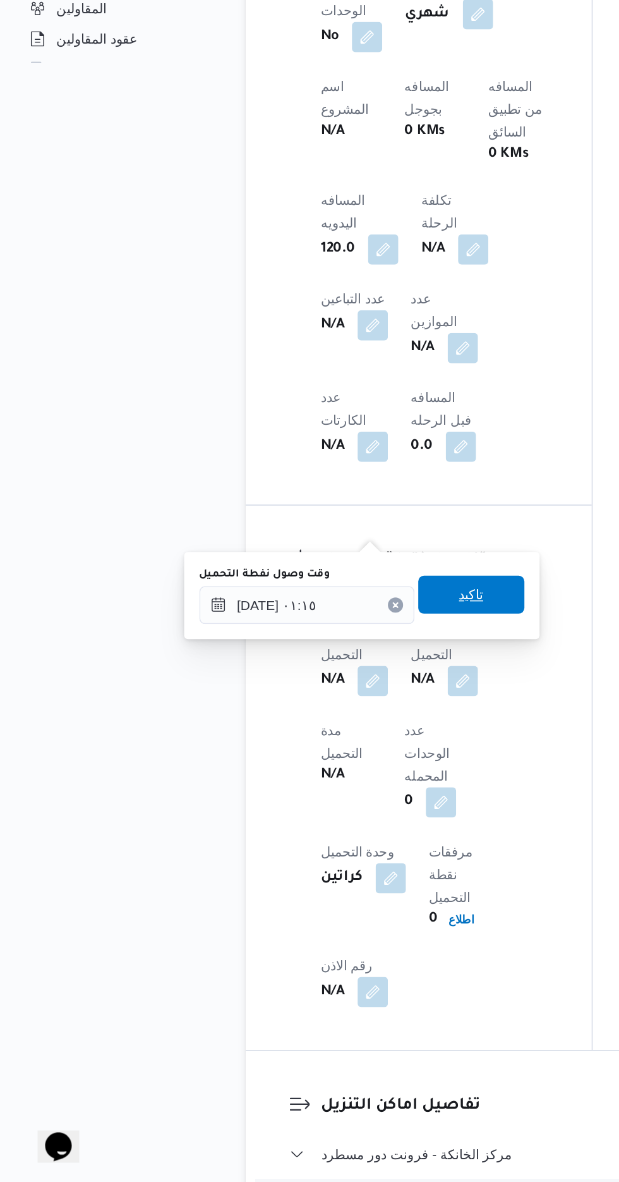
click at [323, 794] on span "تاكيد" at bounding box center [315, 790] width 16 height 15
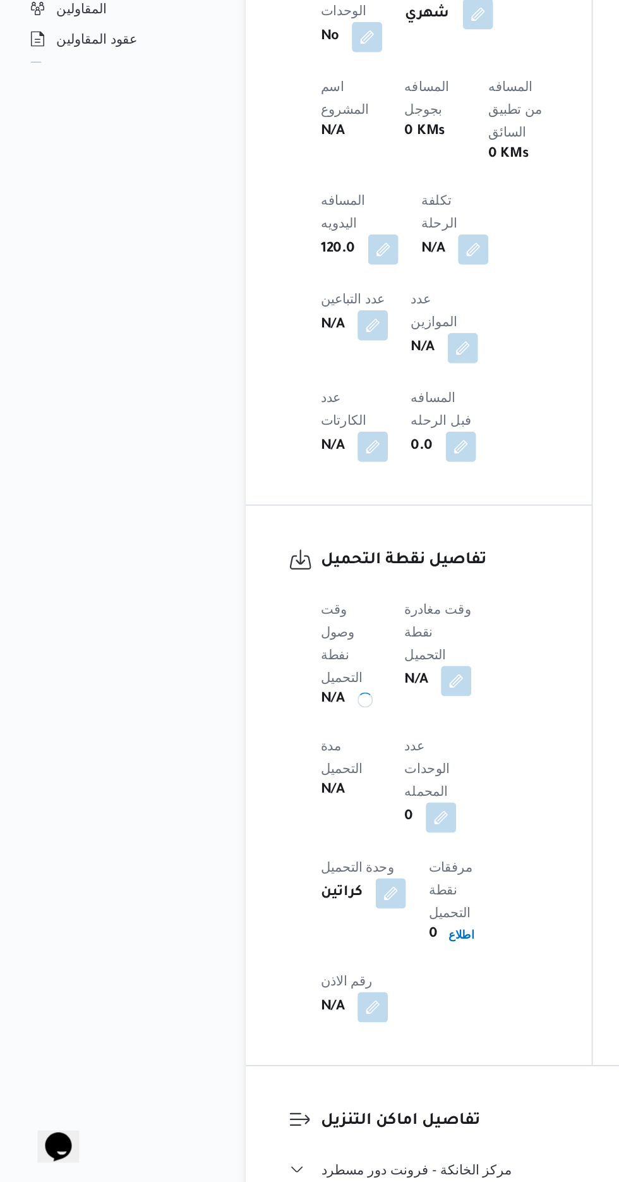
scroll to position [616, 0]
click at [315, 837] on button "button" at bounding box center [305, 847] width 20 height 20
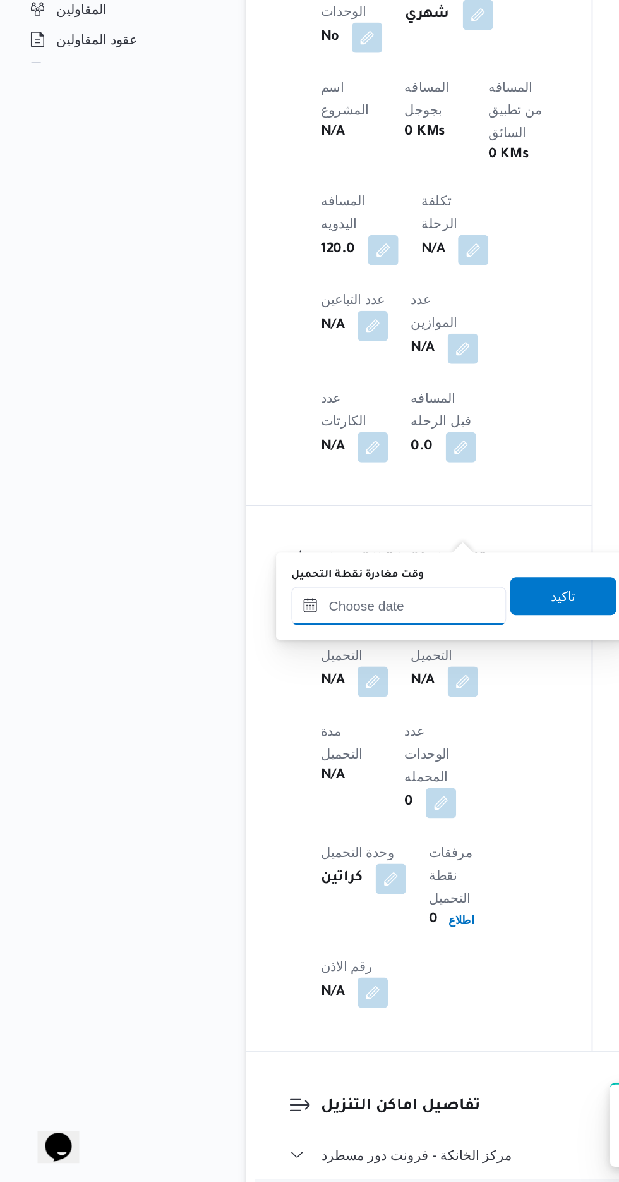
click at [294, 801] on input "وقت مغادرة نقطة التحميل" at bounding box center [266, 797] width 143 height 25
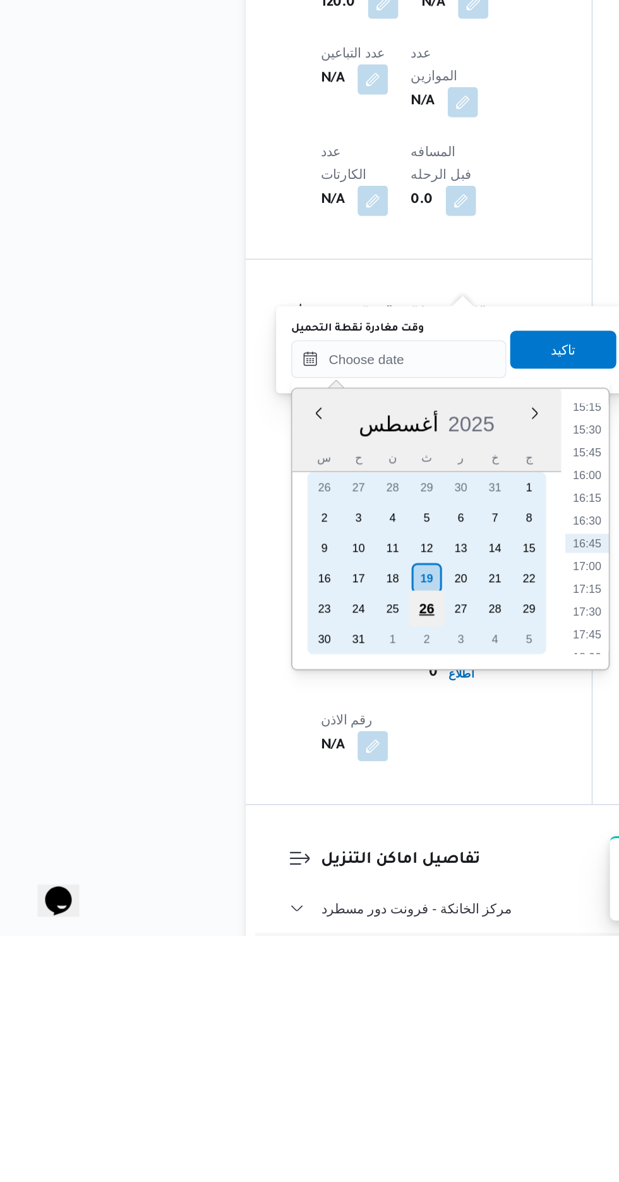
click at [284, 960] on div "26" at bounding box center [284, 964] width 24 height 24
type input "[DATE] ٠٠:٠٠"
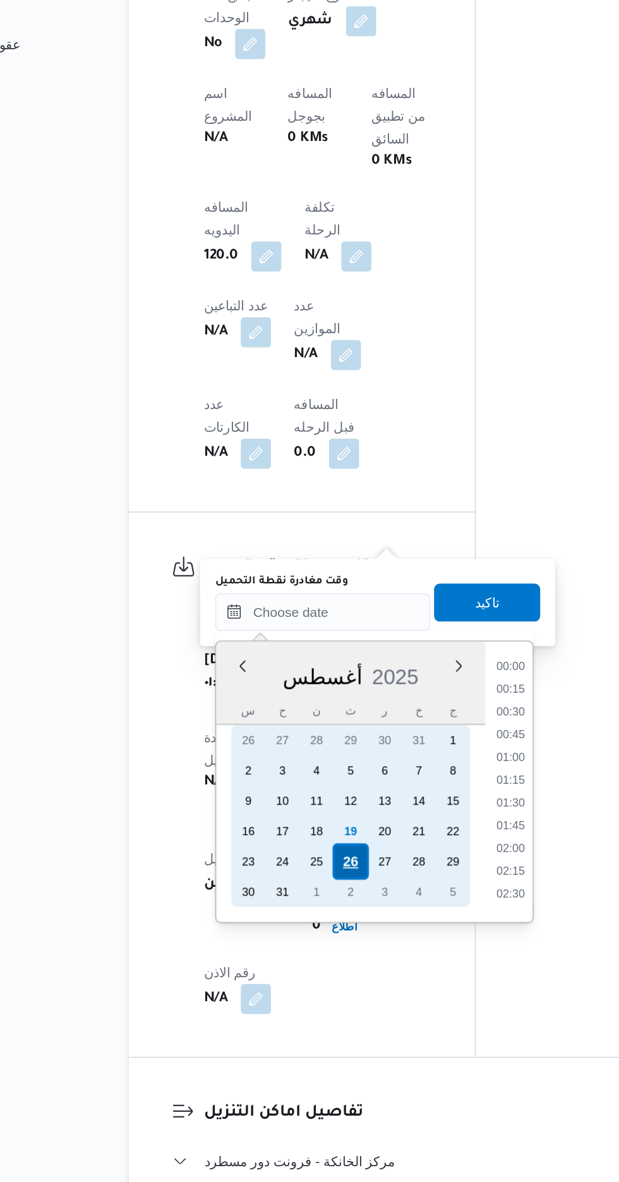
scroll to position [616, 0]
click at [322, 940] on div "19" at bounding box center [312, 944] width 24 height 24
click at [312, 942] on div "19" at bounding box center [312, 944] width 24 height 24
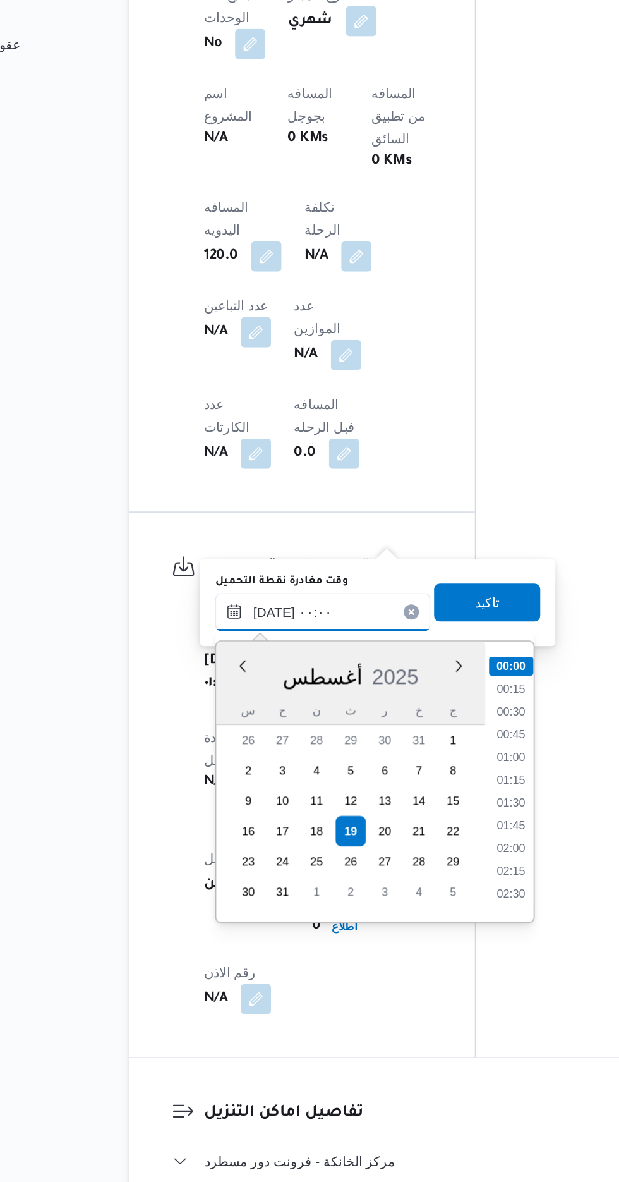
click at [235, 792] on input "[DATE] ٠٠:٠٠" at bounding box center [293, 798] width 143 height 25
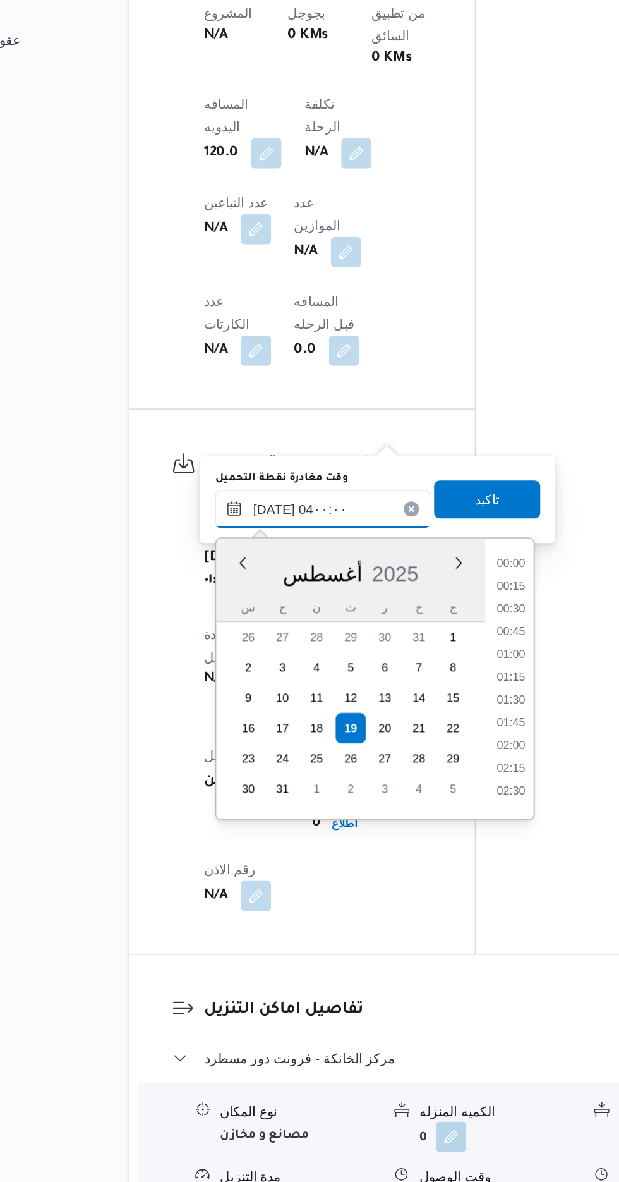
scroll to position [90, 0]
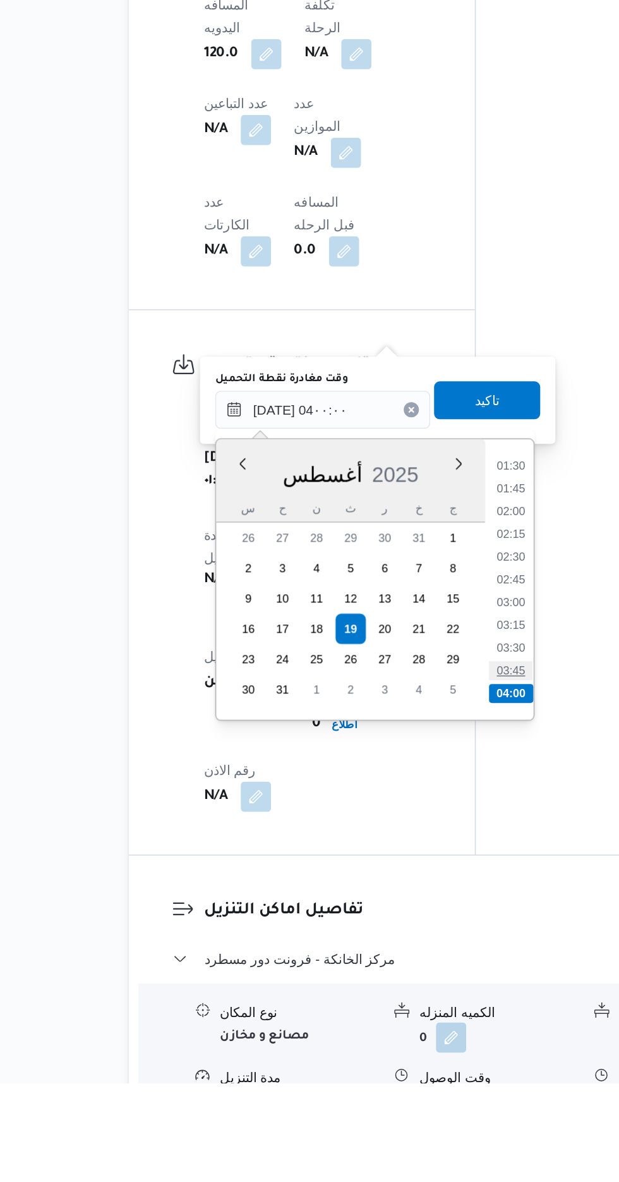
click at [418, 906] on li "03:45" at bounding box center [419, 907] width 29 height 13
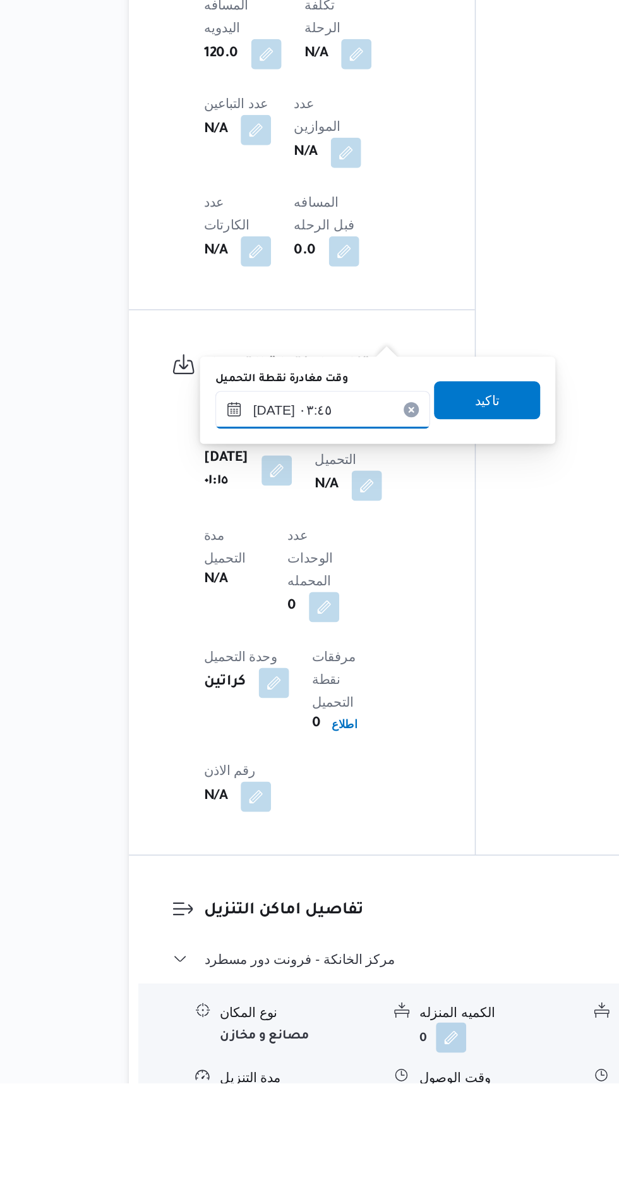
click at [328, 738] on input "[DATE] ٠٣:٤٥" at bounding box center [293, 733] width 143 height 25
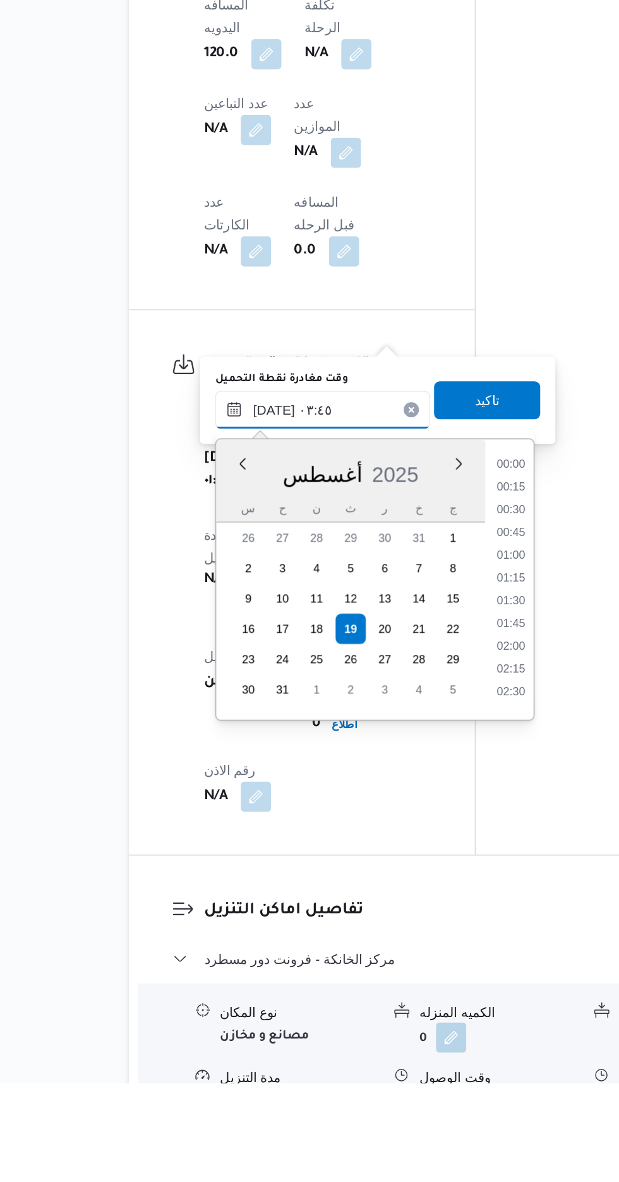
scroll to position [140, 0]
click at [421, 871] on li "04:00" at bounding box center [419, 871] width 29 height 13
type input "[DATE] ٠٤:٠٠"
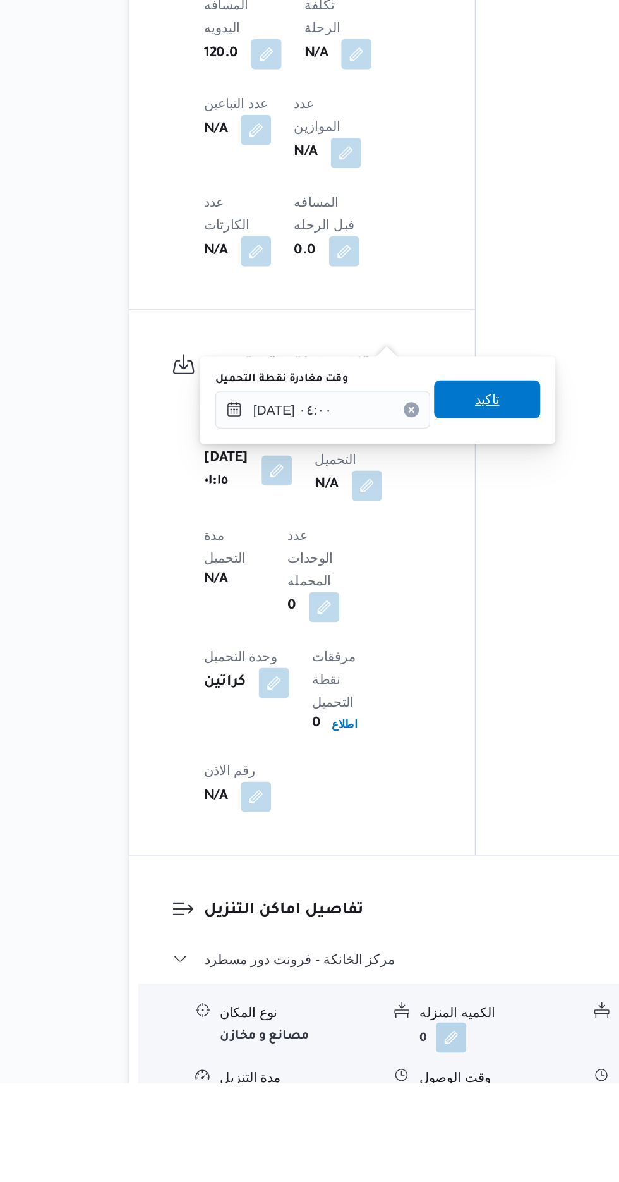
click at [425, 730] on span "تاكيد" at bounding box center [403, 726] width 71 height 25
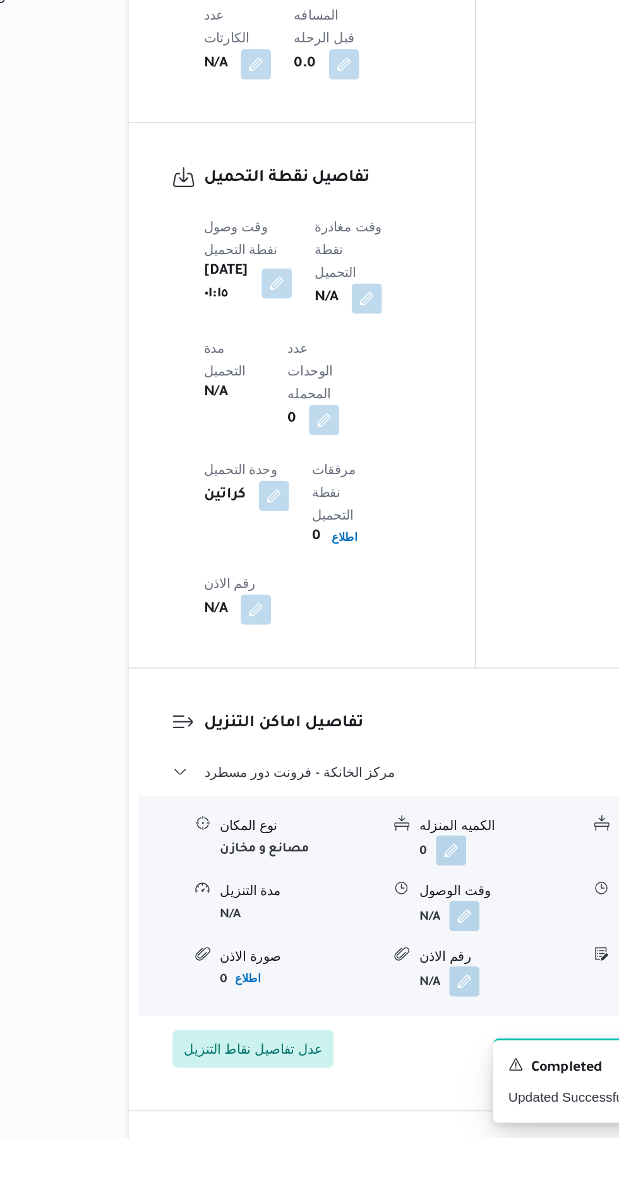
scroll to position [1059, 0]
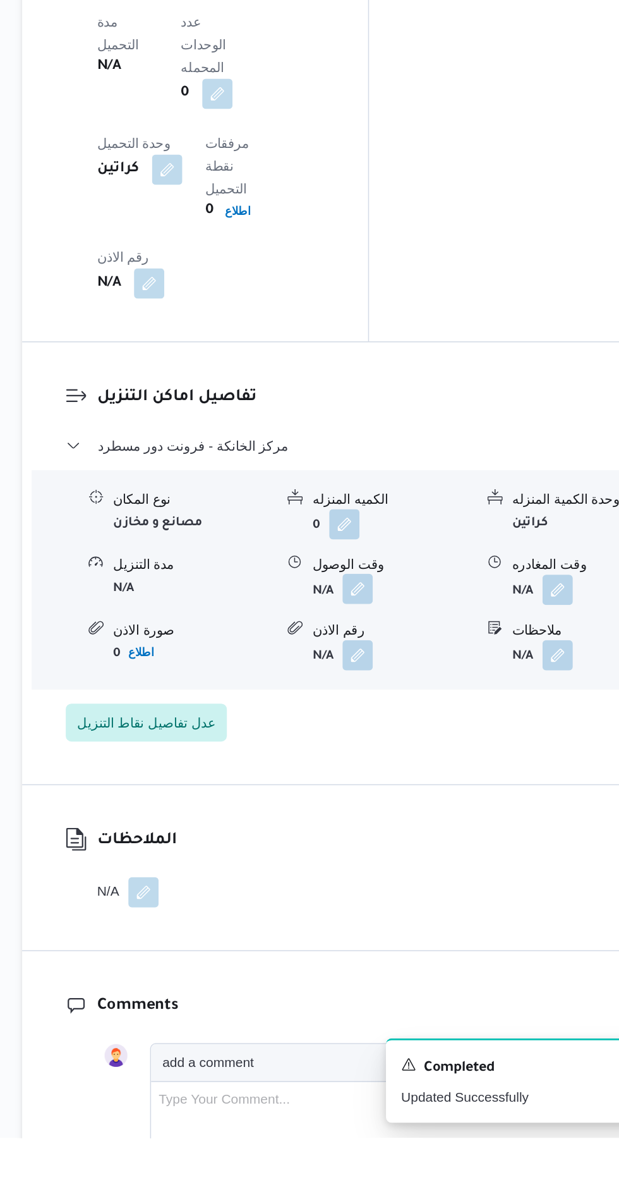
click at [394, 806] on button "button" at bounding box center [388, 816] width 20 height 20
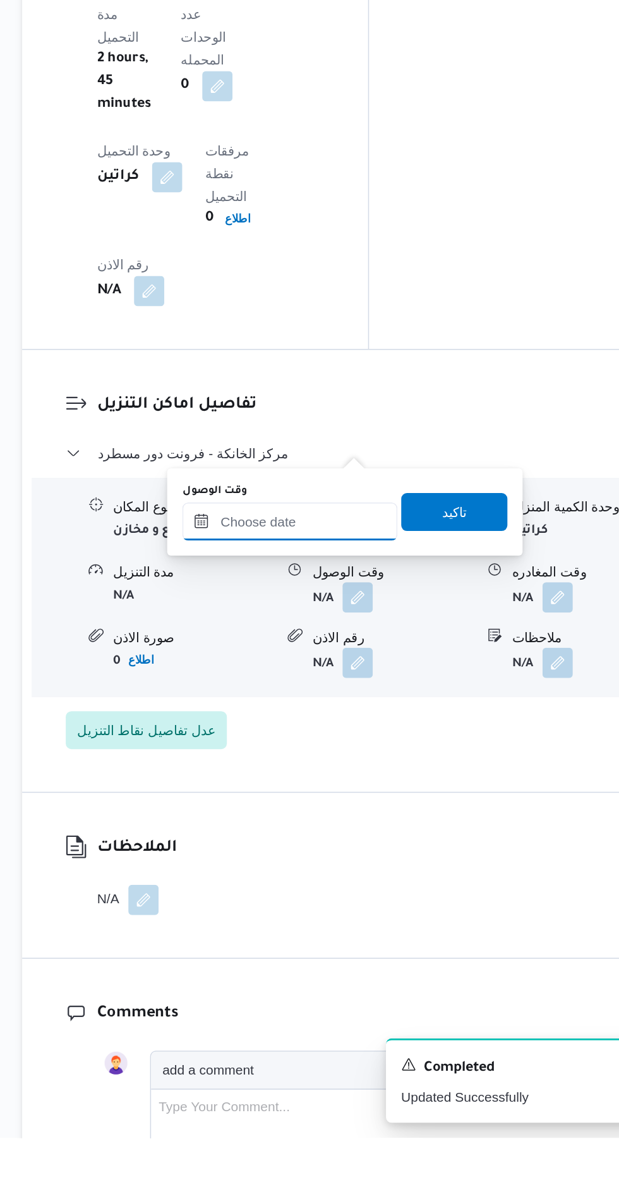
click at [380, 758] on input "وقت الوصول" at bounding box center [342, 770] width 143 height 25
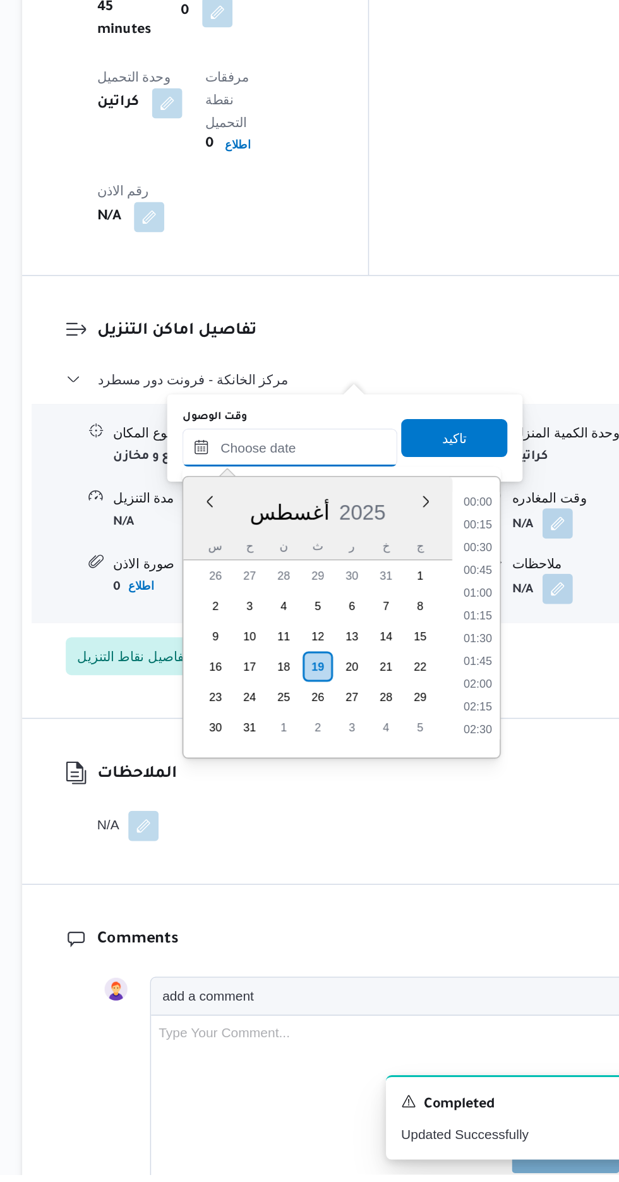
scroll to position [930, 0]
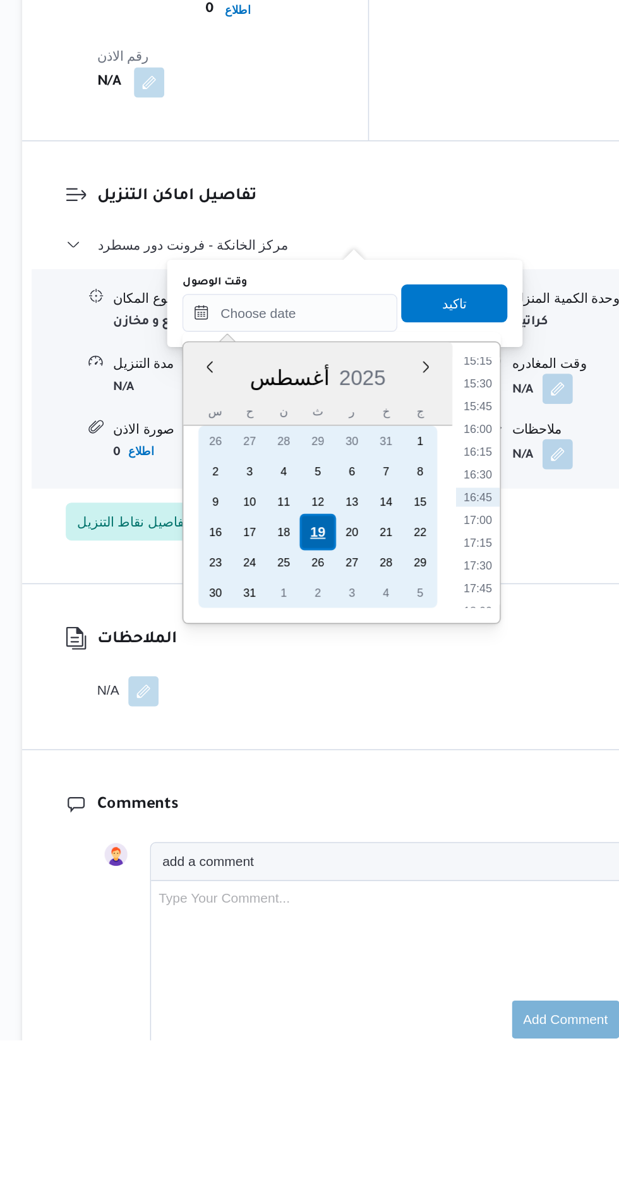
click at [360, 845] on div "19" at bounding box center [362, 843] width 24 height 24
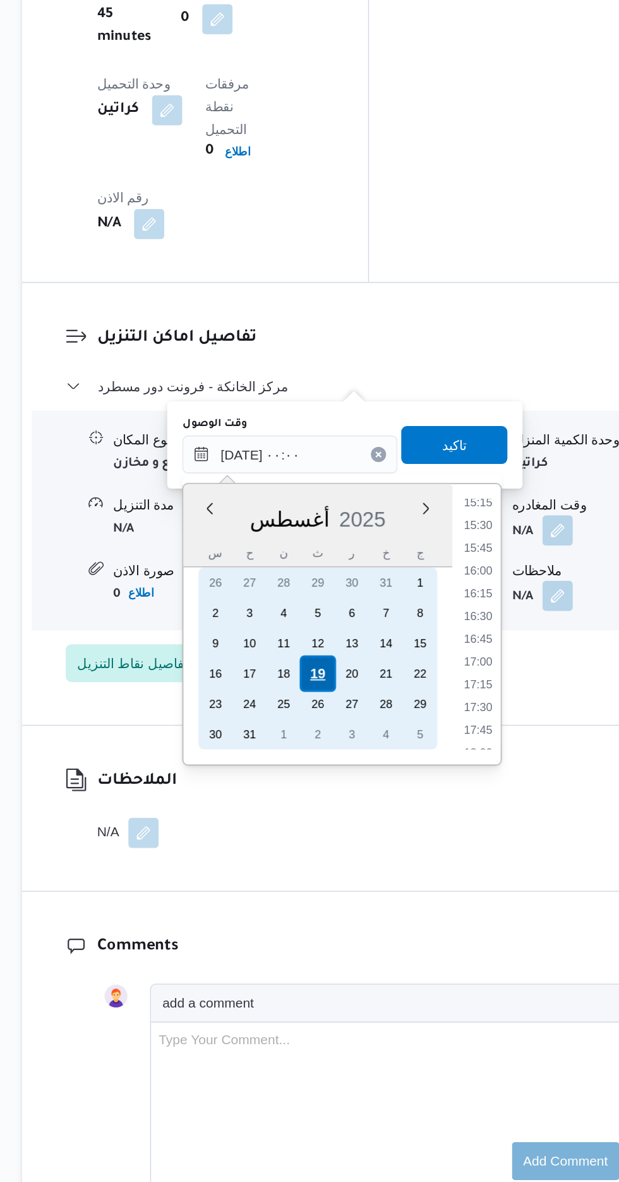
scroll to position [0, 0]
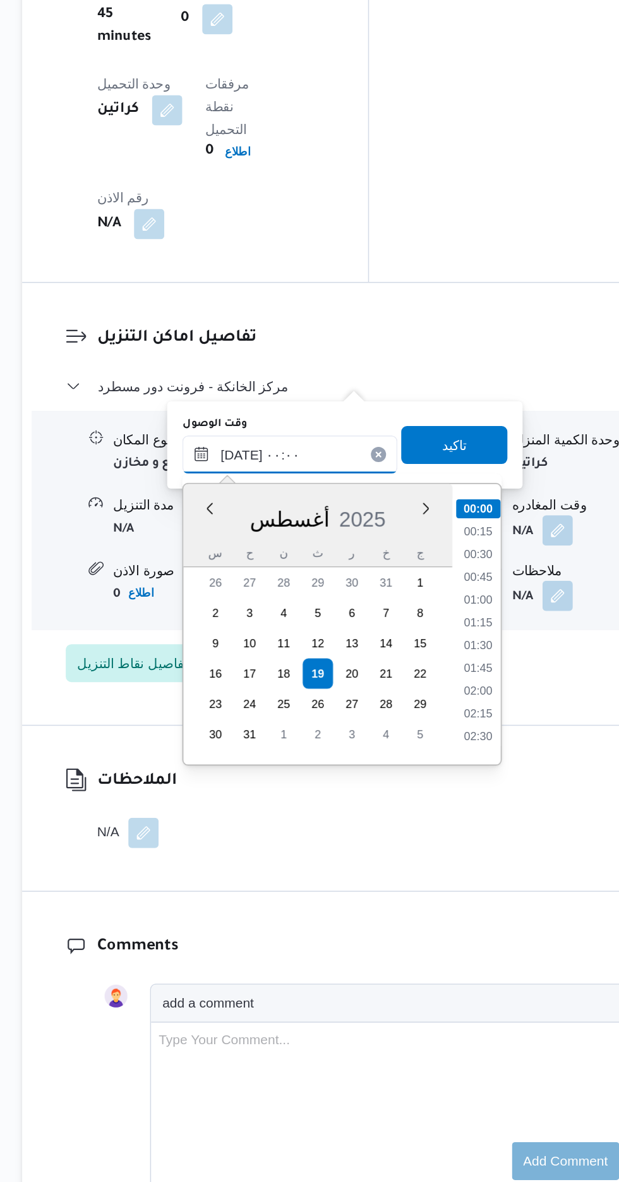
click at [281, 702] on input "[DATE] ٠٠:٠٠" at bounding box center [342, 697] width 143 height 25
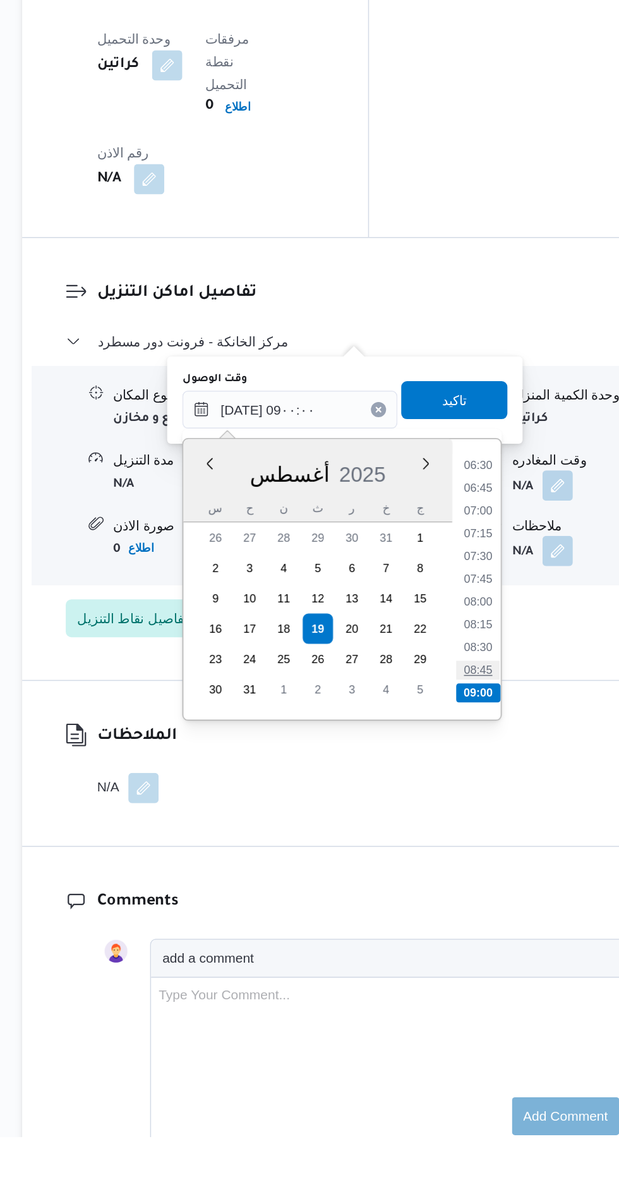
click at [473, 873] on li "08:45" at bounding box center [468, 871] width 29 height 13
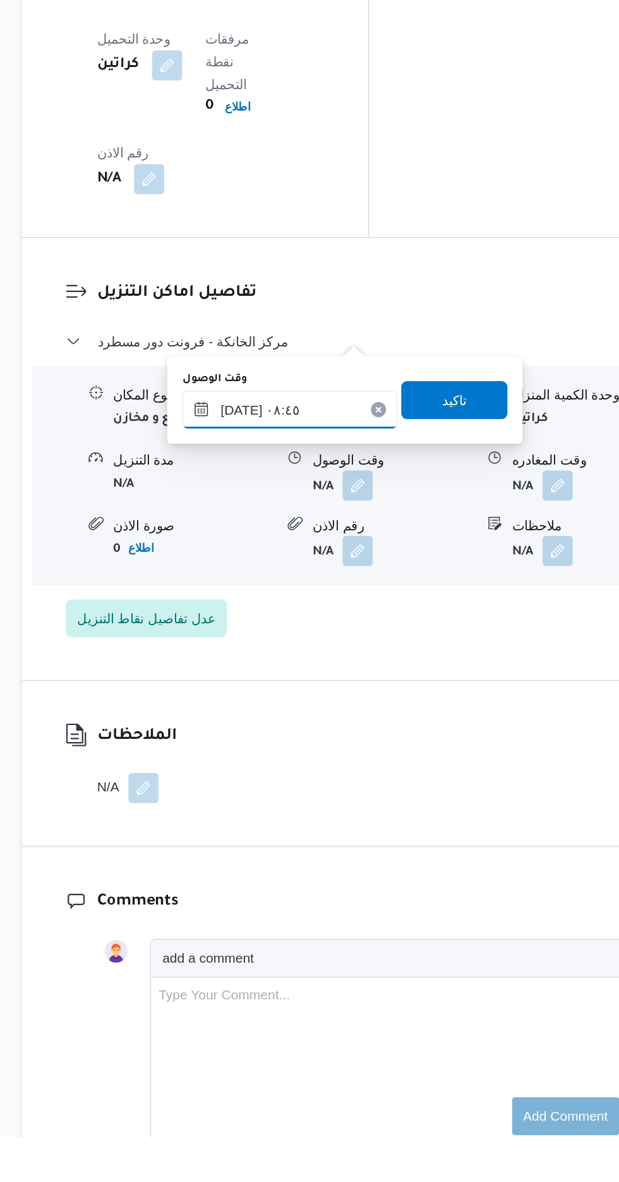
click at [370, 694] on input "[DATE] ٠٨:٤٥" at bounding box center [342, 697] width 143 height 25
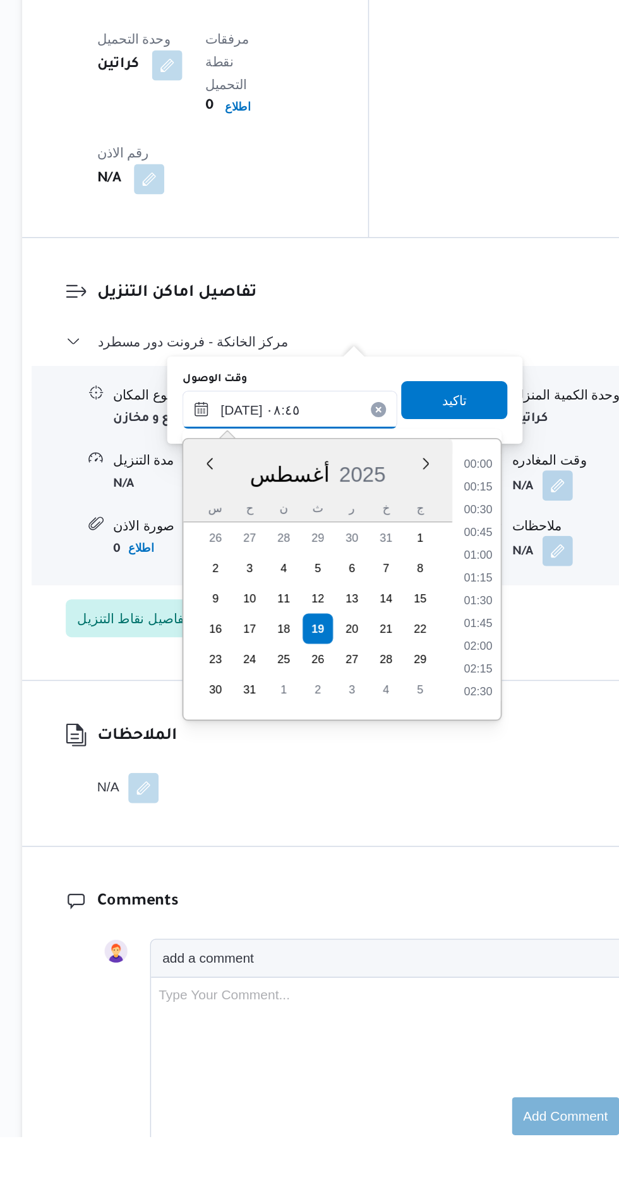
scroll to position [444, 0]
click at [471, 803] on li "08:30" at bounding box center [468, 805] width 29 height 13
type input "[DATE] ٠٨:٣٠"
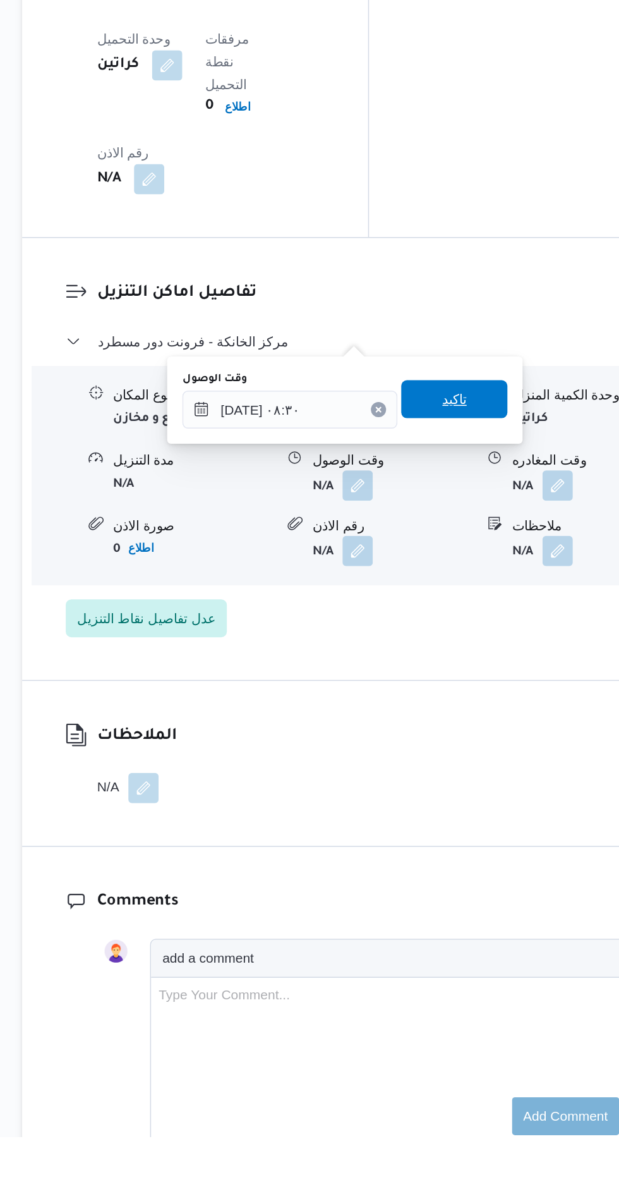
click at [461, 690] on span "تاكيد" at bounding box center [452, 690] width 16 height 15
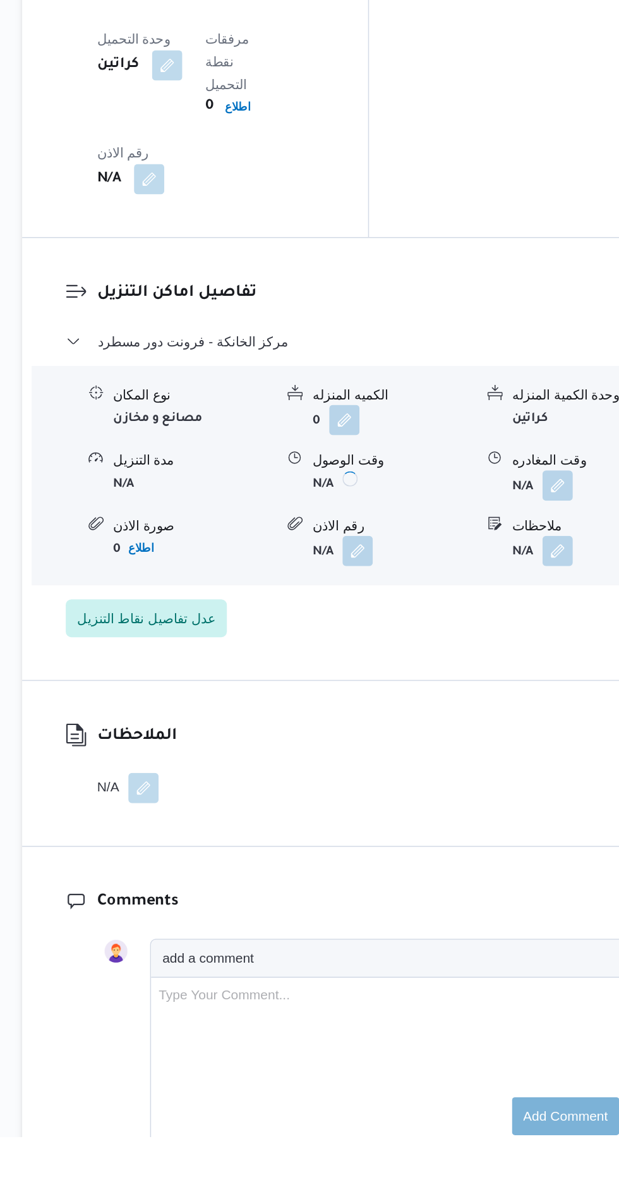
scroll to position [1133, 0]
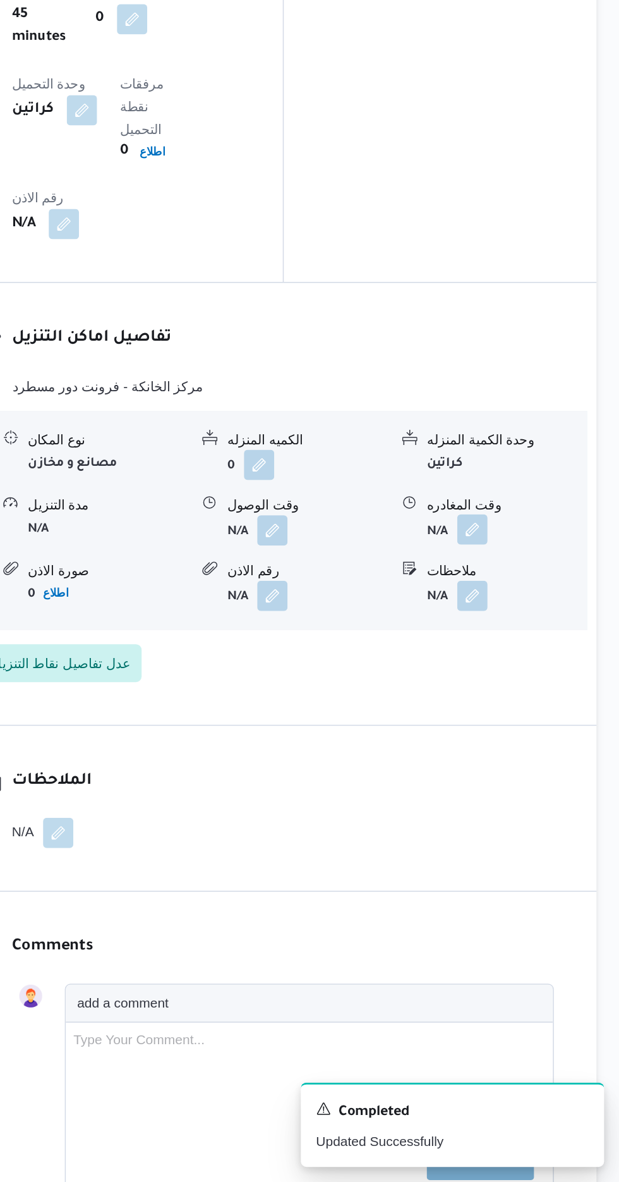
click at [519, 737] on button "button" at bounding box center [521, 747] width 20 height 20
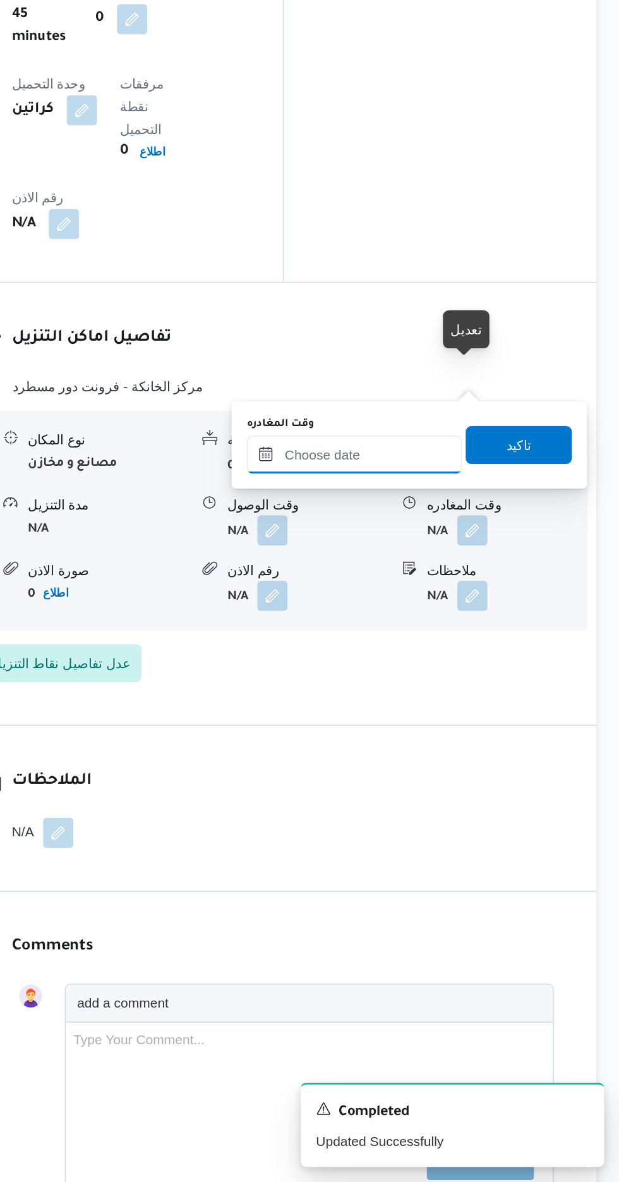
click at [472, 691] on input "وقت المغادره" at bounding box center [442, 697] width 143 height 25
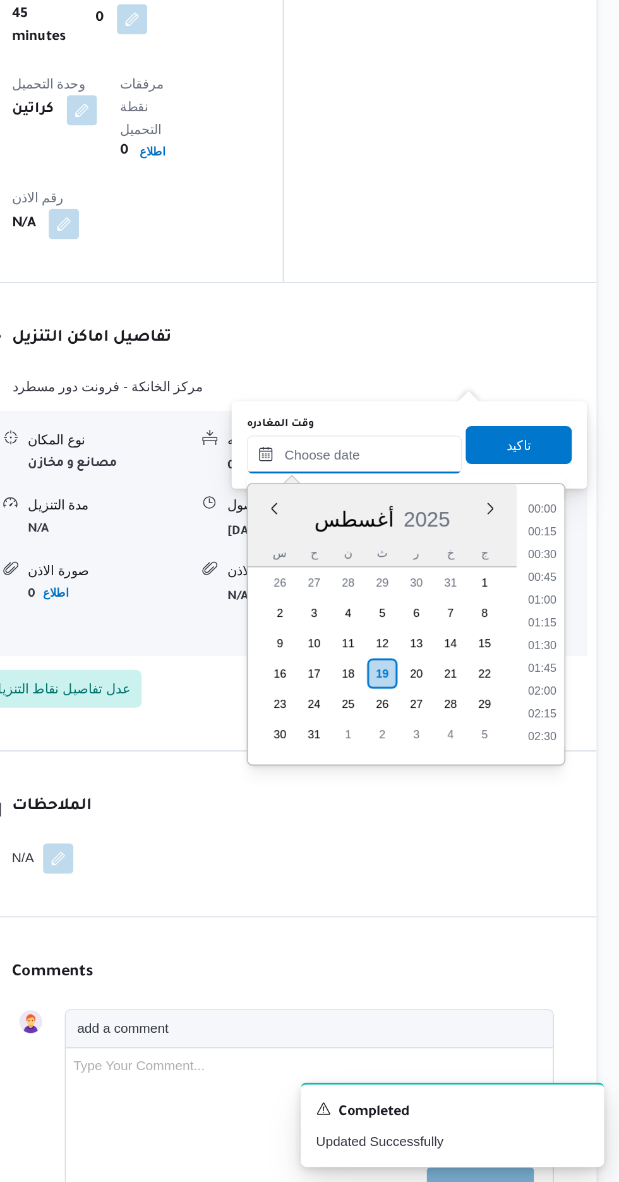
scroll to position [1133, 0]
click at [569, 743] on li "15:30" at bounding box center [568, 744] width 29 height 13
type input "[DATE] ١٥:٣٠"
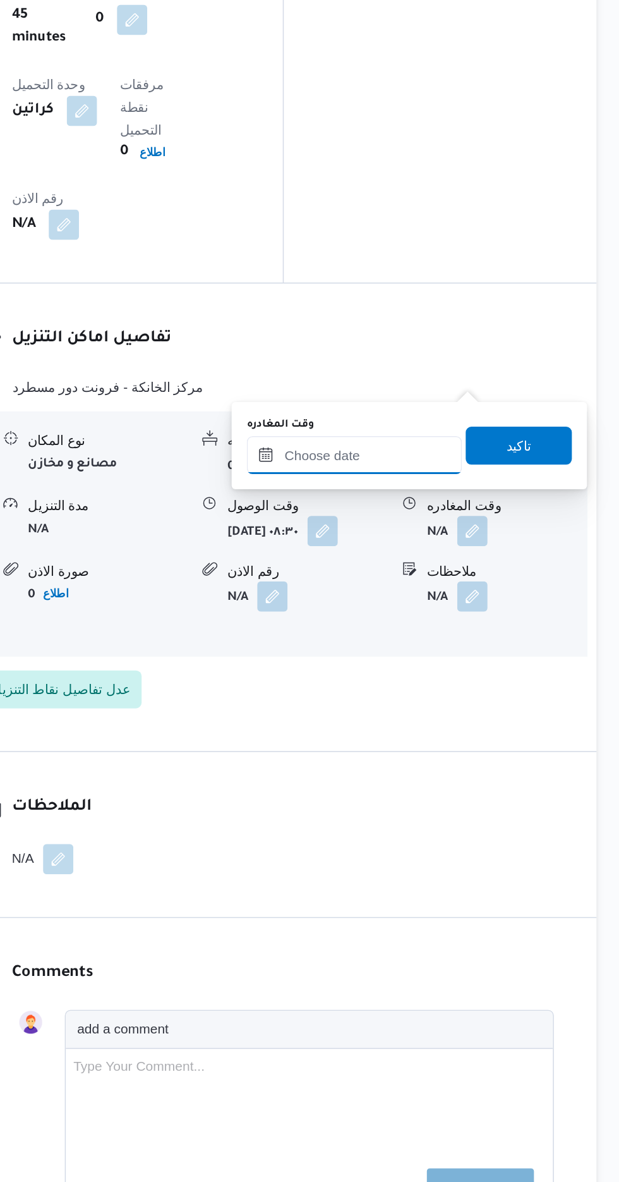
click at [473, 692] on input "وقت المغادره" at bounding box center [442, 697] width 143 height 25
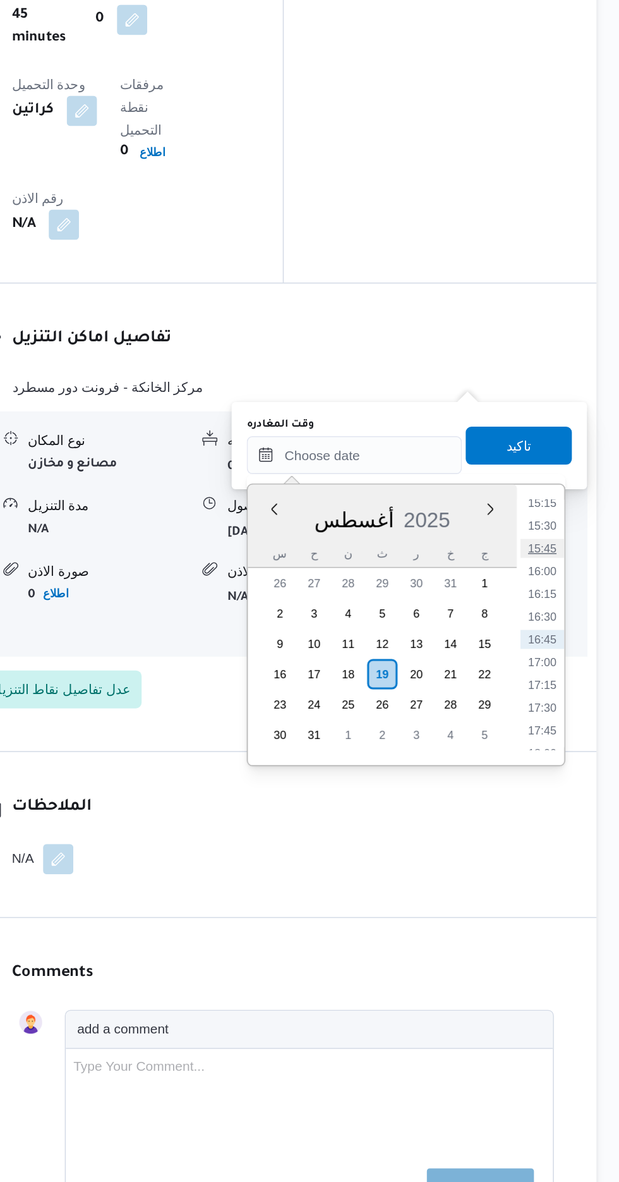
click at [577, 757] on li "15:45" at bounding box center [568, 759] width 29 height 13
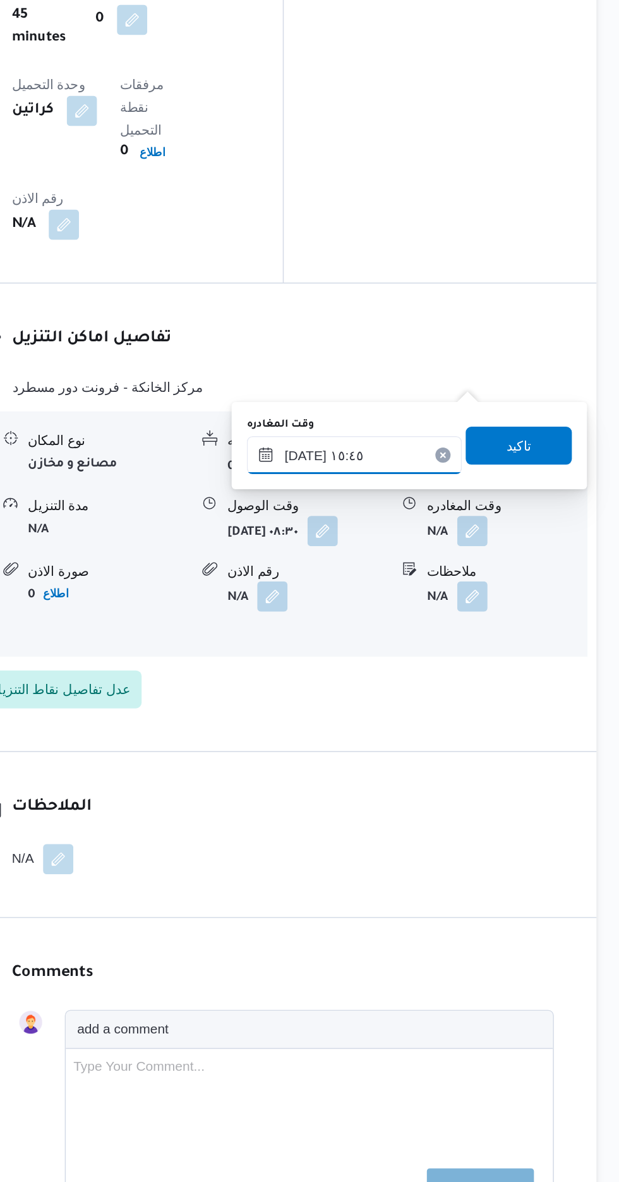
click at [470, 694] on input "[DATE] ١٥:٤٥" at bounding box center [442, 697] width 143 height 25
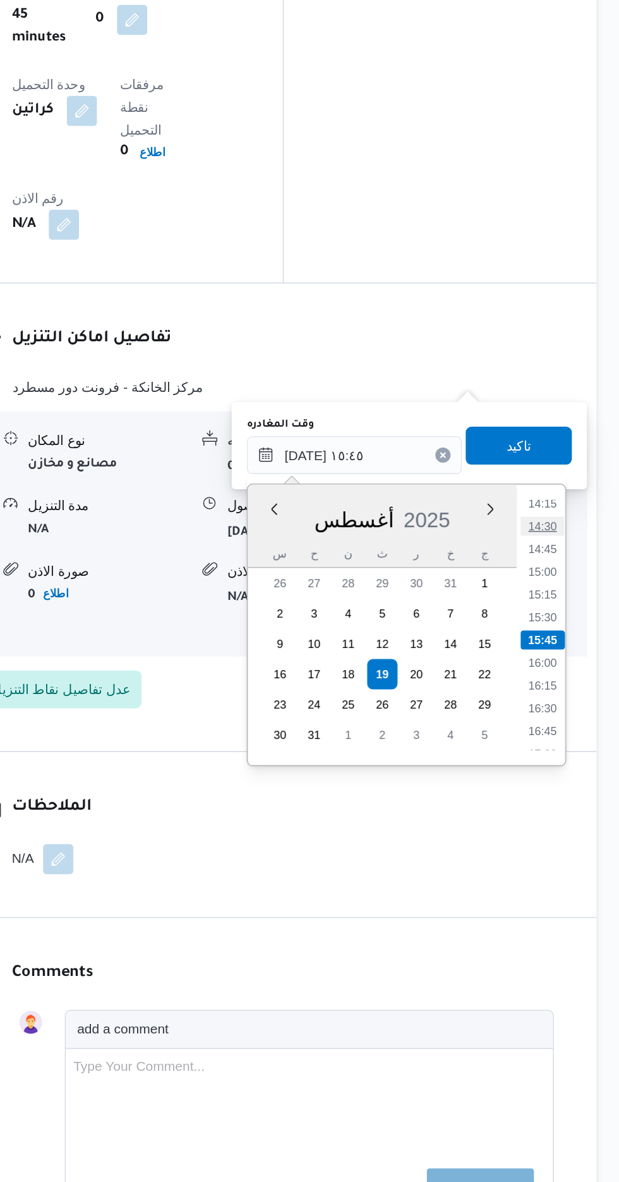
click at [566, 743] on li "14:30" at bounding box center [568, 745] width 29 height 13
type input "[DATE] ١٤:٣٠"
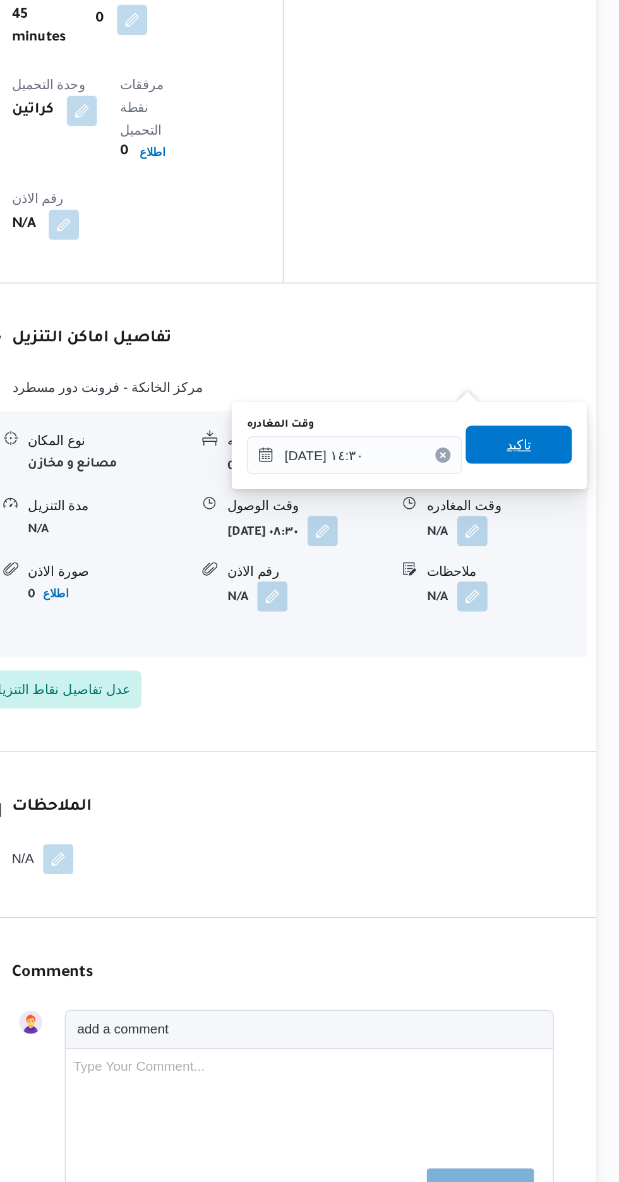
click at [561, 690] on span "تاكيد" at bounding box center [552, 690] width 16 height 15
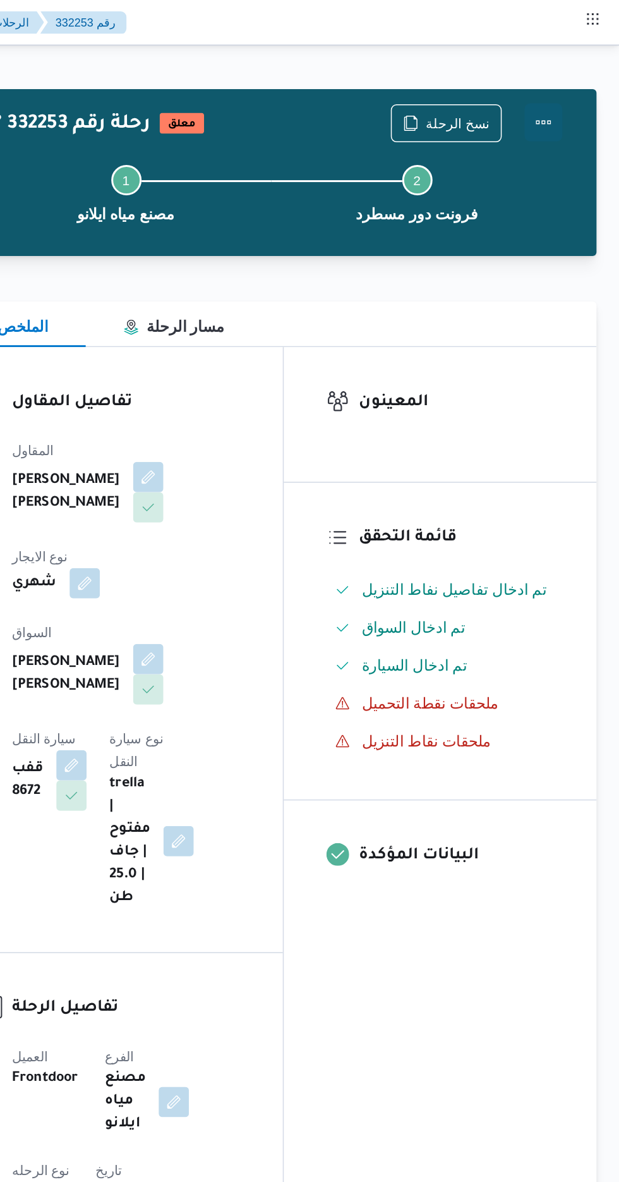
click at [578, 85] on button "Actions" at bounding box center [568, 81] width 25 height 25
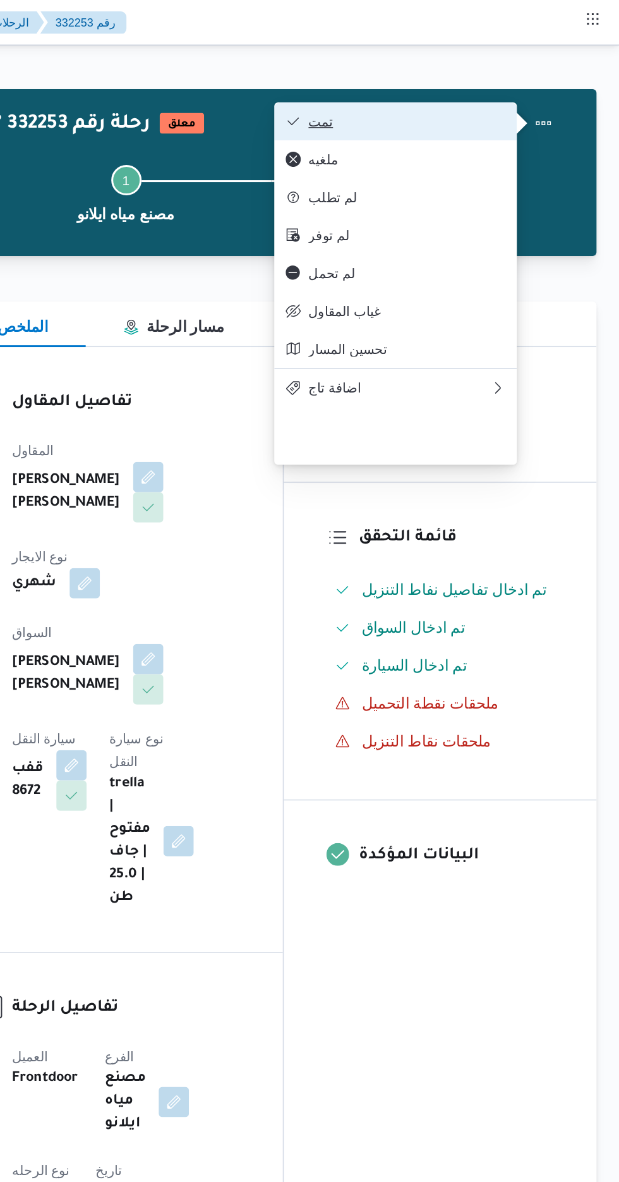
click at [539, 85] on span "تمت" at bounding box center [477, 81] width 131 height 10
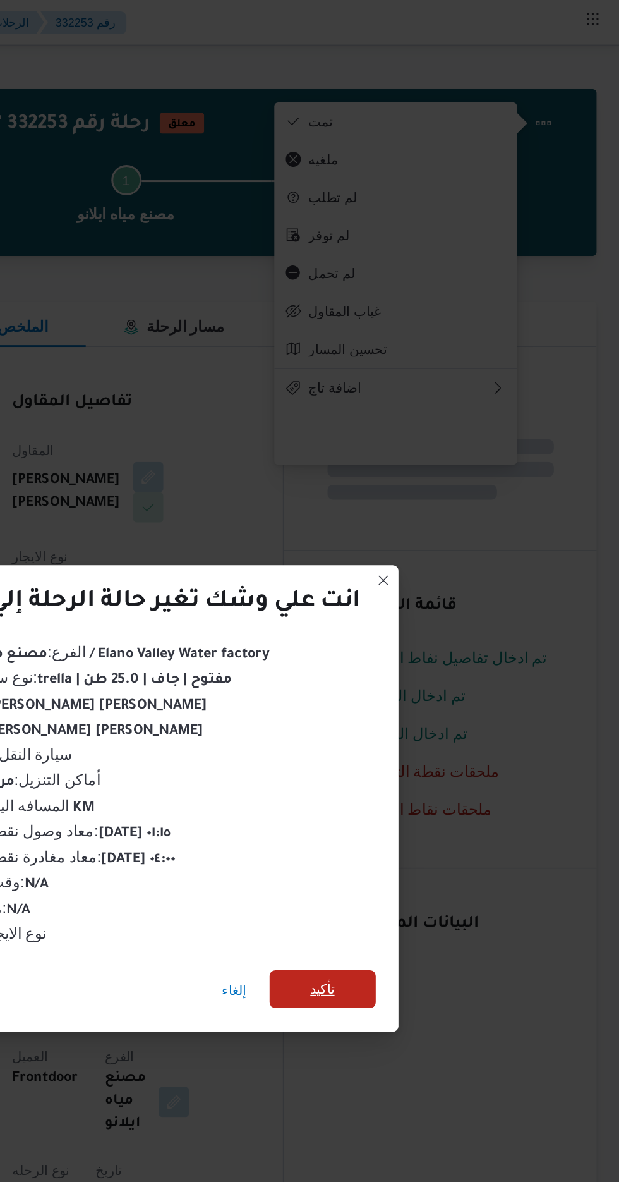
click at [415, 647] on span "تأكيد" at bounding box center [421, 659] width 71 height 25
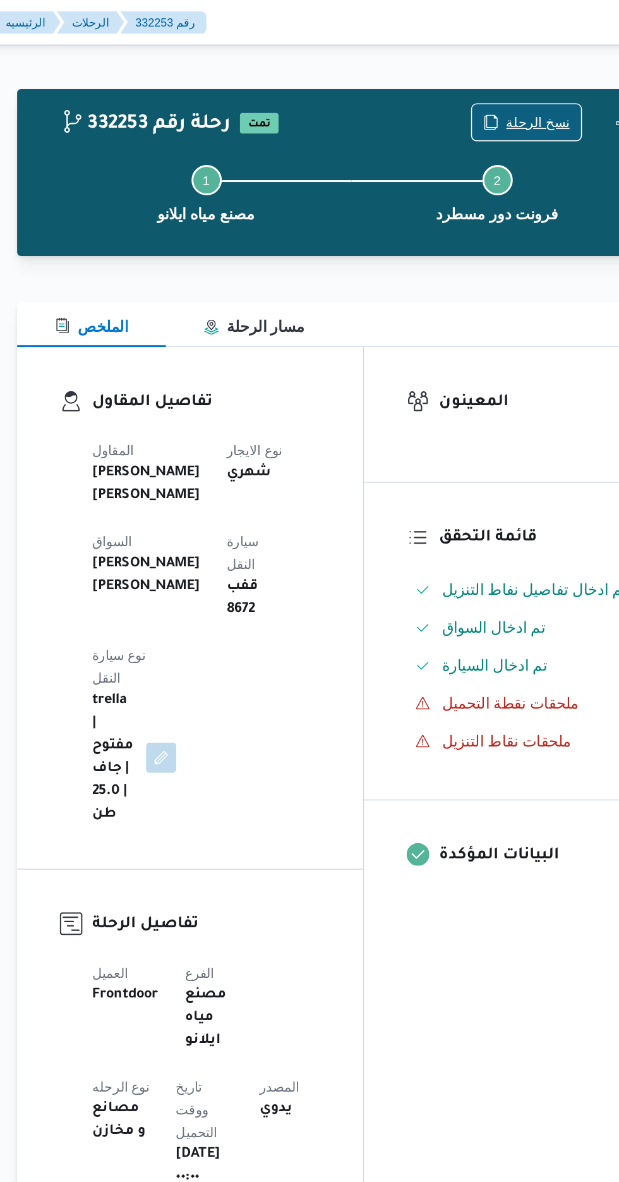
click at [515, 85] on span "نسخ الرحلة" at bounding box center [511, 81] width 42 height 15
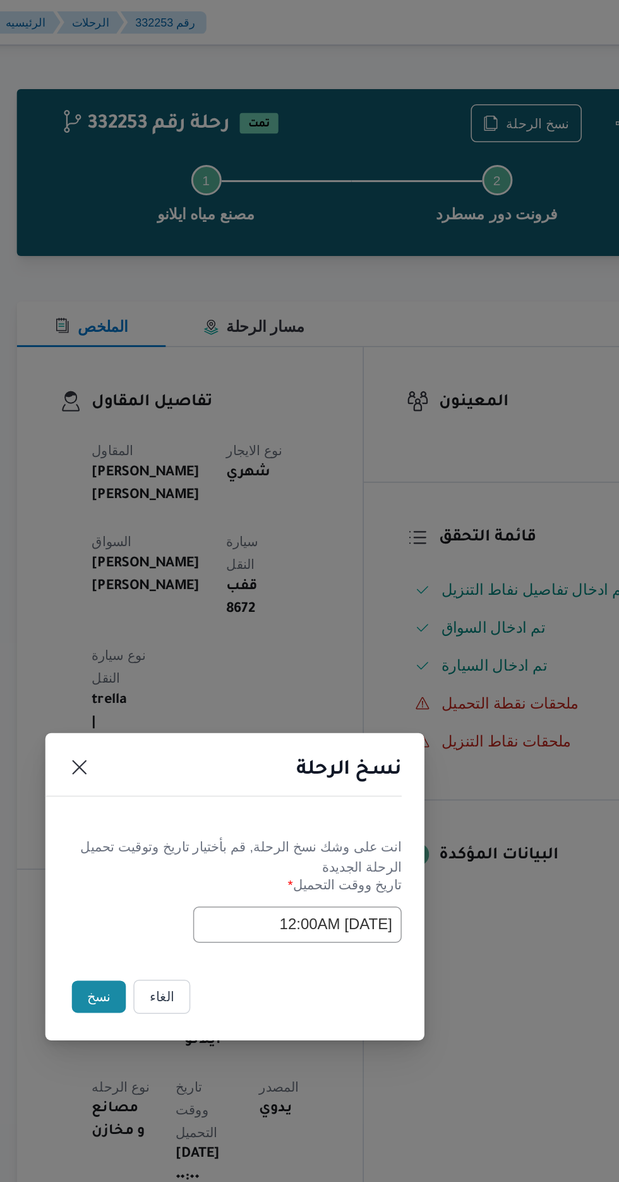
click at [217, 663] on button "نسخ" at bounding box center [219, 664] width 36 height 21
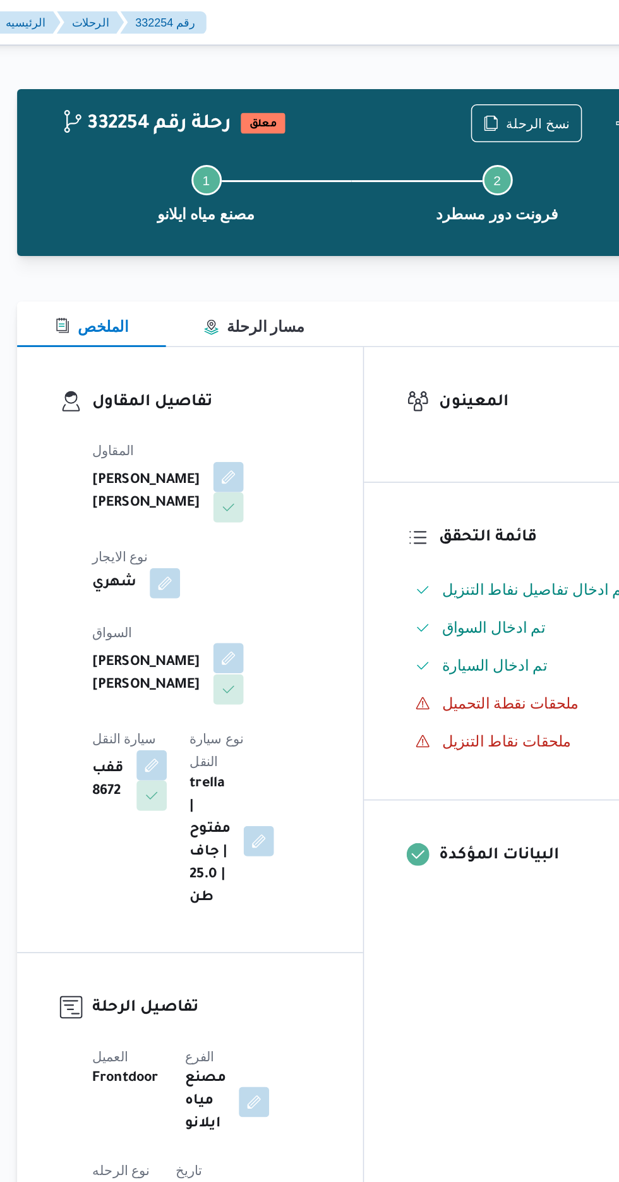
click at [295, 429] on button "button" at bounding box center [305, 439] width 20 height 20
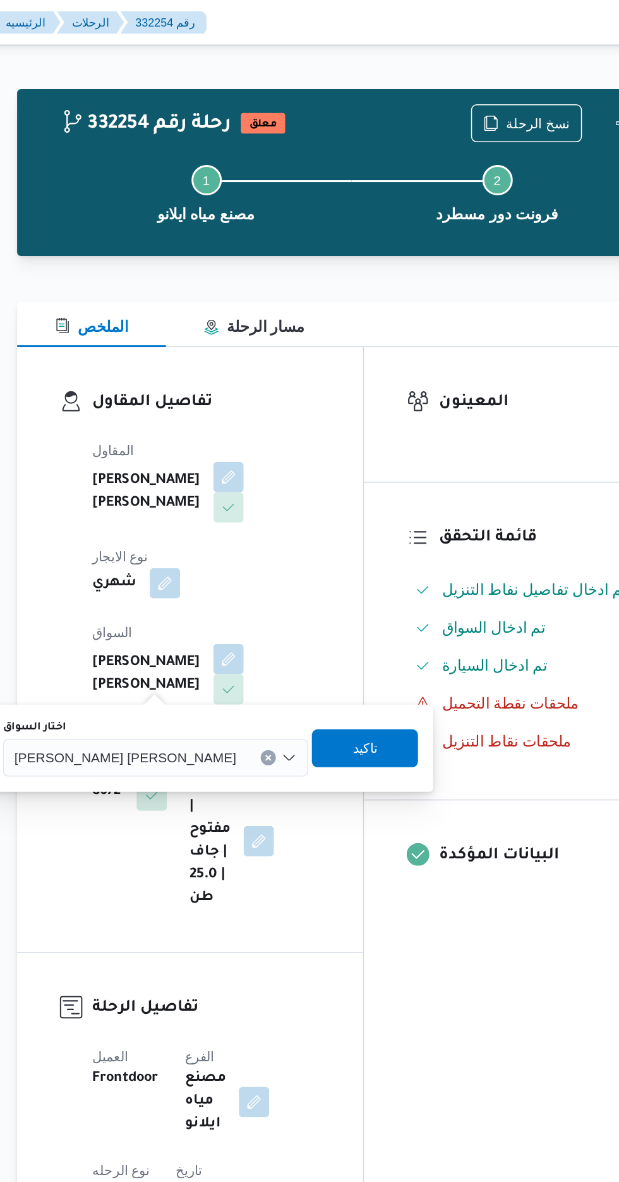
click at [221, 496] on div "[PERSON_NAME] [PERSON_NAME]" at bounding box center [257, 504] width 204 height 25
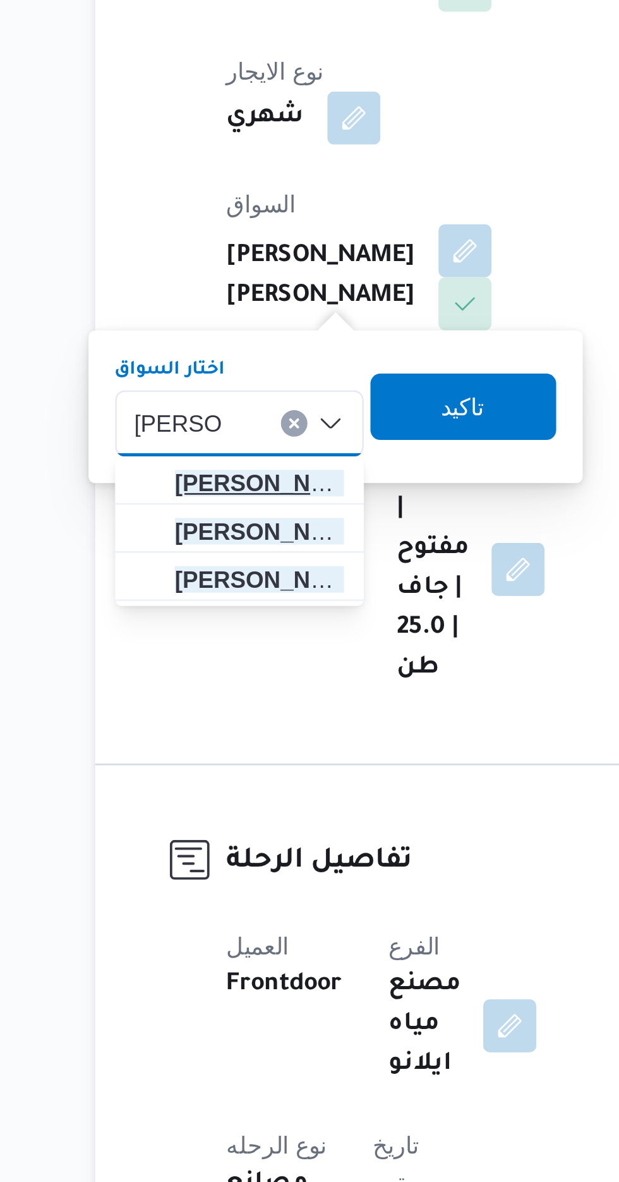
type input "[PERSON_NAME]"
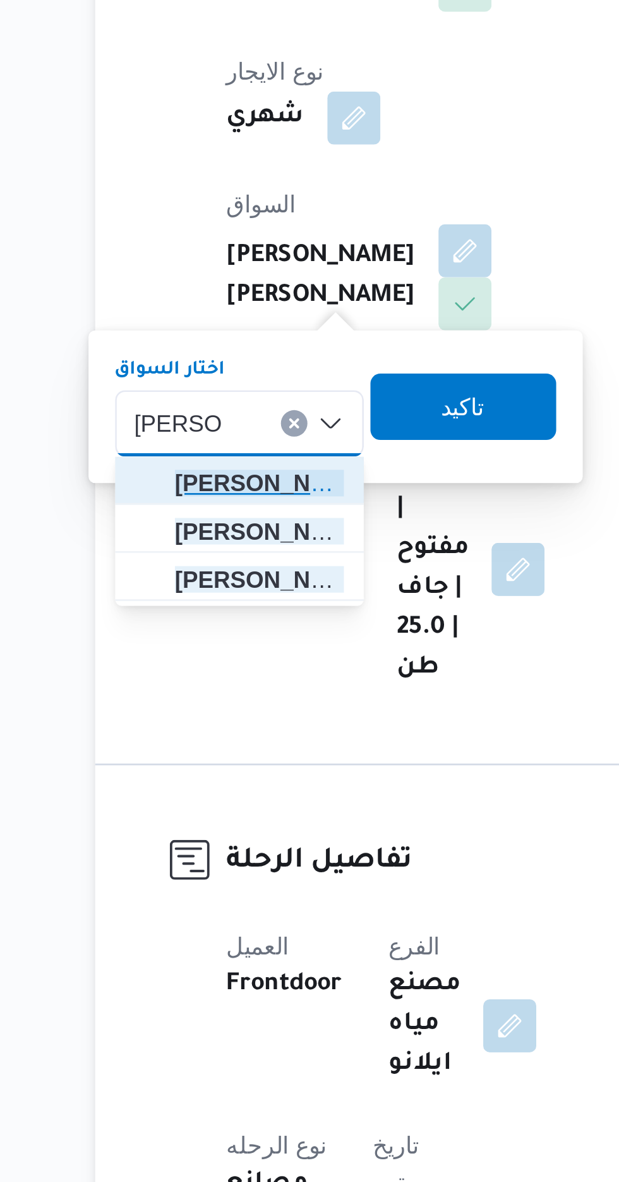
click at [237, 527] on span "[PERSON_NAME] يد [PERSON_NAME]" at bounding box center [227, 527] width 64 height 15
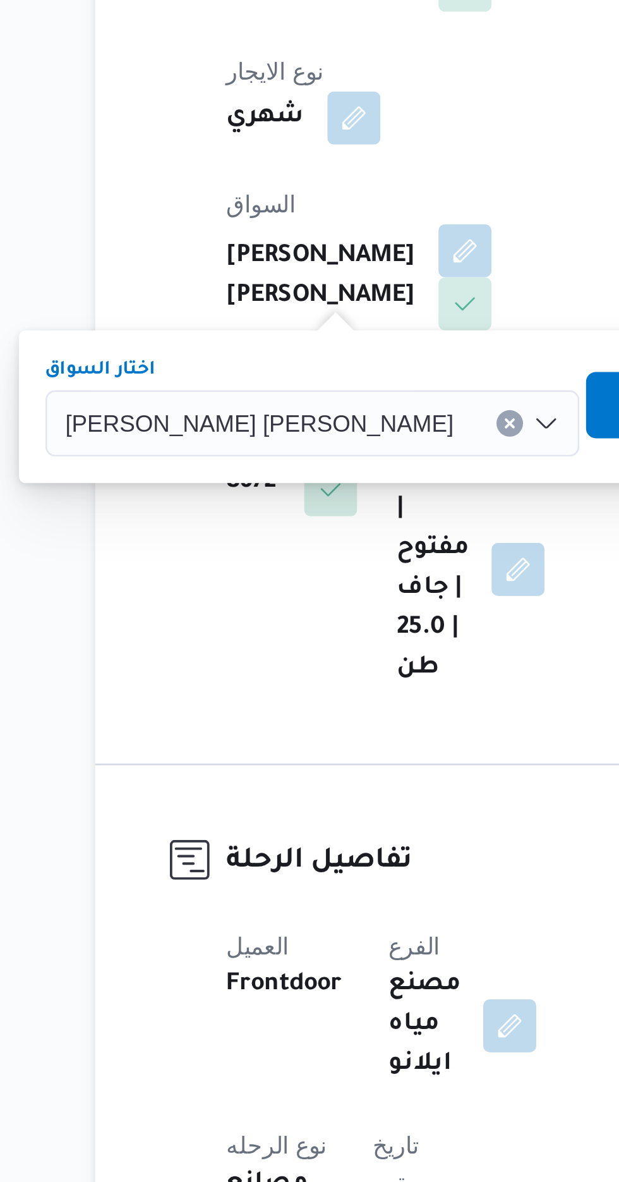
click at [351, 497] on span "تاكيد" at bounding box center [386, 497] width 71 height 25
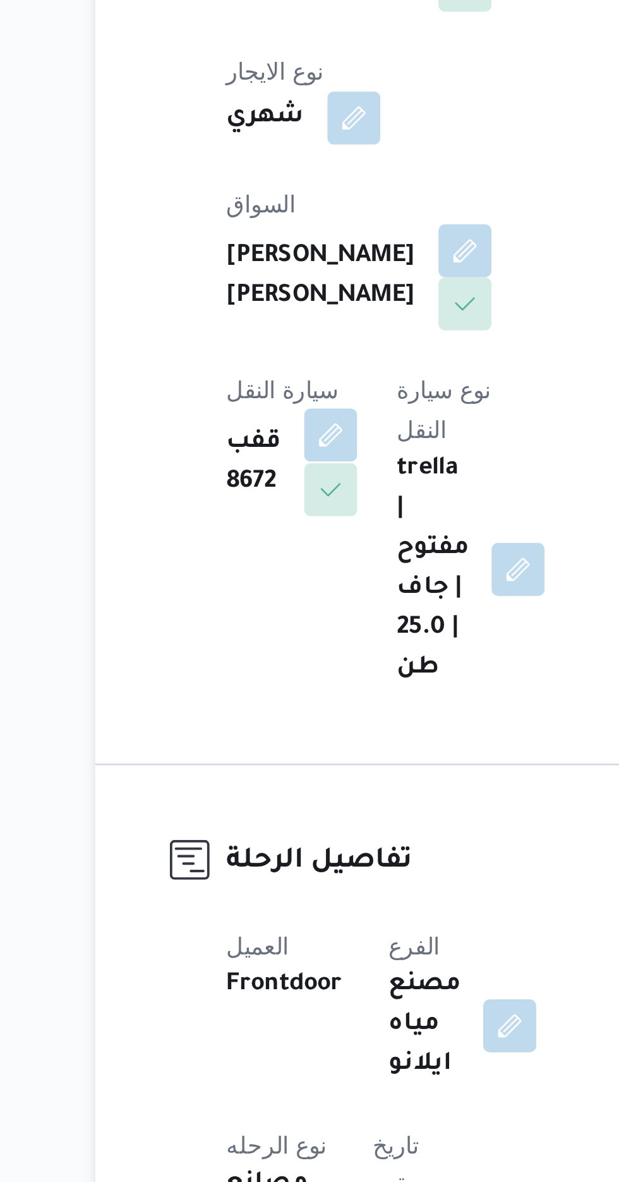
click at [264, 499] on button "button" at bounding box center [254, 509] width 20 height 20
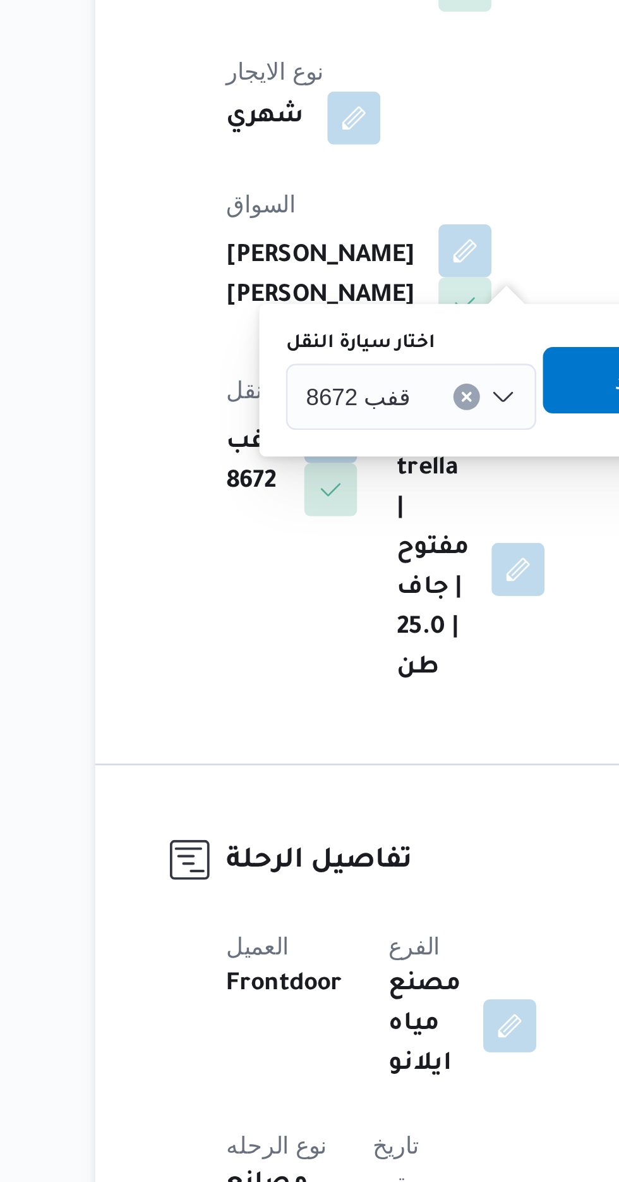
click at [289, 496] on input "اختار سيارة النقل" at bounding box center [289, 494] width 1 height 15
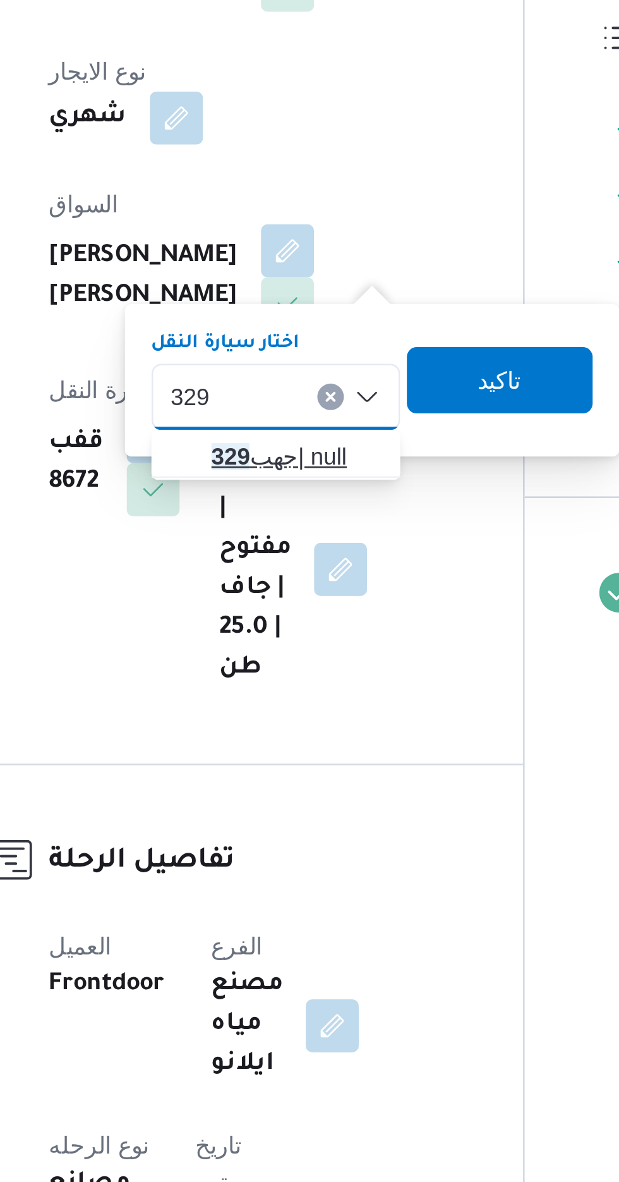
type input "329"
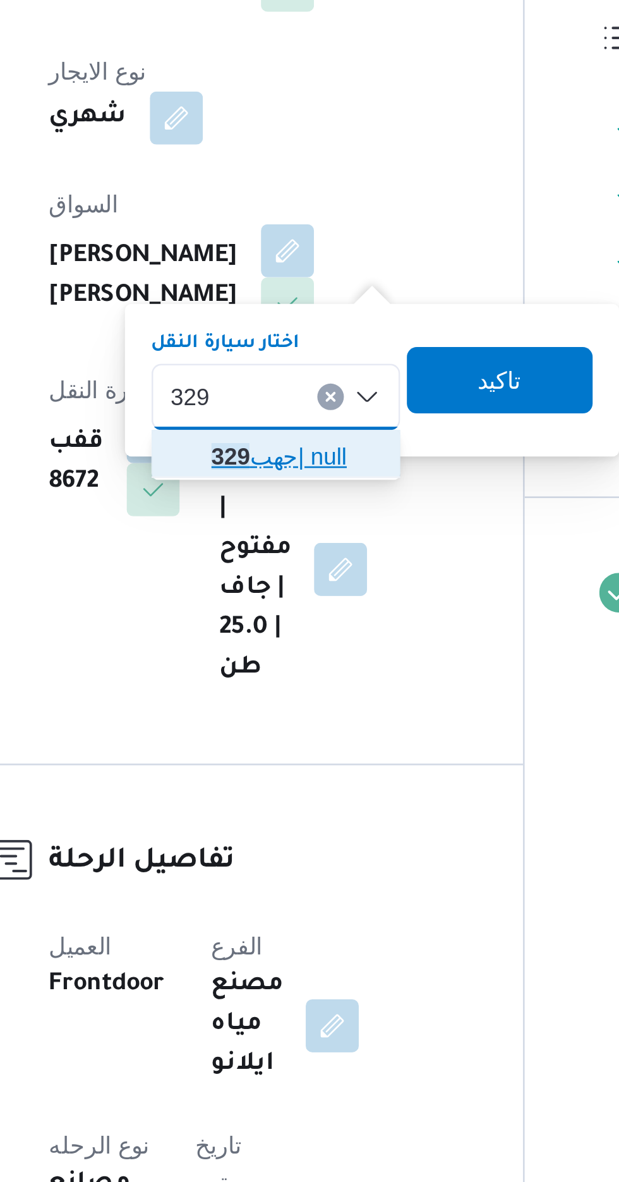
click at [303, 514] on span "جهب 329 | null" at bounding box center [308, 517] width 64 height 15
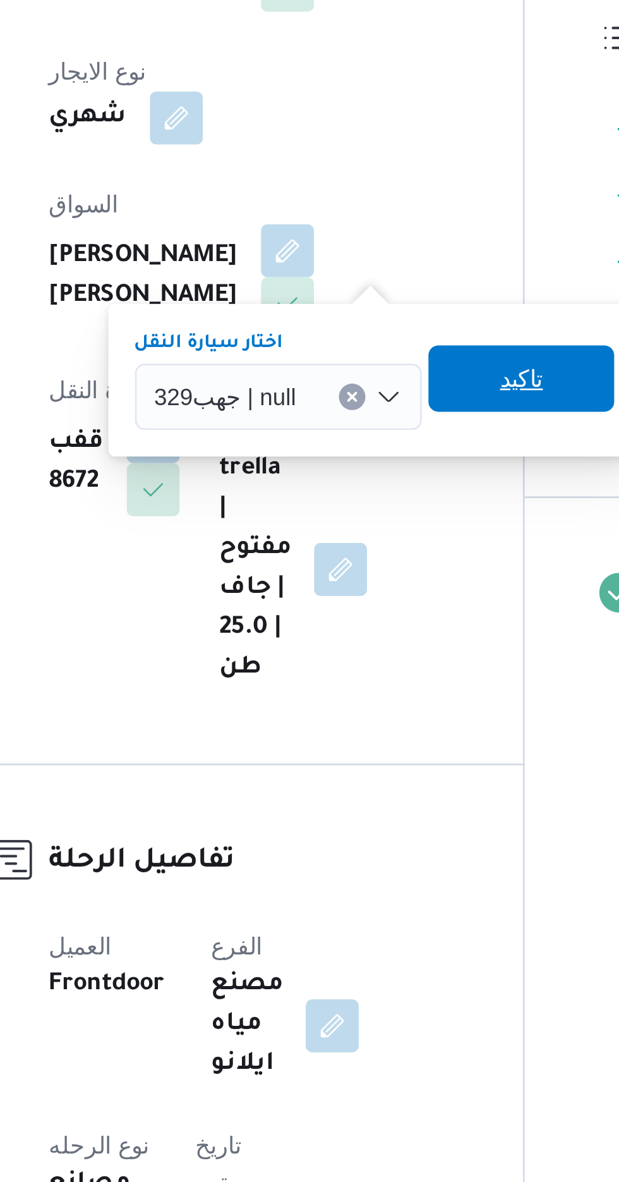
click at [400, 489] on span "تاكيد" at bounding box center [394, 487] width 71 height 25
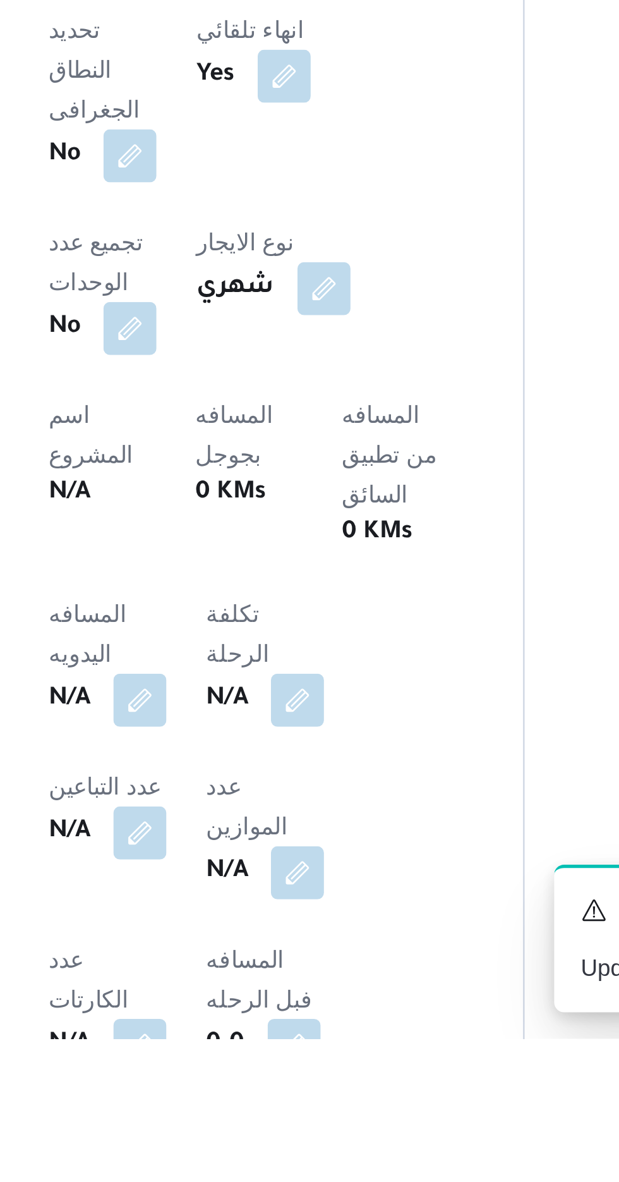
scroll to position [130, 0]
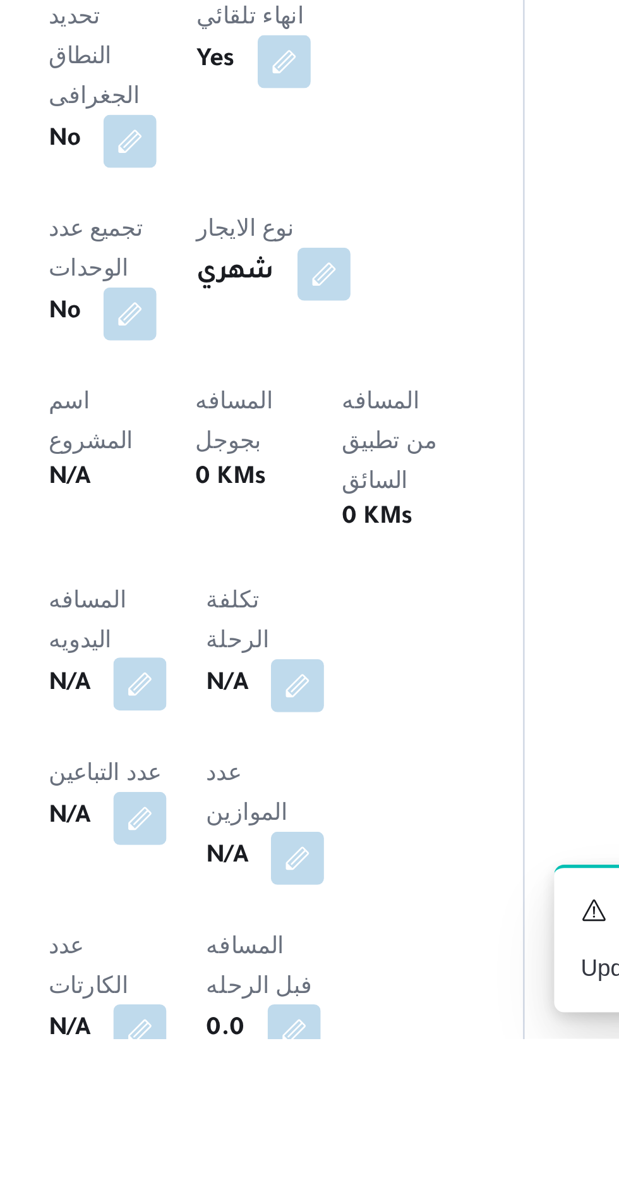
click at [241, 1037] on button "button" at bounding box center [249, 1047] width 20 height 20
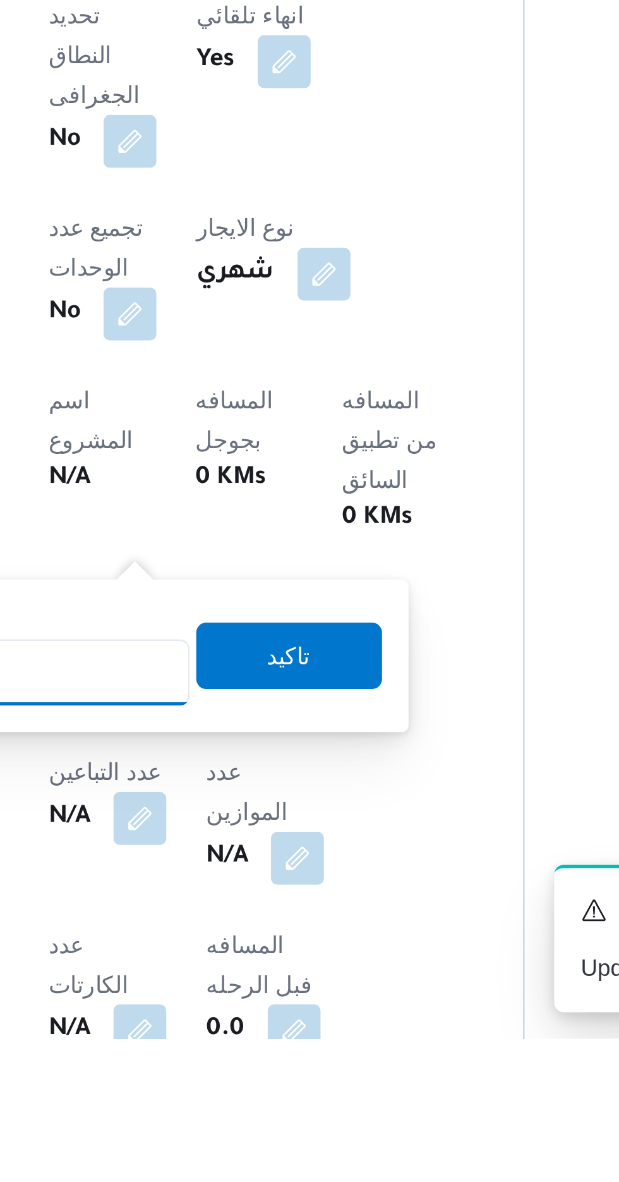
click at [245, 1038] on input "المسافه اليدويه" at bounding box center [205, 1042] width 126 height 25
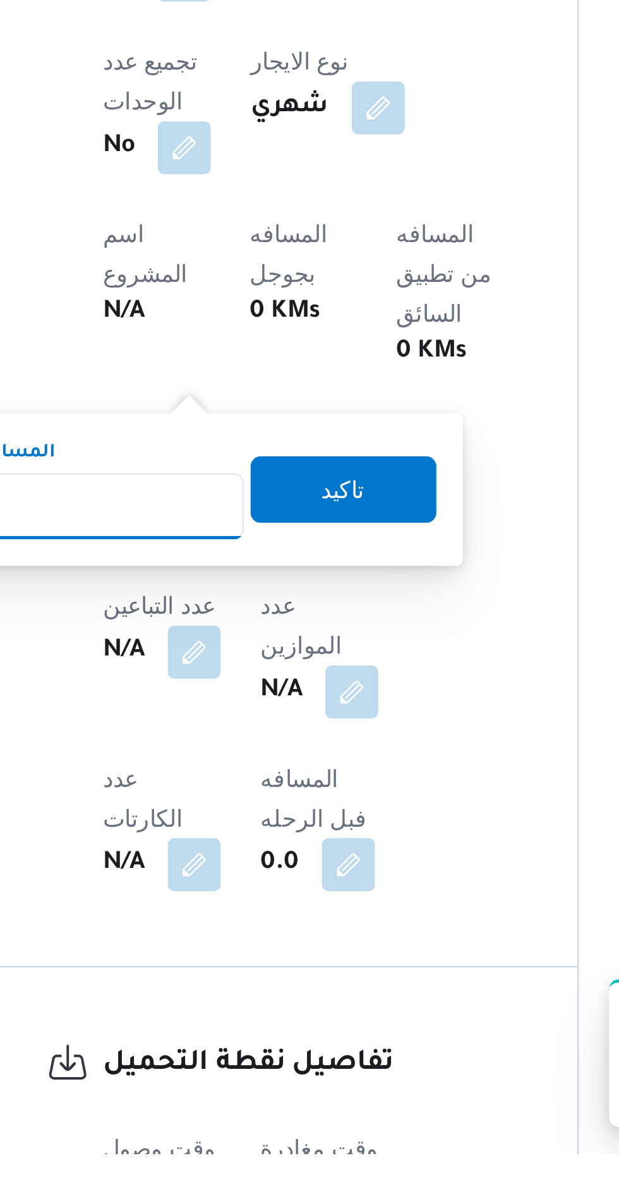
scroll to position [236, 0]
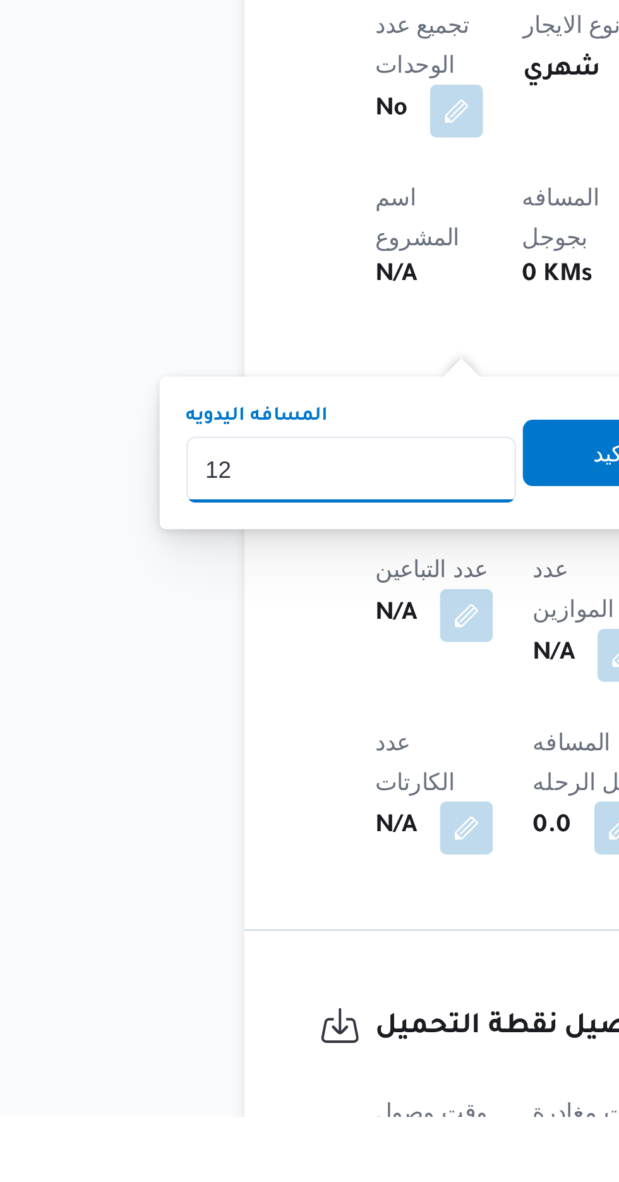
type input "120"
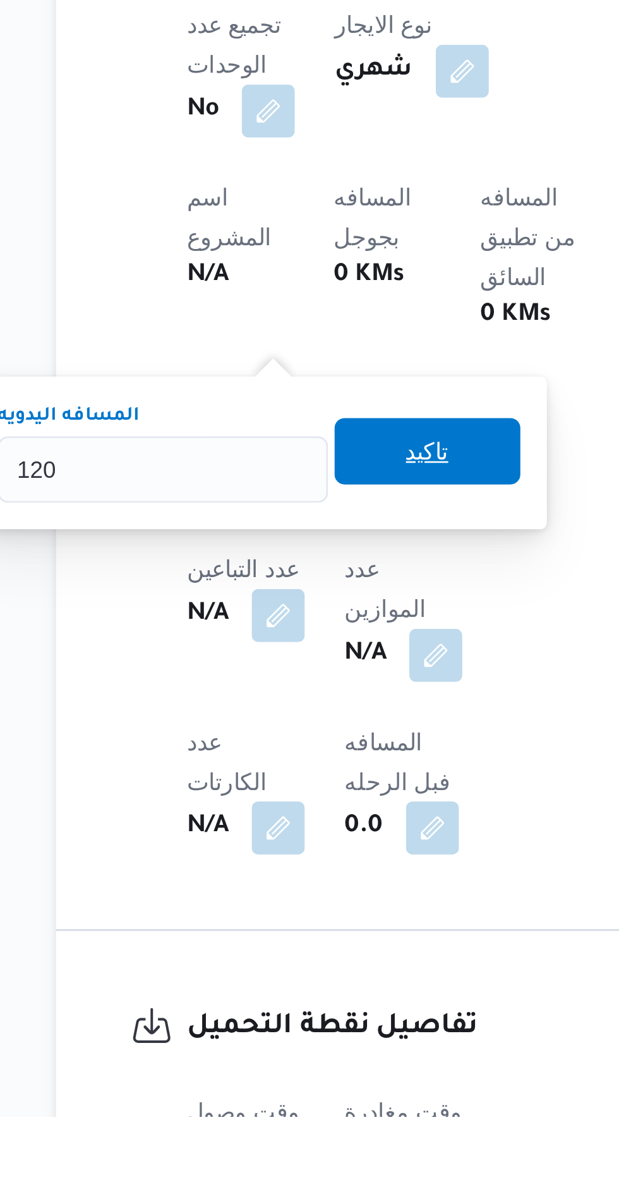
click at [314, 928] on span "تاكيد" at bounding box center [306, 928] width 16 height 15
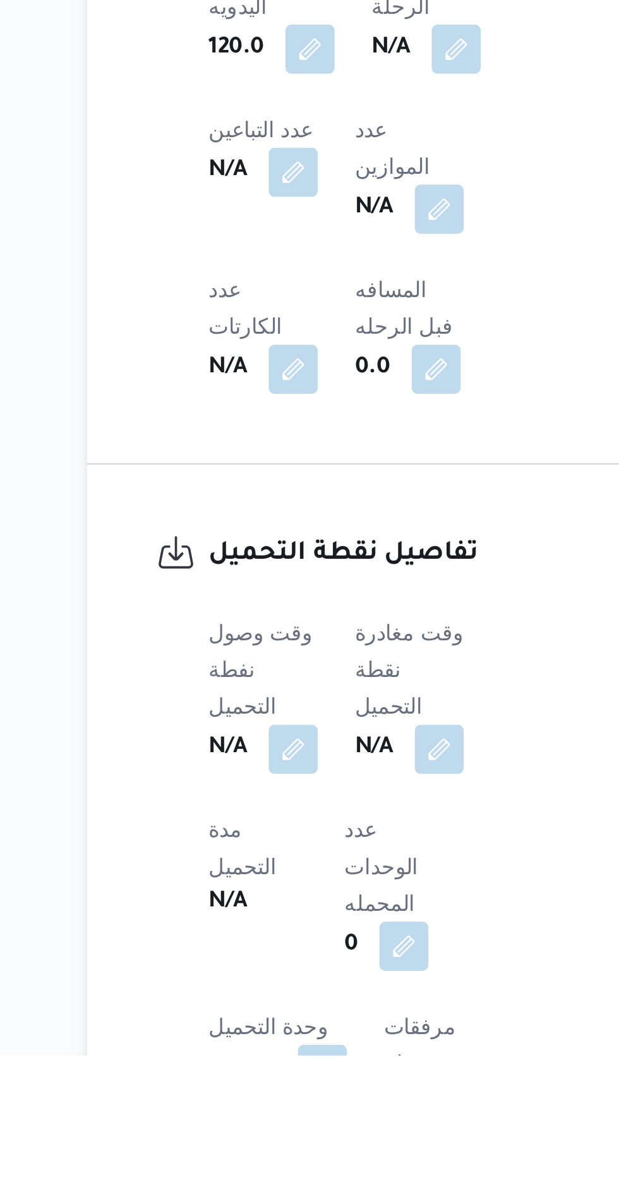
scroll to position [410, 0]
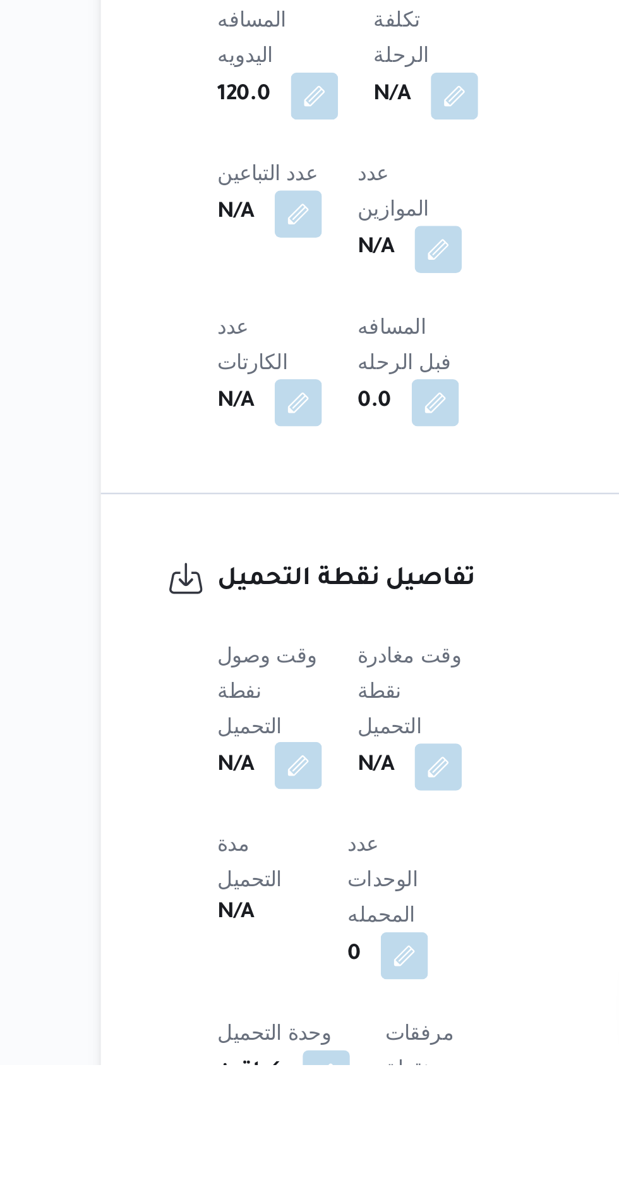
click at [246, 1044] on button "button" at bounding box center [249, 1054] width 20 height 20
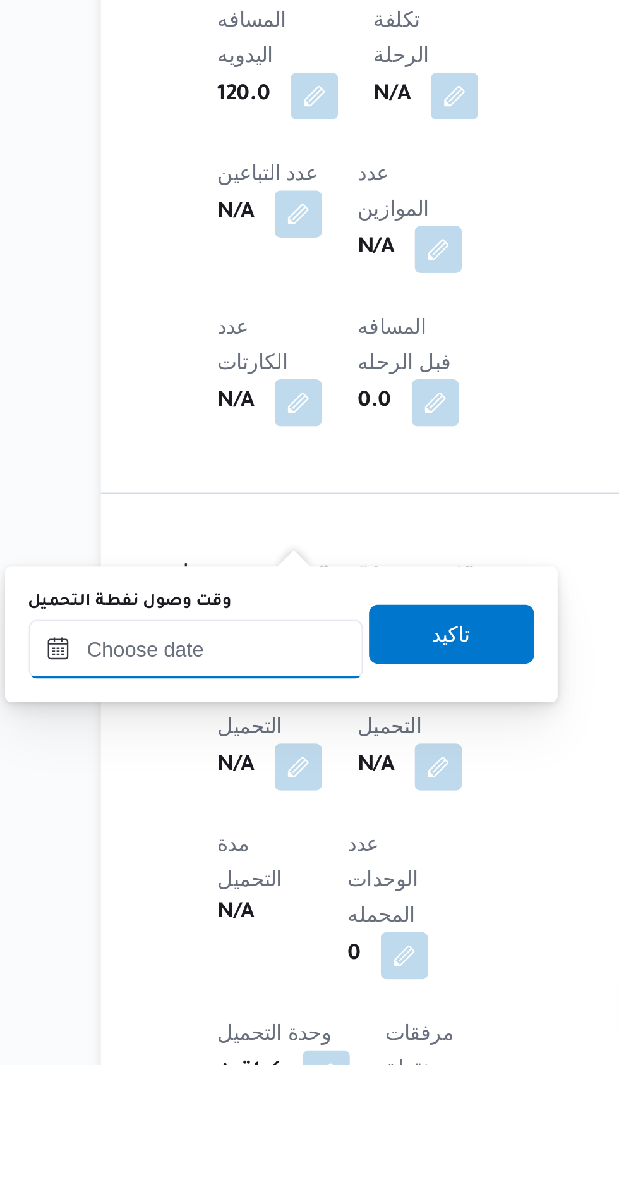
click at [250, 997] on input "وقت وصول نفطة التحميل" at bounding box center [204, 1003] width 143 height 25
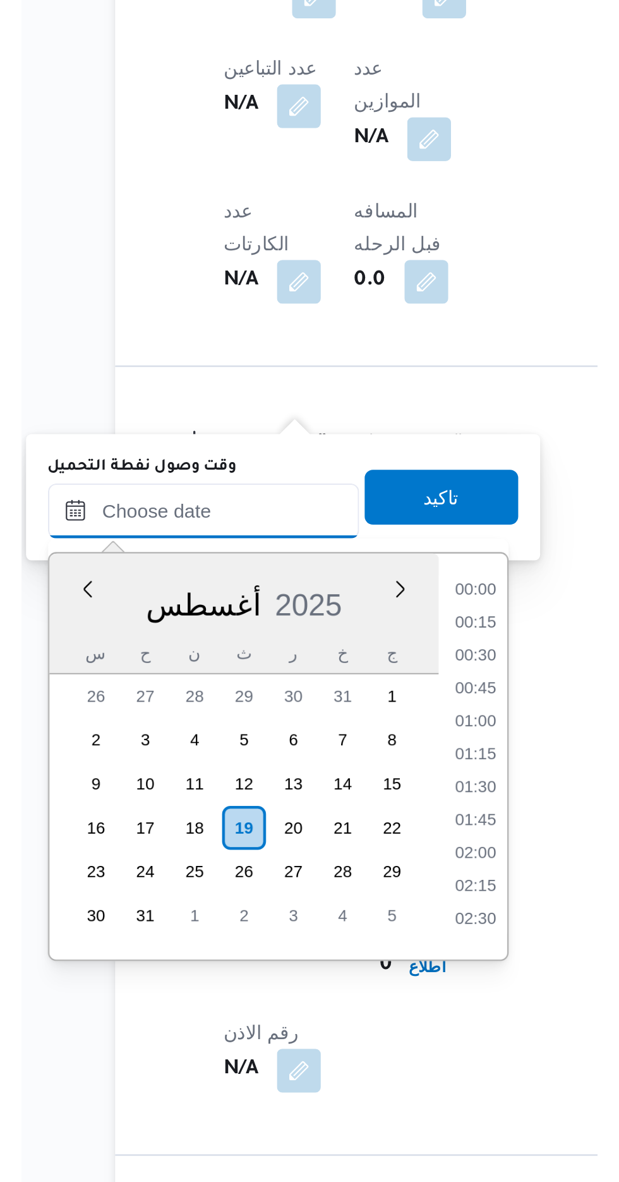
scroll to position [930, 0]
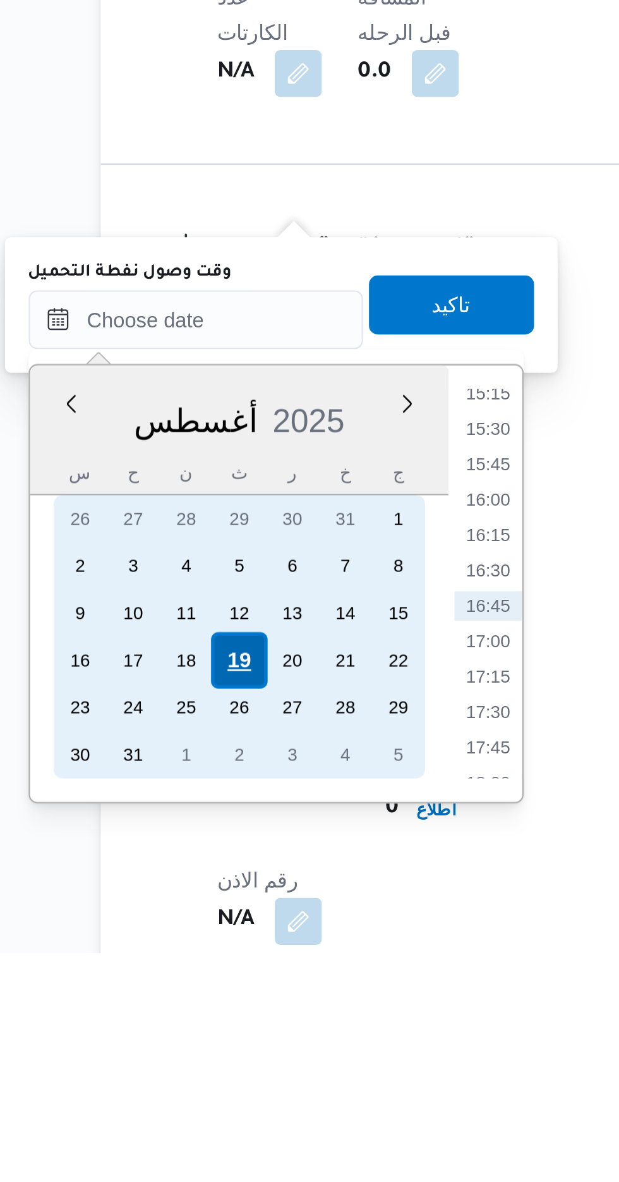
click at [222, 1052] on div "19" at bounding box center [223, 1057] width 24 height 24
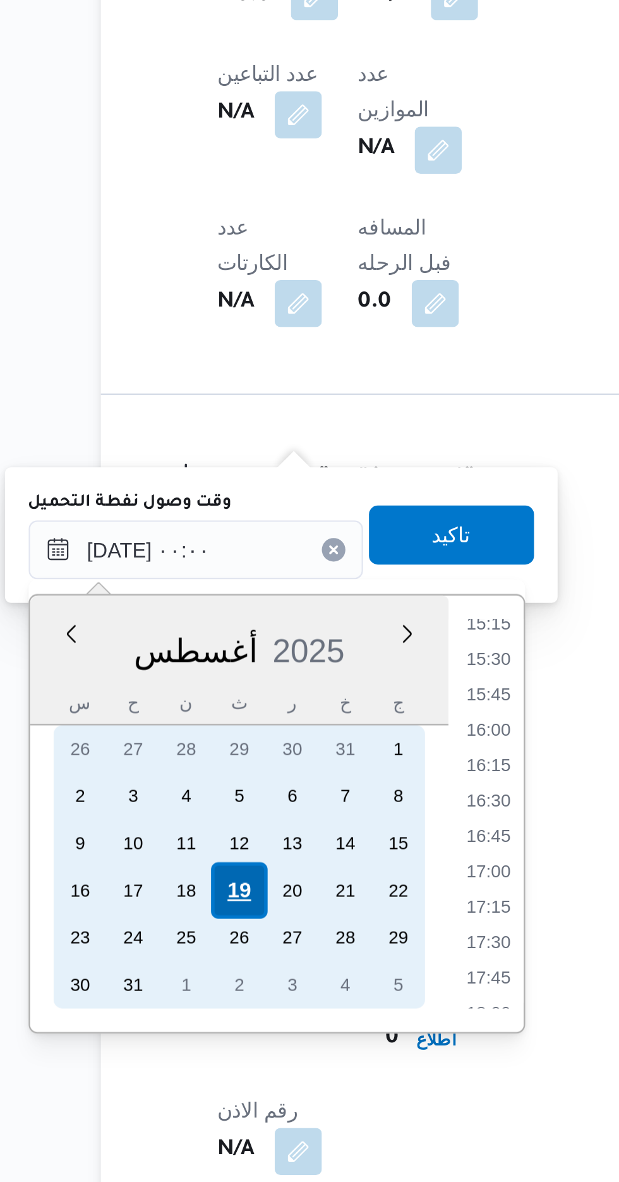
scroll to position [0, 0]
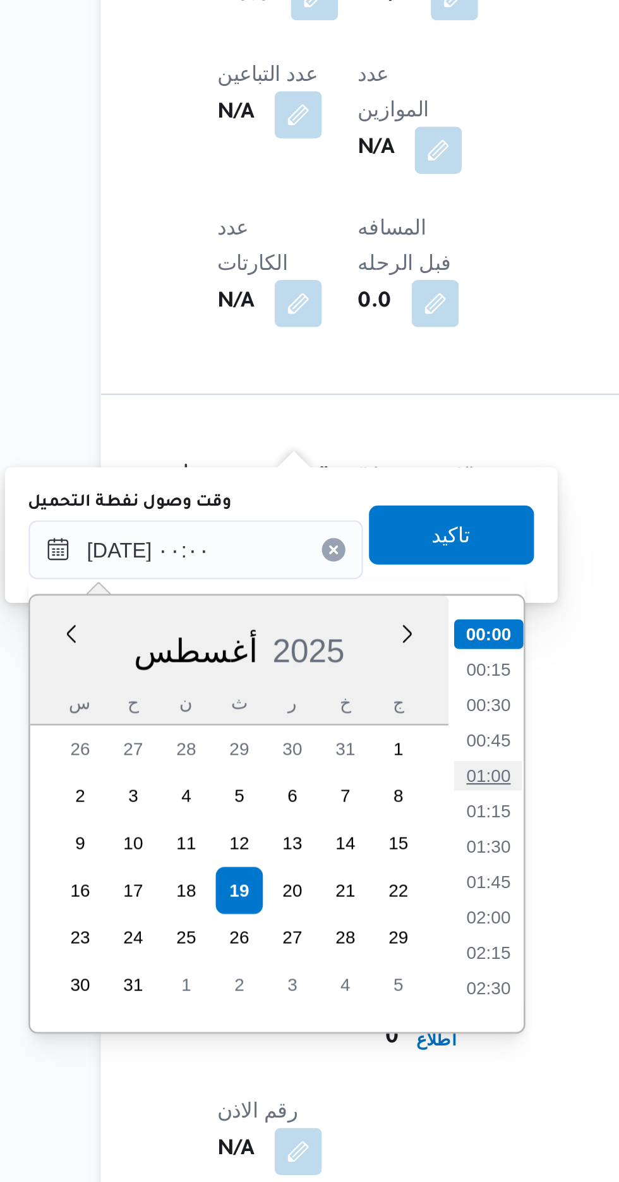
click at [329, 1005] on li "01:00" at bounding box center [330, 1007] width 29 height 13
type input "[DATE] ٠١:٠٠"
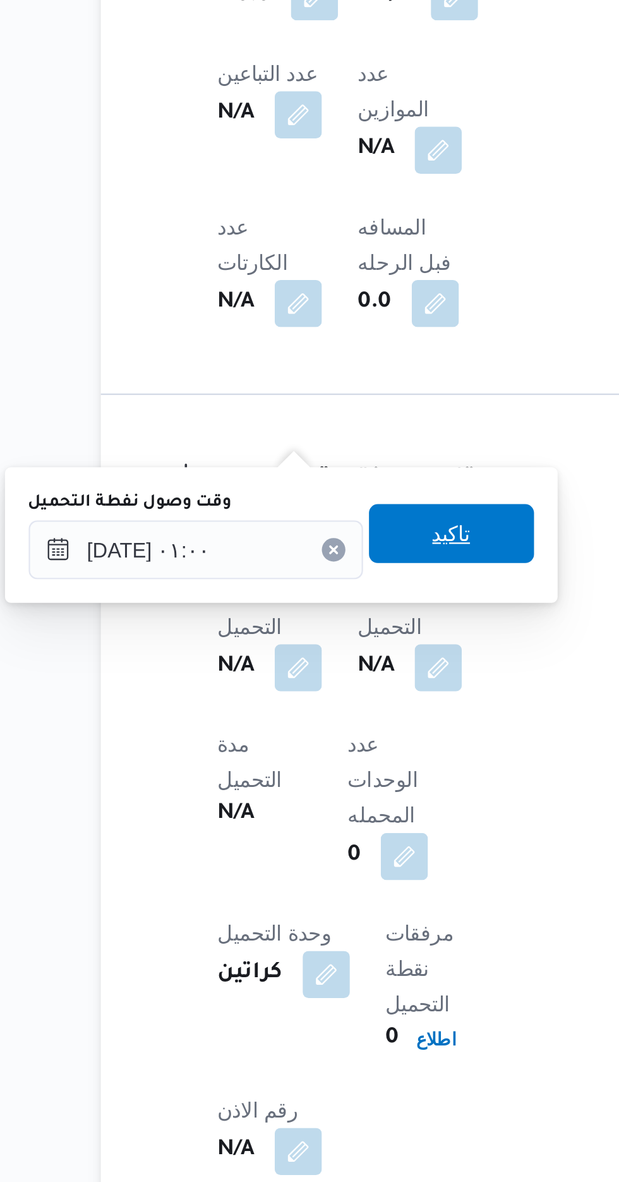
click at [323, 908] on span "تاكيد" at bounding box center [315, 903] width 16 height 15
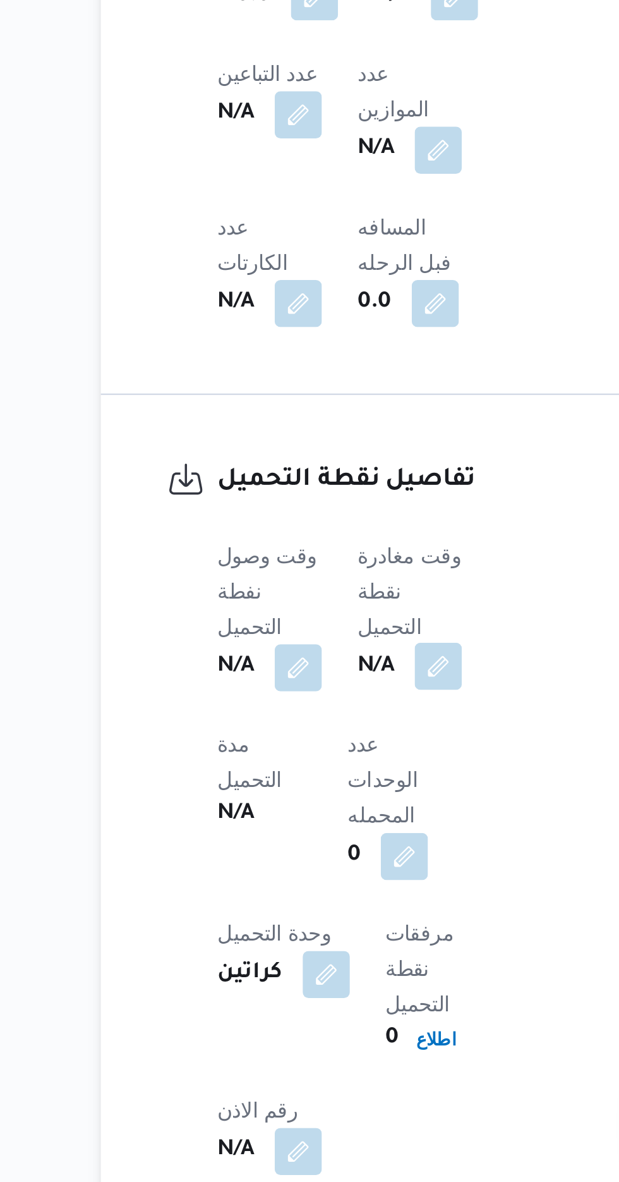
click at [316, 951] on button "button" at bounding box center [309, 961] width 20 height 20
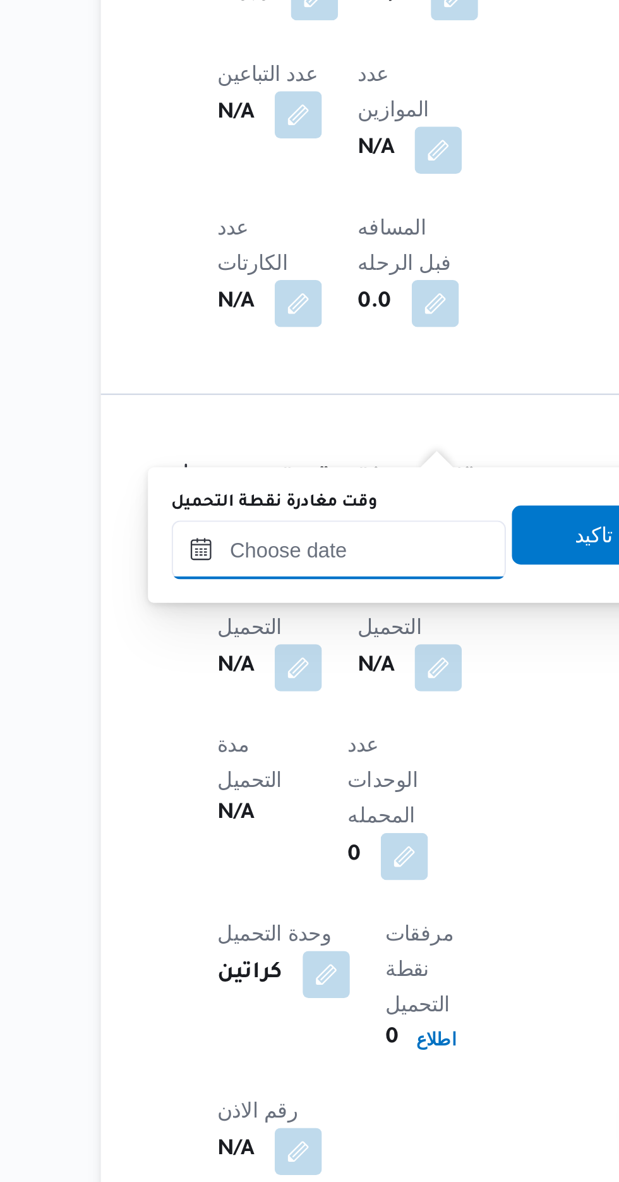
click at [295, 908] on input "وقت مغادرة نقطة التحميل" at bounding box center [266, 910] width 143 height 25
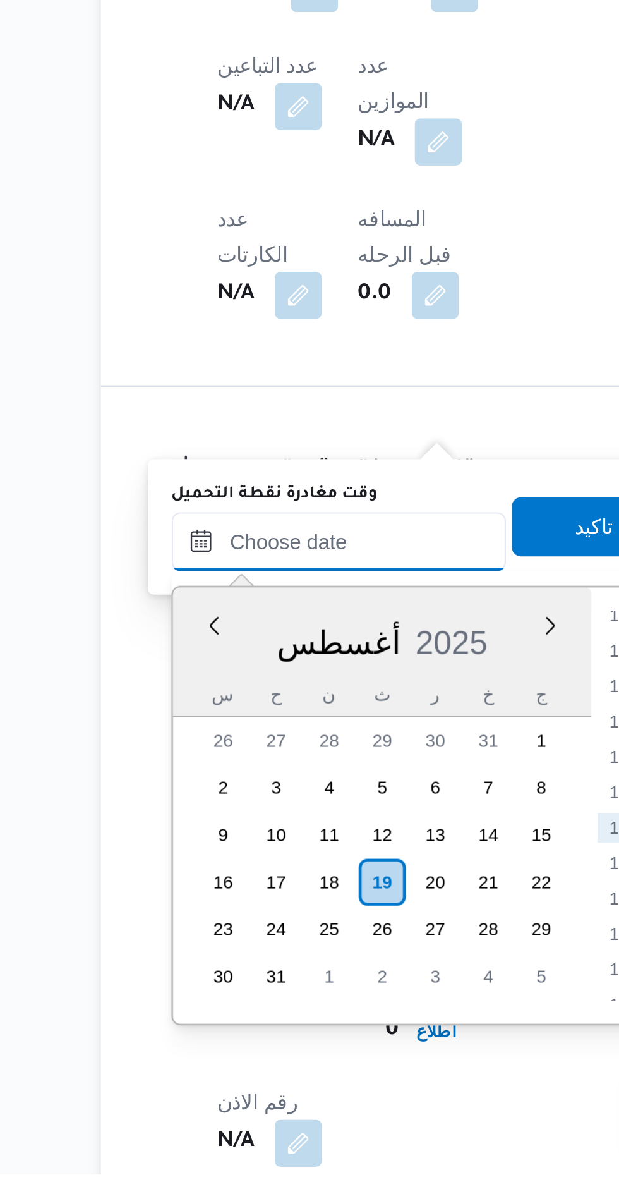
scroll to position [503, 0]
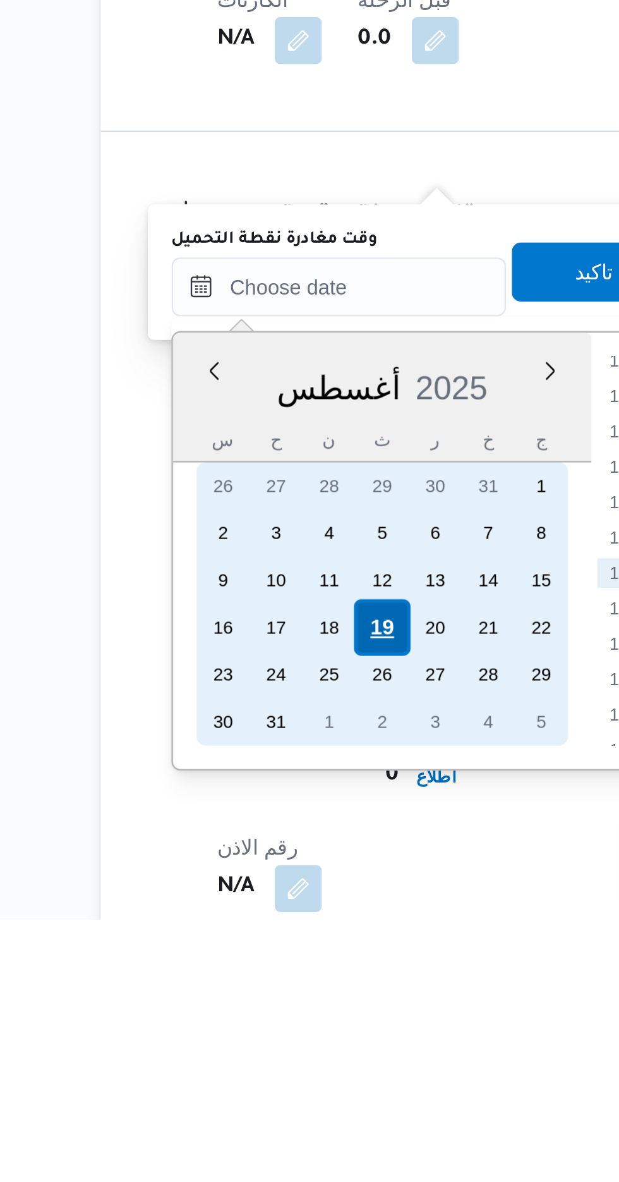
click at [286, 1055] on div "16 17 18 19 20 21 22" at bounding box center [284, 1057] width 159 height 20
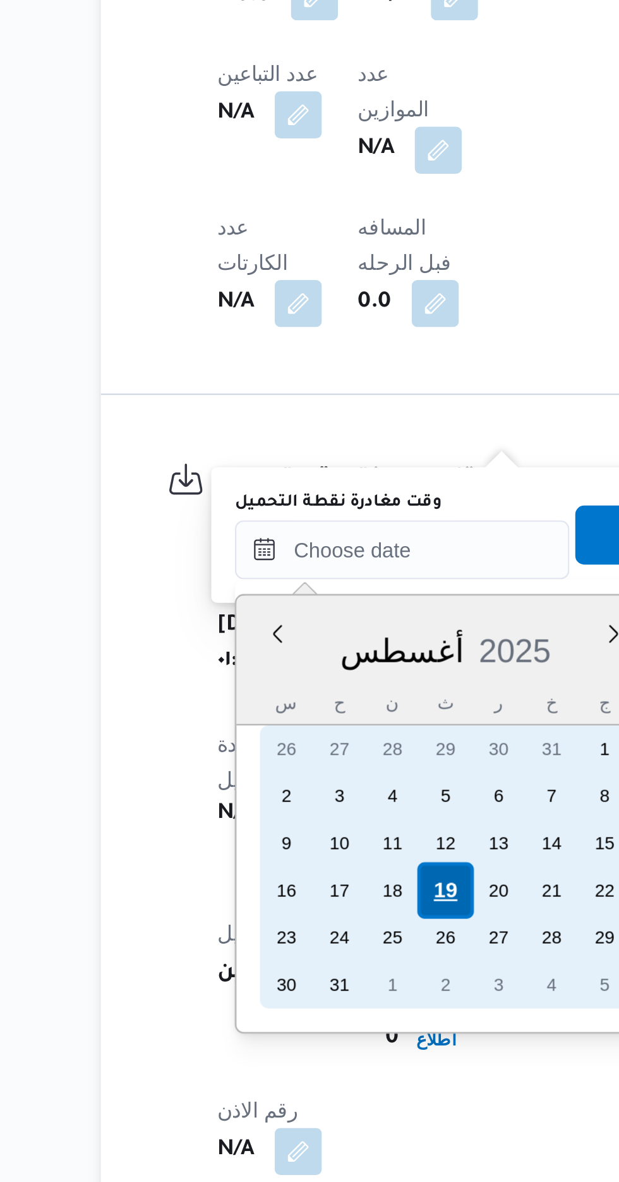
click at [312, 1054] on div "19" at bounding box center [312, 1057] width 24 height 24
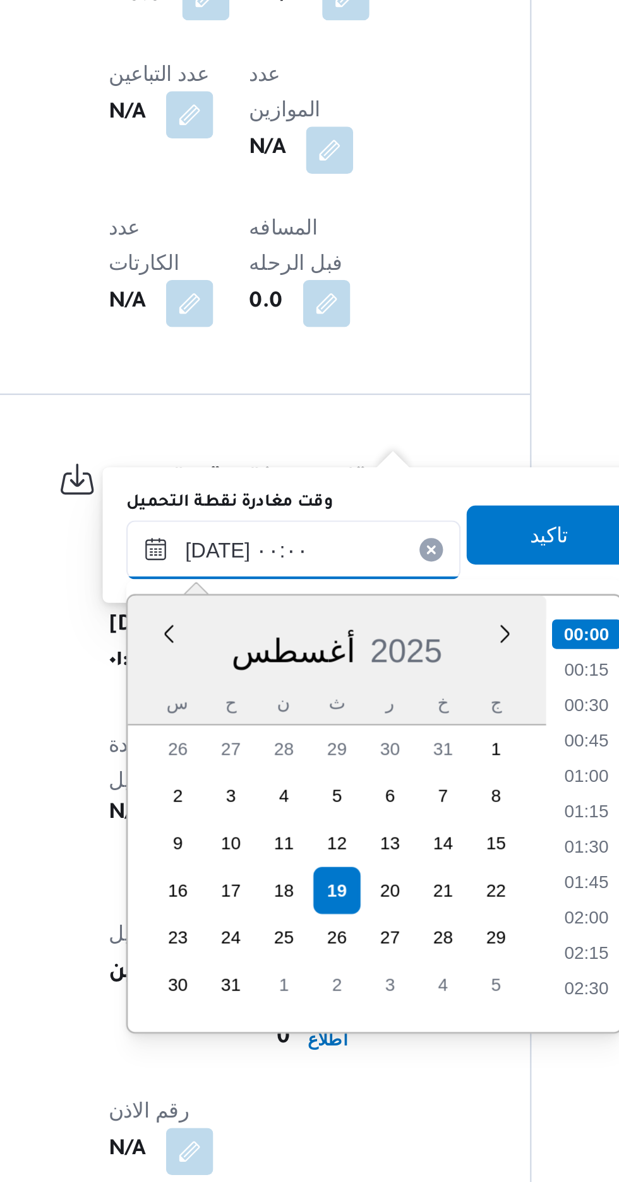
click at [238, 910] on input "[DATE] ٠٠:٠٠" at bounding box center [293, 910] width 143 height 25
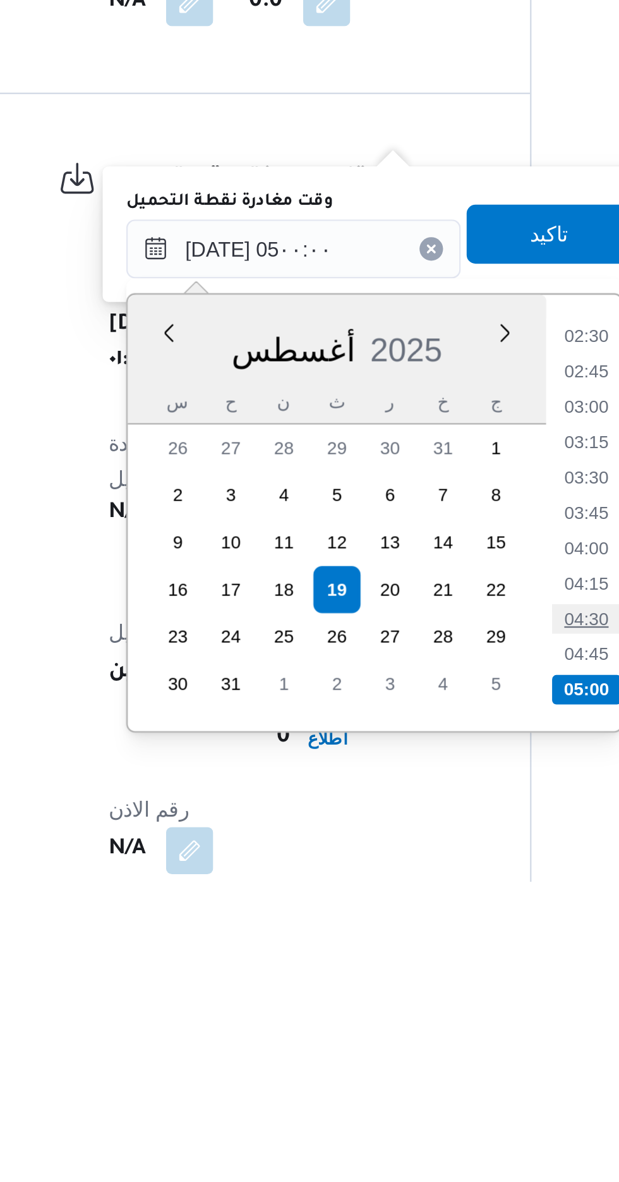
click at [418, 1066] on li "04:30" at bounding box center [419, 1069] width 29 height 13
type input "[DATE] ٠٤:٣٠"
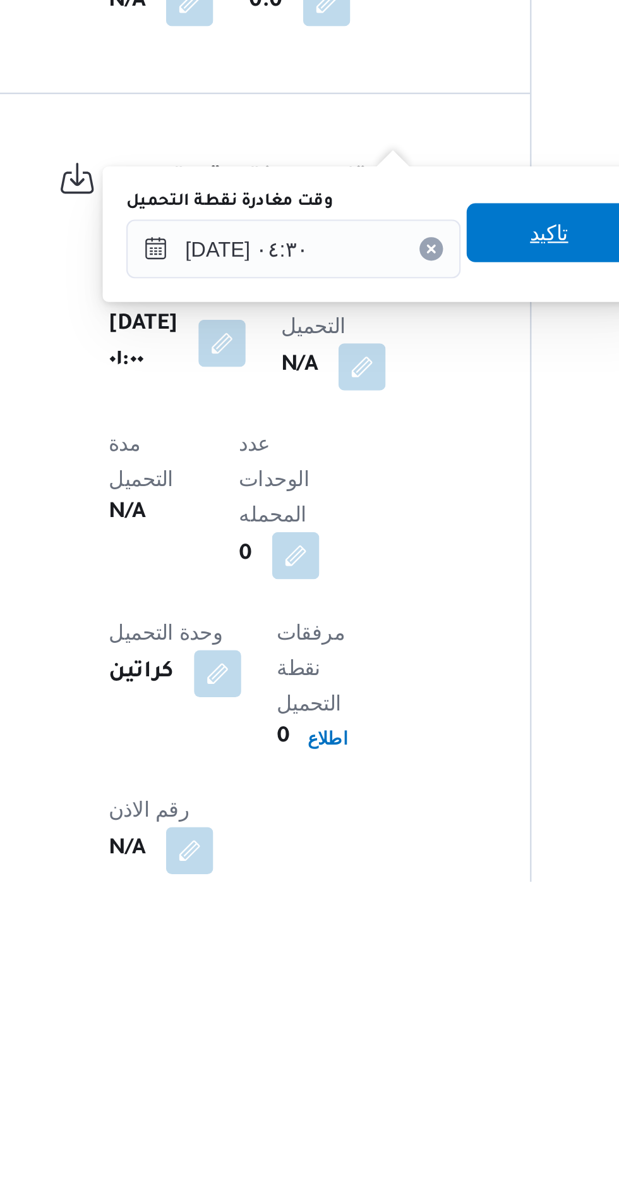
click at [405, 906] on span "تاكيد" at bounding box center [403, 903] width 71 height 25
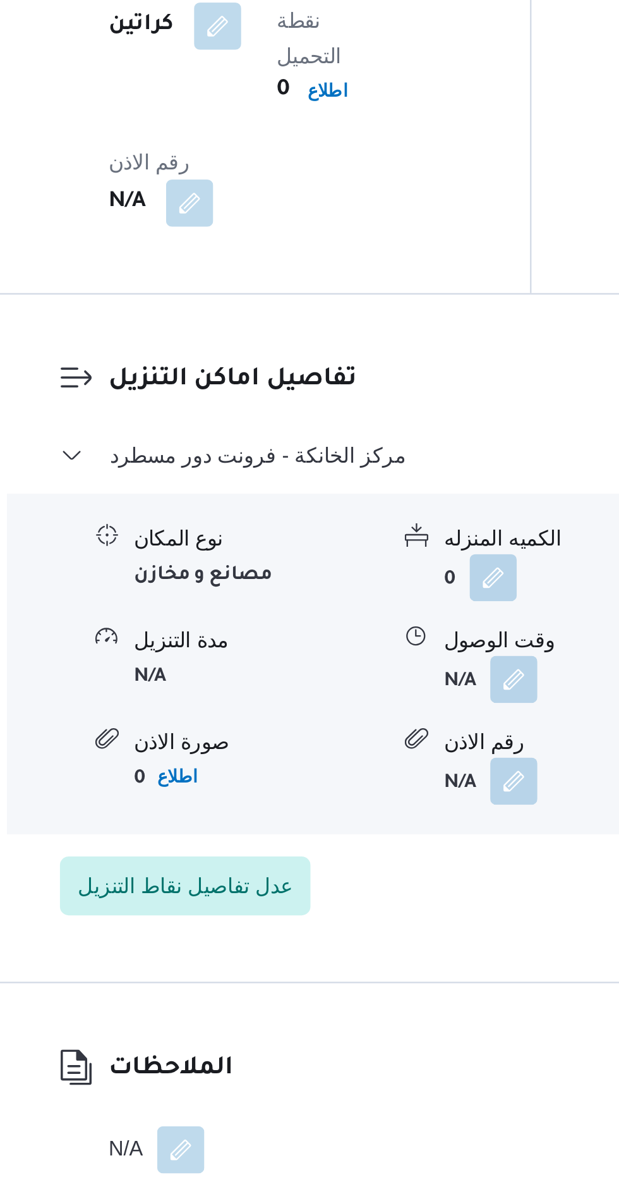
scroll to position [979, 0]
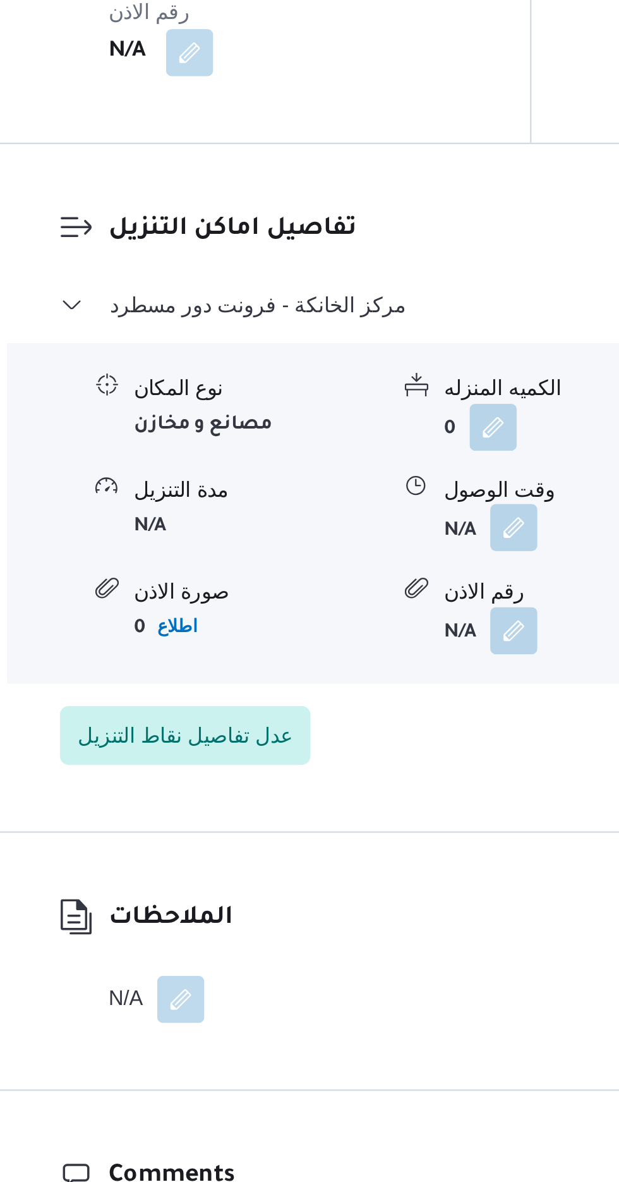
click at [394, 891] on button "button" at bounding box center [388, 901] width 20 height 20
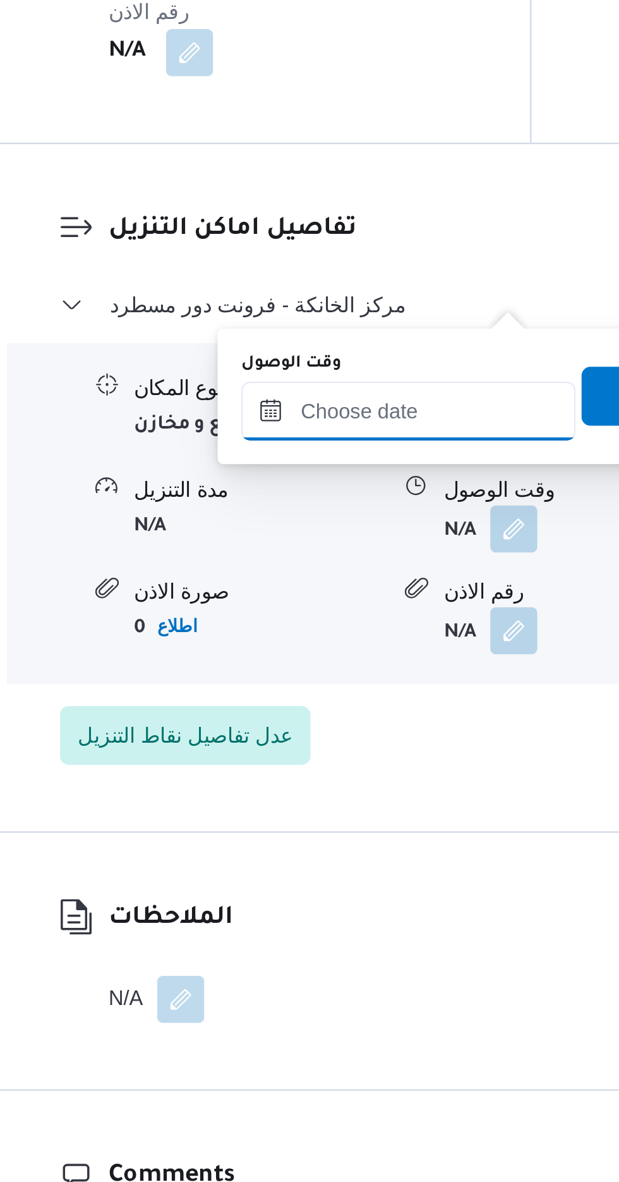
click at [356, 852] on input "وقت الوصول" at bounding box center [342, 851] width 143 height 25
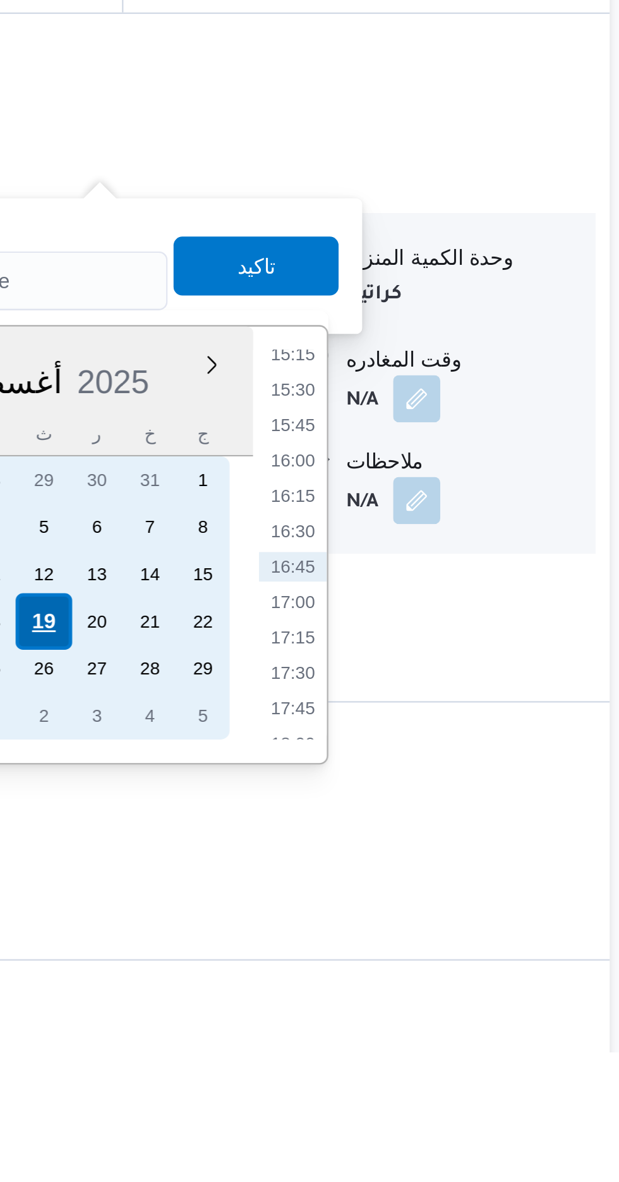
click at [367, 994] on div "19" at bounding box center [362, 997] width 24 height 24
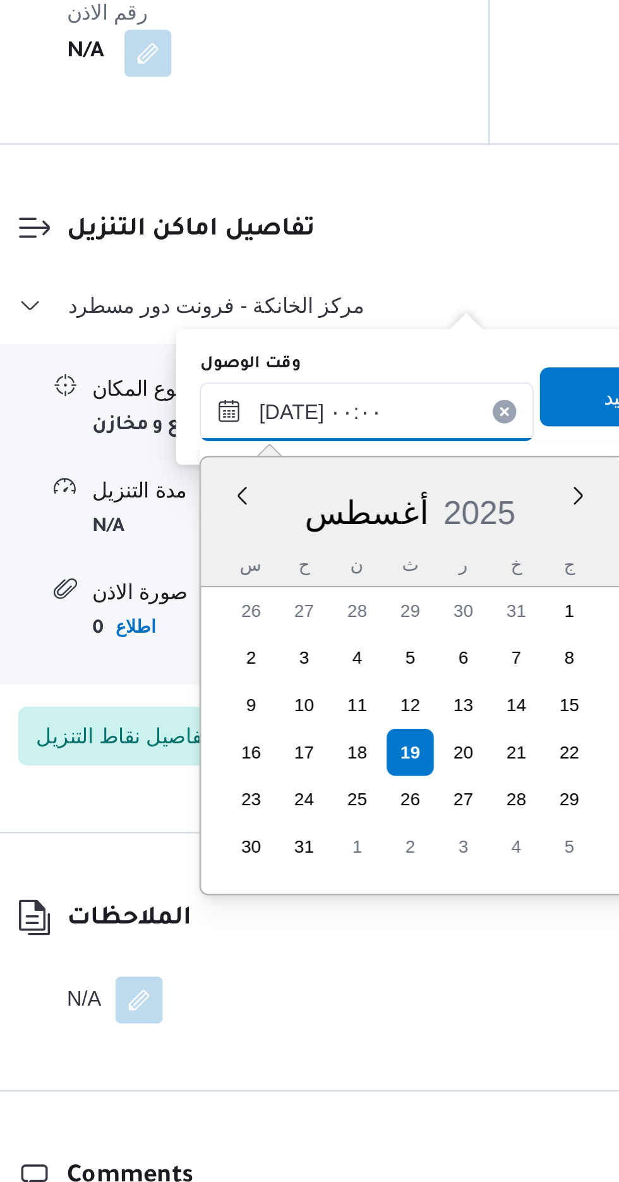
click at [286, 855] on input "[DATE] ٠٠:٠٠" at bounding box center [342, 851] width 143 height 25
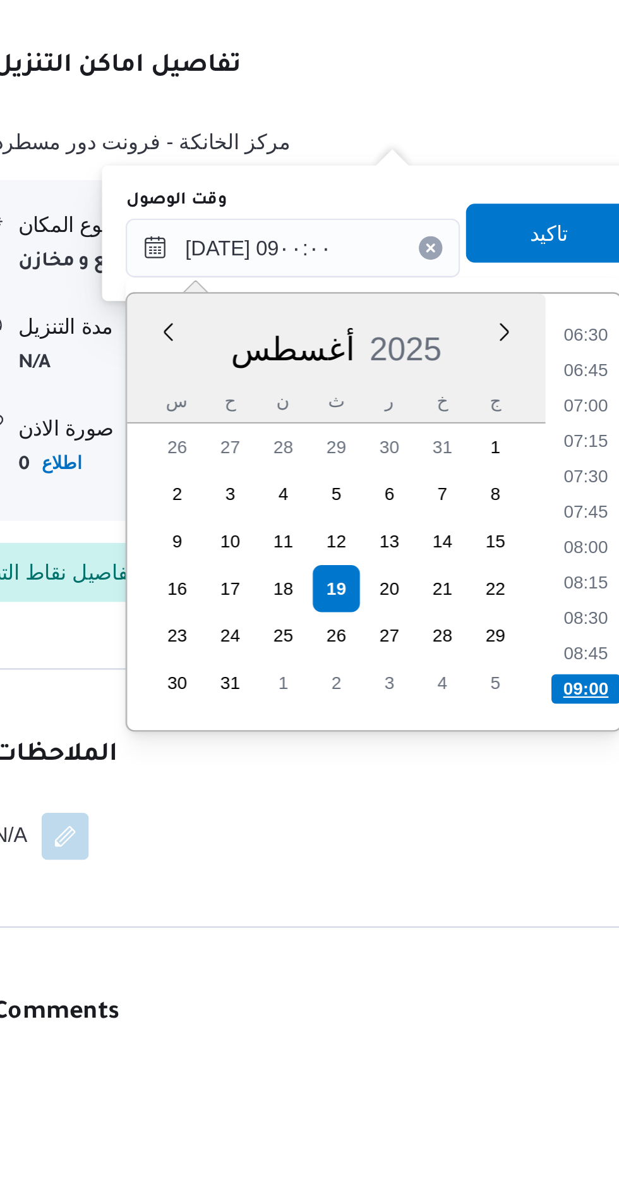
click at [463, 1035] on li "09:00" at bounding box center [469, 1040] width 30 height 13
type input "[DATE] ٠٩:٠٠"
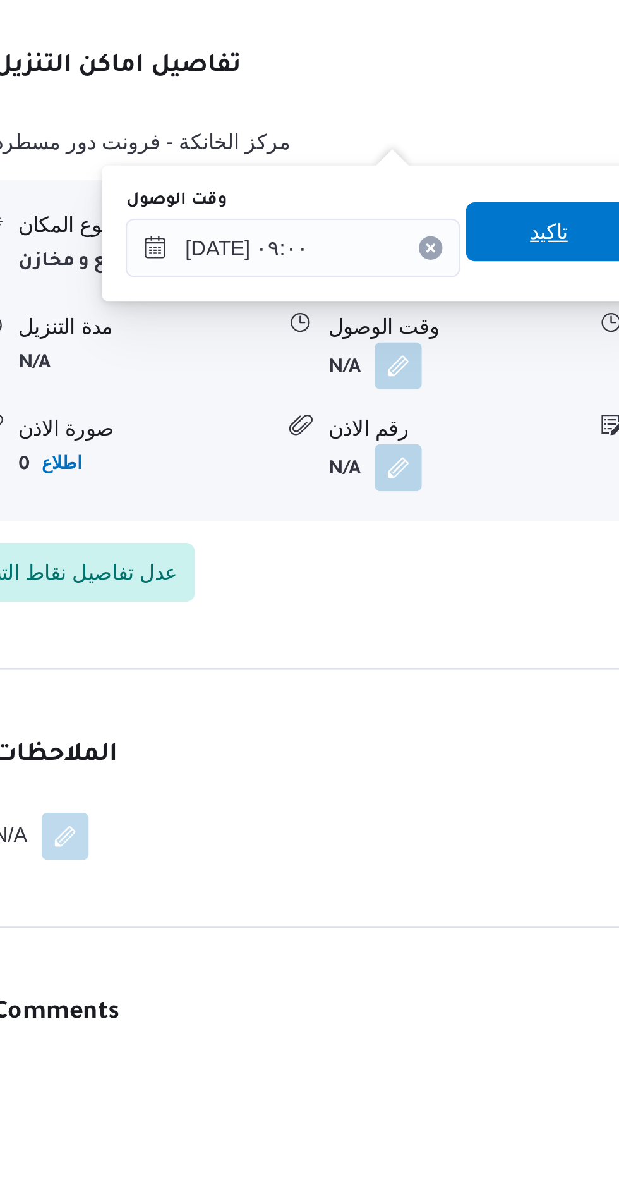
click at [454, 848] on span "تاكيد" at bounding box center [452, 844] width 71 height 25
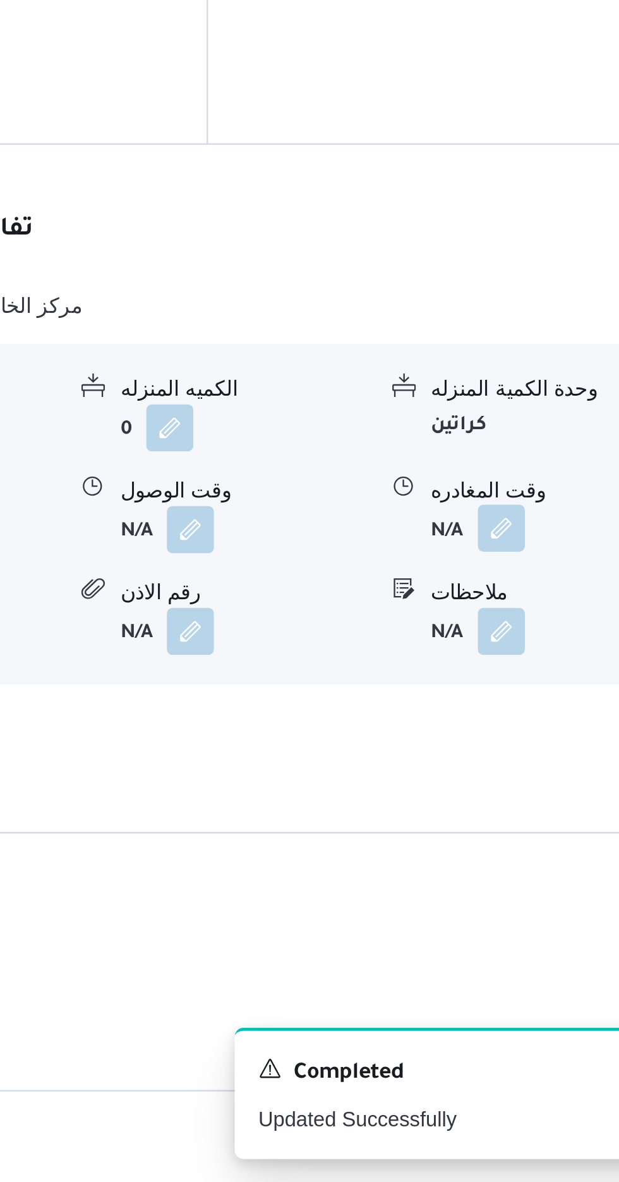
click at [521, 891] on button "button" at bounding box center [521, 901] width 20 height 20
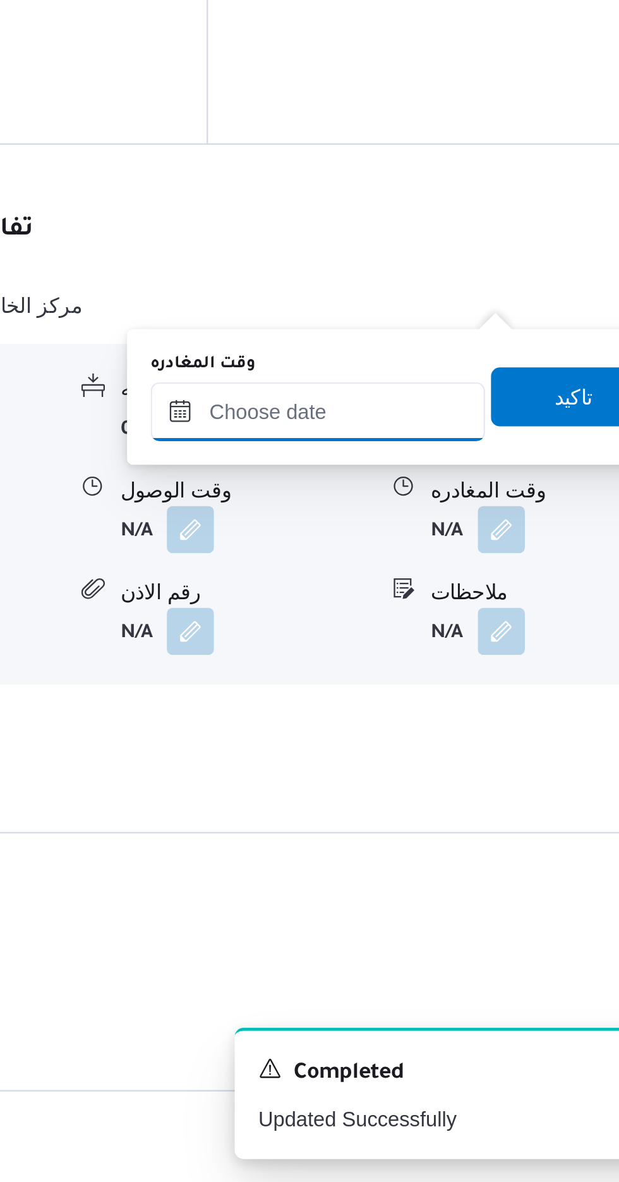
click at [484, 848] on input "وقت المغادره" at bounding box center [442, 851] width 143 height 25
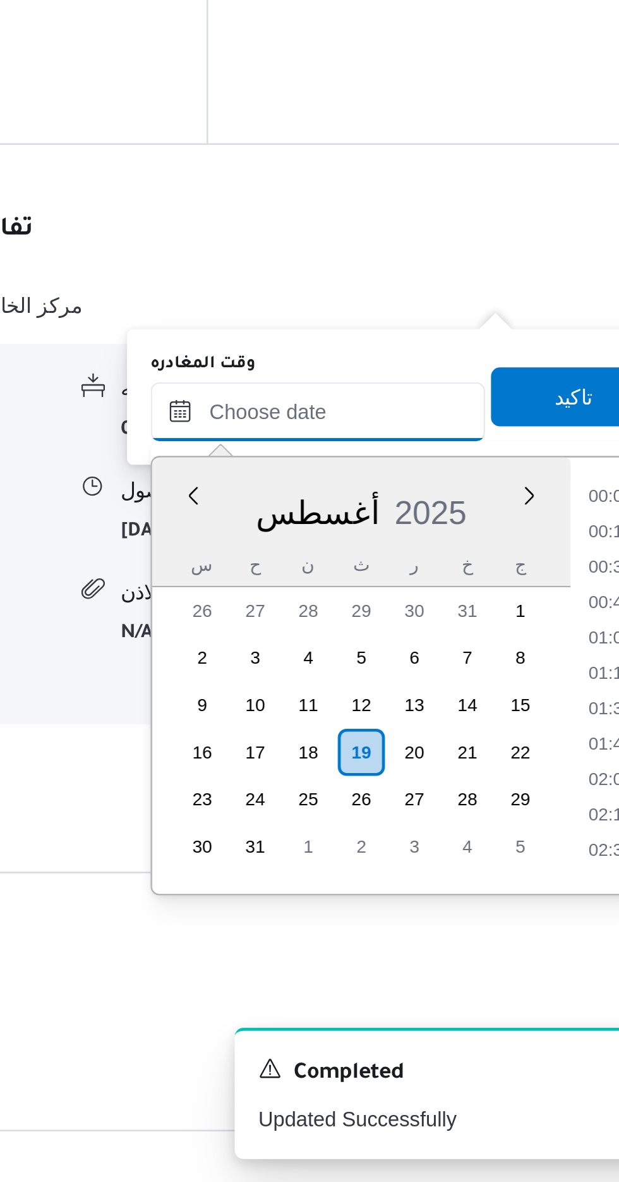
scroll to position [930, 0]
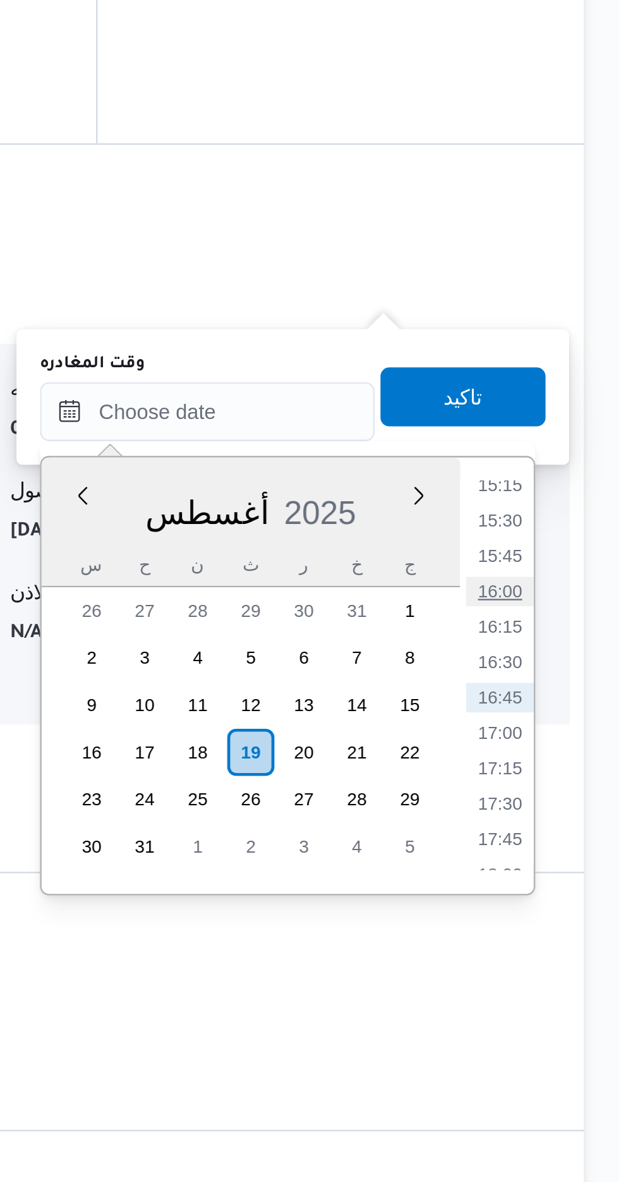
click at [568, 927] on li "16:00" at bounding box center [568, 928] width 29 height 13
type input "[DATE] ١٦:٠٠"
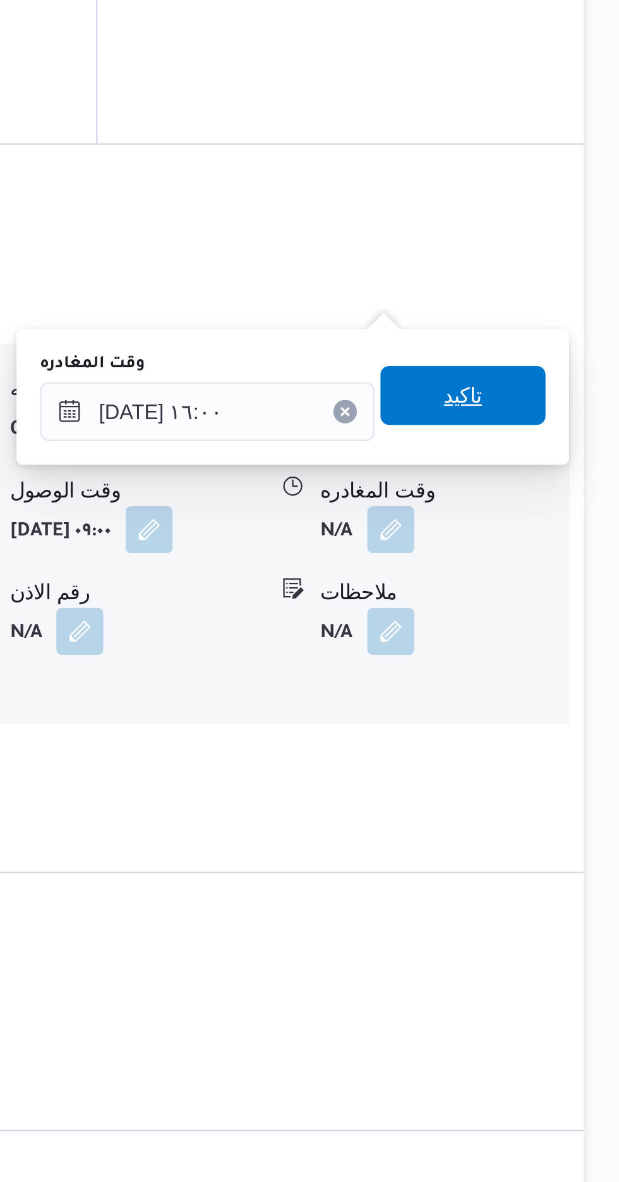
click at [561, 843] on span "تاكيد" at bounding box center [552, 844] width 16 height 15
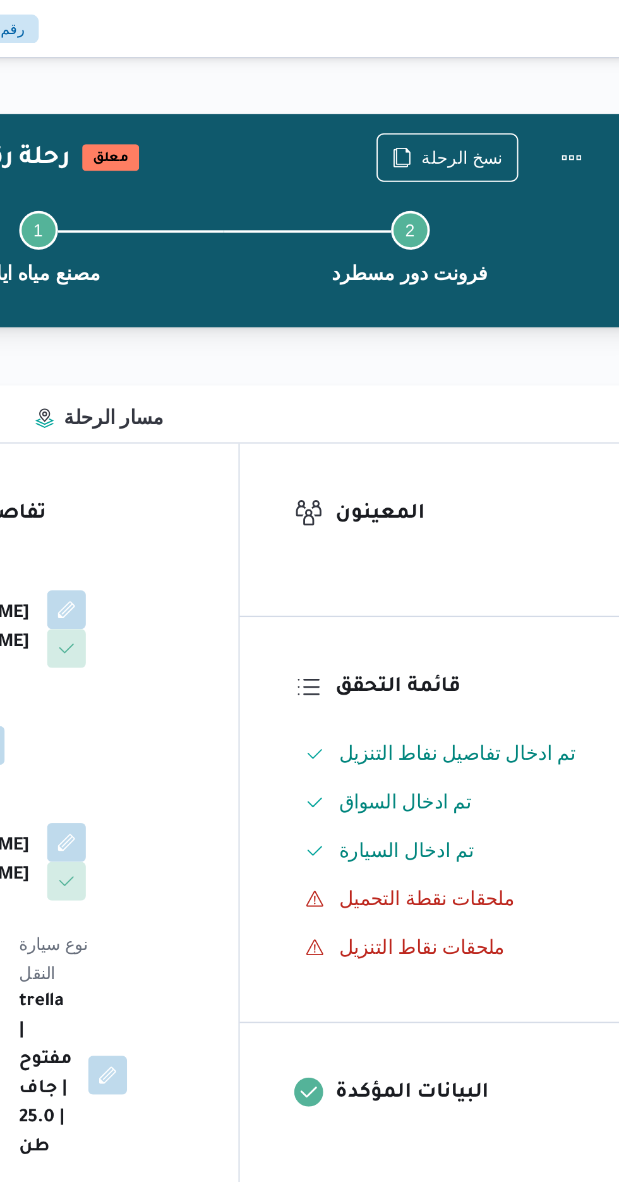
scroll to position [0, 0]
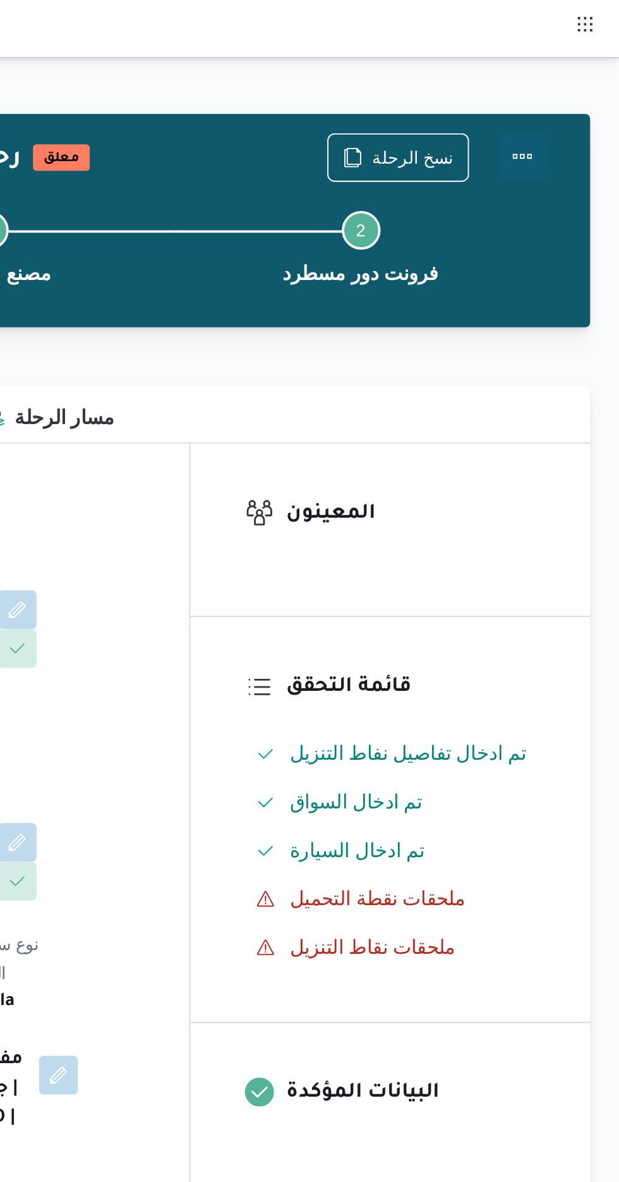
click at [578, 83] on button "Actions" at bounding box center [568, 81] width 25 height 25
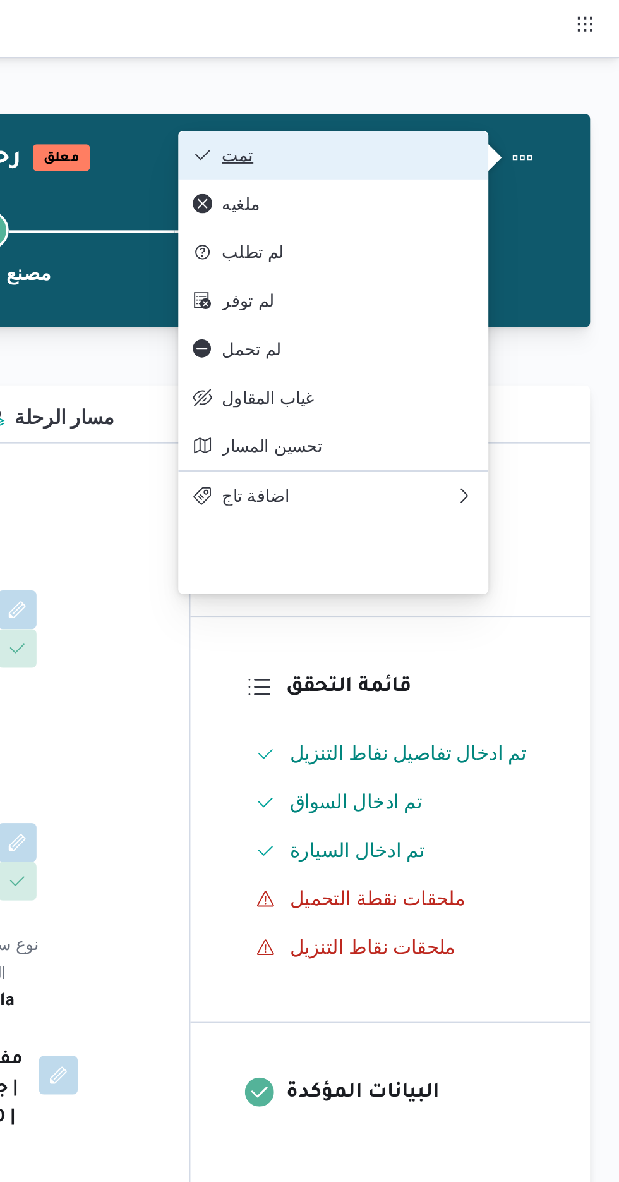
click at [539, 84] on span "تمت" at bounding box center [477, 81] width 131 height 10
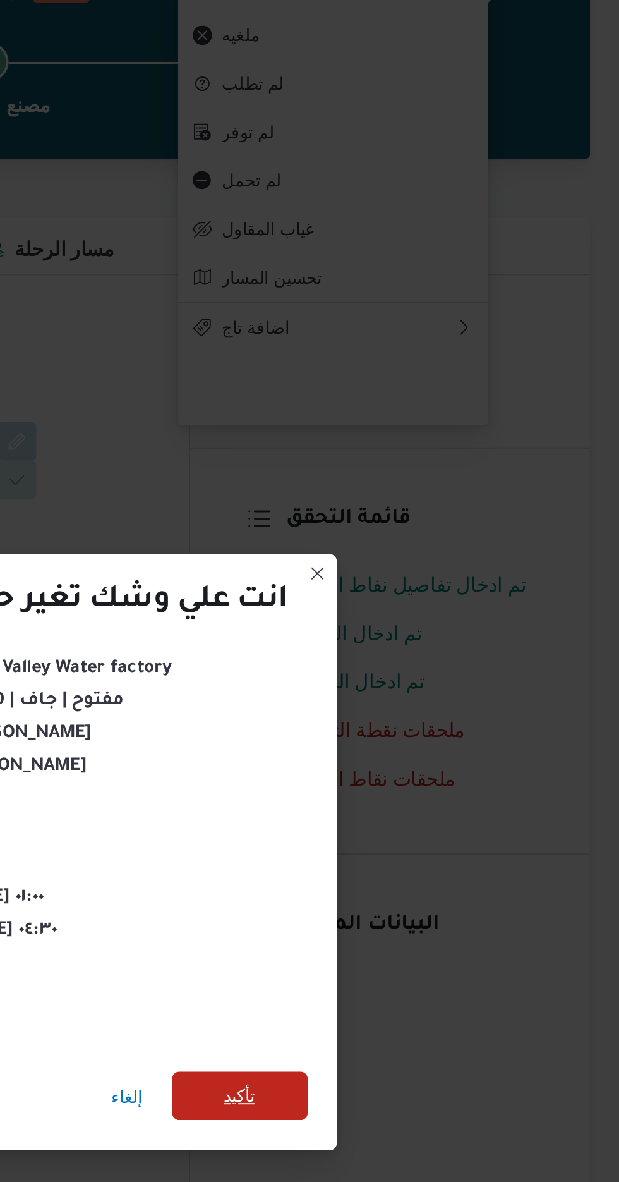
click at [430, 654] on span "تأكيد" at bounding box center [421, 659] width 16 height 15
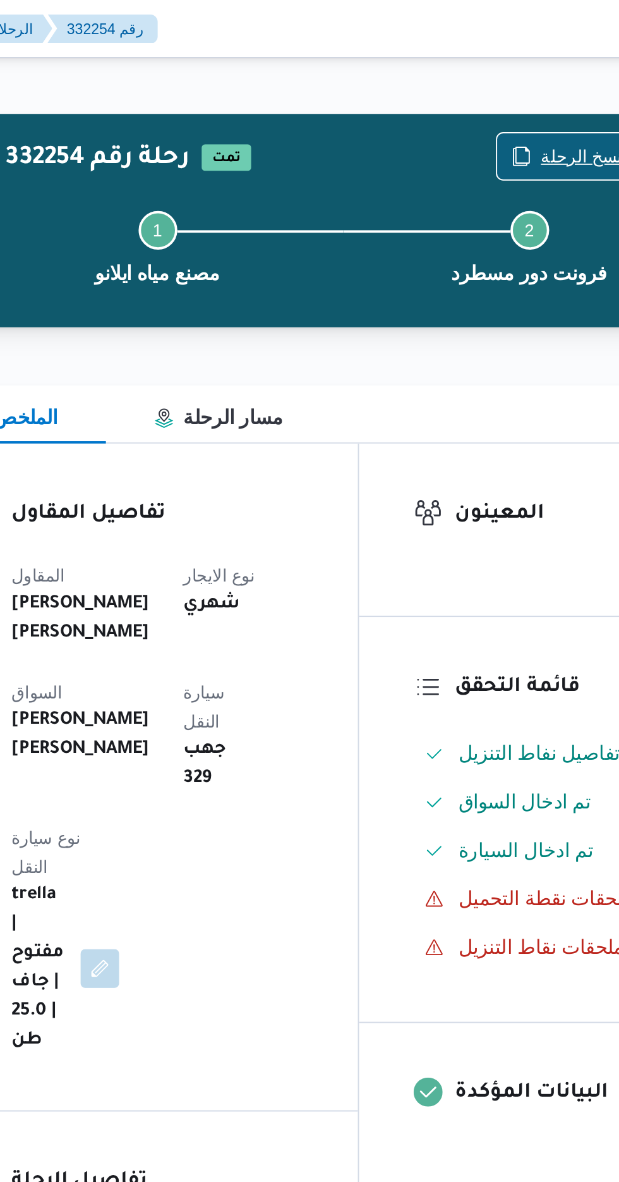
click at [499, 77] on span "نسخ الرحلة" at bounding box center [511, 81] width 42 height 15
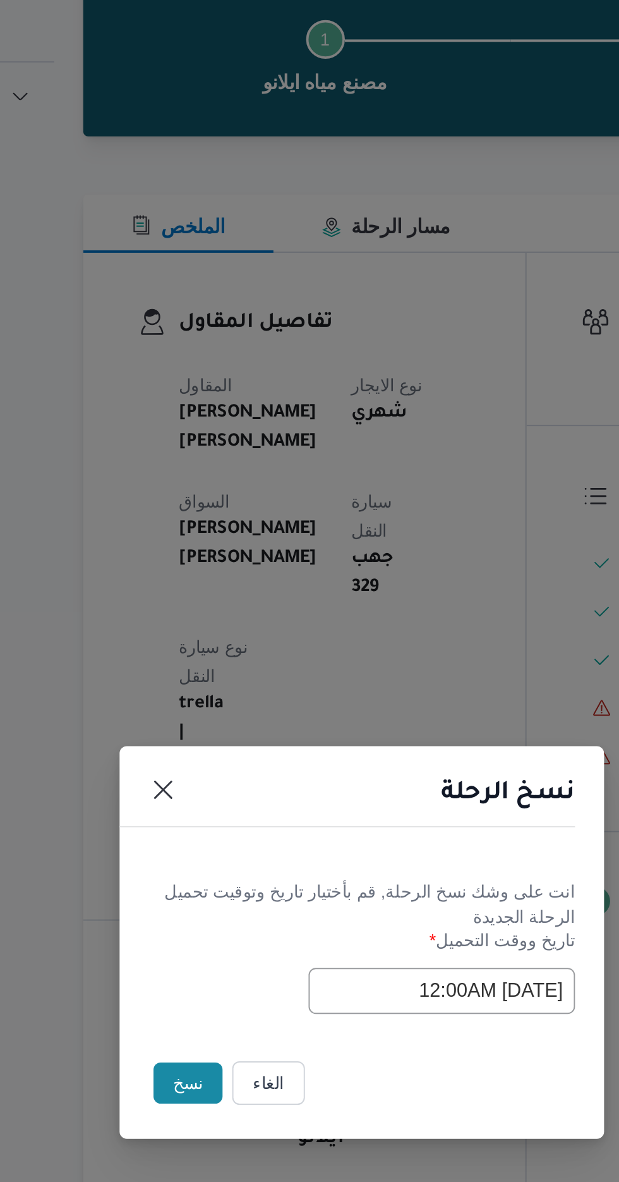
click at [203, 664] on button "نسخ" at bounding box center [219, 664] width 36 height 21
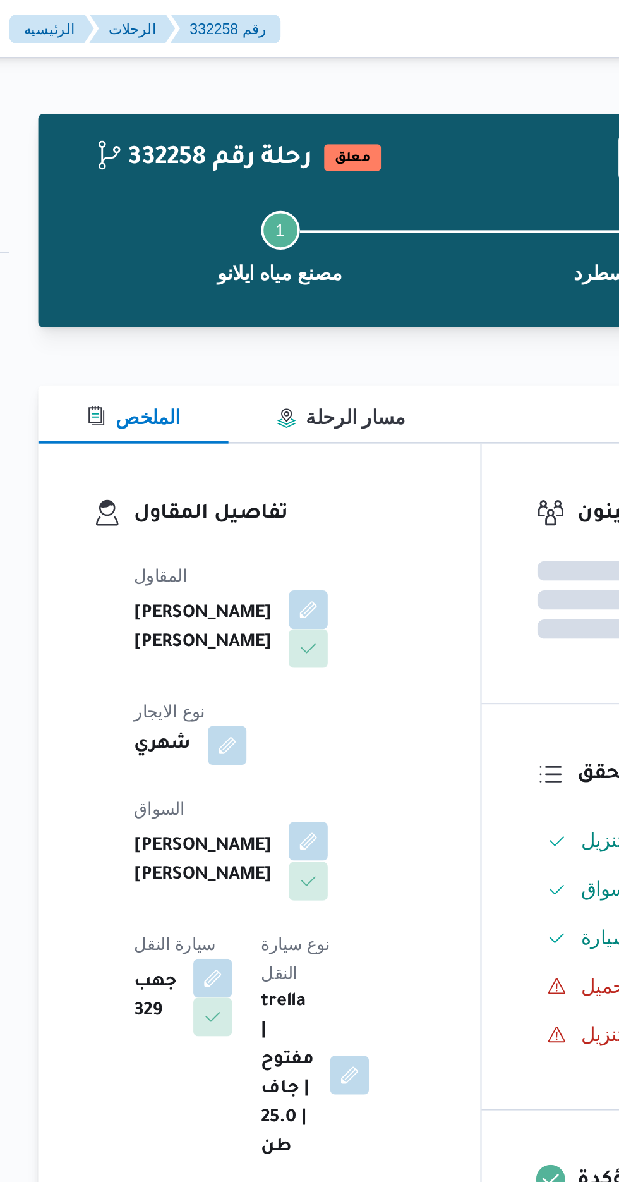
click at [295, 434] on button "button" at bounding box center [305, 439] width 20 height 20
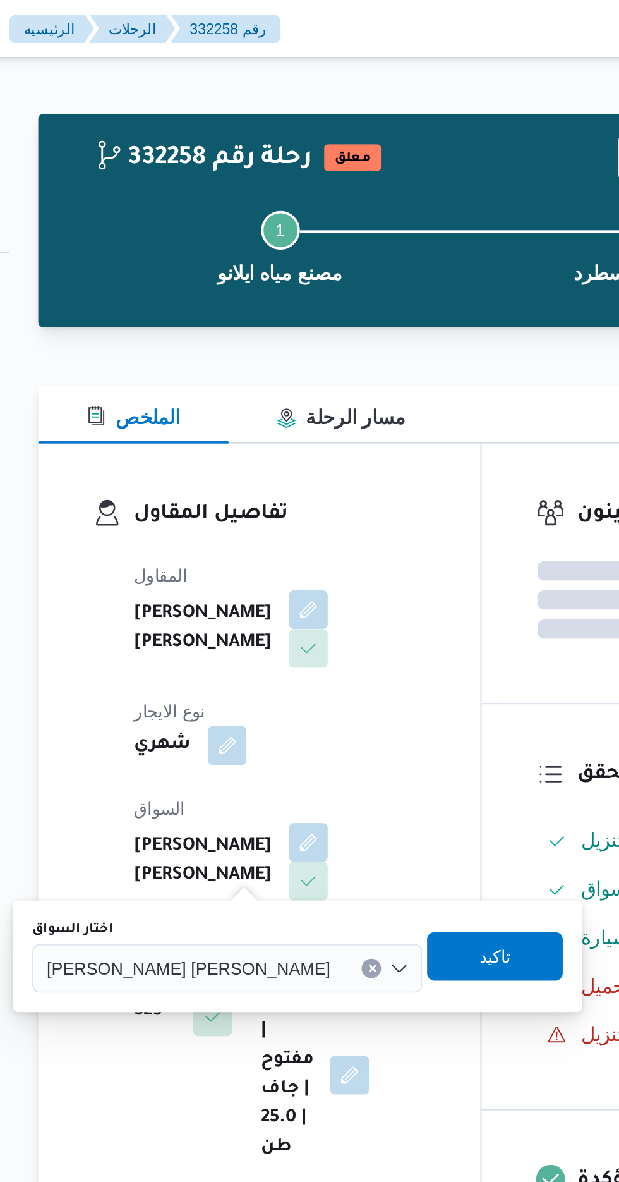
click at [236, 508] on span "[PERSON_NAME] [PERSON_NAME]" at bounding box center [243, 504] width 148 height 14
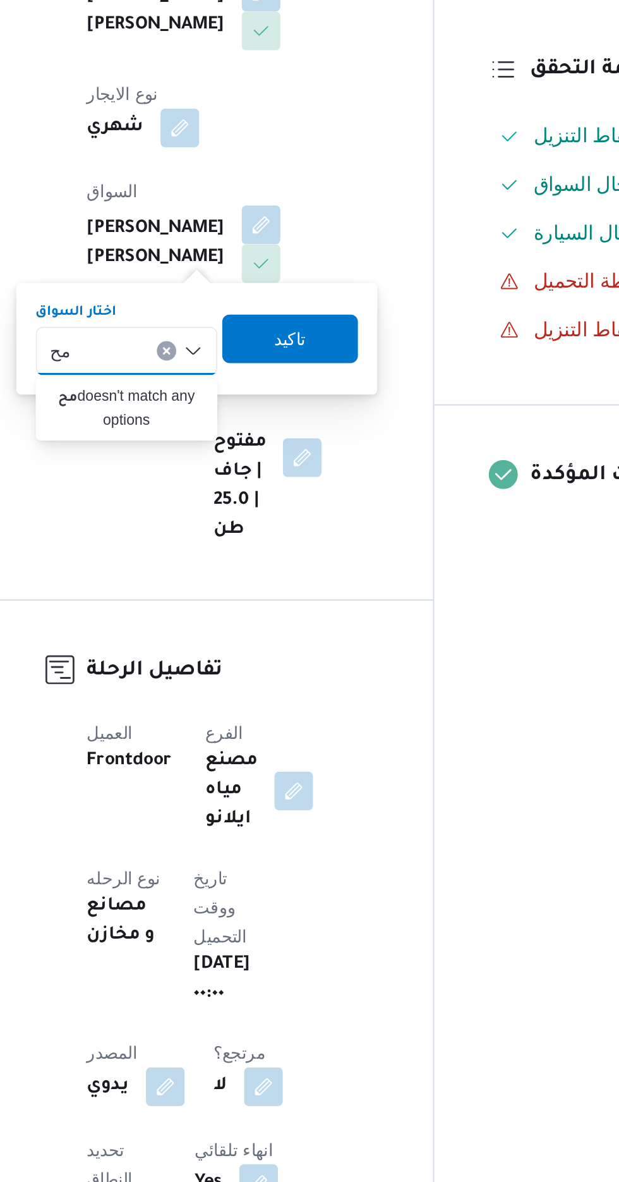
type input "م"
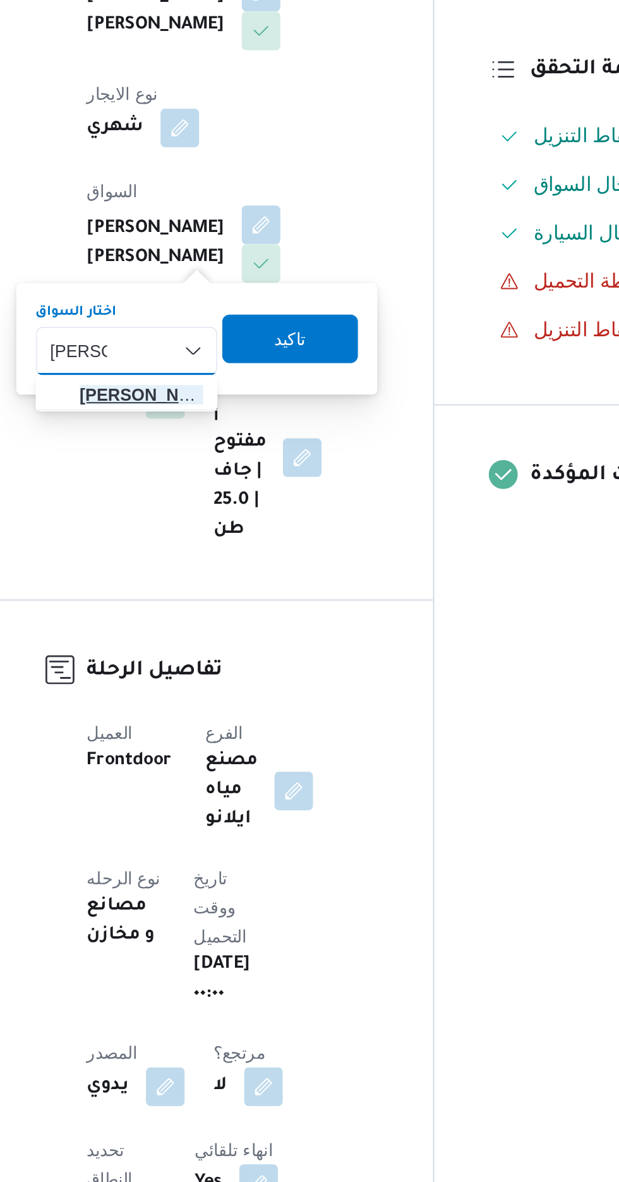
type input "[PERSON_NAME]"
click at [250, 526] on span "[PERSON_NAME] م [PERSON_NAME]" at bounding box center [242, 527] width 64 height 15
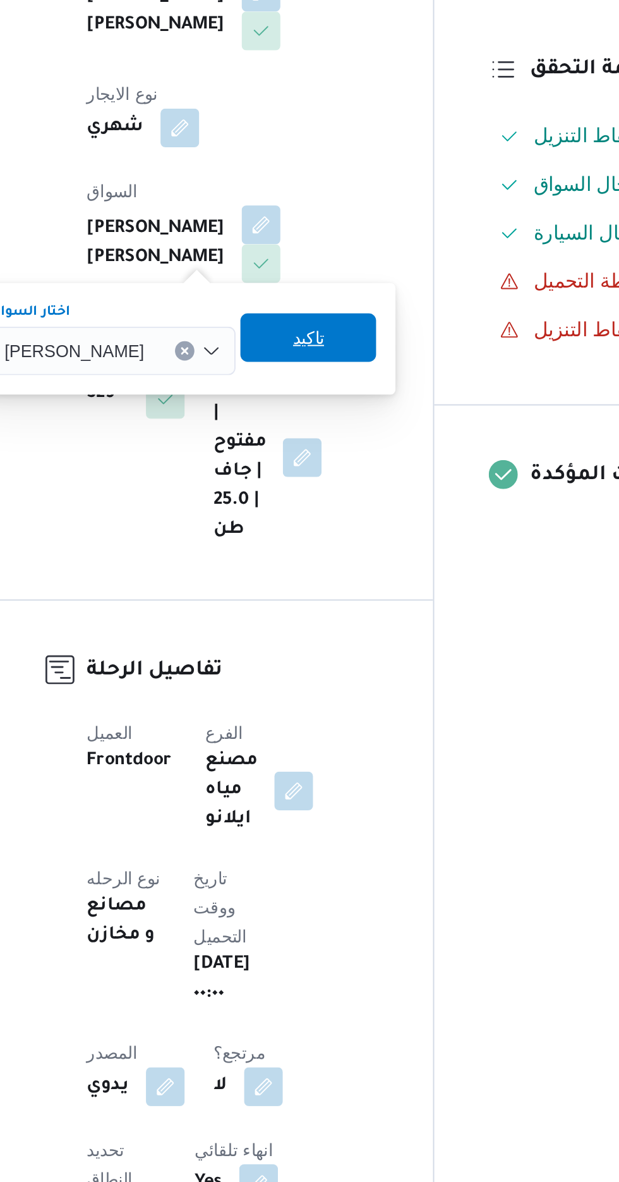
click at [336, 492] on span "تاكيد" at bounding box center [330, 497] width 16 height 15
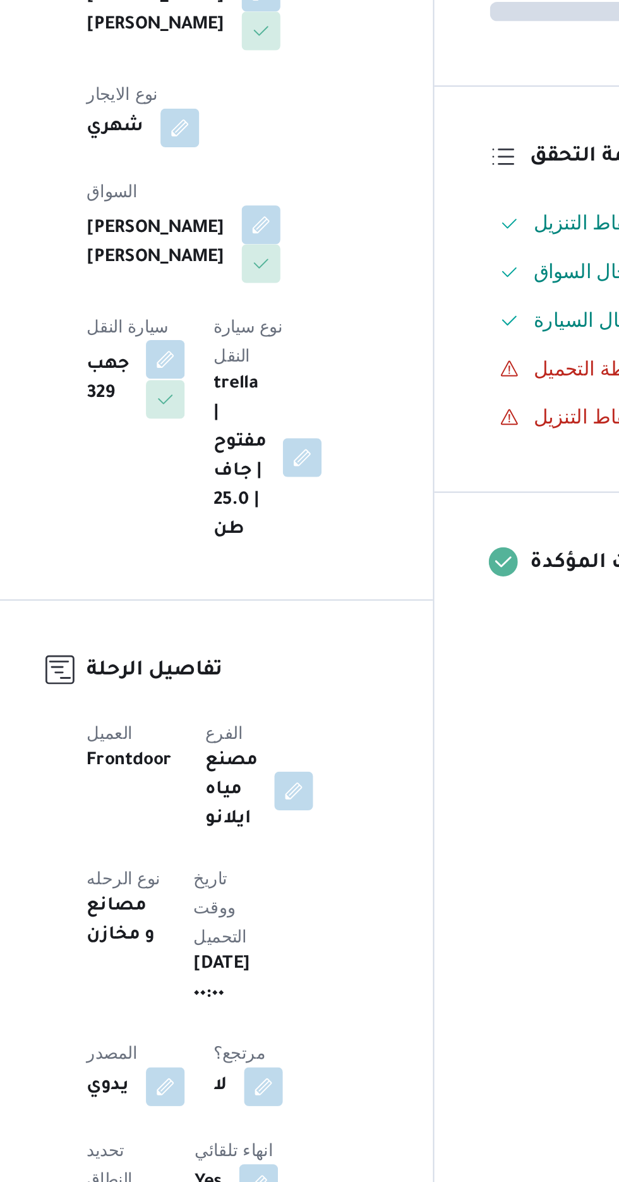
click at [265, 499] on button "button" at bounding box center [255, 509] width 20 height 20
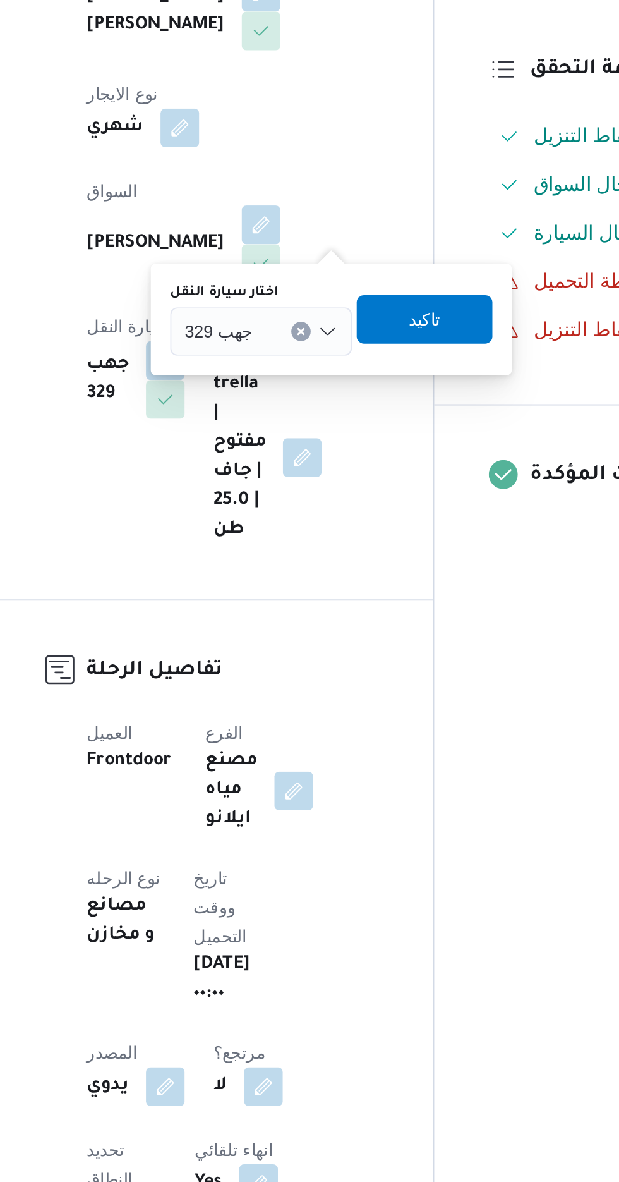
click at [281, 490] on span "جهب 329" at bounding box center [282, 494] width 35 height 14
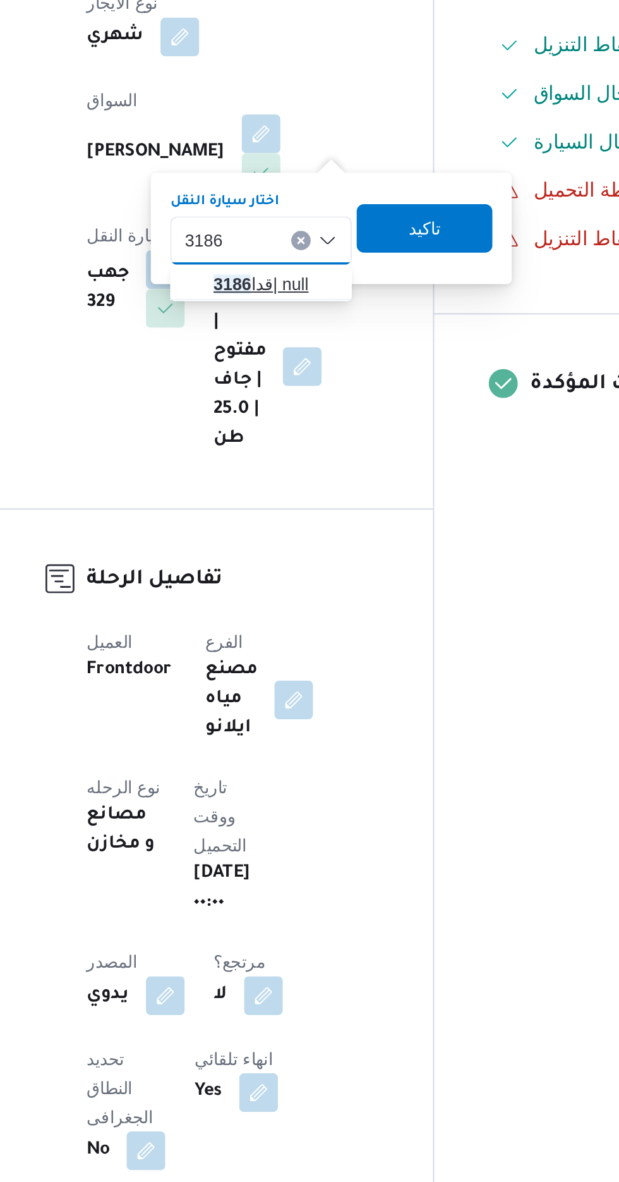
type input "3186"
click at [293, 517] on mark "3186" at bounding box center [291, 518] width 20 height 10
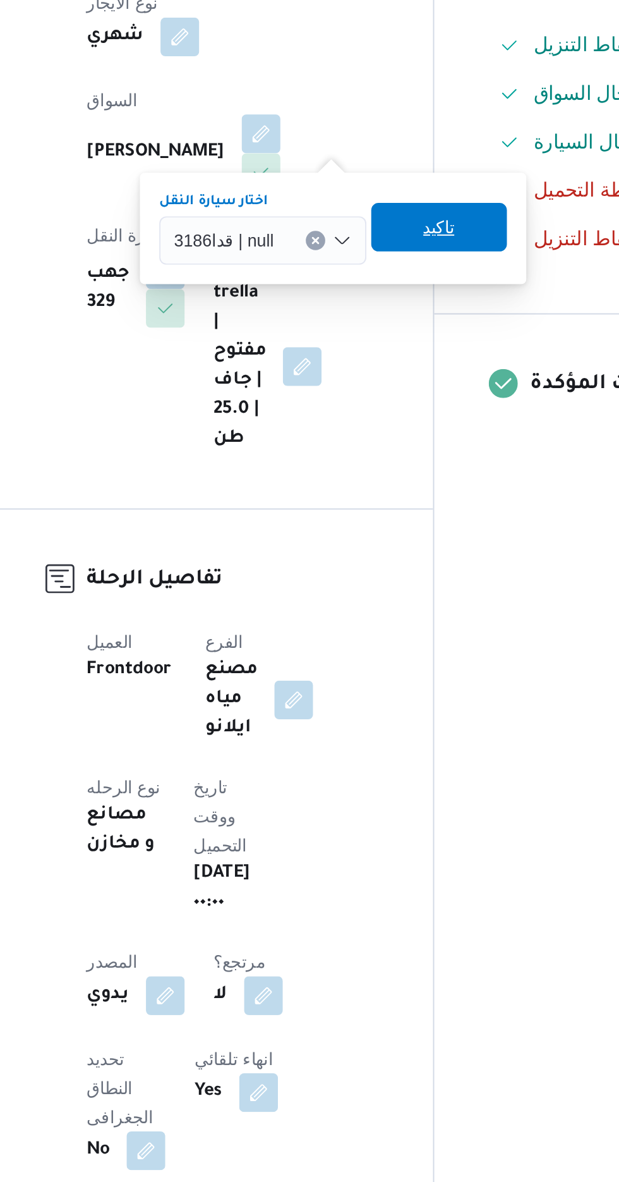
click at [390, 482] on span "تاكيد" at bounding box center [398, 487] width 16 height 15
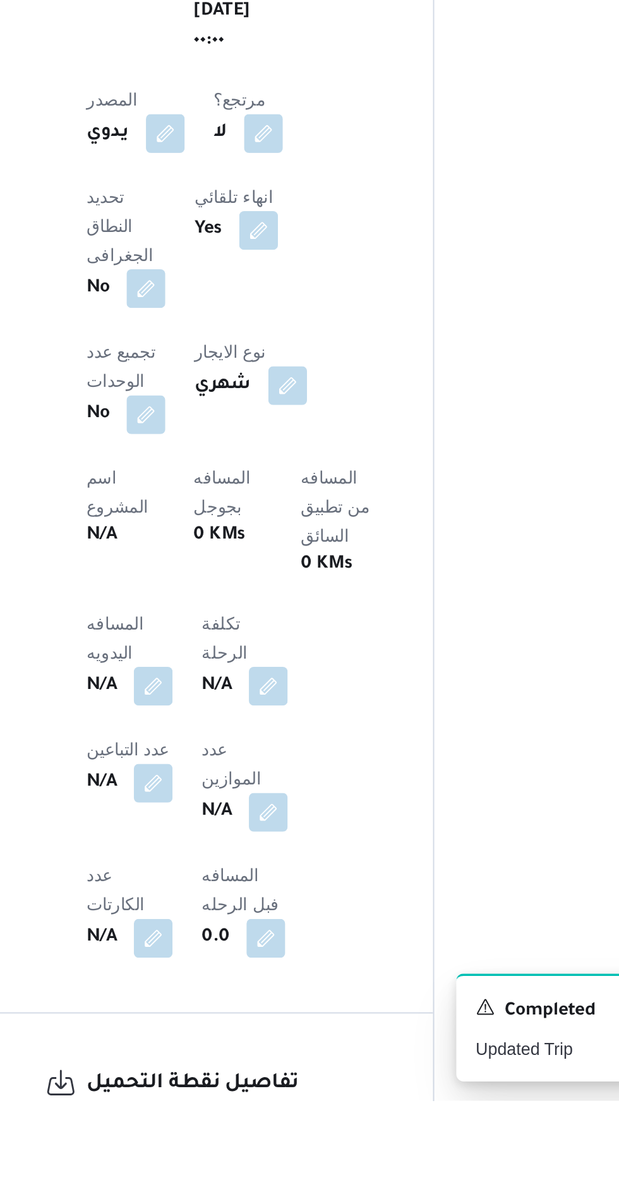
scroll to position [214, 0]
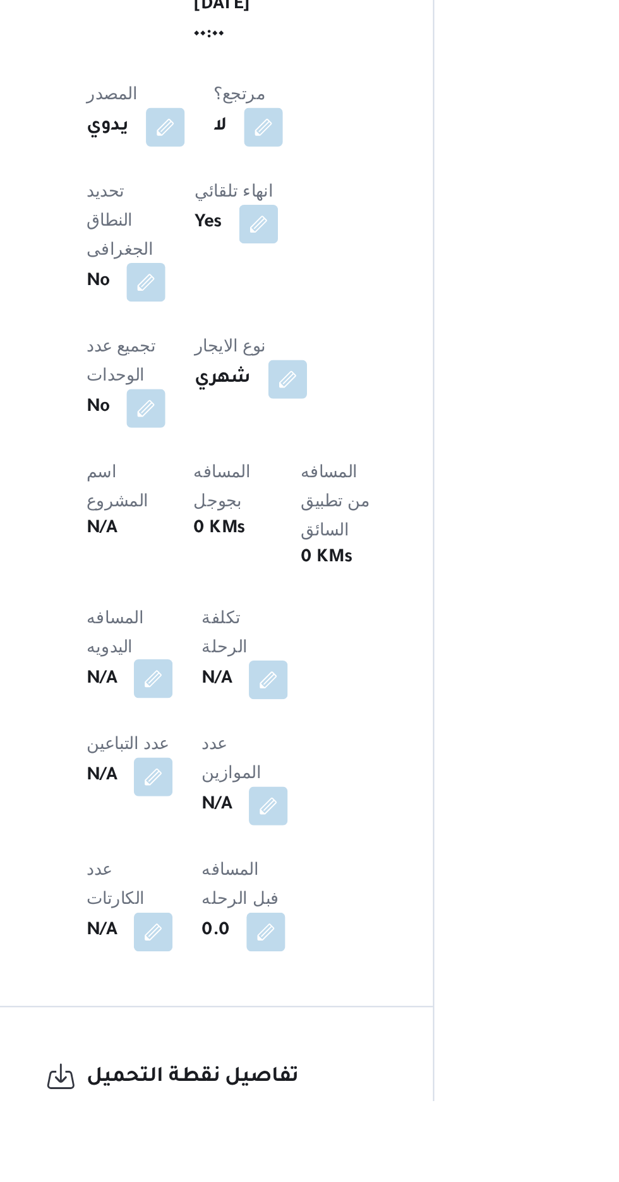
click at [243, 952] on button "button" at bounding box center [249, 962] width 20 height 20
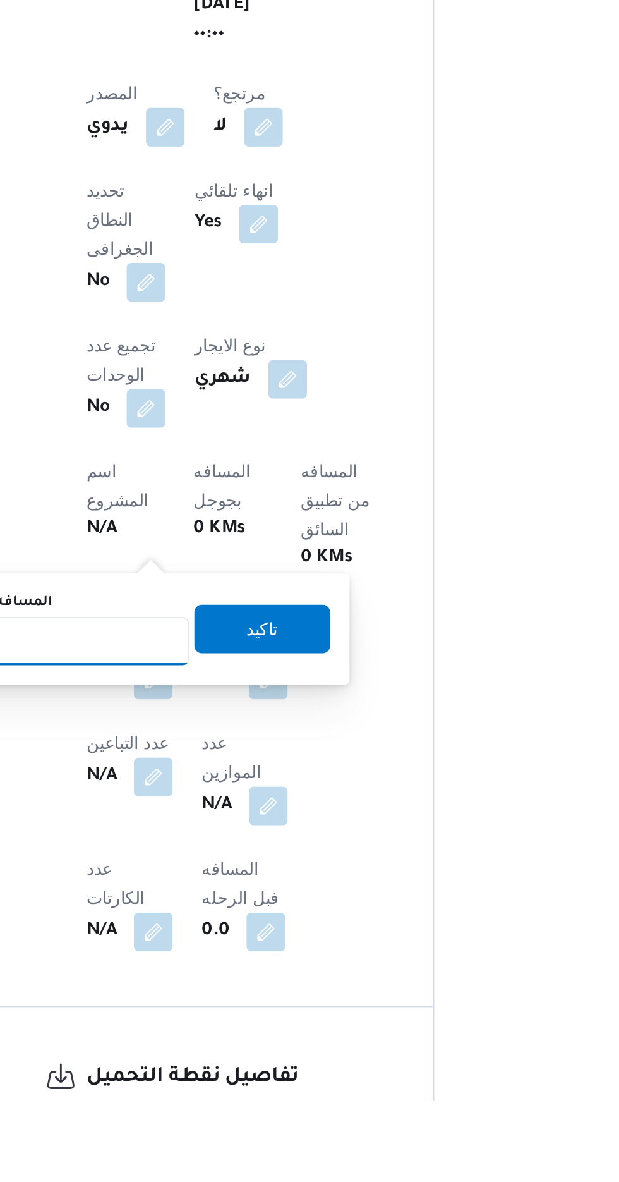
click at [233, 946] on input "المسافه اليدويه" at bounding box center [205, 942] width 126 height 25
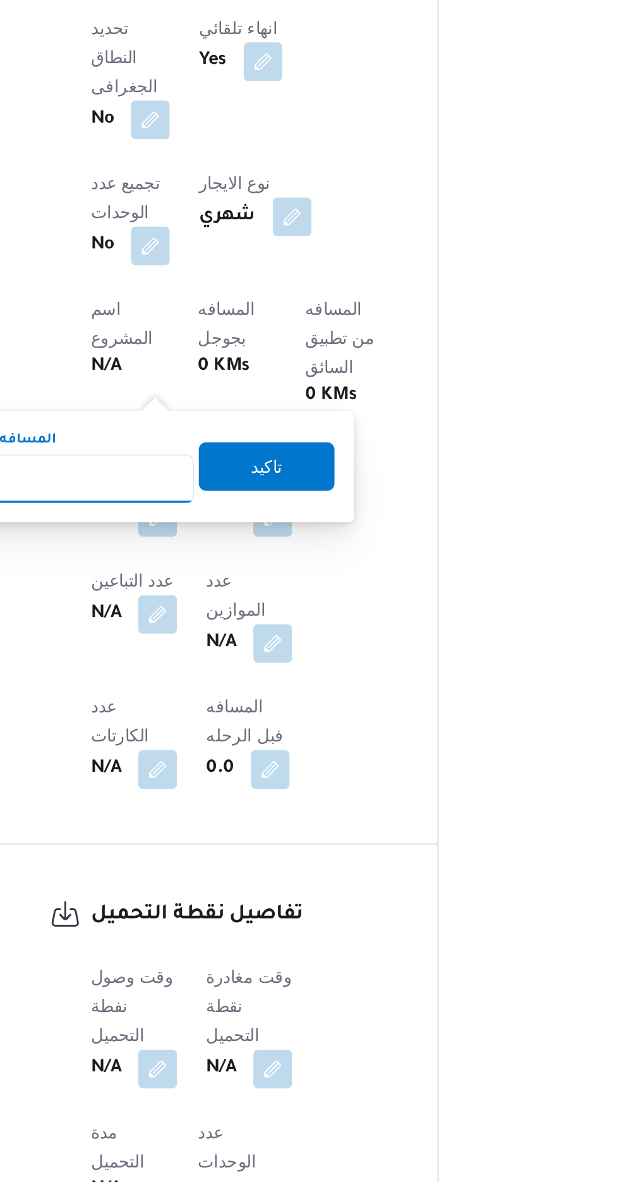
scroll to position [341, 0]
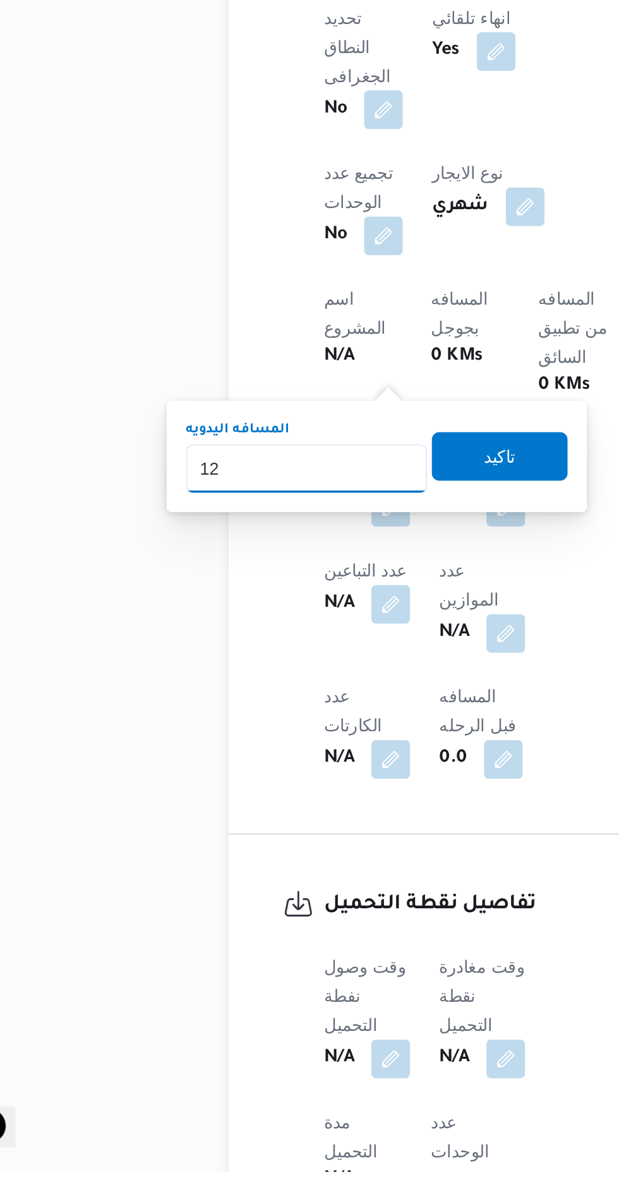
type input "120"
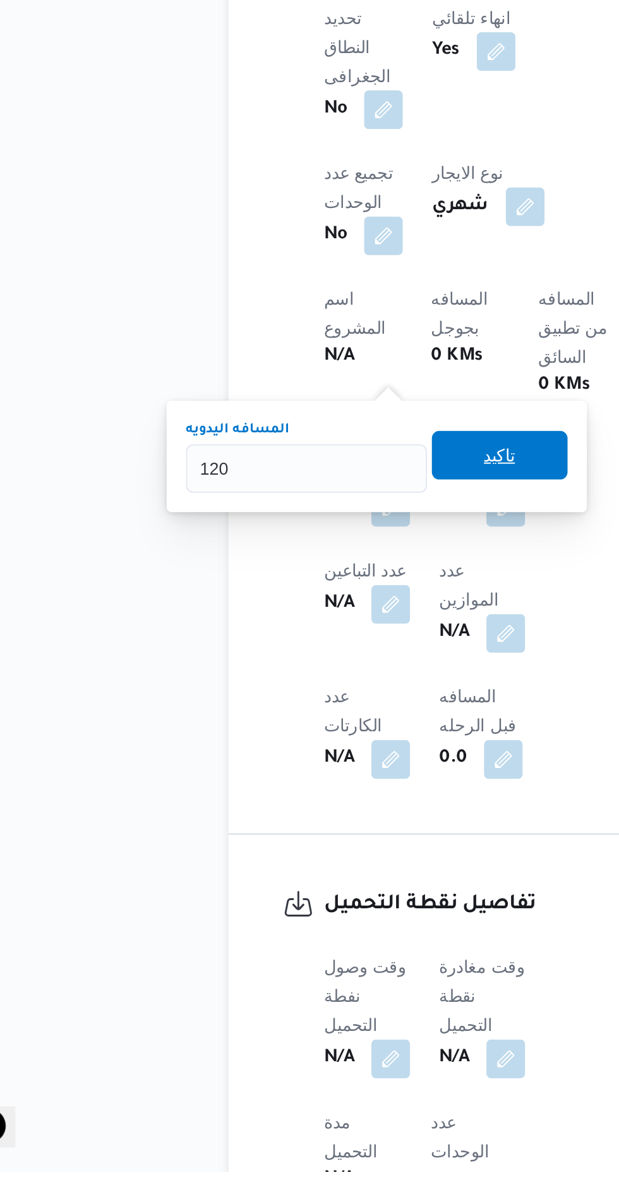
click at [301, 798] on span "تاكيد" at bounding box center [306, 808] width 71 height 25
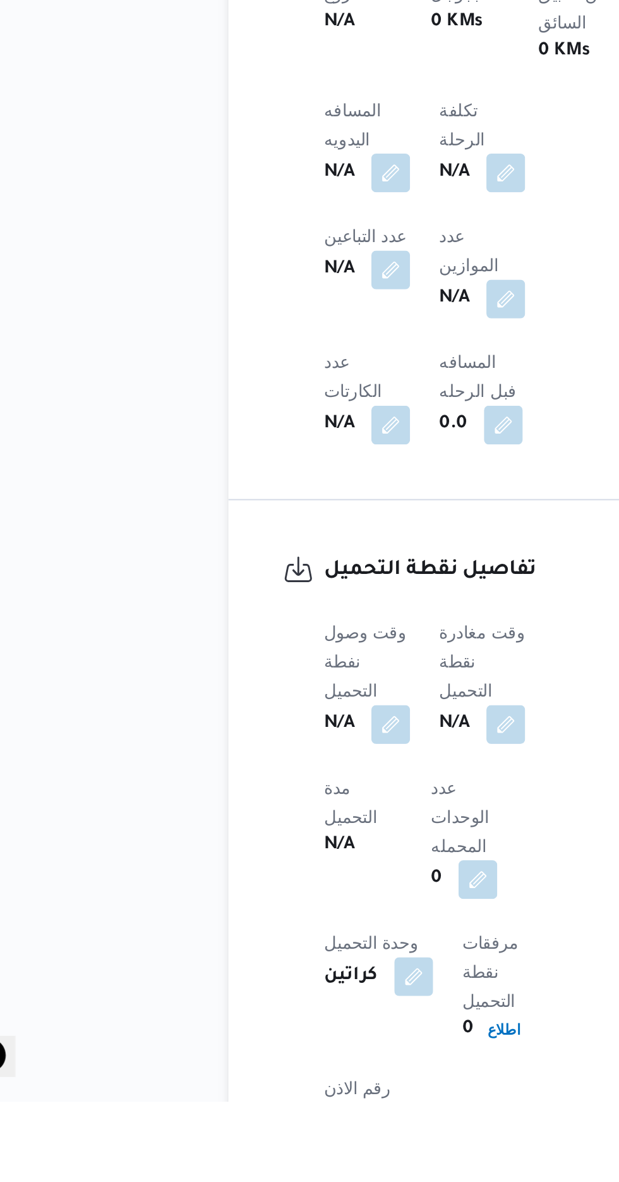
scroll to position [489, 0]
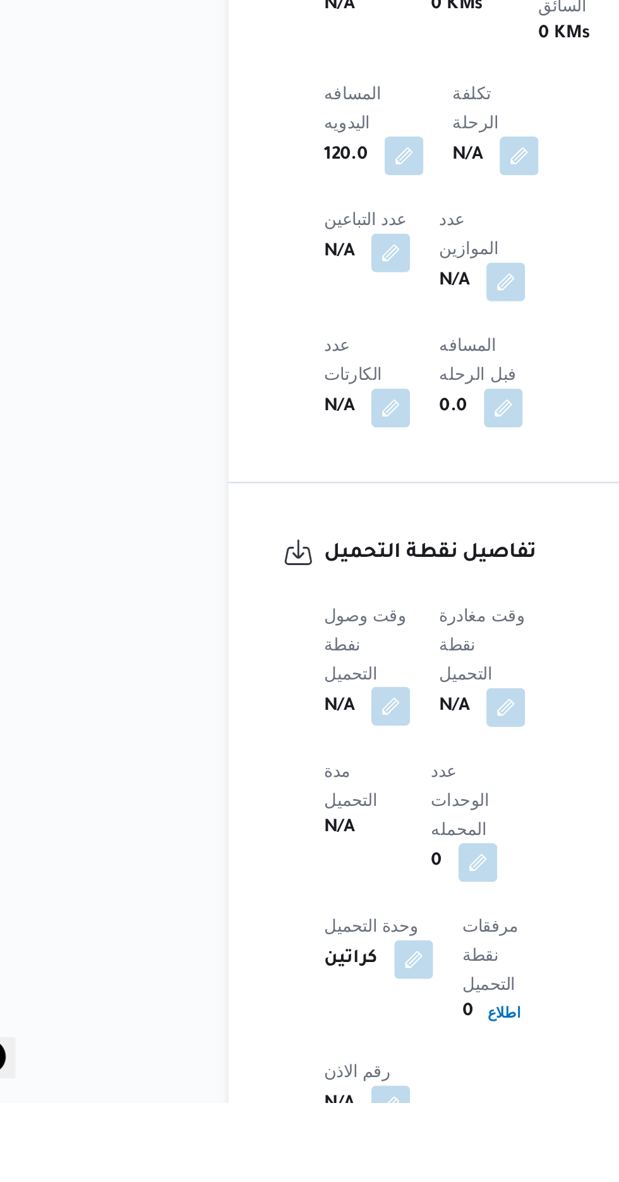
click at [242, 965] on button "button" at bounding box center [249, 975] width 20 height 20
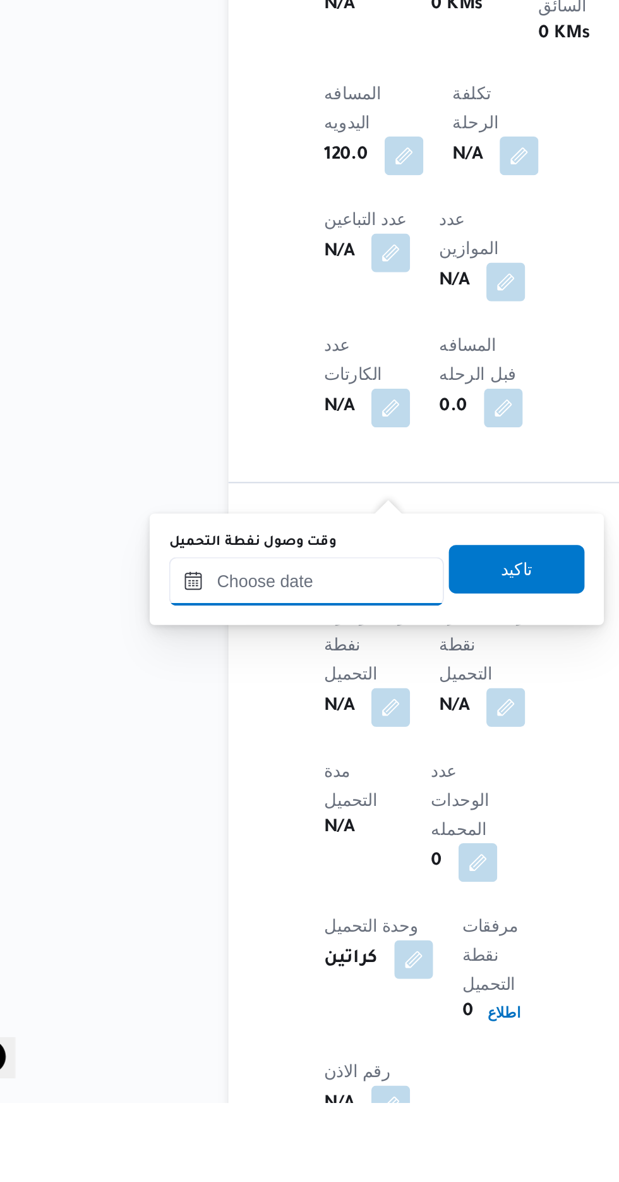
click at [194, 913] on input "وقت وصول نفطة التحميل" at bounding box center [204, 910] width 143 height 25
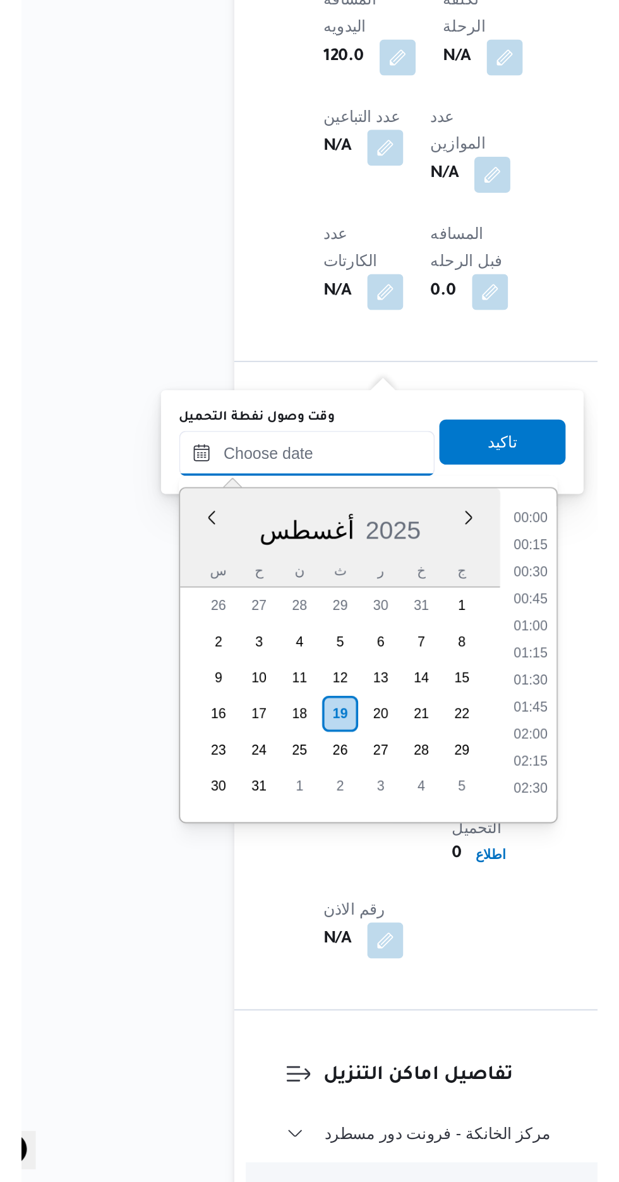
scroll to position [930, 0]
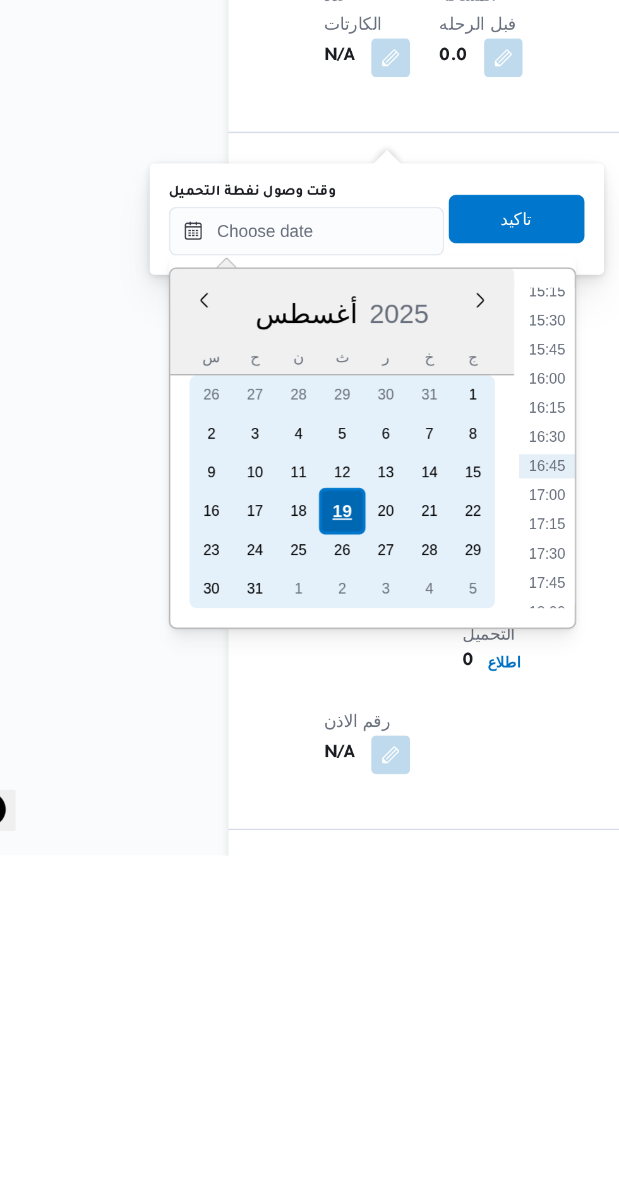
click at [216, 1004] on div "19" at bounding box center [223, 1002] width 24 height 24
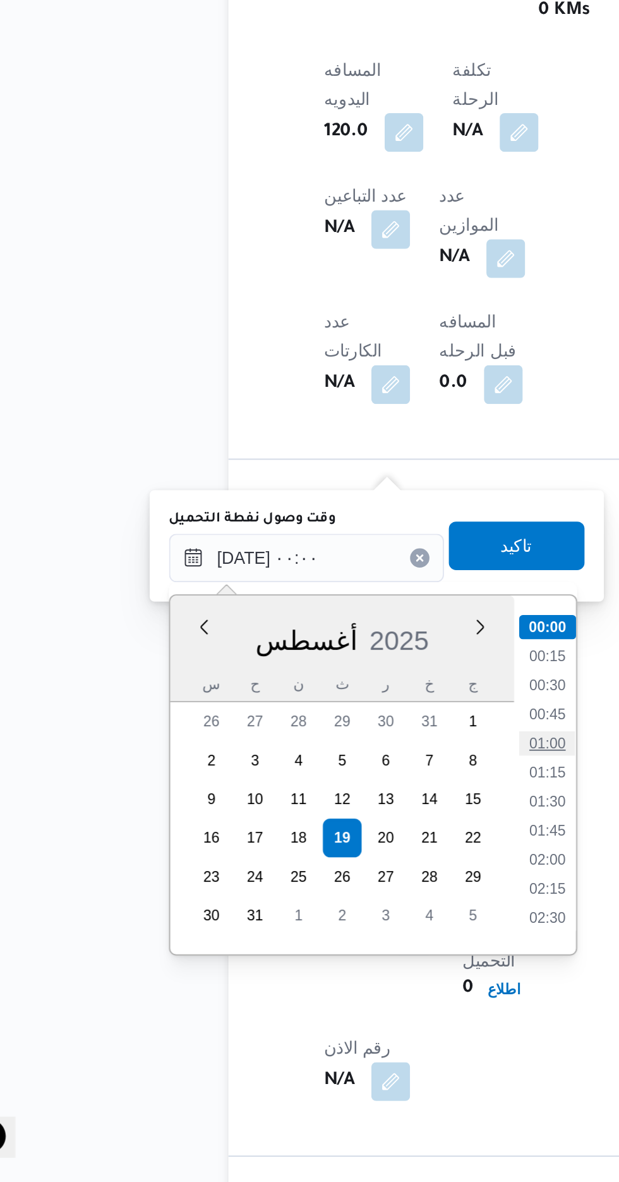
click at [322, 951] on li "01:00" at bounding box center [330, 953] width 29 height 13
type input "[DATE] ٠١:٠٠"
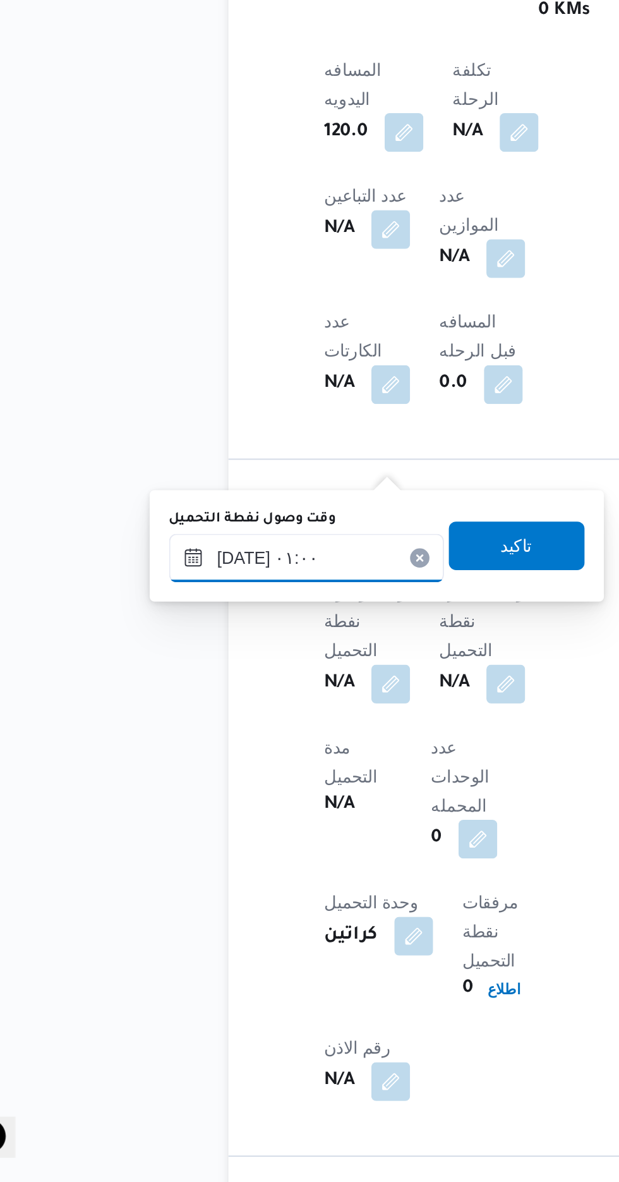
scroll to position [542, 0]
click at [307, 854] on span "تاكيد" at bounding box center [314, 849] width 71 height 25
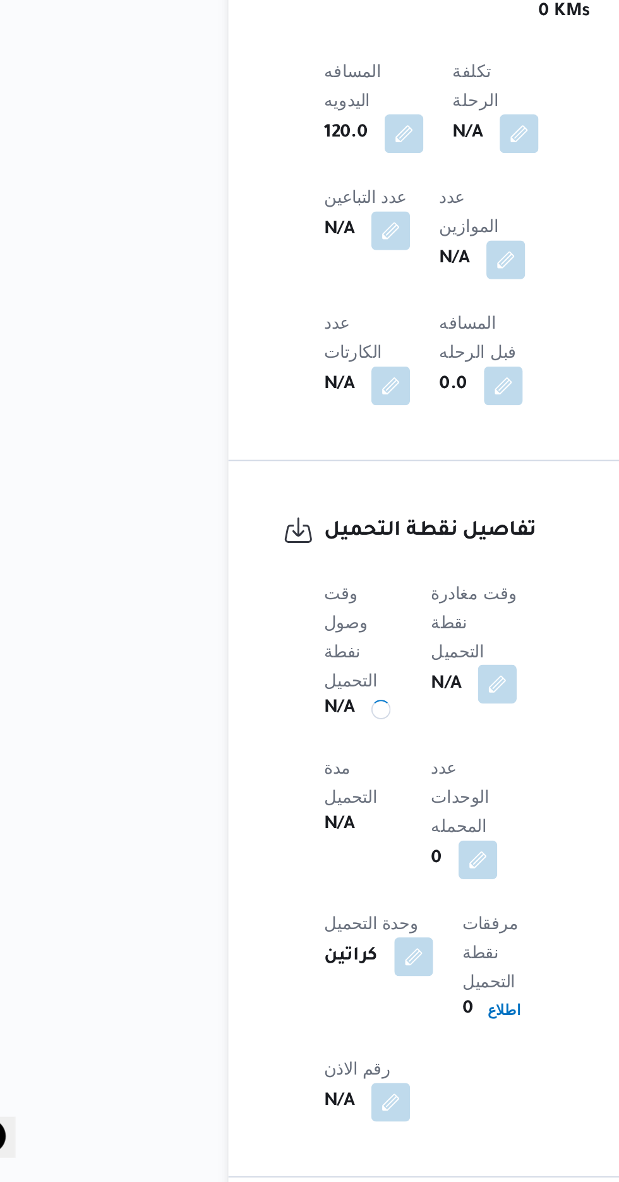
click at [305, 912] on button "button" at bounding box center [305, 922] width 20 height 20
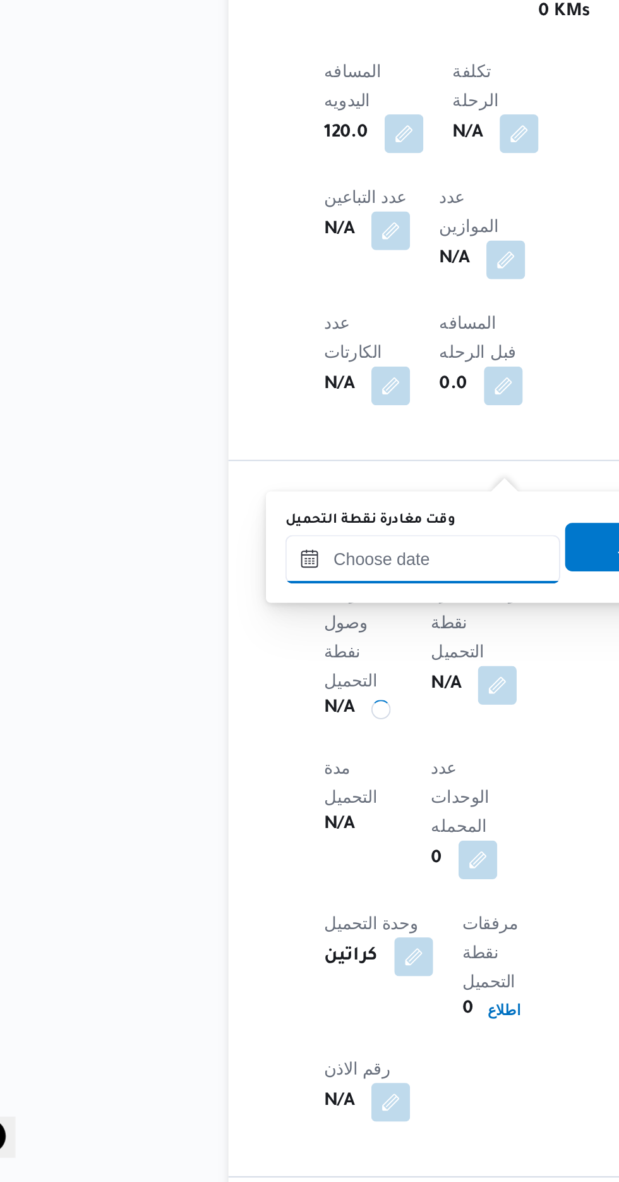
click at [224, 858] on input "وقت مغادرة نقطة التحميل" at bounding box center [265, 856] width 143 height 25
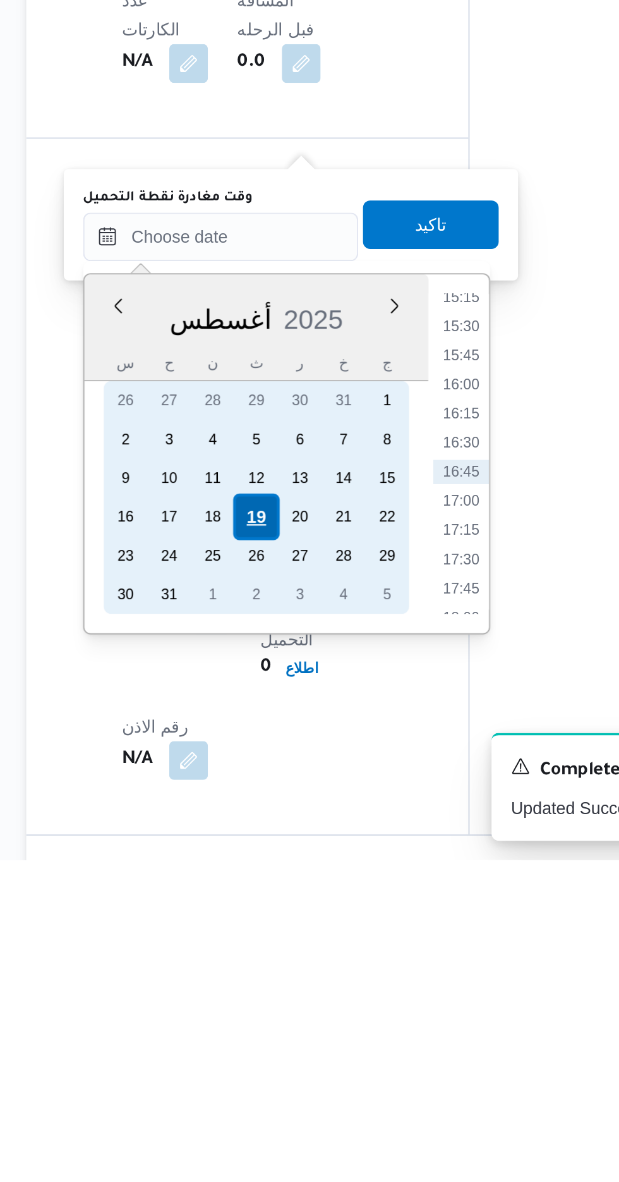
click at [276, 1005] on div "19" at bounding box center [284, 1003] width 24 height 24
type input "[DATE] ٠٠:٠٠"
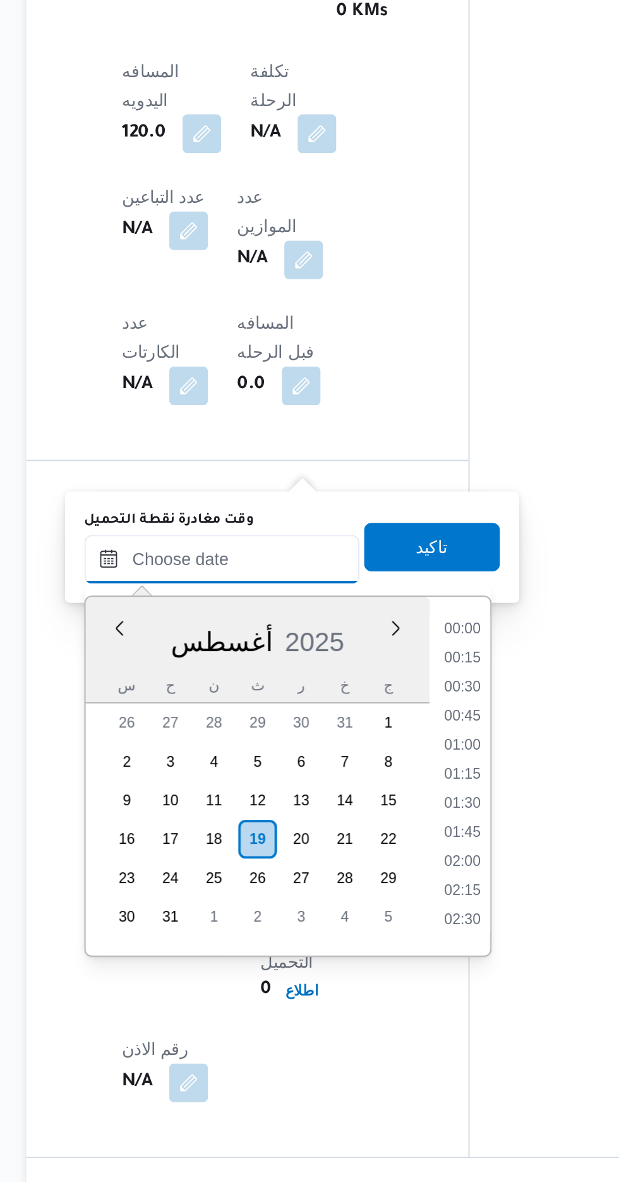
click at [199, 853] on input "وقت مغادرة نقطة التحميل" at bounding box center [266, 856] width 143 height 25
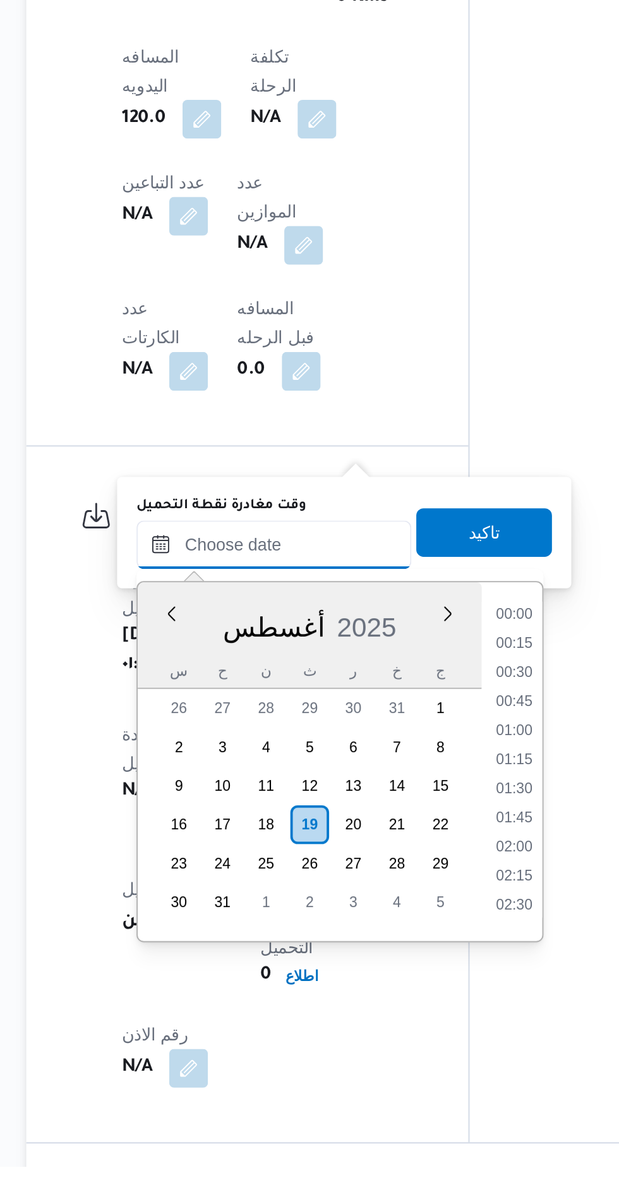
scroll to position [541, 0]
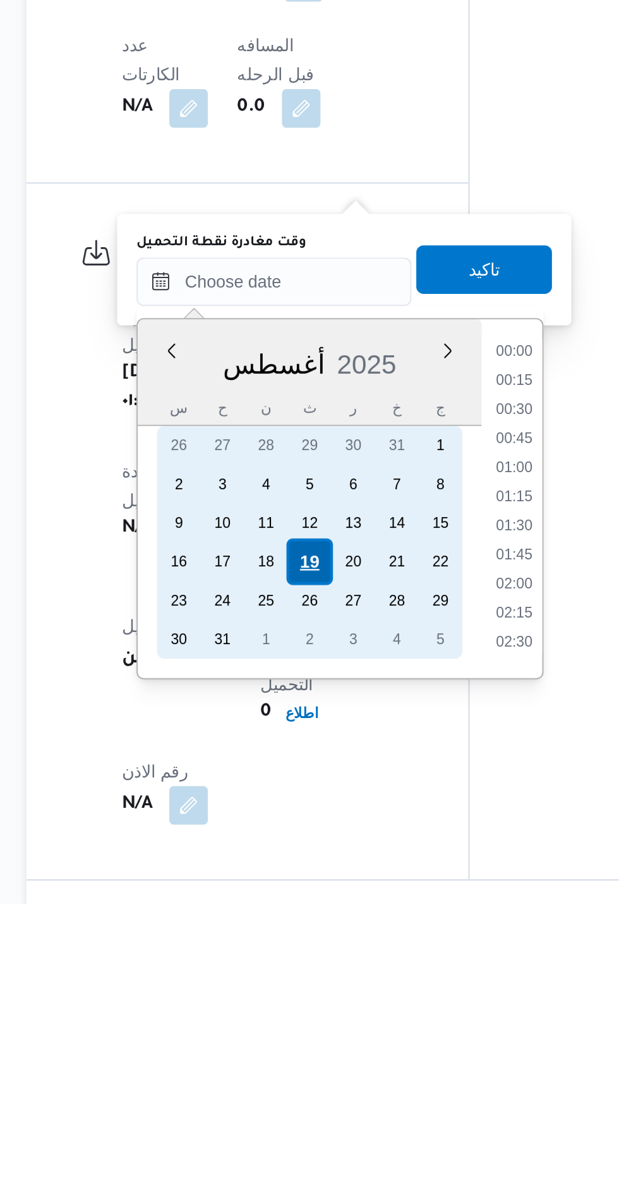
click at [312, 1002] on div "19" at bounding box center [312, 1004] width 24 height 24
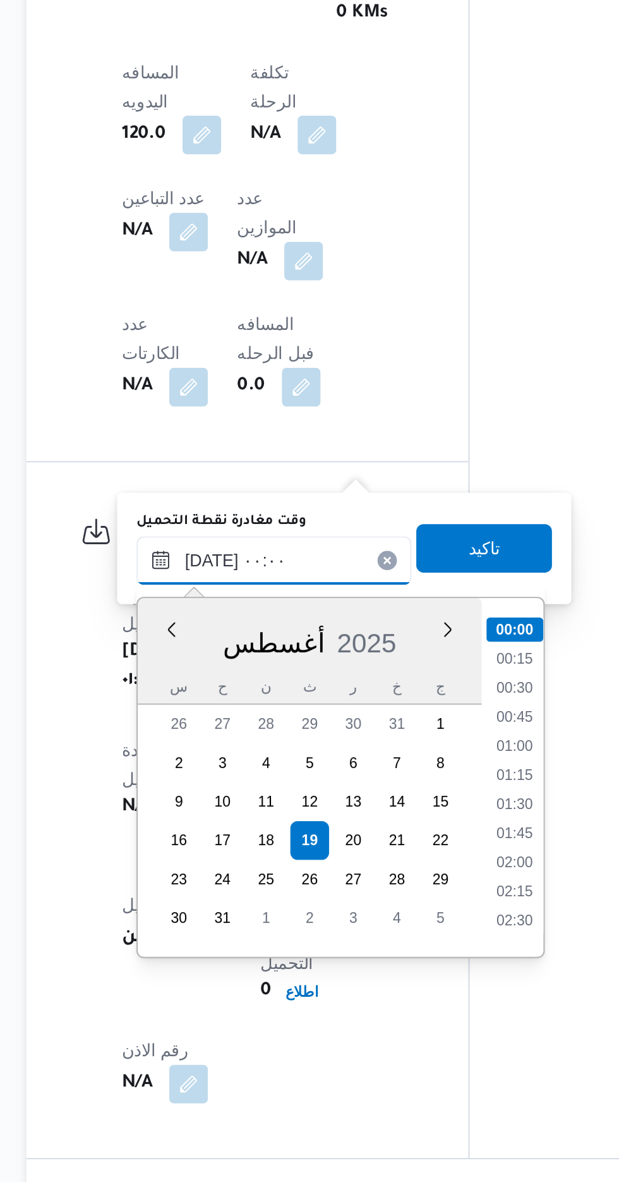
click at [233, 859] on input "[DATE] ٠٠:٠٠" at bounding box center [293, 857] width 143 height 25
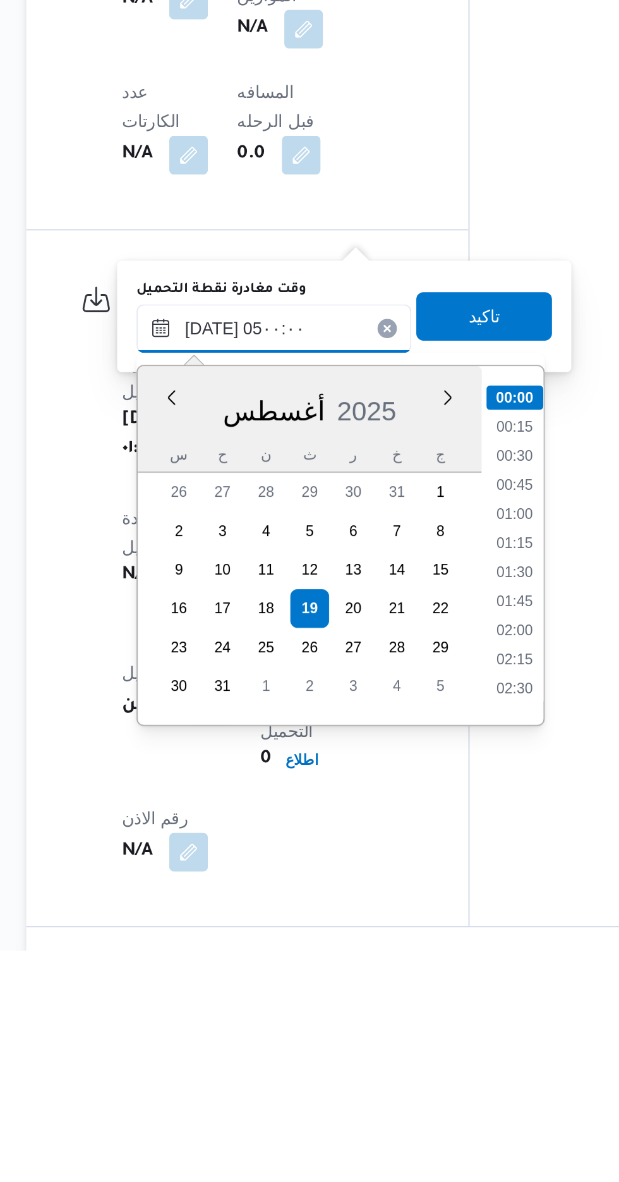
scroll to position [150, 0]
click at [411, 1040] on li "05:00" at bounding box center [420, 1046] width 30 height 13
type input "[DATE] ٠٥:٠٠"
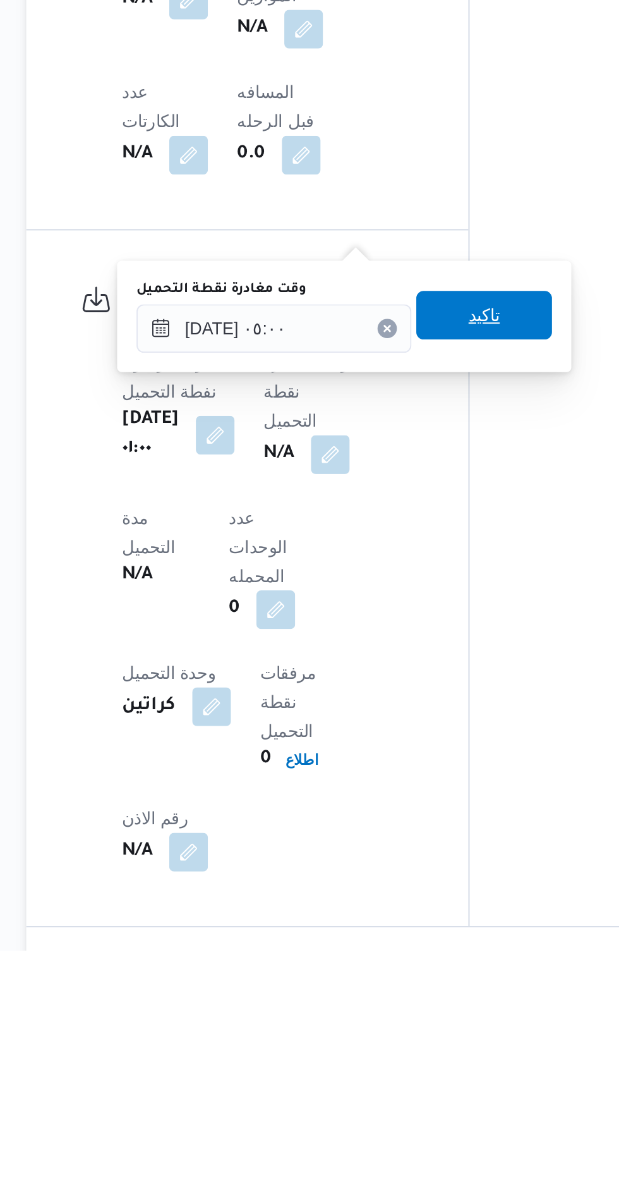
click at [398, 856] on span "تاكيد" at bounding box center [403, 850] width 71 height 25
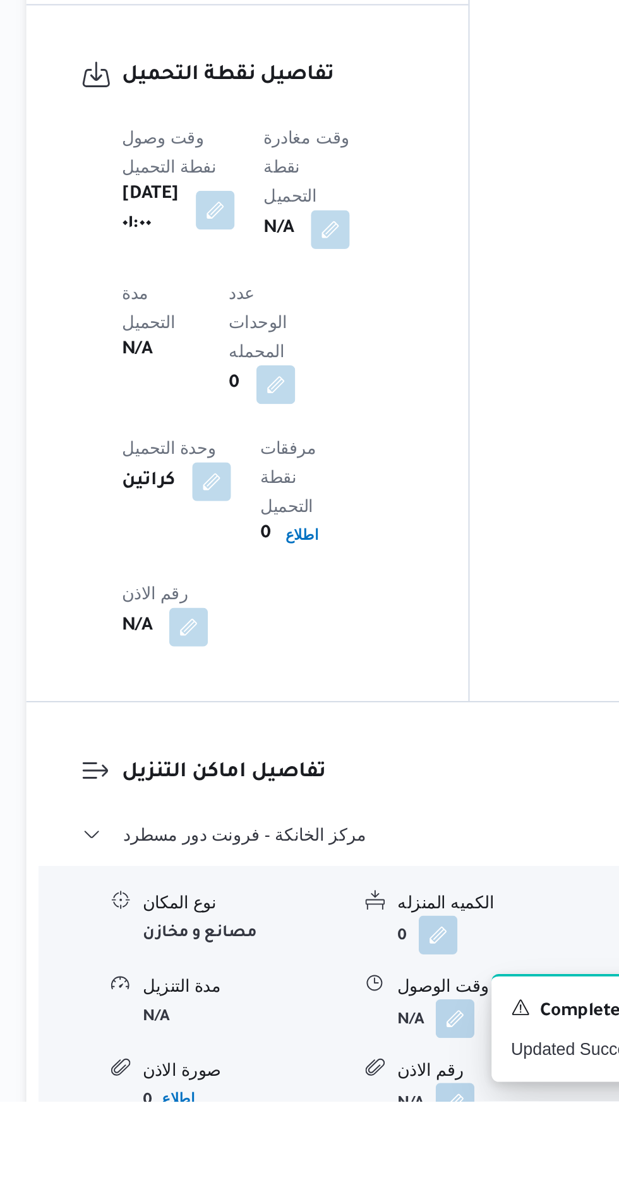
scroll to position [743, 0]
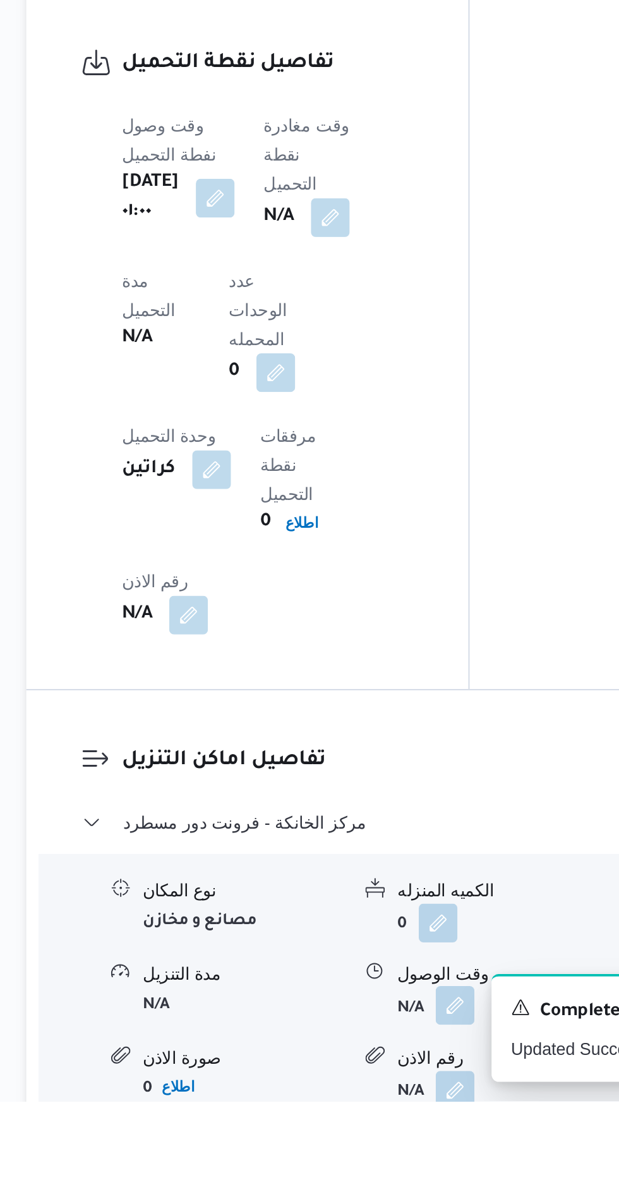
click at [385, 1122] on button "button" at bounding box center [388, 1132] width 20 height 20
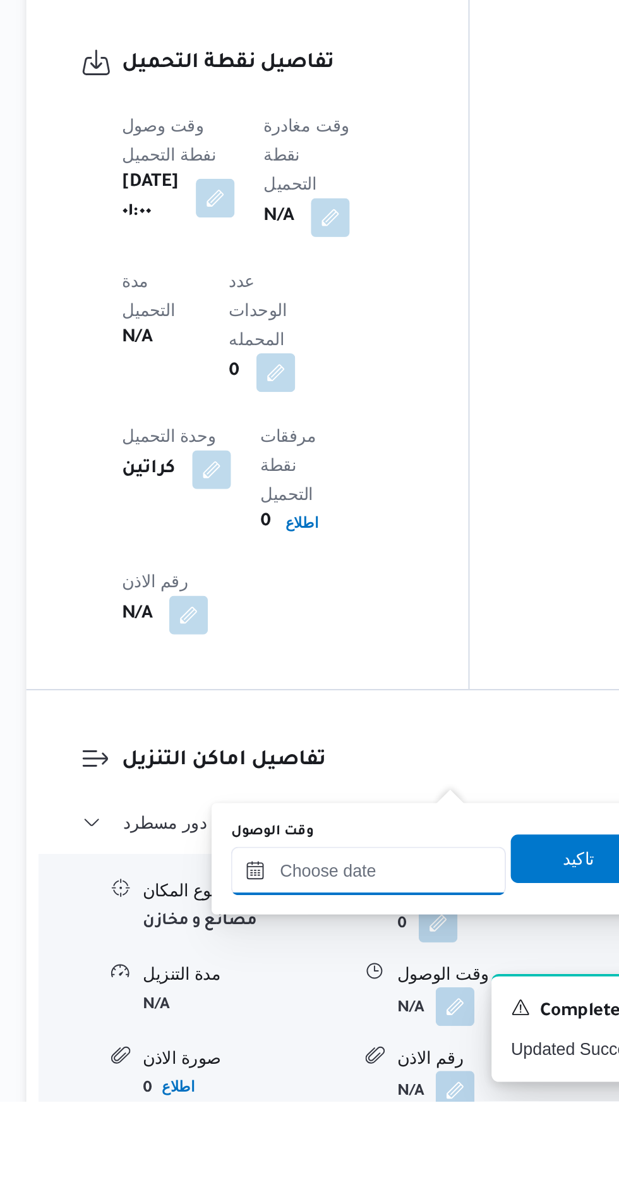
click at [309, 1060] on input "وقت الوصول" at bounding box center [342, 1061] width 143 height 25
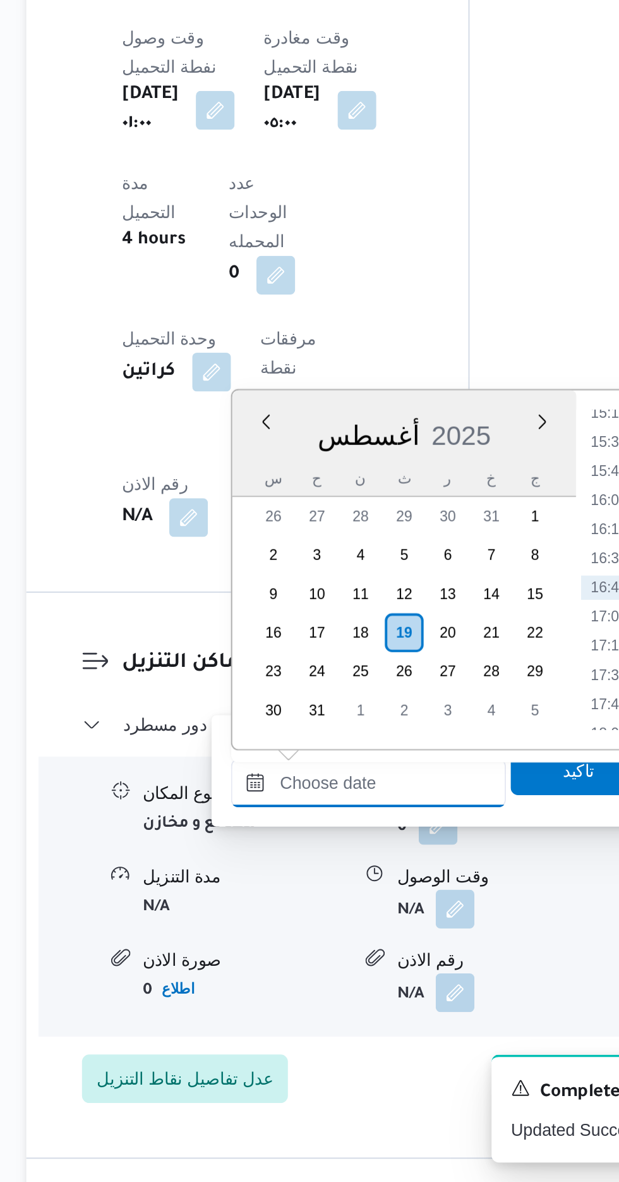
scroll to position [831, 0]
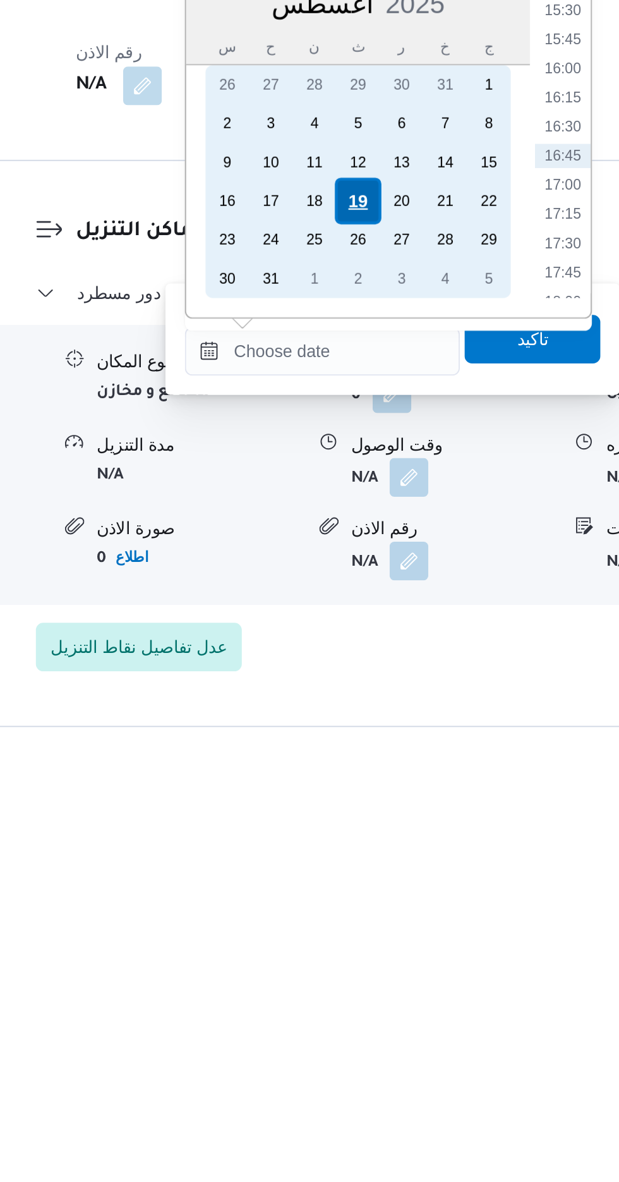
click at [360, 894] on div "19" at bounding box center [362, 896] width 24 height 24
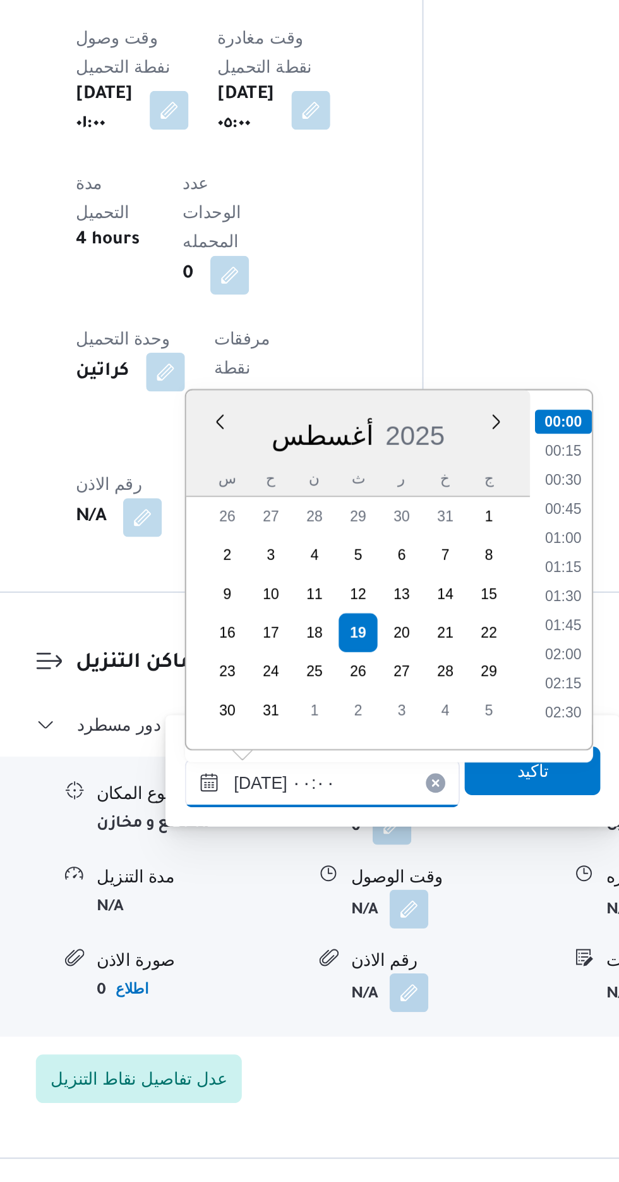
click at [277, 973] on input "[DATE] ٠٠:٠٠" at bounding box center [342, 973] width 143 height 25
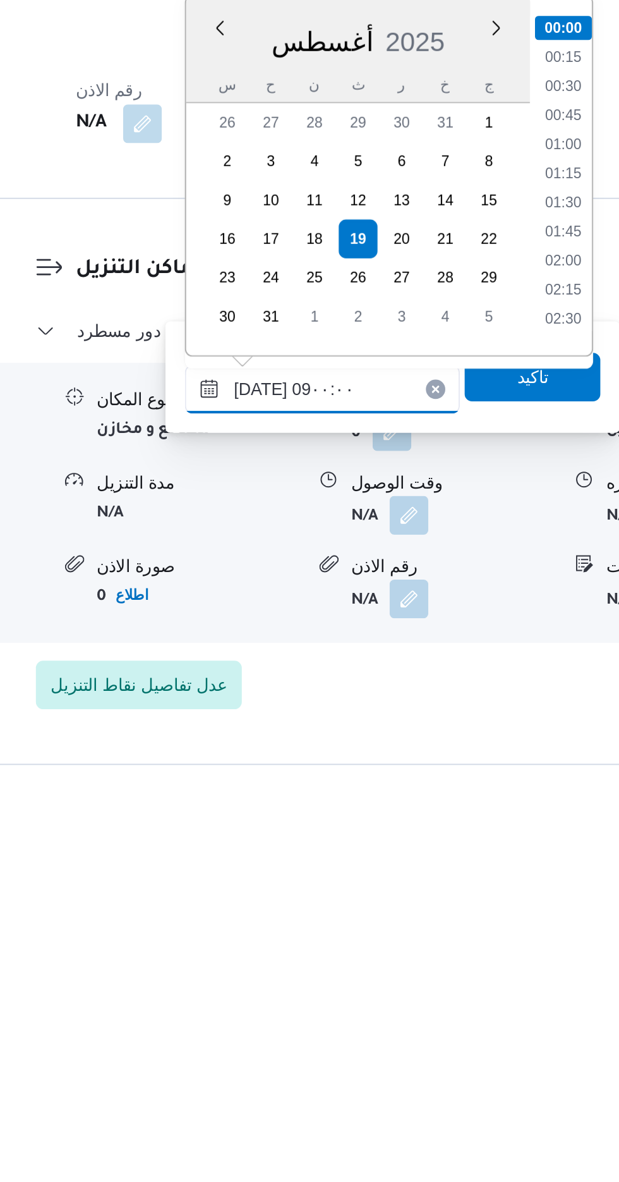
scroll to position [393, 0]
click at [456, 928] on li "08:45" at bounding box center [468, 923] width 29 height 13
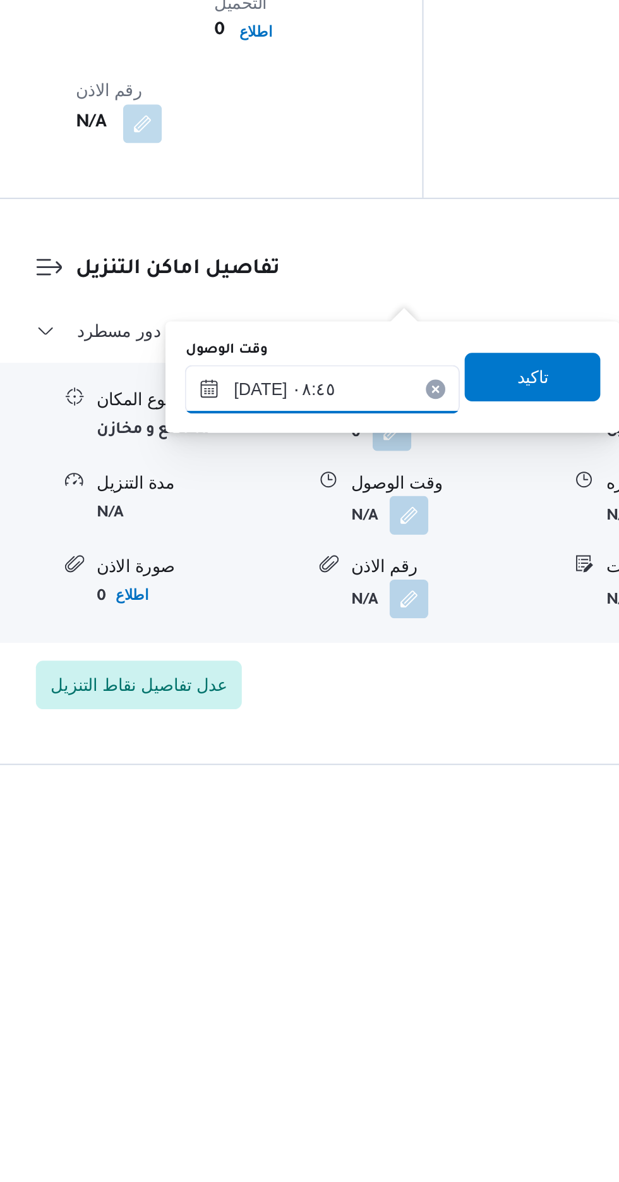
click at [335, 966] on input "[DATE] ٠٨:٤٥" at bounding box center [342, 973] width 143 height 25
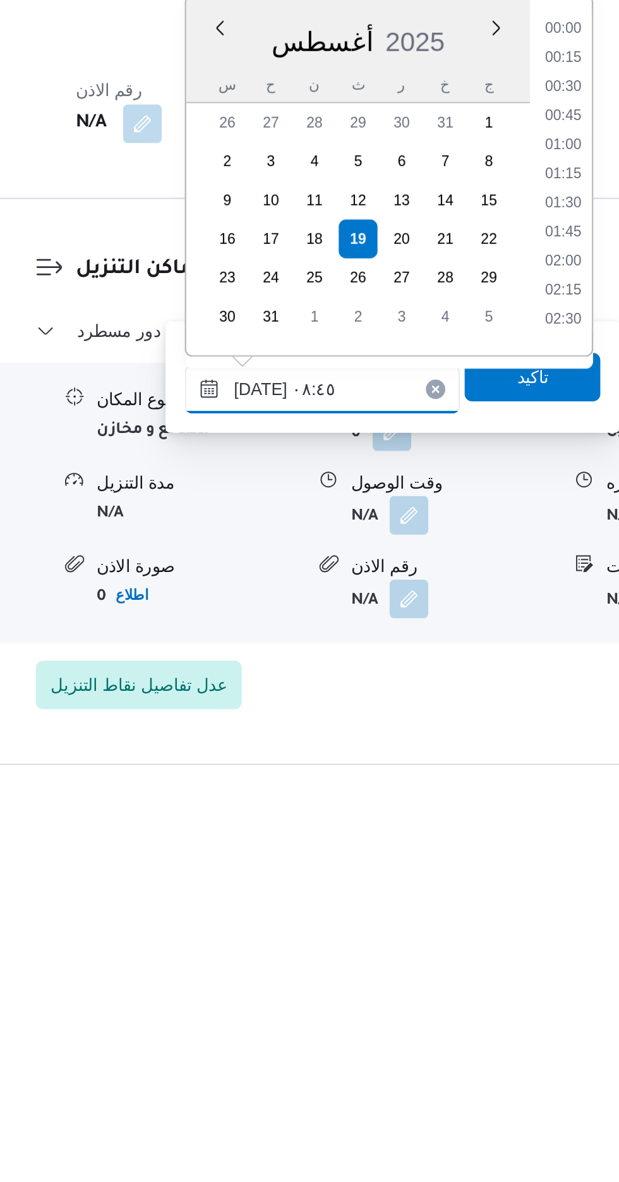
scroll to position [444, 0]
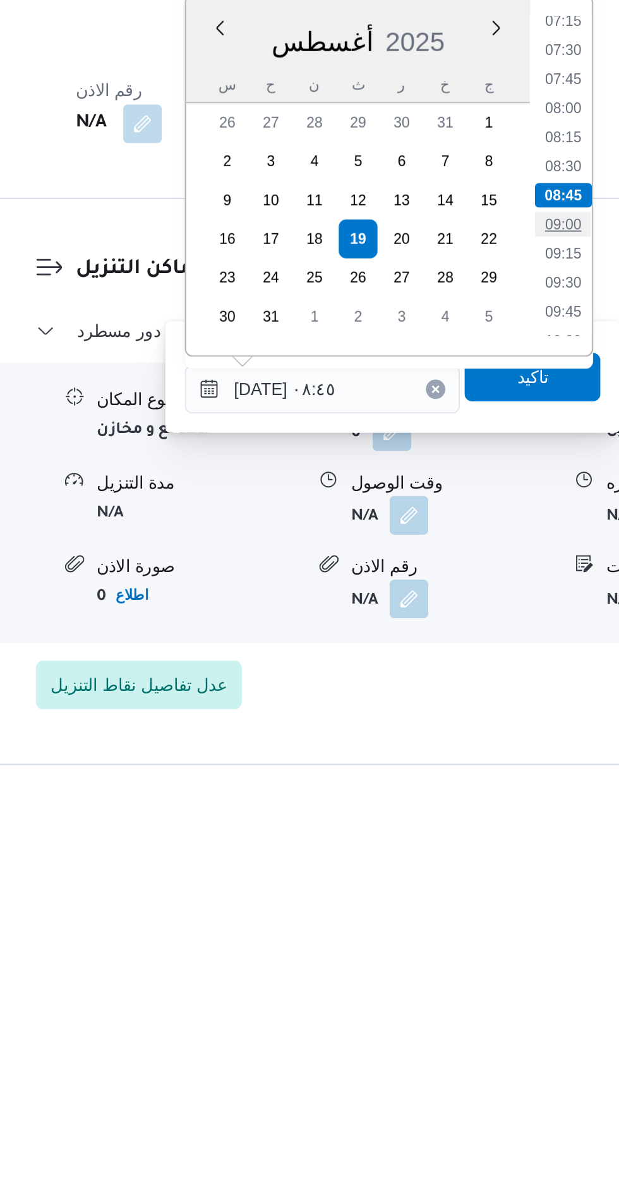
click at [456, 888] on li "09:00" at bounding box center [468, 888] width 29 height 13
type input "[DATE] ٠٩:٠٠"
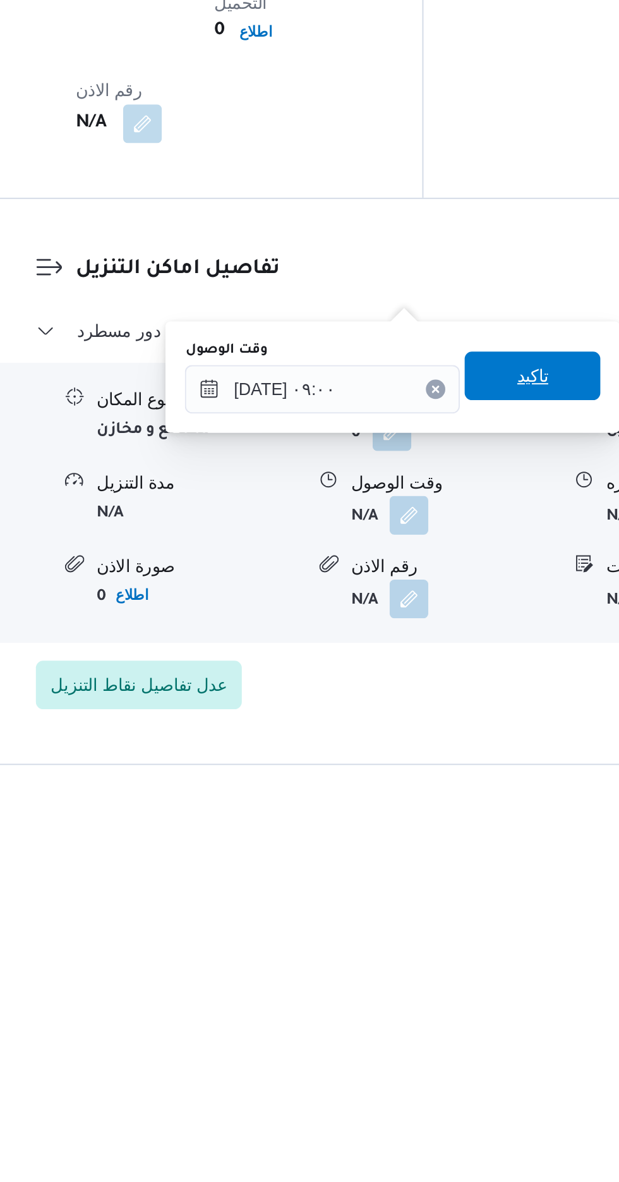
click at [449, 971] on span "تاكيد" at bounding box center [452, 966] width 71 height 25
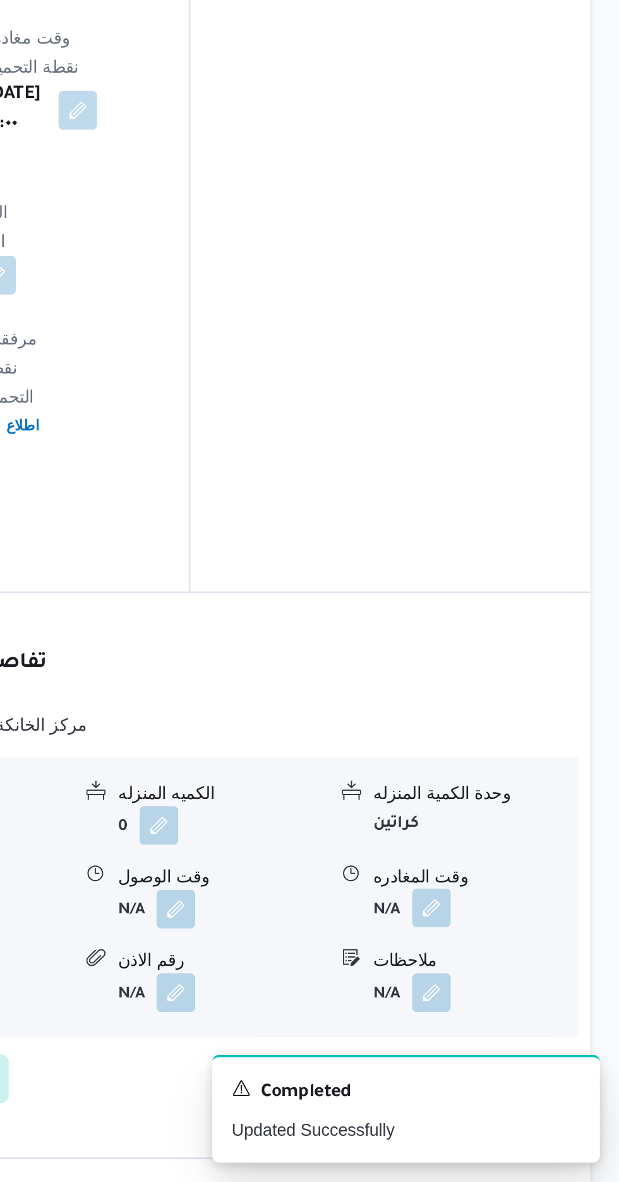
click at [517, 1029] on button "button" at bounding box center [521, 1039] width 20 height 20
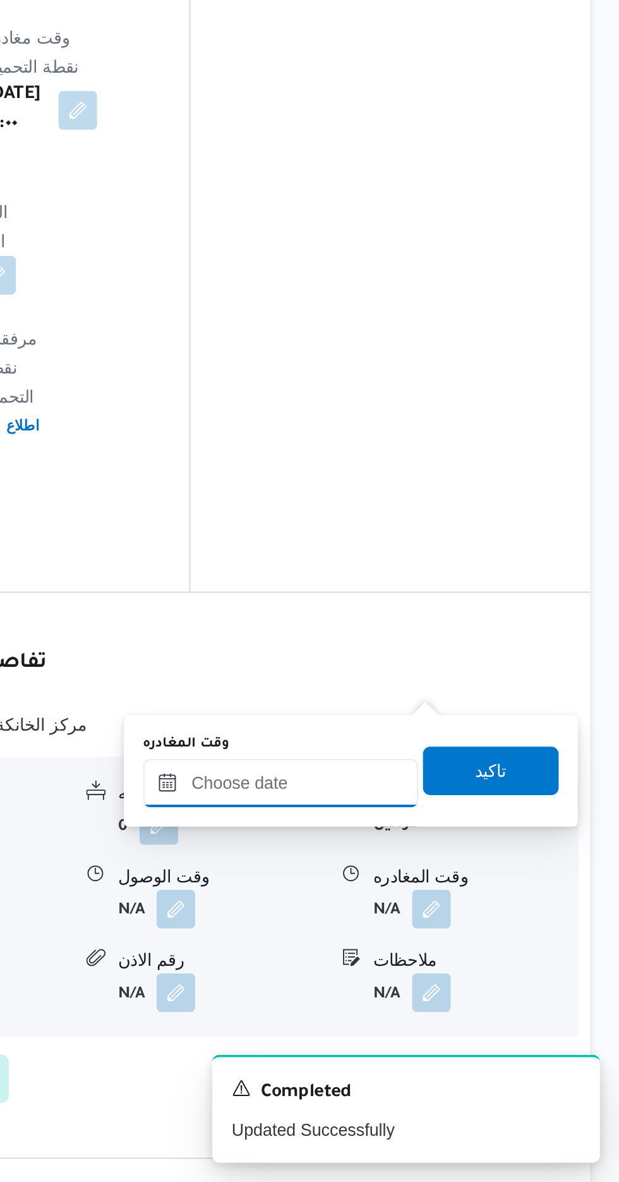
click at [410, 972] on input "وقت المغادره" at bounding box center [442, 973] width 143 height 25
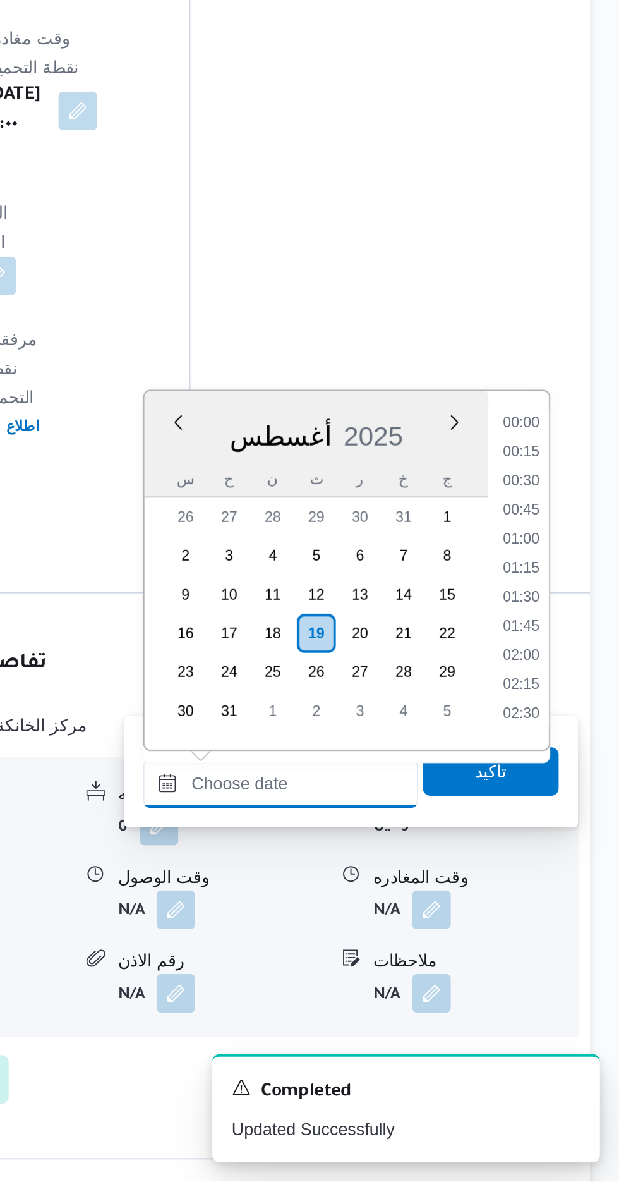
scroll to position [930, 0]
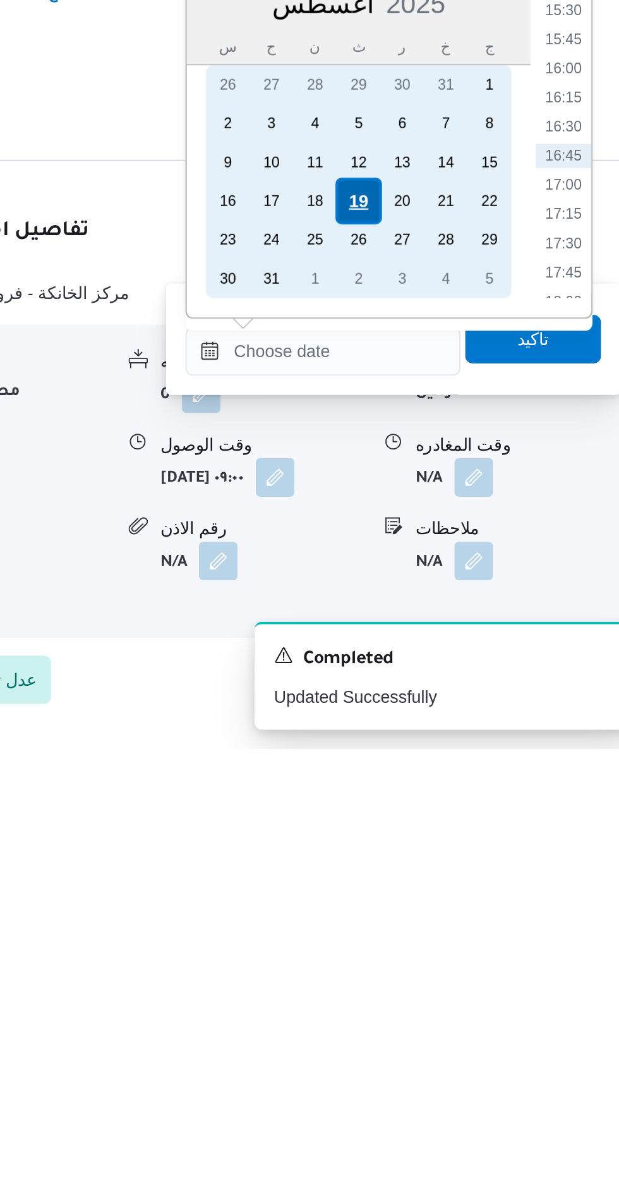
click at [454, 889] on div "19" at bounding box center [461, 896] width 24 height 24
type input "[DATE] ٠٠:٠٠"
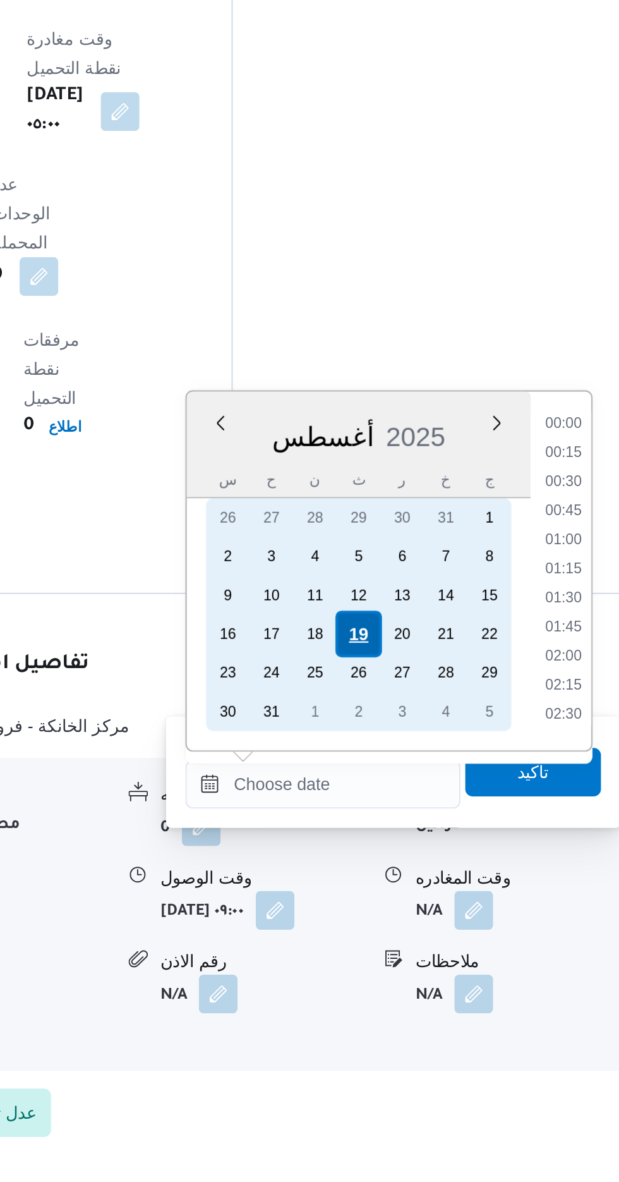
click at [456, 897] on div "19" at bounding box center [461, 896] width 24 height 24
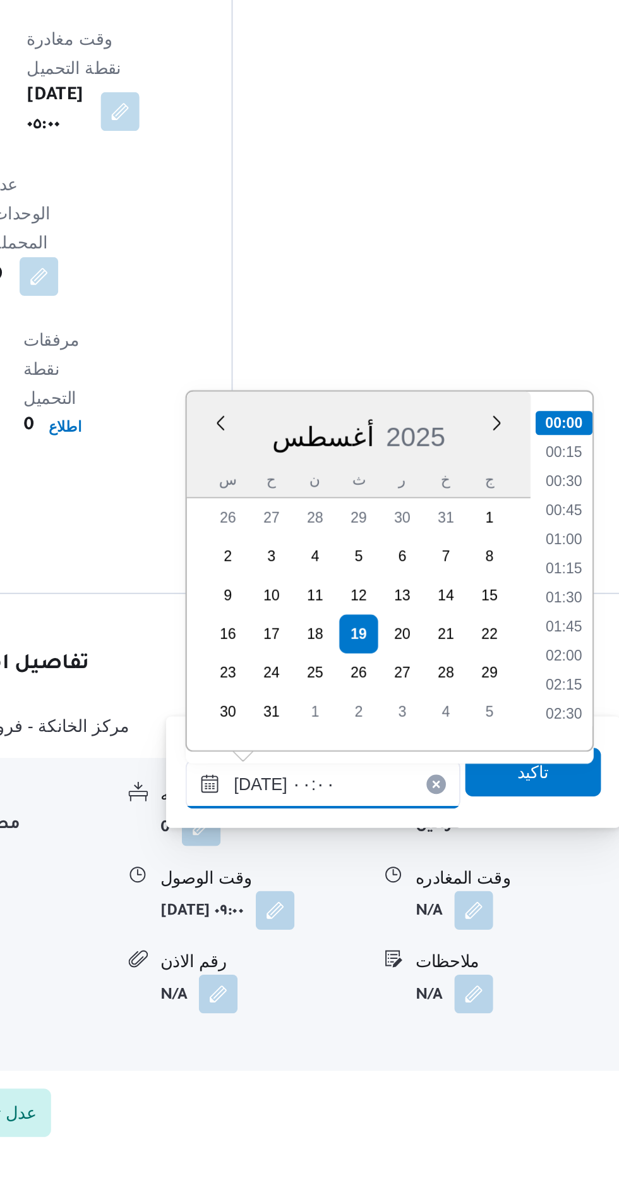
click at [378, 976] on input "[DATE] ٠٠:٠٠" at bounding box center [442, 974] width 143 height 25
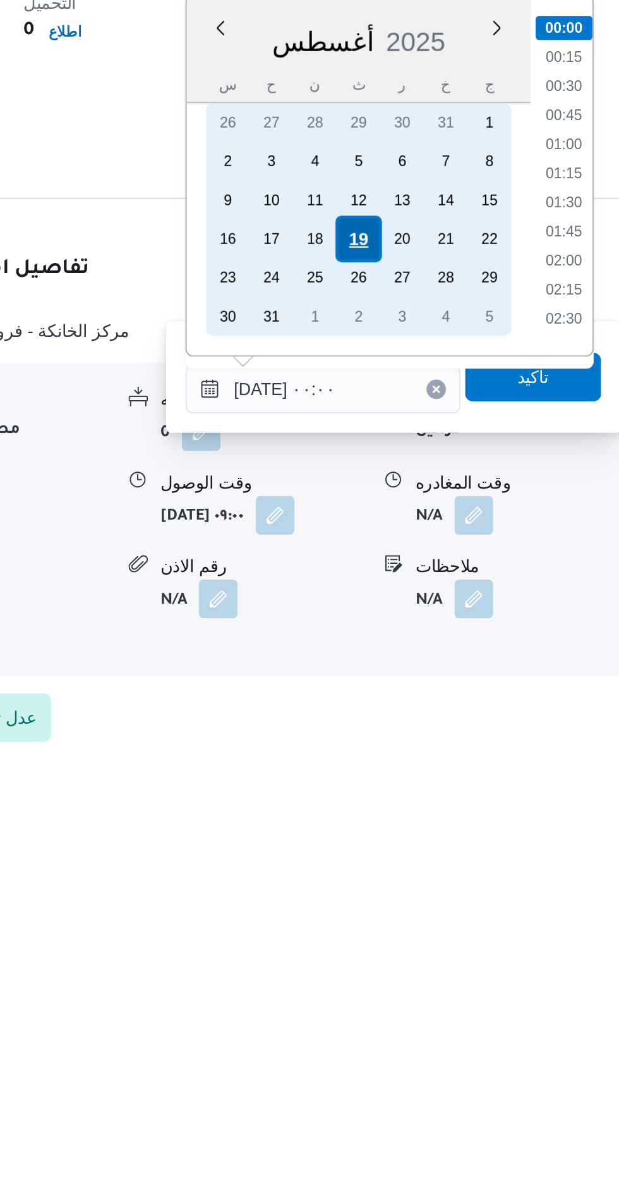
click at [461, 896] on div "19" at bounding box center [461, 896] width 24 height 24
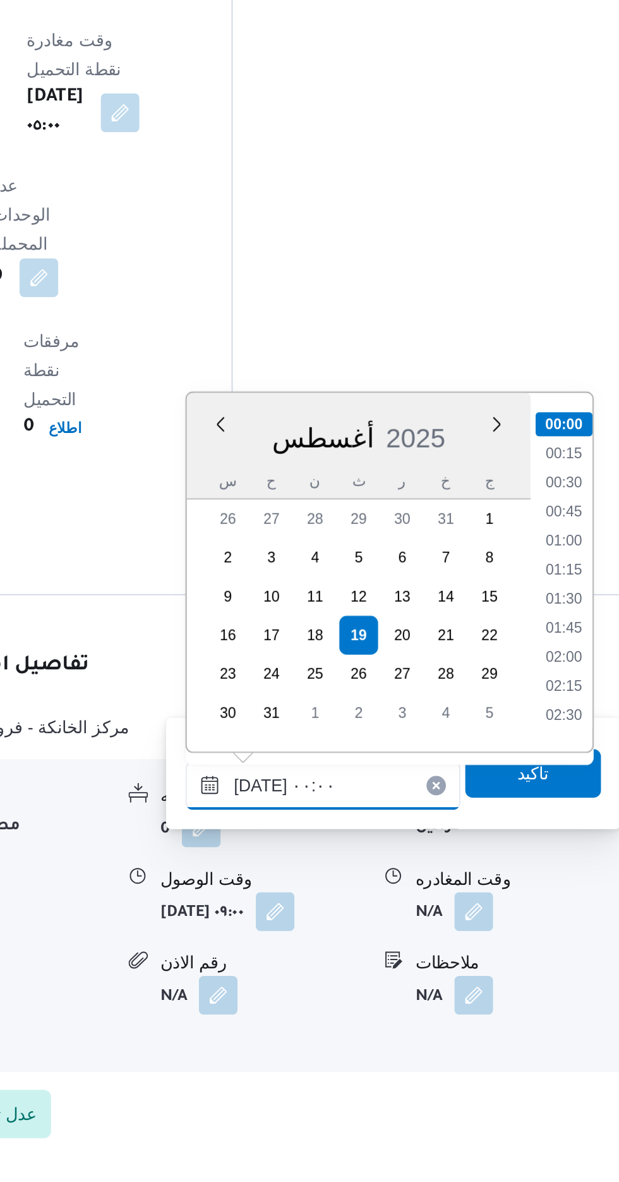
click at [387, 985] on input "[DATE] ٠٠:٠٠" at bounding box center [442, 975] width 143 height 25
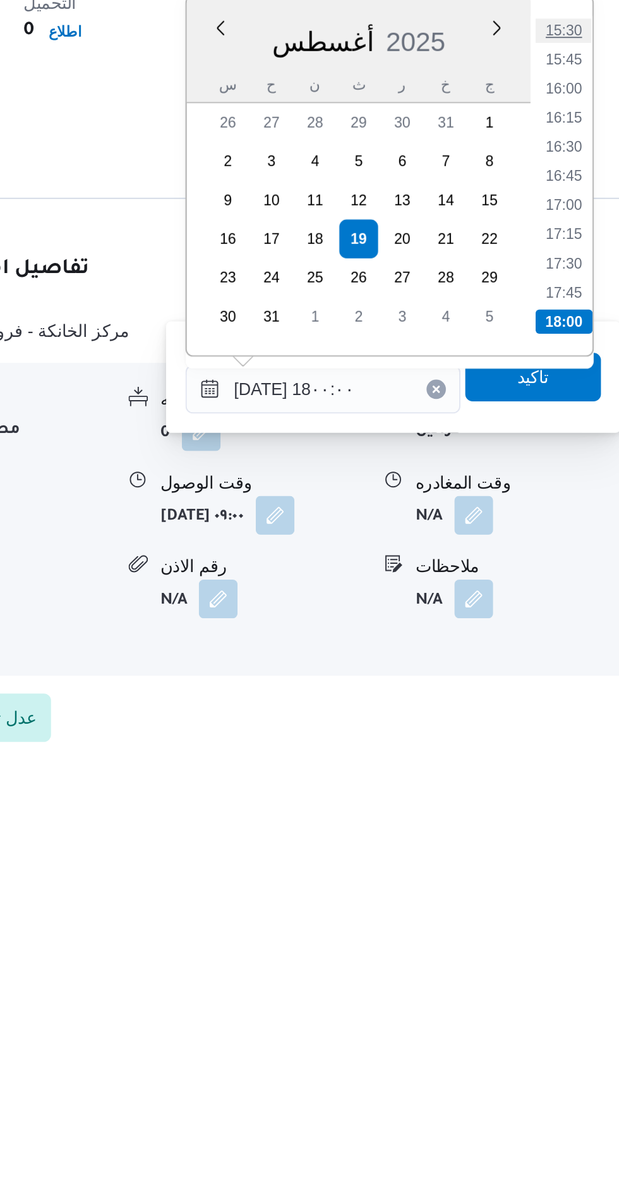
click at [562, 791] on li "15:30" at bounding box center [568, 788] width 29 height 13
type input "[DATE] ١٥:٣٠"
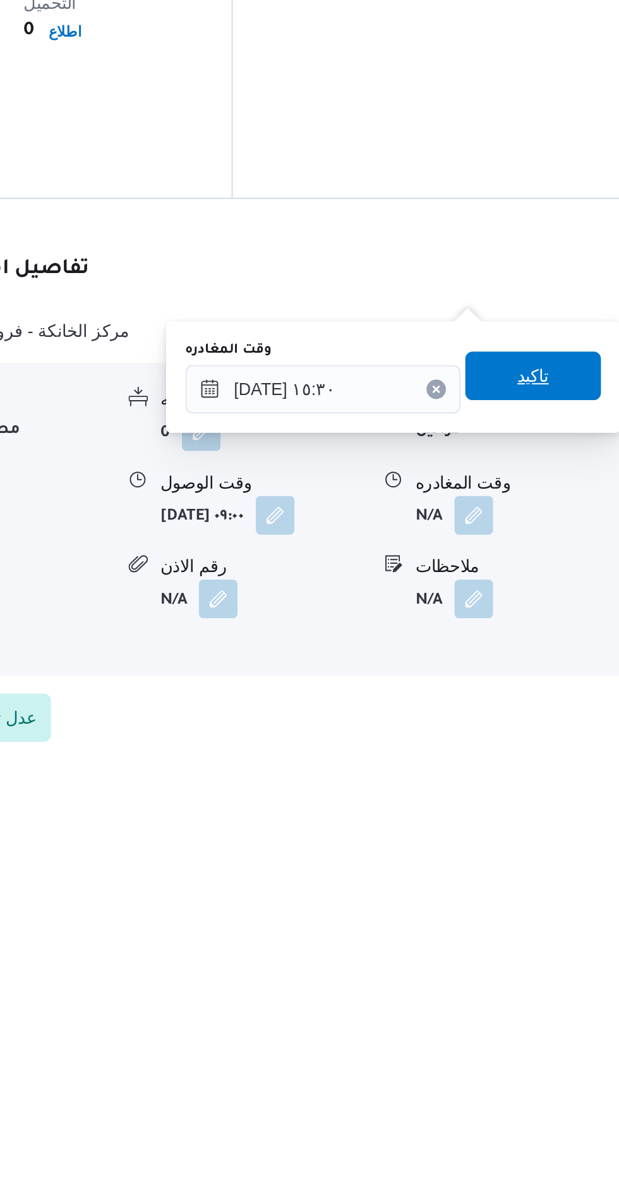
click at [555, 976] on span "تاكيد" at bounding box center [552, 968] width 71 height 25
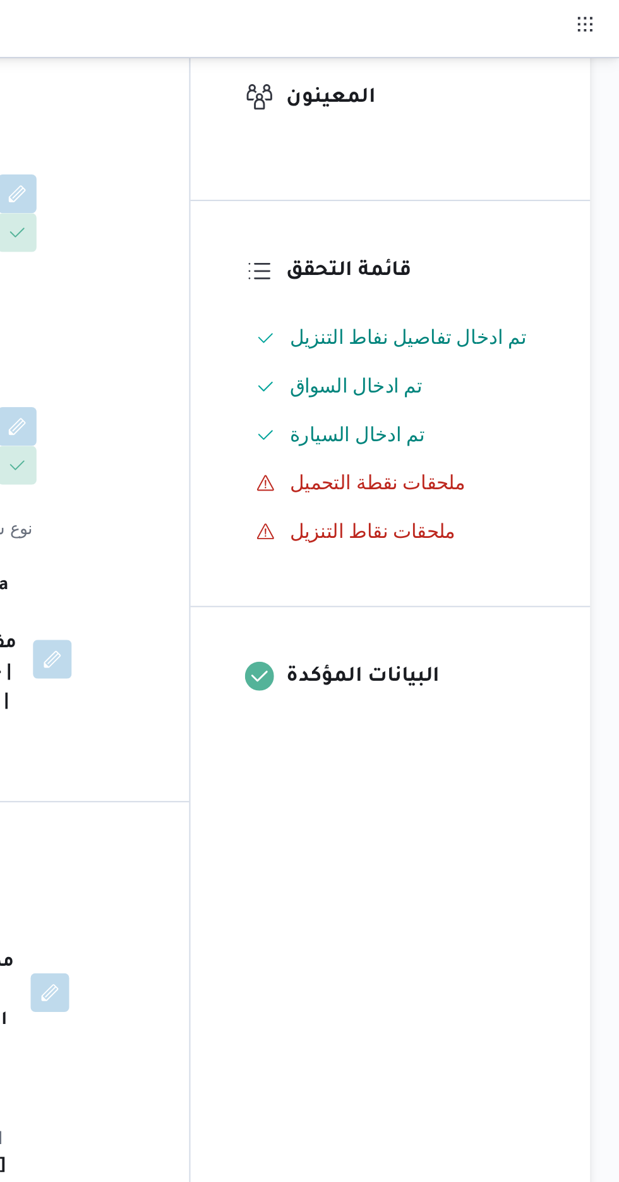
scroll to position [0, 0]
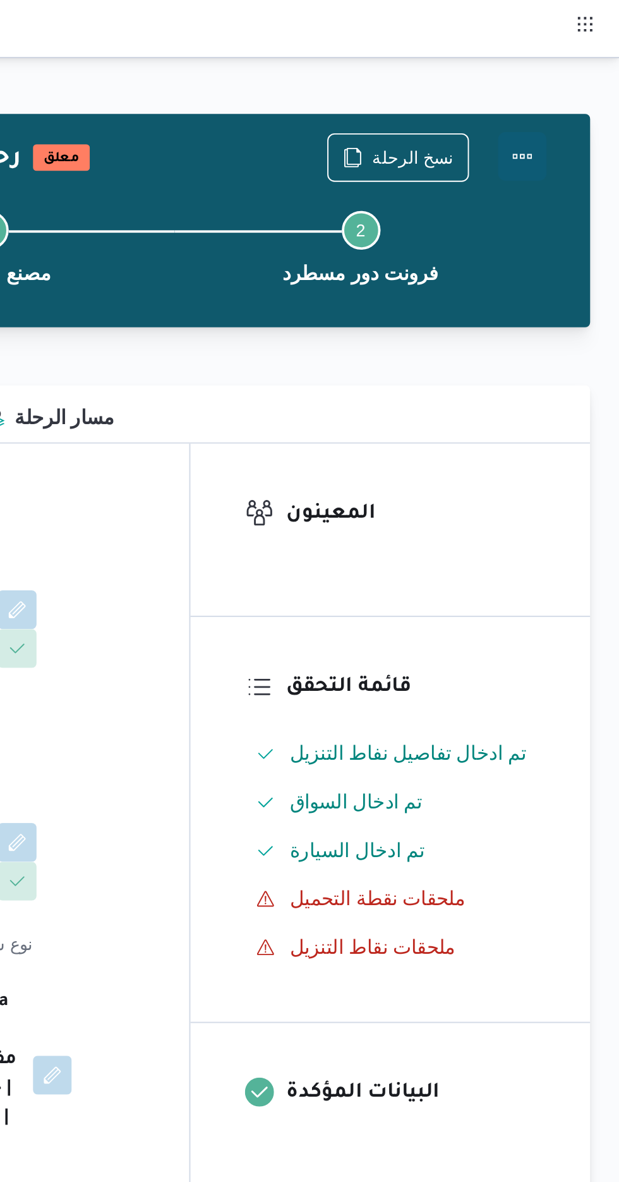
click at [563, 88] on button "Actions" at bounding box center [568, 81] width 25 height 25
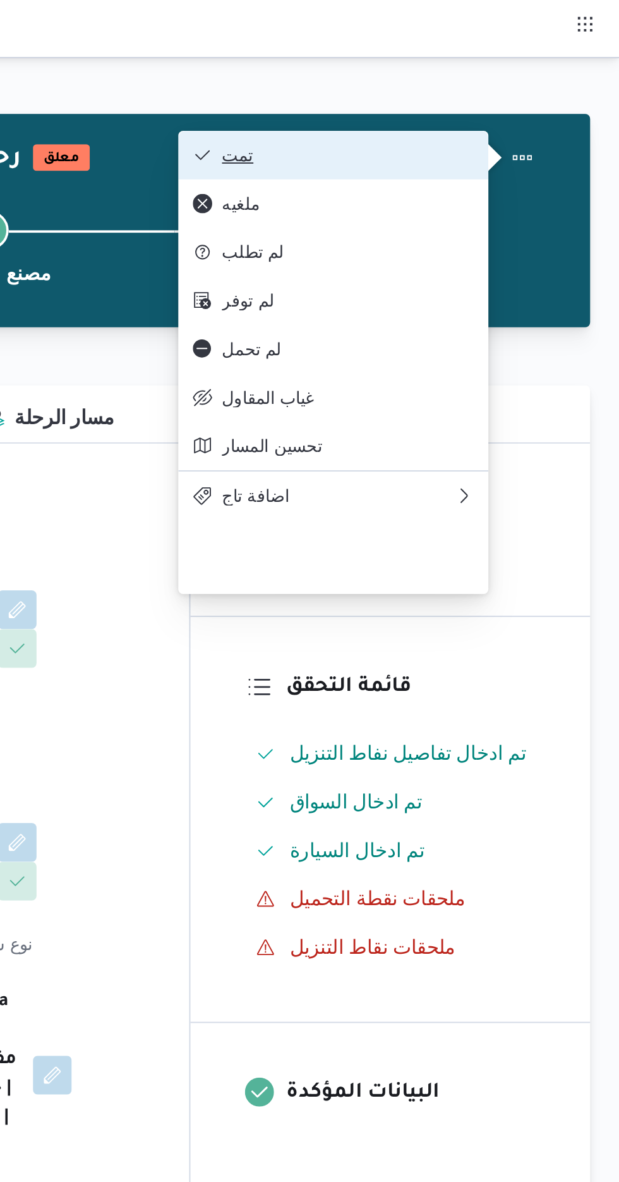
click at [417, 84] on span "تمت" at bounding box center [477, 81] width 131 height 10
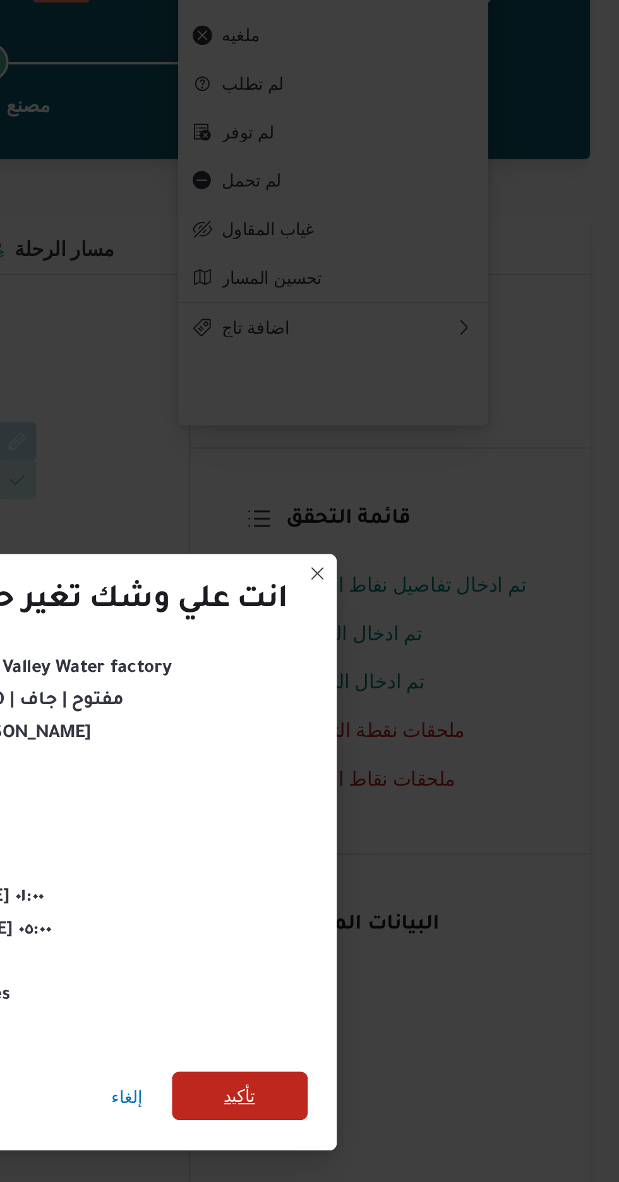
click at [422, 654] on span "تأكيد" at bounding box center [421, 659] width 16 height 15
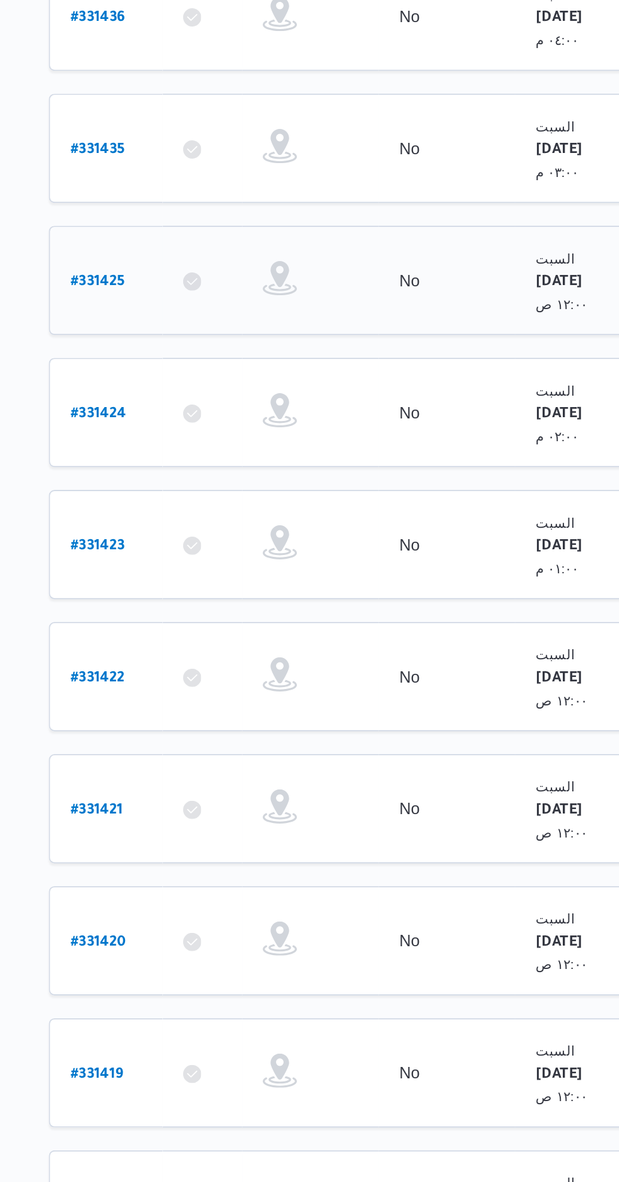
click at [187, 393] on b "# 331425" at bounding box center [191, 397] width 30 height 9
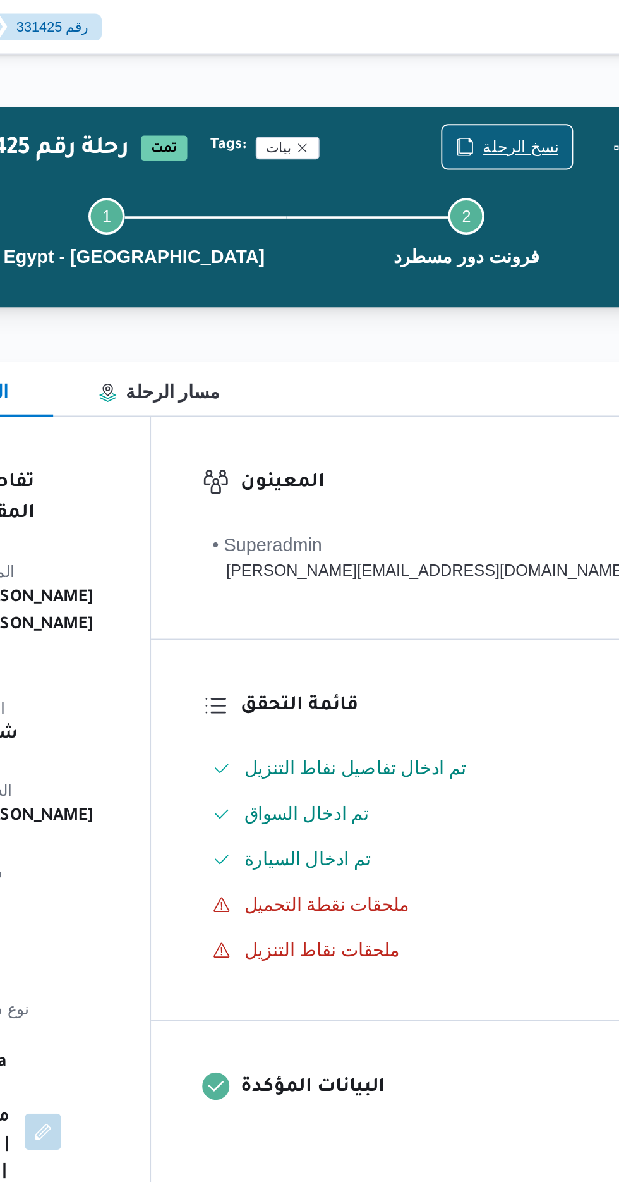
click at [509, 85] on span "نسخ الرحلة" at bounding box center [523, 81] width 42 height 15
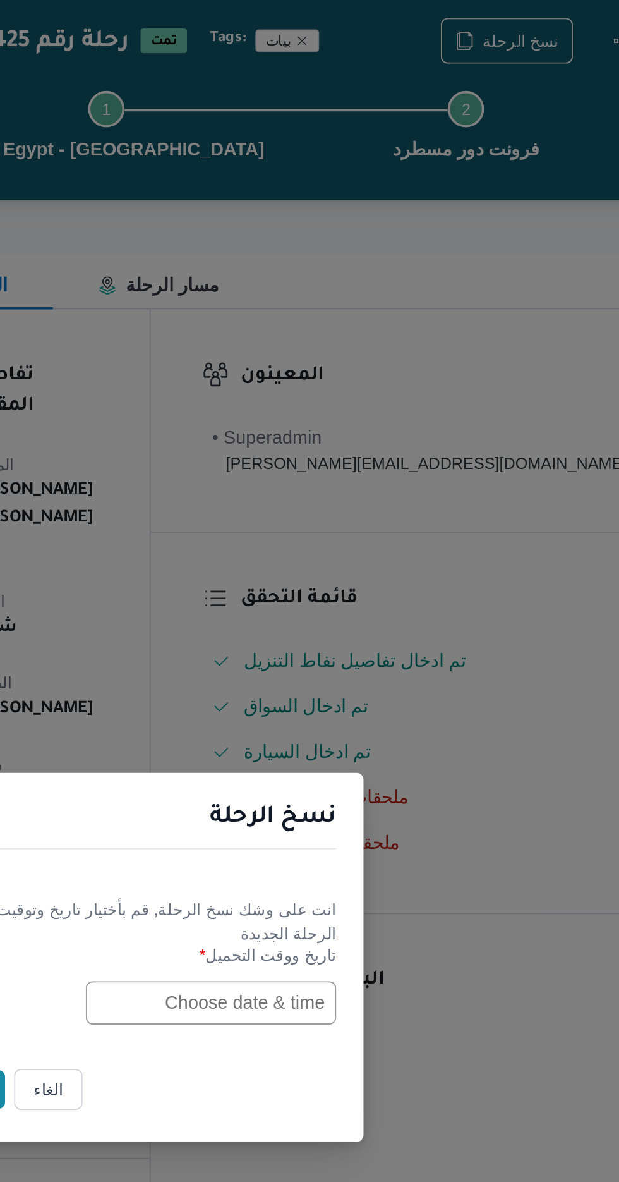
click at [348, 618] on input "text" at bounding box center [351, 616] width 139 height 24
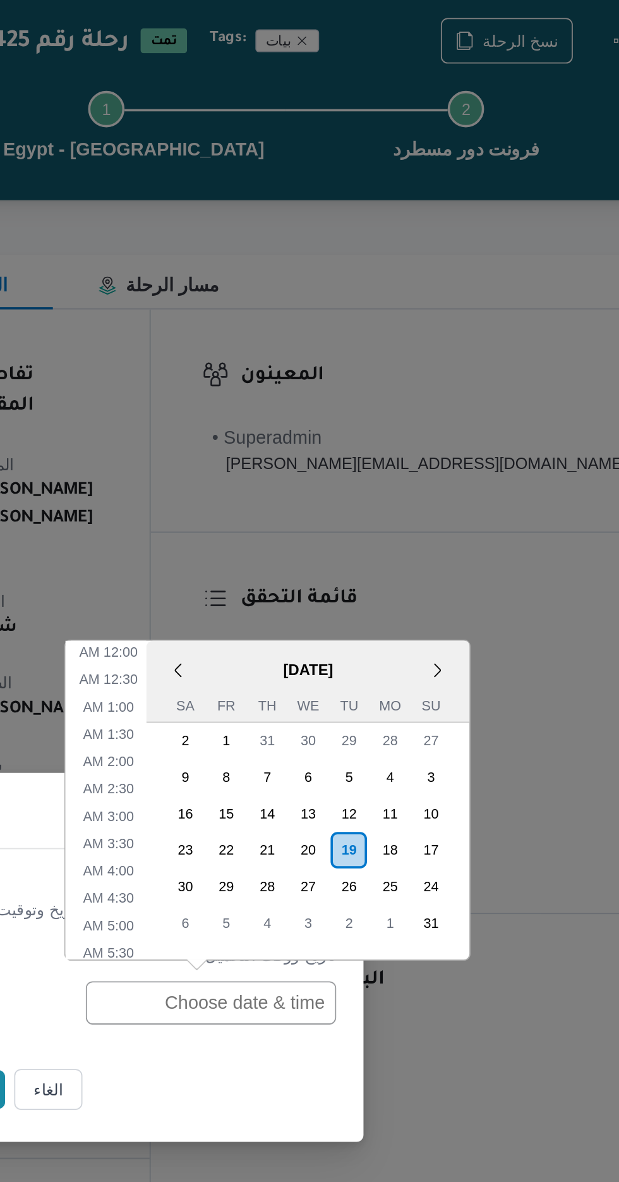
scroll to position [418, 0]
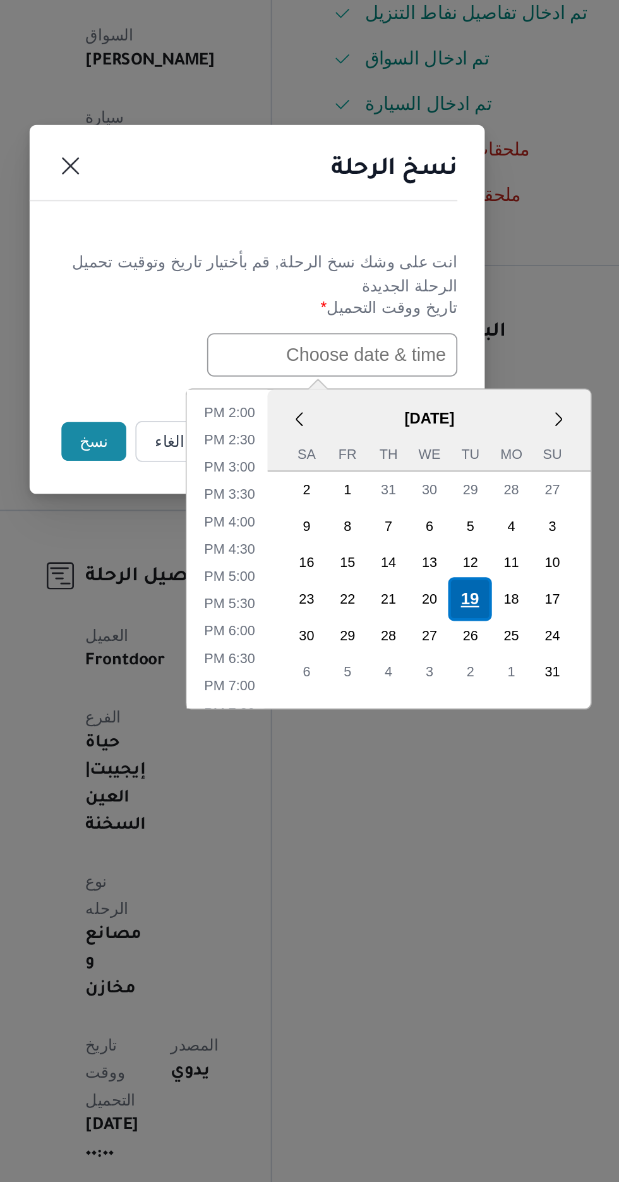
click at [432, 748] on div "19" at bounding box center [428, 751] width 24 height 24
type input "[DATE] 12:00AM"
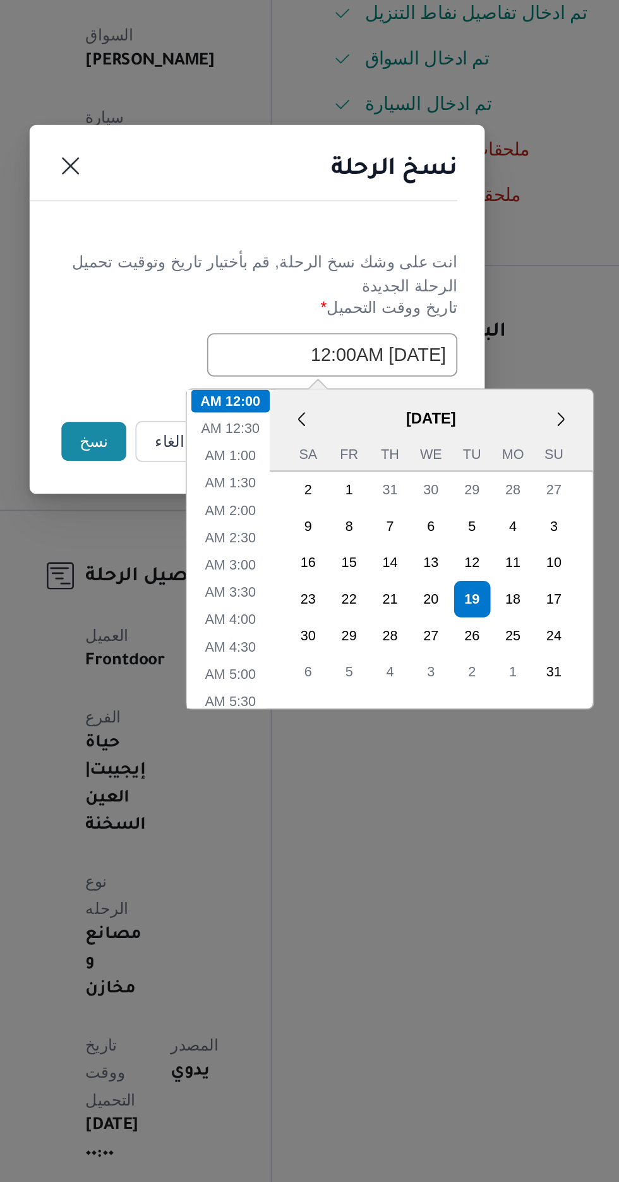
click at [207, 667] on button "نسخ" at bounding box center [219, 664] width 36 height 21
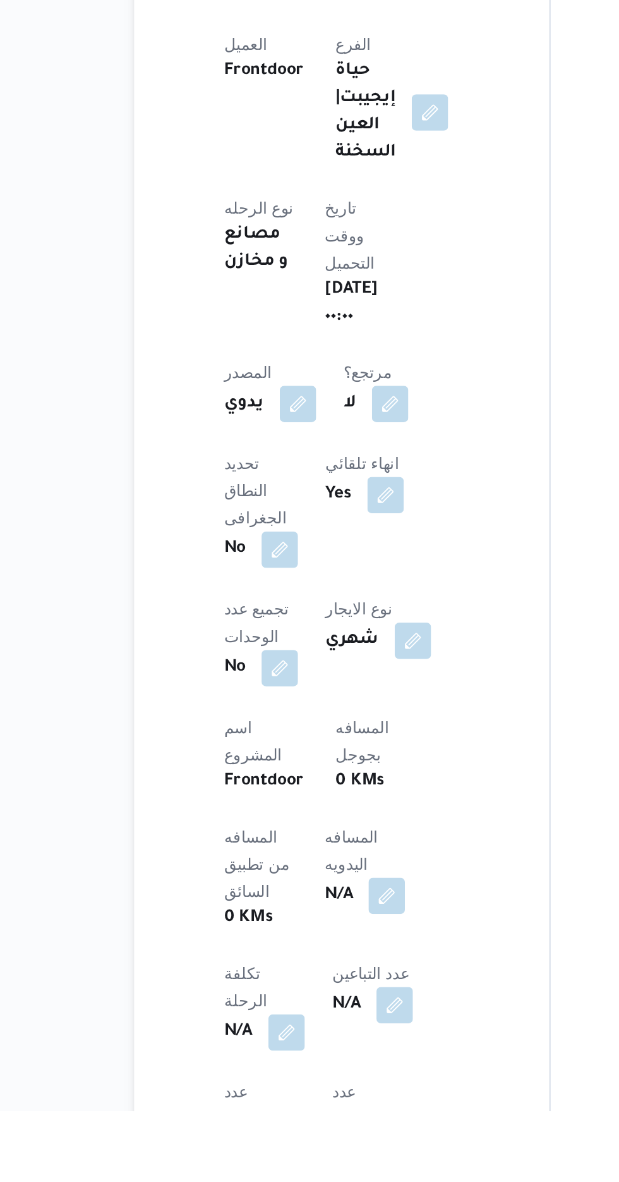
scroll to position [131, 0]
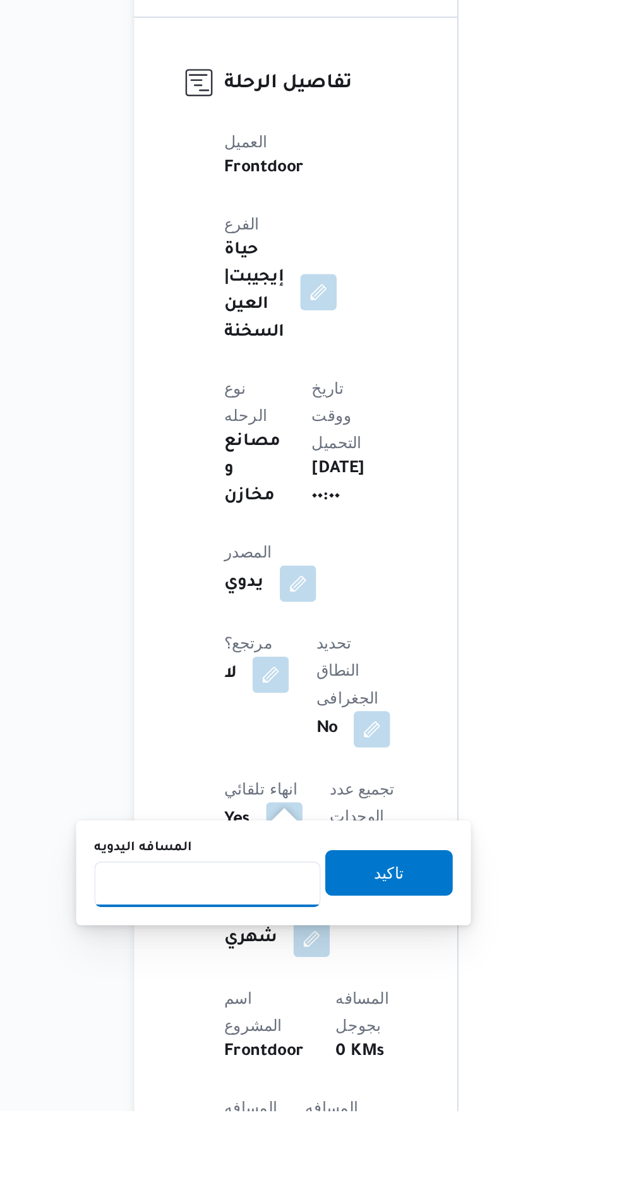
click at [205, 1052] on input "المسافه اليدويه" at bounding box center [205, 1056] width 126 height 25
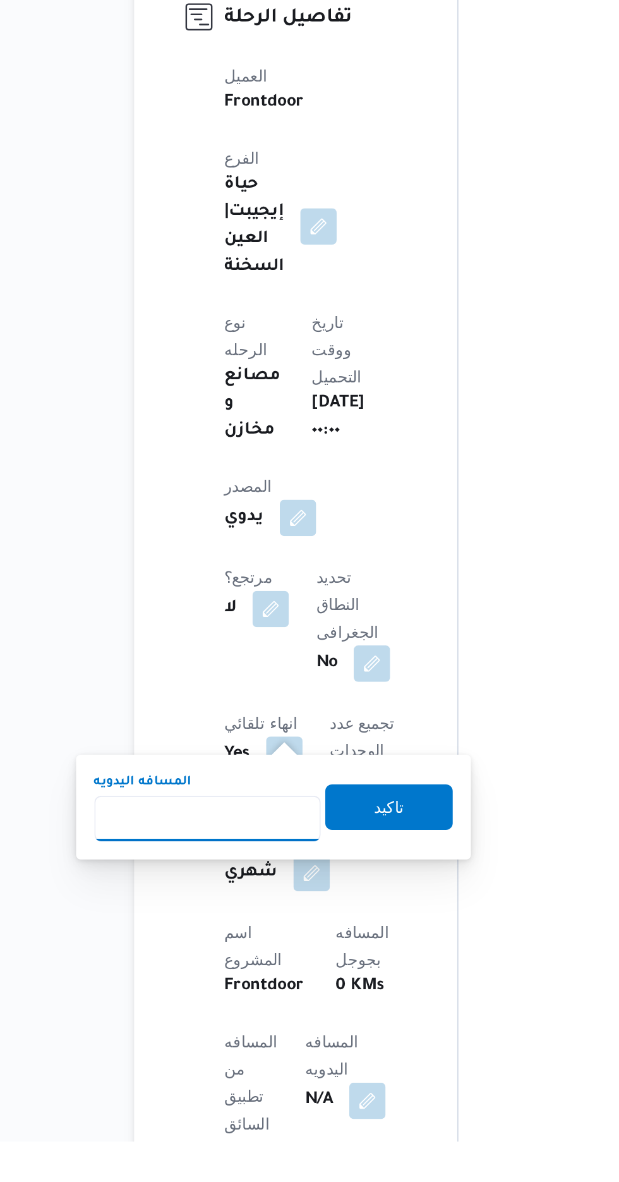
scroll to position [248, 0]
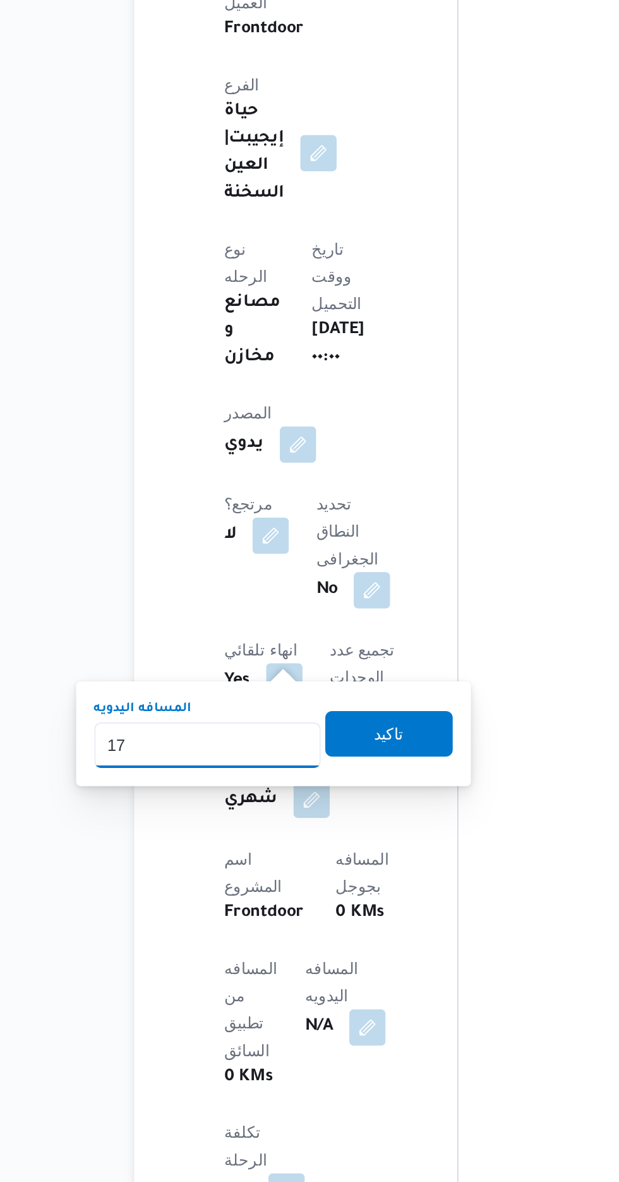
type input "175"
click at [312, 932] on span "تاكيد" at bounding box center [306, 932] width 16 height 15
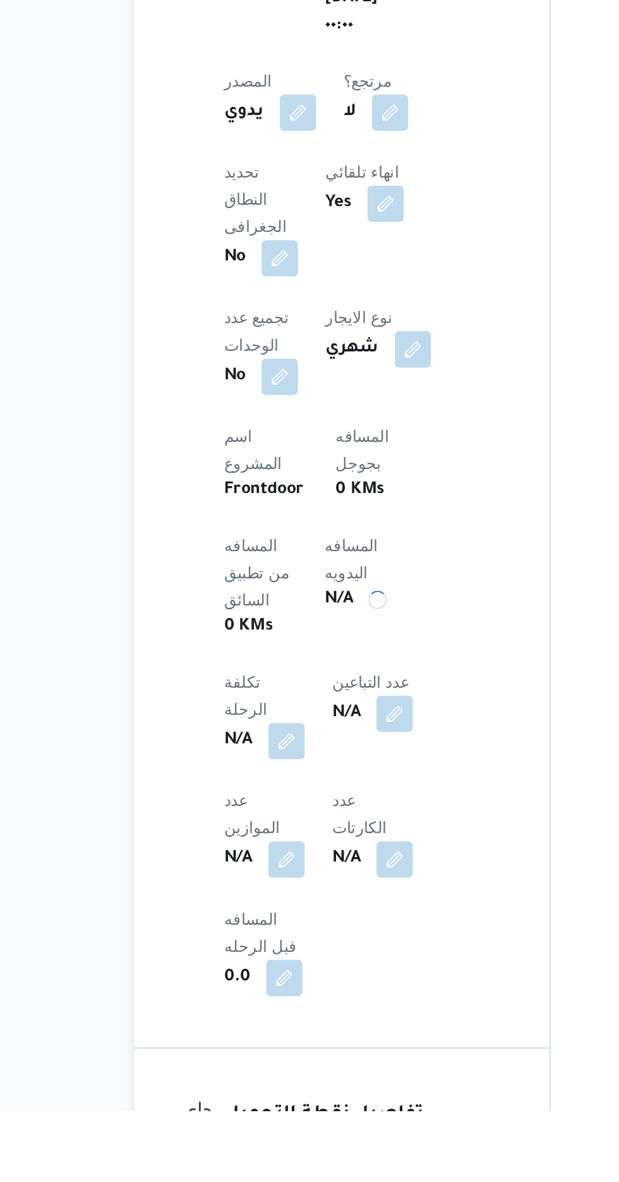
scroll to position [299, 0]
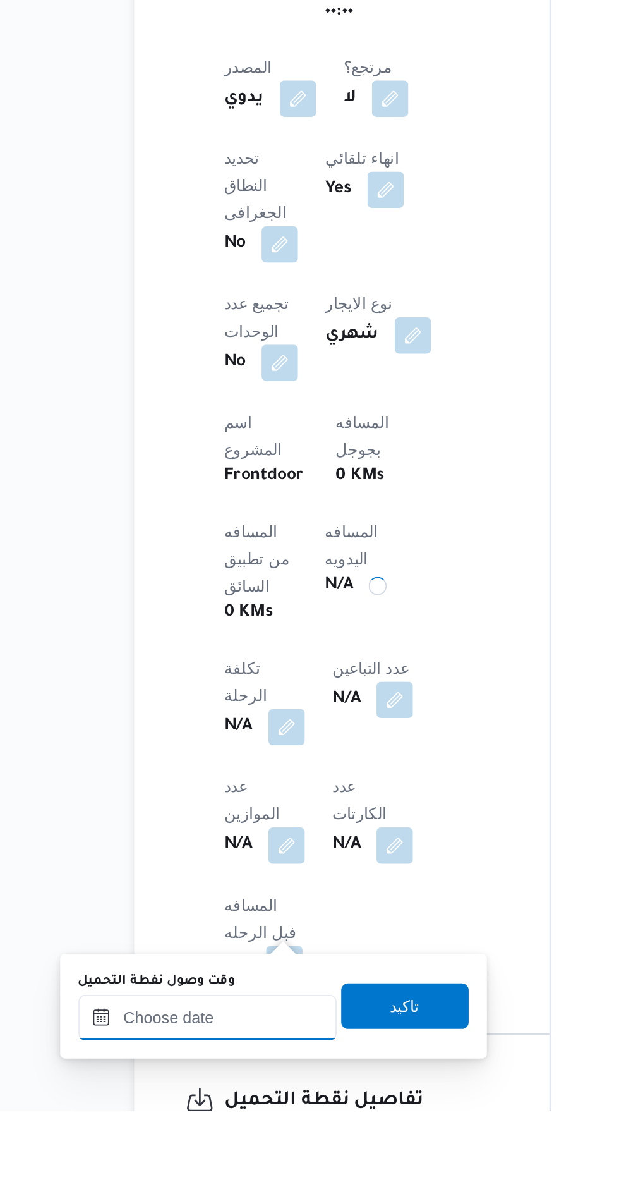
click at [213, 1126] on div at bounding box center [204, 1129] width 143 height 25
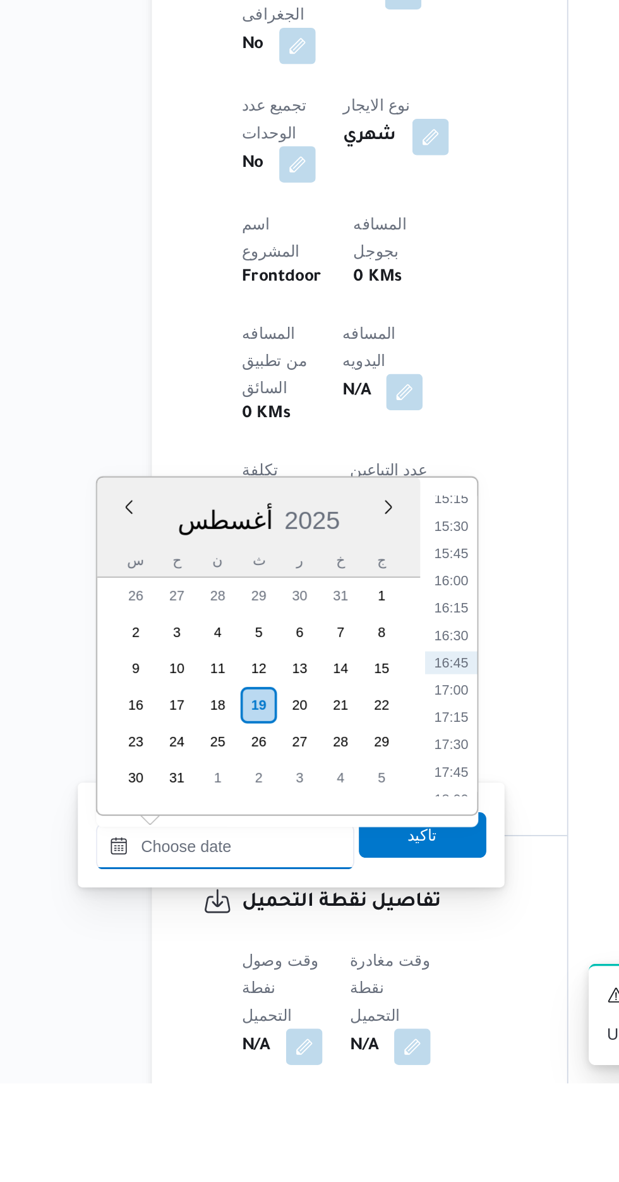
scroll to position [456, 0]
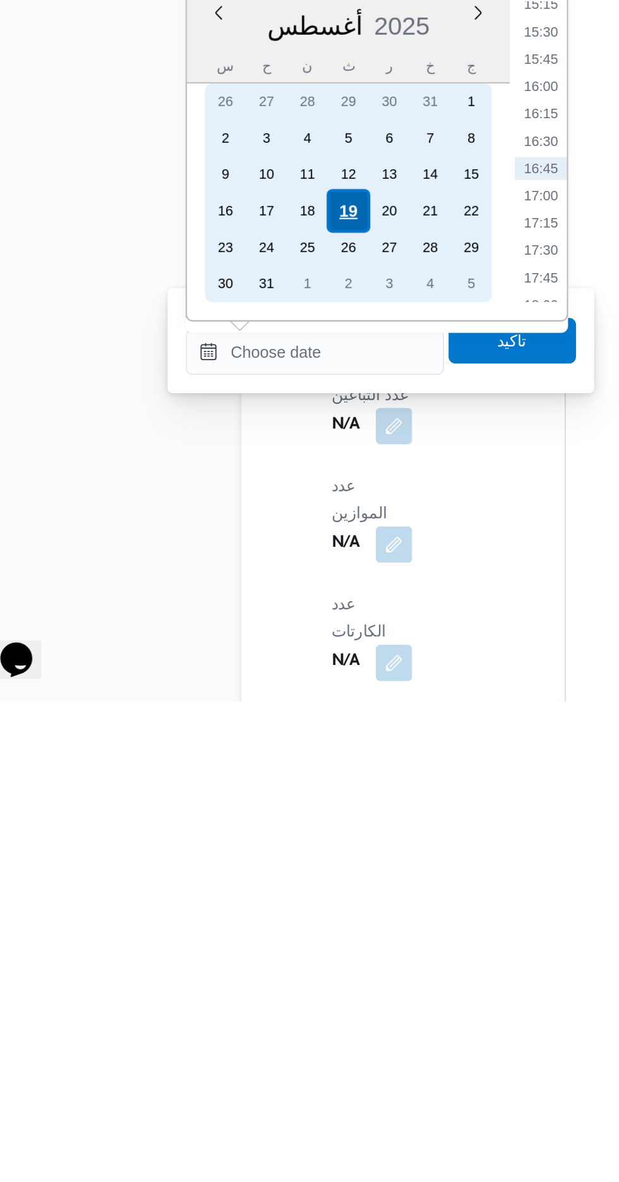
click at [223, 907] on div "26 27 28 29 30 31 1 2 3 4 5 6 7 8 9 10 11 12 13 14 15 16 17 18 19 20 21 22 23 2…" at bounding box center [223, 899] width 159 height 121
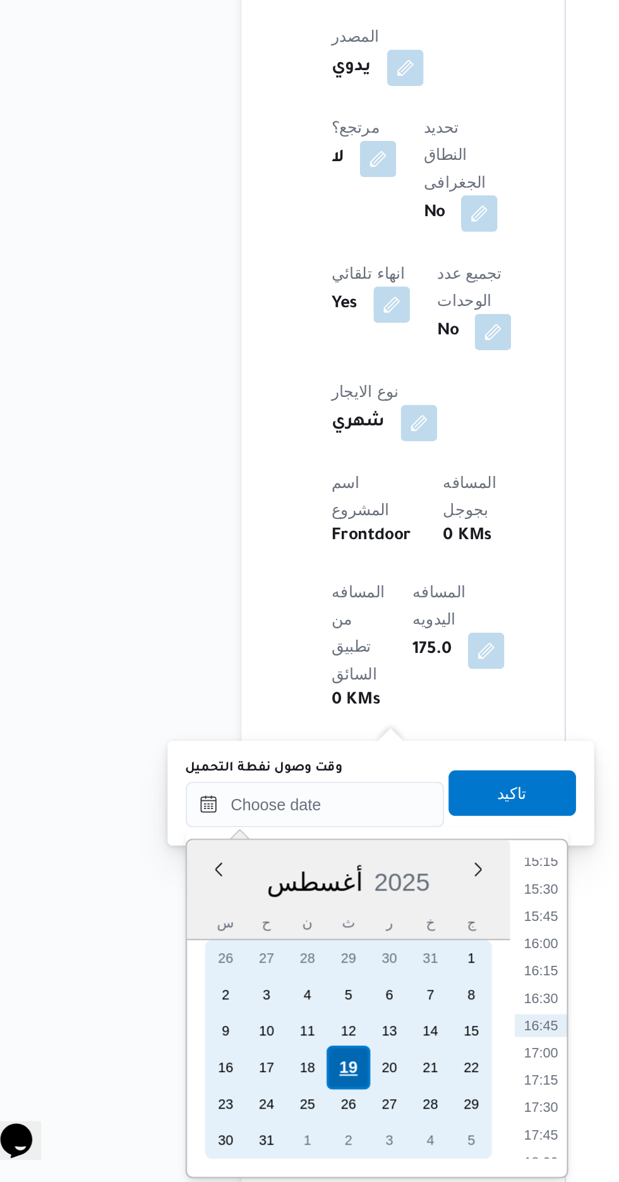
click at [222, 1121] on div "19" at bounding box center [223, 1118] width 24 height 24
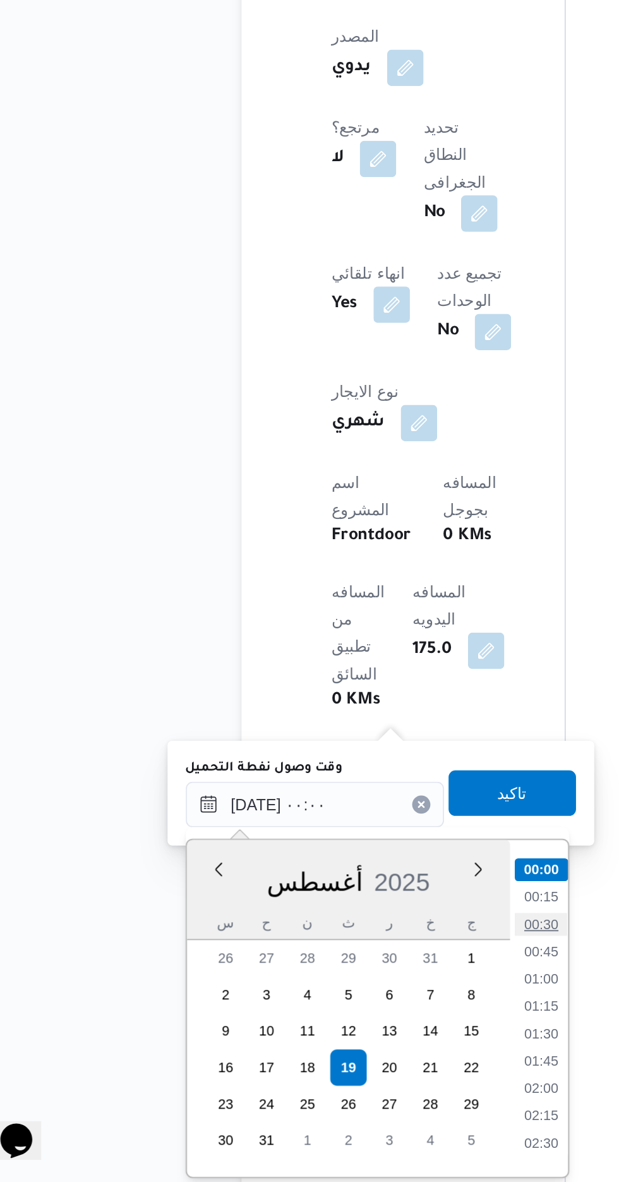
click at [329, 1034] on li "00:30" at bounding box center [330, 1038] width 29 height 13
type input "[DATE] ٠٠:٣٠"
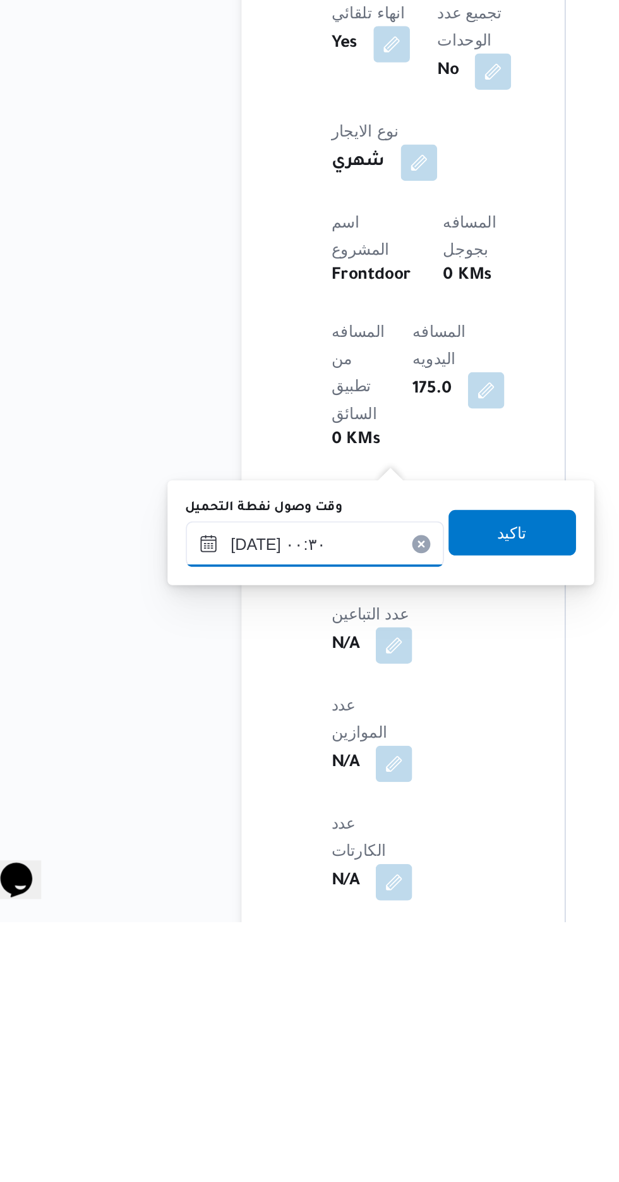
scroll to position [463, 0]
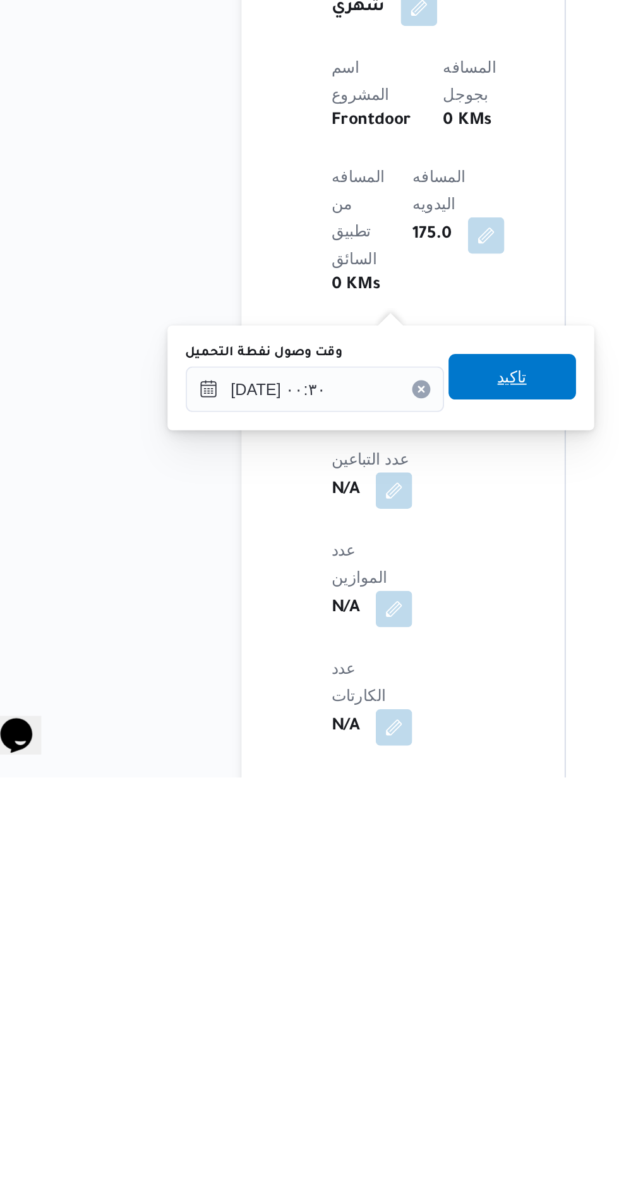
click at [323, 957] on span "تاكيد" at bounding box center [315, 959] width 16 height 15
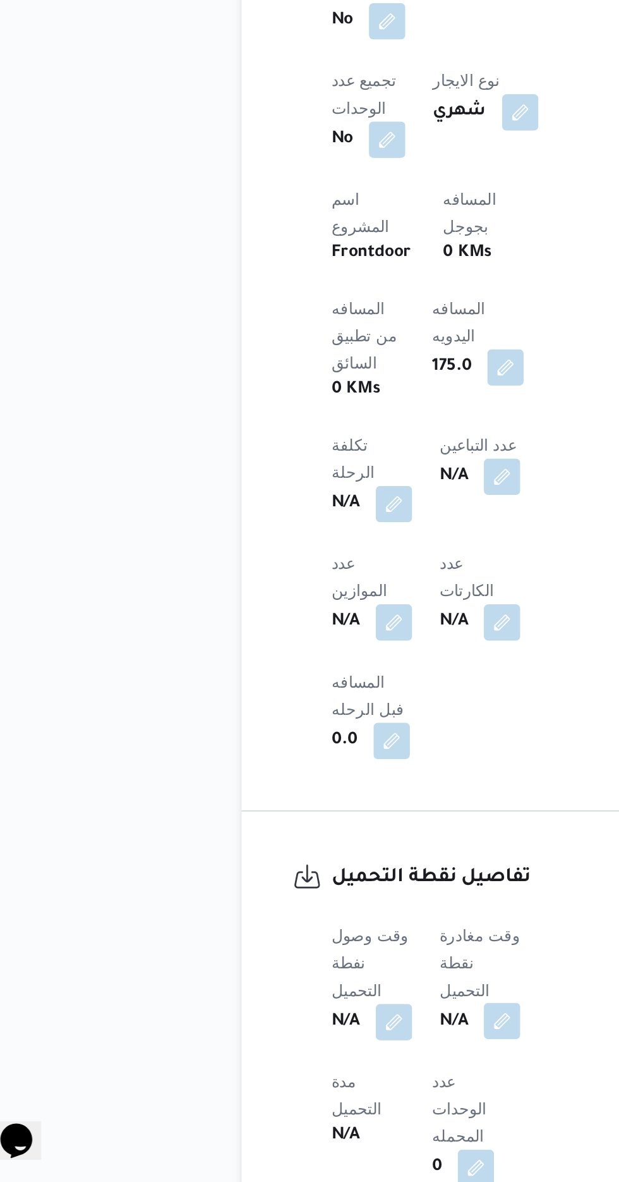
click at [314, 1082] on button "button" at bounding box center [309, 1092] width 20 height 20
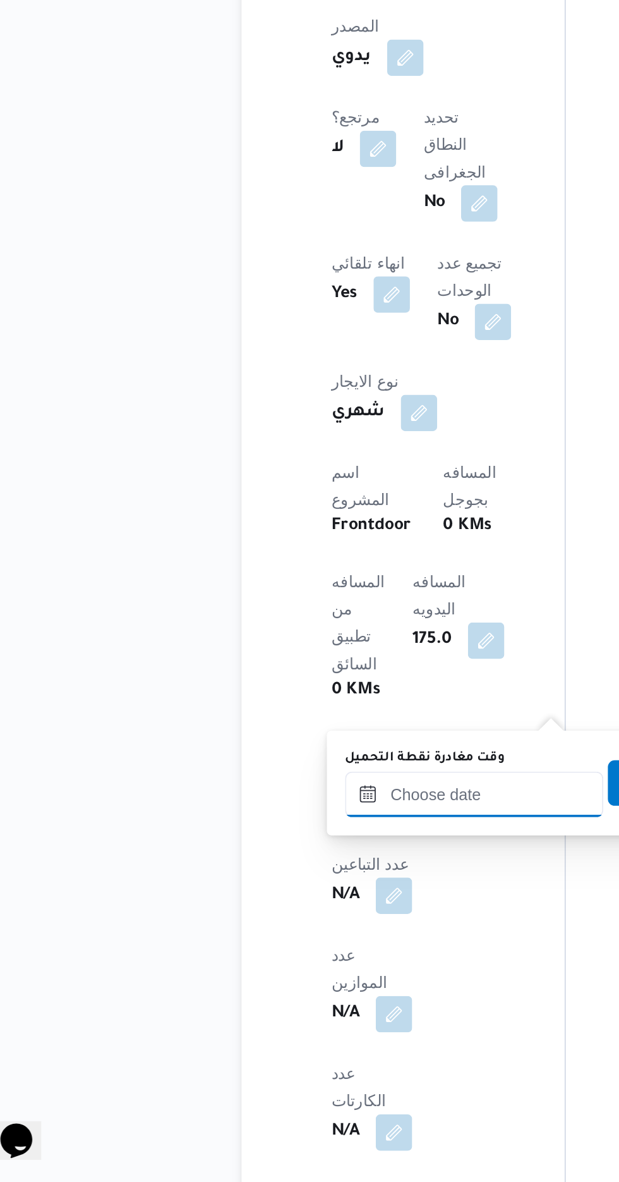
click at [281, 966] on input "وقت مغادرة نقطة التحميل" at bounding box center [293, 966] width 143 height 25
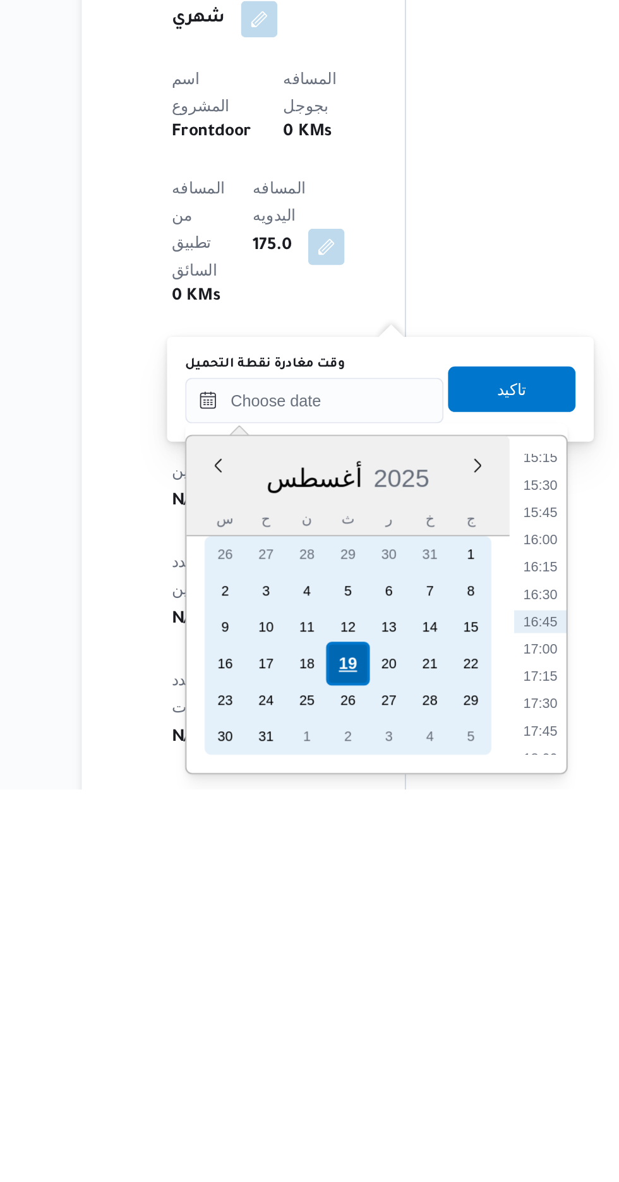
click at [312, 1112] on div "19" at bounding box center [312, 1112] width 24 height 24
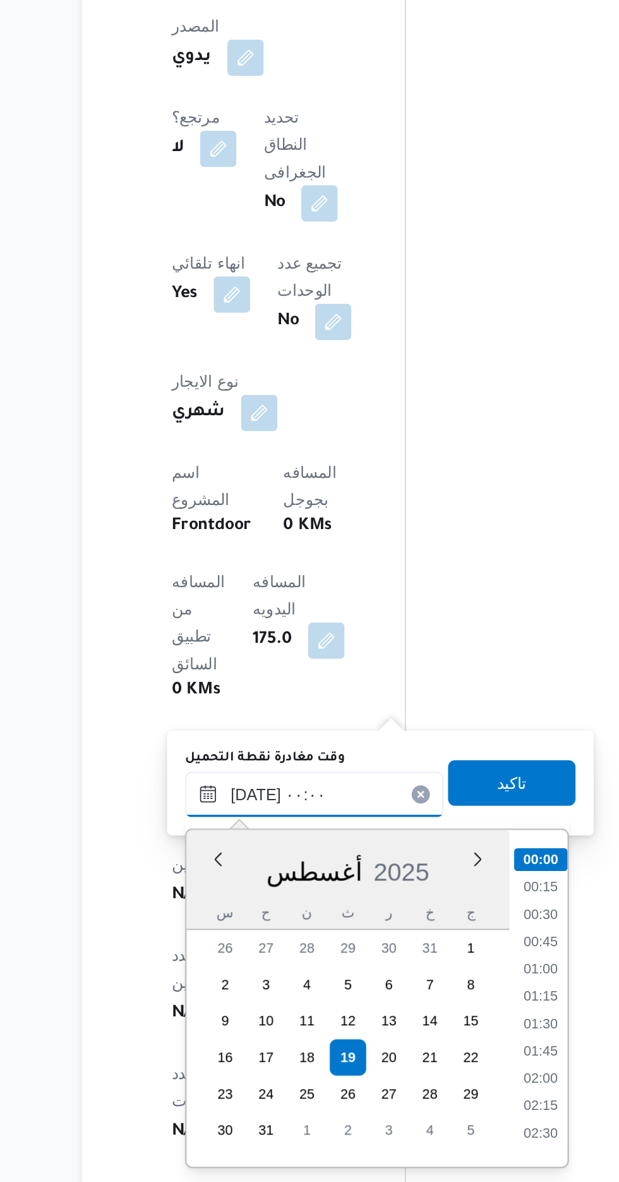
click at [226, 967] on input "[DATE] ٠٠:٠٠" at bounding box center [293, 966] width 143 height 25
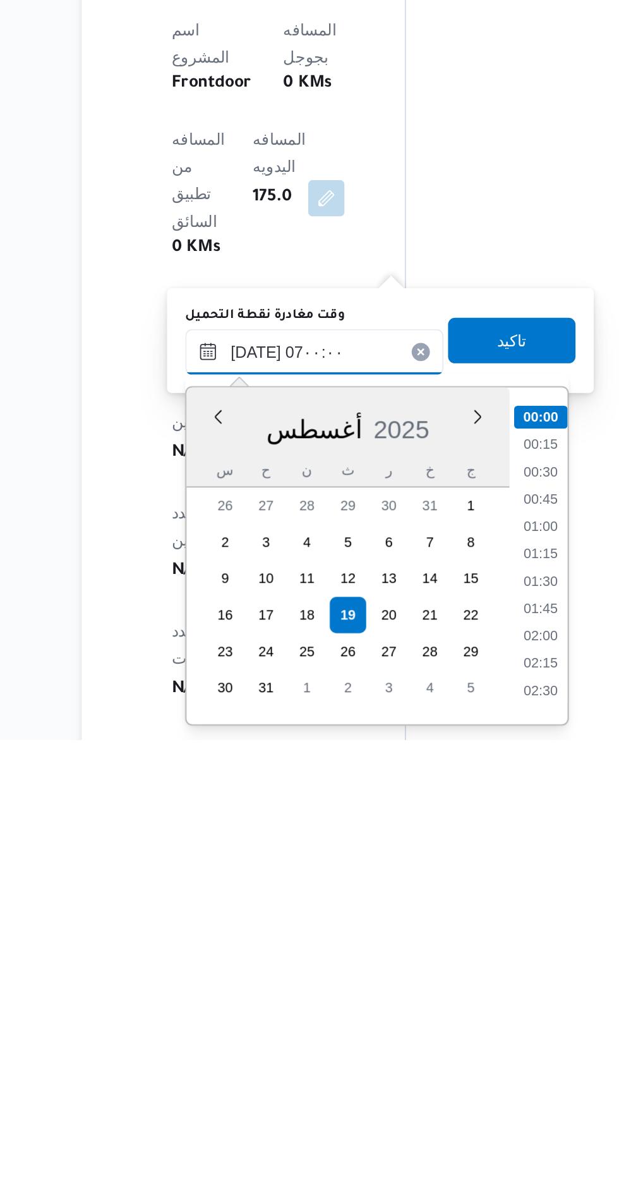
scroll to position [272, 0]
click at [417, 1126] on li "06:30" at bounding box center [419, 1125] width 29 height 13
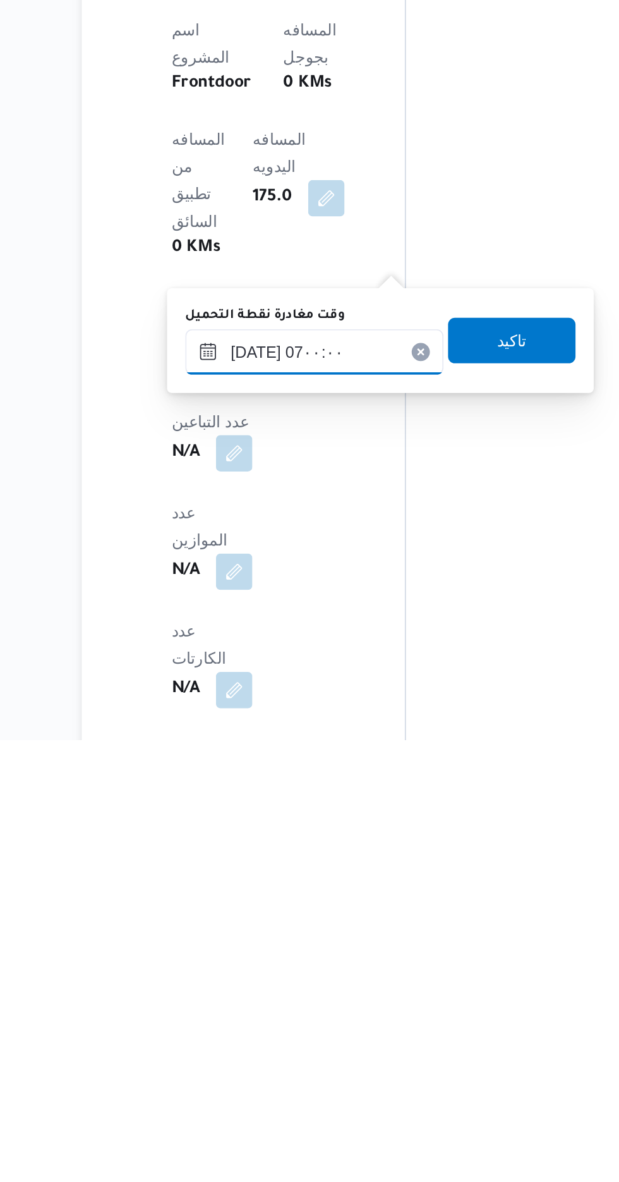
type input "[DATE] ٠٦:٣٠"
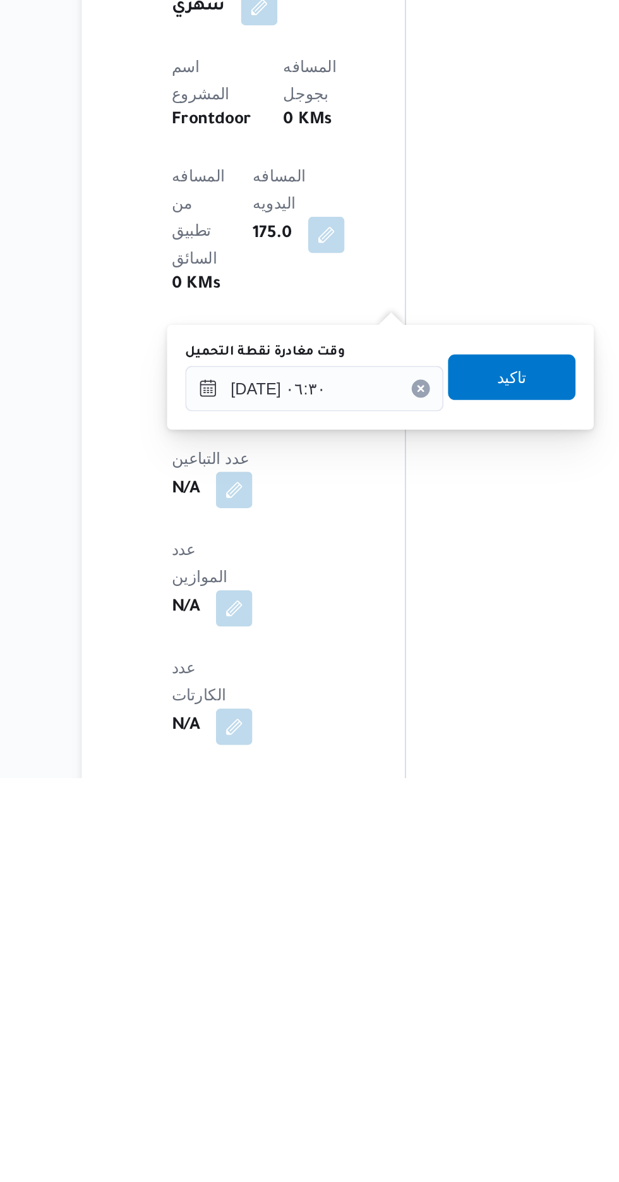
click at [413, 936] on div "You are in a dialog. To close this dialog, hit escape. وقت مغادرة نقطة التحميل …" at bounding box center [330, 959] width 237 height 58
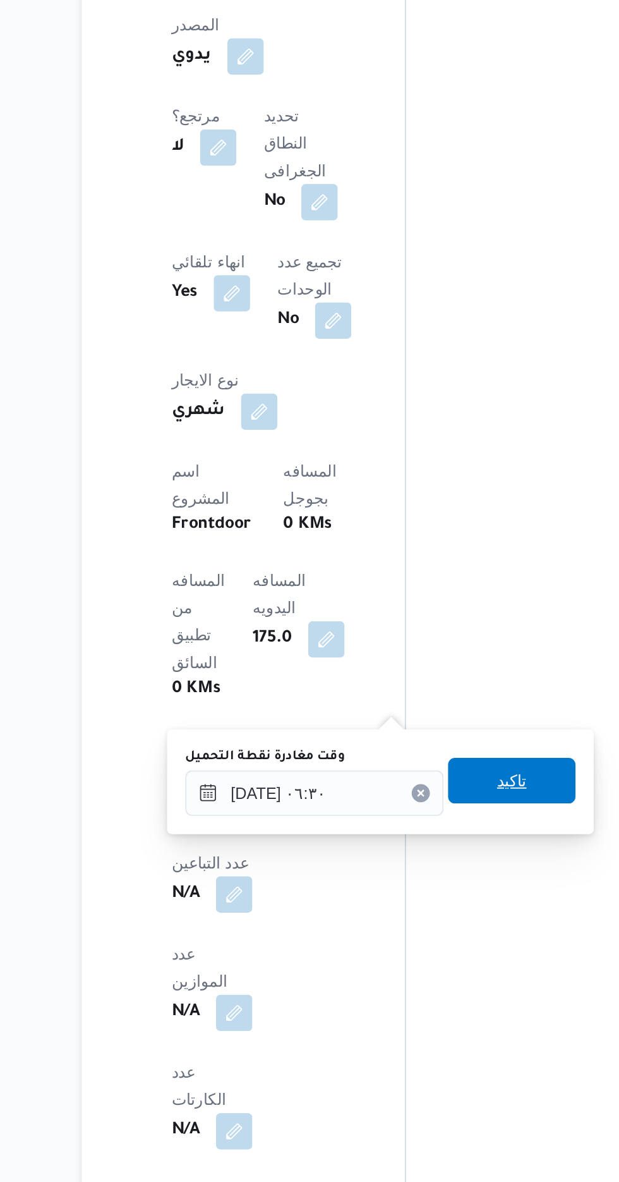
click at [411, 966] on span "تاكيد" at bounding box center [403, 958] width 16 height 15
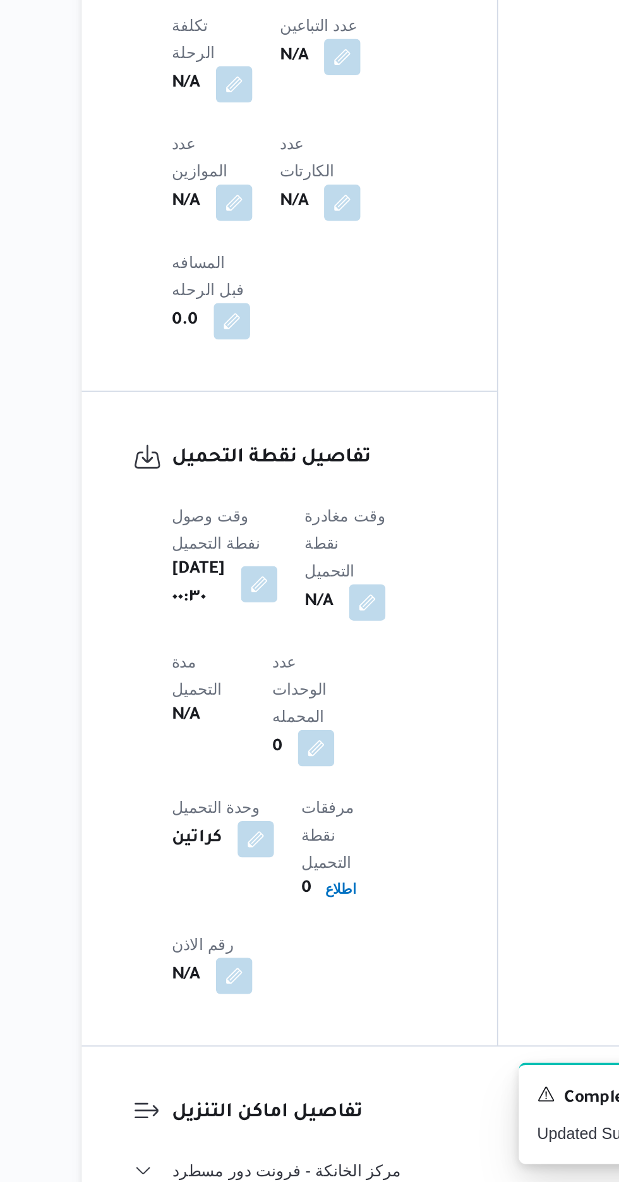
scroll to position [764, 0]
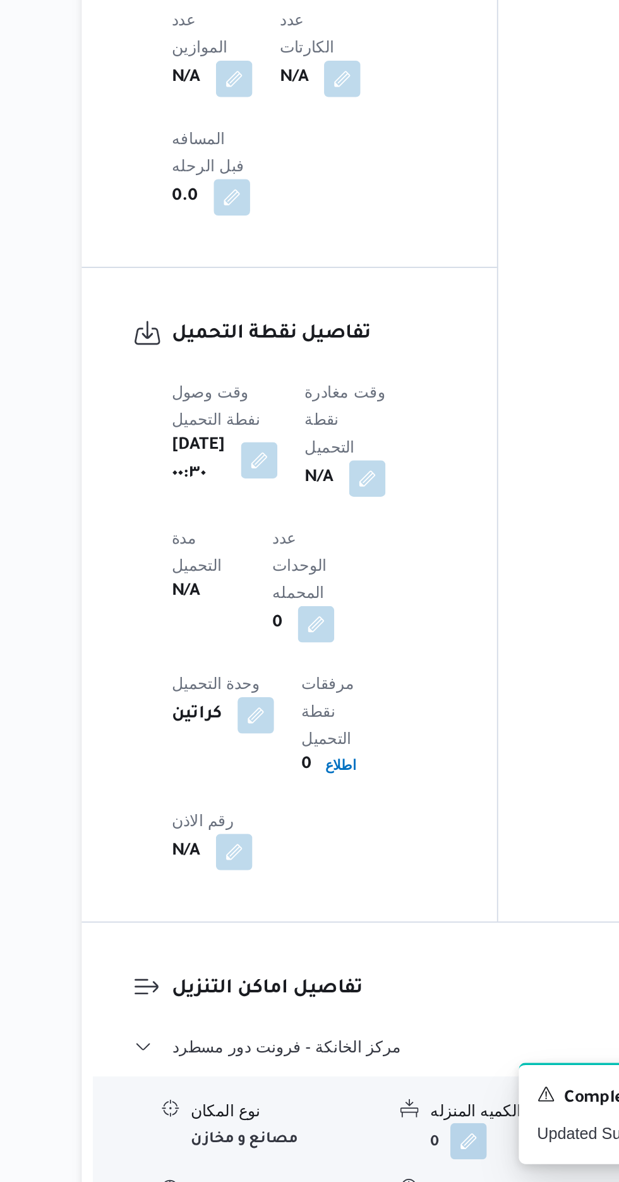
click at [390, 1181] on button "button" at bounding box center [388, 1202] width 20 height 20
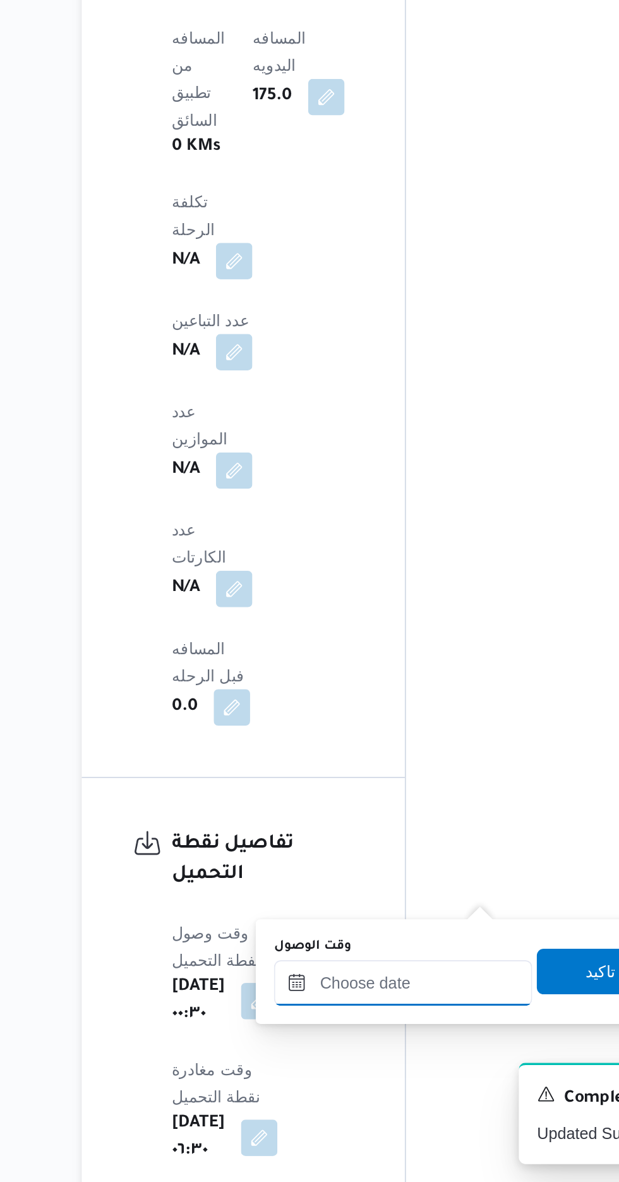
click at [358, 1060] on div at bounding box center [342, 1071] width 143 height 25
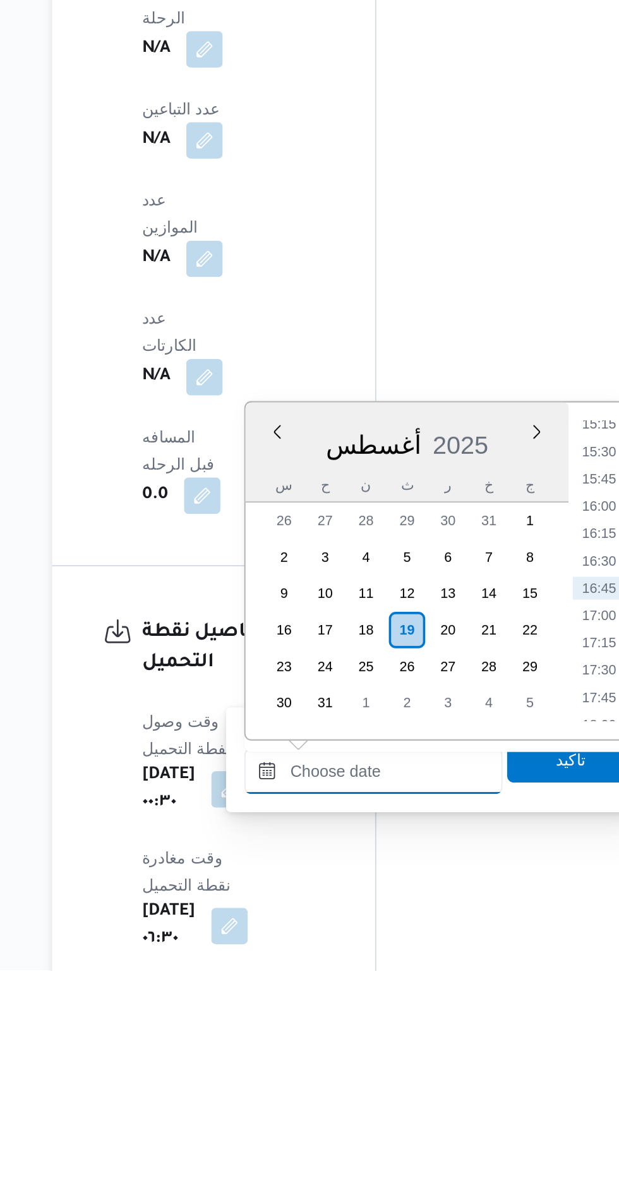
scroll to position [848, 0]
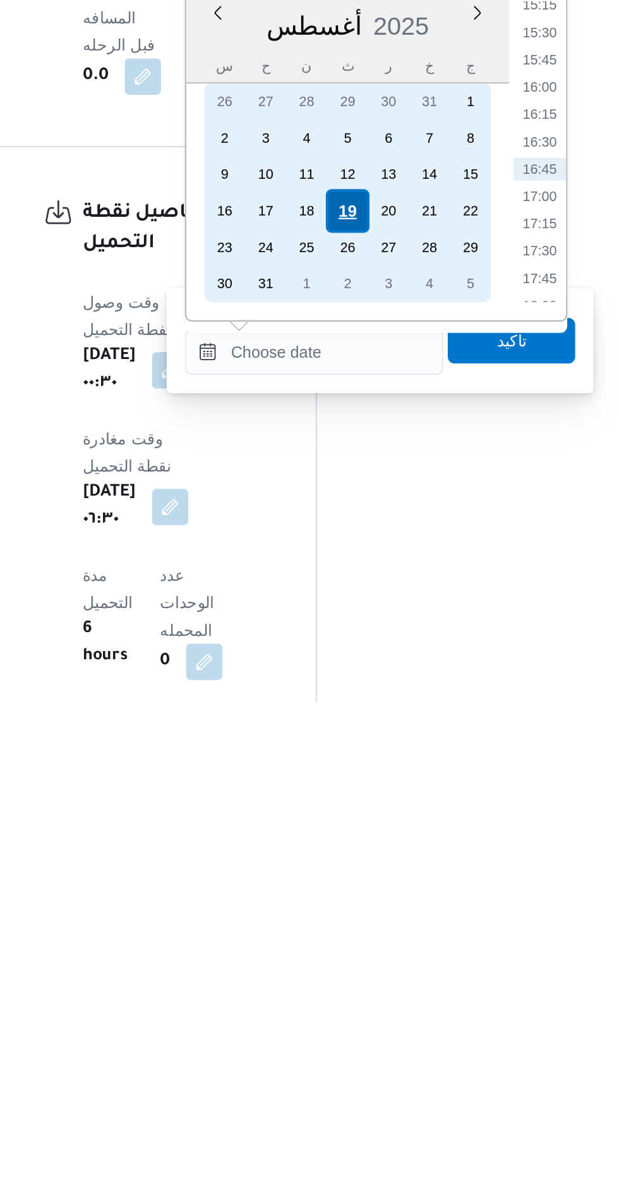
click at [357, 905] on div "19" at bounding box center [362, 910] width 24 height 24
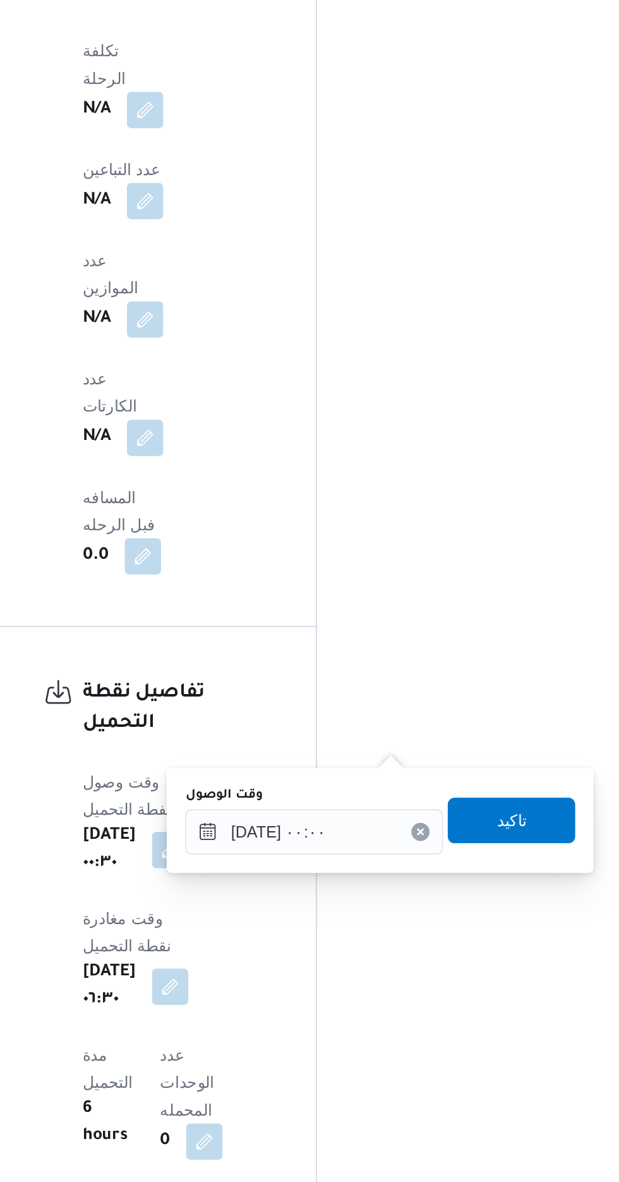
click at [269, 985] on div "You are in a dialog. To close this dialog, hit escape. وقت الوصول [DATE] ٠٠:٠٠ …" at bounding box center [379, 981] width 237 height 58
click at [276, 988] on input "[DATE] ٠٠:٠٠" at bounding box center [342, 987] width 143 height 25
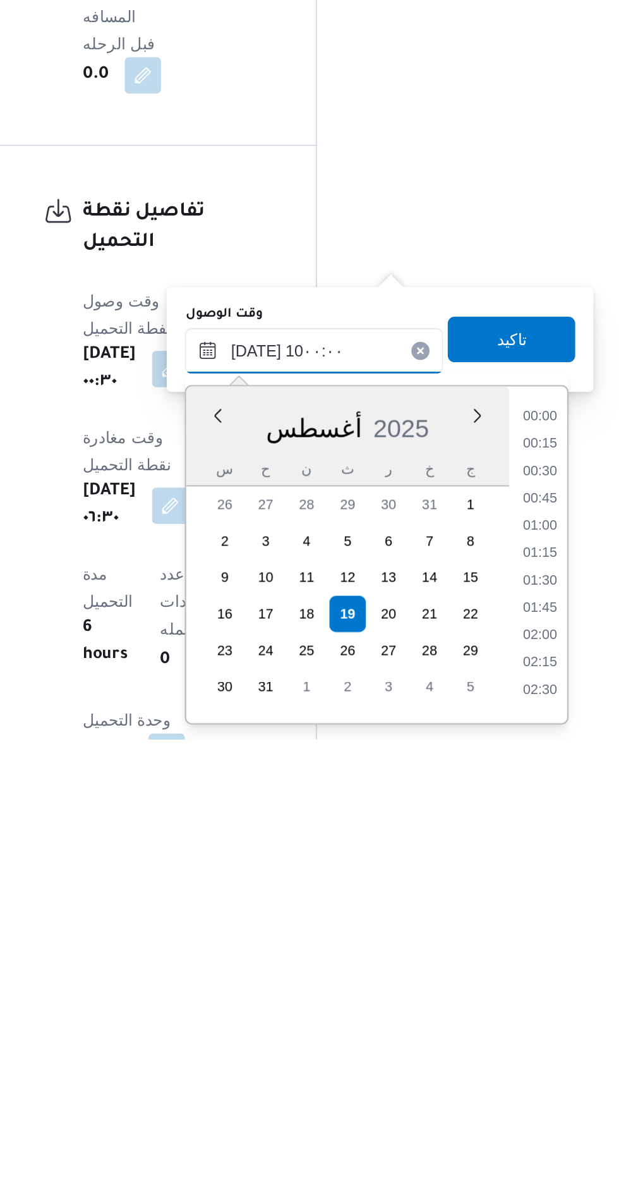
scroll to position [454, 0]
click at [469, 1150] on li "10:00" at bounding box center [469, 1155] width 30 height 13
type input "[DATE] ١٠:٠٠"
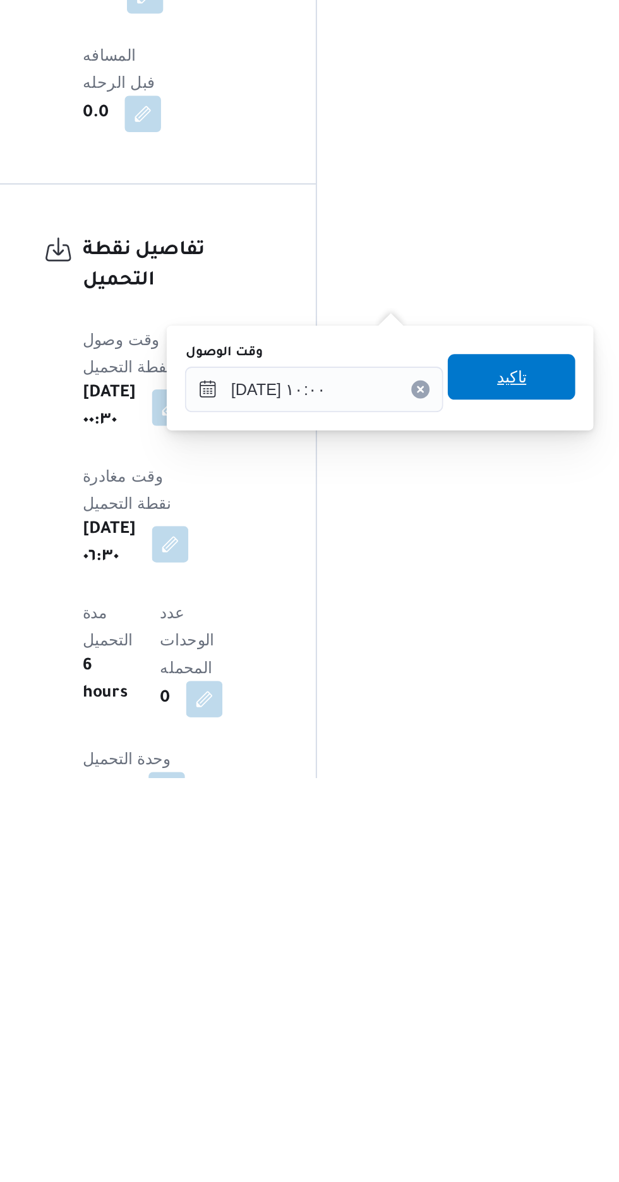
click at [461, 955] on span "تاكيد" at bounding box center [452, 959] width 16 height 15
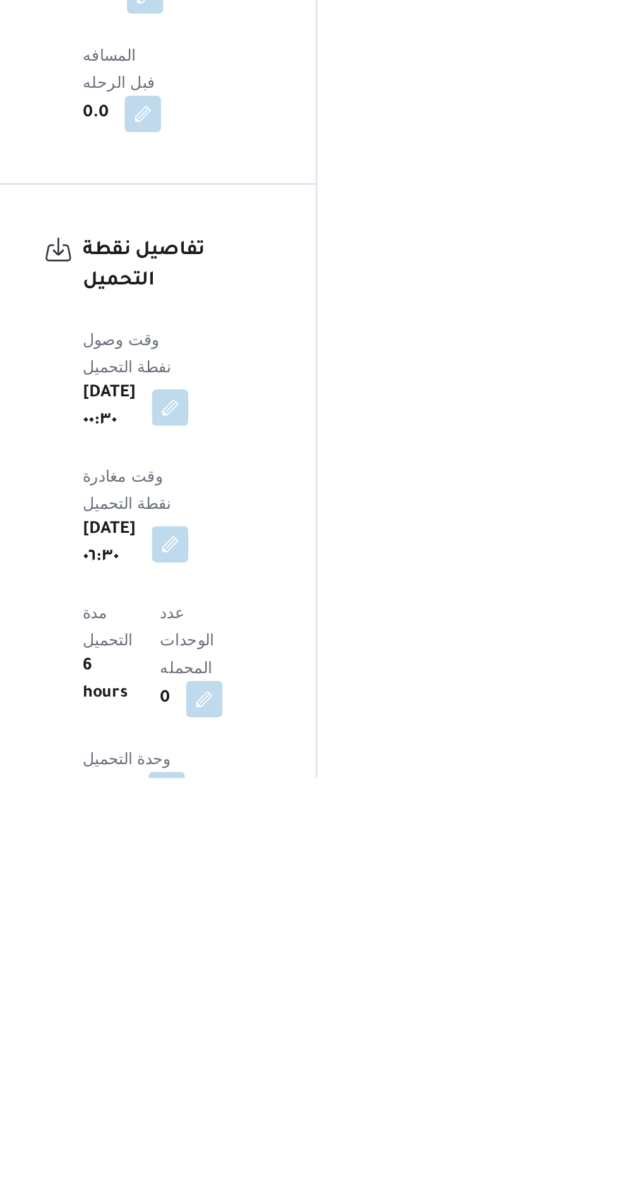
scroll to position [870, 0]
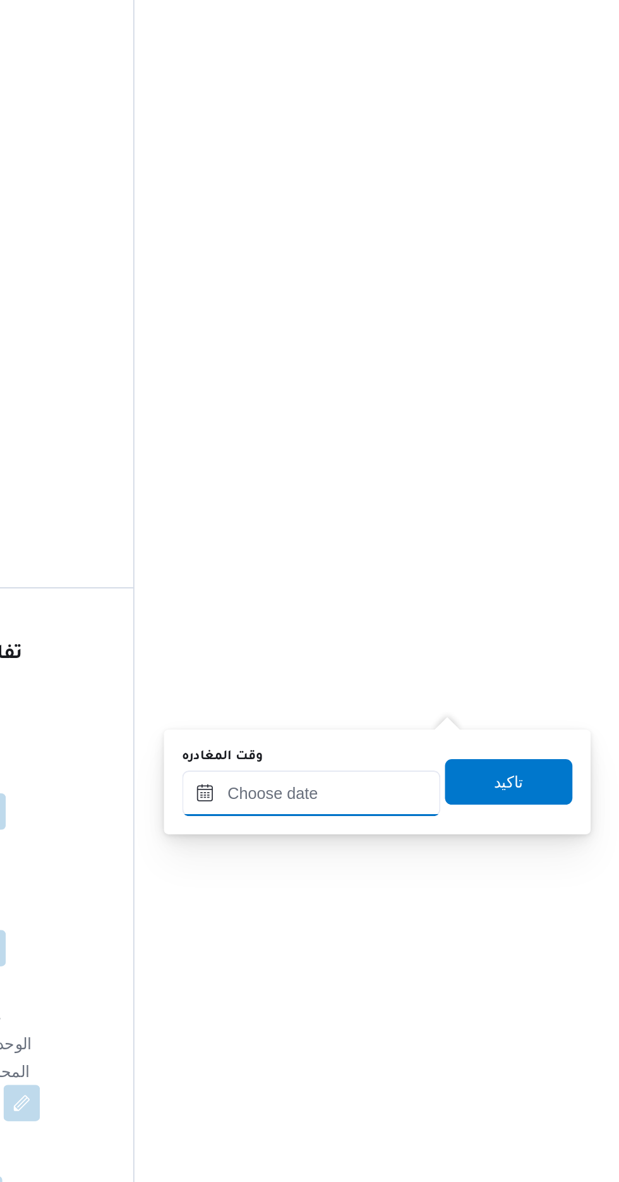
click at [489, 961] on input "وقت المغادره" at bounding box center [442, 965] width 143 height 25
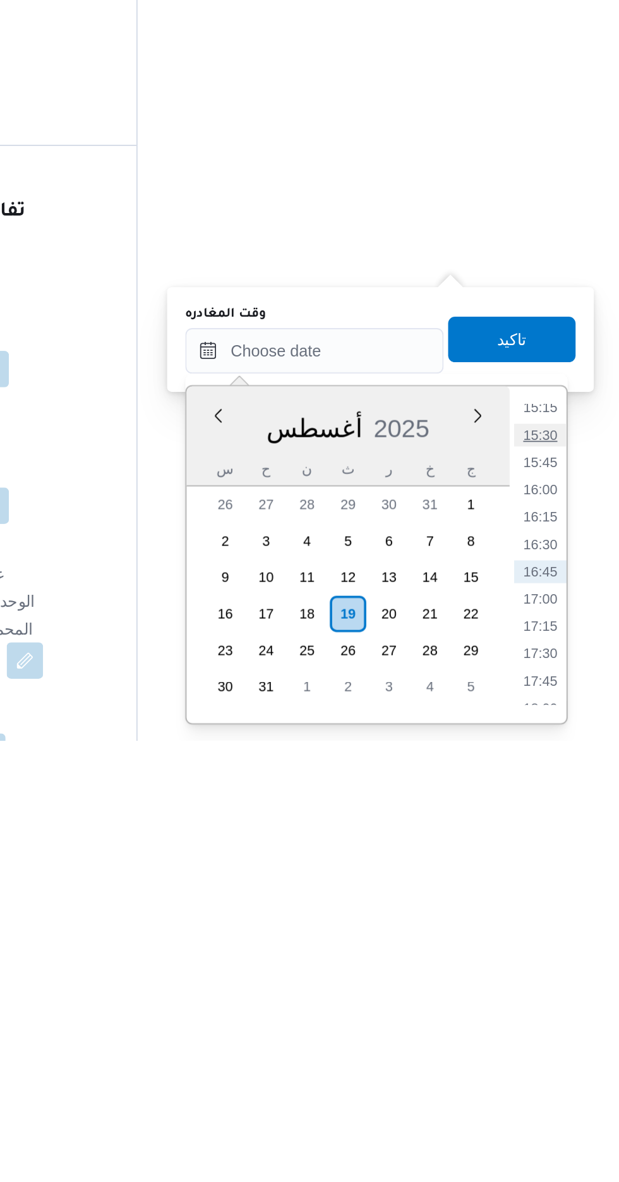
click at [572, 1015] on li "15:30" at bounding box center [568, 1012] width 29 height 13
type input "[DATE] ١٥:٣٠"
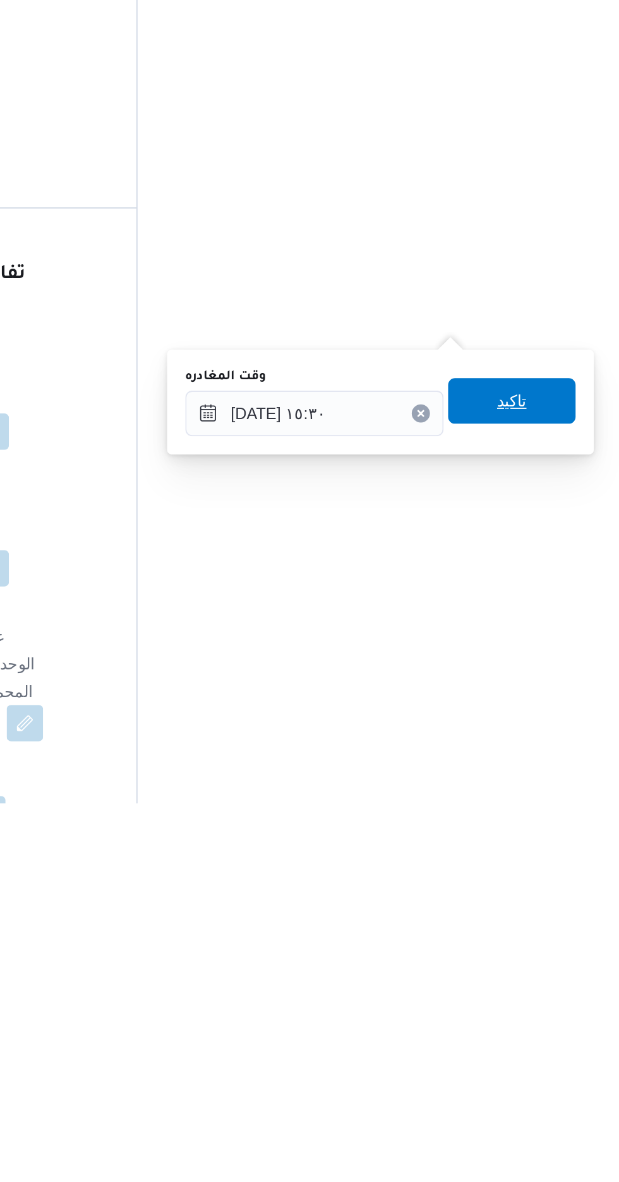
click at [552, 965] on span "تاكيد" at bounding box center [552, 958] width 71 height 25
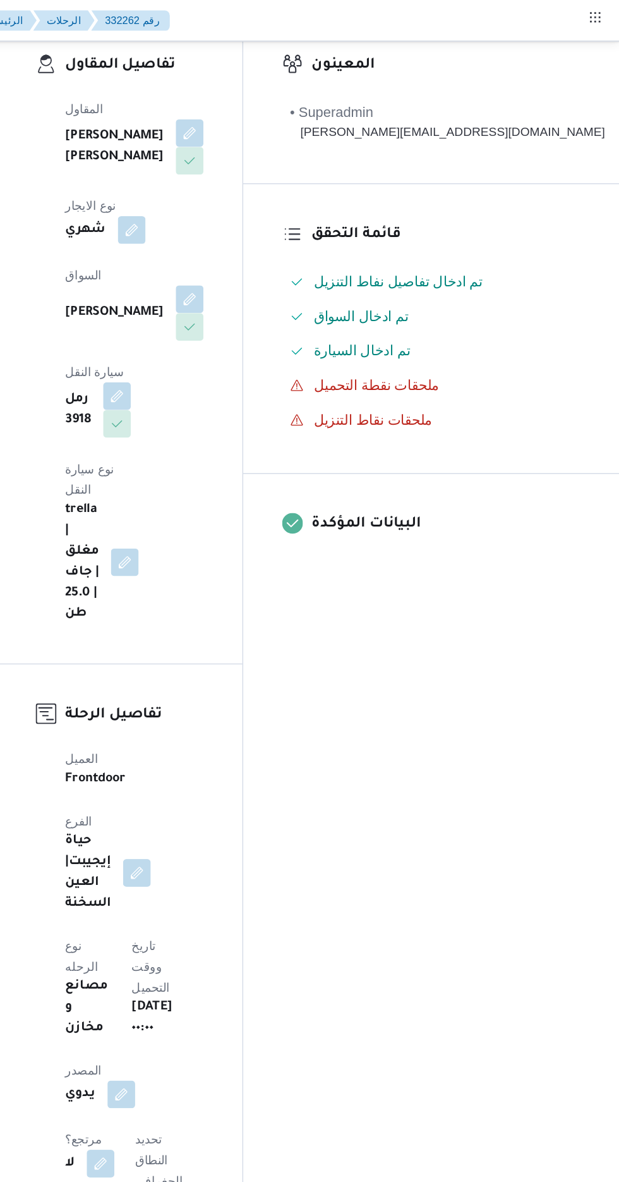
scroll to position [0, 0]
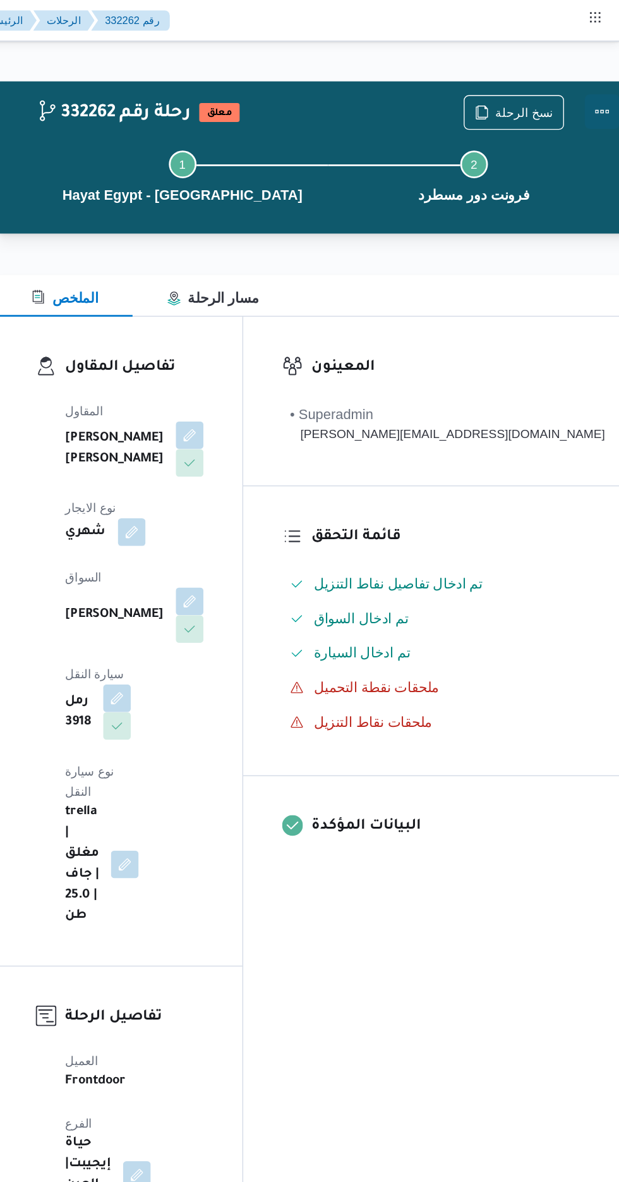
click at [594, 80] on button "Actions" at bounding box center [606, 81] width 25 height 25
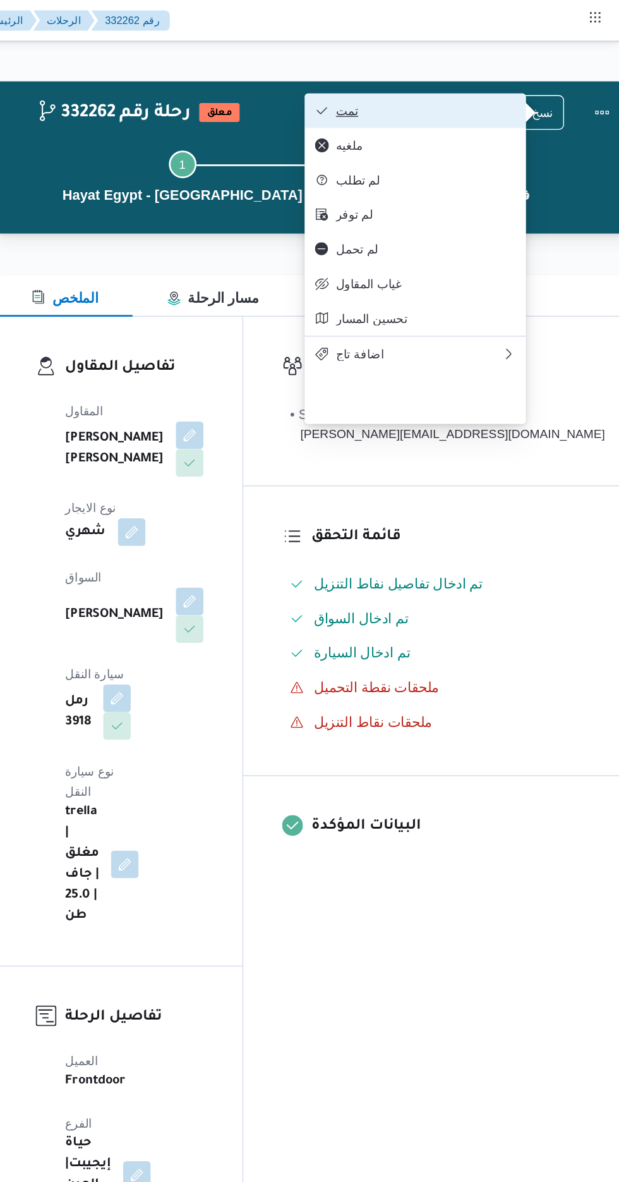
click at [528, 80] on span "تمت" at bounding box center [477, 81] width 131 height 10
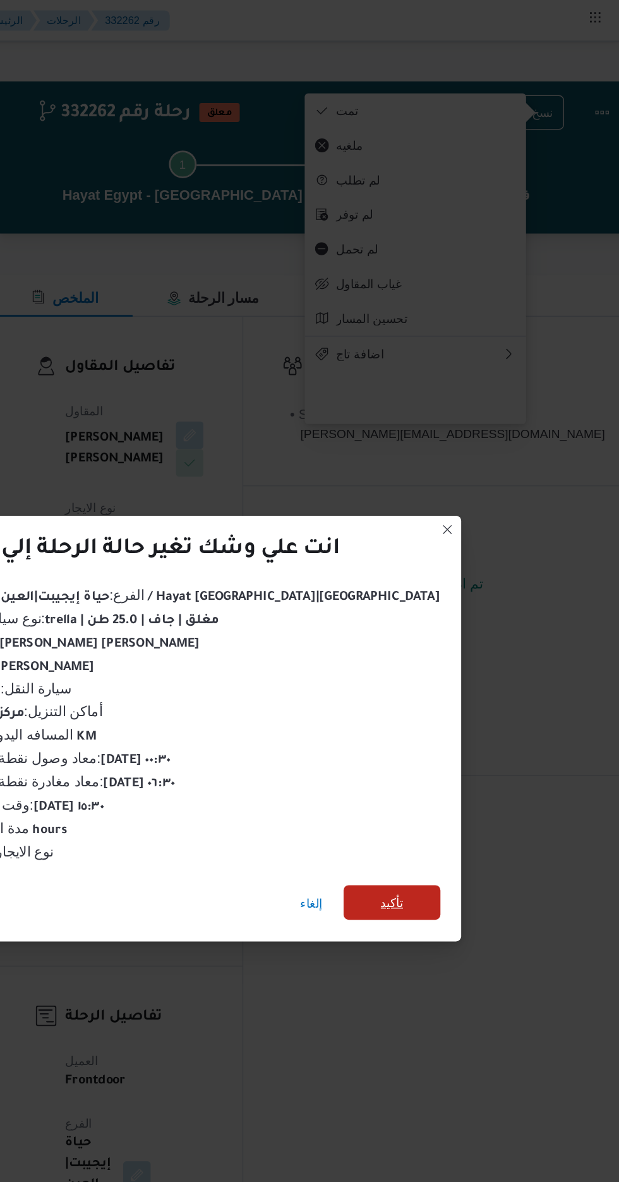
click at [445, 657] on span "تأكيد" at bounding box center [453, 659] width 16 height 15
